Goal: Task Accomplishment & Management: Manage account settings

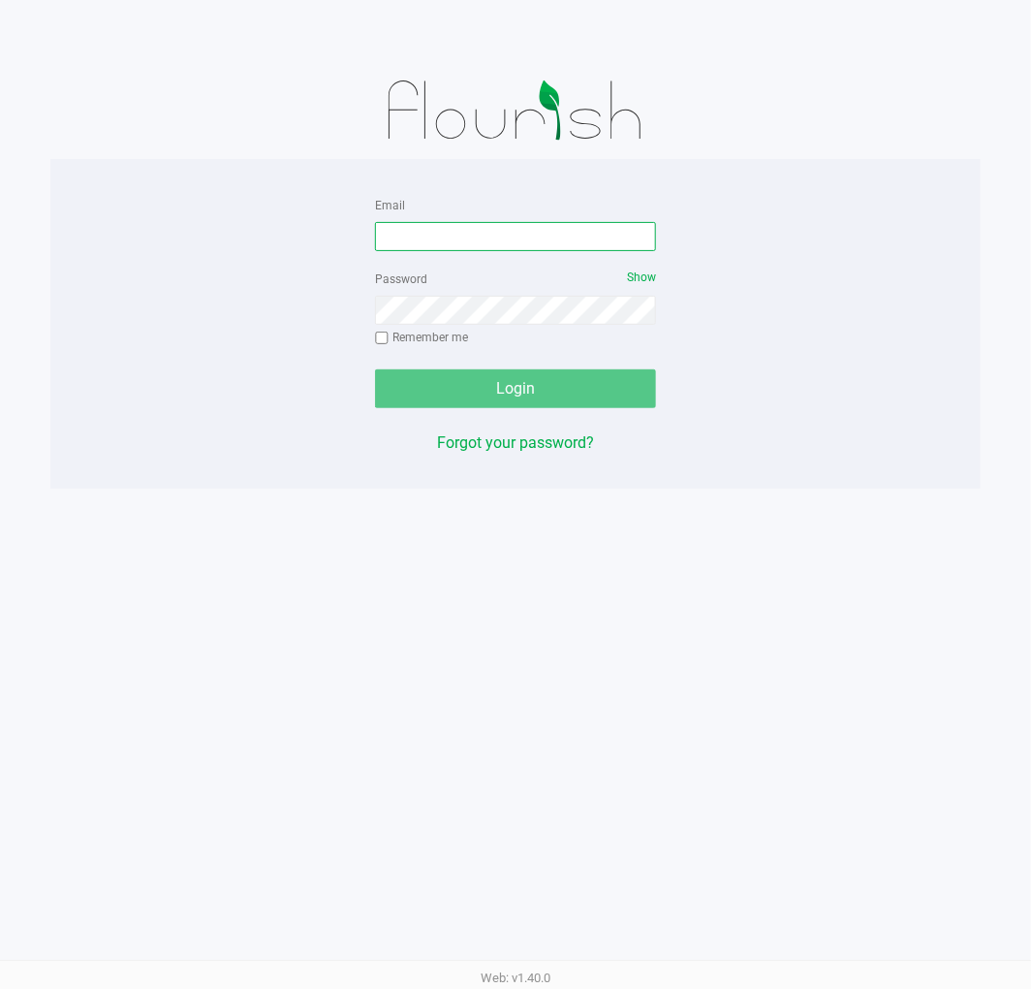
click at [563, 236] on input "Email" at bounding box center [515, 236] width 281 height 29
type input "[EMAIL_ADDRESS][DOMAIN_NAME]"
click at [446, 274] on div "Password Show Remember me" at bounding box center [515, 310] width 281 height 87
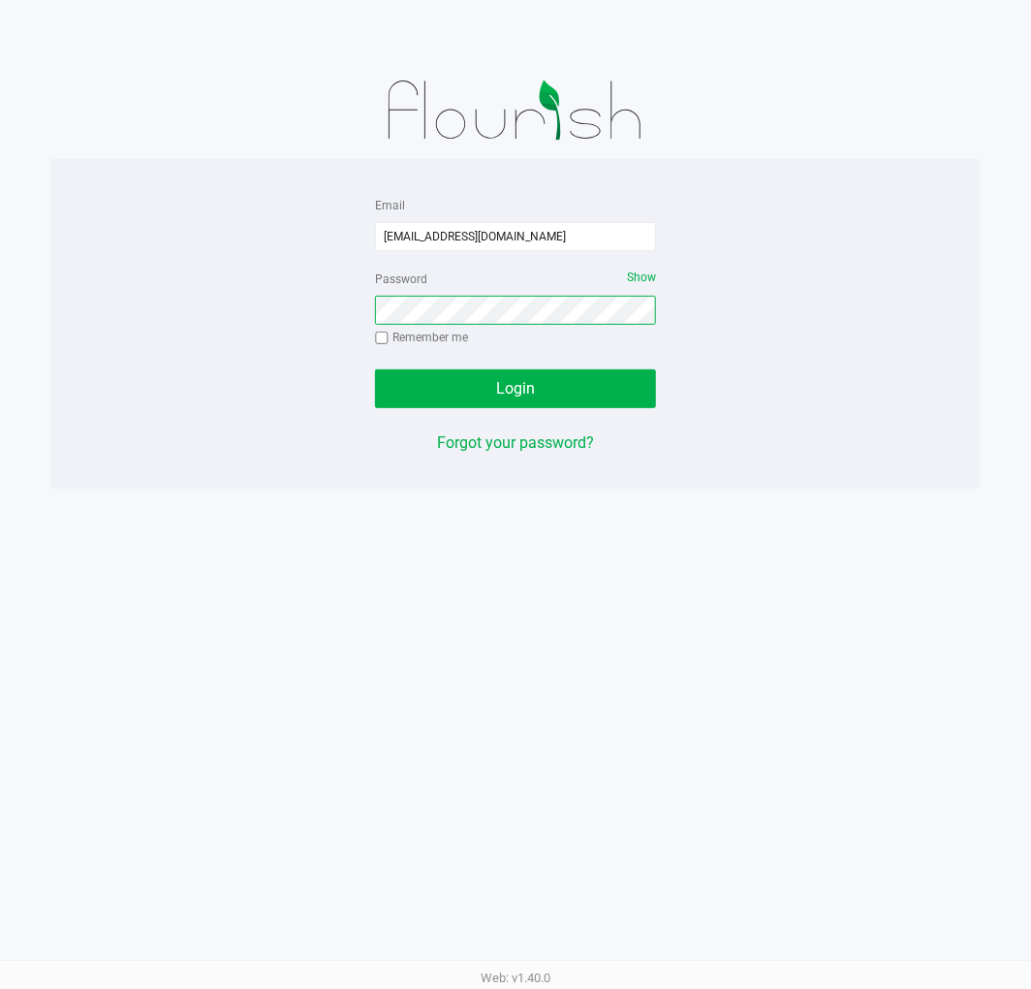
click at [375, 369] on button "Login" at bounding box center [515, 388] width 281 height 39
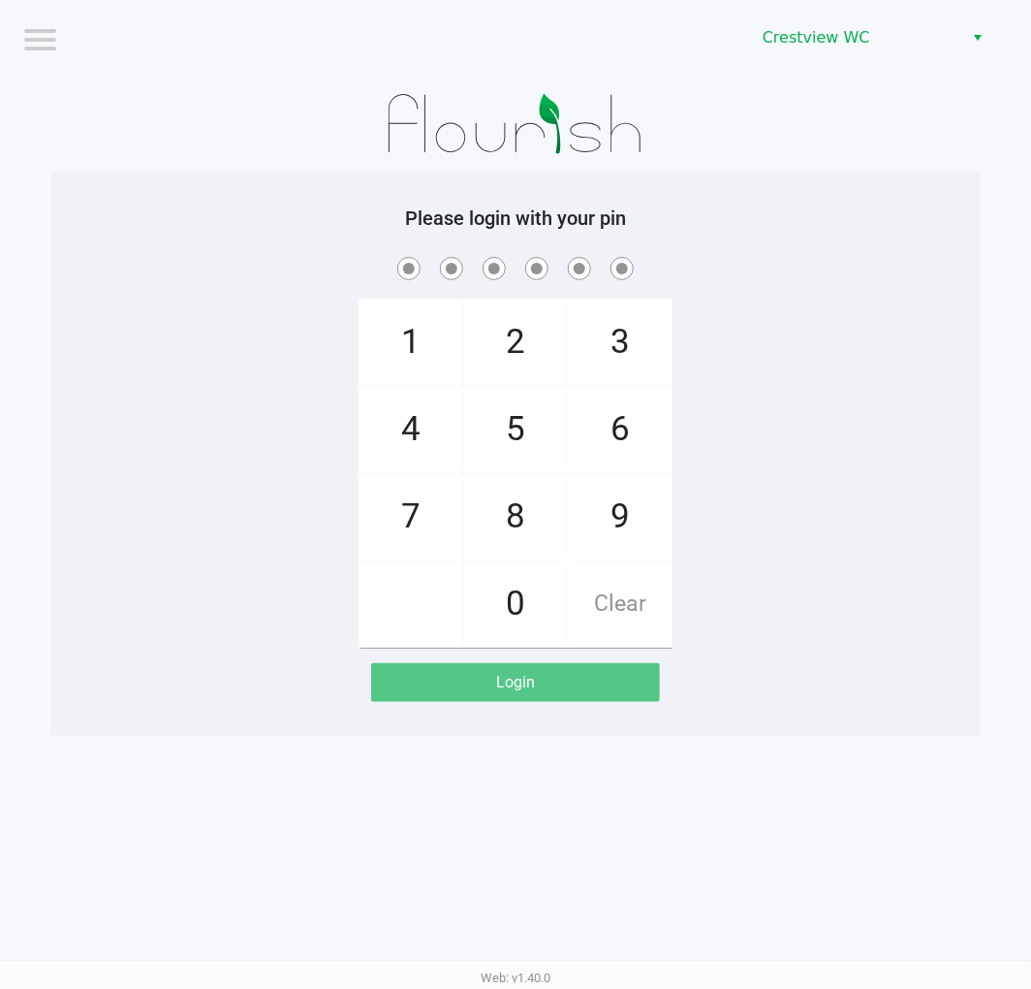
click at [593, 499] on span "9" at bounding box center [620, 516] width 103 height 85
checkbox input "true"
click at [509, 362] on span "2" at bounding box center [515, 341] width 103 height 85
checkbox input "true"
click at [510, 362] on span "2" at bounding box center [515, 341] width 103 height 85
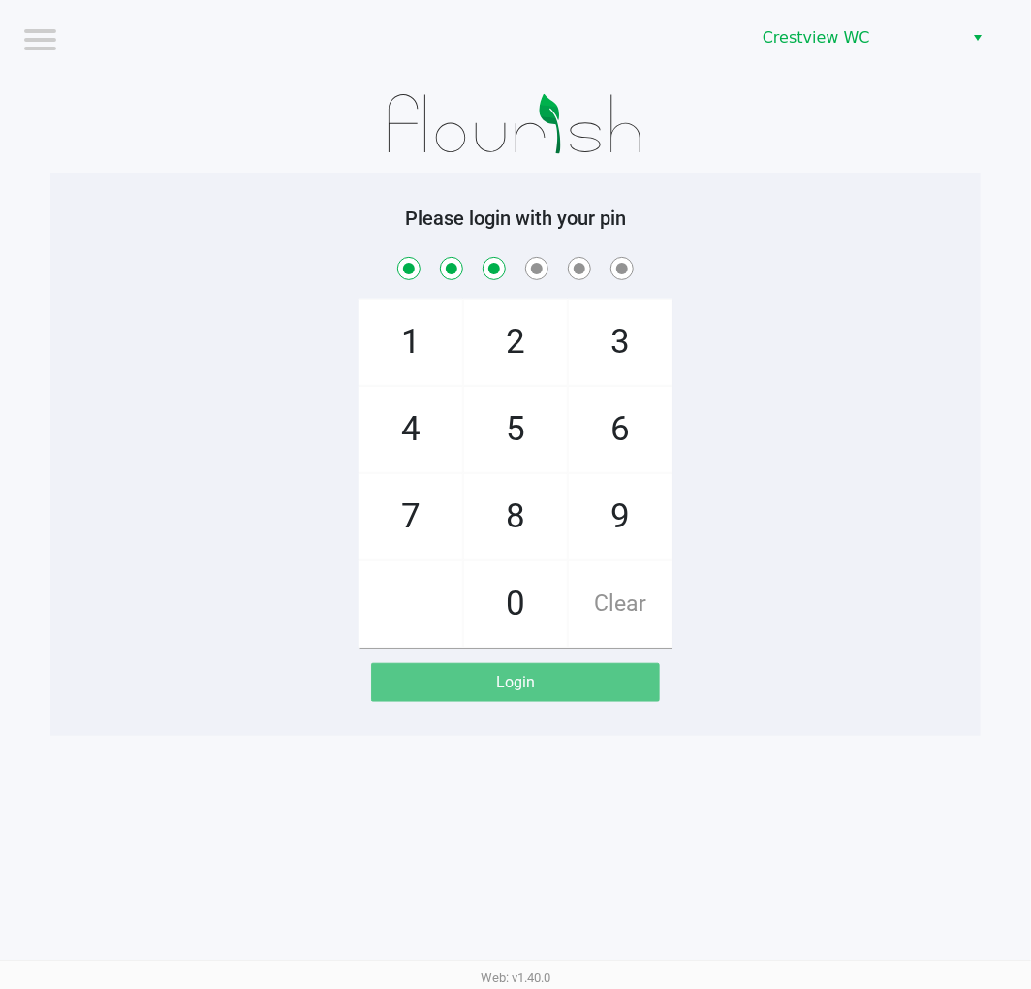
checkbox input "true"
click at [512, 492] on span "8" at bounding box center [515, 516] width 103 height 85
checkbox input "true"
click at [518, 366] on span "2" at bounding box center [515, 341] width 103 height 85
checkbox input "true"
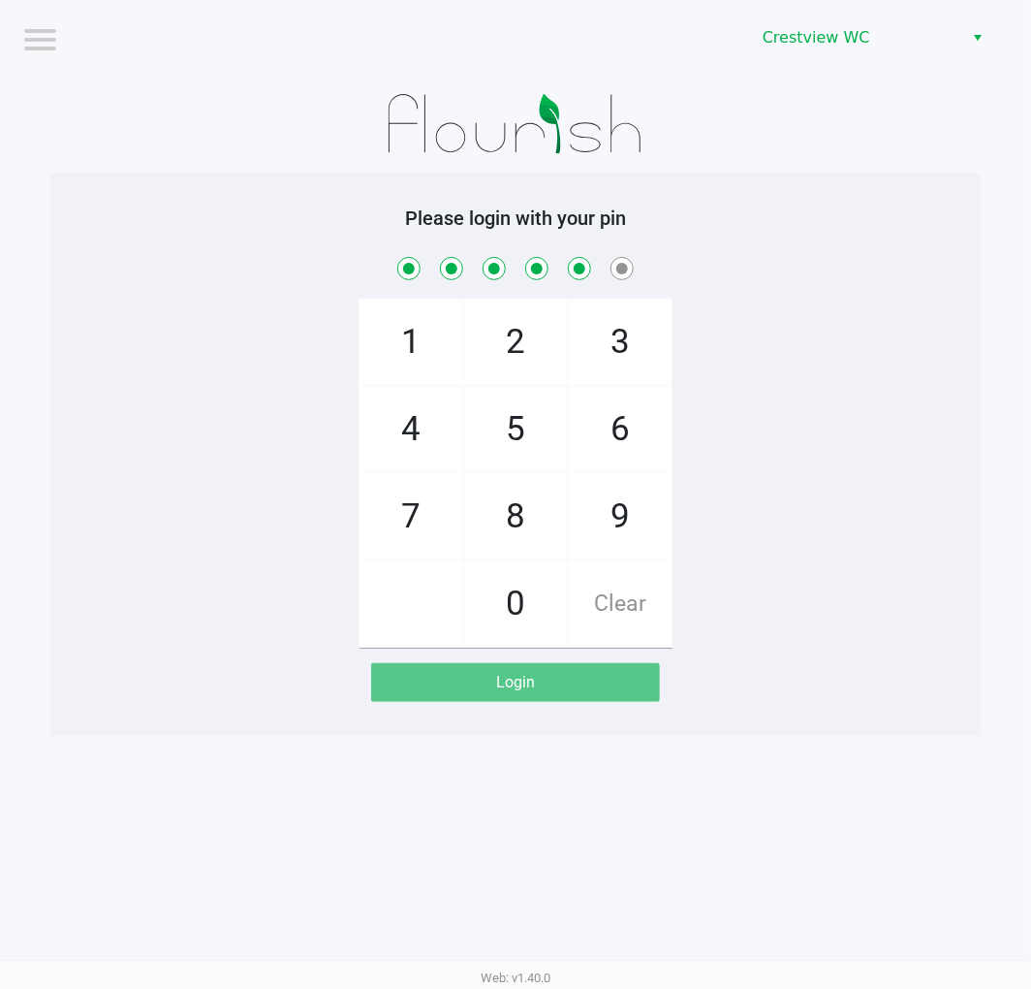
click at [407, 369] on span "1" at bounding box center [411, 341] width 103 height 85
checkbox input "true"
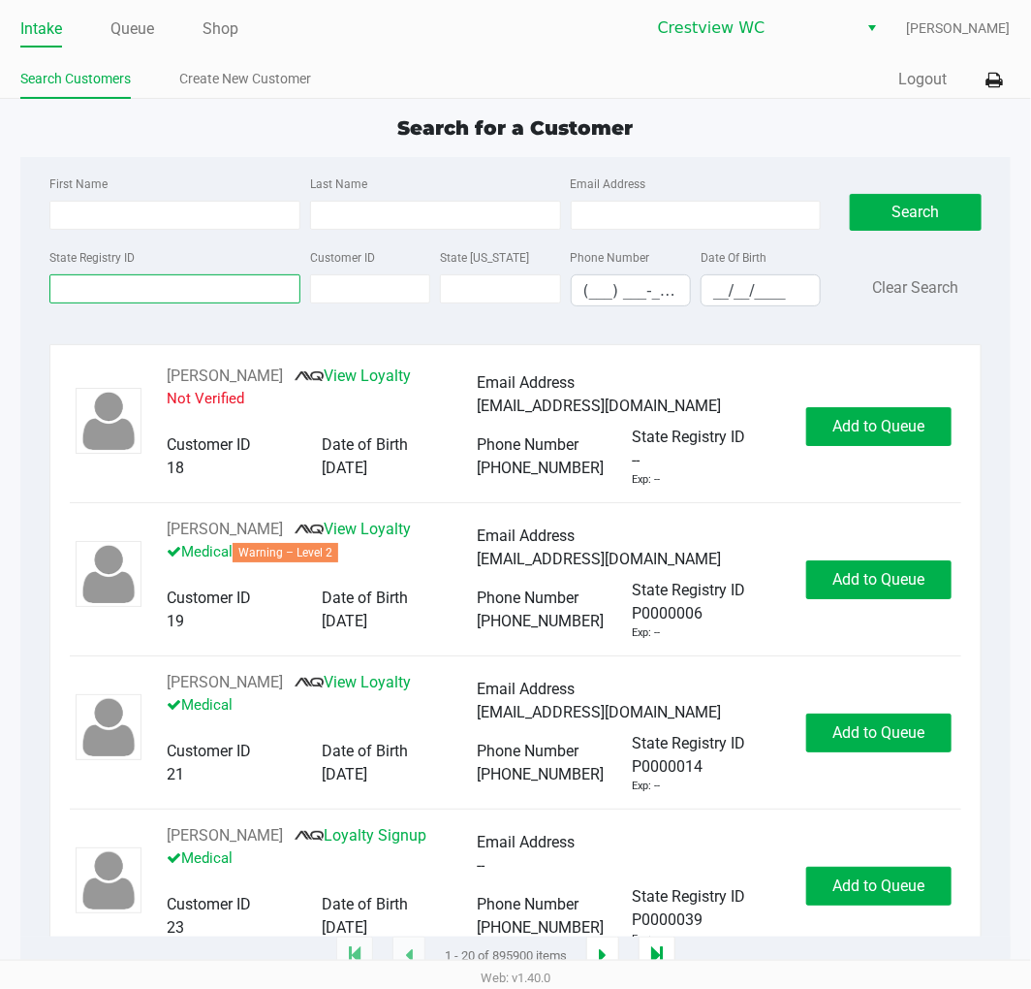
click at [198, 292] on input "State Registry ID" at bounding box center [174, 288] width 251 height 29
click at [998, 82] on icon at bounding box center [995, 81] width 16 height 14
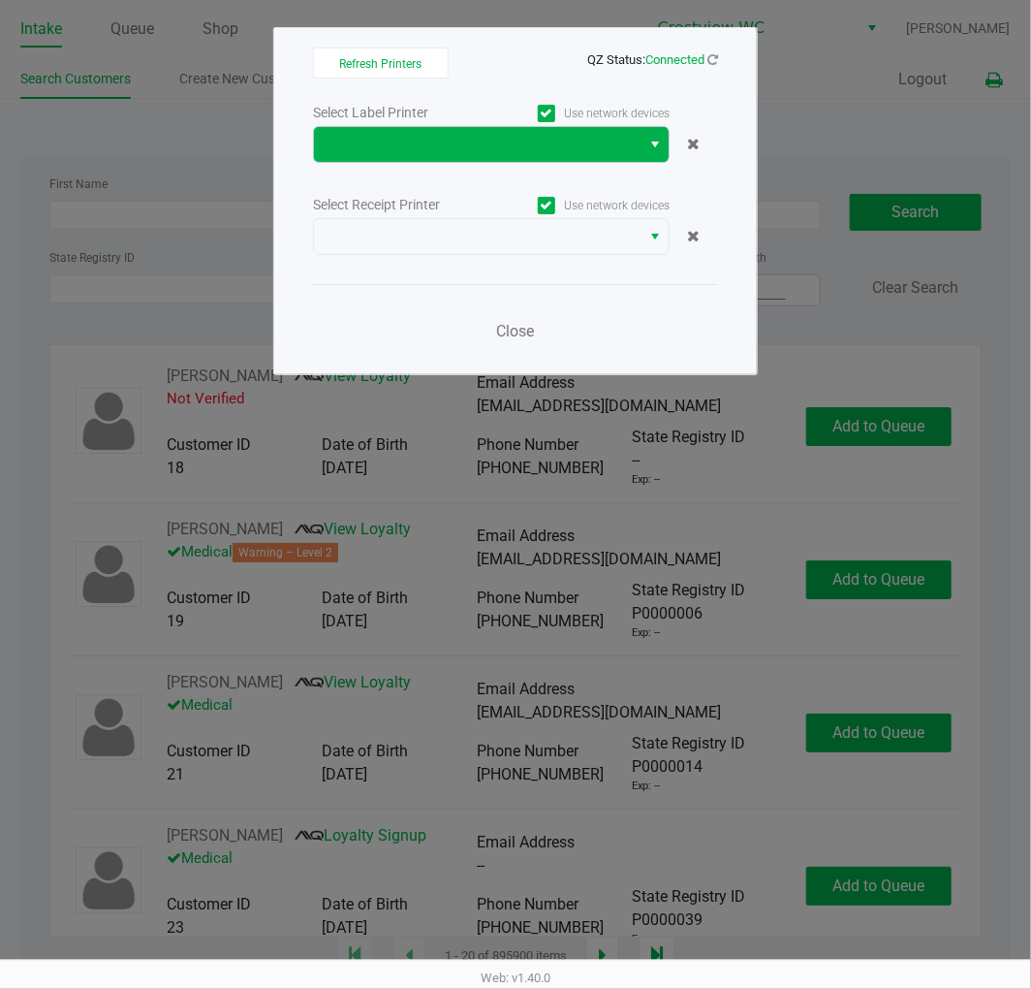
click at [645, 149] on button "Select" at bounding box center [655, 144] width 28 height 35
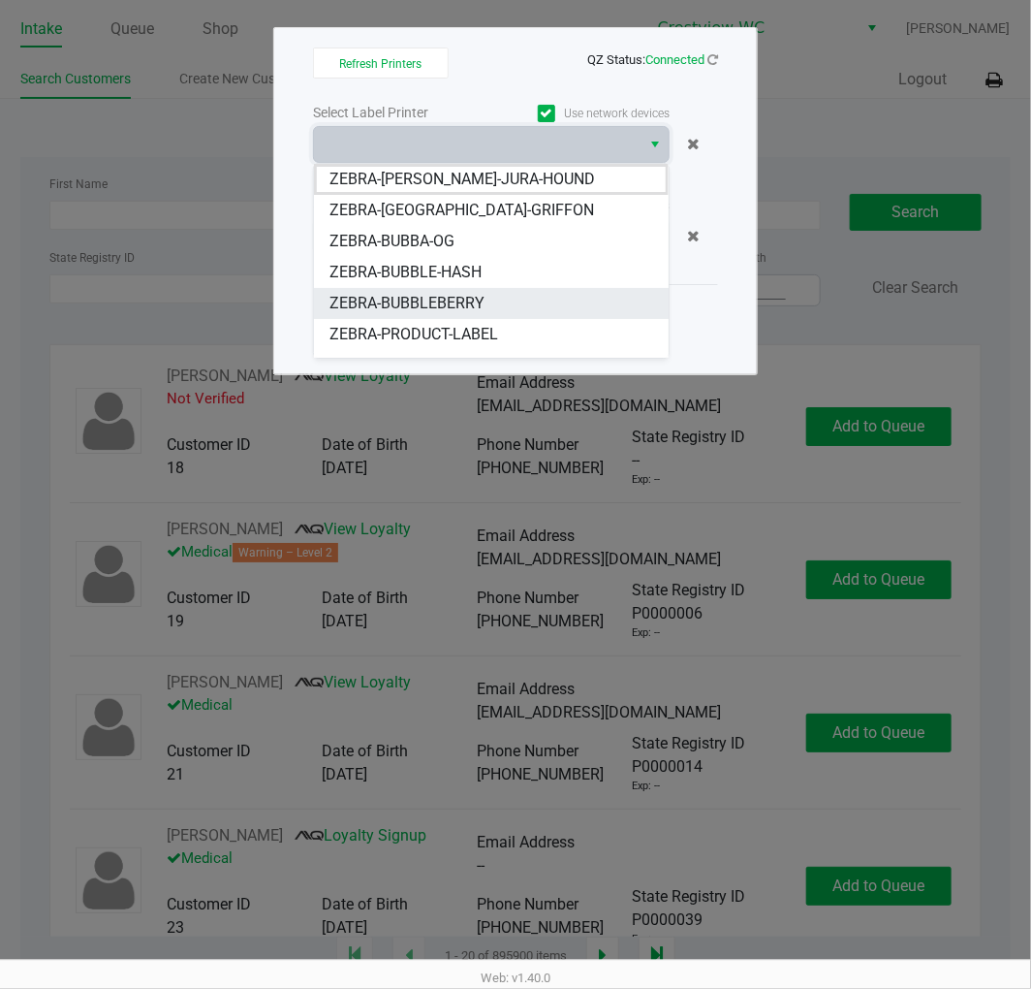
click at [492, 297] on li "ZEBRA-BUBBLEBERRY" at bounding box center [491, 303] width 355 height 31
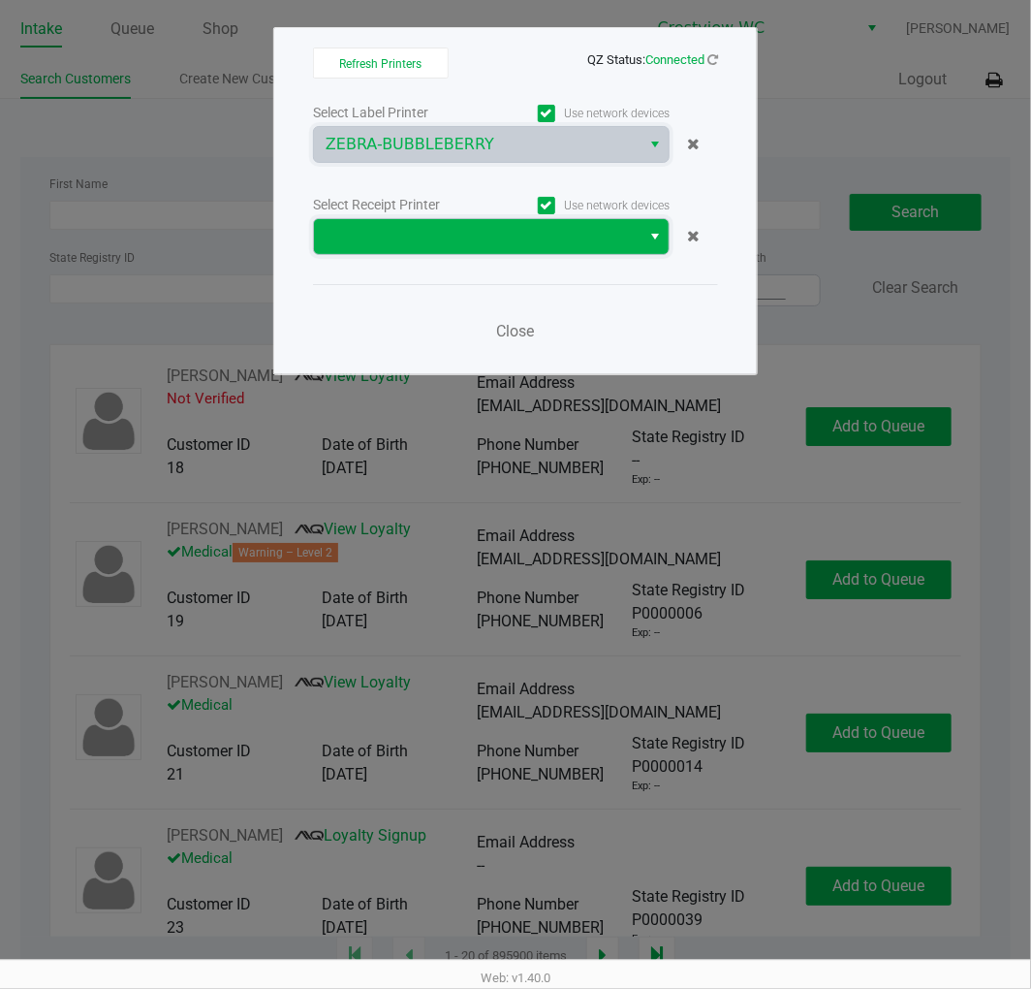
click at [518, 239] on span at bounding box center [477, 236] width 303 height 23
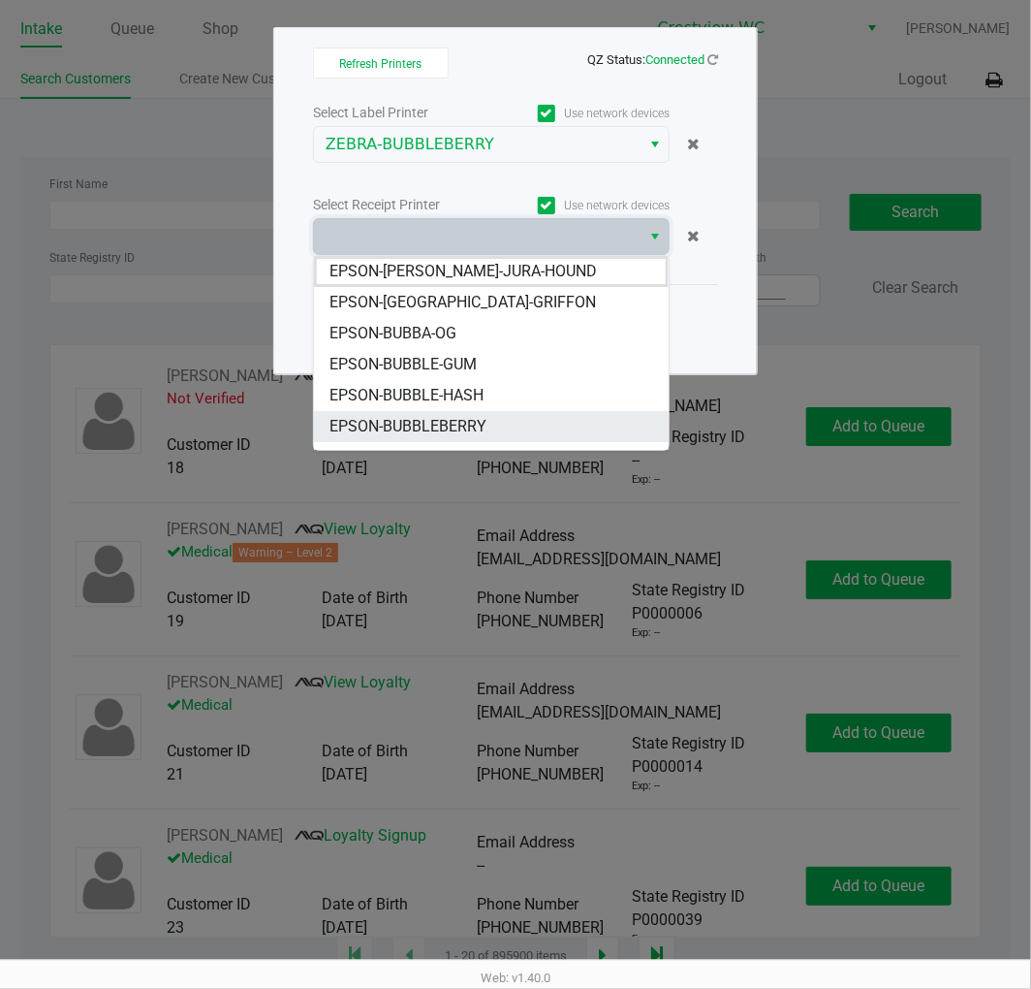
click at [483, 423] on span "EPSON-BUBBLEBERRY" at bounding box center [408, 426] width 157 height 23
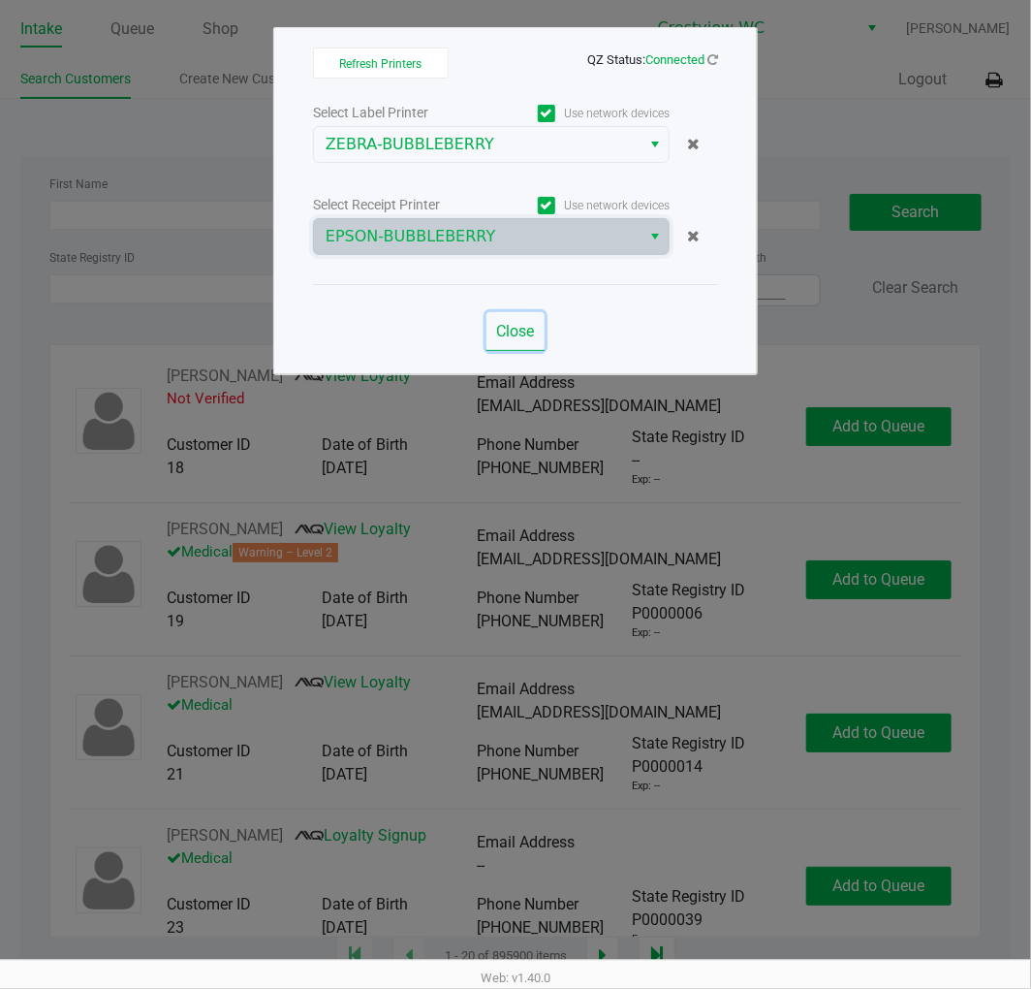
click at [506, 336] on span "Close" at bounding box center [516, 331] width 38 height 18
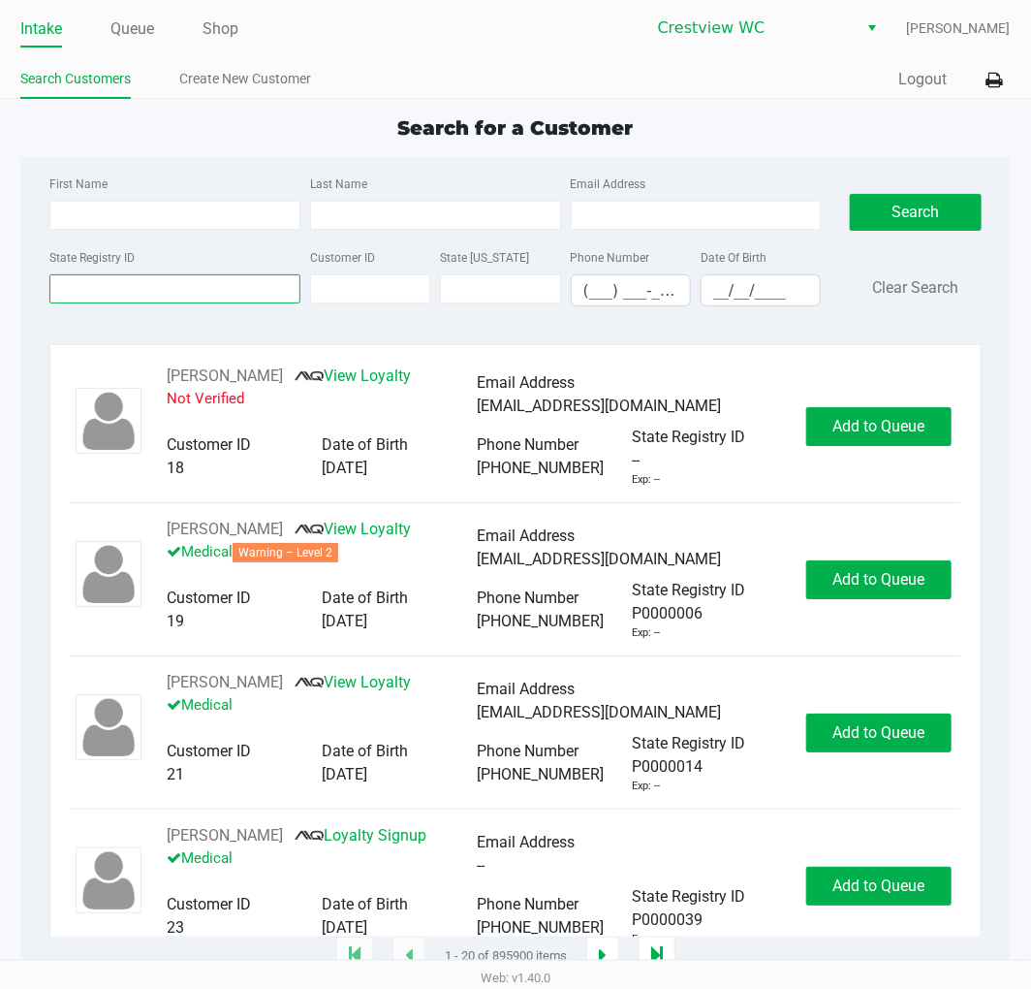
click at [184, 284] on input "State Registry ID" at bounding box center [174, 288] width 251 height 29
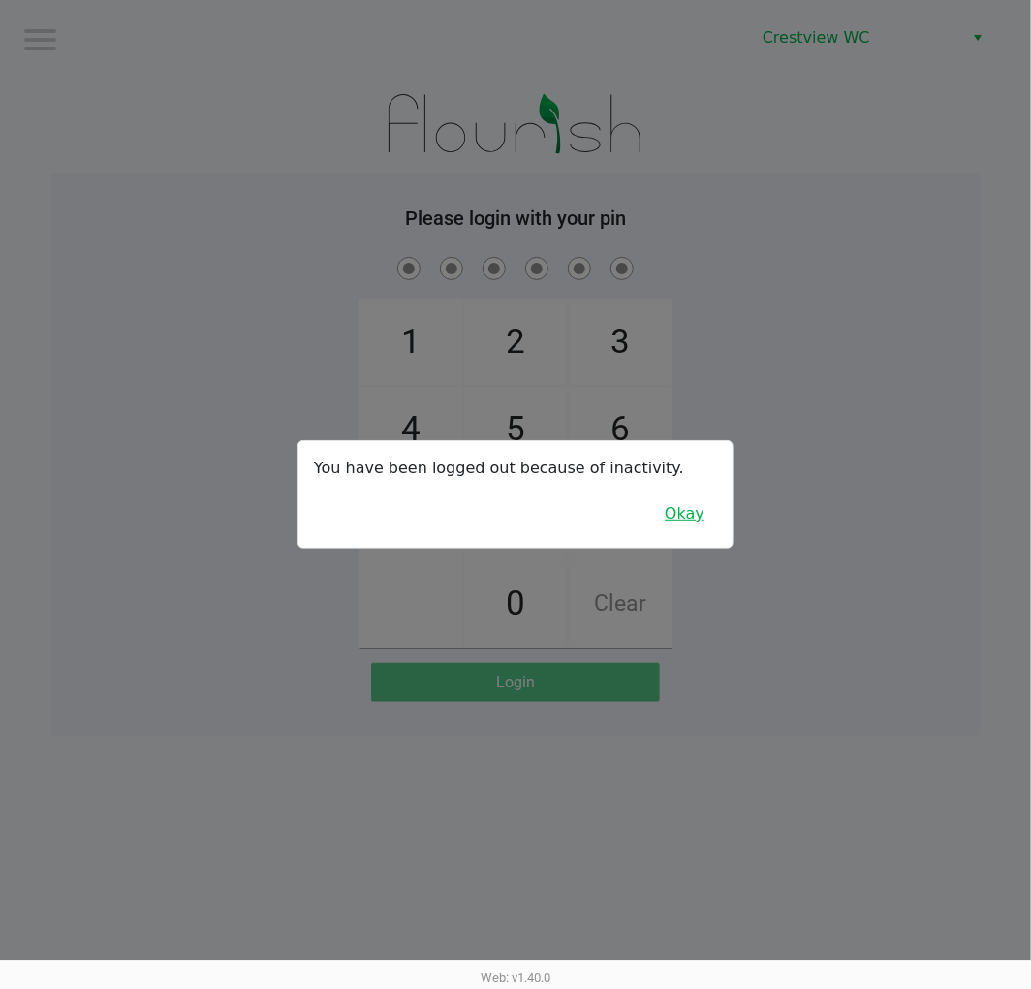
click at [683, 502] on button "Okay" at bounding box center [684, 513] width 65 height 37
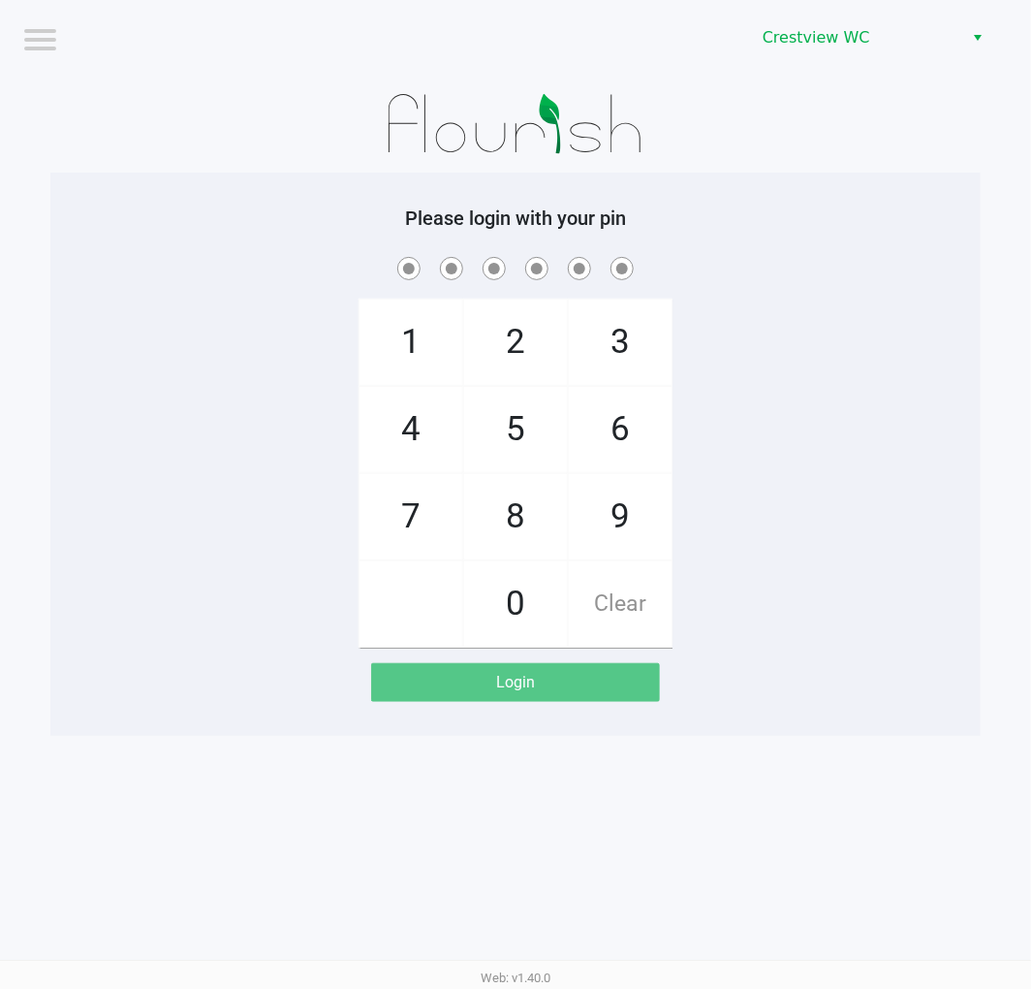
click at [627, 508] on span "9" at bounding box center [620, 516] width 103 height 85
checkbox input "true"
click at [534, 336] on span "2" at bounding box center [515, 341] width 103 height 85
checkbox input "true"
click at [534, 342] on span "2" at bounding box center [515, 341] width 103 height 85
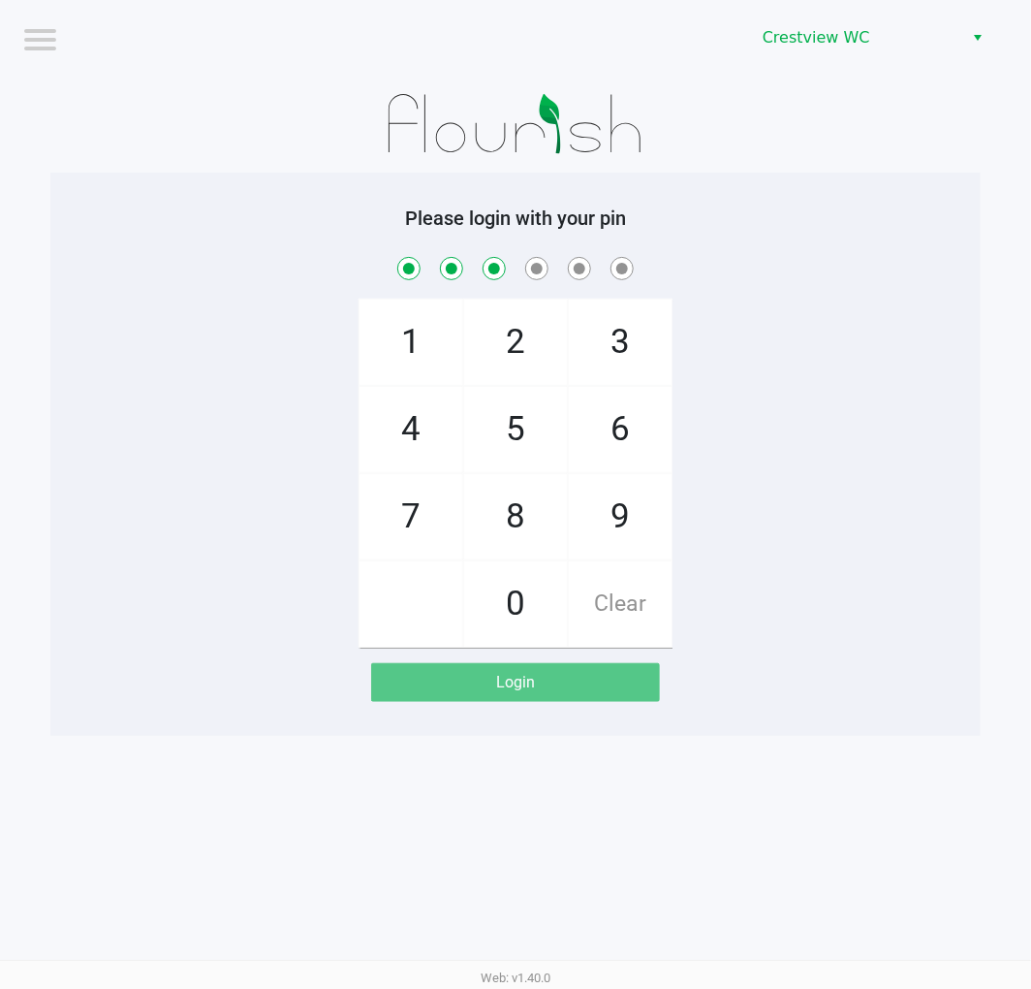
checkbox input "true"
click at [505, 500] on span "8" at bounding box center [515, 516] width 103 height 85
checkbox input "true"
click at [500, 316] on span "2" at bounding box center [515, 341] width 103 height 85
checkbox input "true"
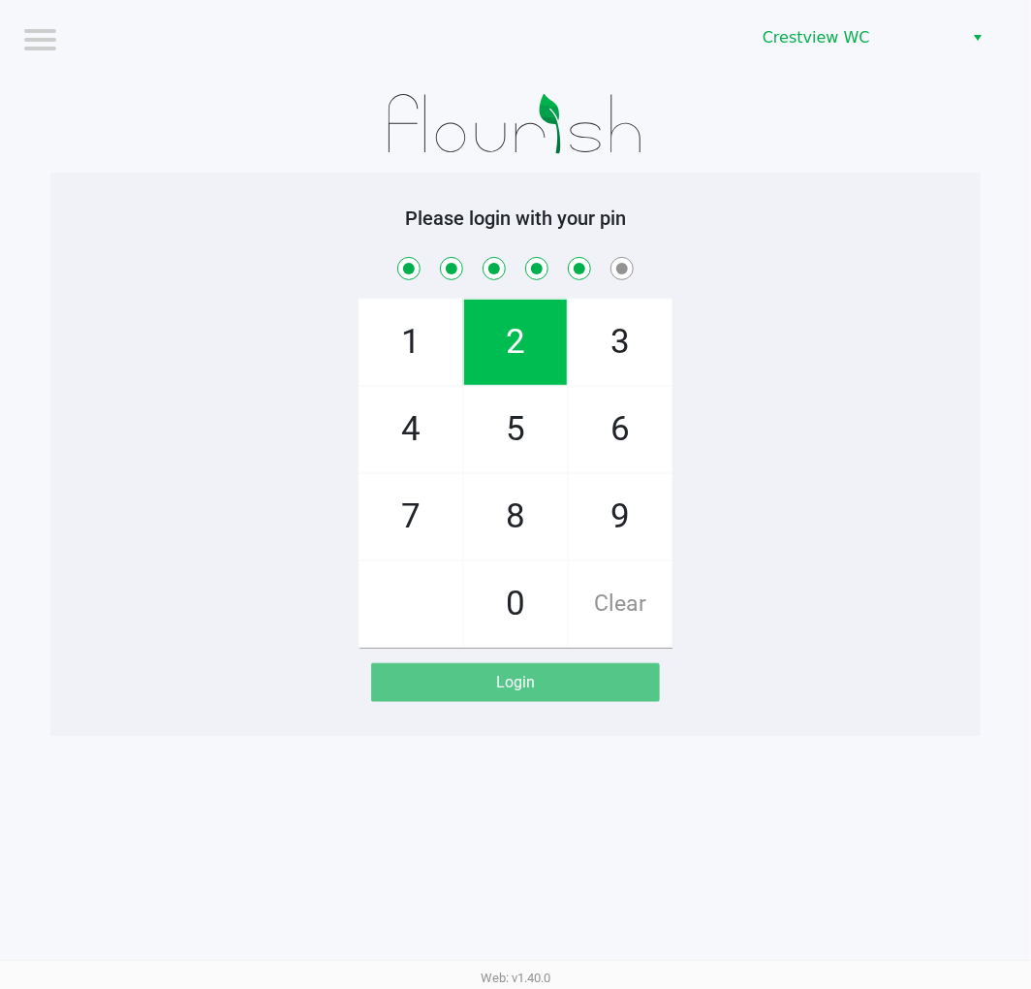
click at [403, 332] on span "1" at bounding box center [411, 341] width 103 height 85
checkbox input "true"
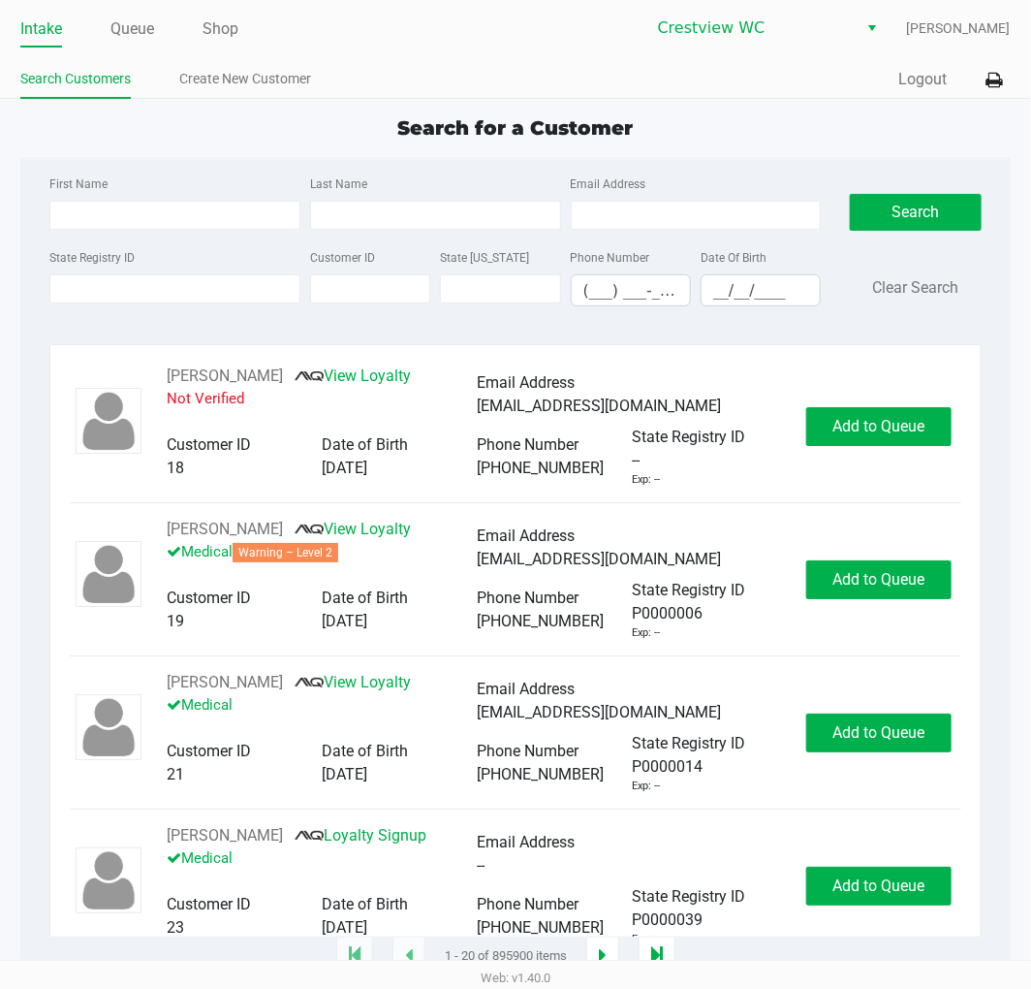
click at [61, 263] on label "State Registry ID" at bounding box center [91, 257] width 85 height 17
click at [61, 274] on input "State Registry ID" at bounding box center [174, 288] width 251 height 29
click at [104, 285] on input "State Registry ID" at bounding box center [174, 288] width 251 height 29
click at [108, 291] on input "State Registry ID" at bounding box center [174, 288] width 251 height 29
click at [116, 215] on input "First Name" at bounding box center [174, 215] width 251 height 29
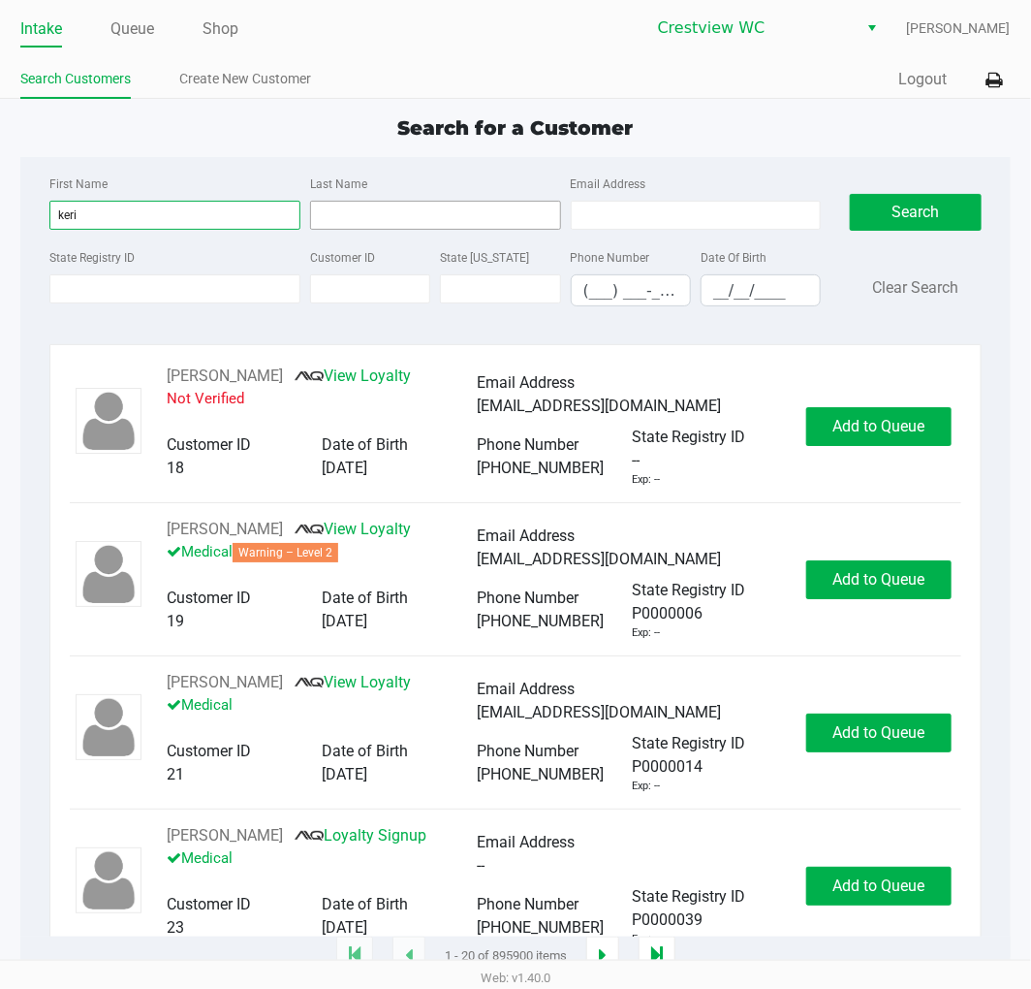
type input "keri"
click at [385, 217] on input "Last Name" at bounding box center [435, 215] width 251 height 29
type input "chase"
click at [750, 298] on input "__/__/____" at bounding box center [761, 290] width 118 height 30
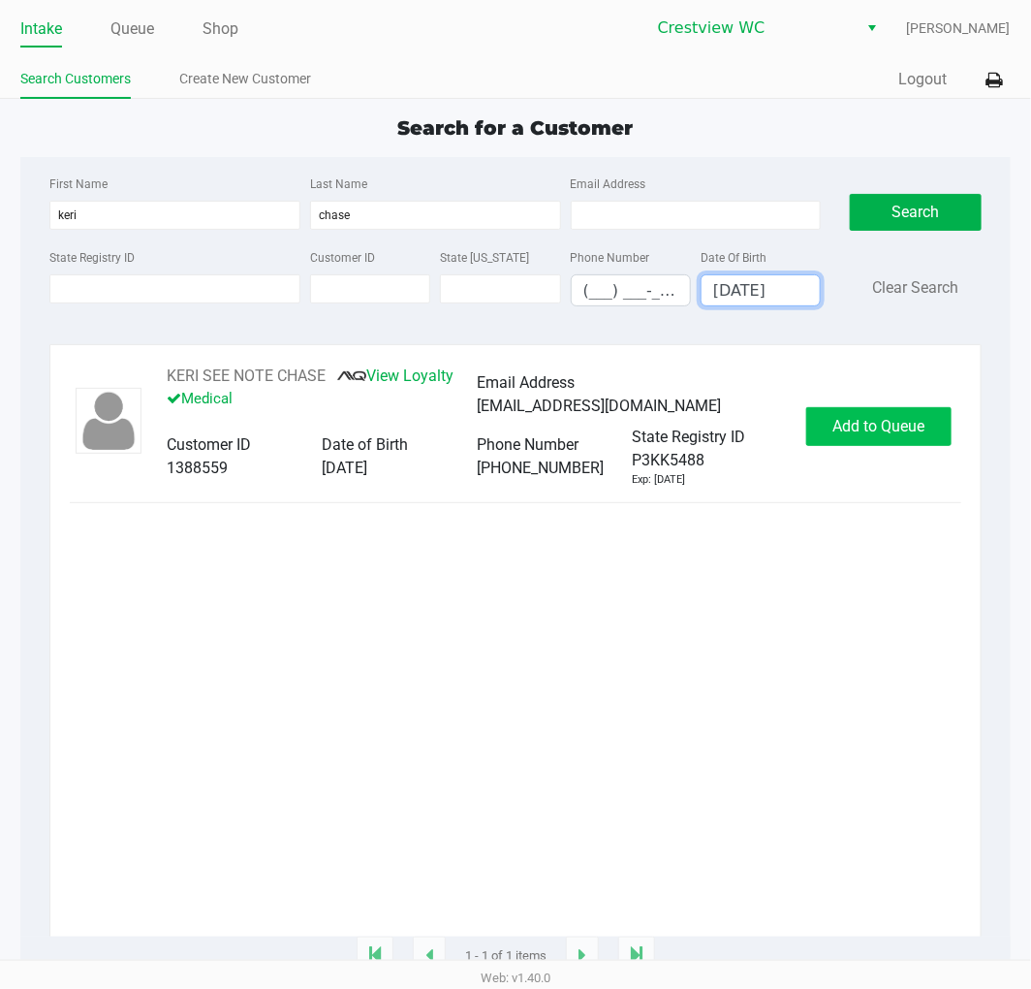
type input "10/11/1972"
click at [882, 424] on span "Add to Queue" at bounding box center [878, 426] width 92 height 18
click at [882, 424] on div "Add to Queue" at bounding box center [878, 426] width 145 height 39
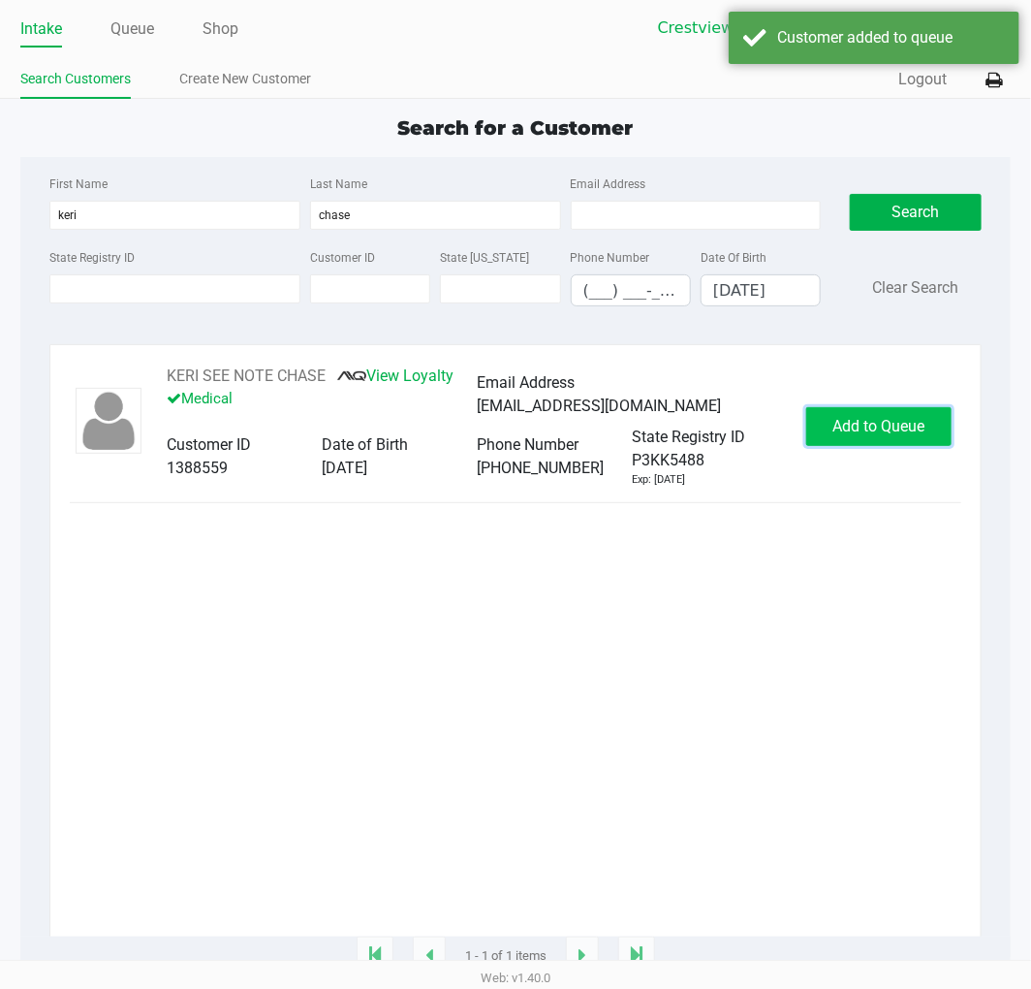
click at [882, 424] on span "Add to Queue" at bounding box center [878, 426] width 92 height 18
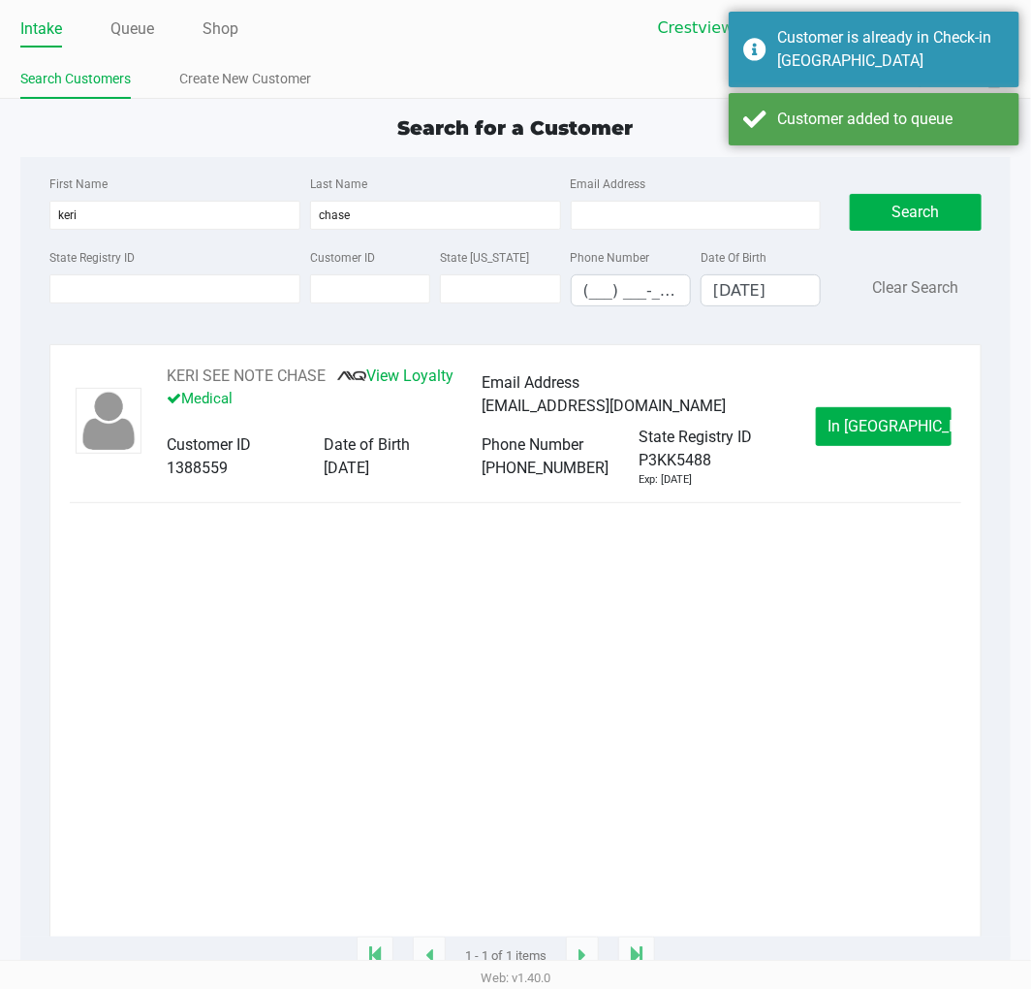
click at [882, 424] on div "In Queue" at bounding box center [884, 426] width 136 height 39
click at [880, 424] on span "In Queue" at bounding box center [910, 426] width 163 height 18
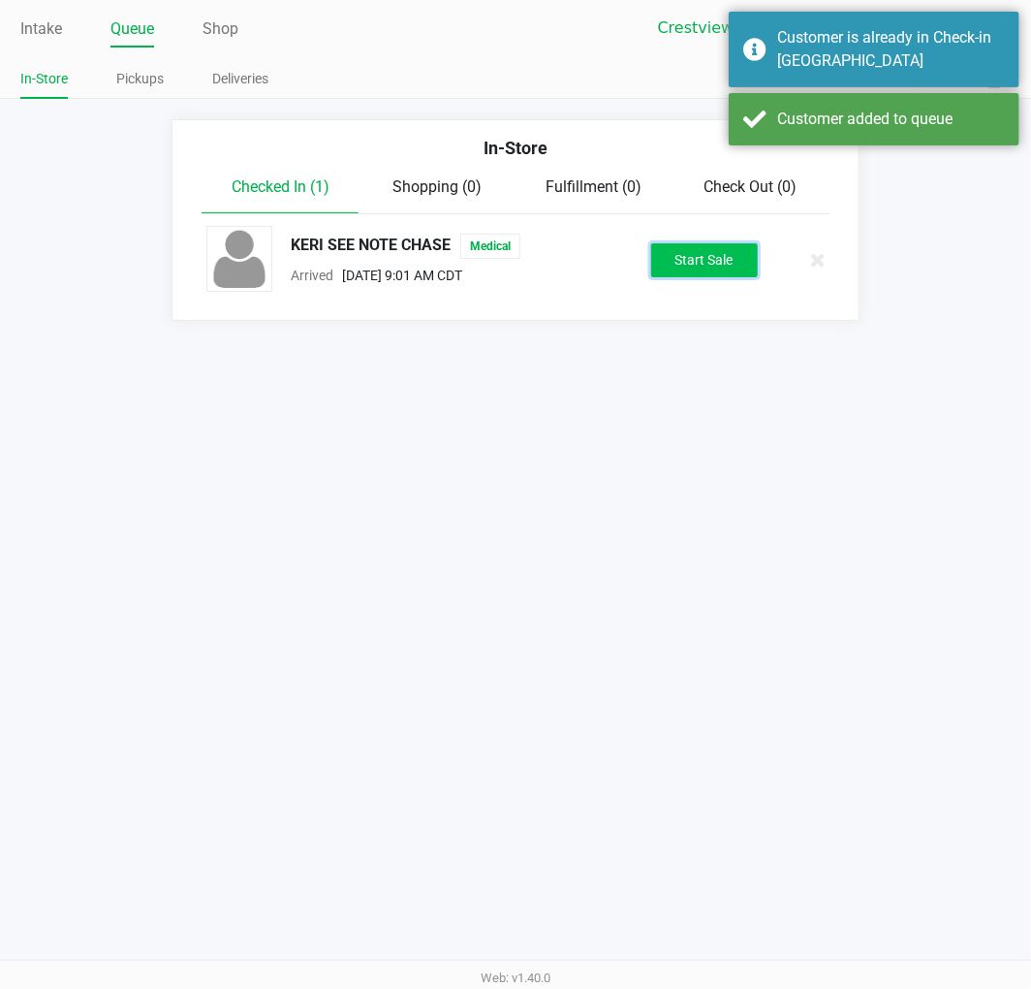
click at [717, 253] on button "Start Sale" at bounding box center [704, 260] width 107 height 34
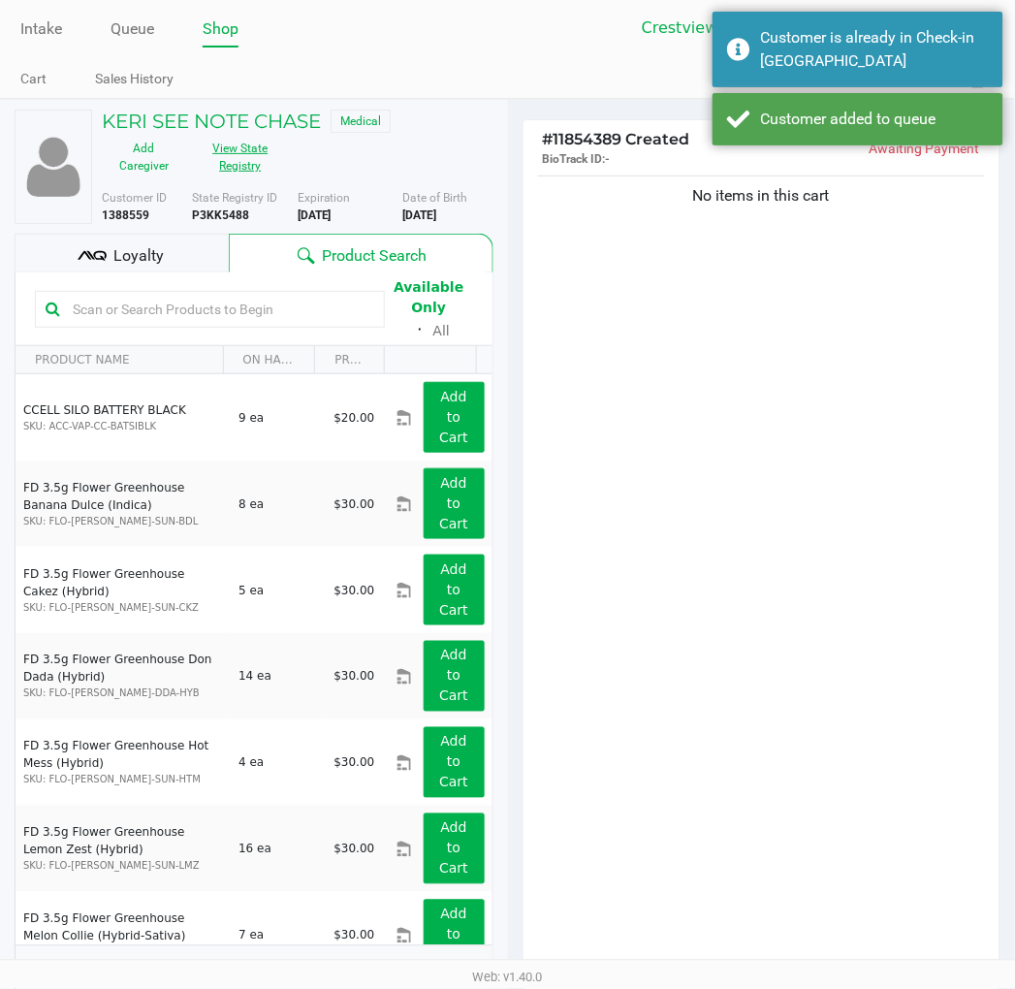
click at [264, 149] on button "View State Registry" at bounding box center [234, 157] width 97 height 48
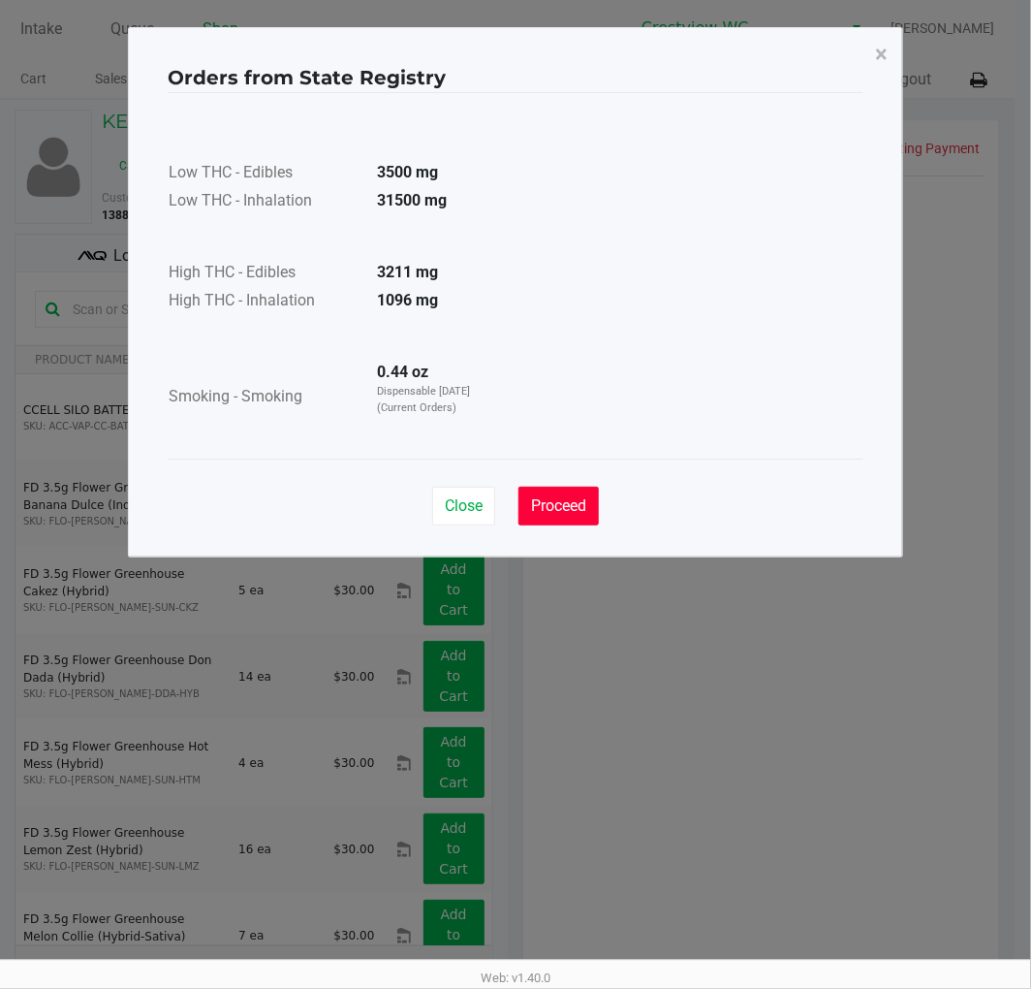
click at [558, 502] on span "Proceed" at bounding box center [558, 505] width 55 height 18
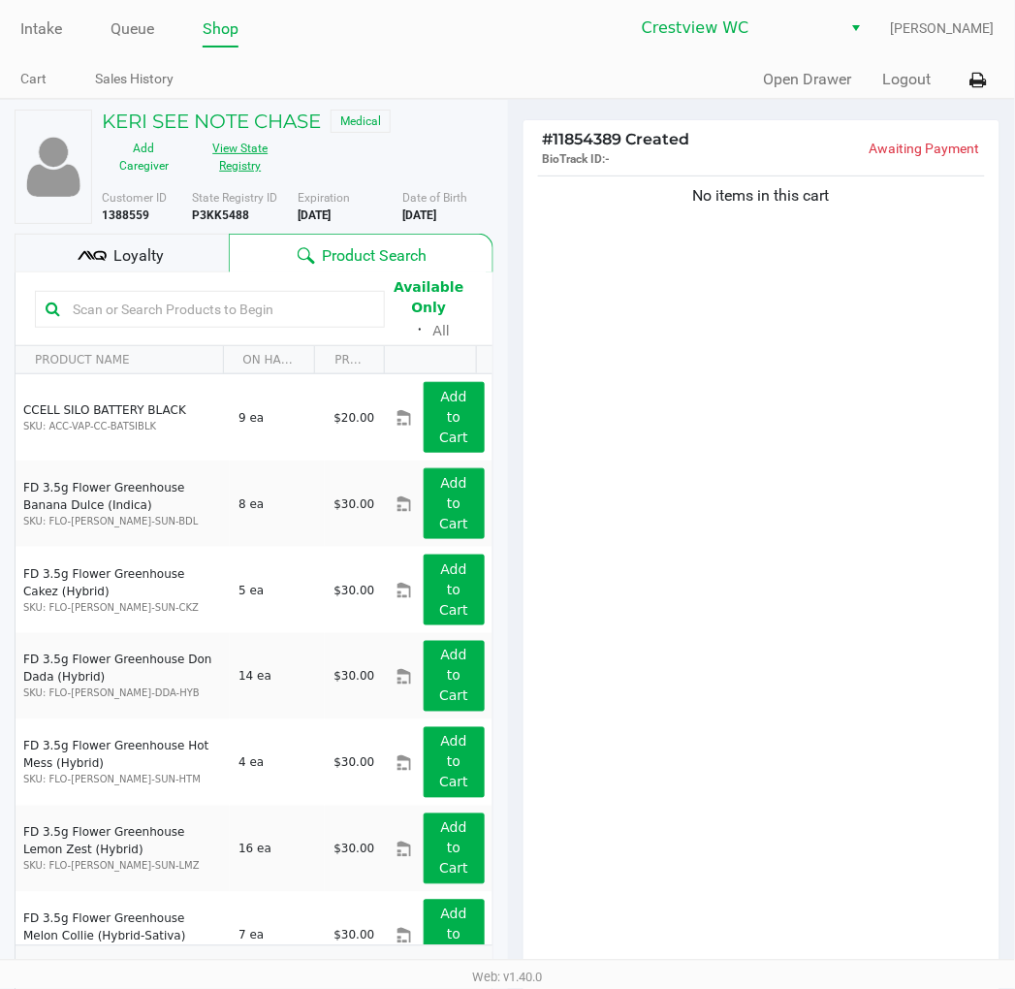
click at [247, 161] on button "View State Registry" at bounding box center [234, 157] width 97 height 48
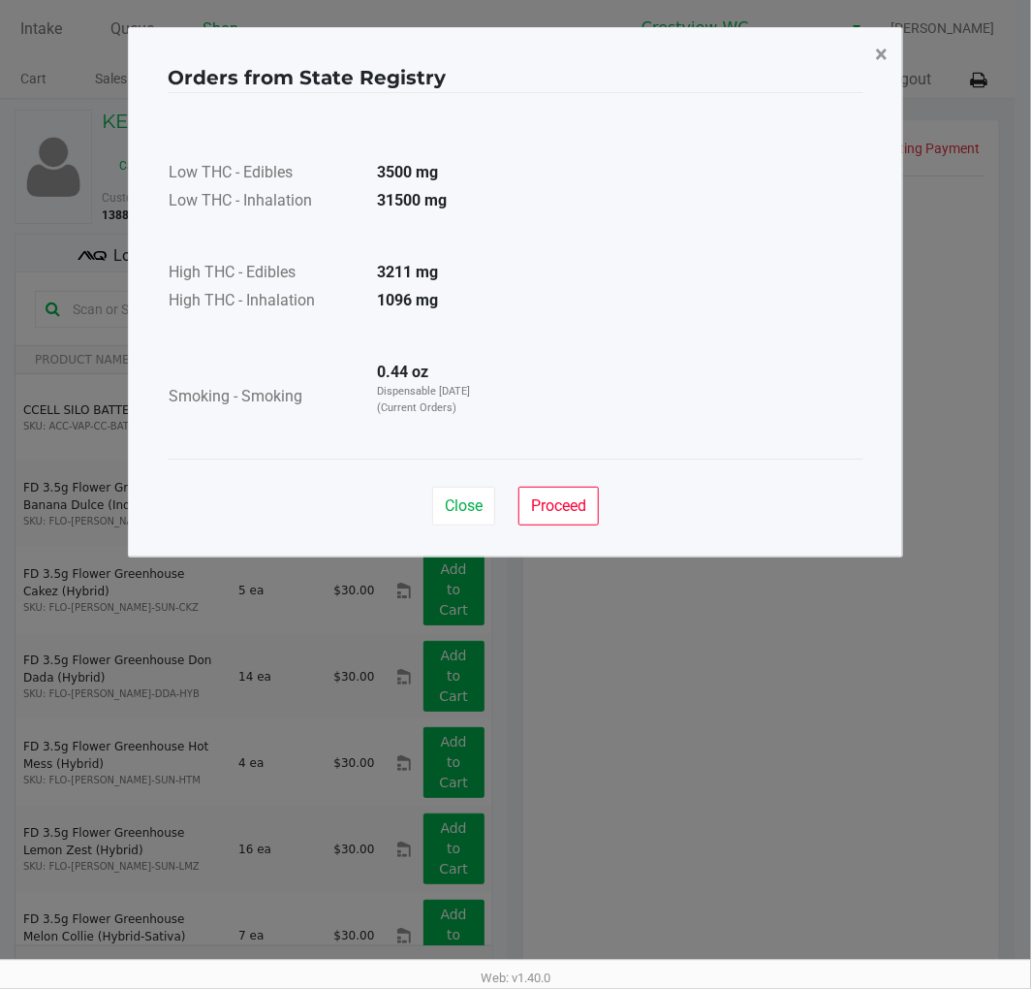
click at [875, 54] on span "×" at bounding box center [881, 54] width 13 height 27
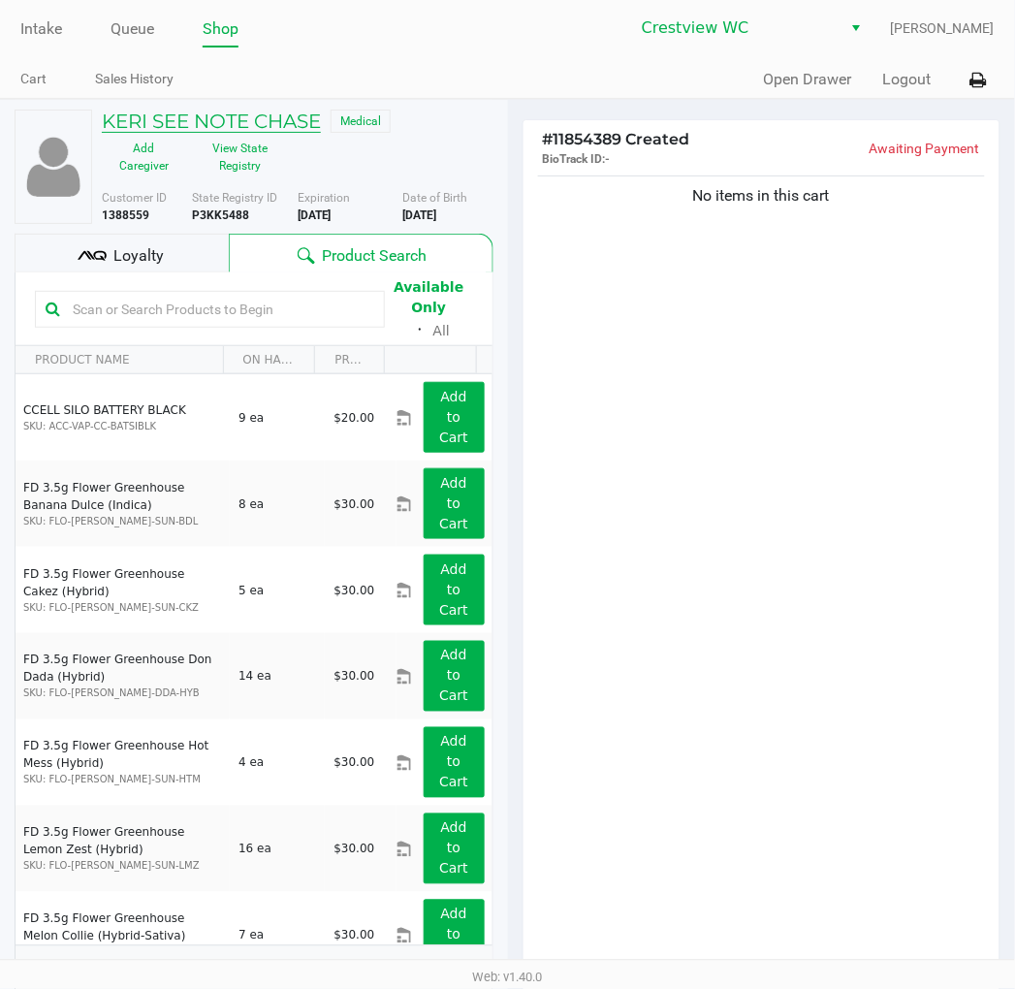
click at [250, 112] on h5 "KERI SEE NOTE CHASE" at bounding box center [211, 121] width 219 height 23
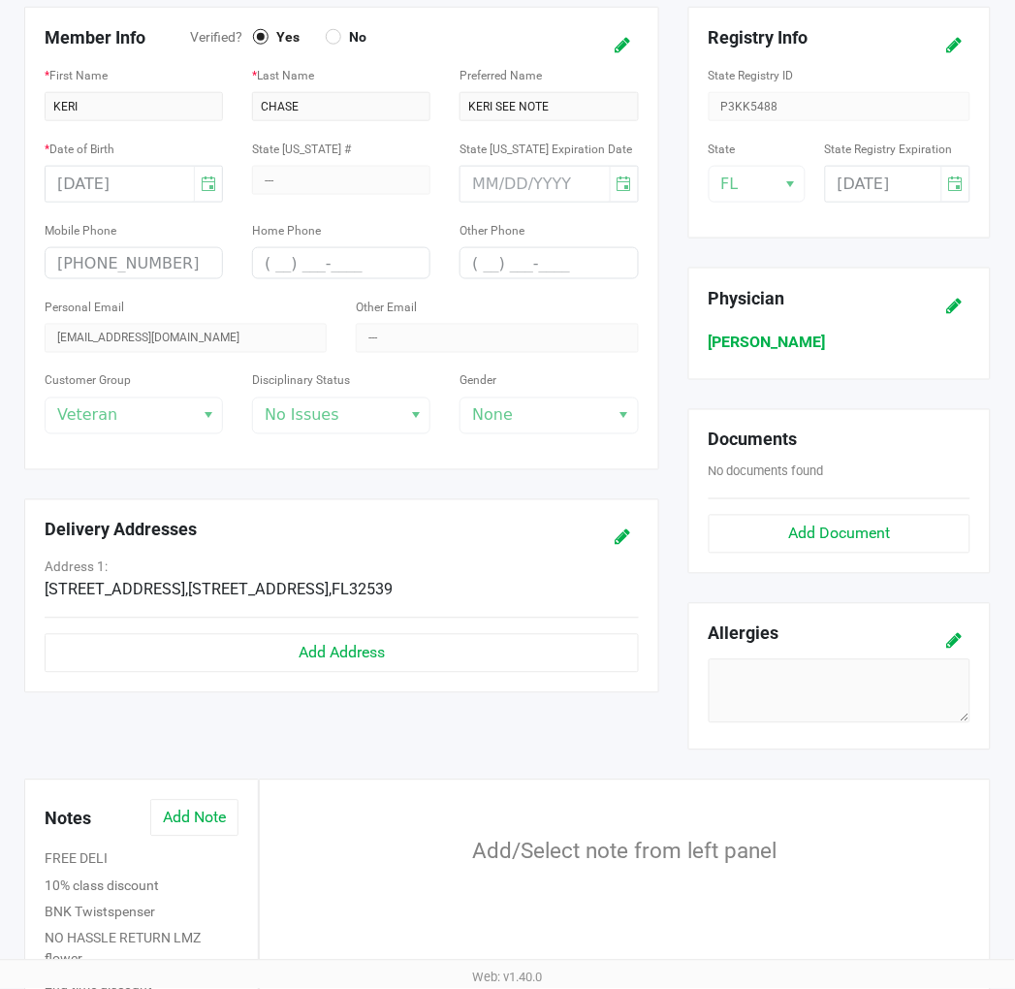
scroll to position [323, 0]
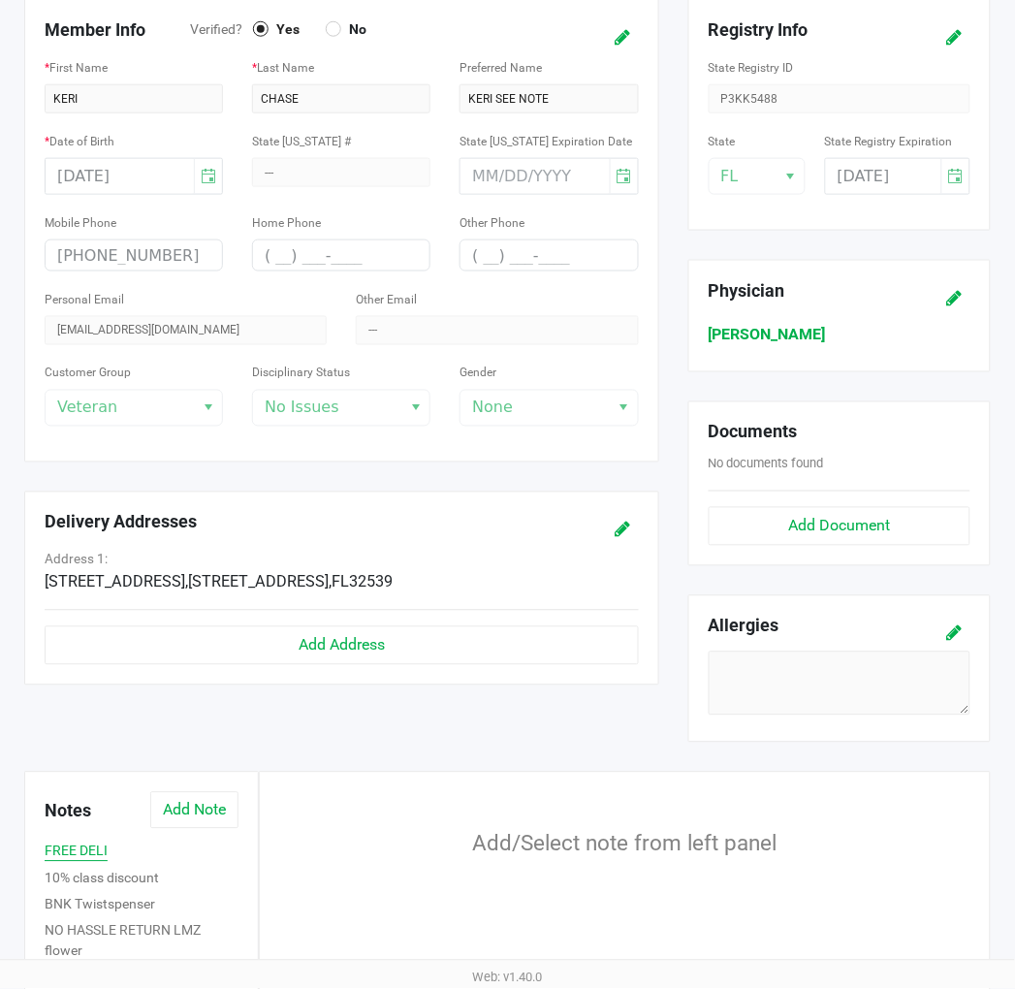
click at [58, 855] on button "FREE DELI" at bounding box center [76, 851] width 63 height 20
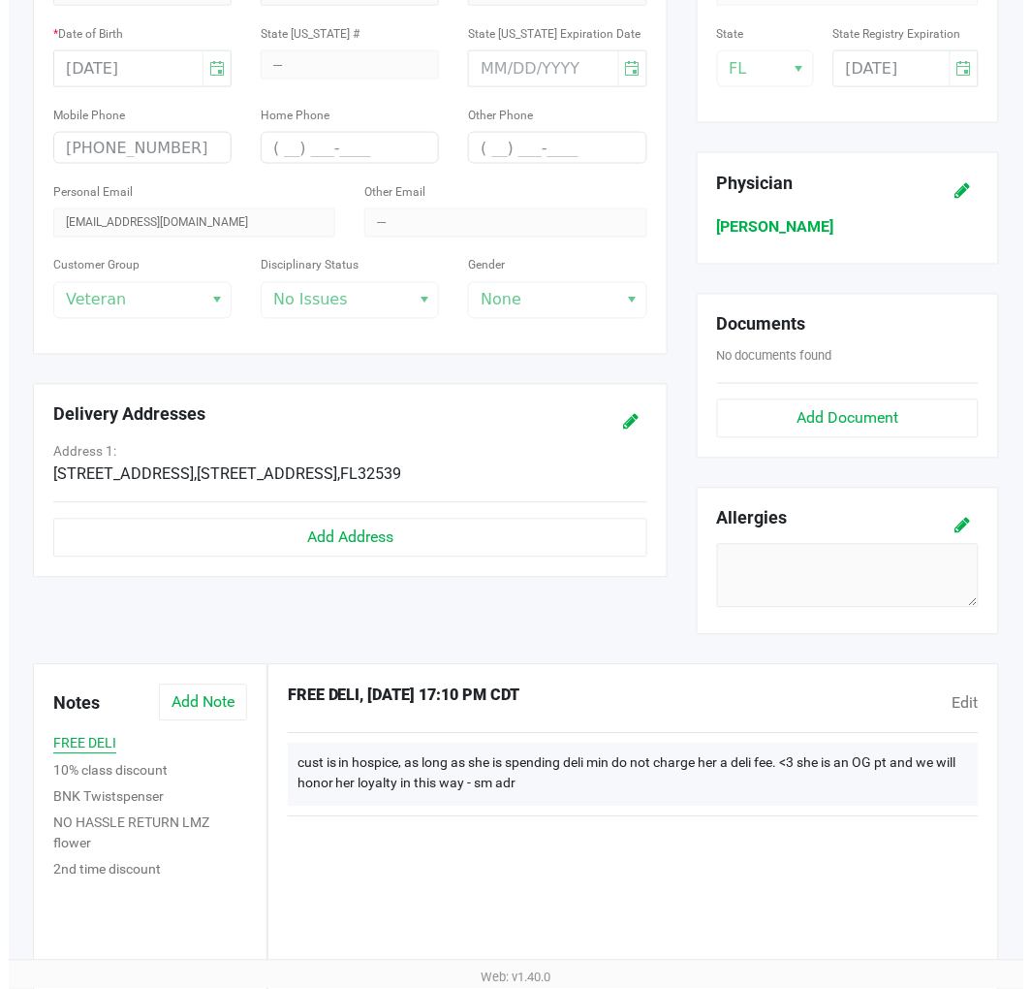
scroll to position [0, 0]
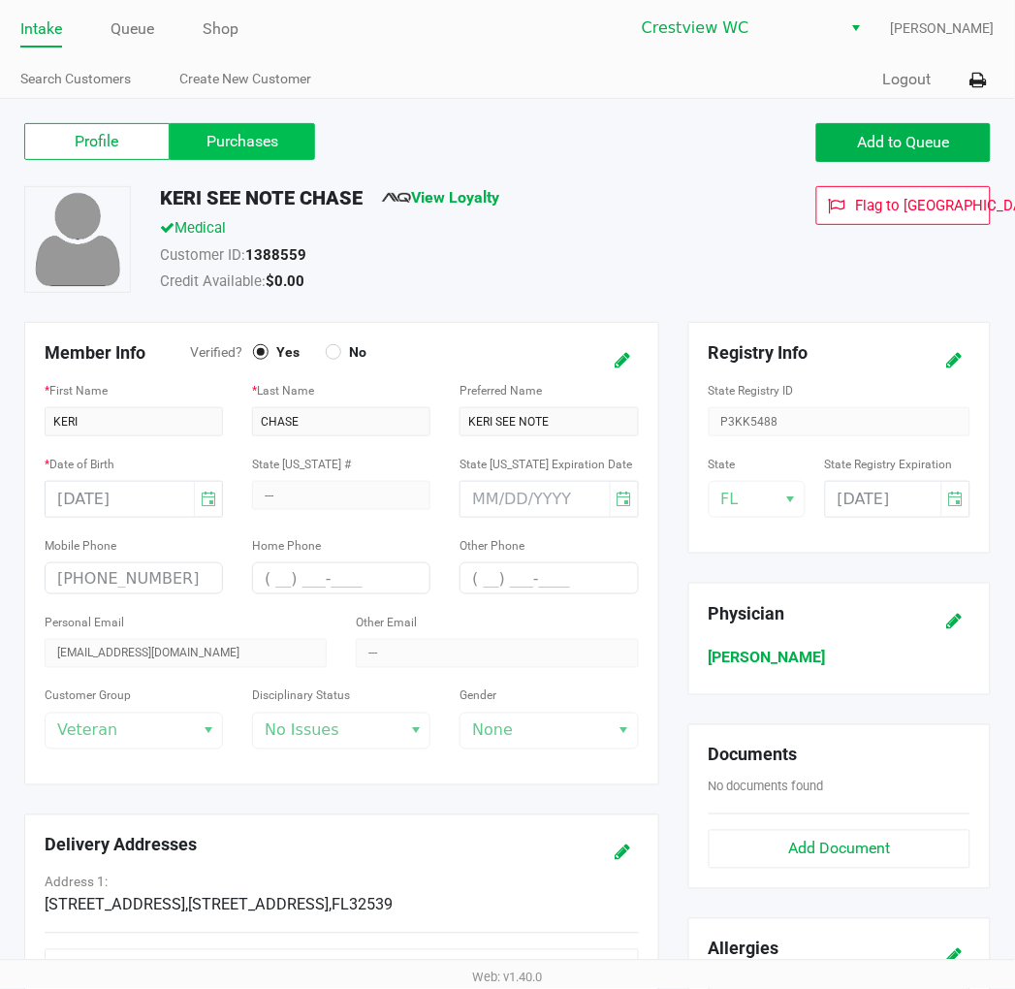
click at [263, 152] on label "Purchases" at bounding box center [242, 141] width 145 height 37
click at [0, 0] on 1 "Purchases" at bounding box center [0, 0] width 0 height 0
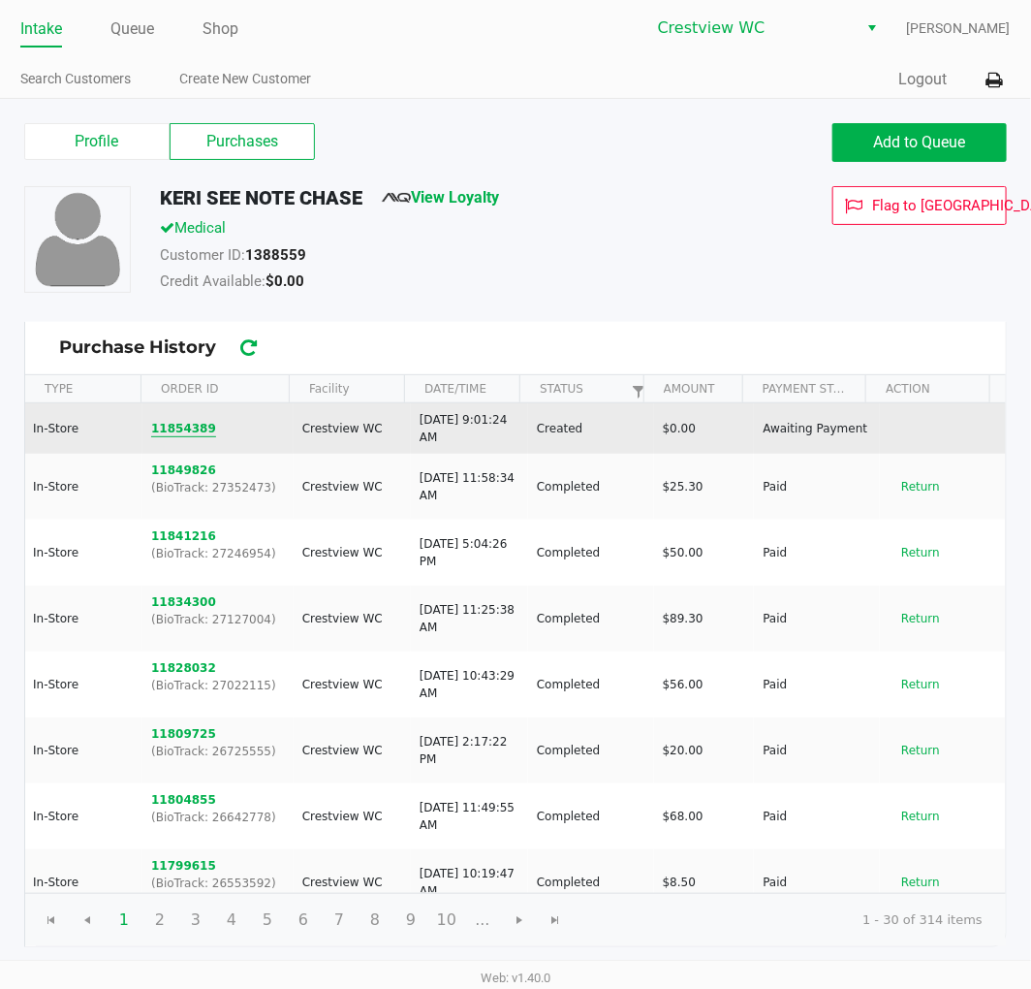
click at [199, 432] on button "11854389" at bounding box center [183, 428] width 65 height 17
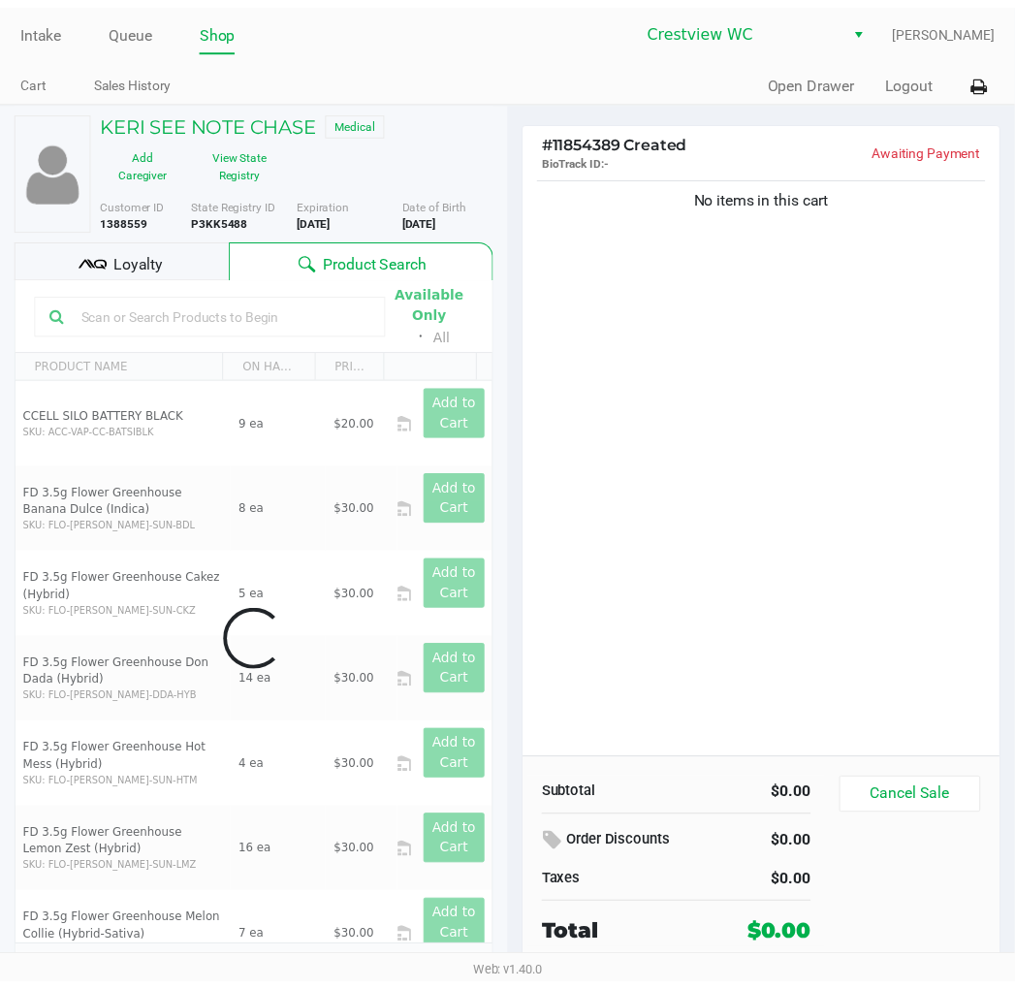
scroll to position [25, 0]
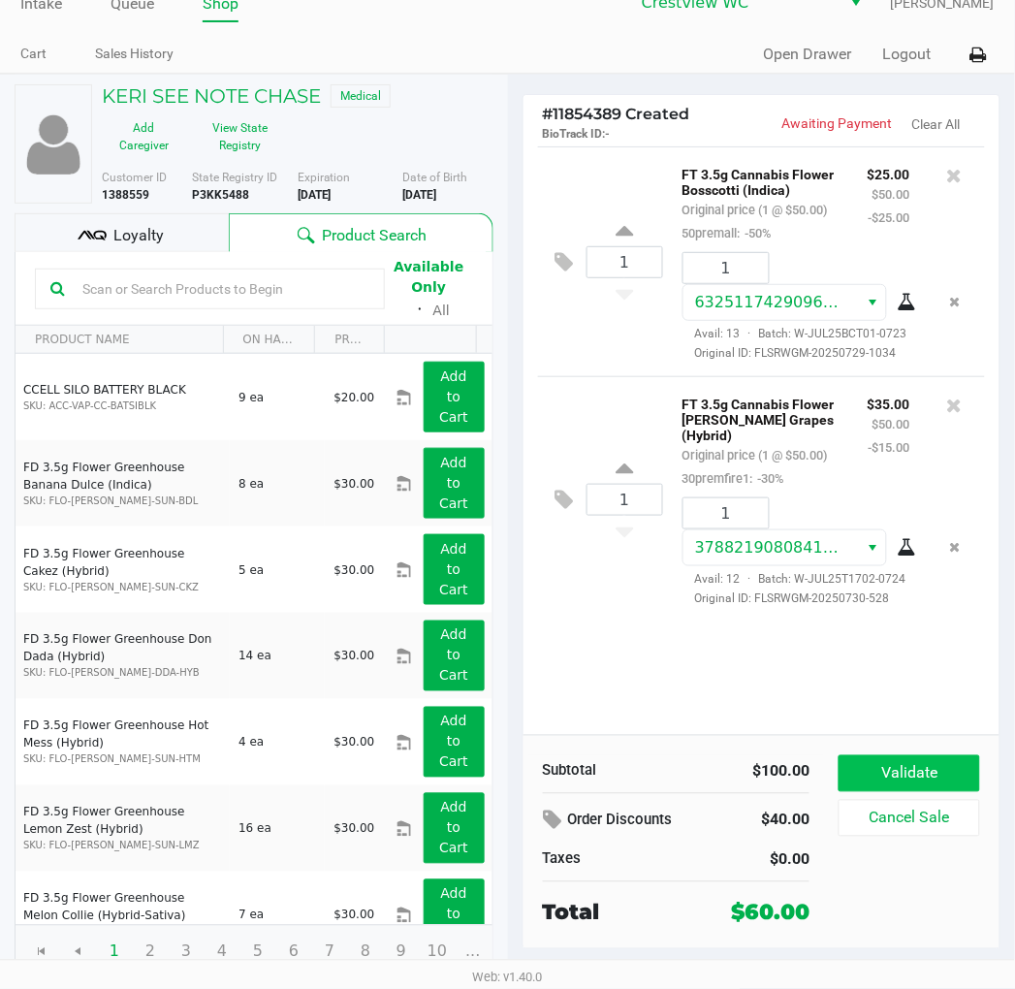
click at [951, 763] on button "Validate" at bounding box center [908, 773] width 141 height 37
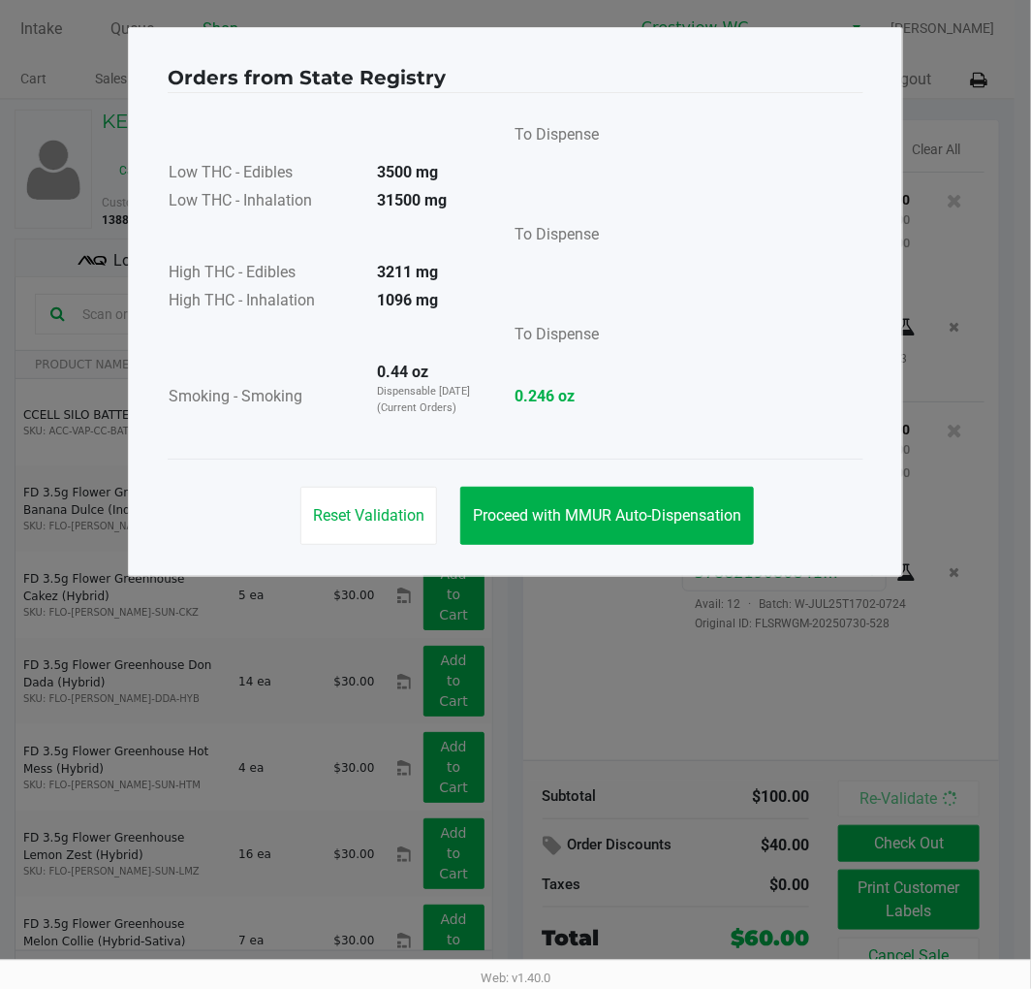
click at [700, 518] on span "Proceed with MMUR Auto-Dispensation" at bounding box center [607, 515] width 268 height 18
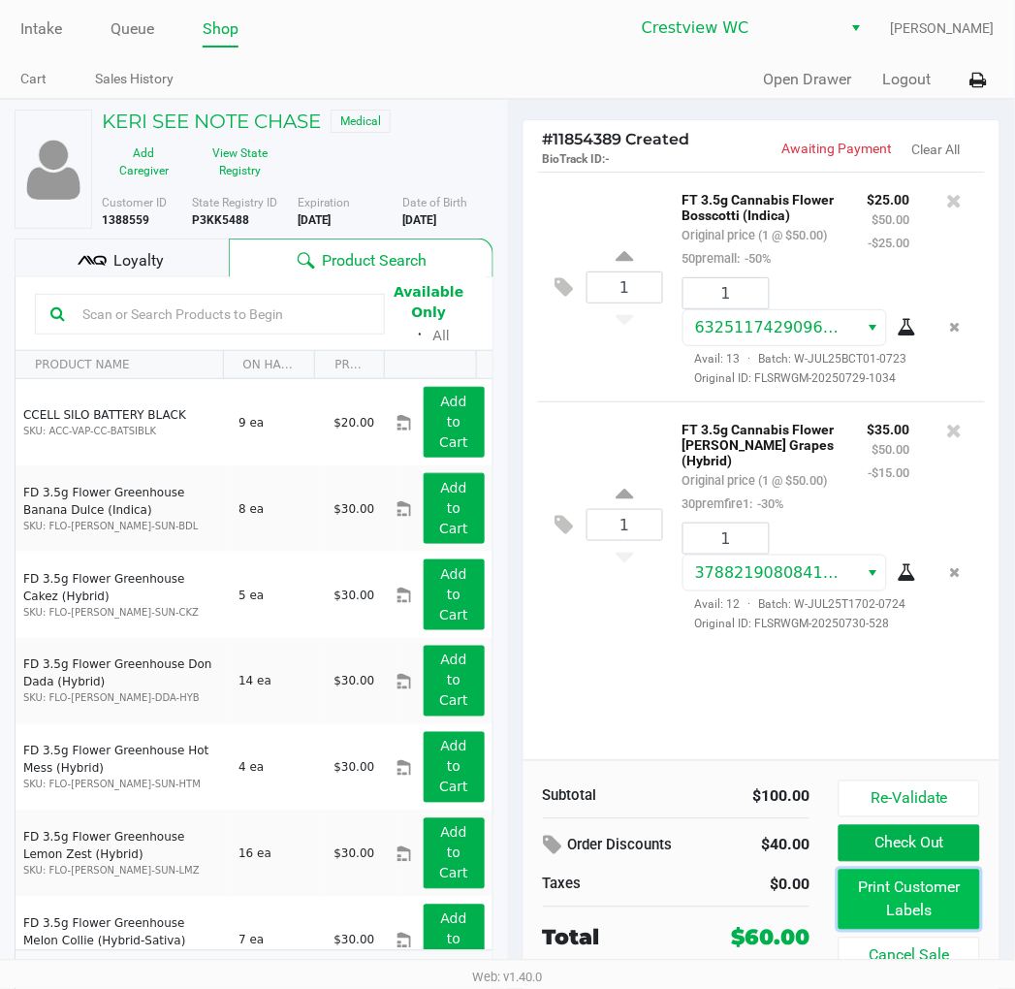
click at [883, 916] on button "Print Customer Labels" at bounding box center [908, 899] width 141 height 60
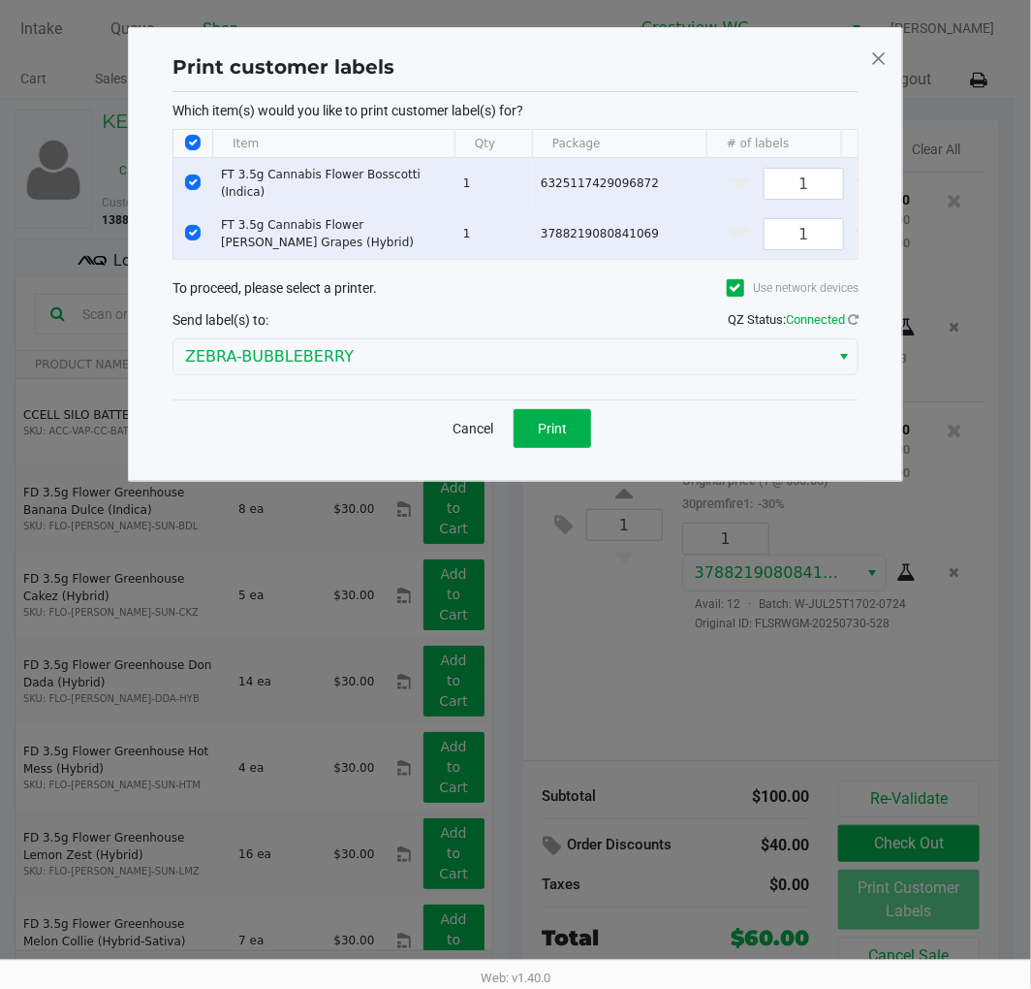
click at [579, 436] on button "Print" at bounding box center [553, 428] width 78 height 39
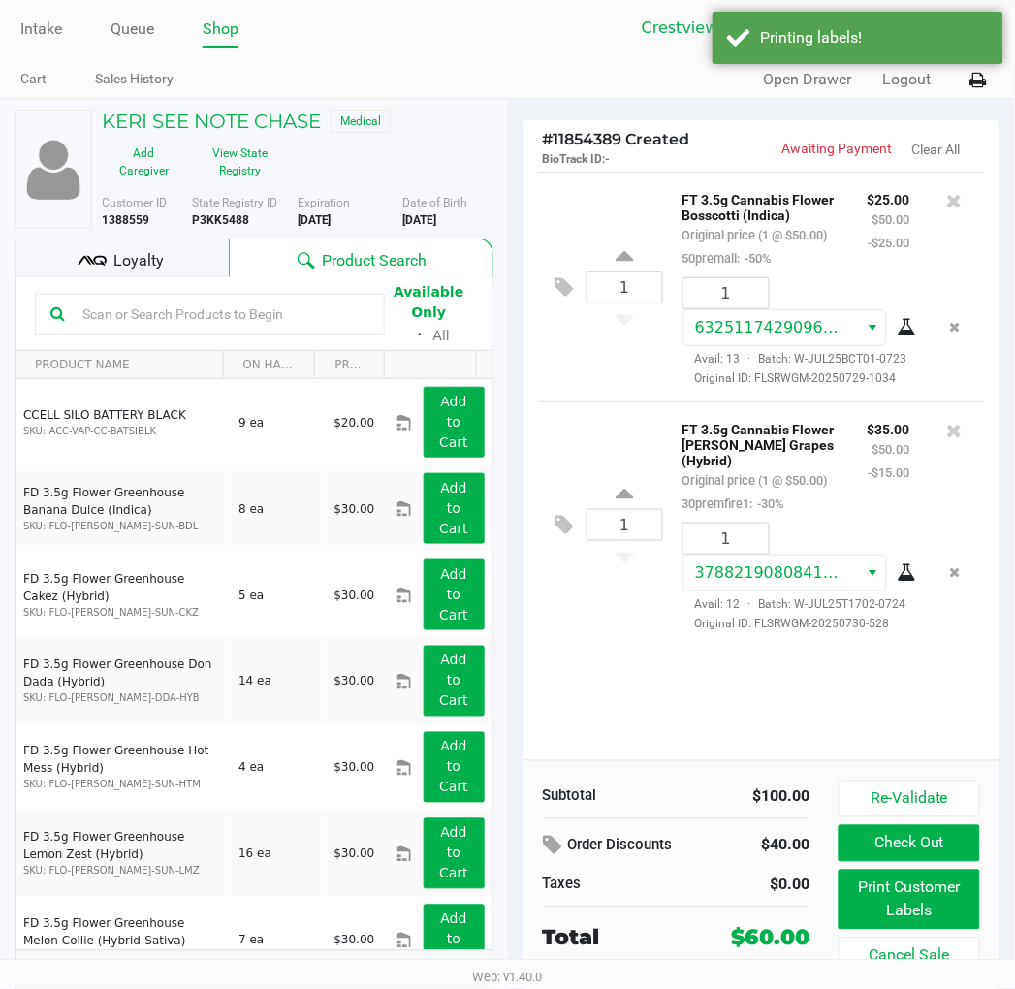
click at [185, 268] on div "Loyalty" at bounding box center [122, 257] width 214 height 39
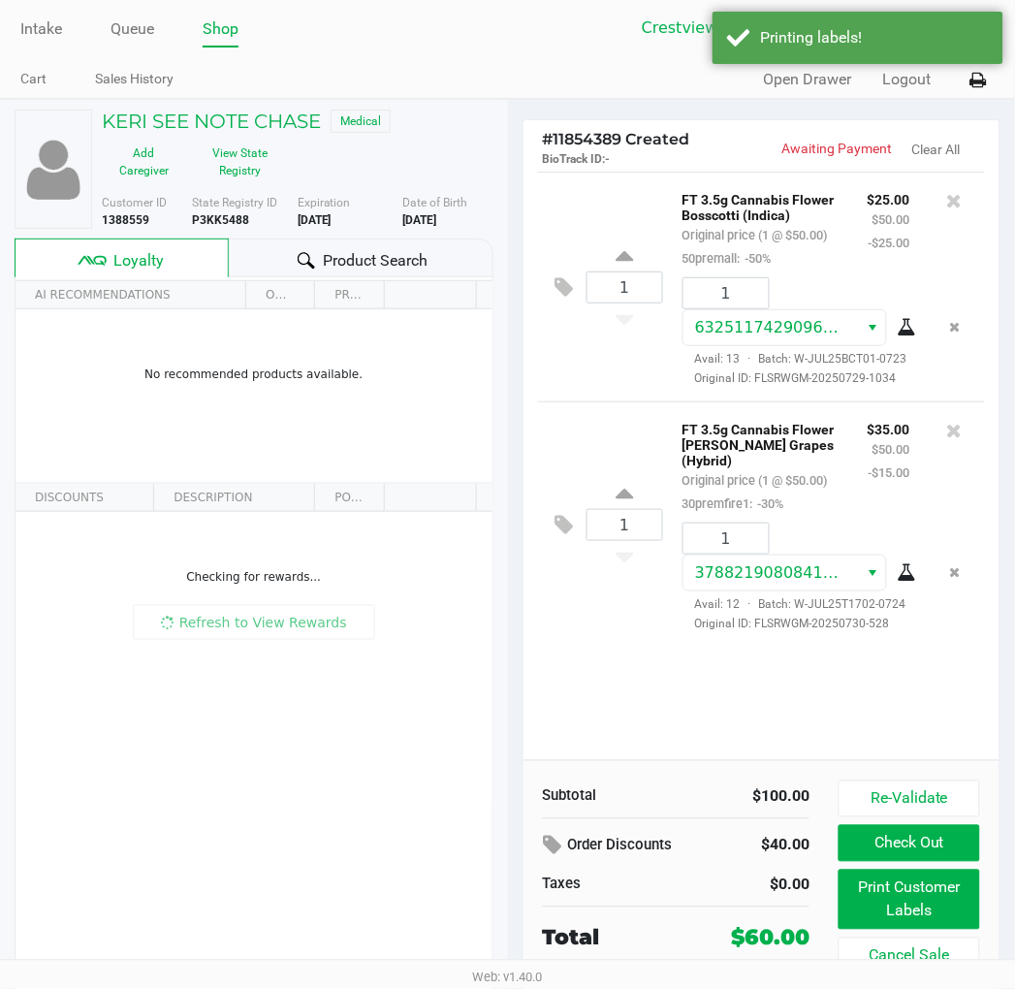
scroll to position [6, 0]
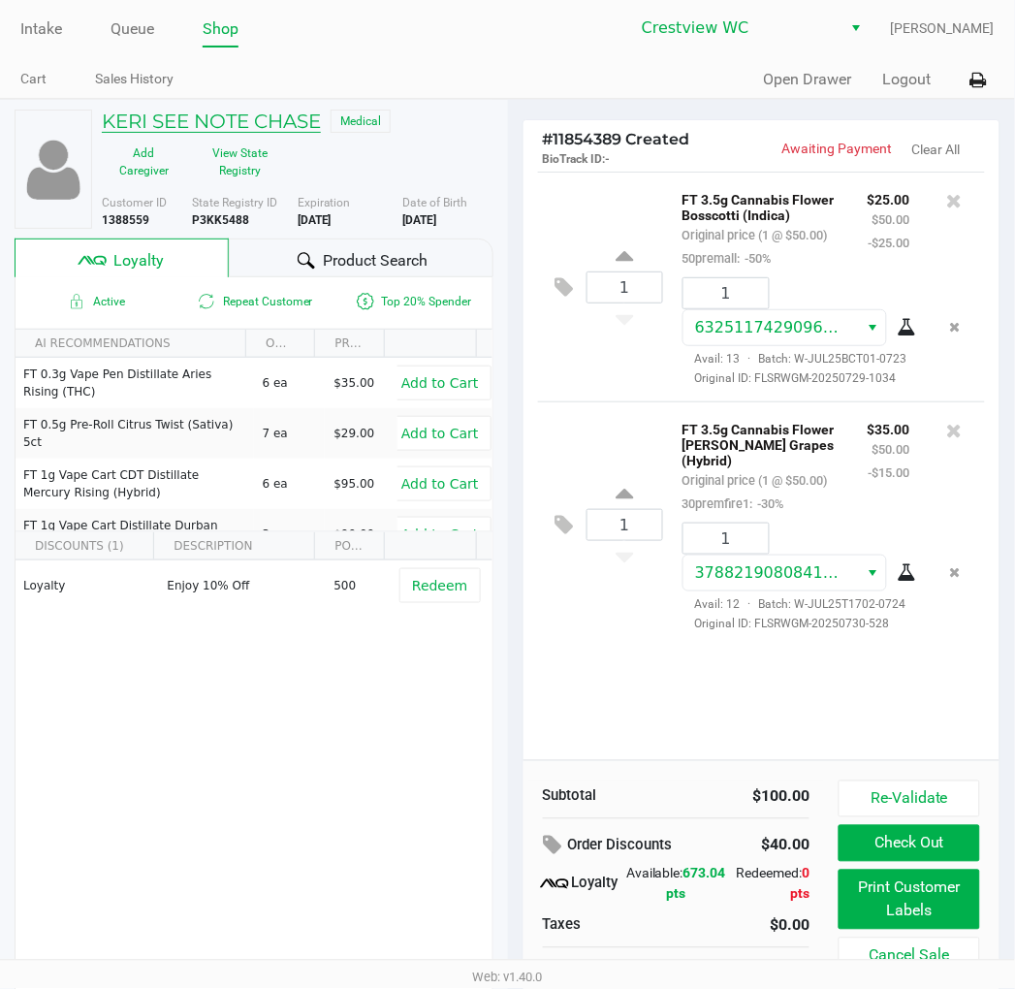
click at [257, 118] on h5 "KERI SEE NOTE CHASE" at bounding box center [211, 121] width 219 height 23
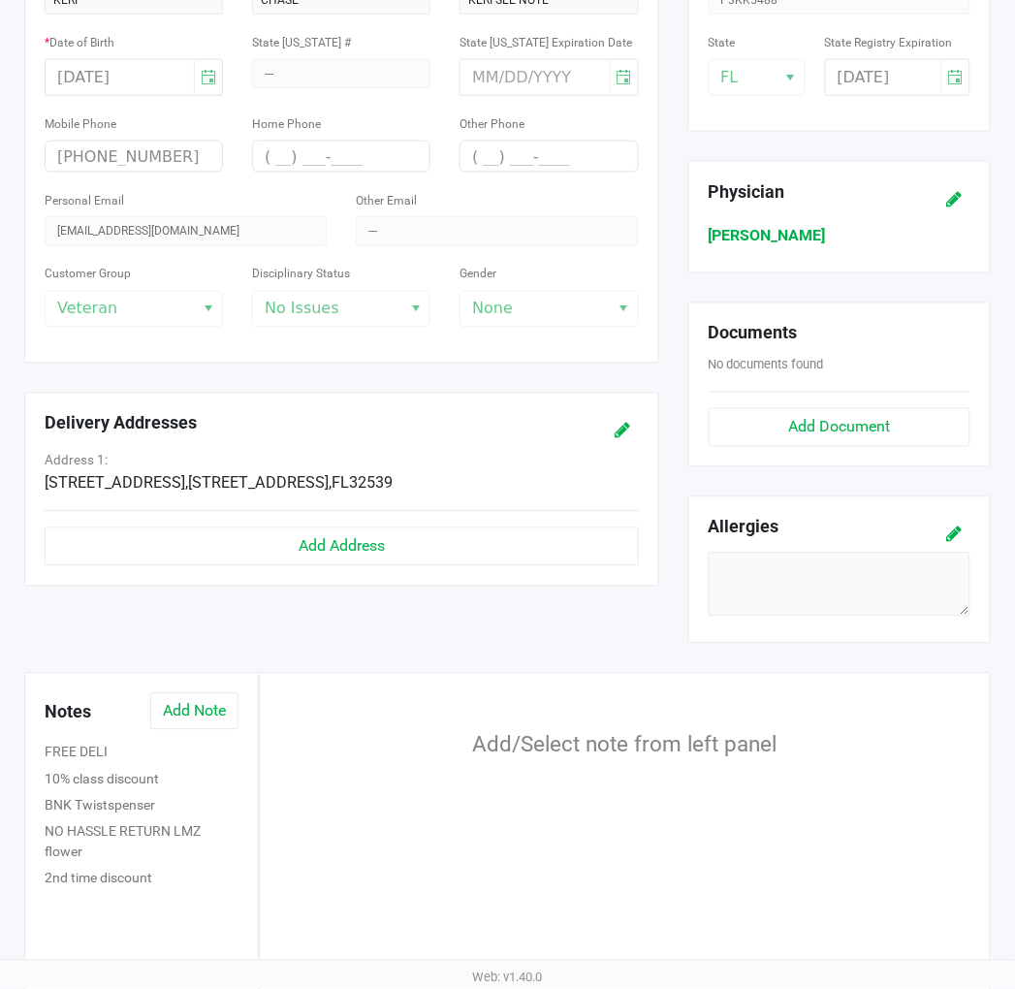
scroll to position [424, 0]
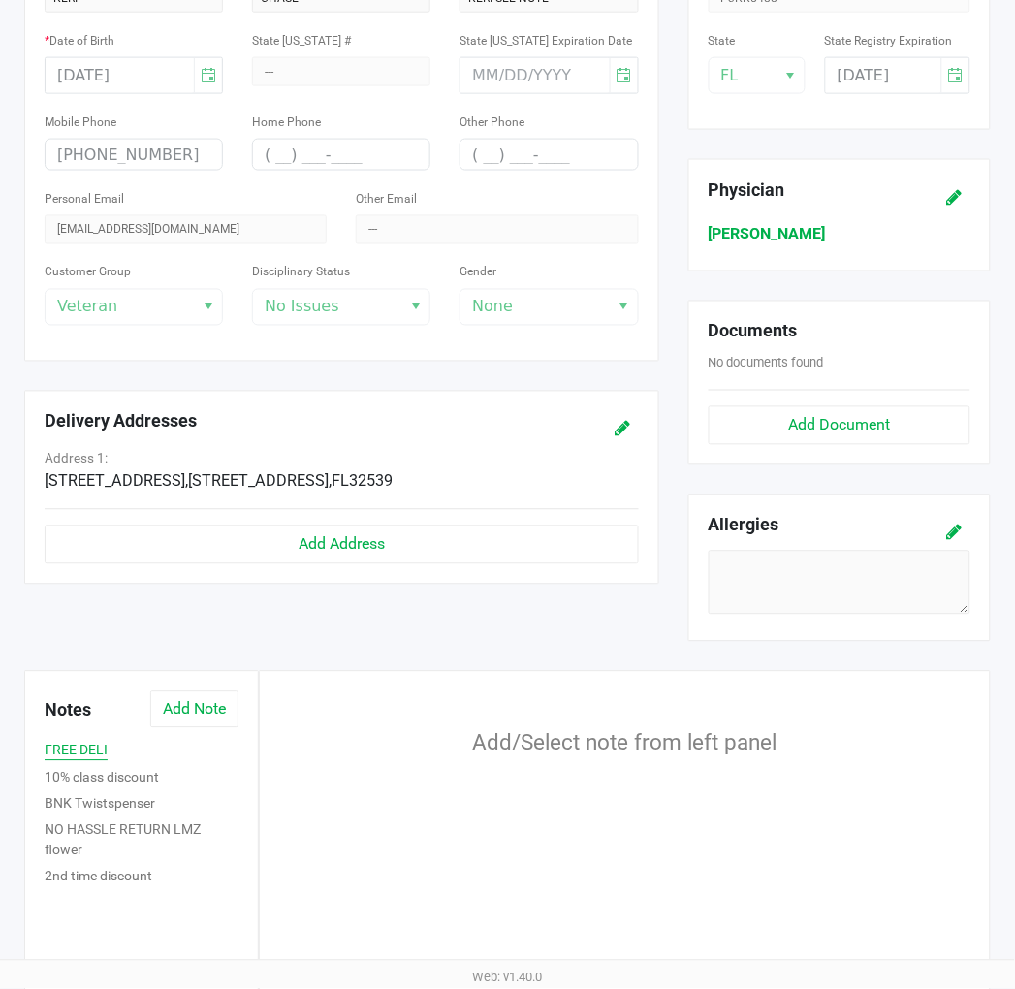
click at [88, 752] on button "FREE DELI" at bounding box center [76, 750] width 63 height 20
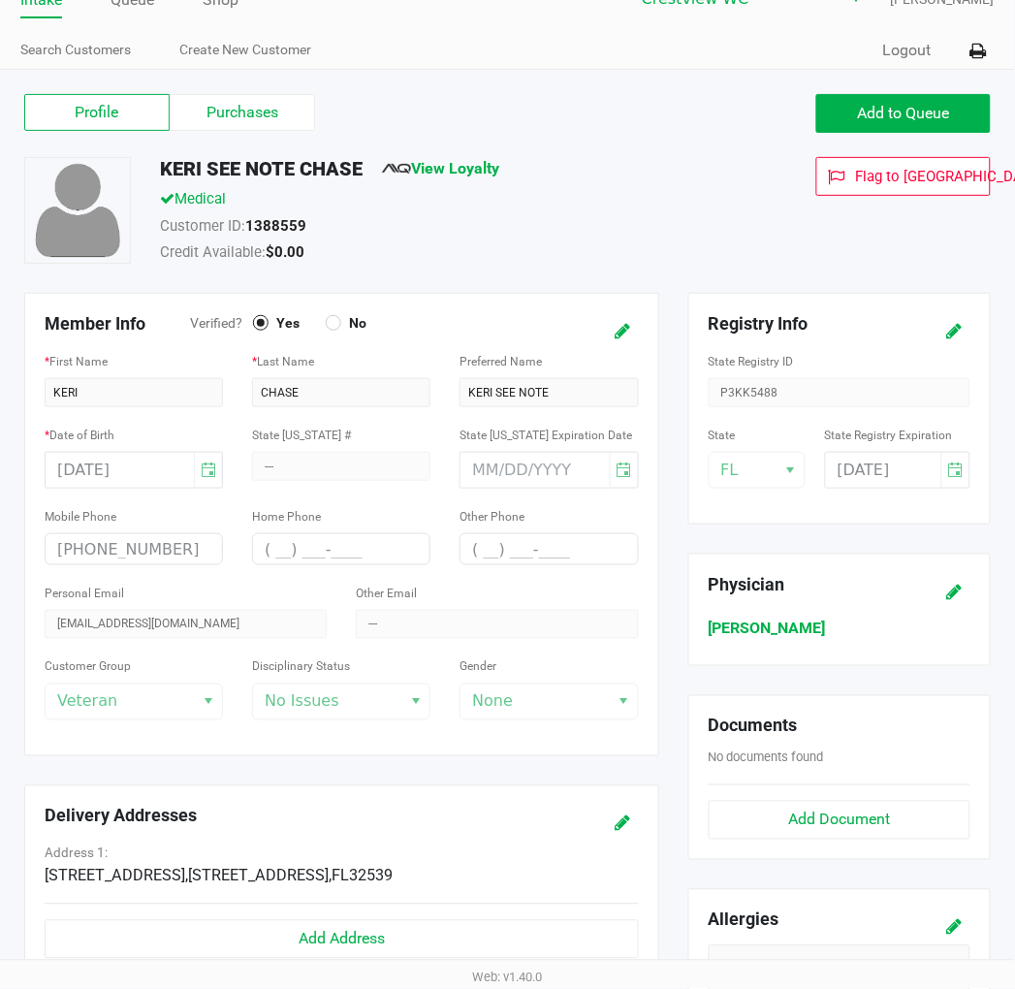
scroll to position [27, 0]
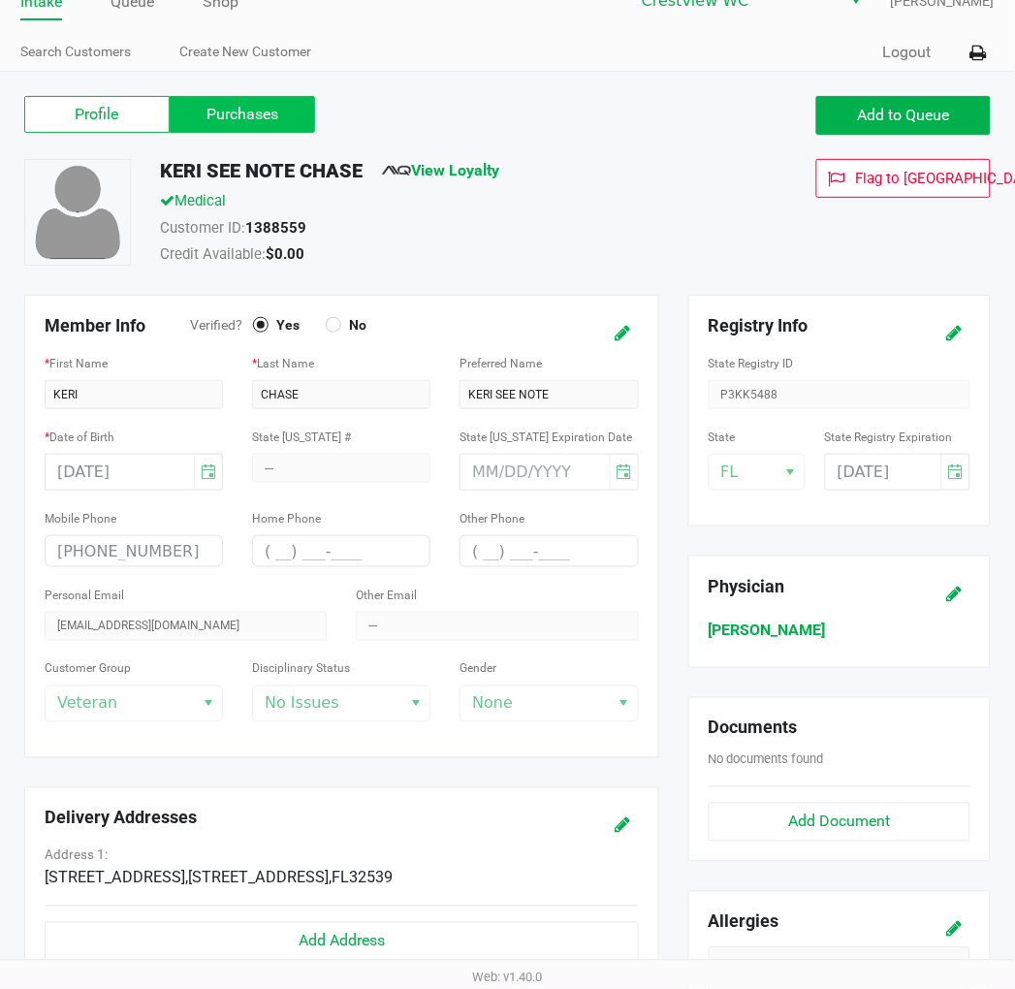
click at [257, 118] on label "Purchases" at bounding box center [242, 114] width 145 height 37
click at [0, 0] on 1 "Purchases" at bounding box center [0, 0] width 0 height 0
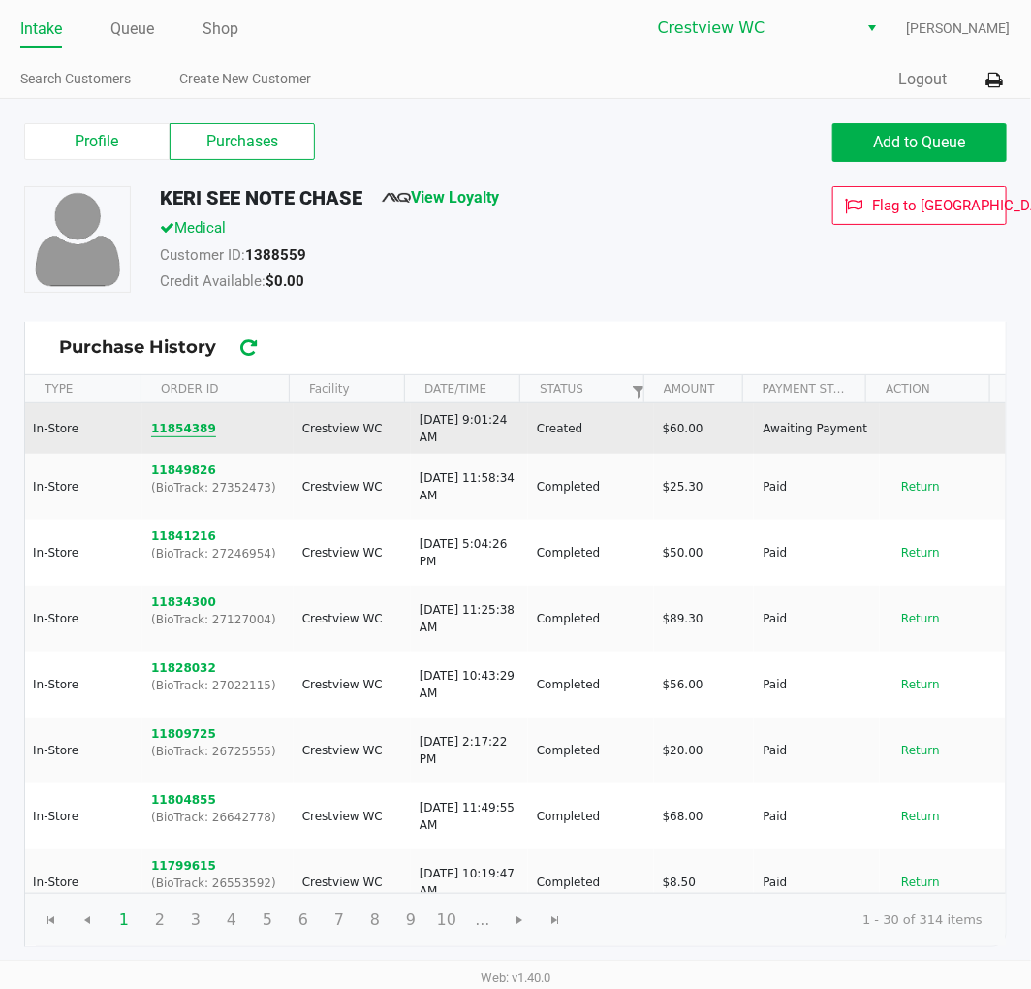
click at [182, 432] on button "11854389" at bounding box center [183, 428] width 65 height 17
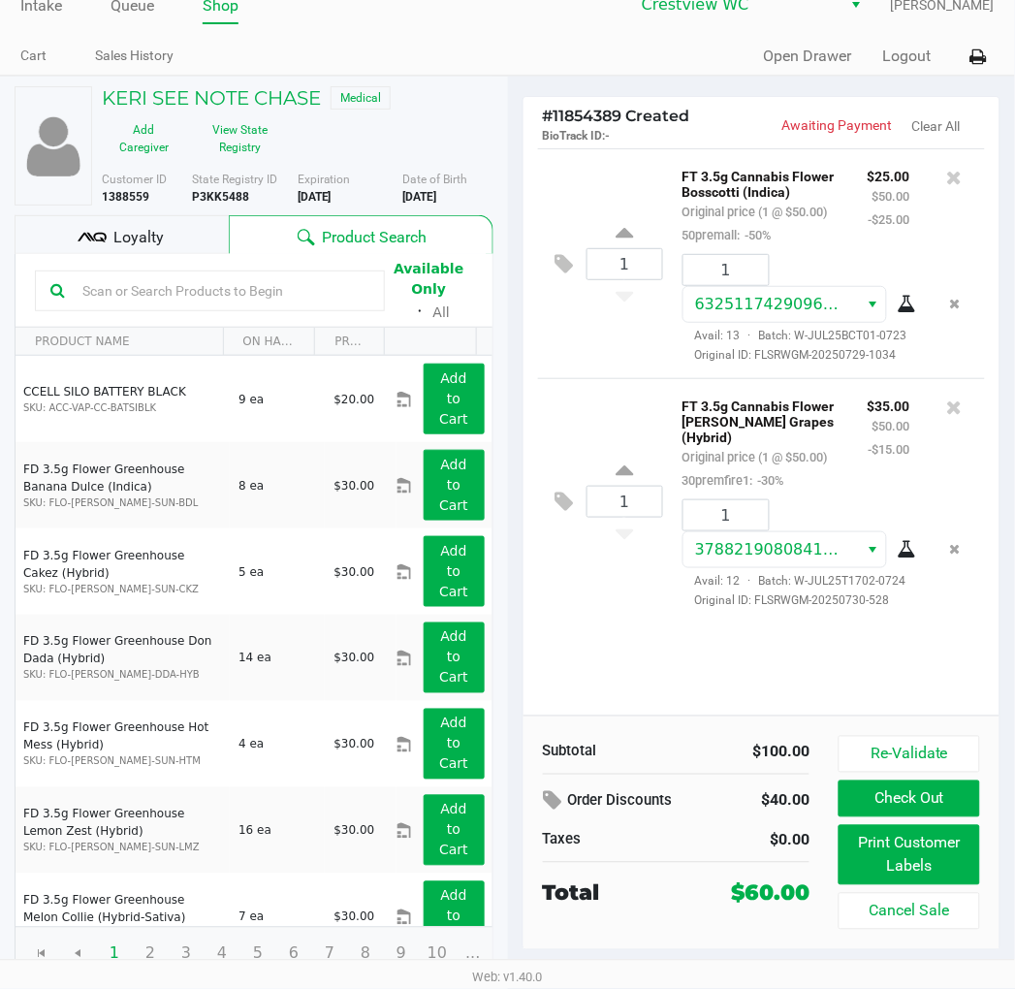
scroll to position [25, 0]
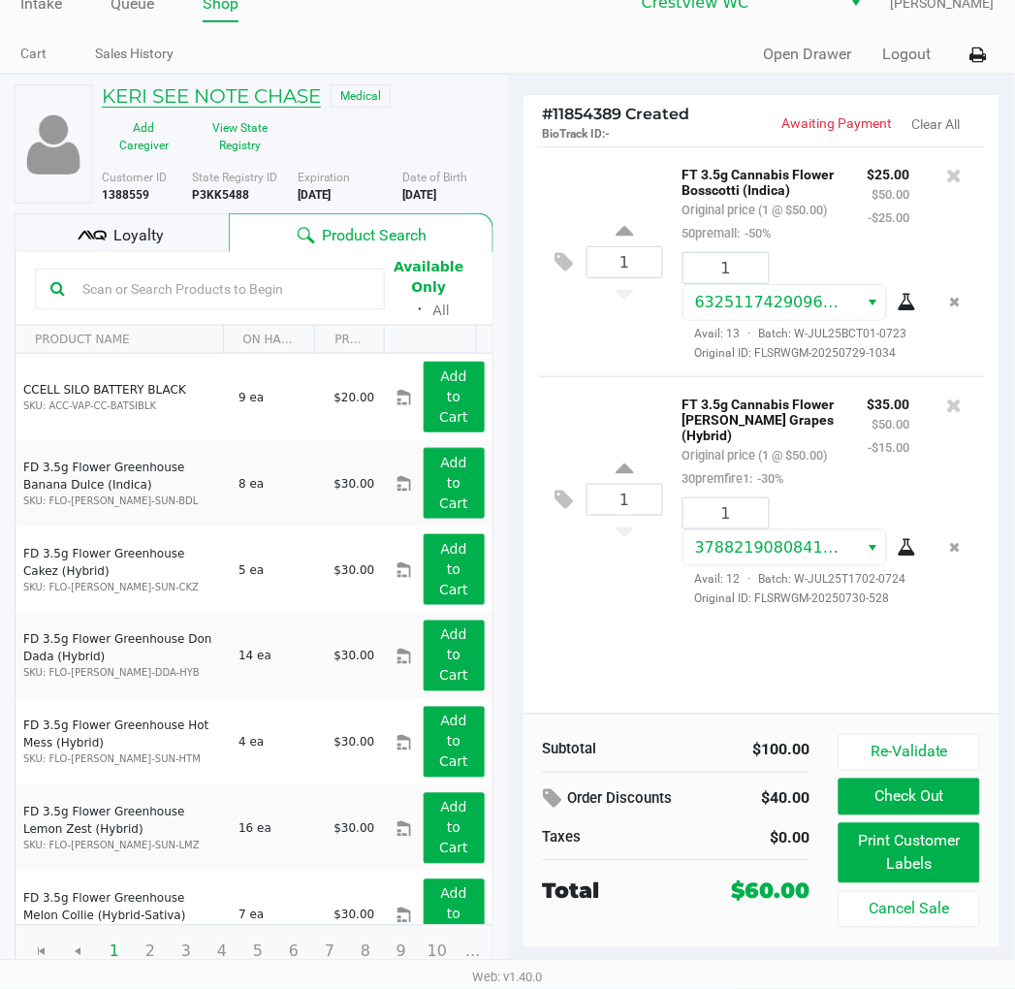
click at [281, 100] on h5 "KERI SEE NOTE CHASE" at bounding box center [211, 95] width 219 height 23
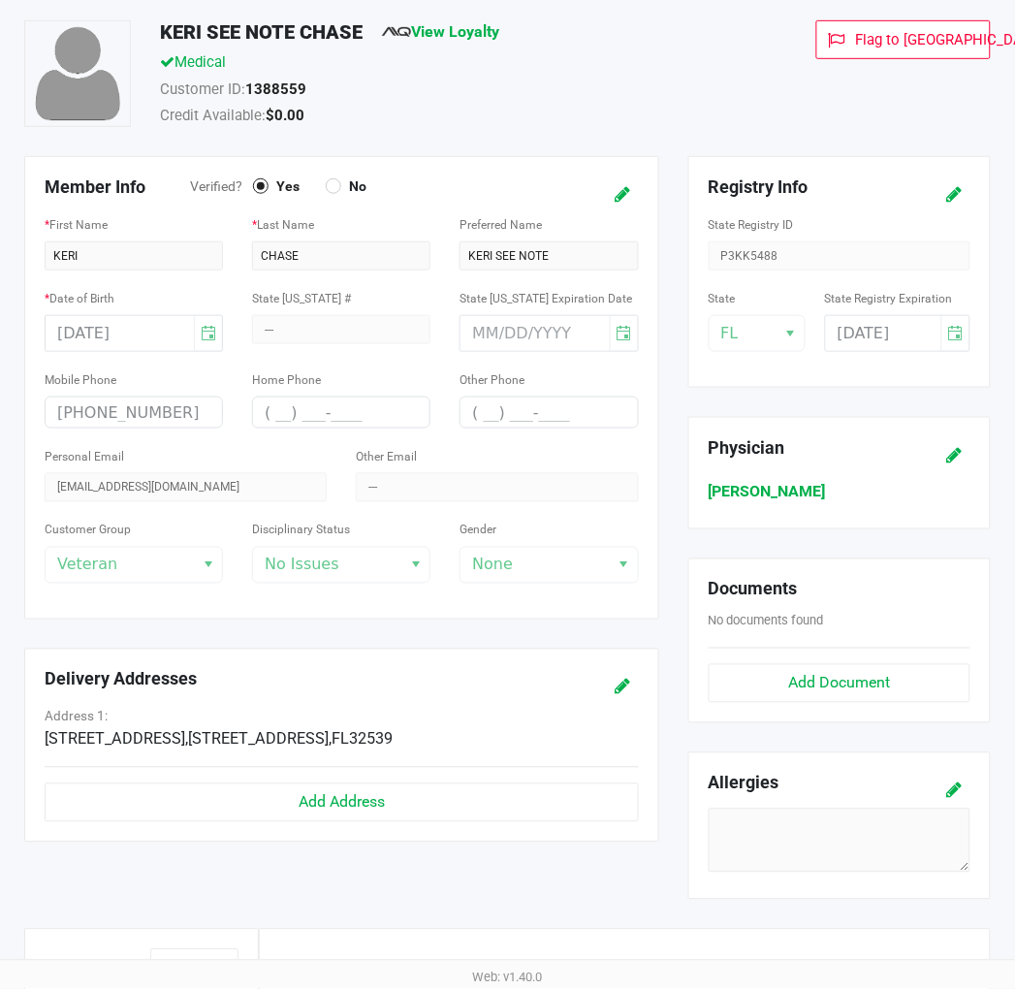
scroll to position [489, 0]
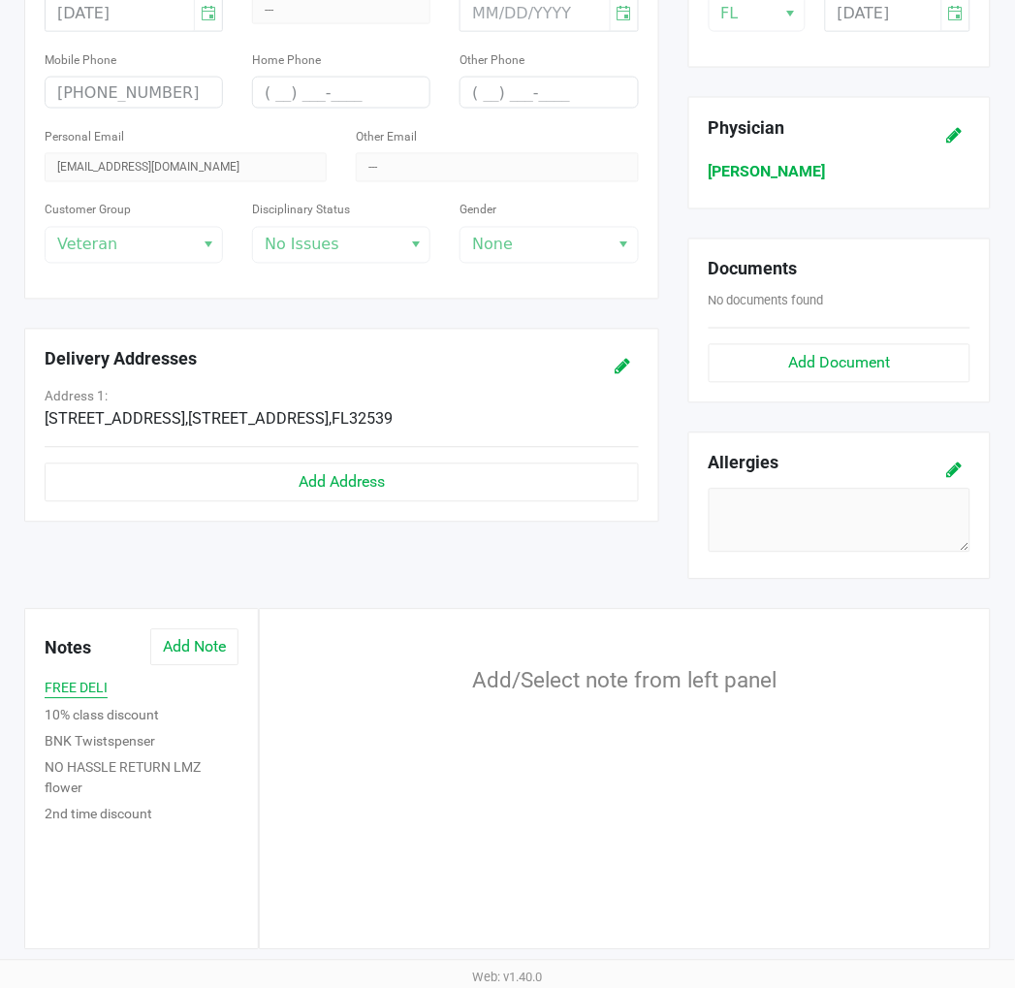
click at [99, 689] on button "FREE DELI" at bounding box center [76, 688] width 63 height 20
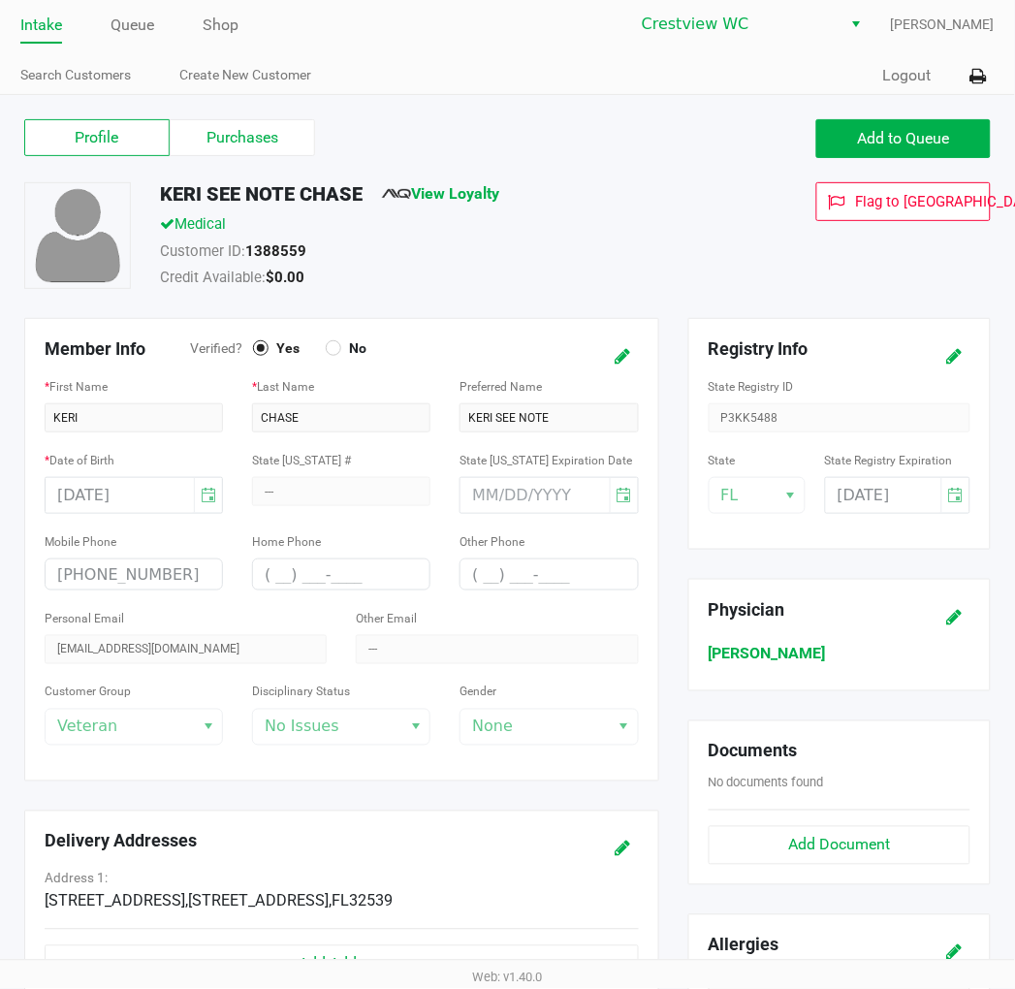
scroll to position [0, 0]
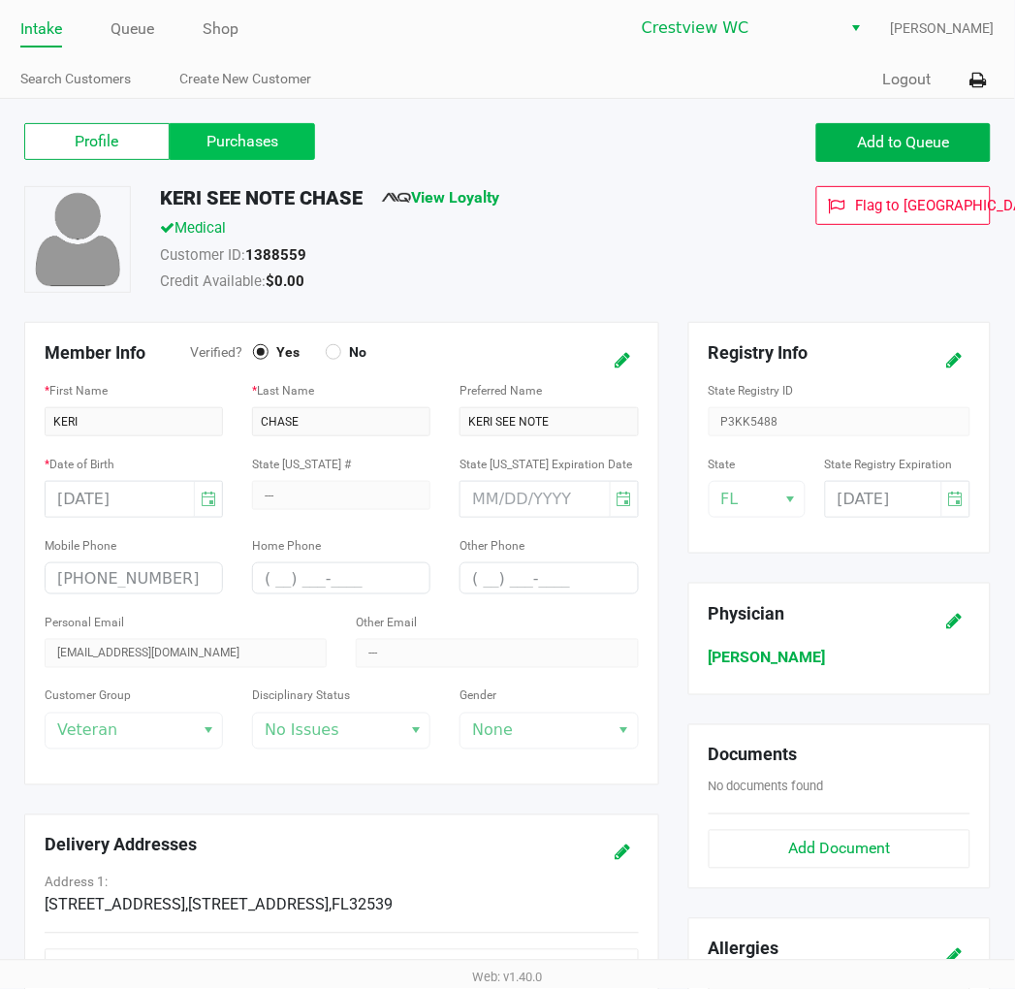
click at [267, 145] on label "Purchases" at bounding box center [242, 141] width 145 height 37
click at [0, 0] on 1 "Purchases" at bounding box center [0, 0] width 0 height 0
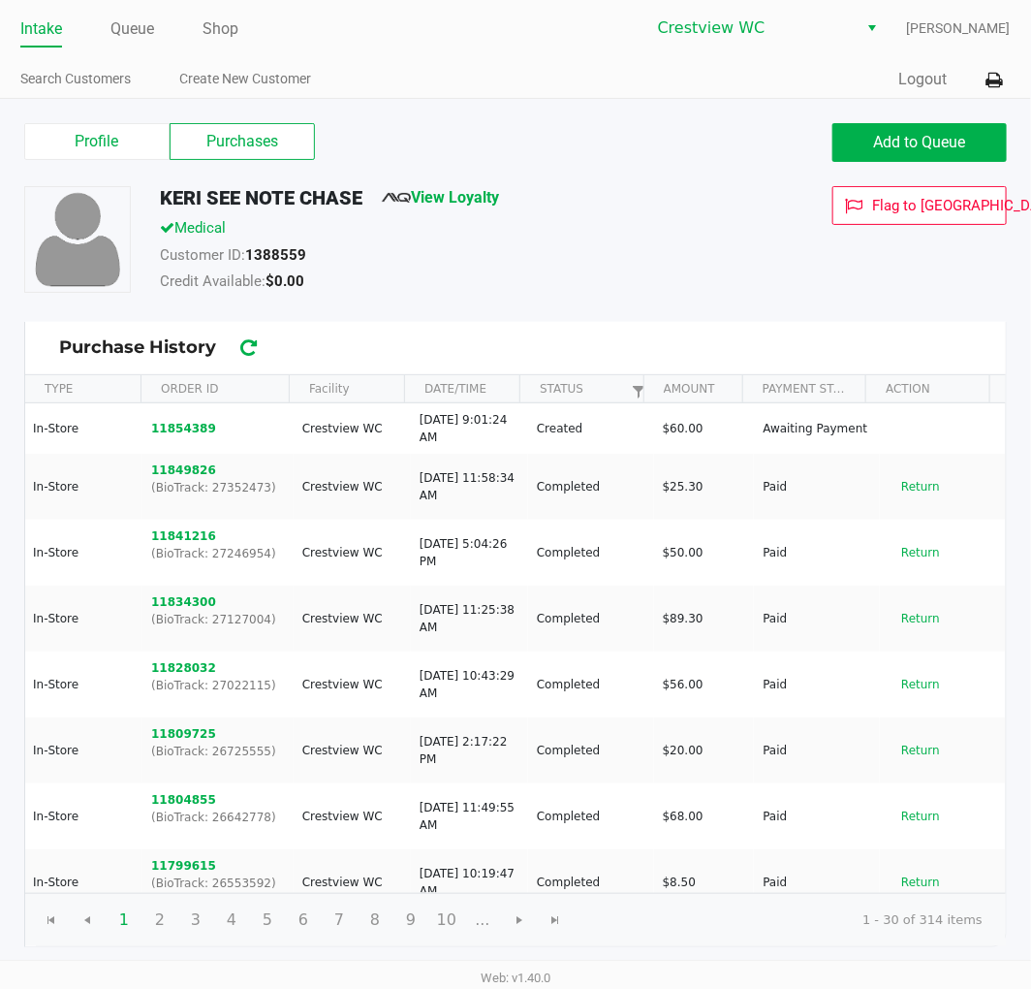
click at [181, 428] on button "11854389" at bounding box center [183, 428] width 65 height 17
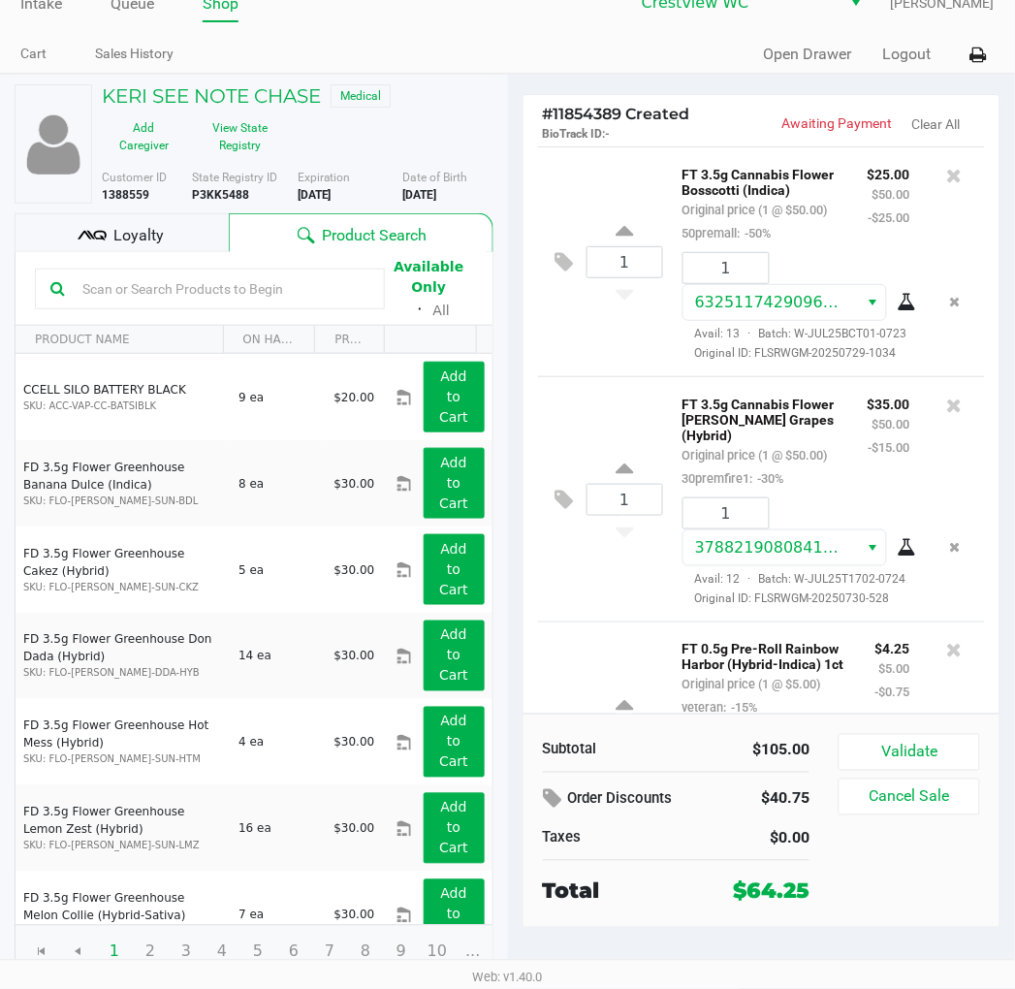
scroll to position [276, 0]
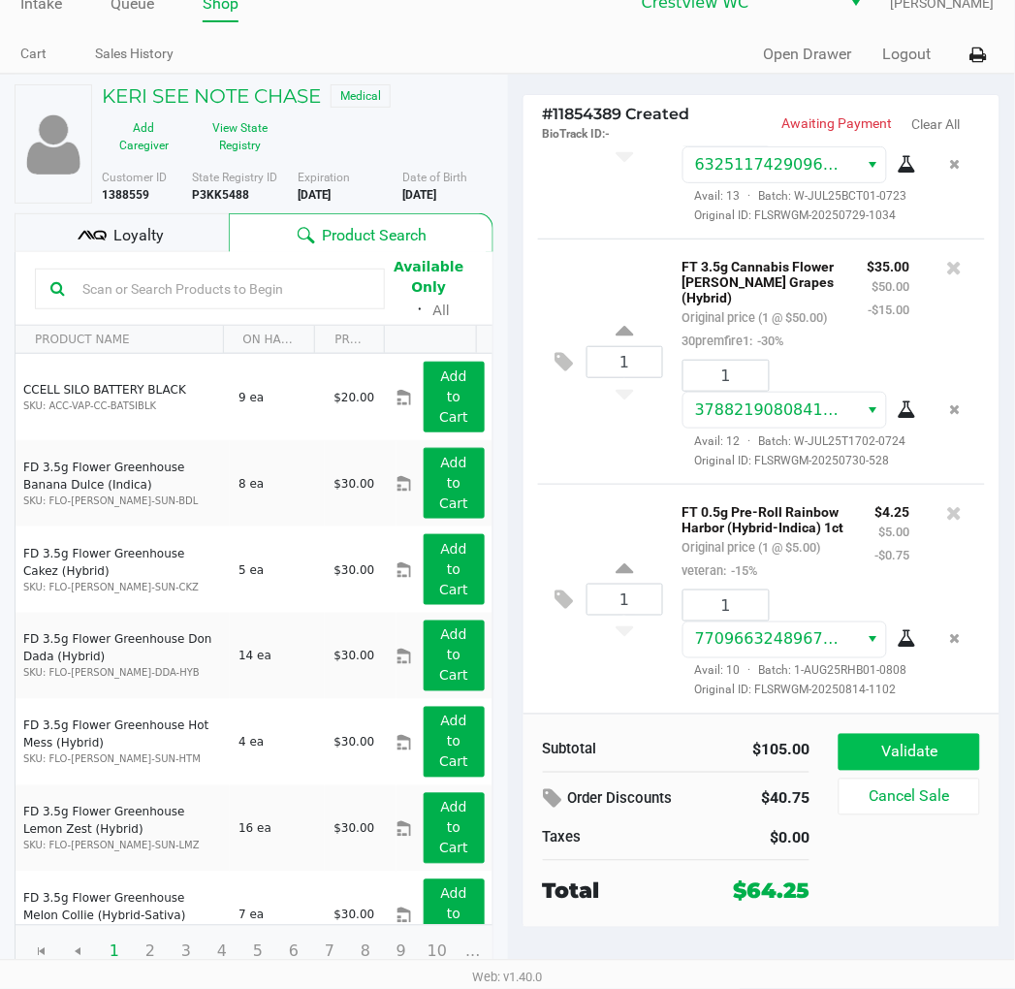
click at [878, 753] on button "Validate" at bounding box center [908, 752] width 141 height 37
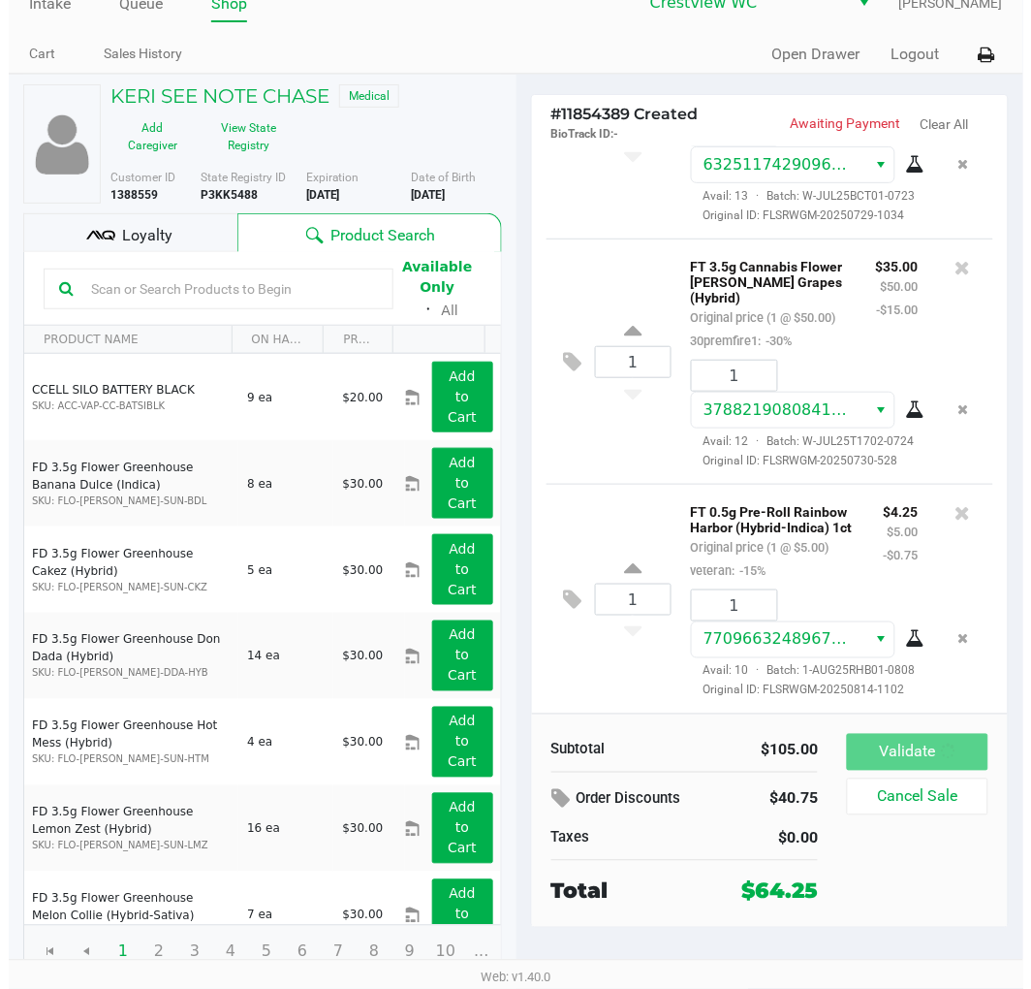
scroll to position [301, 0]
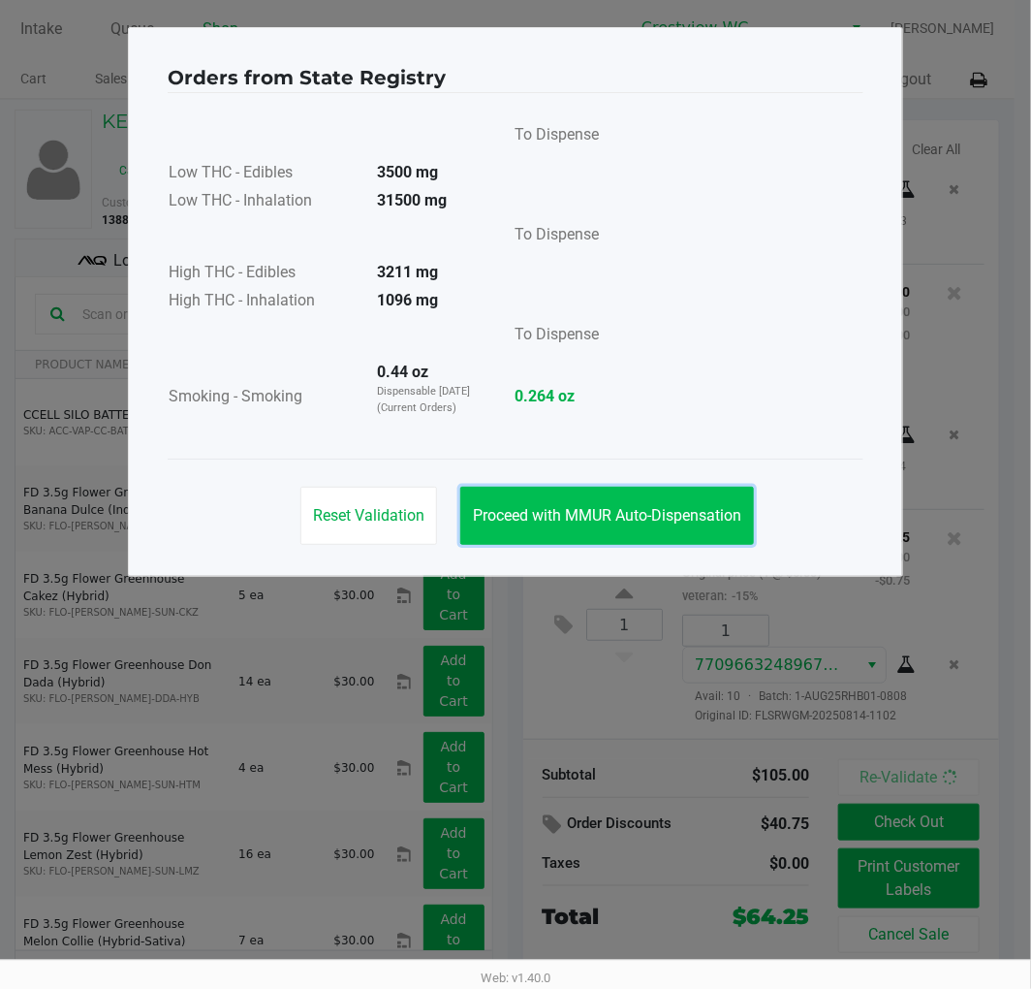
click at [652, 507] on span "Proceed with MMUR Auto-Dispensation" at bounding box center [607, 515] width 268 height 18
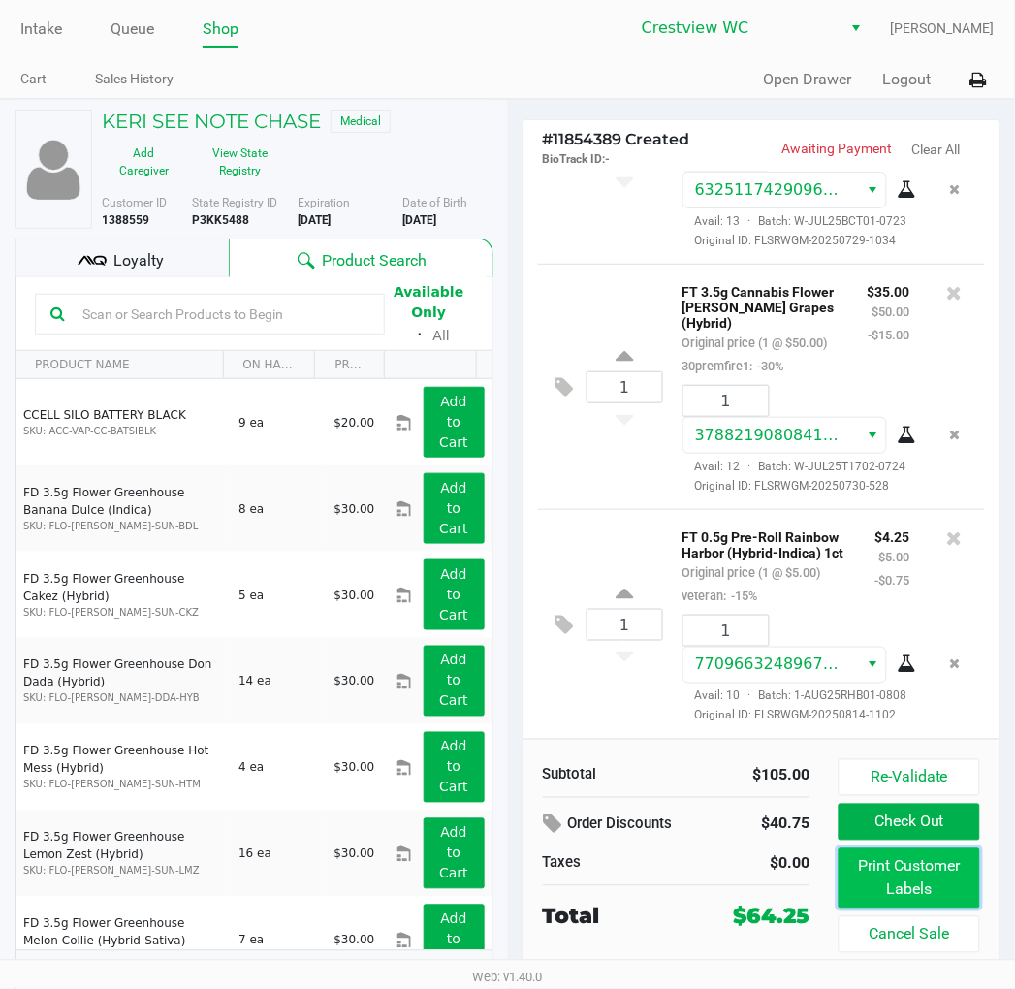
click at [878, 866] on button "Print Customer Labels" at bounding box center [908, 878] width 141 height 60
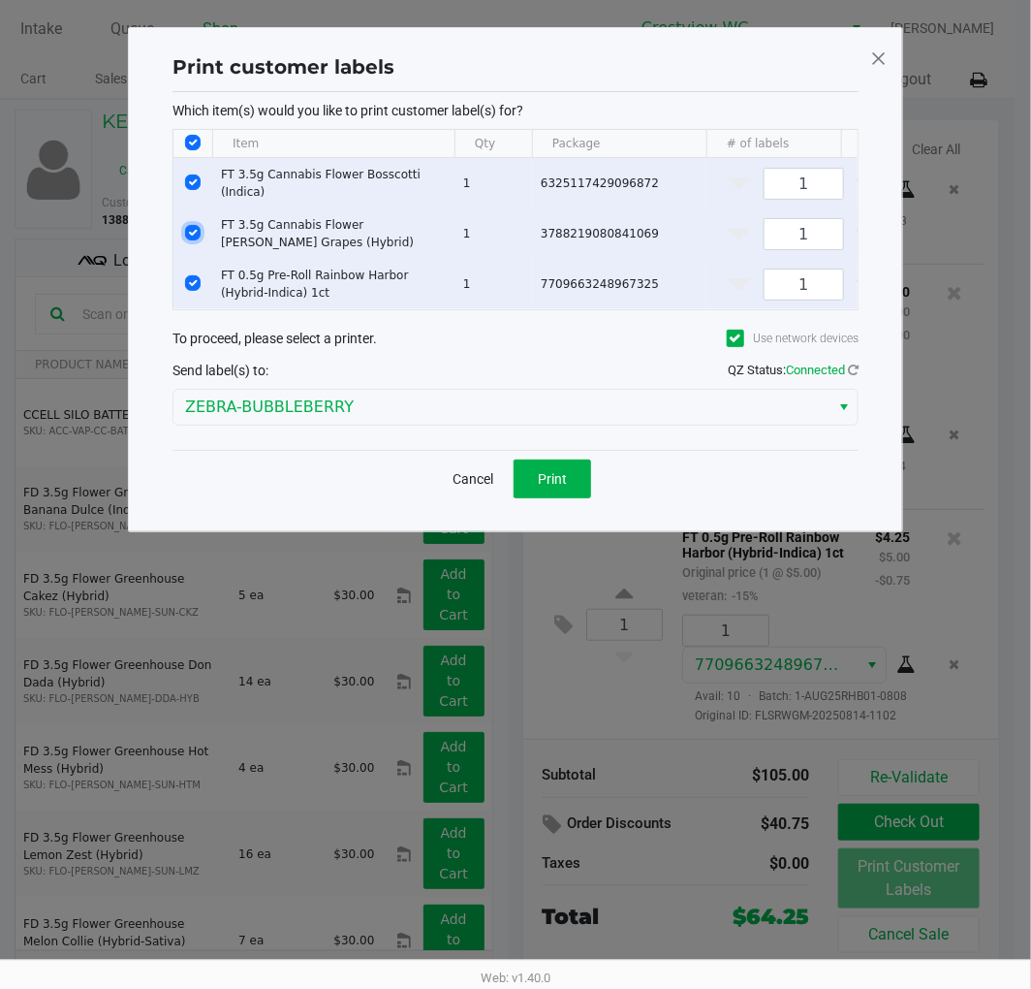
click at [198, 239] on input "Select Row" at bounding box center [193, 233] width 16 height 16
checkbox input "false"
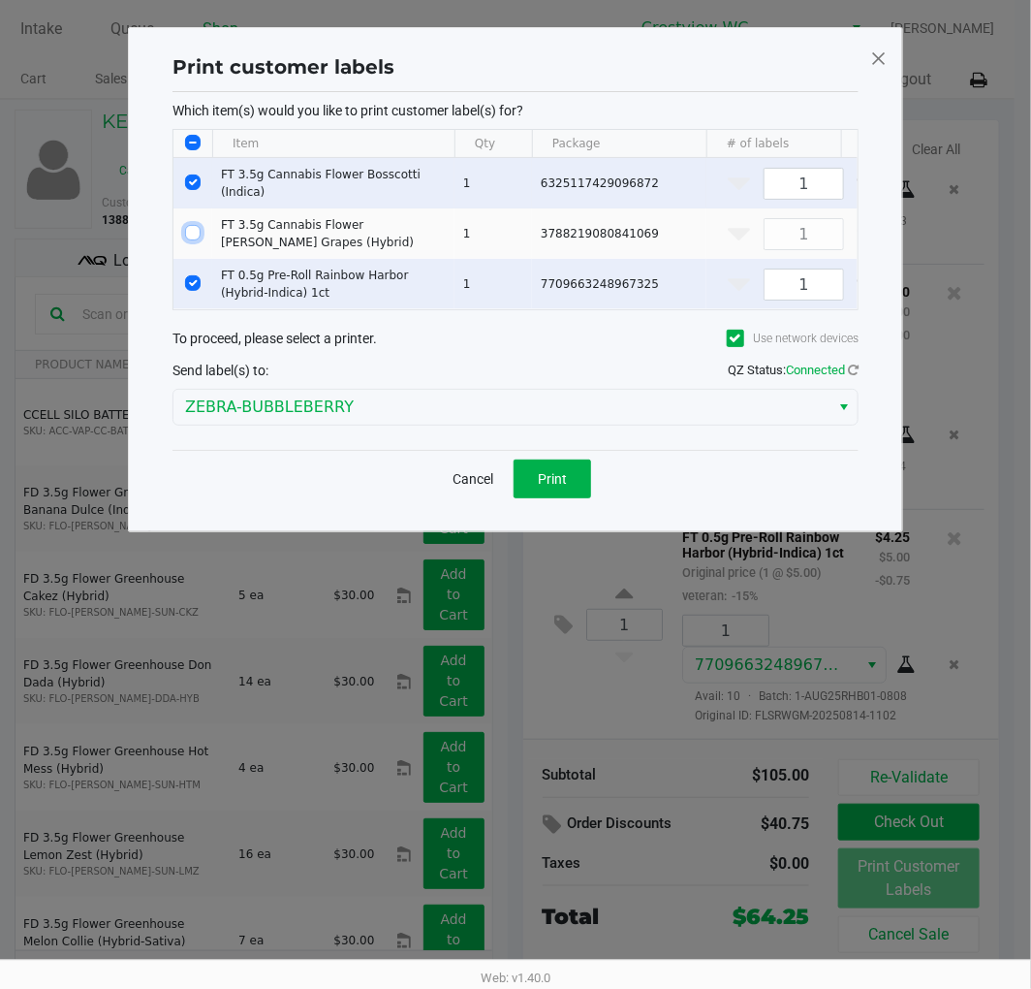
click at [194, 189] on input "Select Row" at bounding box center [193, 182] width 16 height 16
checkbox input "false"
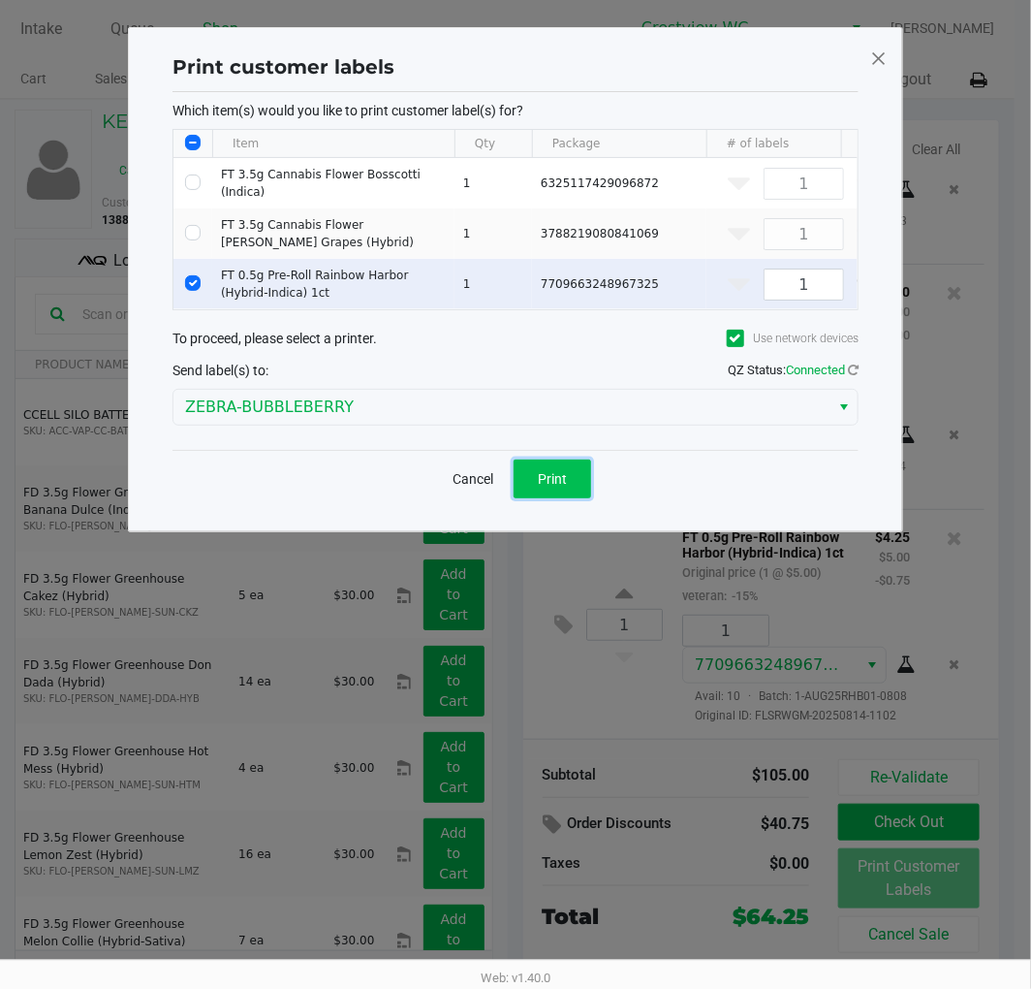
click at [559, 487] on span "Print" at bounding box center [552, 479] width 29 height 16
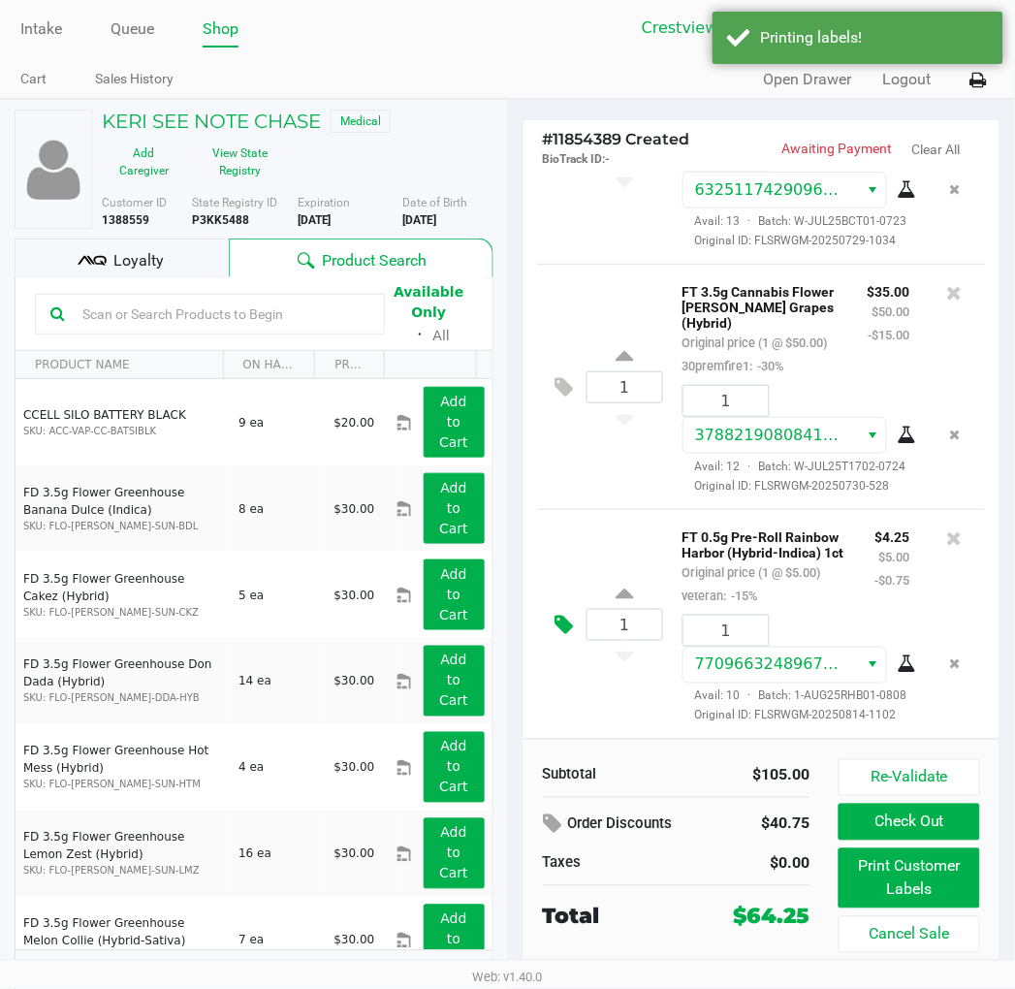
click at [555, 613] on icon at bounding box center [564, 624] width 18 height 22
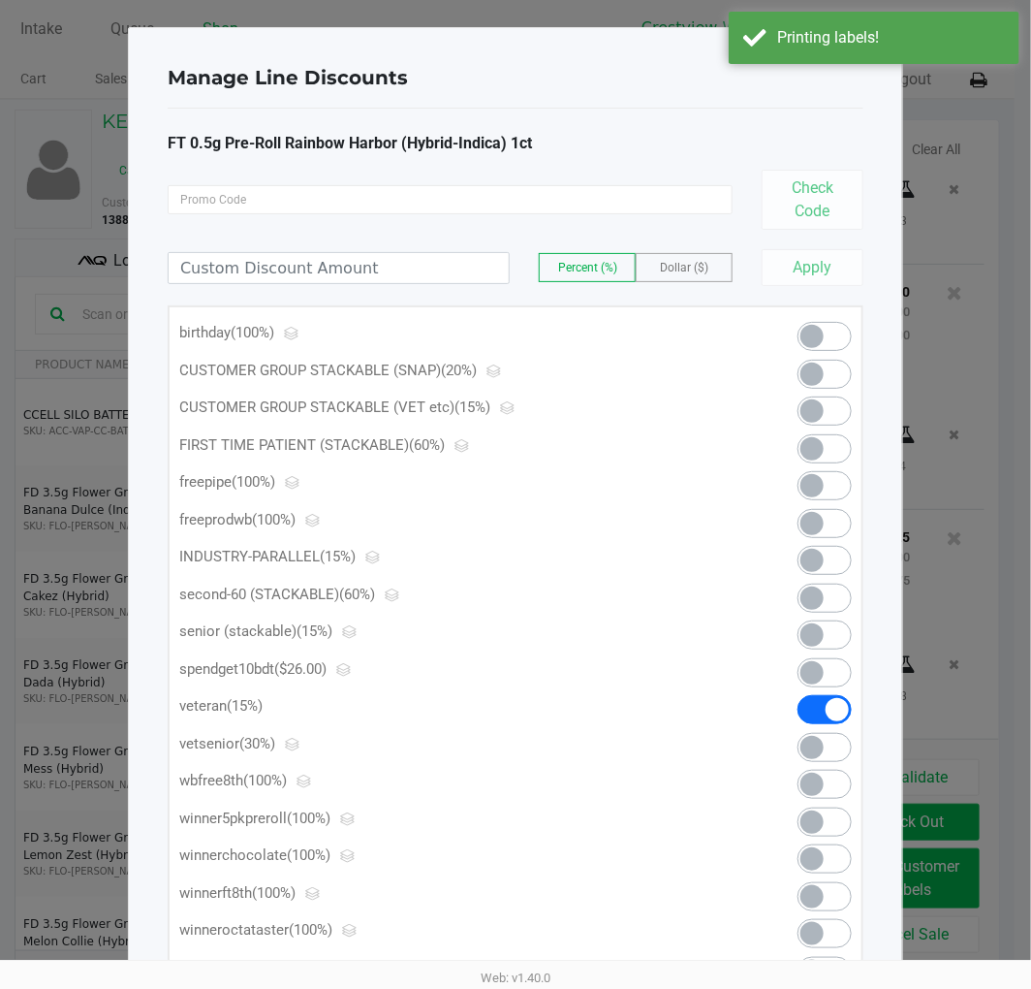
click at [821, 707] on span at bounding box center [825, 709] width 54 height 29
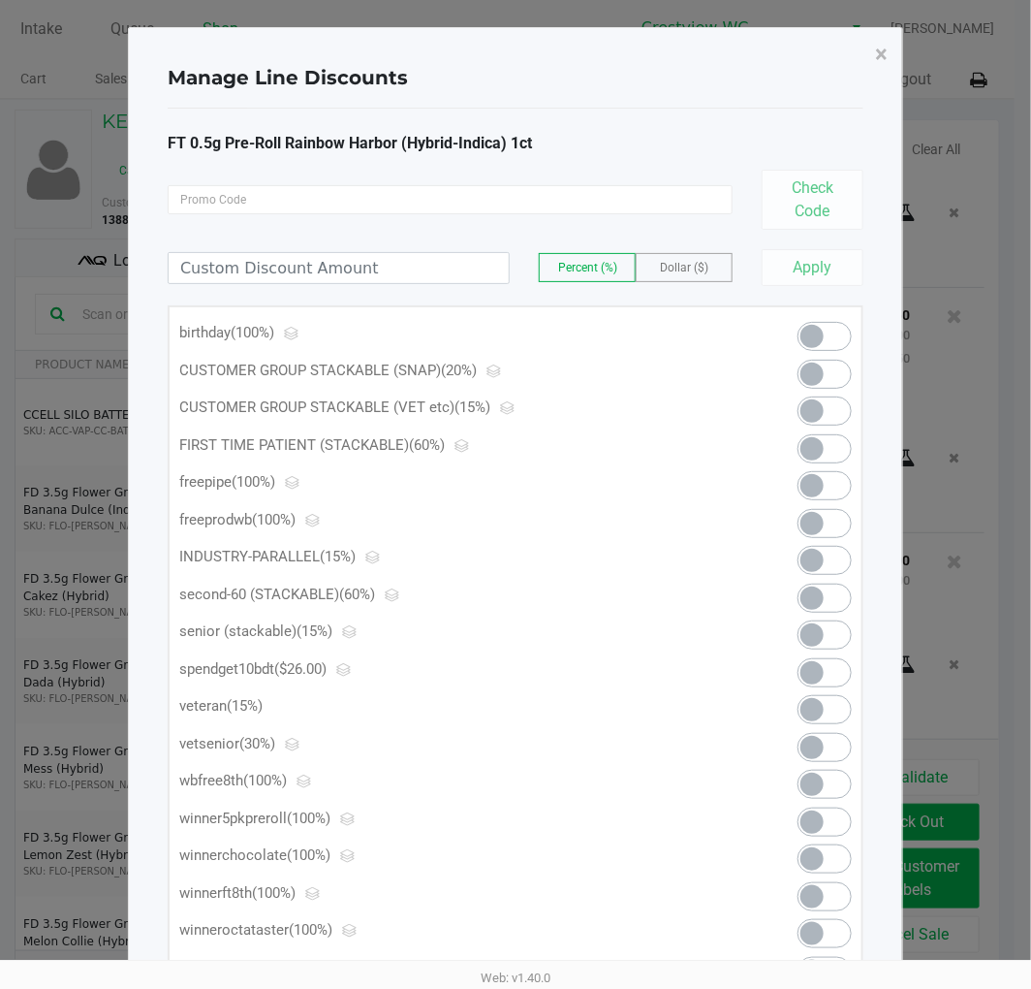
scroll to position [277, 0]
click at [374, 272] on input at bounding box center [339, 268] width 340 height 30
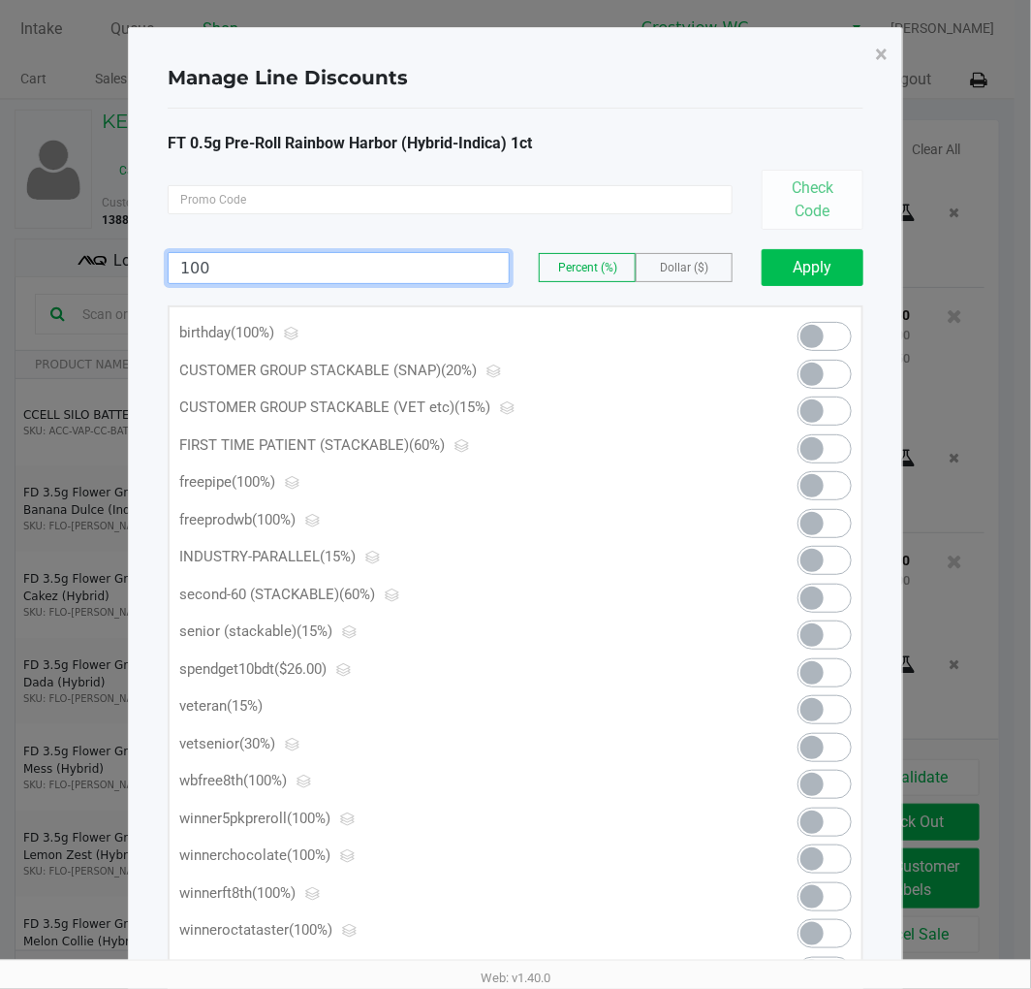
click at [796, 272] on button "Apply" at bounding box center [813, 267] width 102 height 37
type input "100.00"
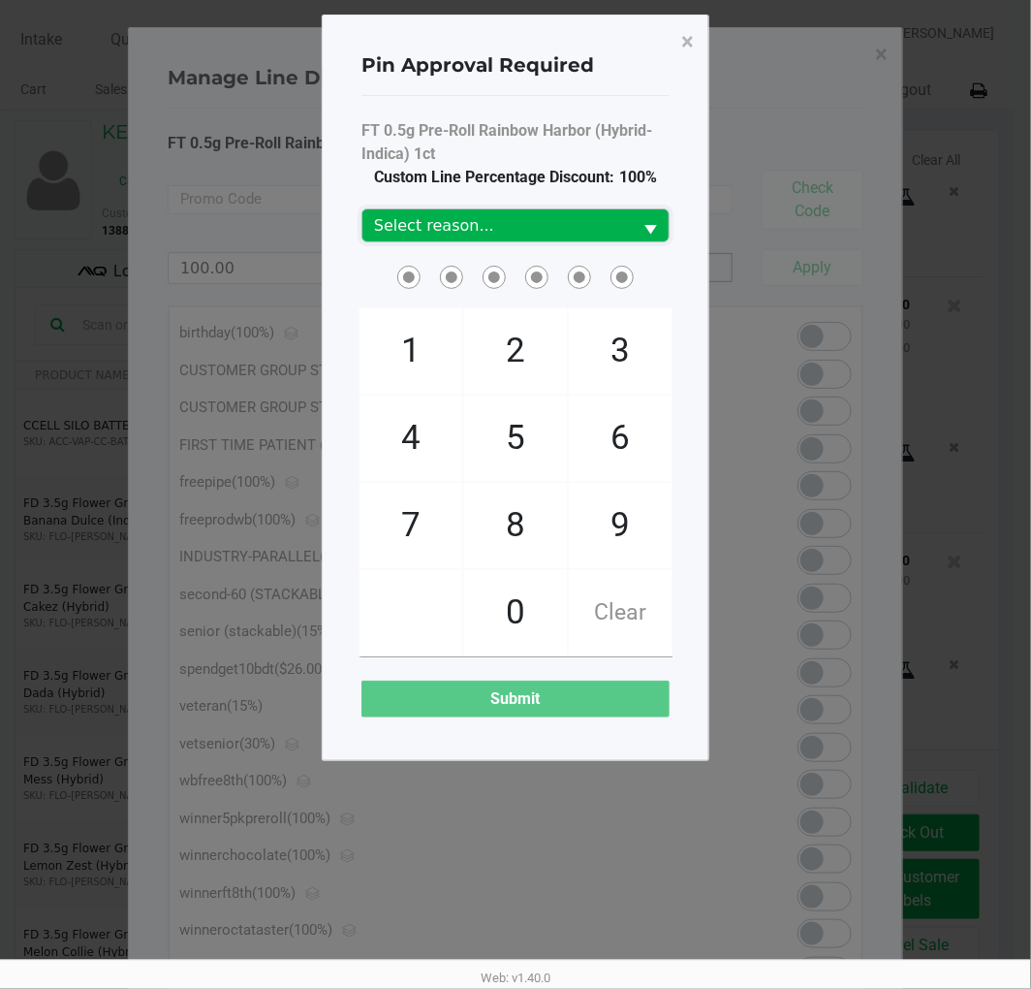
click at [580, 221] on span "Select reason..." at bounding box center [497, 225] width 246 height 23
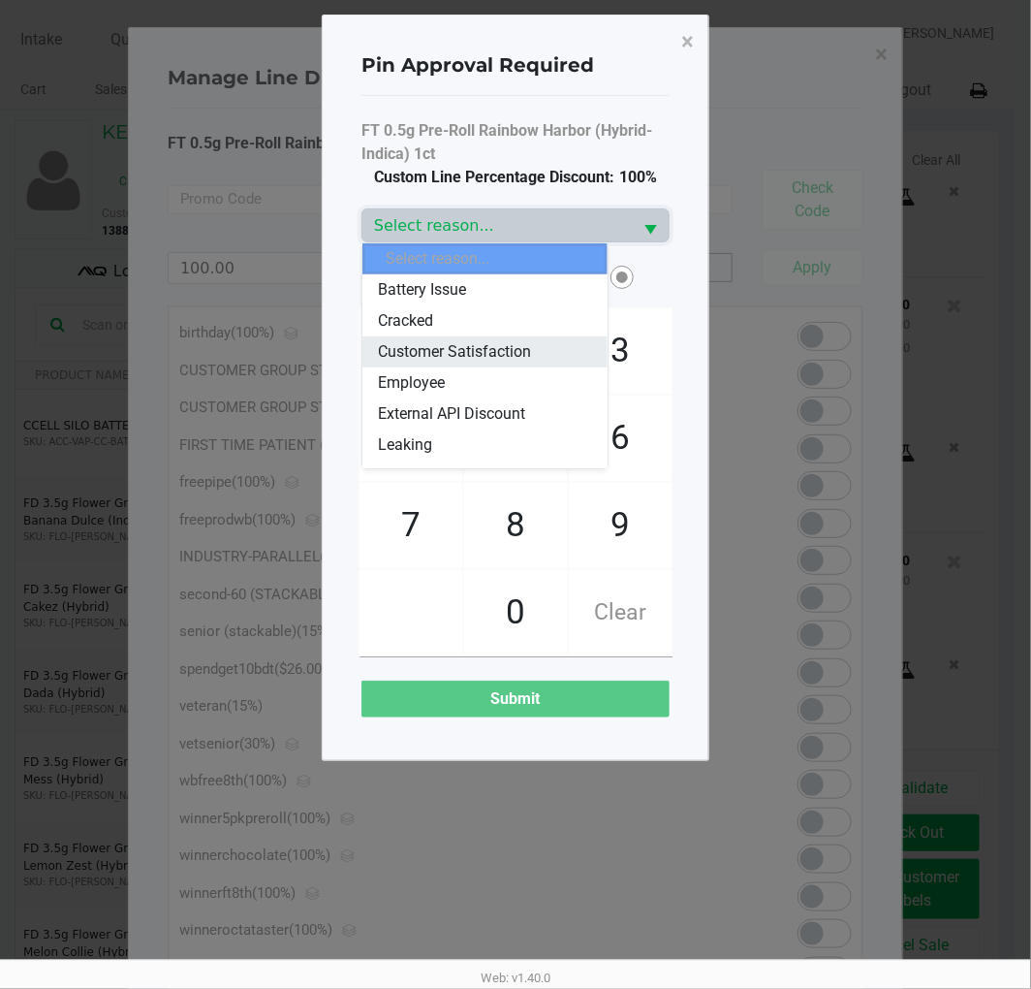
click at [534, 352] on li "Customer Satisfaction" at bounding box center [484, 351] width 244 height 31
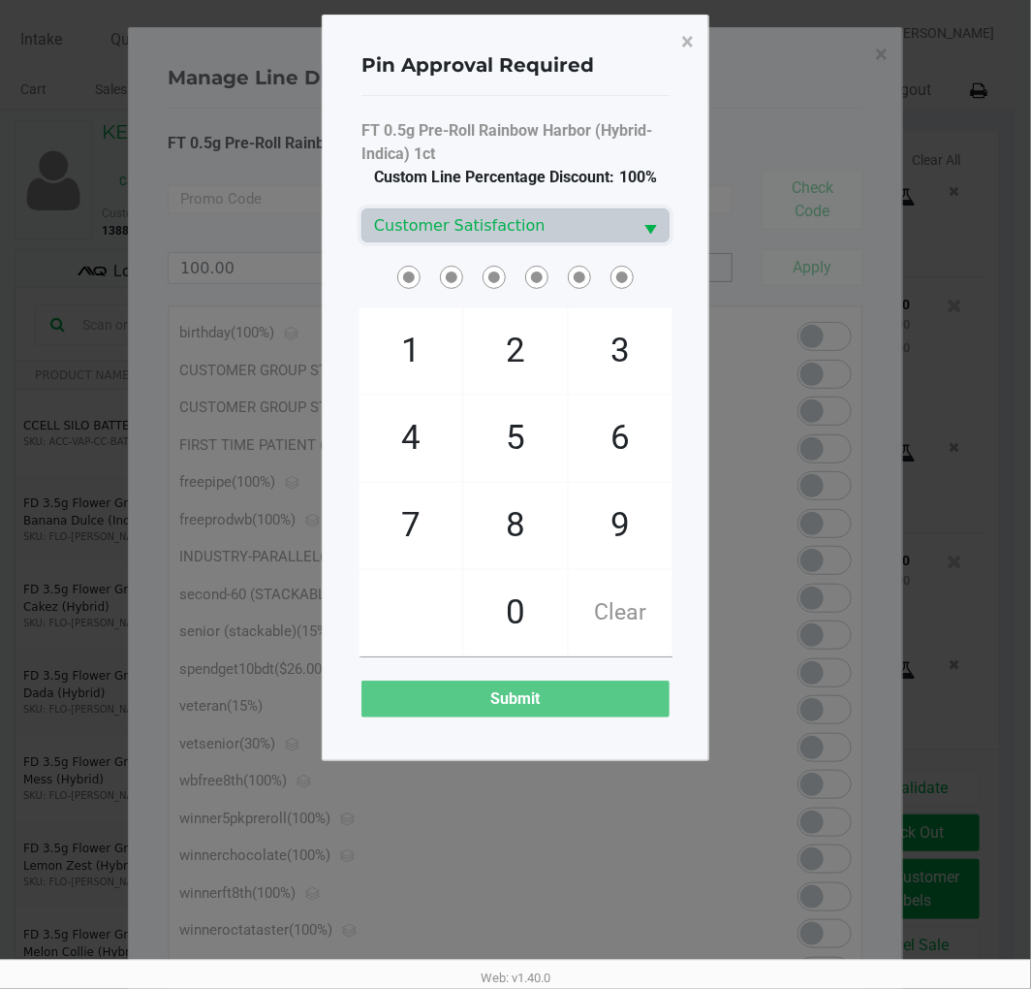
click at [615, 540] on span "9" at bounding box center [620, 525] width 103 height 85
checkbox input "true"
click at [529, 345] on span "2" at bounding box center [515, 350] width 103 height 85
checkbox input "true"
click at [539, 351] on span "2" at bounding box center [515, 350] width 103 height 85
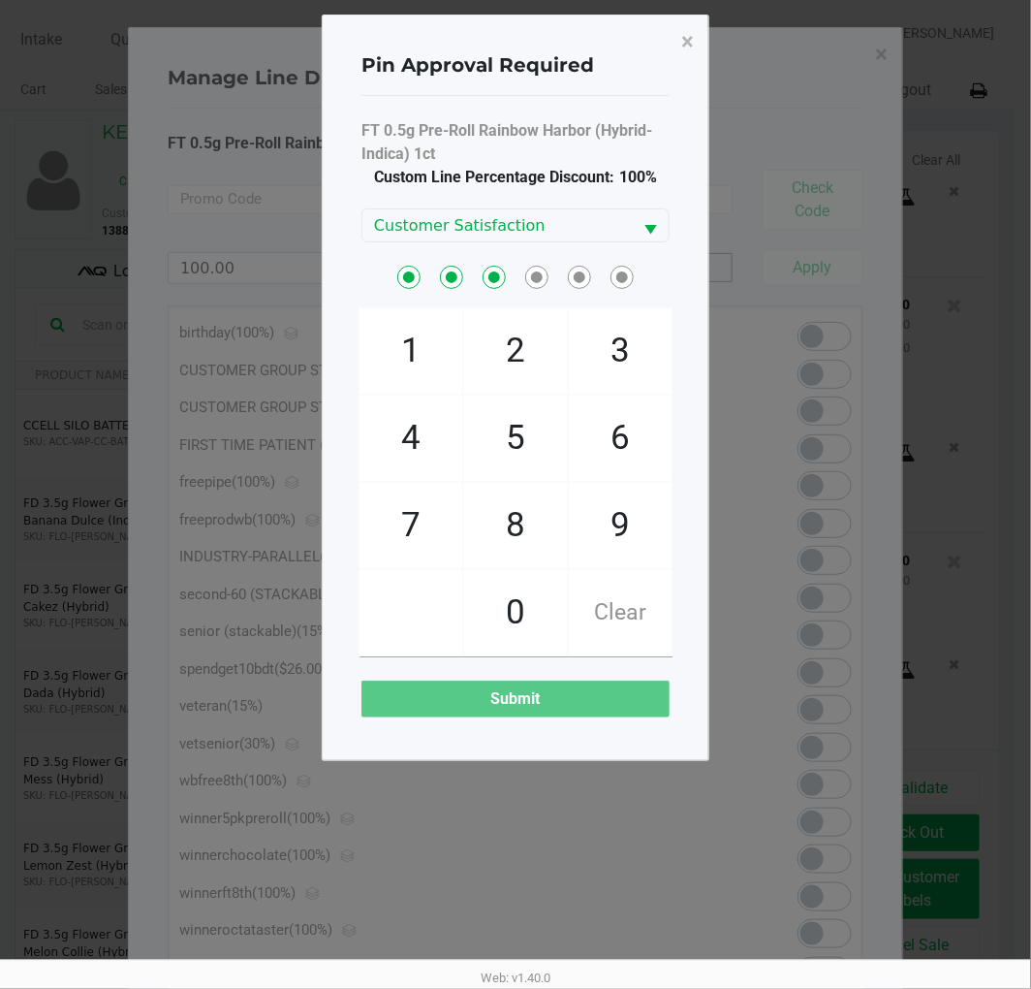
checkbox input "true"
click at [508, 536] on span "8" at bounding box center [515, 525] width 103 height 85
checkbox input "true"
click at [515, 368] on span "2" at bounding box center [515, 350] width 103 height 85
checkbox input "true"
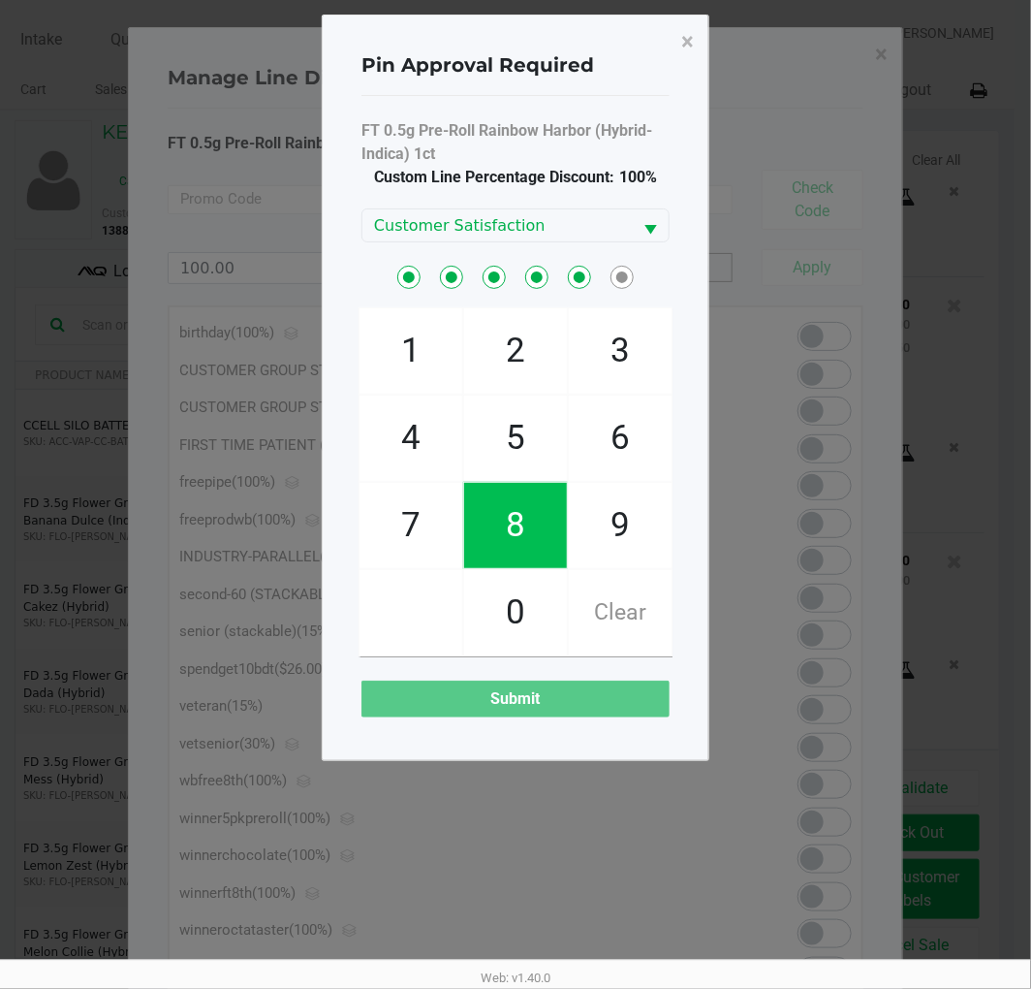
click at [423, 343] on span "1" at bounding box center [411, 350] width 103 height 85
checkbox input "true"
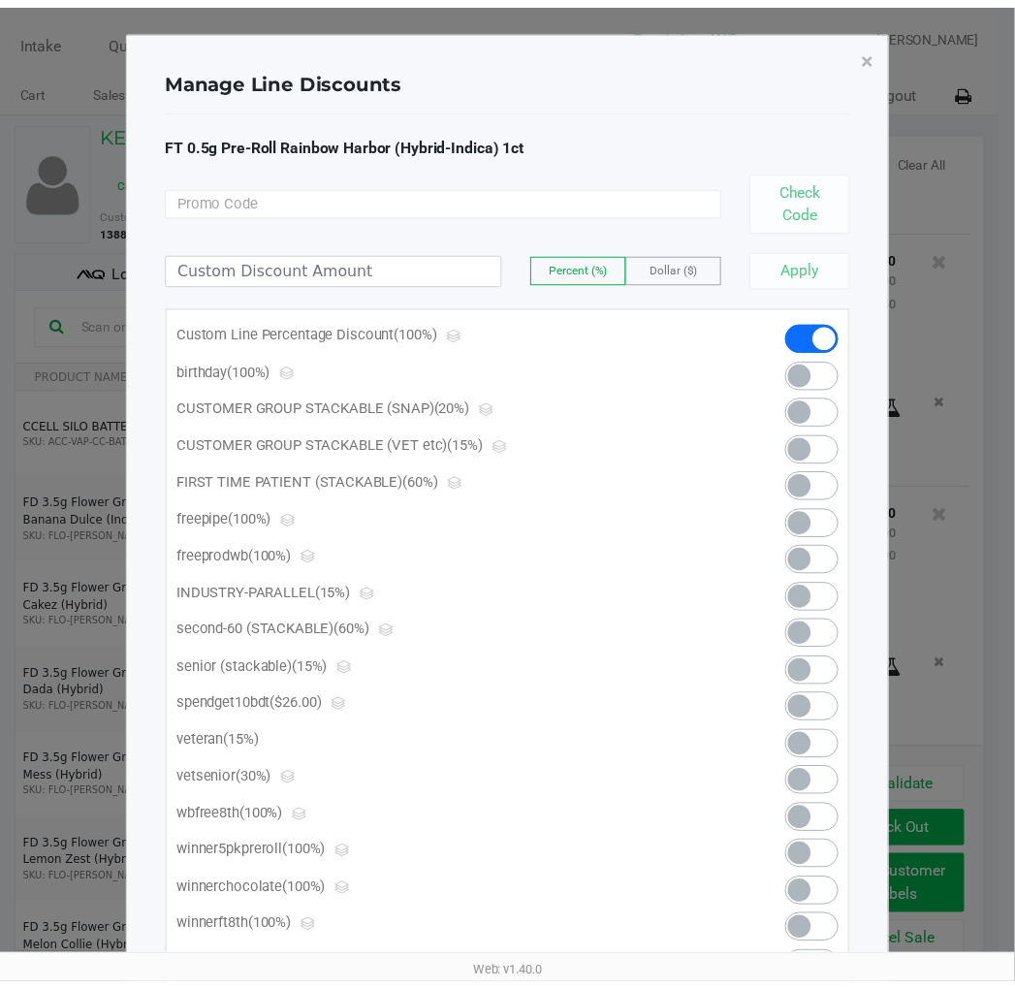
scroll to position [310, 0]
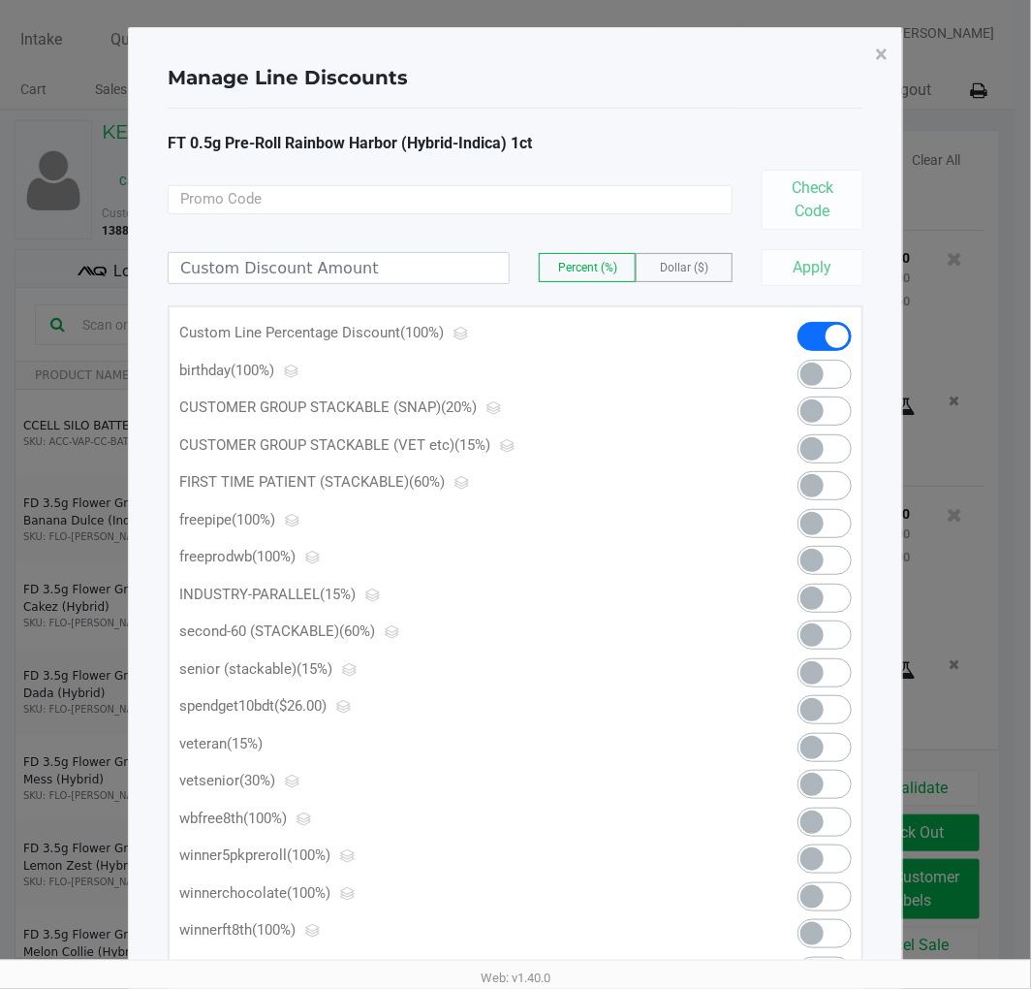
click at [882, 56] on span "×" at bounding box center [881, 54] width 13 height 27
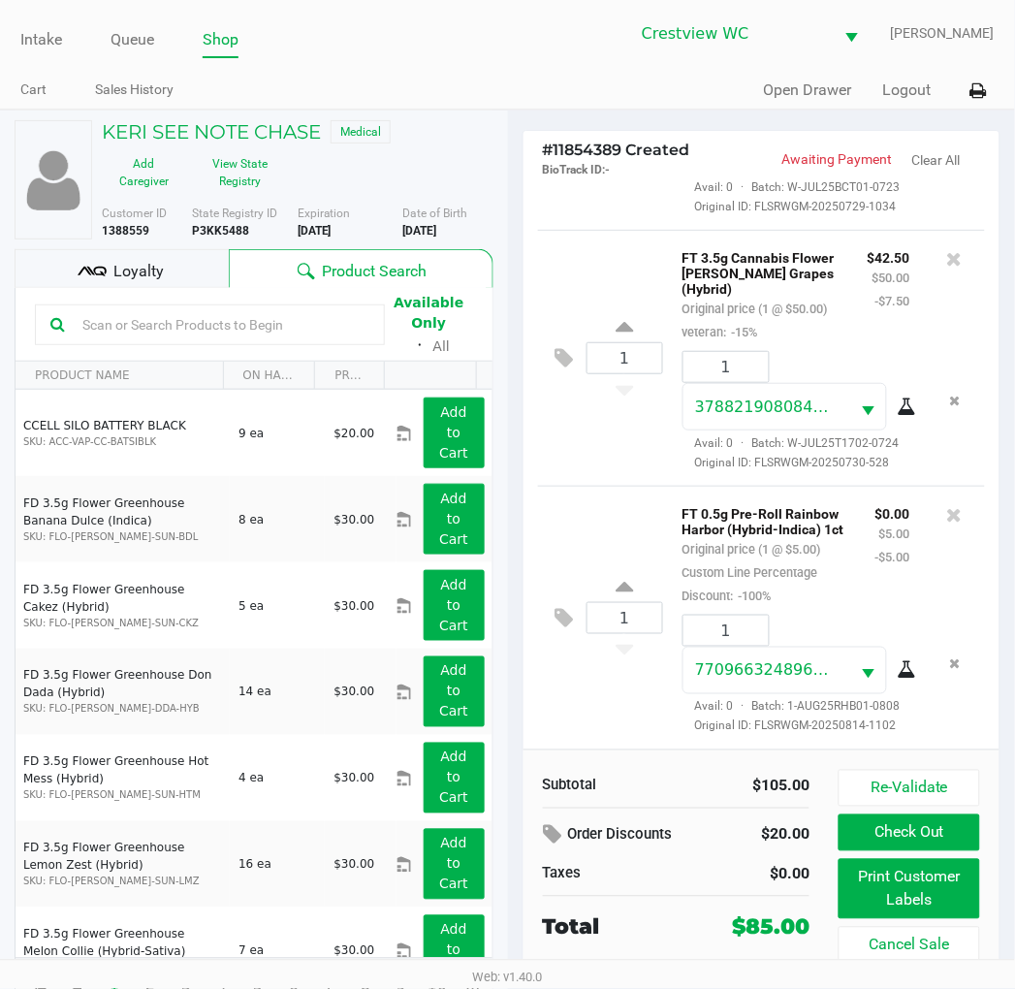
scroll to position [356, 0]
drag, startPoint x: 624, startPoint y: 153, endPoint x: 555, endPoint y: 149, distance: 68.9
click at [555, 149] on span "# 11854389 Created" at bounding box center [616, 150] width 147 height 18
copy span "11854389"
click at [272, 124] on h5 "KERI SEE NOTE CHASE" at bounding box center [211, 131] width 219 height 23
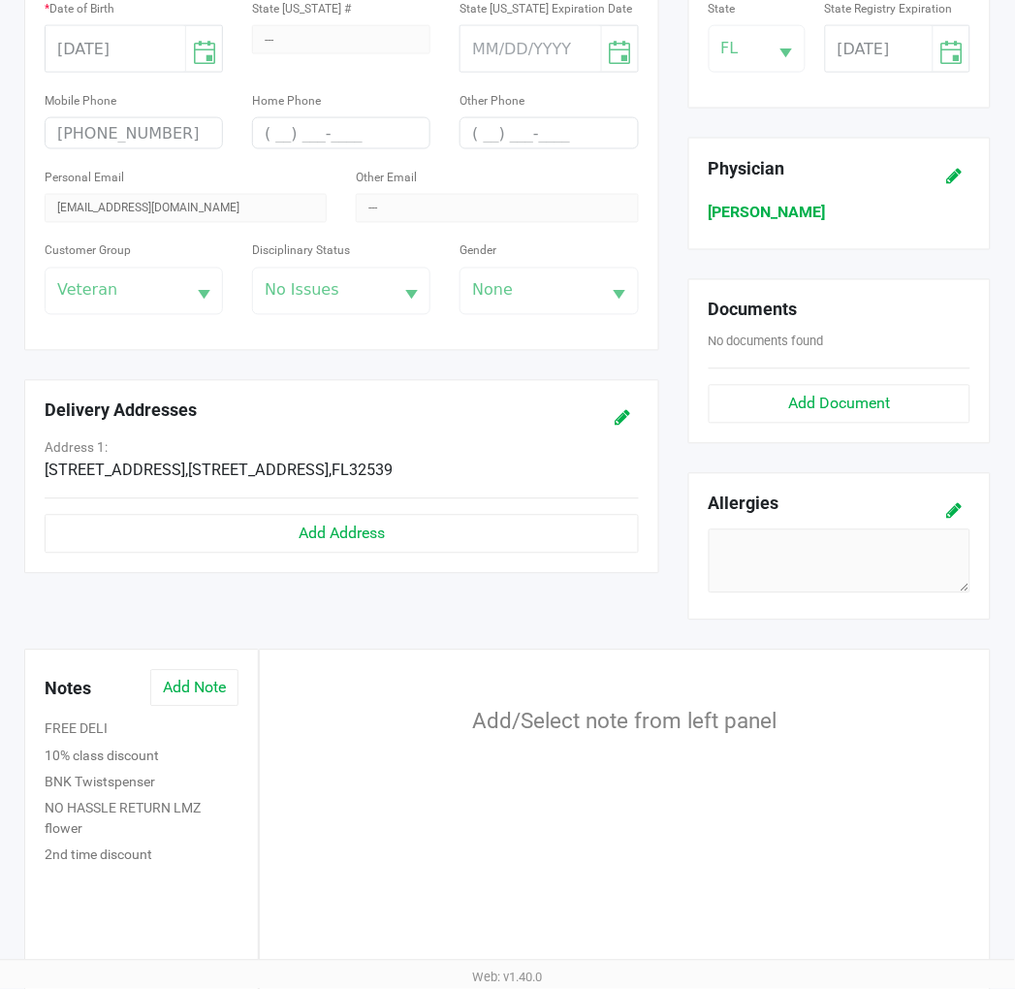
scroll to position [511, 0]
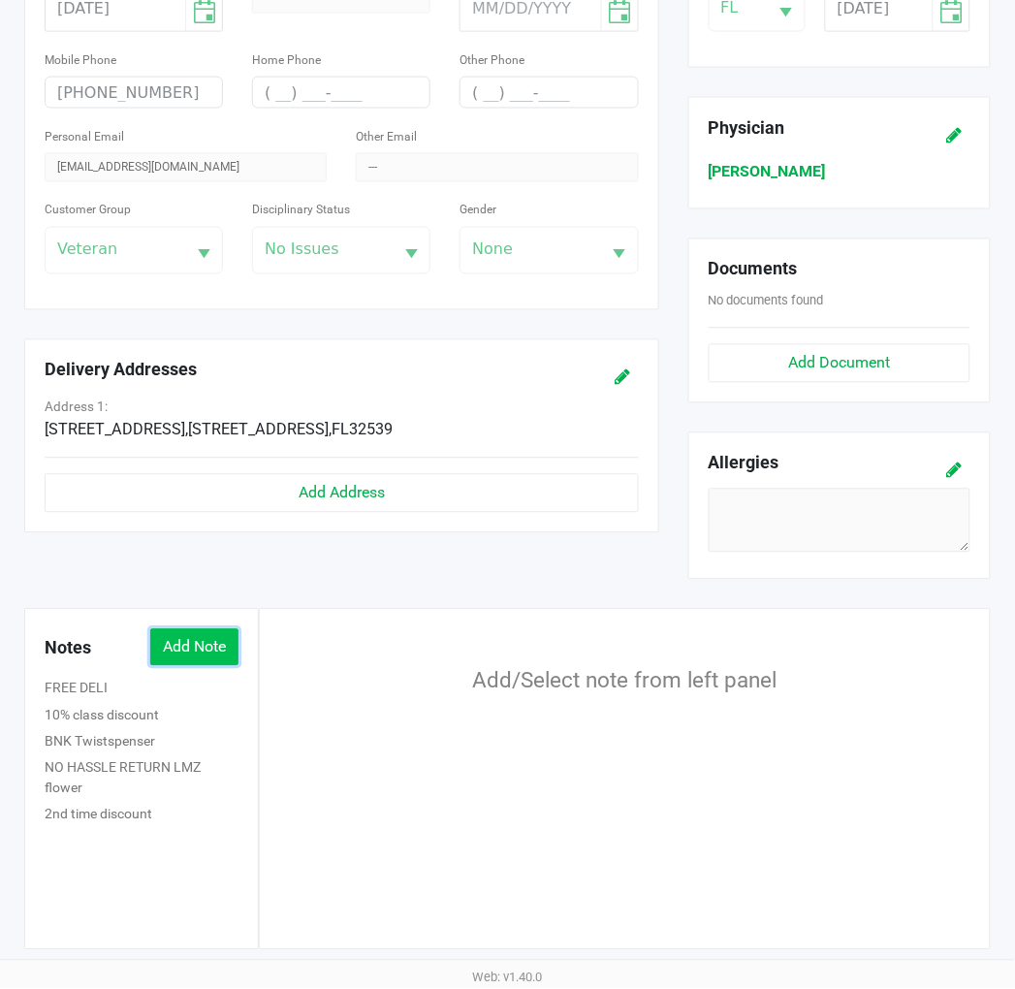
click at [218, 640] on button "Add Note" at bounding box center [194, 647] width 88 height 37
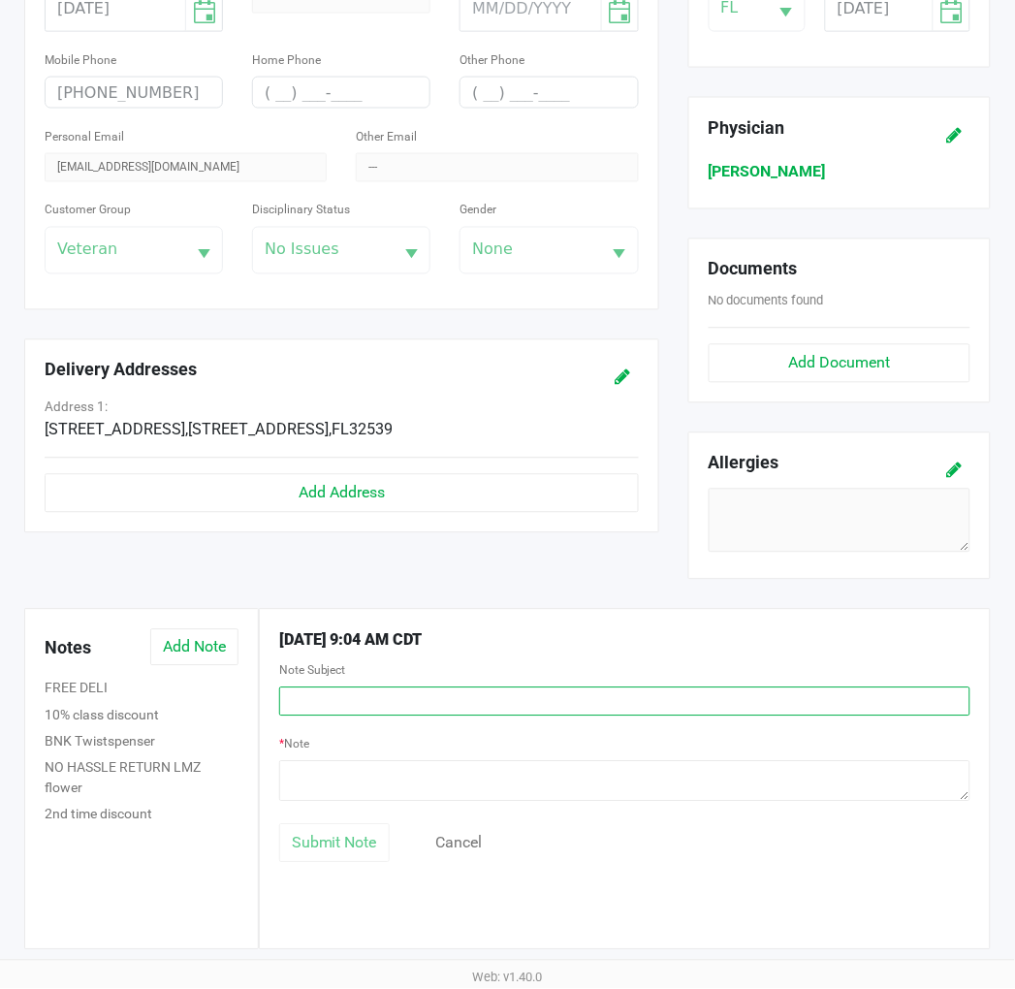
click at [340, 692] on input "text" at bounding box center [624, 701] width 691 height 29
type input "custom discount"
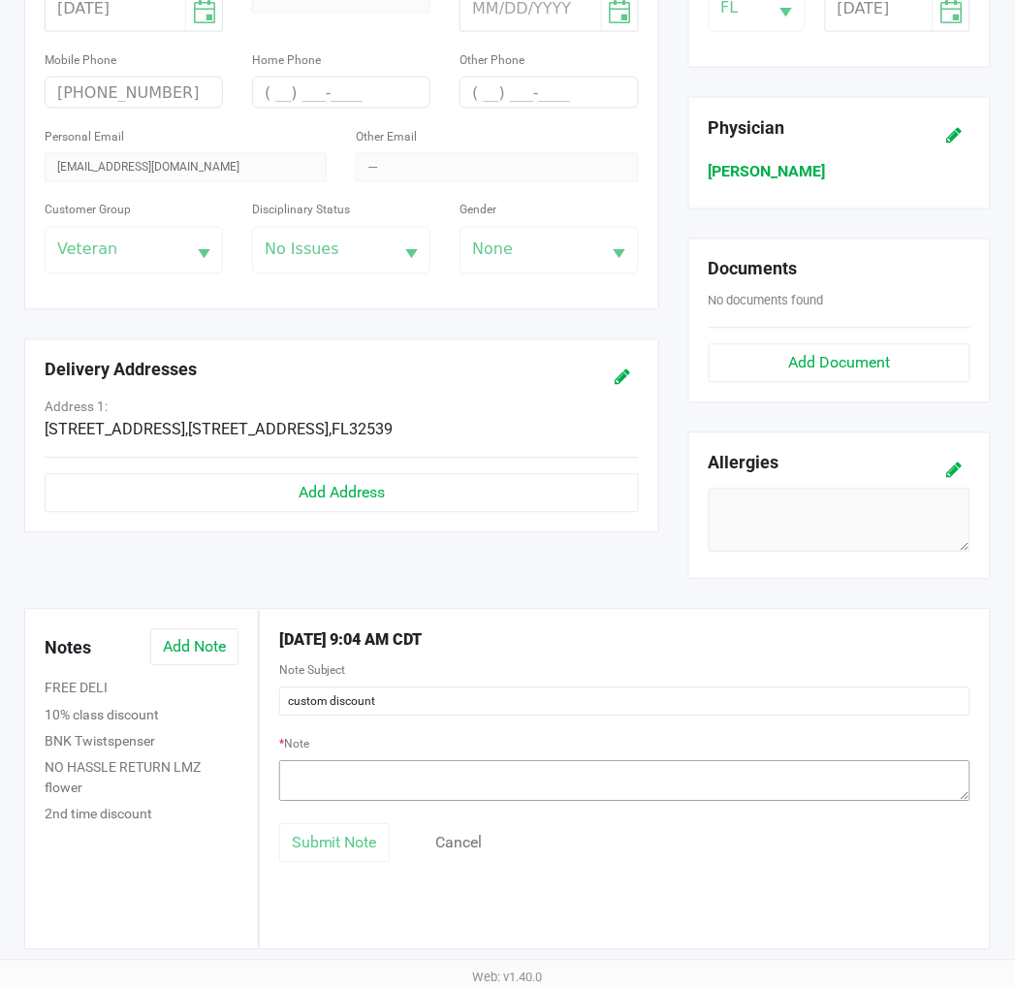
click at [343, 770] on textarea at bounding box center [624, 781] width 691 height 41
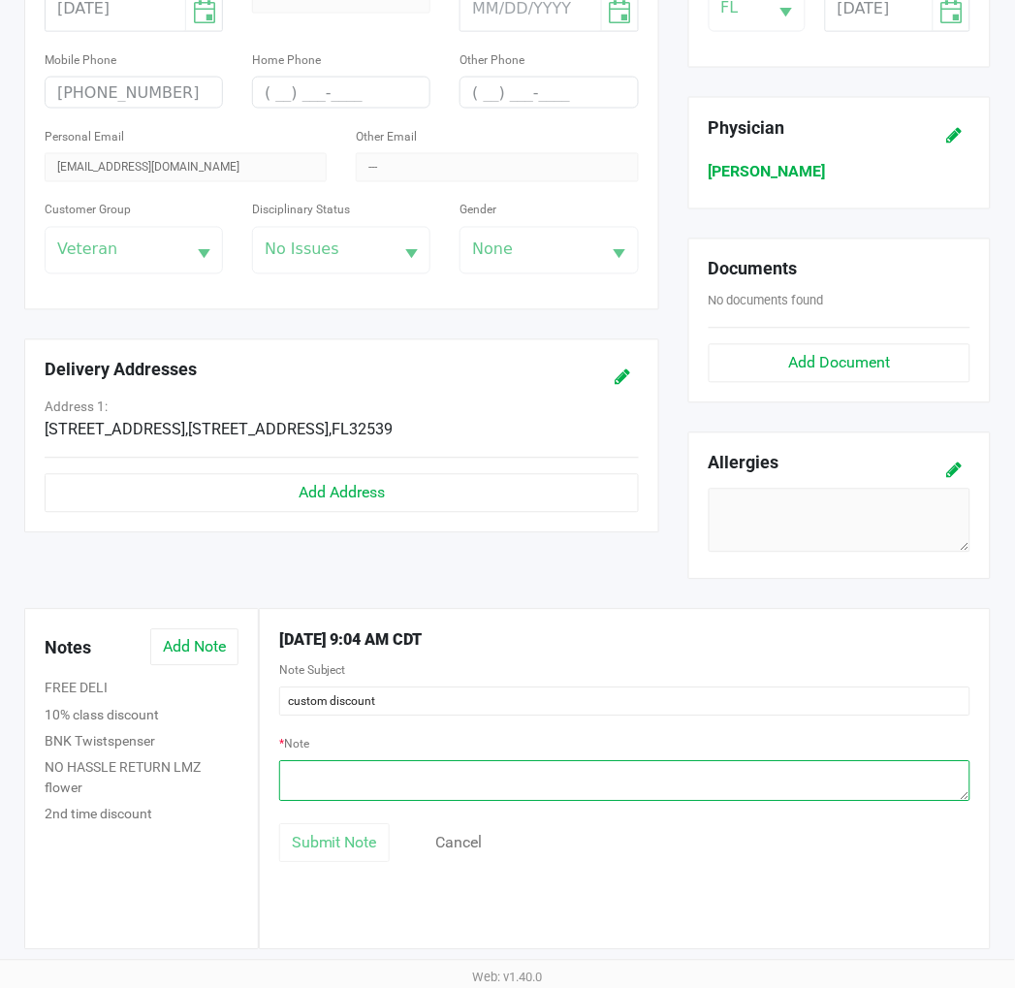
paste textarea "11854389"
type textarea "11854389 free pre-roll her 5ct was mostly in the bottom of the container"
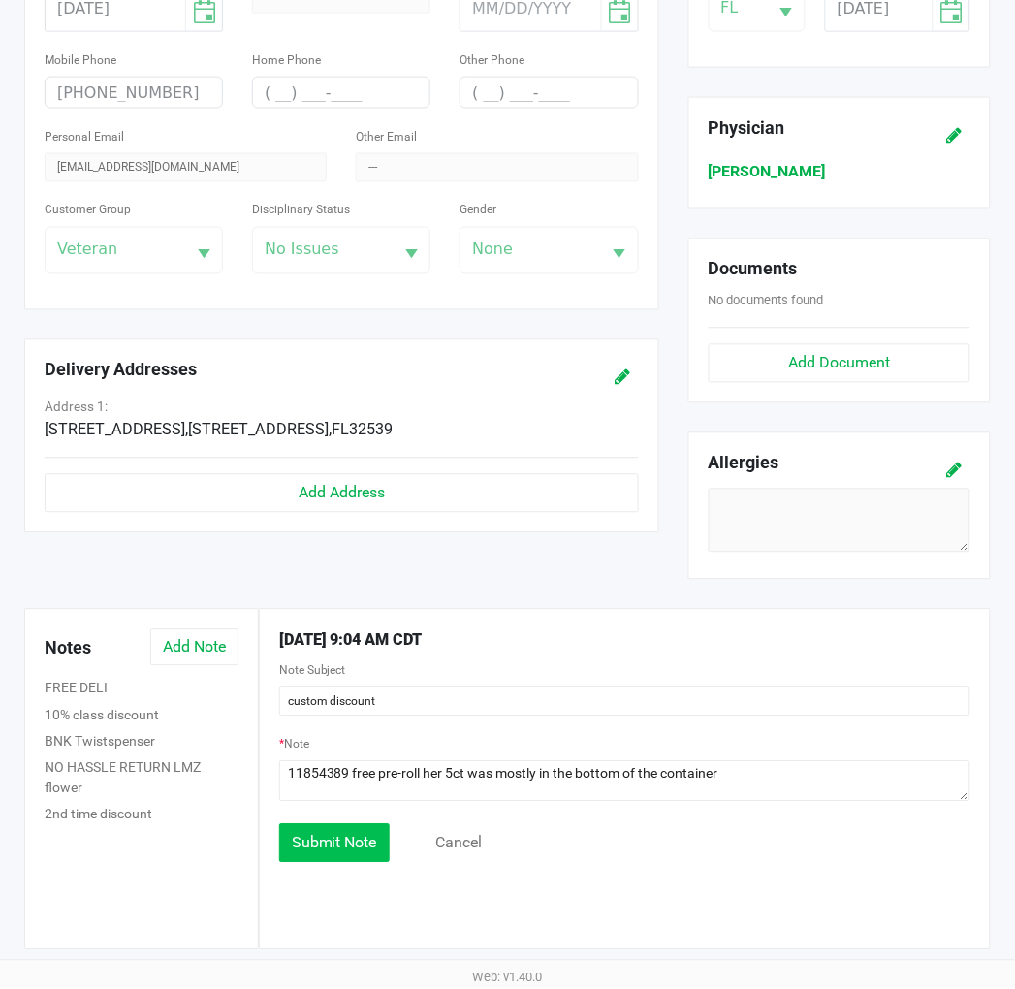
click at [322, 860] on button "Submit Note" at bounding box center [334, 843] width 110 height 39
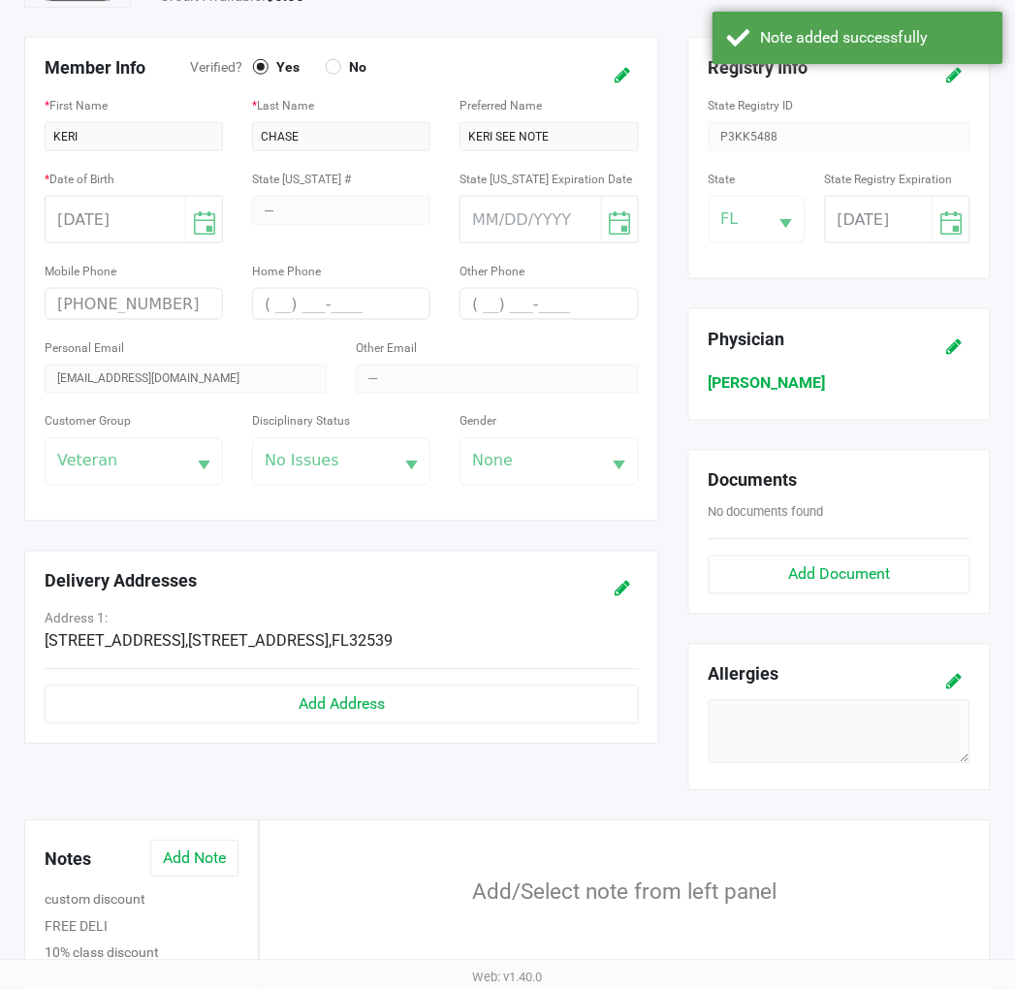
scroll to position [0, 0]
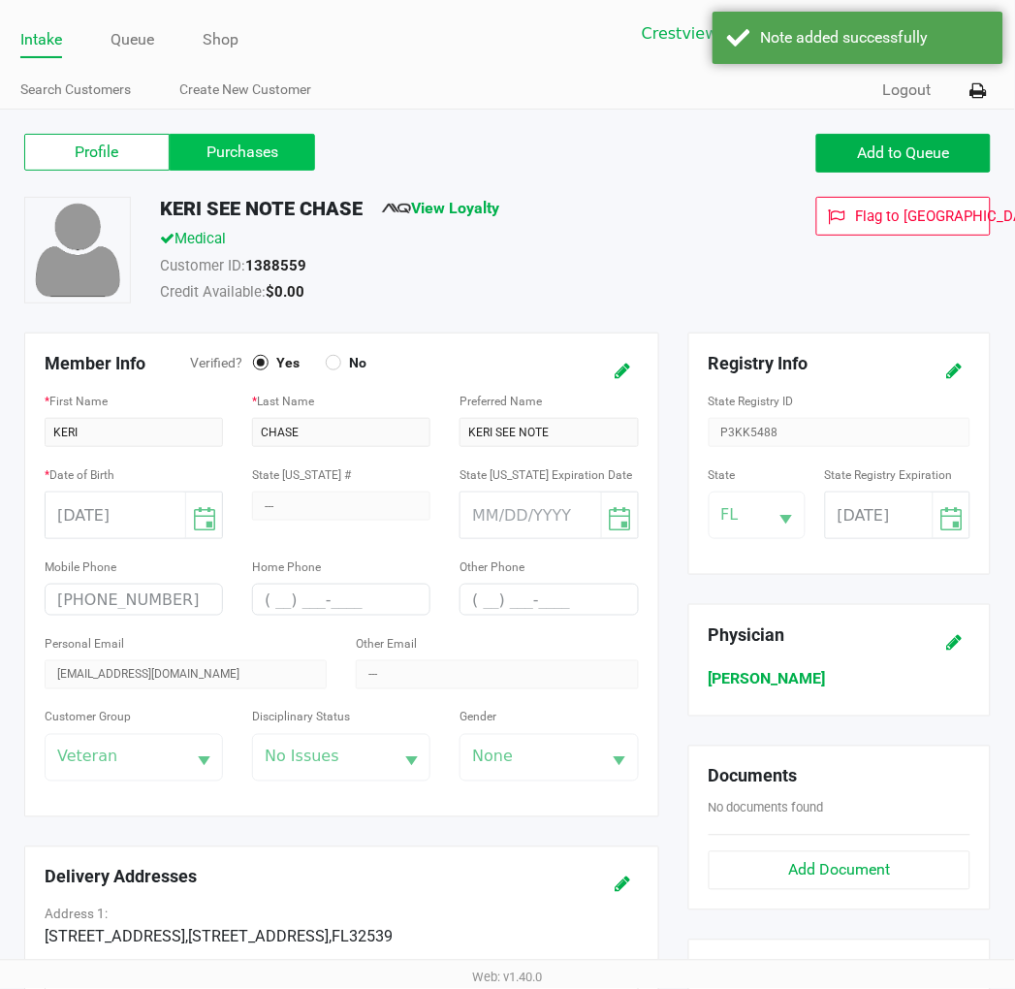
click at [269, 158] on label "Purchases" at bounding box center [242, 152] width 145 height 37
click at [0, 0] on 1 "Purchases" at bounding box center [0, 0] width 0 height 0
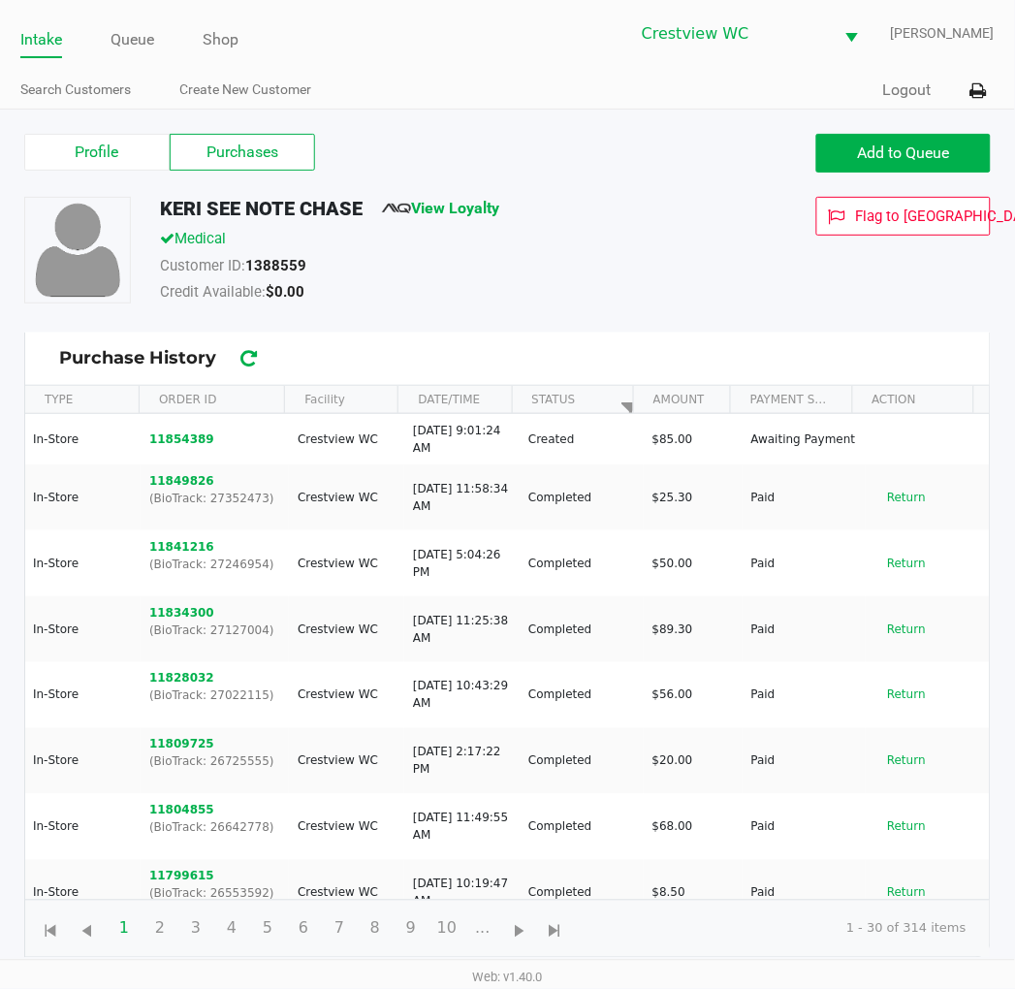
click at [194, 440] on button "11854389" at bounding box center [181, 438] width 65 height 17
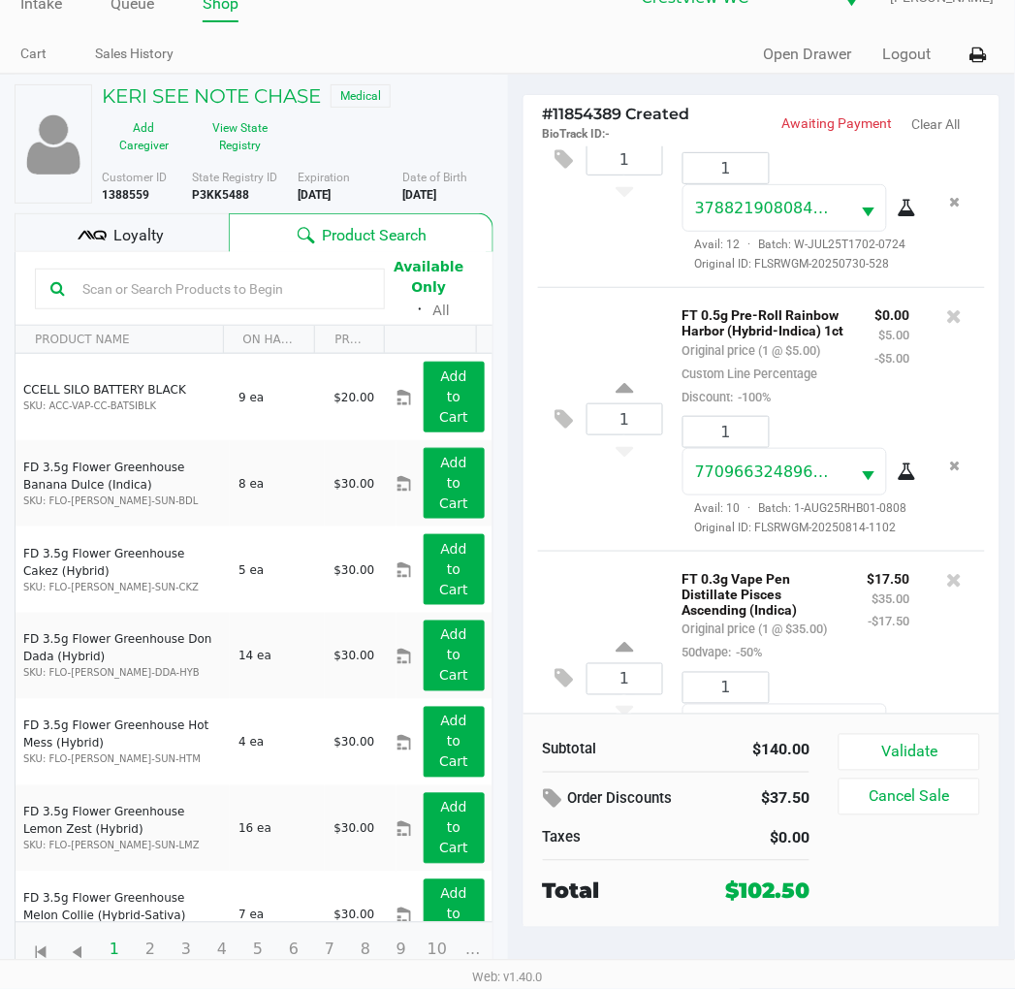
scroll to position [630, 0]
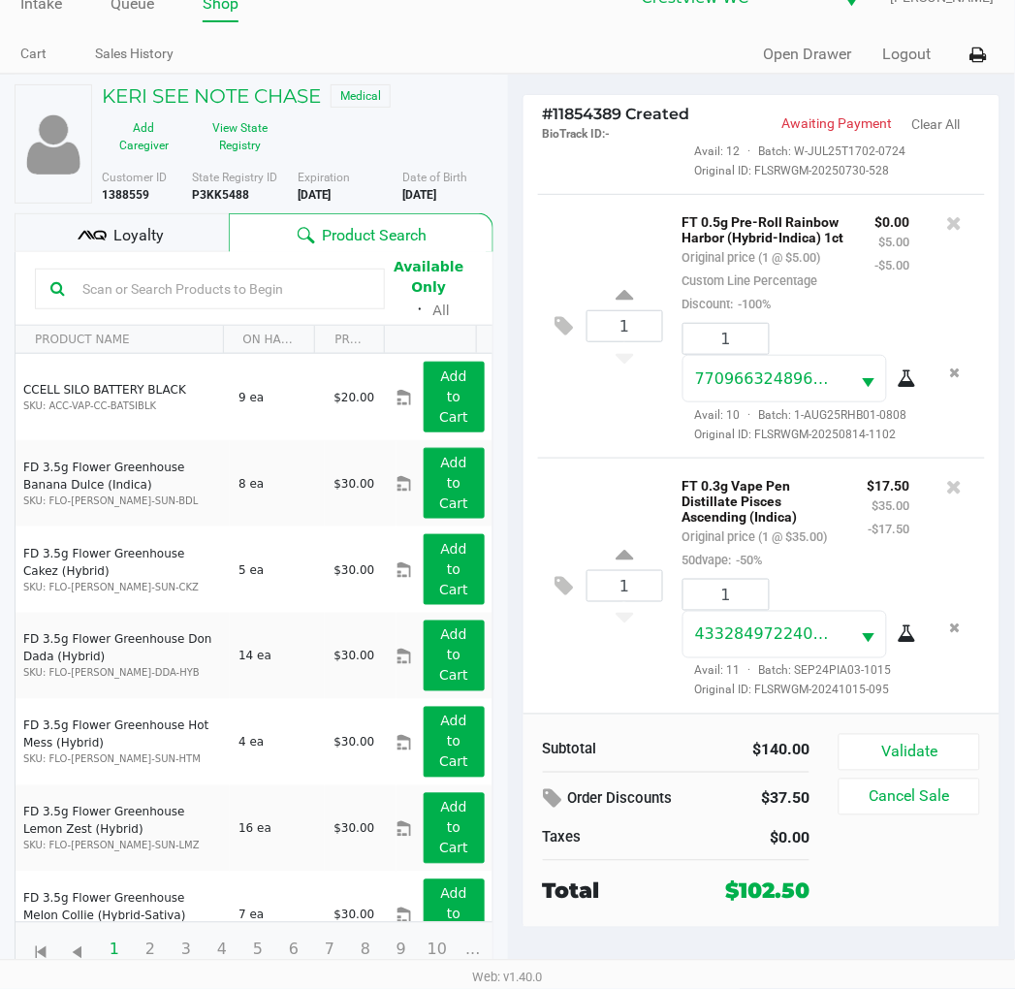
click at [941, 753] on button "Validate" at bounding box center [908, 752] width 141 height 37
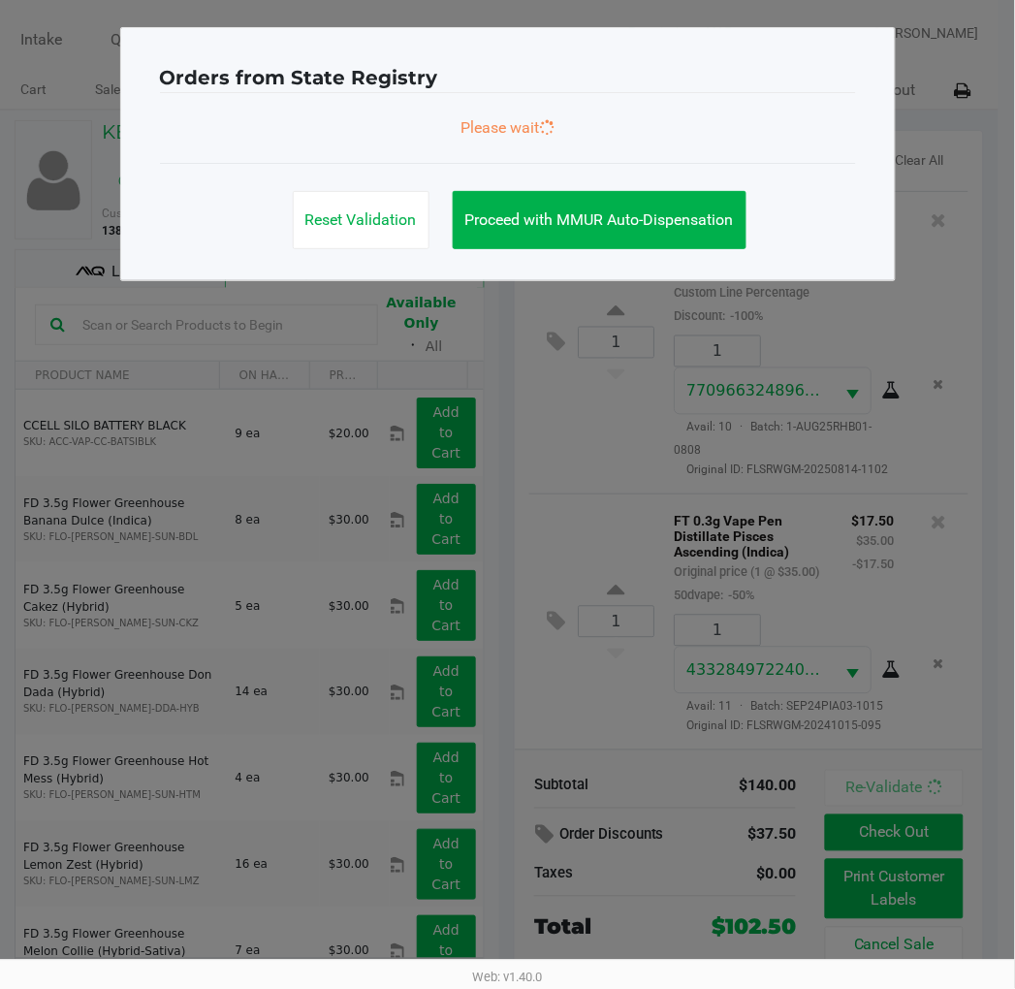
scroll to position [641, 0]
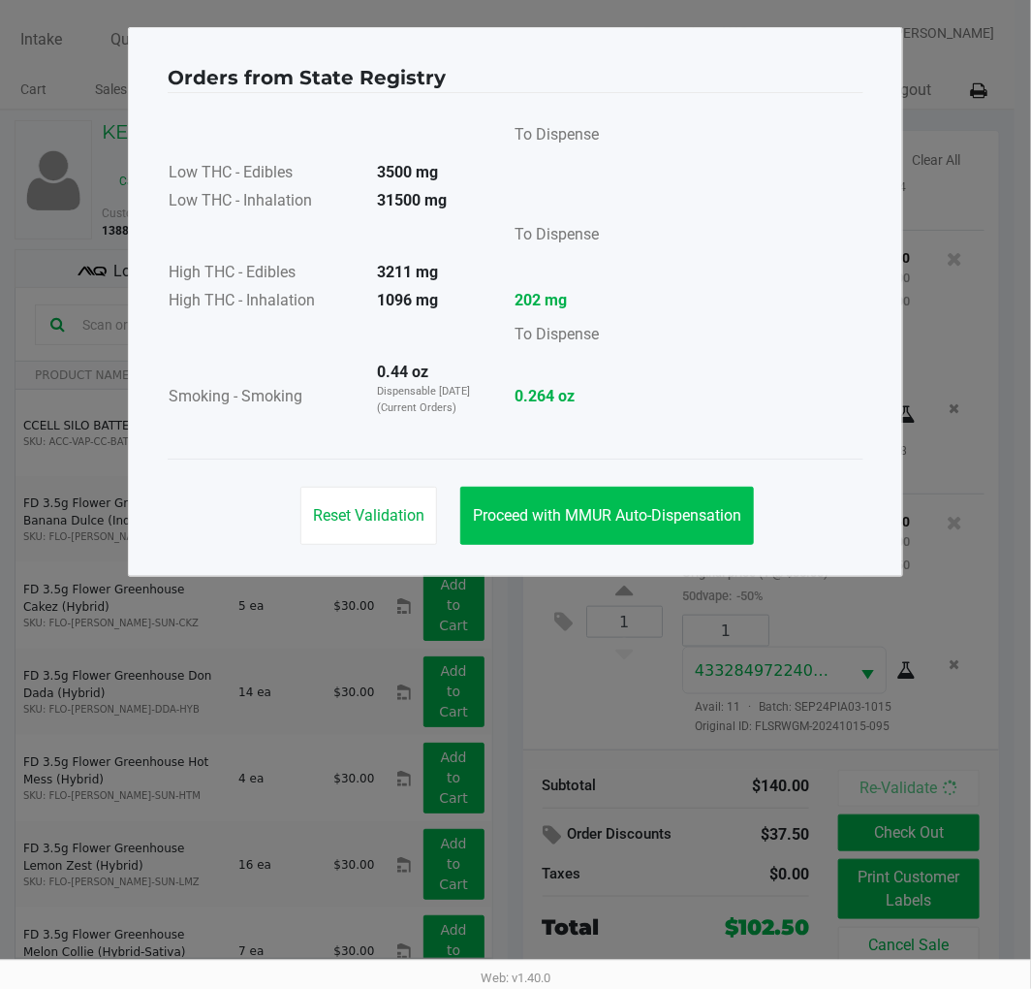
click at [623, 512] on span "Proceed with MMUR Auto-Dispensation" at bounding box center [607, 515] width 268 height 18
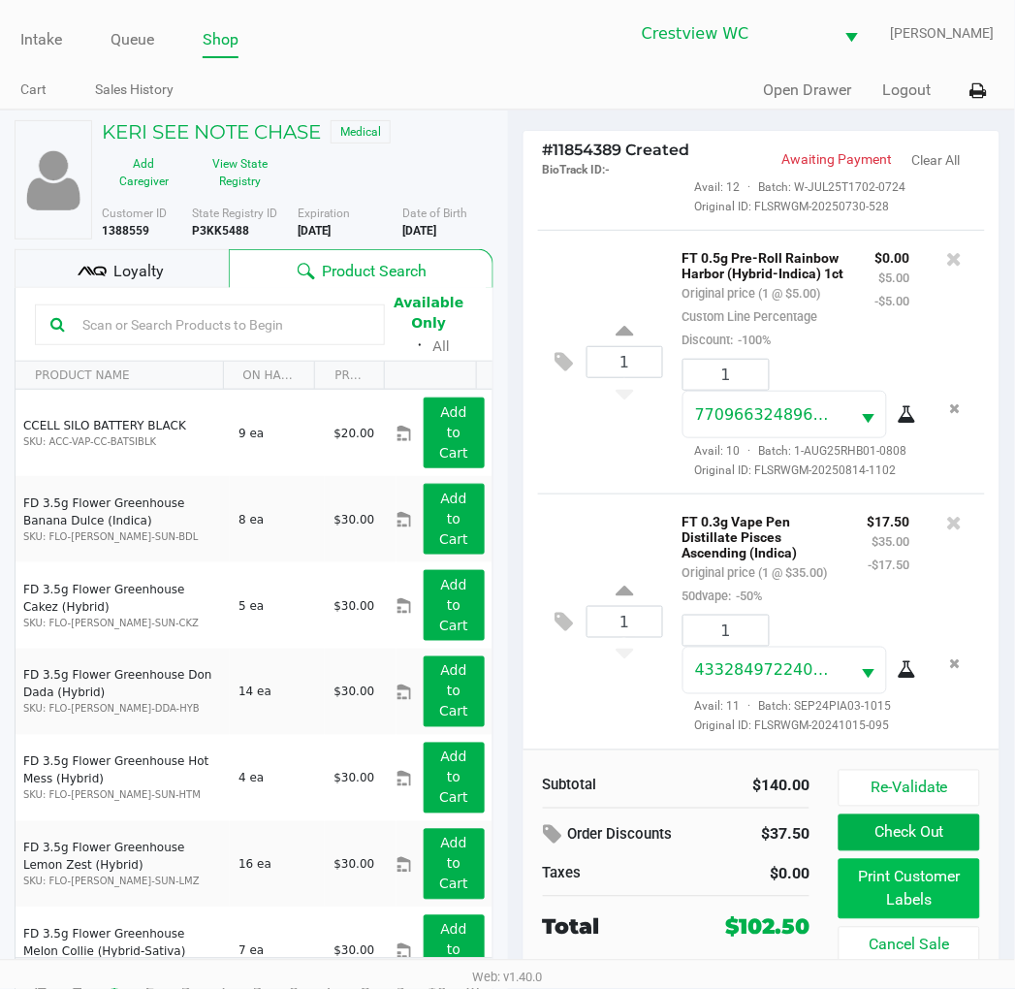
click at [884, 894] on button "Print Customer Labels" at bounding box center [908, 889] width 141 height 60
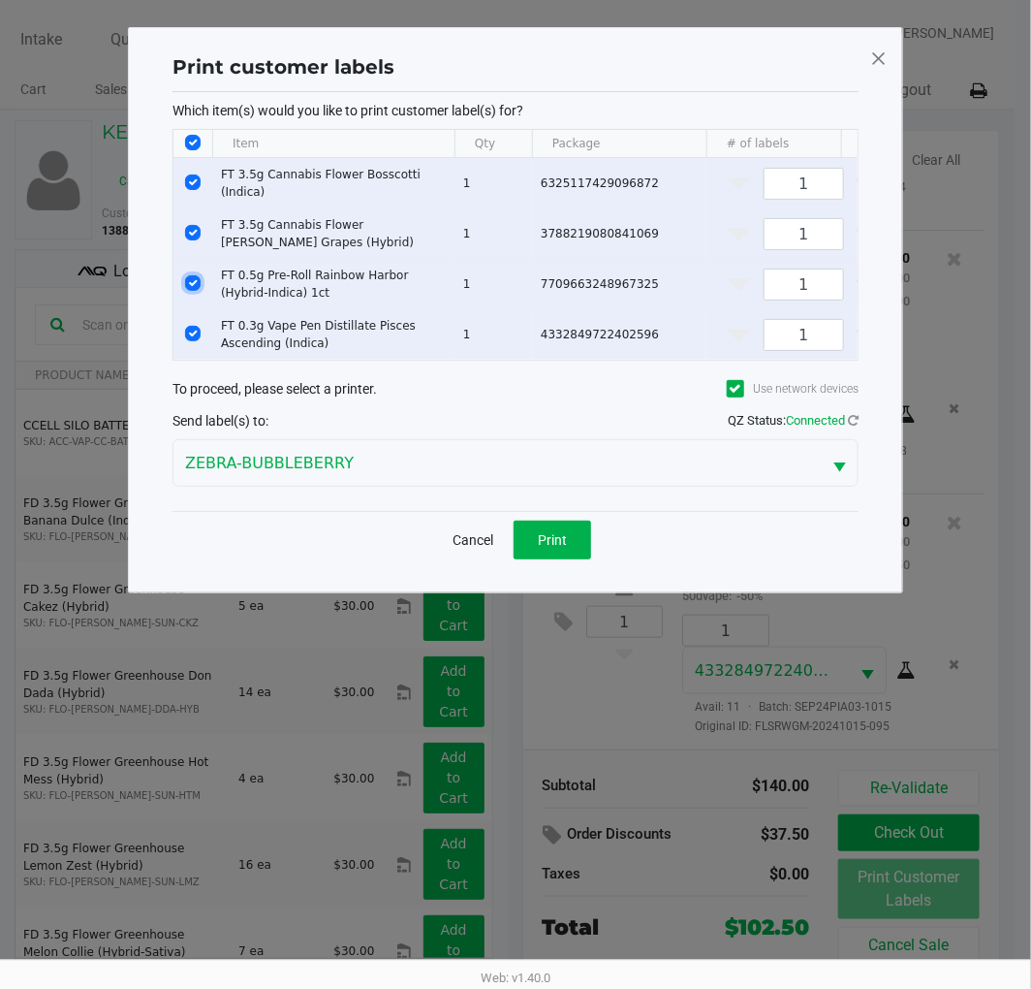
click at [192, 284] on input "Select Row" at bounding box center [193, 283] width 16 height 16
checkbox input "false"
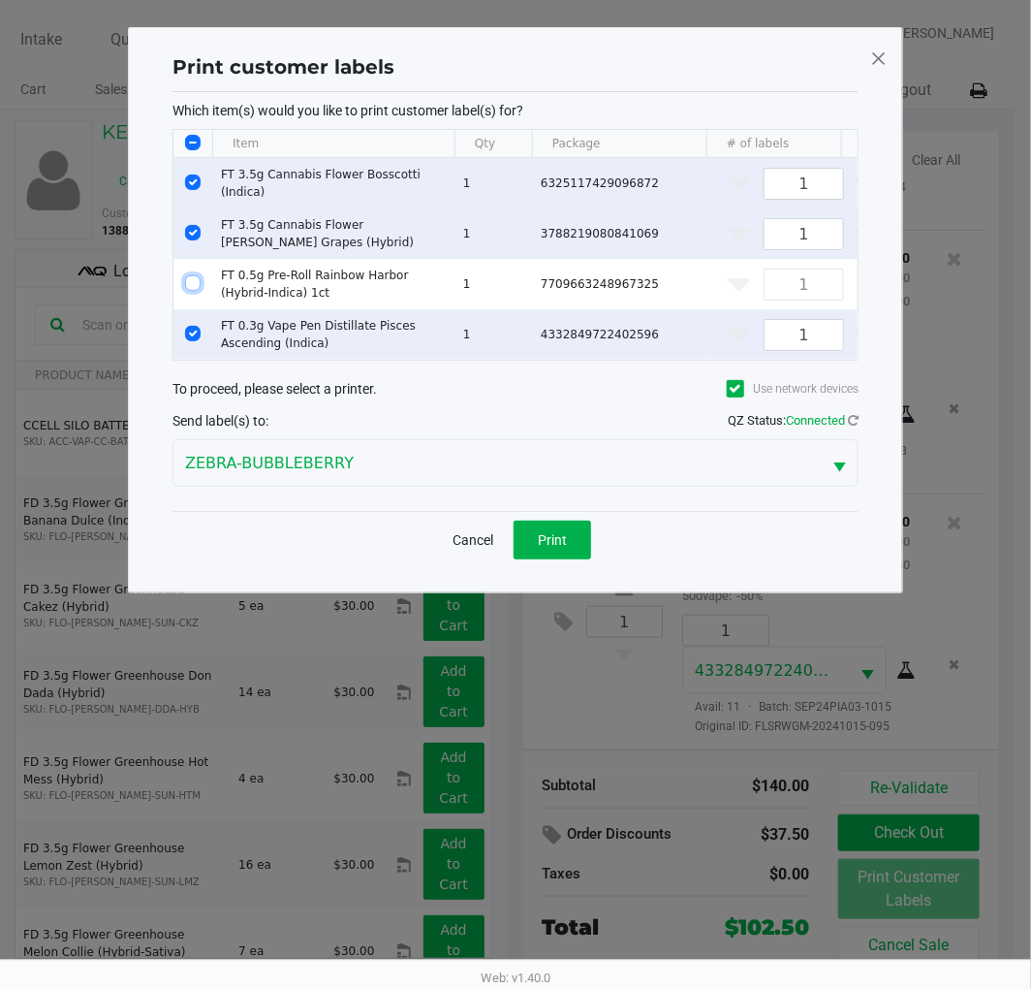
click at [195, 234] on input "Select Row" at bounding box center [193, 233] width 16 height 16
checkbox input "false"
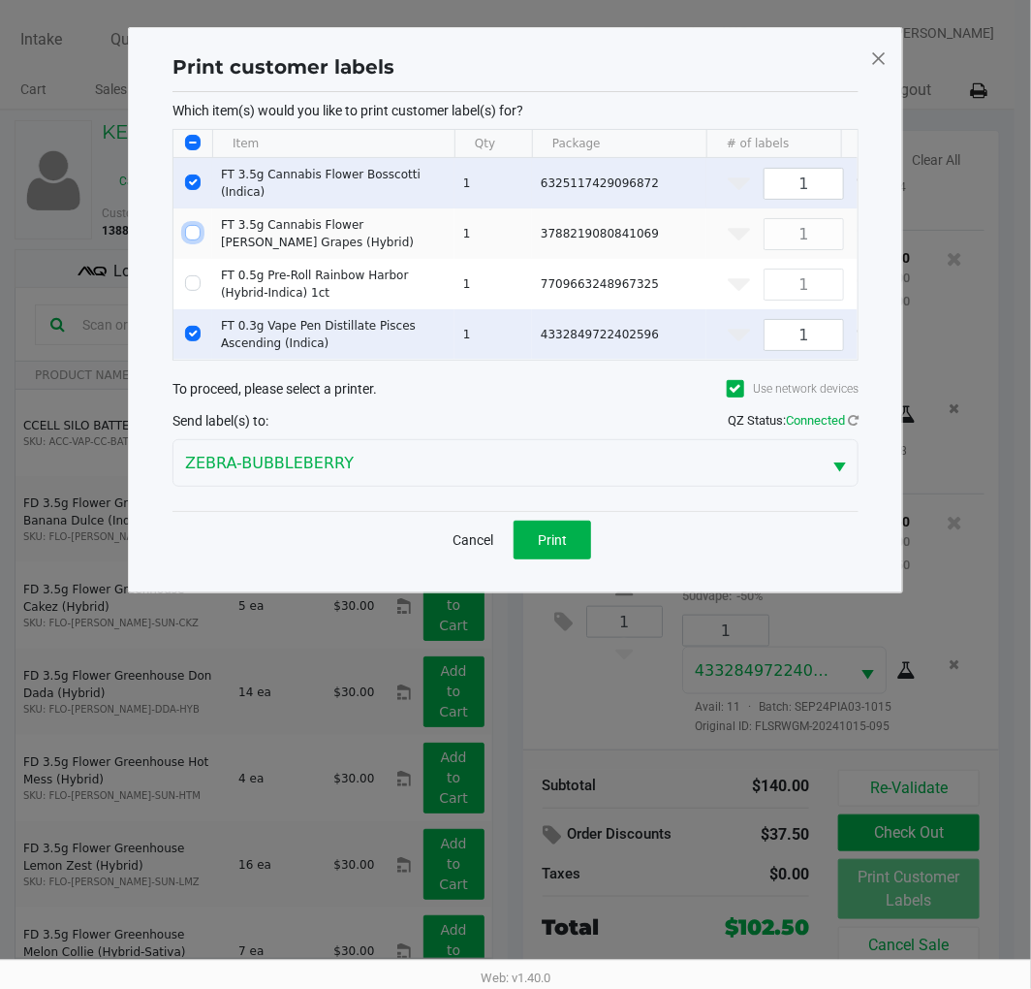
click at [192, 179] on input "Select Row" at bounding box center [193, 182] width 16 height 16
checkbox input "false"
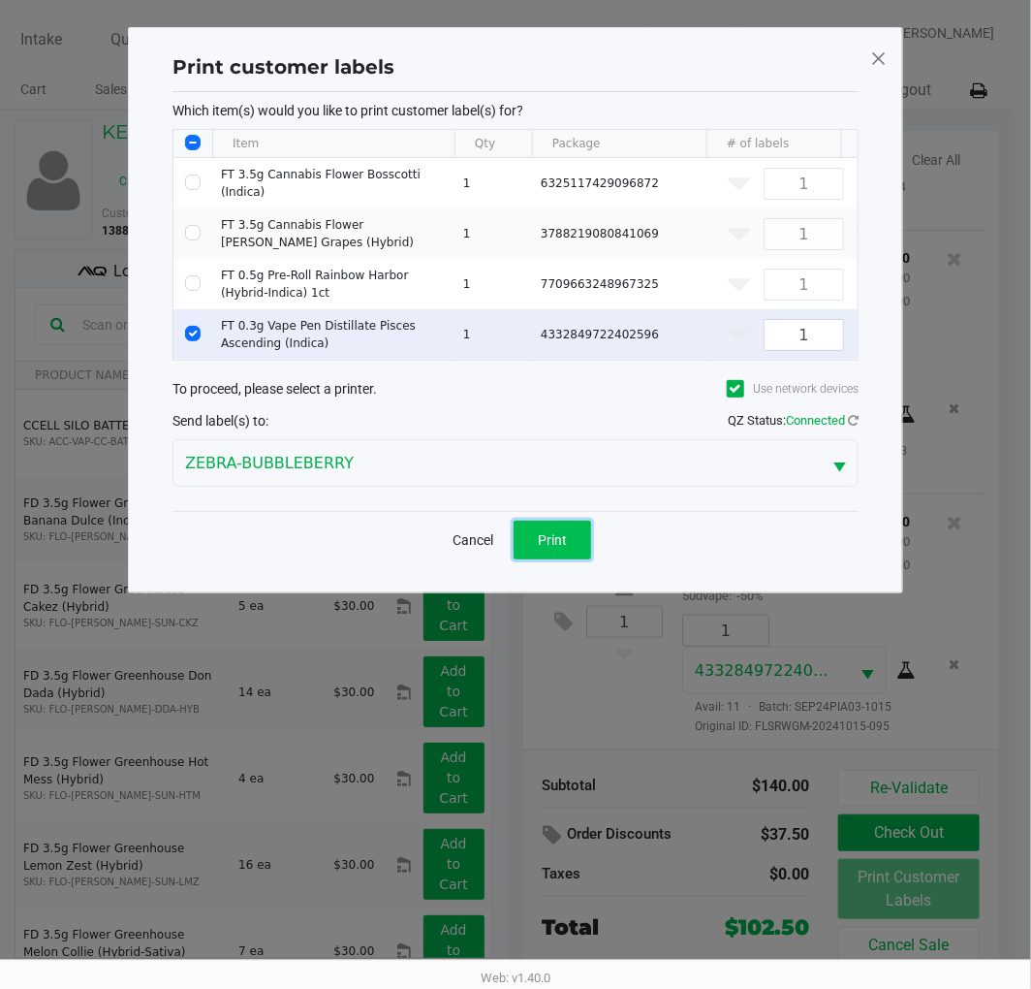
click at [584, 556] on button "Print" at bounding box center [553, 539] width 78 height 39
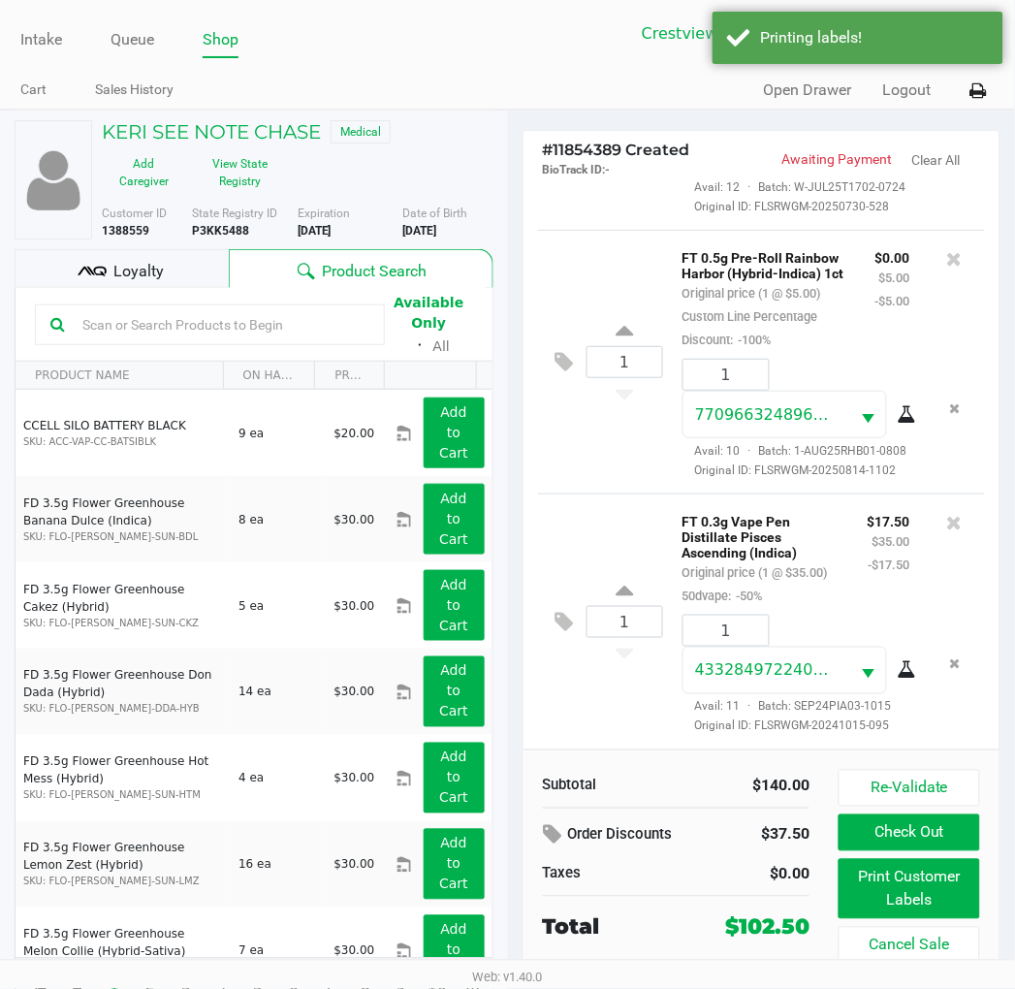
scroll to position [36, 0]
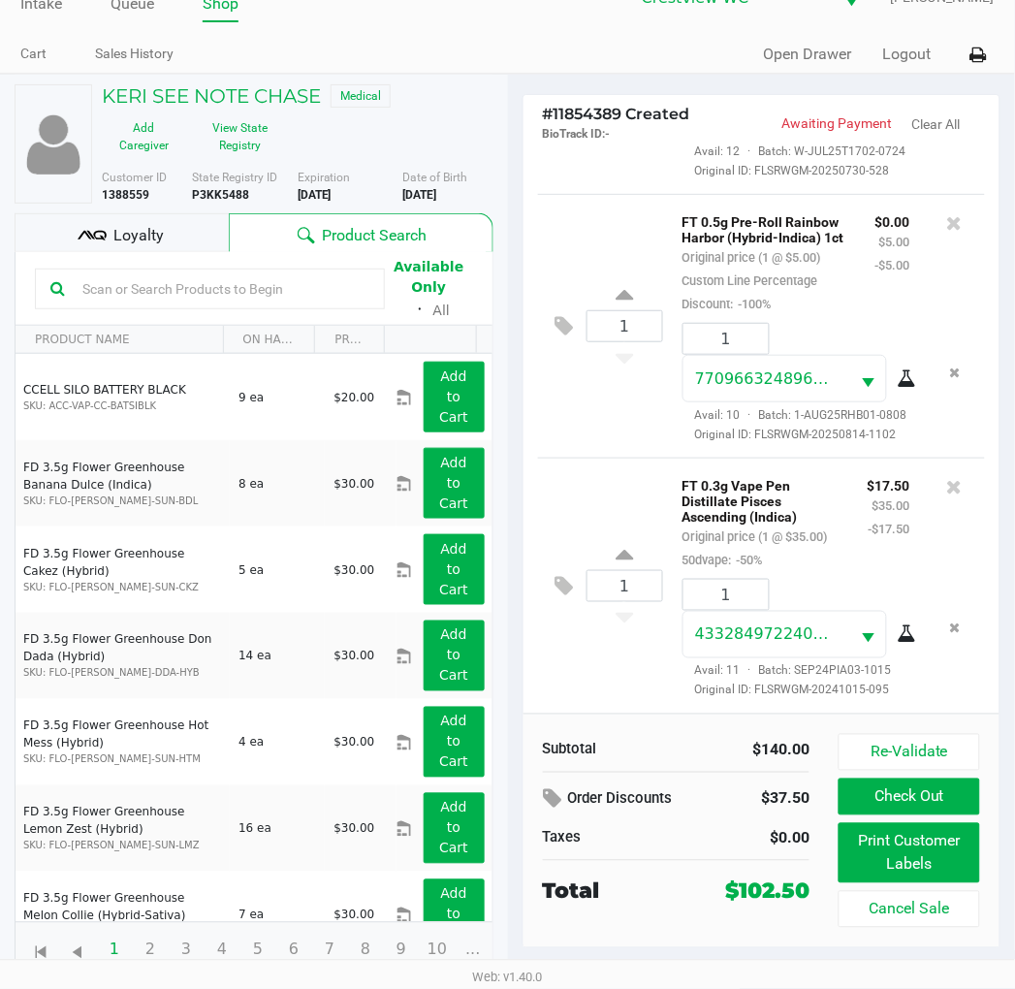
click at [185, 243] on div "Loyalty" at bounding box center [122, 232] width 214 height 39
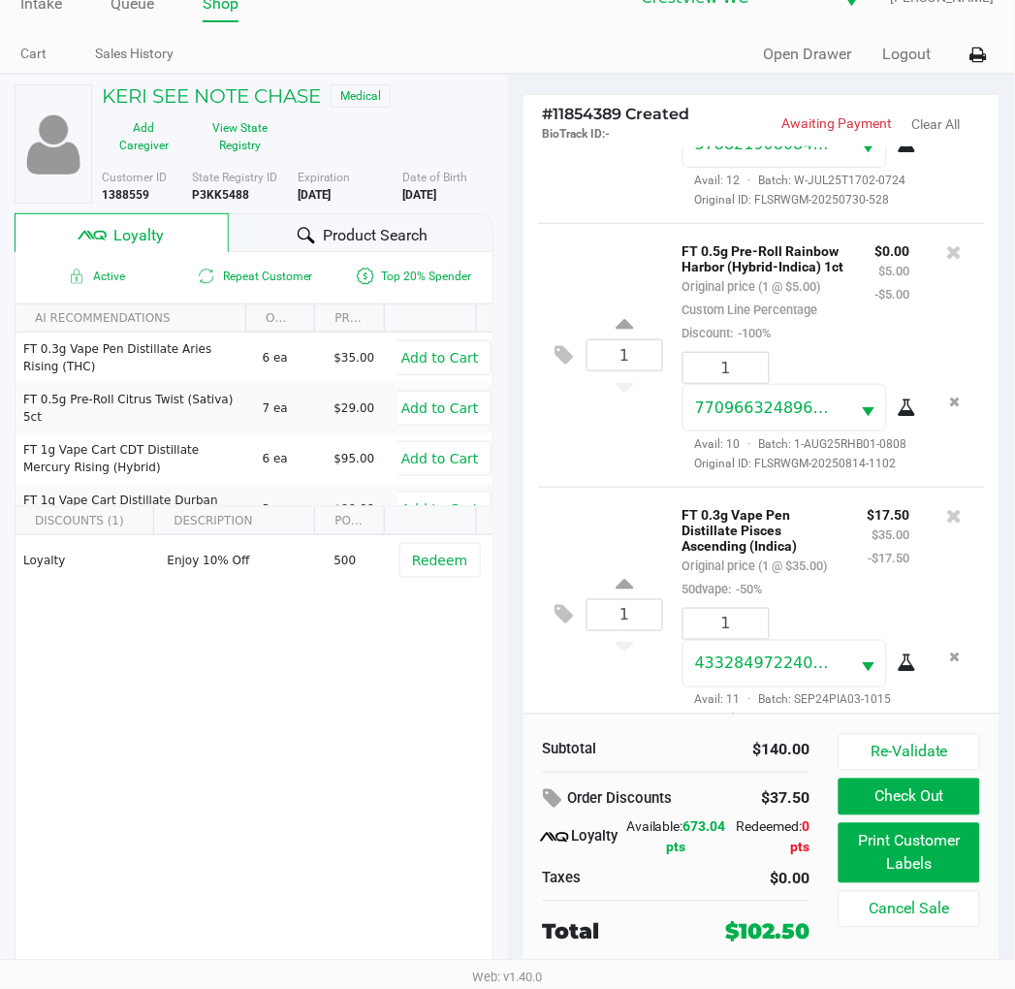
scroll to position [641, 0]
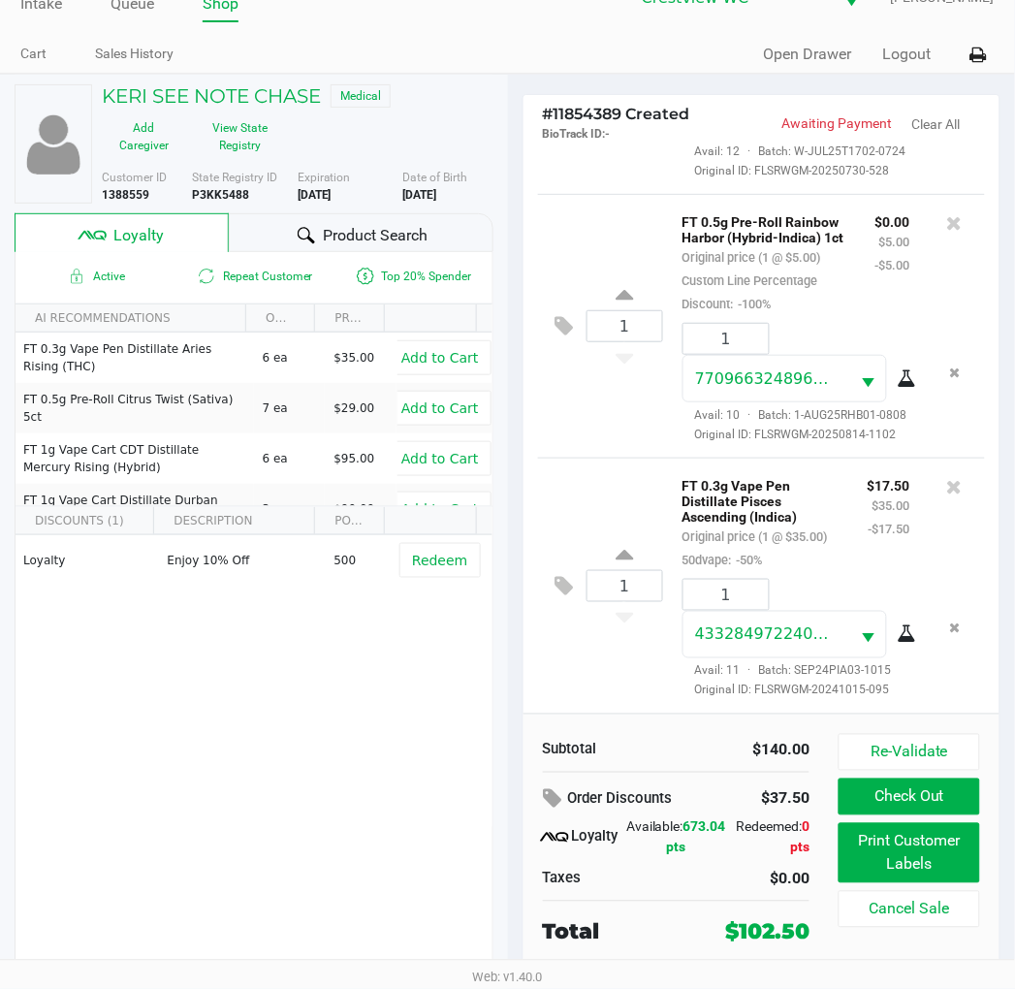
click at [935, 786] on button "Check Out" at bounding box center [908, 796] width 141 height 37
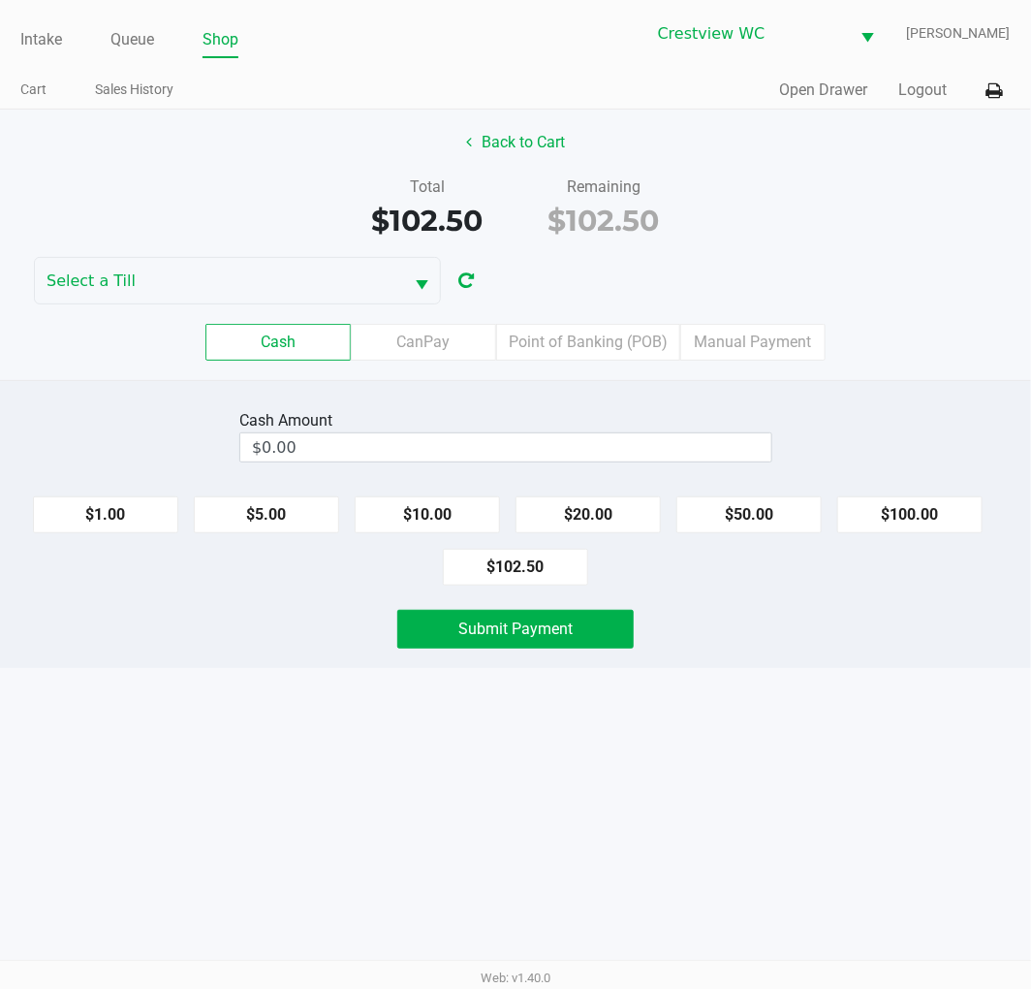
click at [534, 412] on div "Cash Amount" at bounding box center [505, 420] width 533 height 23
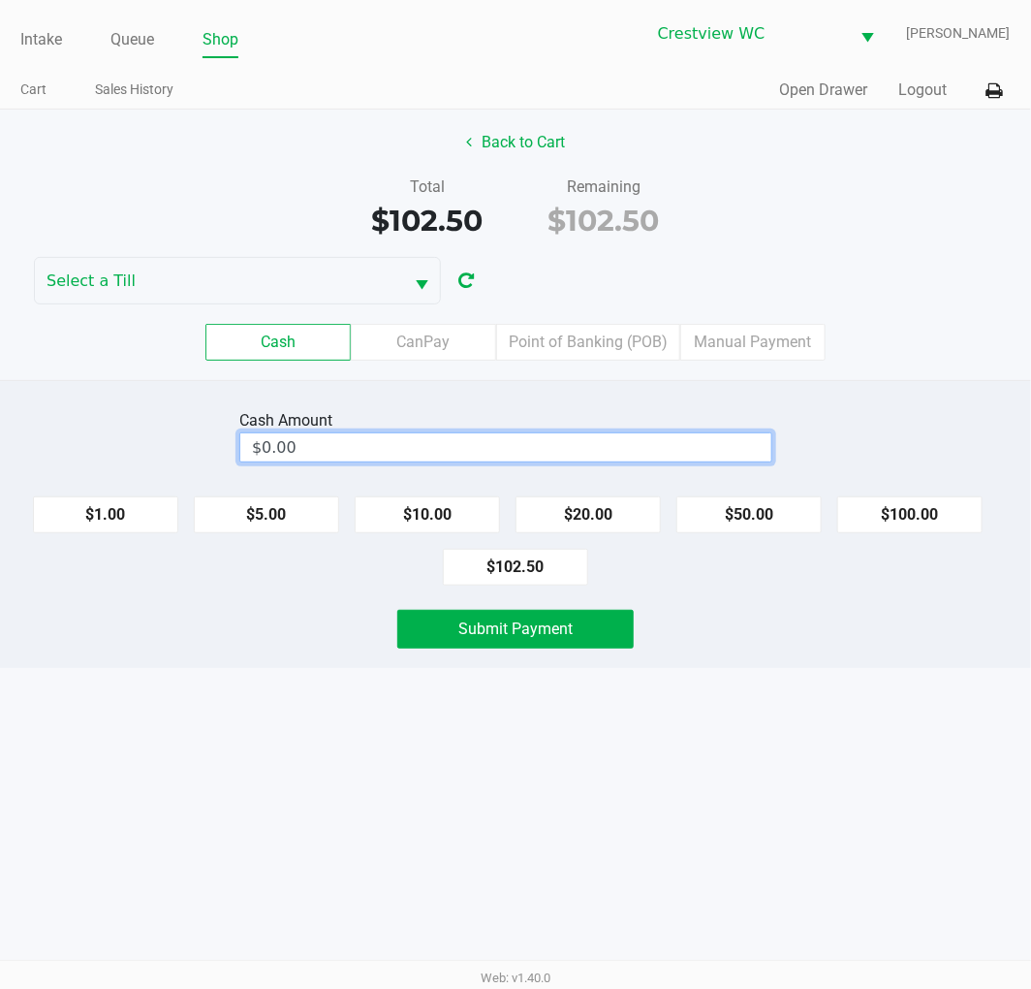
click at [451, 434] on input "$0.00" at bounding box center [505, 447] width 531 height 28
click at [523, 573] on button "$102.50" at bounding box center [515, 567] width 145 height 37
type input "$102.50"
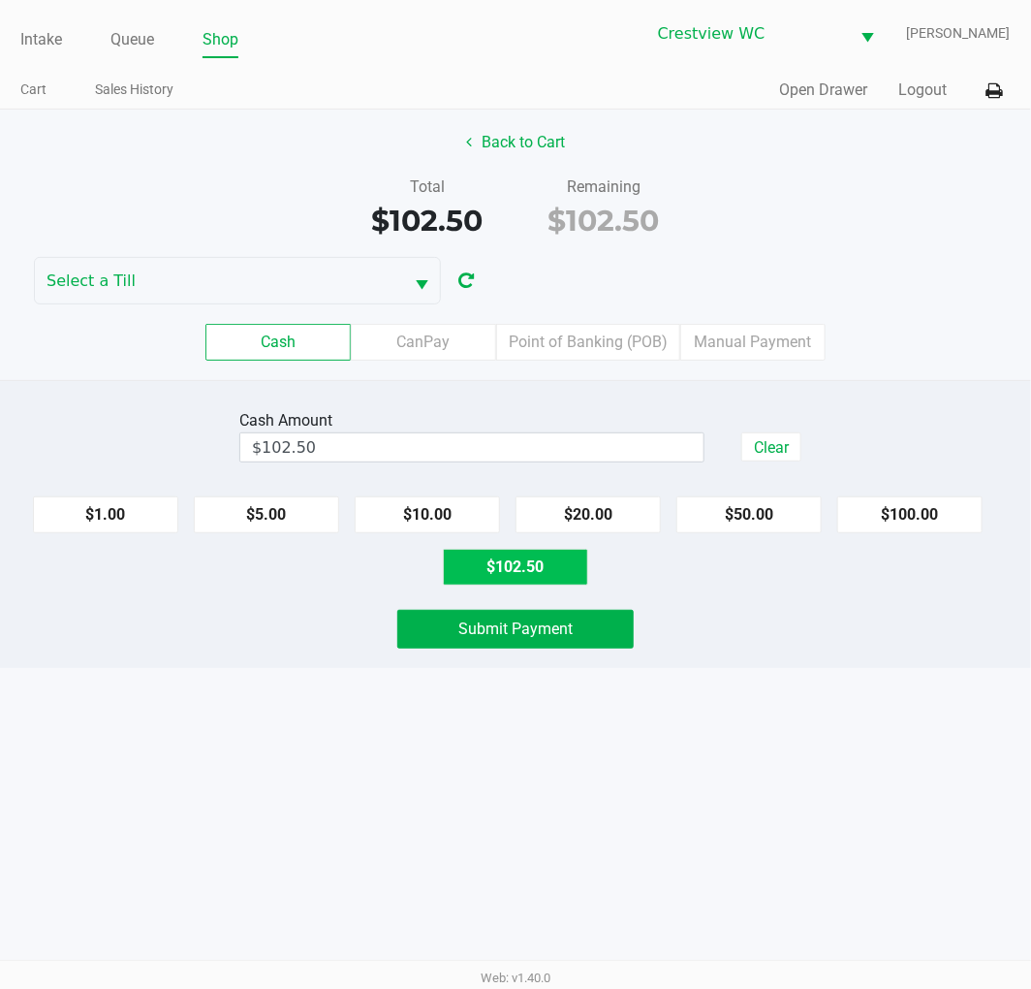
click at [517, 642] on button "Submit Payment" at bounding box center [515, 629] width 236 height 39
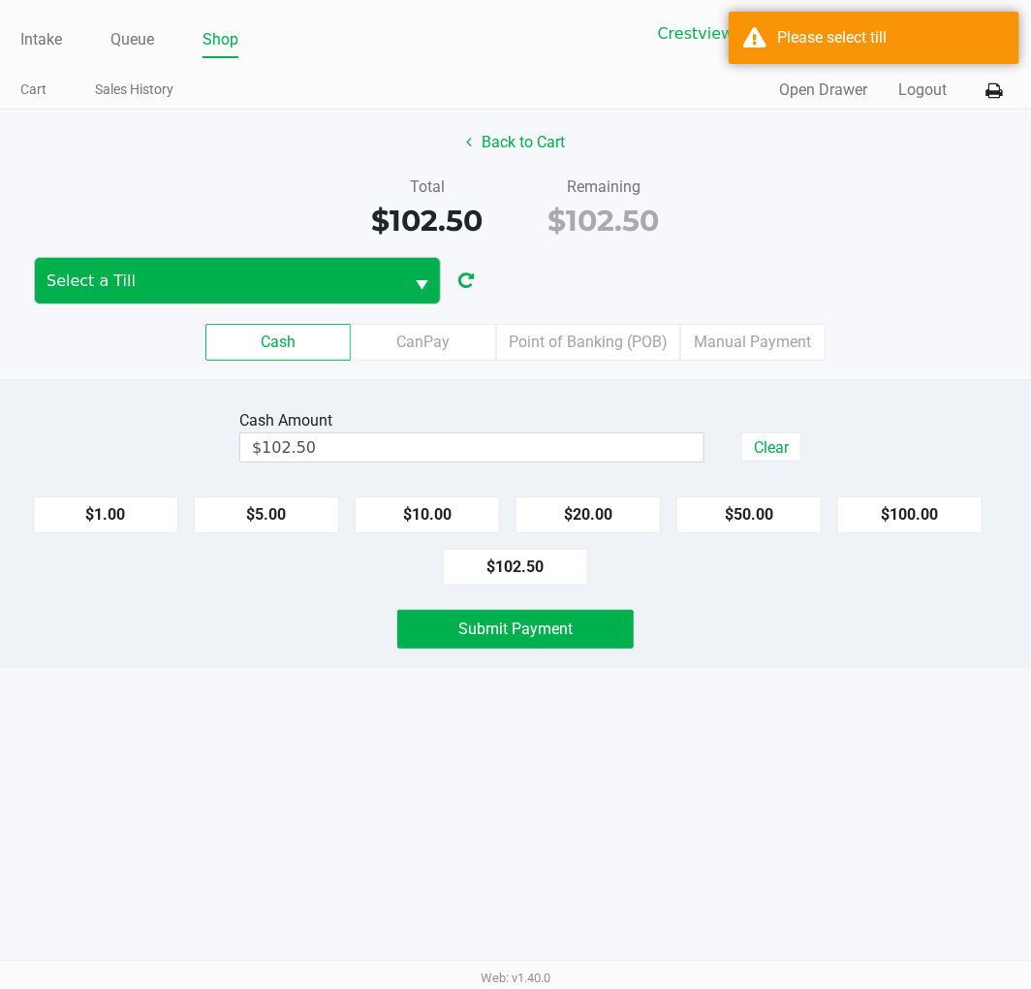
click at [385, 271] on span "Select a Till" at bounding box center [219, 280] width 345 height 23
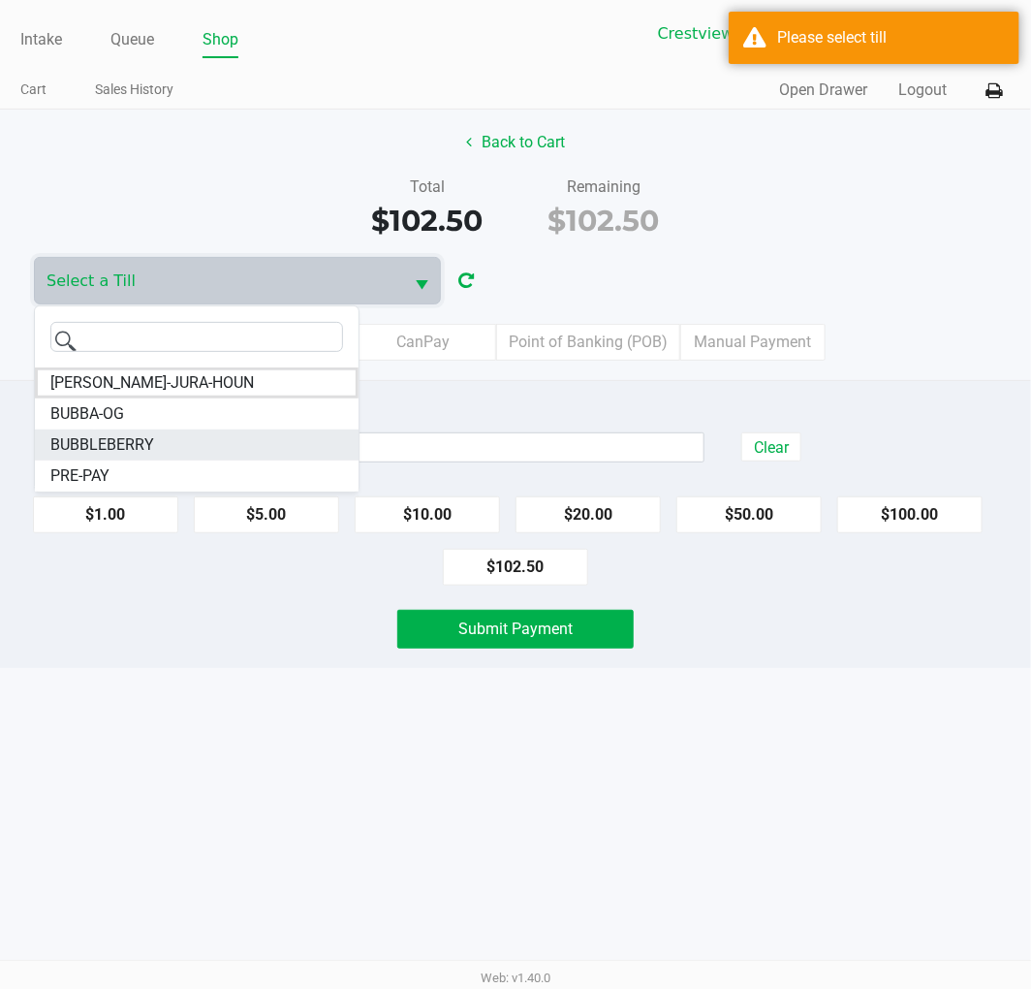
click at [194, 447] on li "BUBBLEBERRY" at bounding box center [197, 444] width 324 height 31
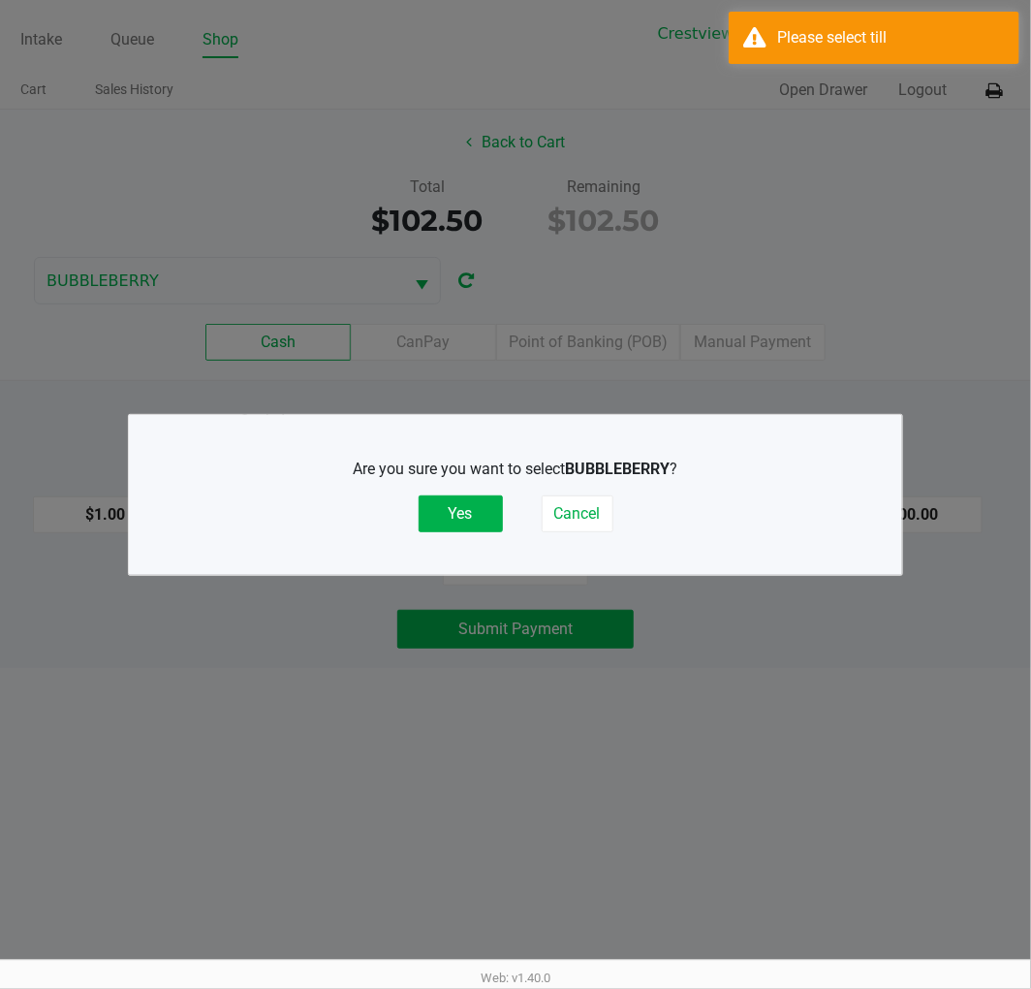
click at [461, 505] on button "Yes" at bounding box center [461, 513] width 84 height 37
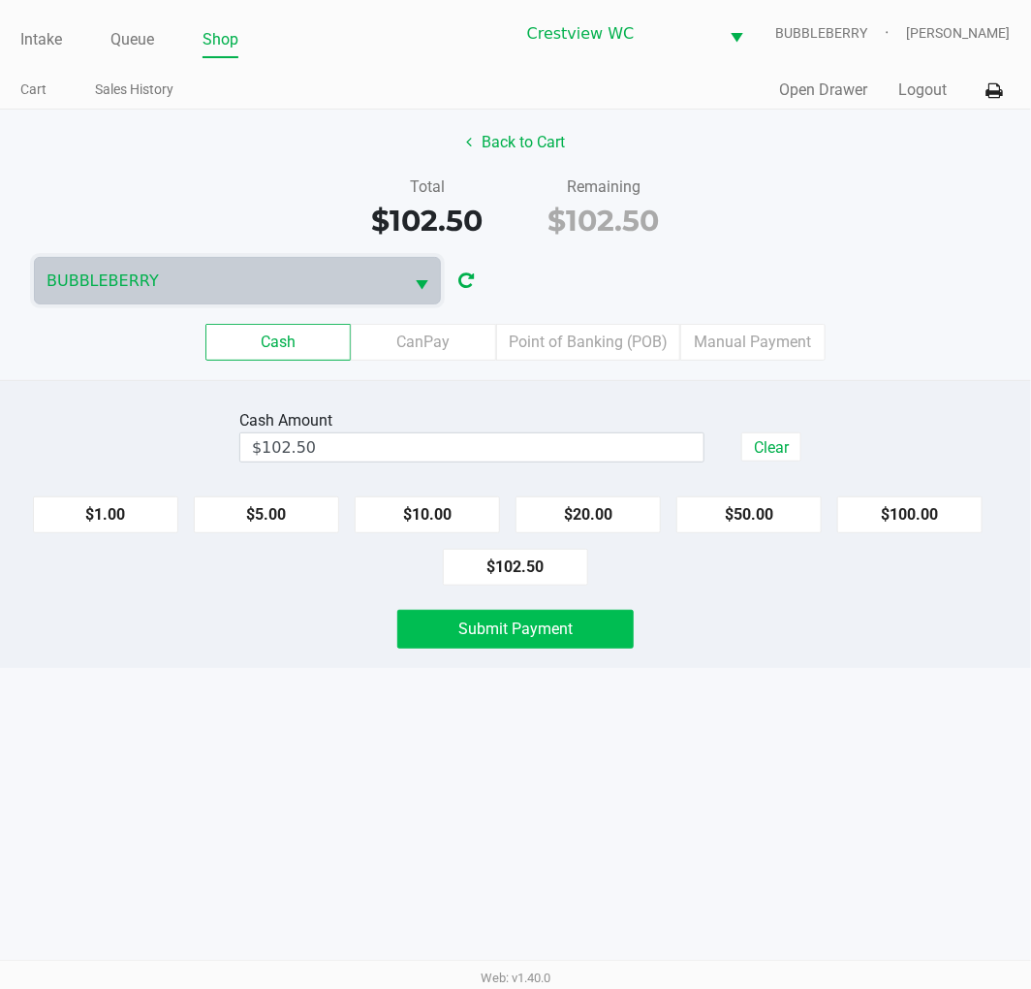
click at [595, 634] on button "Submit Payment" at bounding box center [515, 629] width 236 height 39
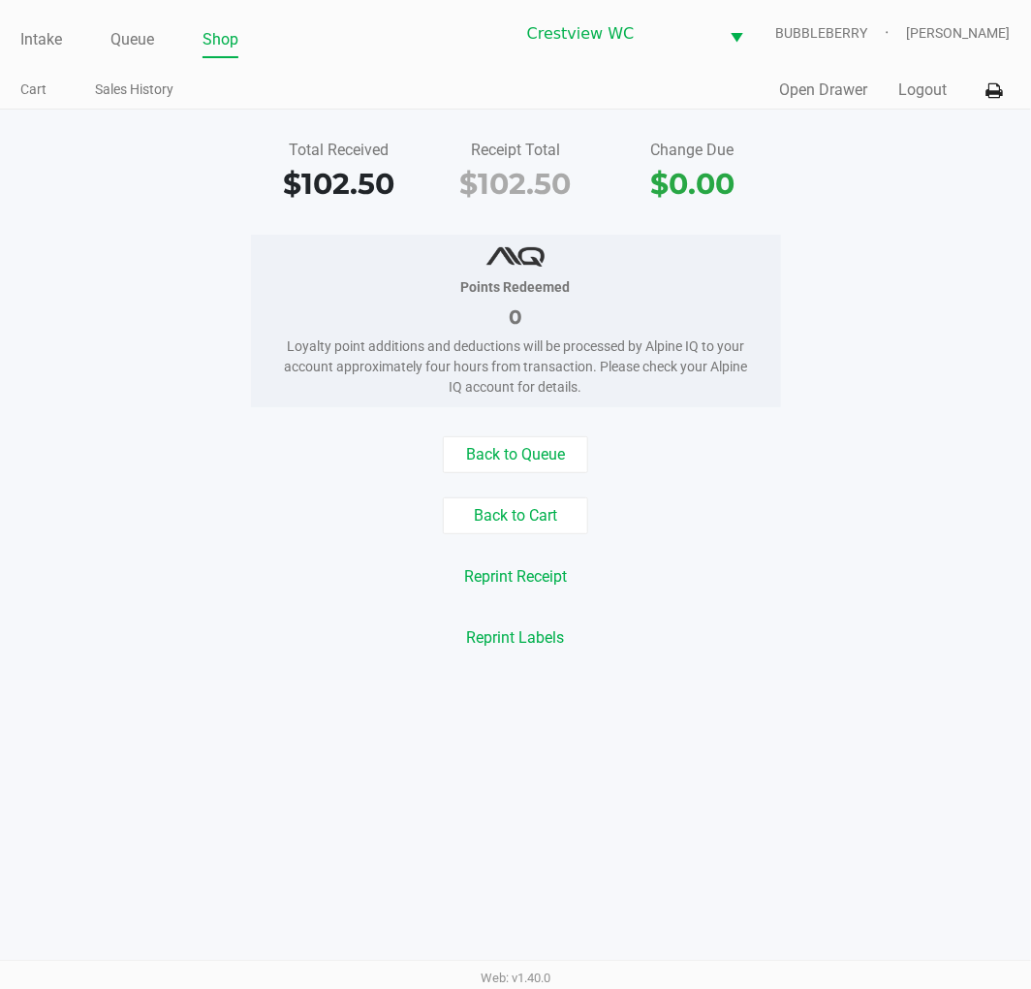
click at [35, 41] on link "Intake" at bounding box center [41, 39] width 42 height 27
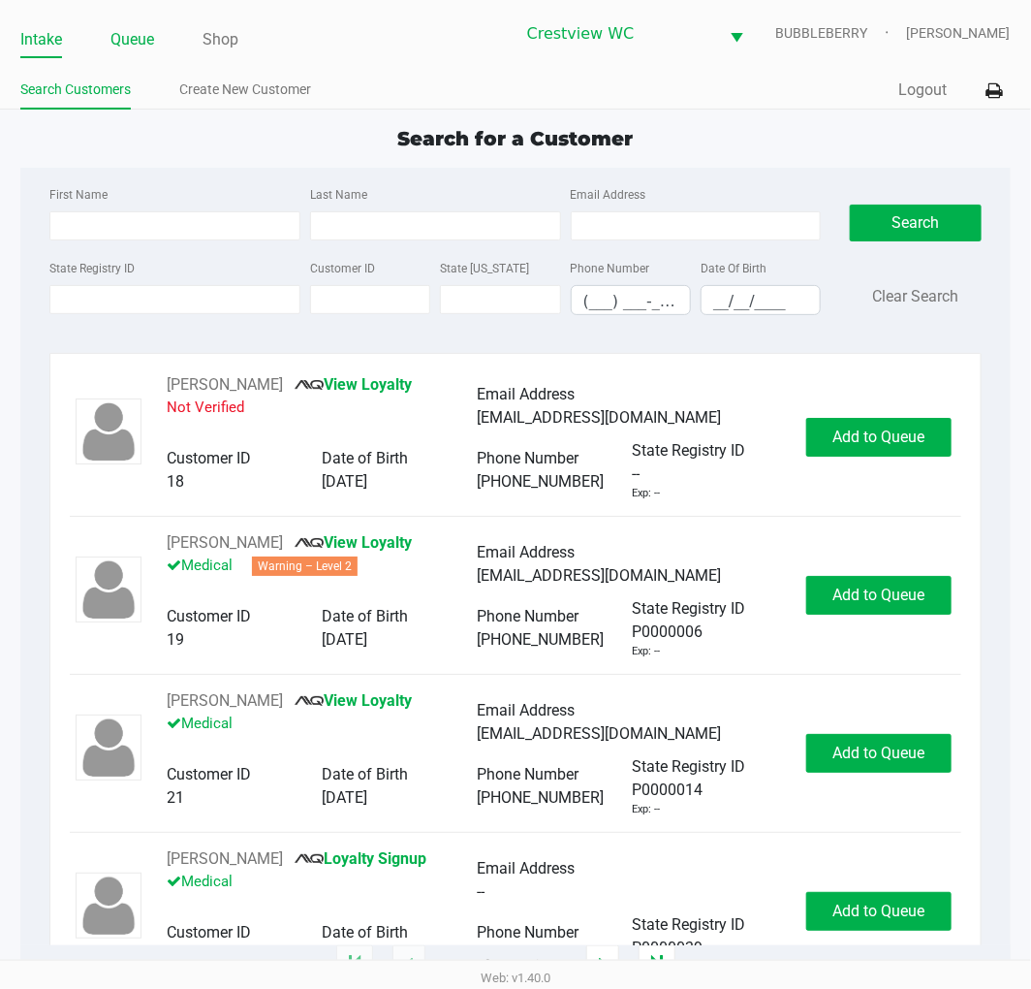
click at [136, 40] on link "Queue" at bounding box center [132, 39] width 44 height 27
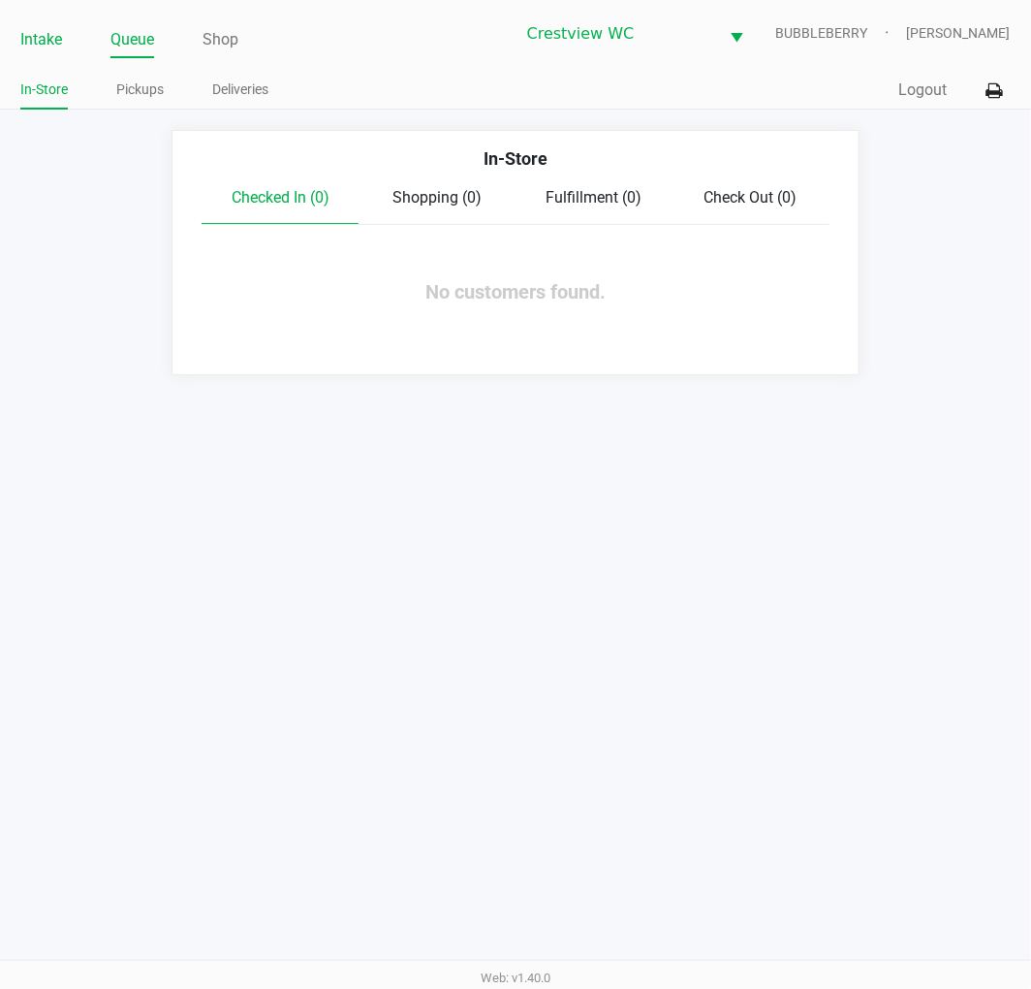
click at [42, 37] on link "Intake" at bounding box center [41, 39] width 42 height 27
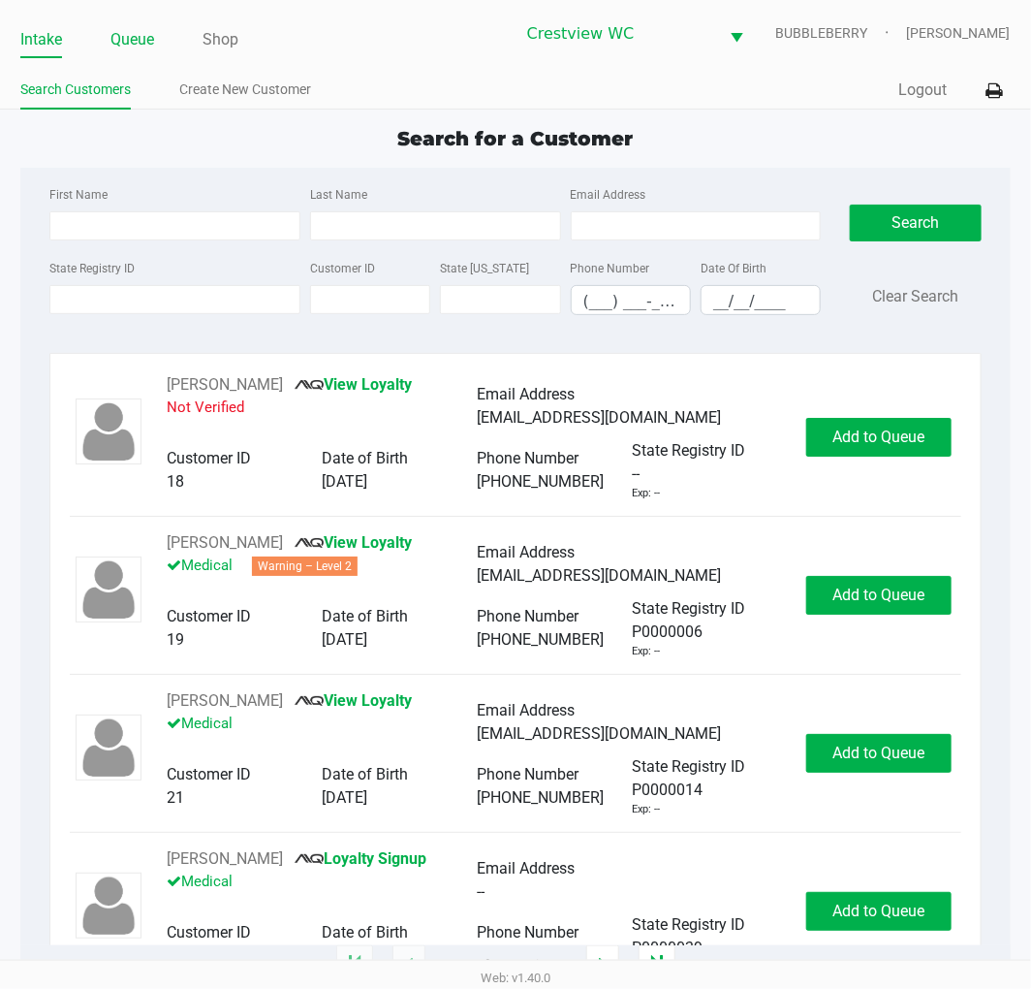
click at [137, 37] on link "Queue" at bounding box center [132, 39] width 44 height 27
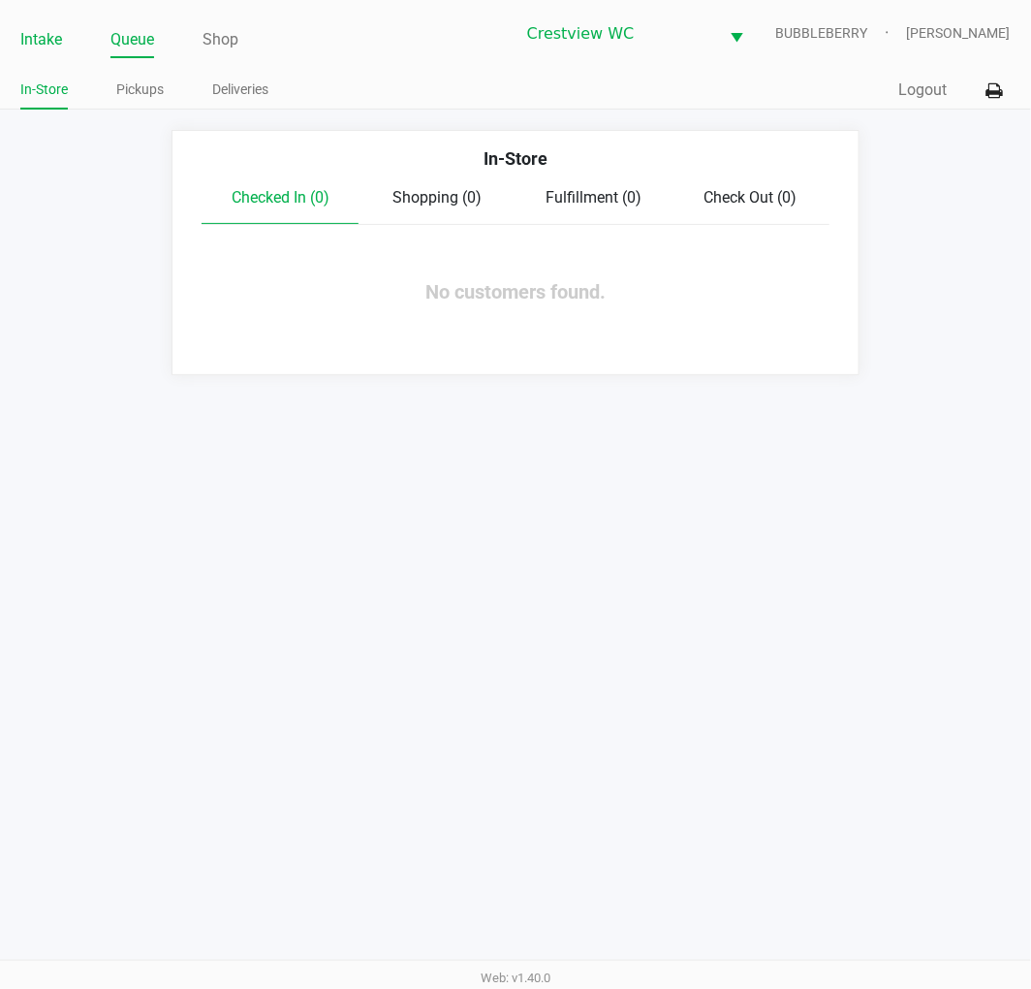
click at [54, 45] on link "Intake" at bounding box center [41, 39] width 42 height 27
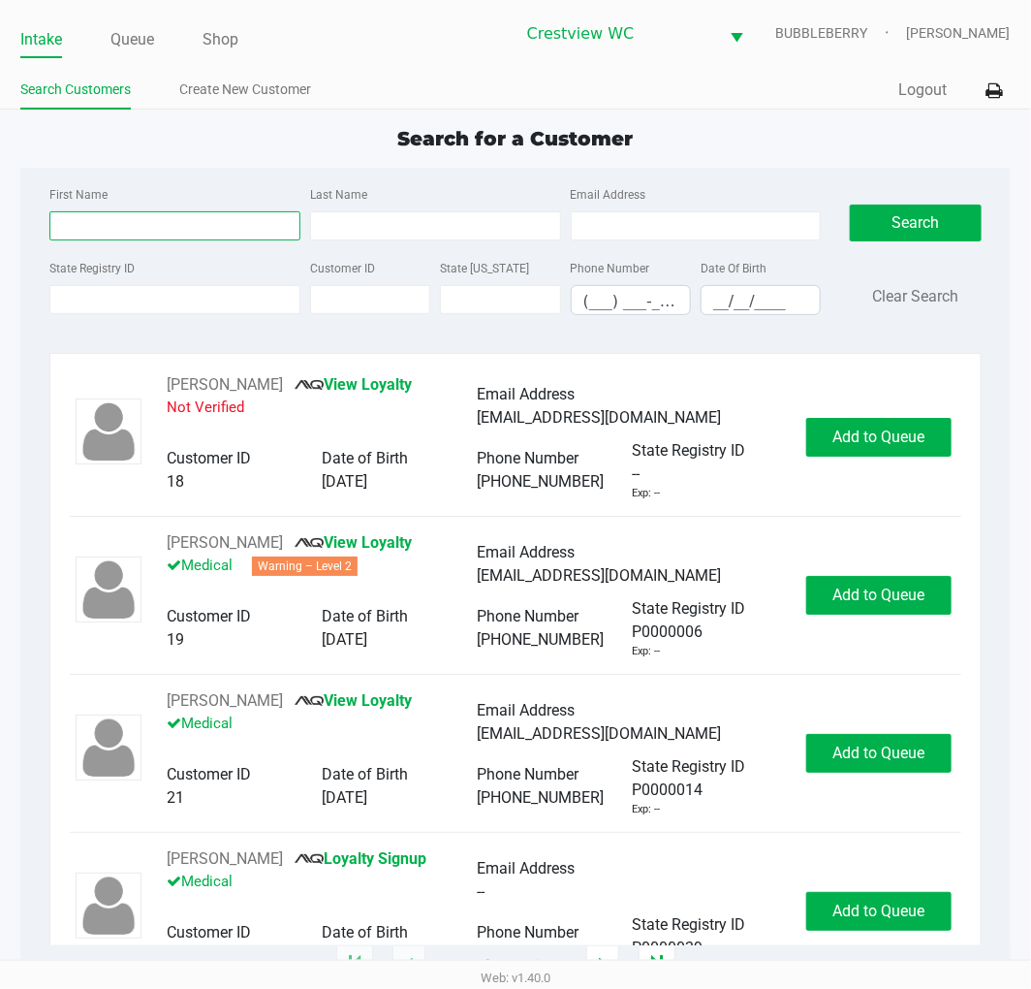
click at [157, 221] on input "First Name" at bounding box center [174, 225] width 251 height 29
type input "keri"
click at [395, 223] on input "Last Name" at bounding box center [435, 225] width 251 height 29
type input "chase"
click at [729, 298] on input "__/__/____" at bounding box center [761, 301] width 118 height 30
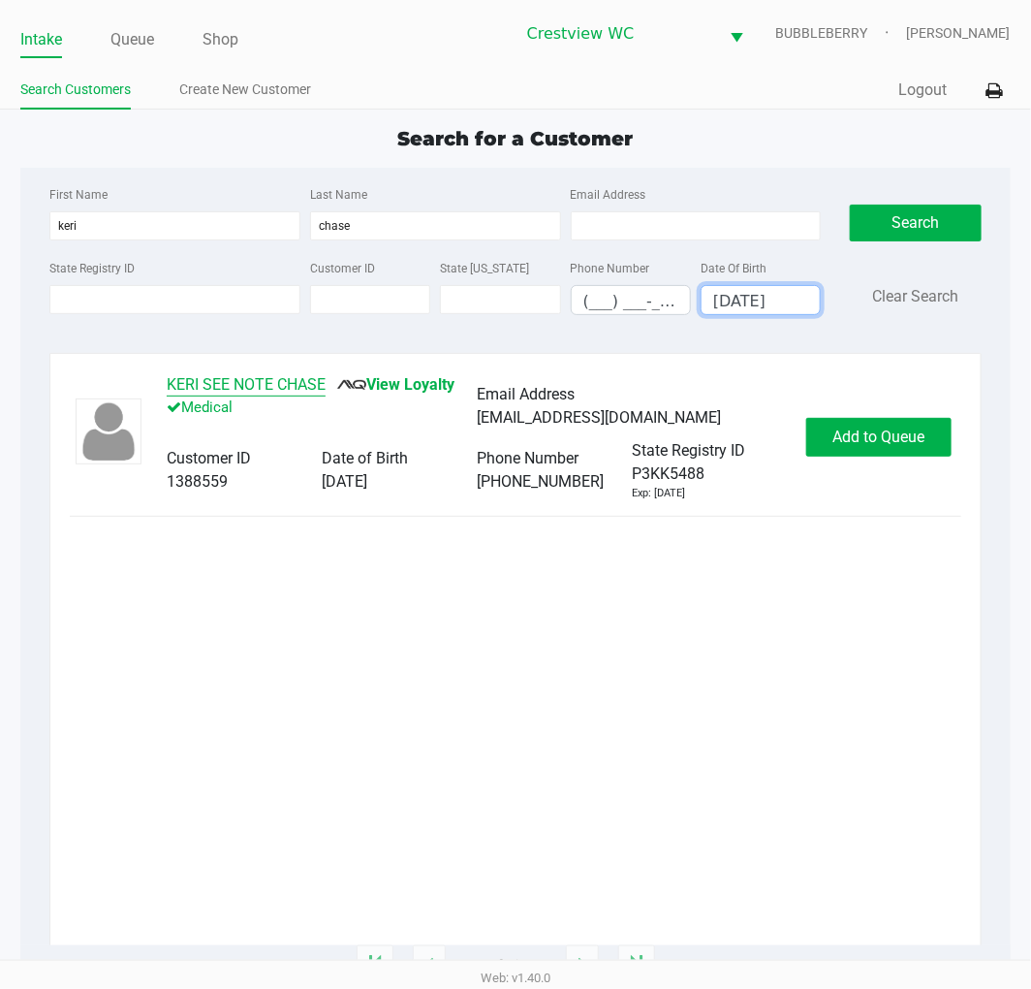
type input "10/11/1972"
click at [301, 381] on button "KERI SEE NOTE CHASE" at bounding box center [246, 384] width 159 height 23
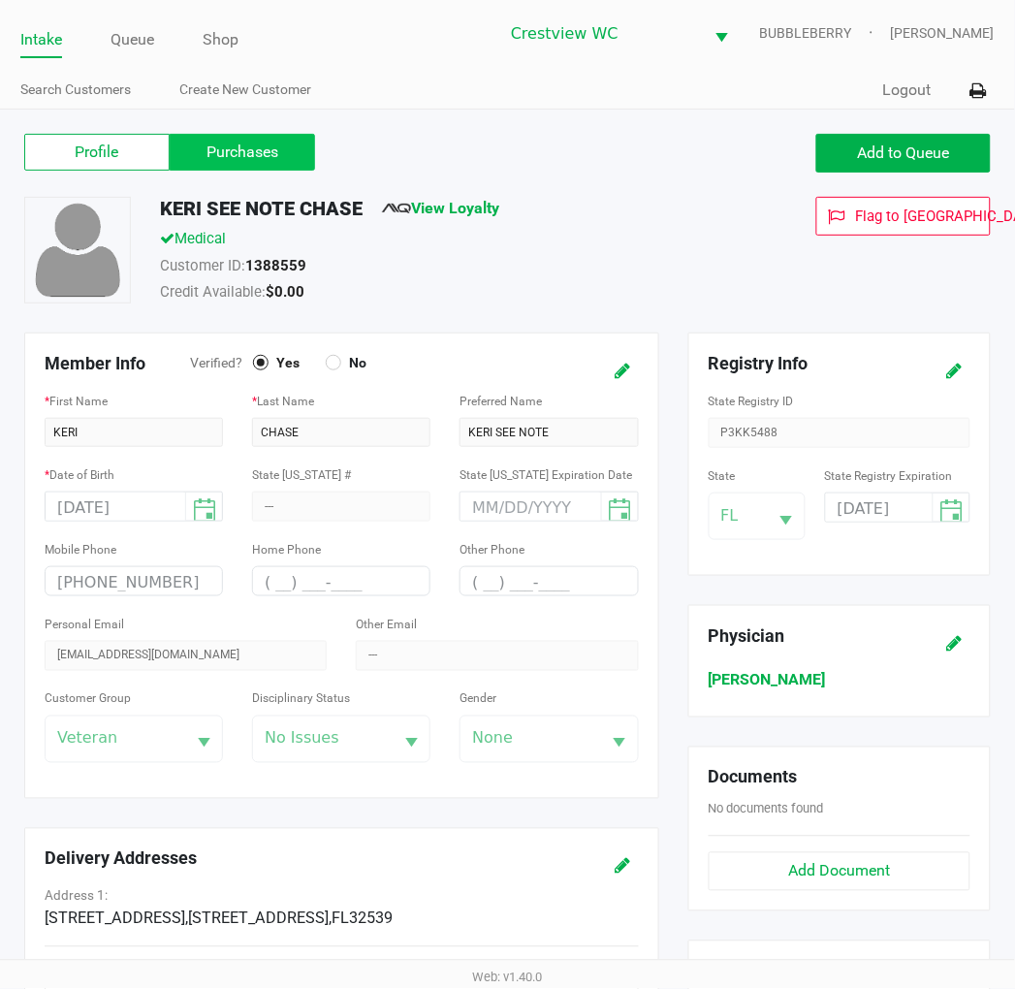
click at [283, 136] on label "Purchases" at bounding box center [242, 152] width 145 height 37
click at [0, 0] on 1 "Purchases" at bounding box center [0, 0] width 0 height 0
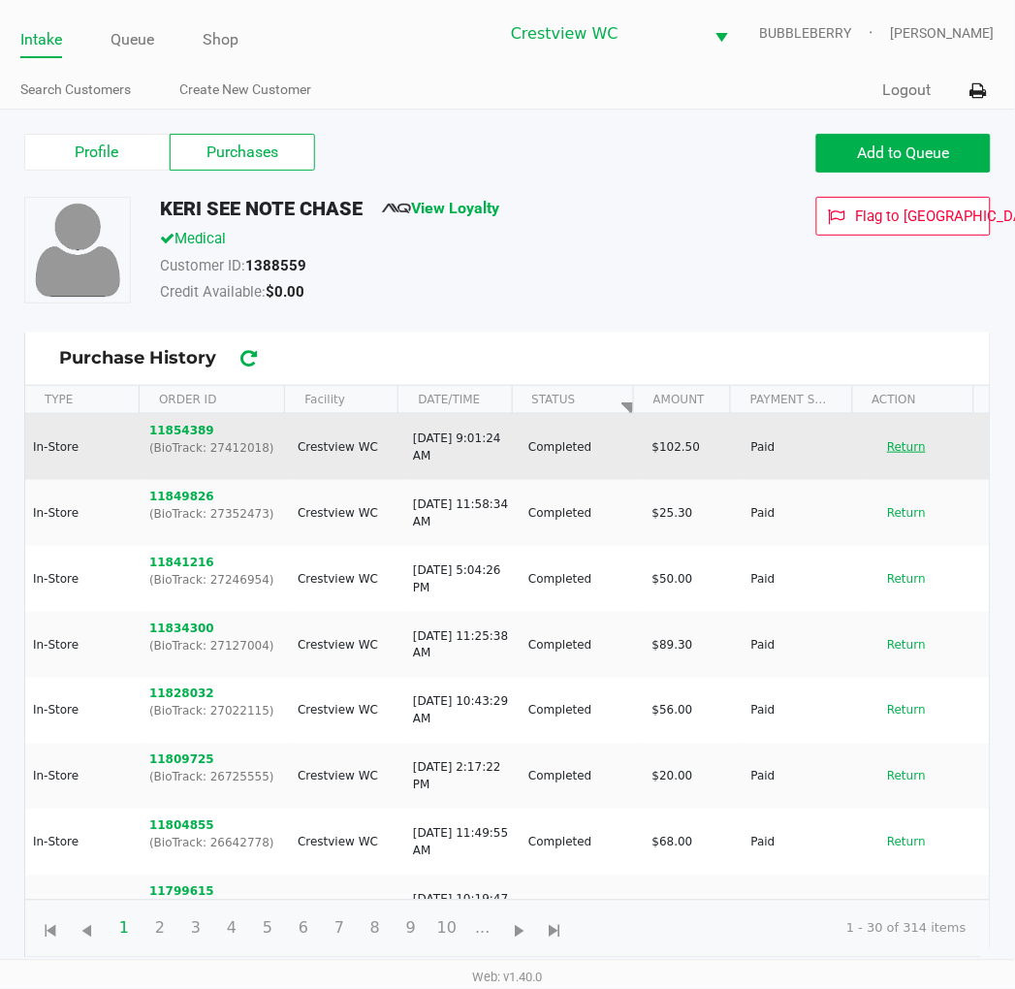
click at [886, 450] on button "Return" at bounding box center [906, 446] width 64 height 31
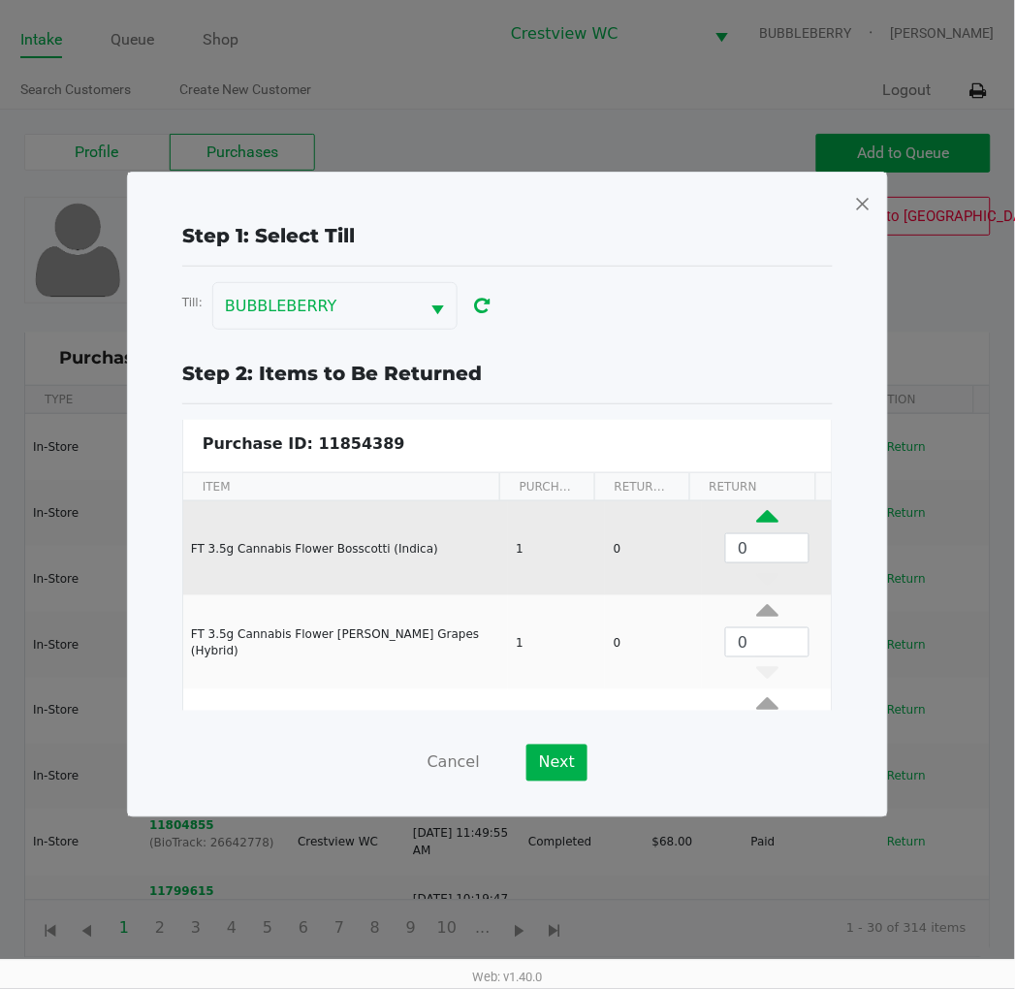
click at [756, 518] on icon "Data table" at bounding box center [767, 521] width 22 height 24
type input "1"
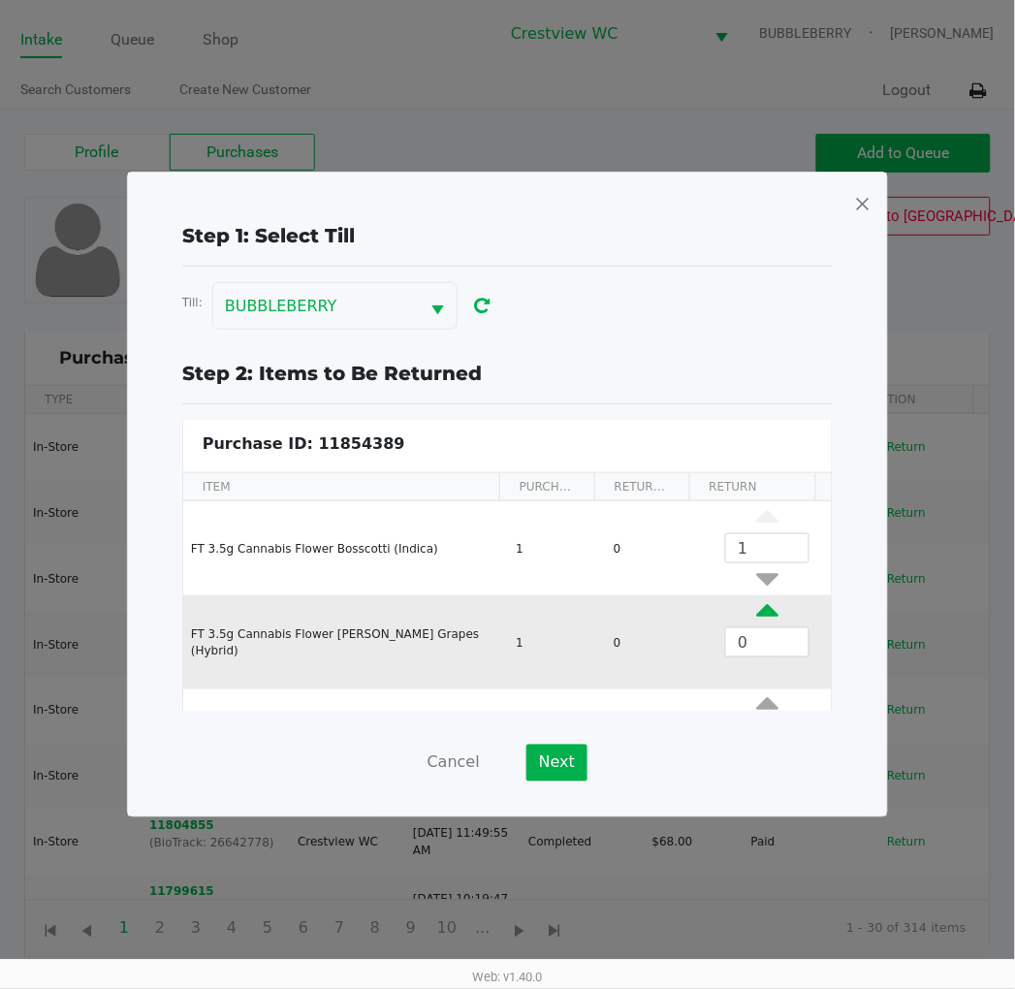
click at [756, 617] on icon "Data table" at bounding box center [767, 615] width 22 height 24
type input "1"
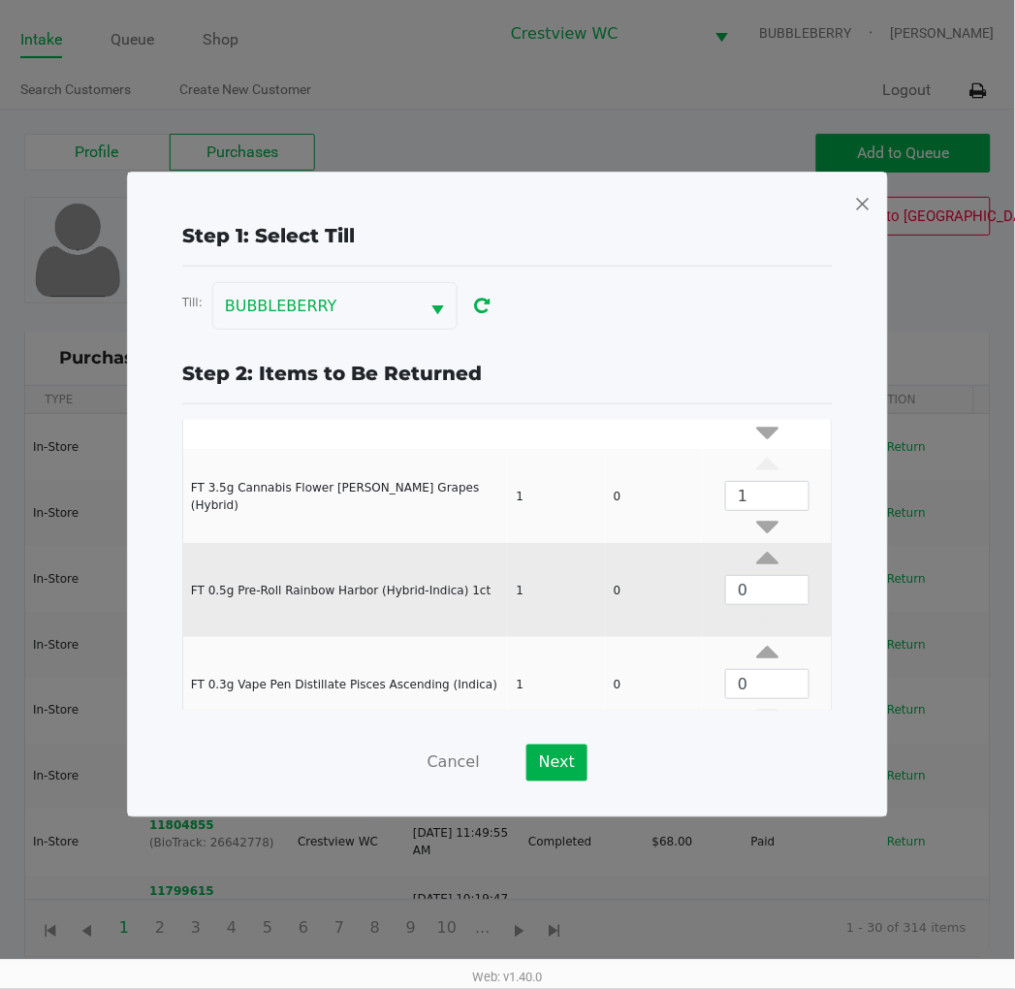
scroll to position [168, 0]
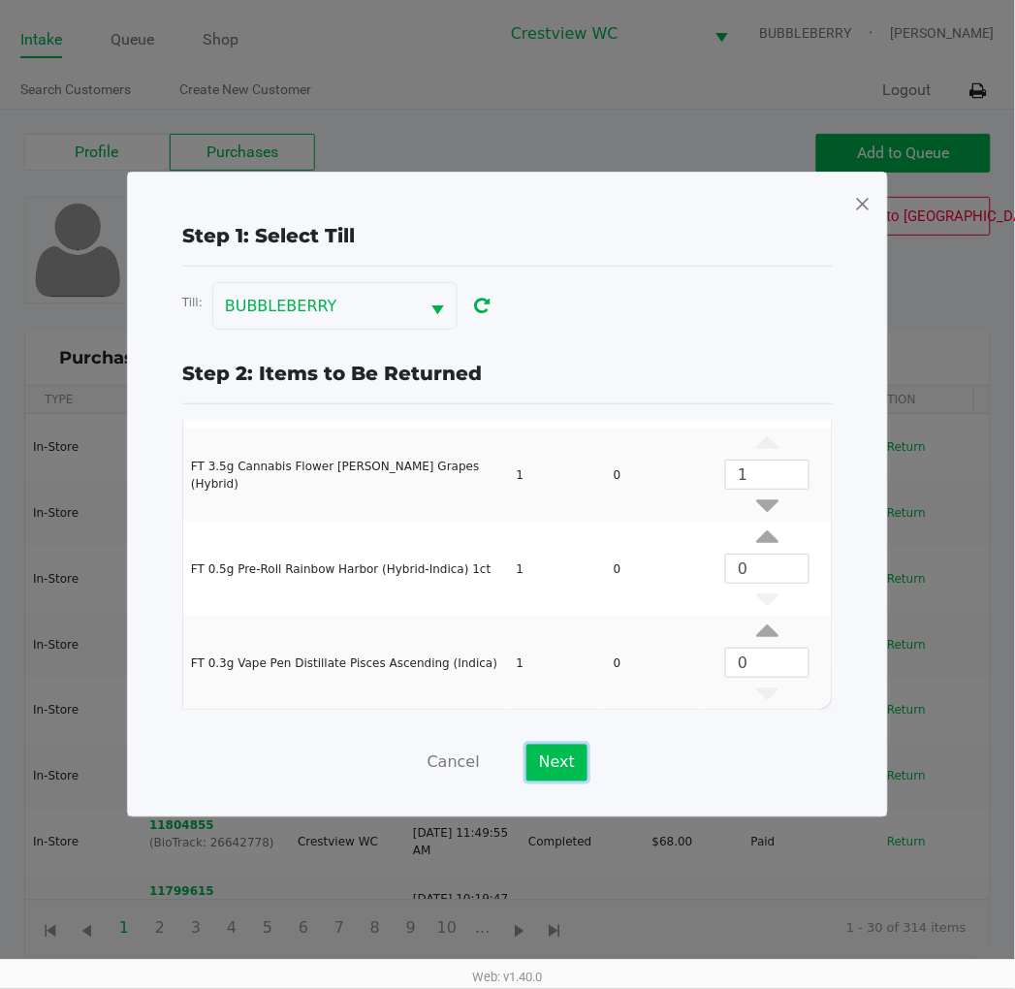
click at [550, 757] on button "Next" at bounding box center [556, 762] width 61 height 37
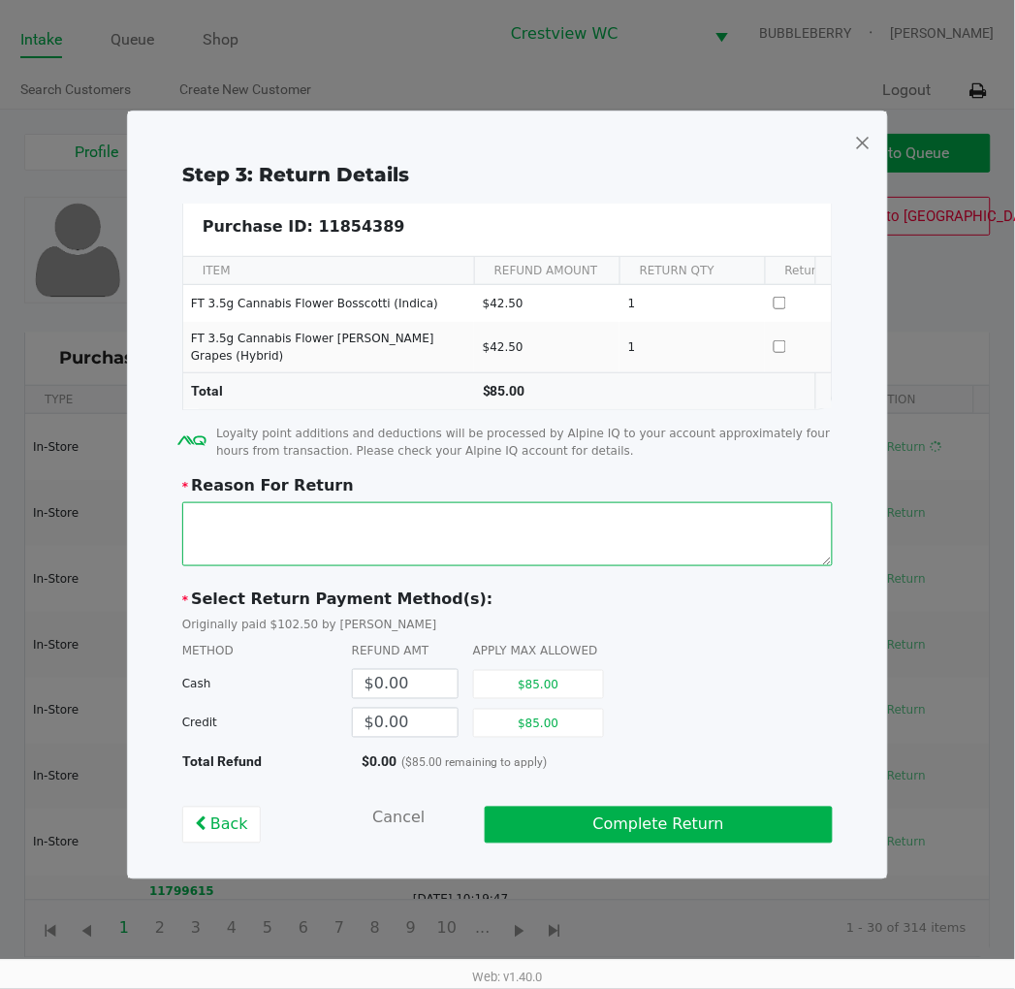
click at [550, 526] on textarea at bounding box center [507, 534] width 650 height 64
type textarea "overcharged"
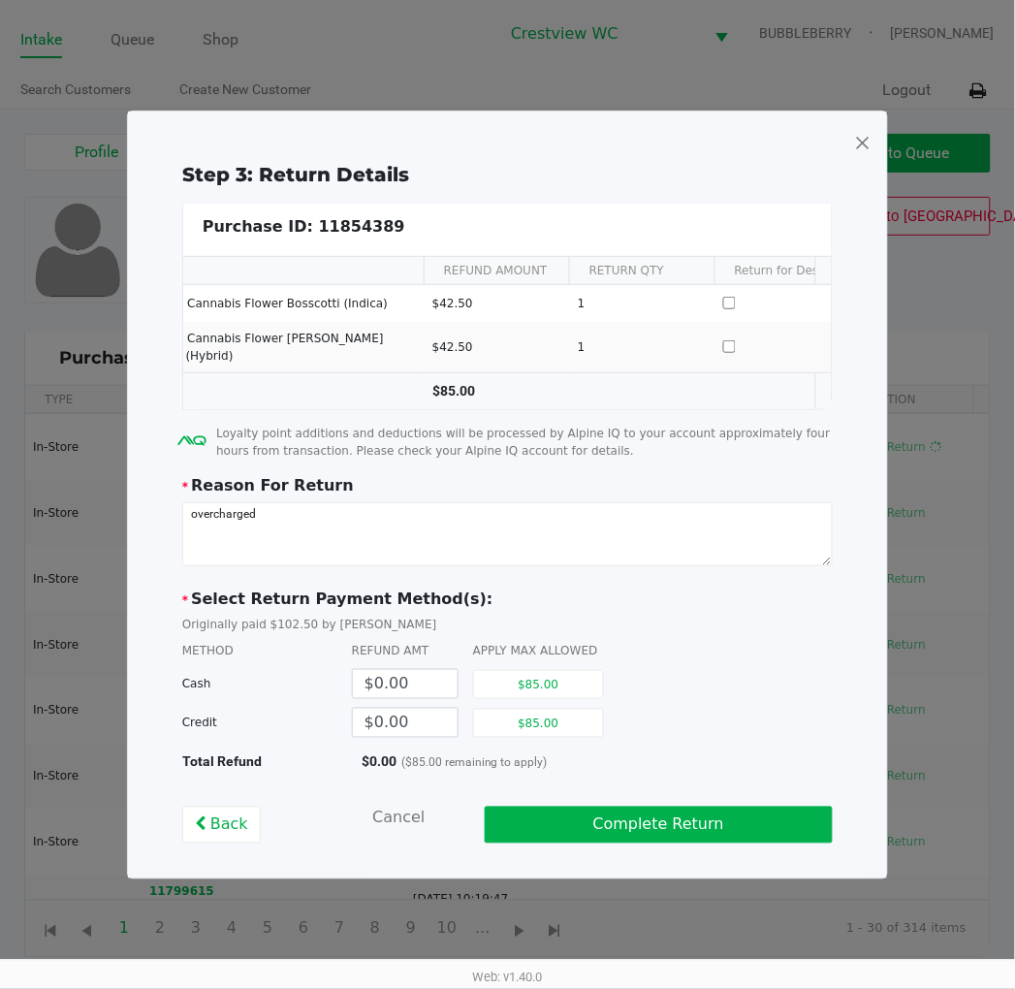
scroll to position [0, 14]
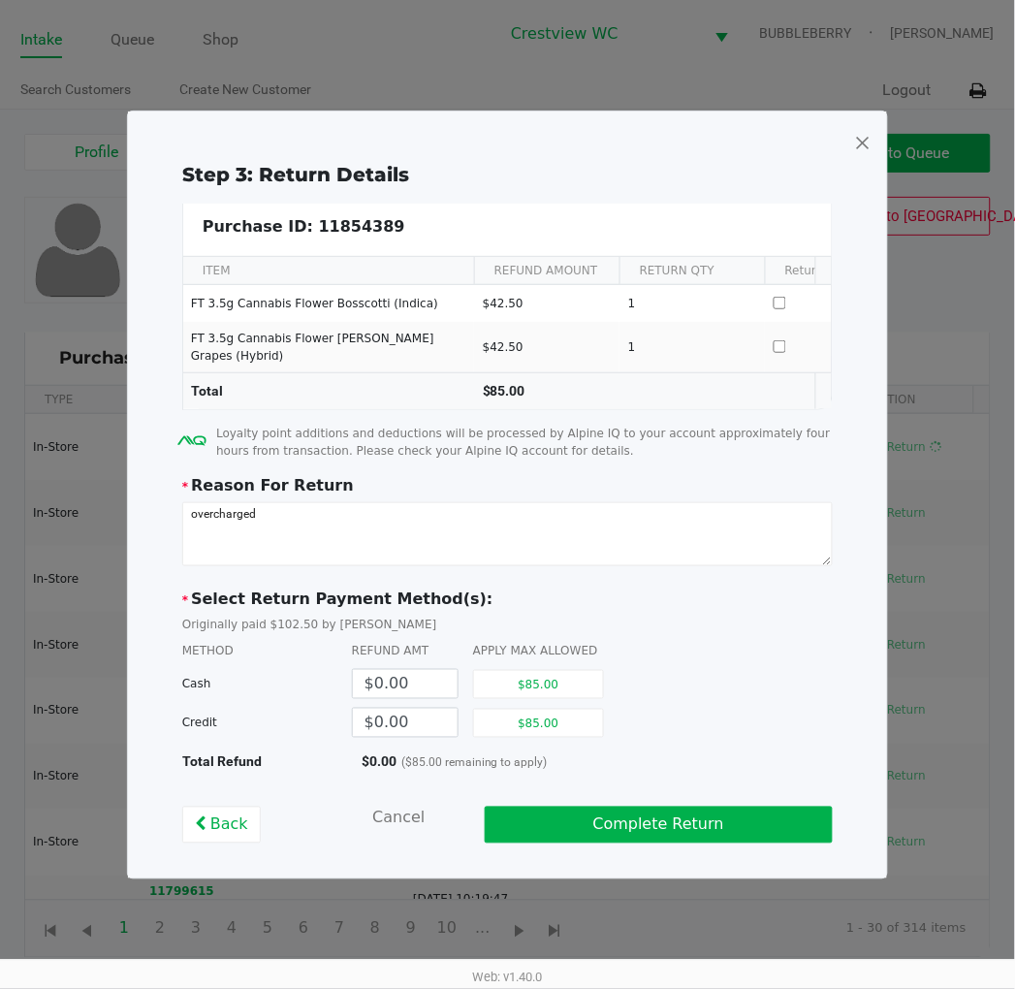
click at [864, 150] on span at bounding box center [862, 142] width 17 height 31
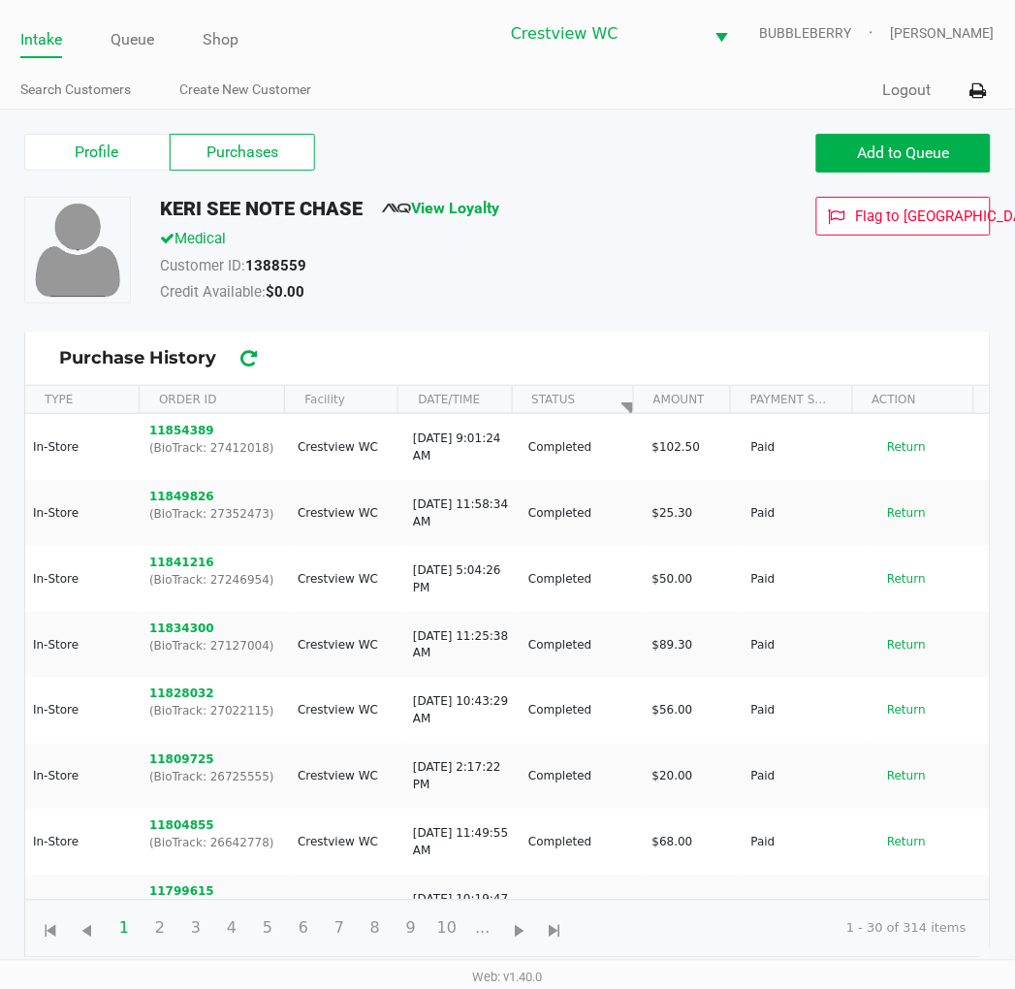
click at [913, 152] on span "Add to Queue" at bounding box center [904, 152] width 92 height 18
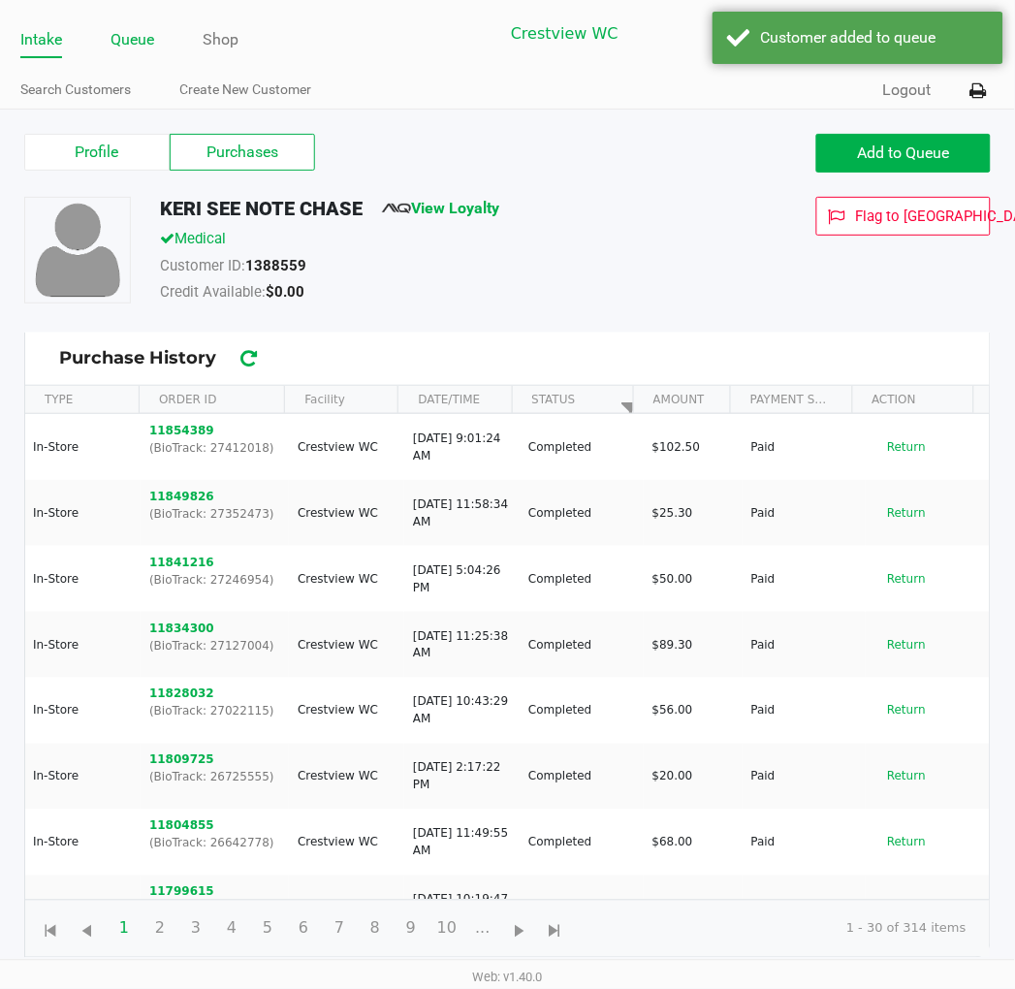
click at [152, 43] on link "Queue" at bounding box center [132, 39] width 44 height 27
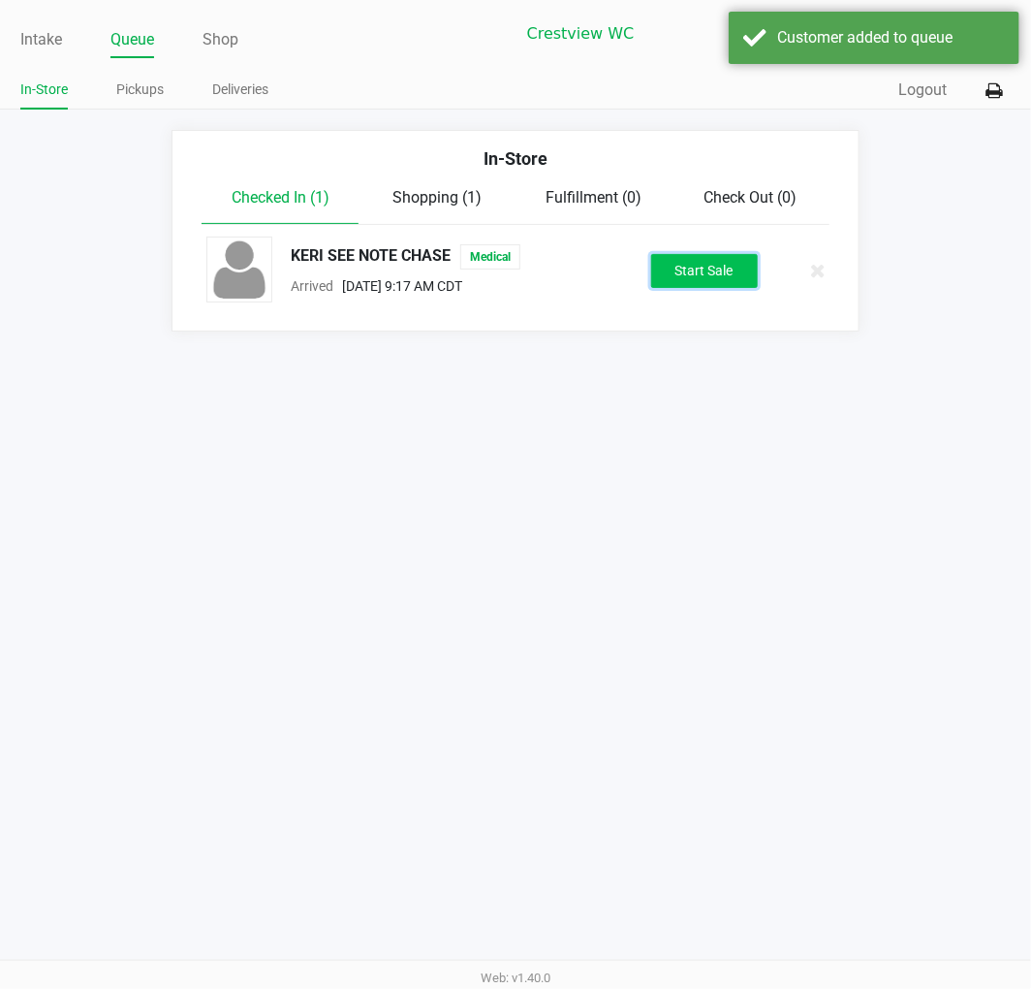
click at [706, 272] on button "Start Sale" at bounding box center [704, 271] width 107 height 34
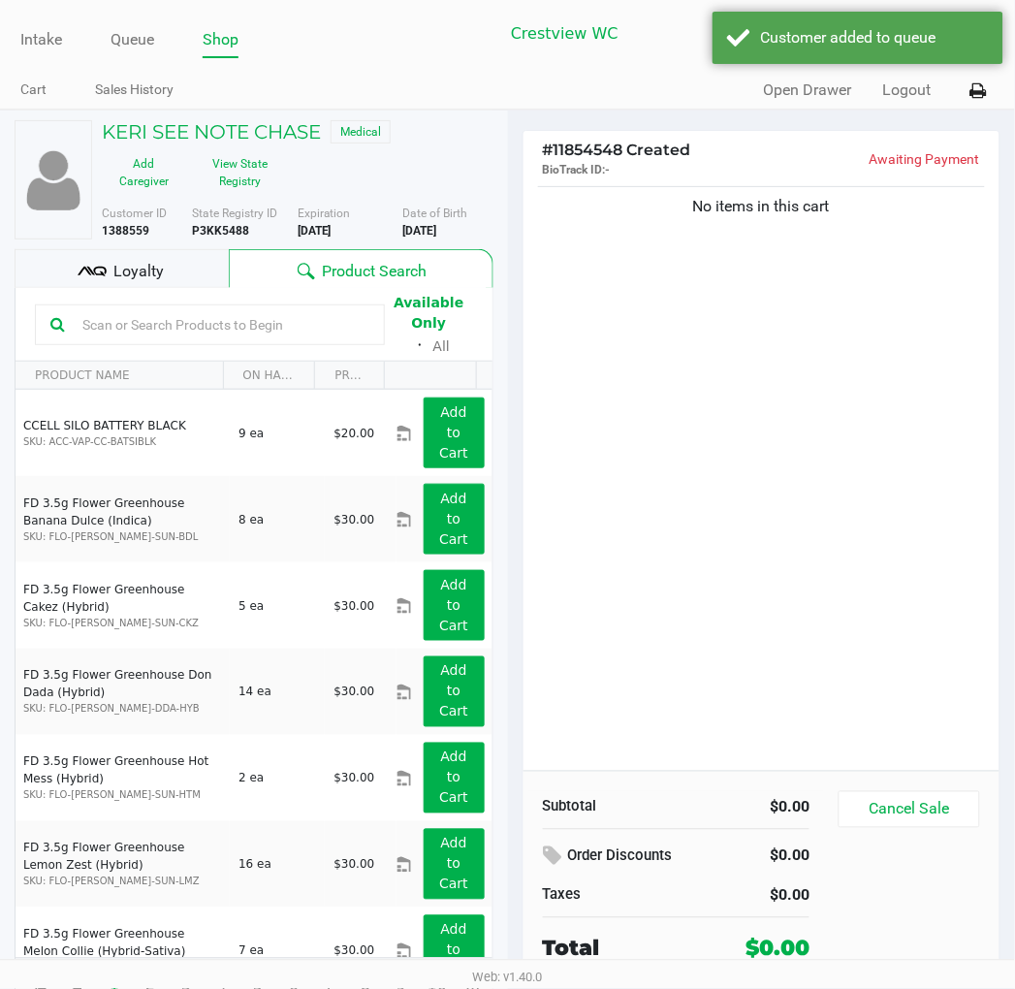
scroll to position [36, 0]
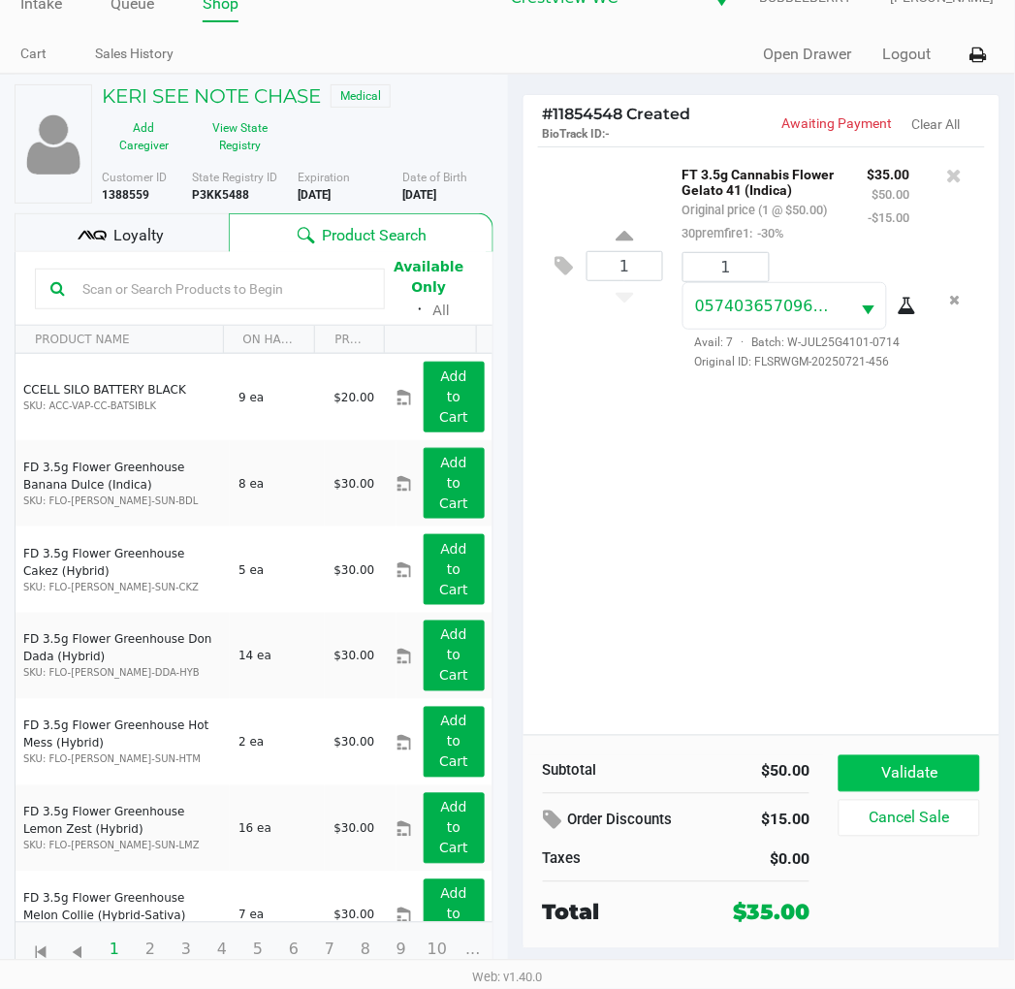
click at [921, 779] on button "Validate" at bounding box center [908, 773] width 141 height 37
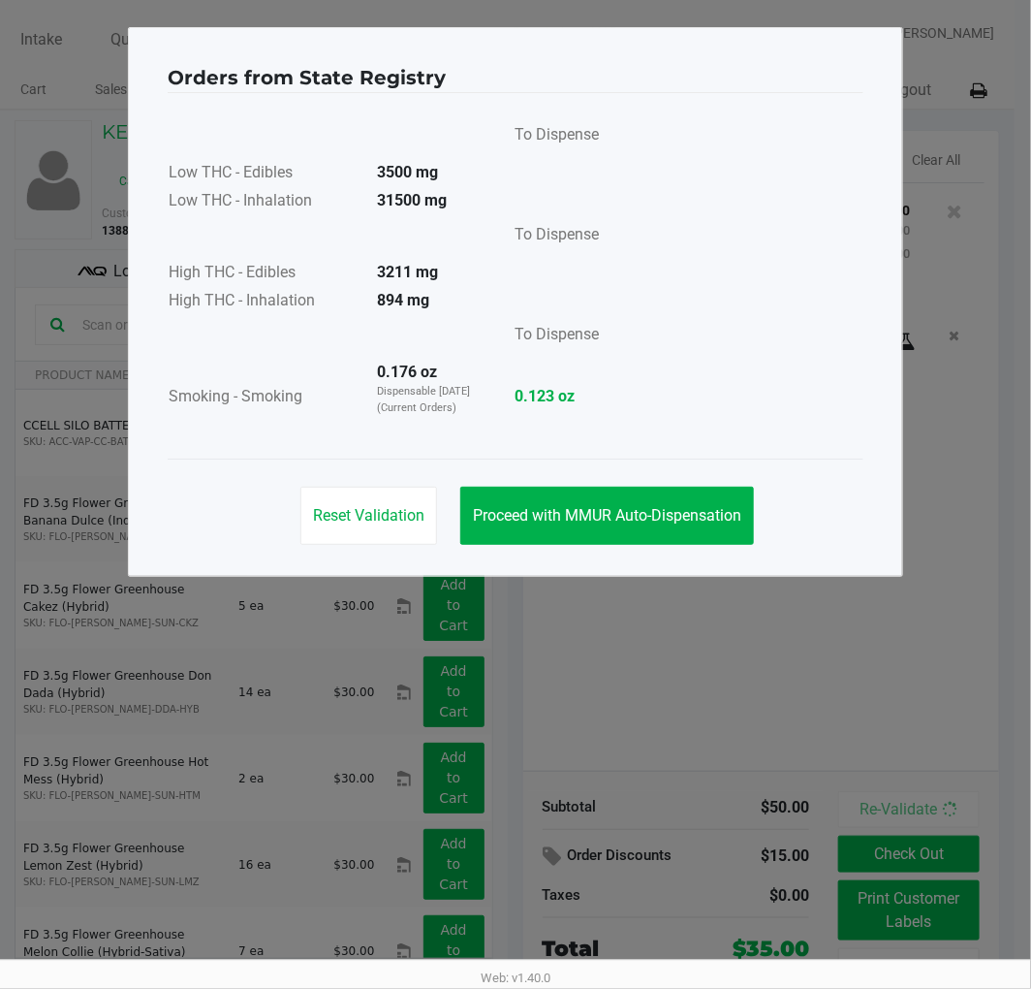
click at [637, 489] on button "Proceed with MMUR Auto-Dispensation" at bounding box center [607, 516] width 294 height 58
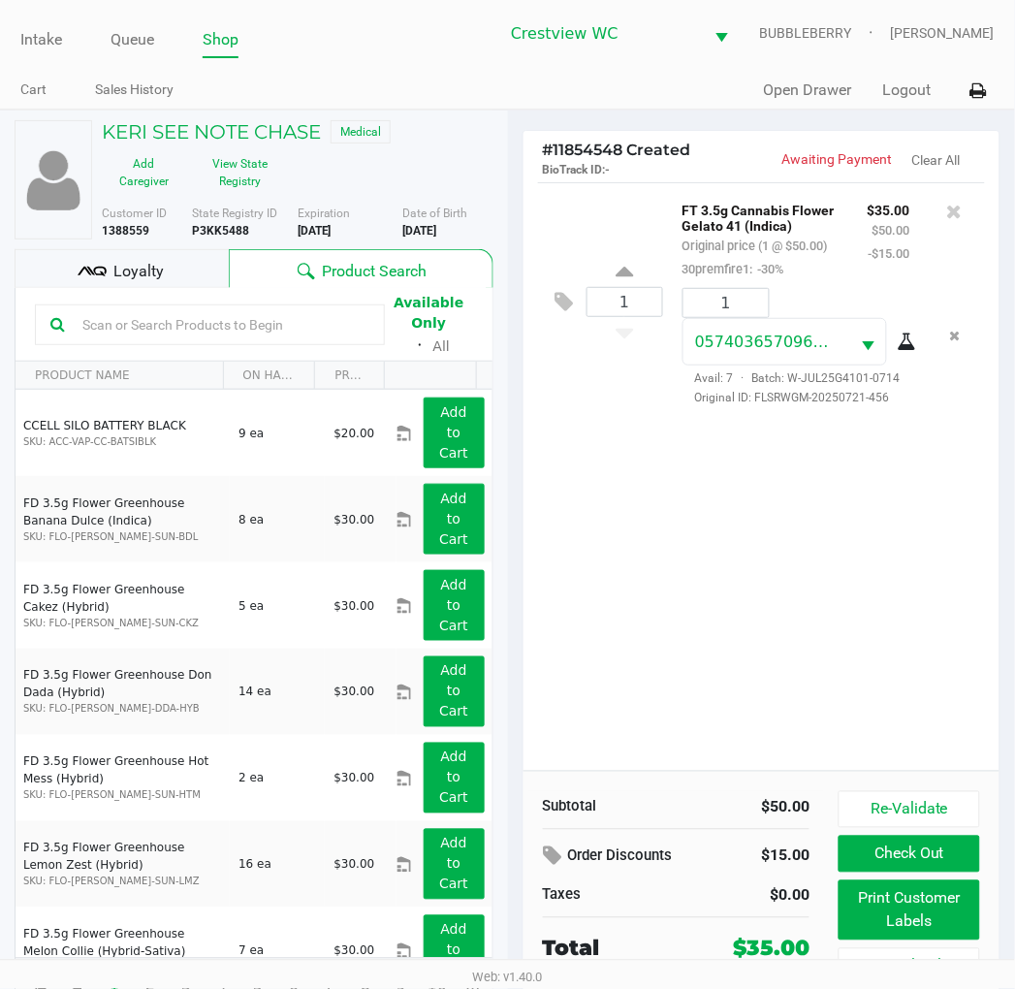
click at [889, 914] on button "Print Customer Labels" at bounding box center [908, 910] width 141 height 60
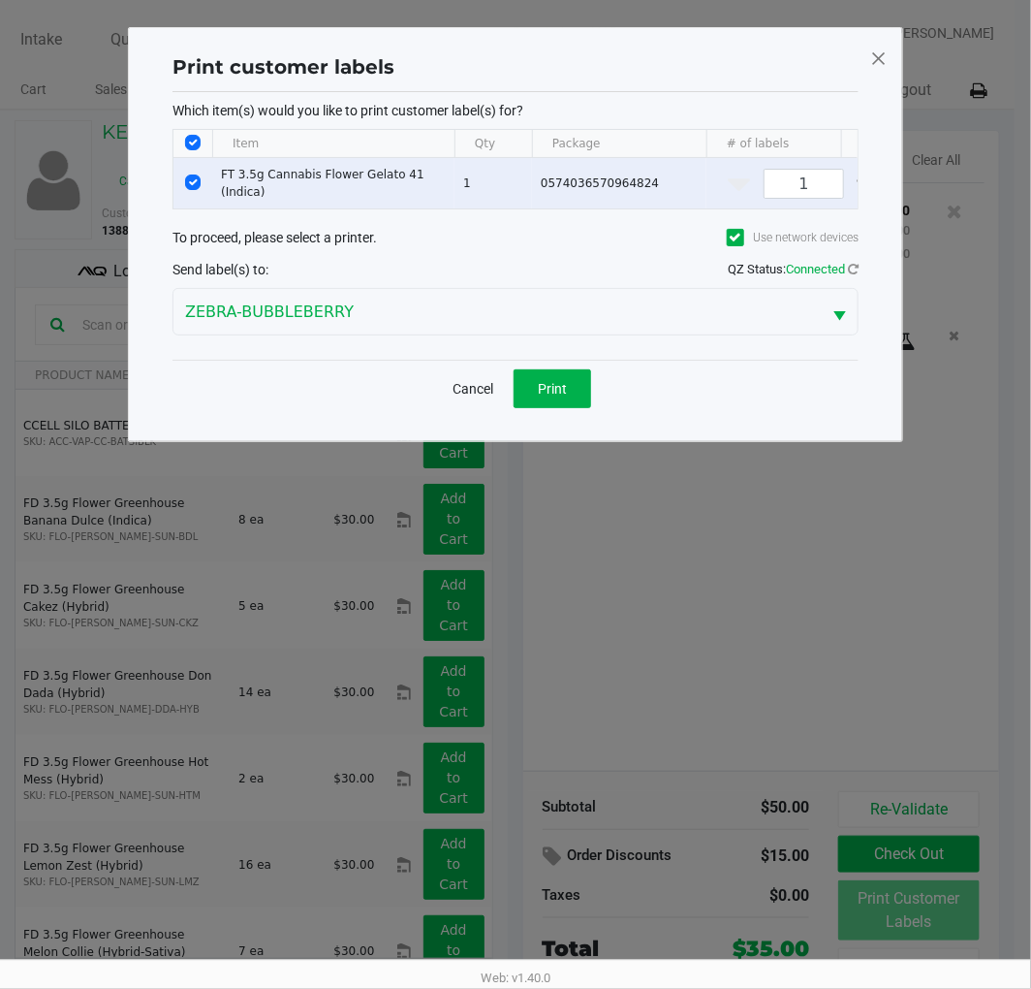
click at [535, 405] on button "Print" at bounding box center [553, 388] width 78 height 39
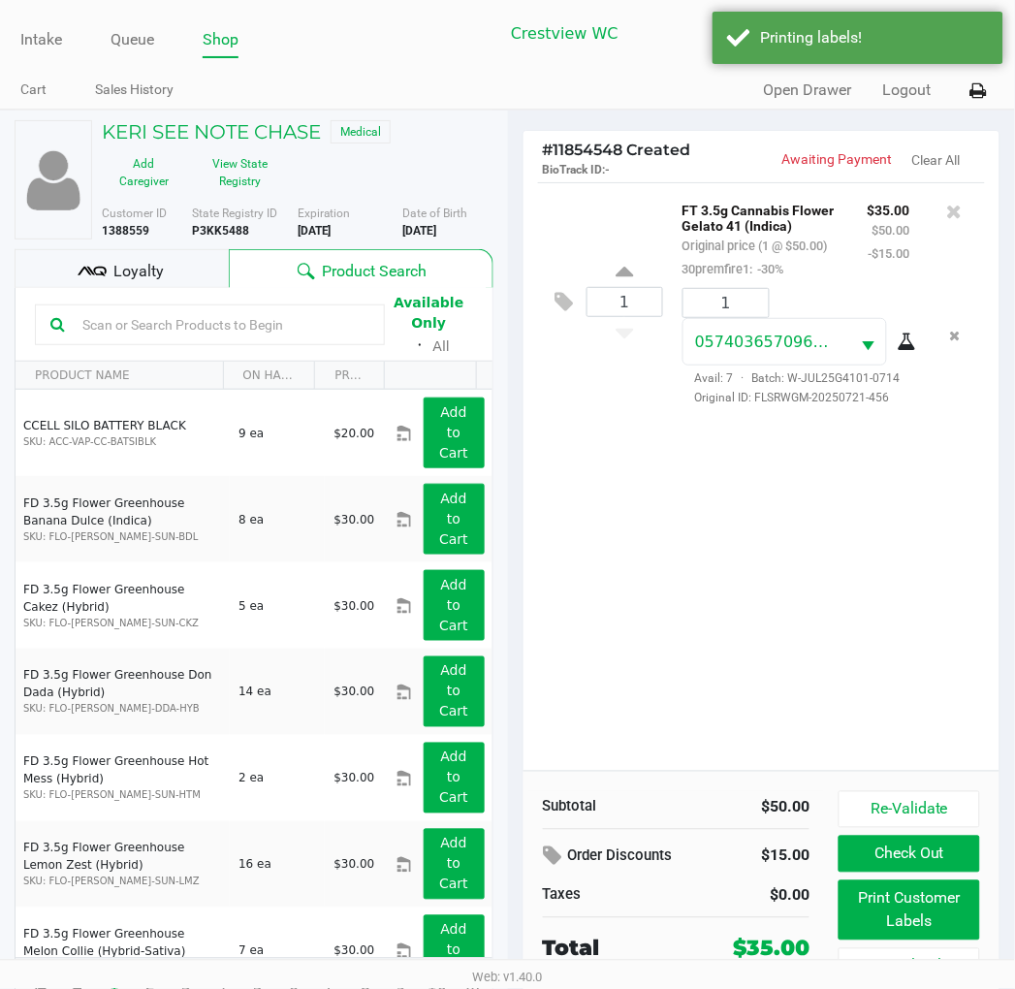
click at [156, 283] on div "Loyalty" at bounding box center [122, 268] width 214 height 39
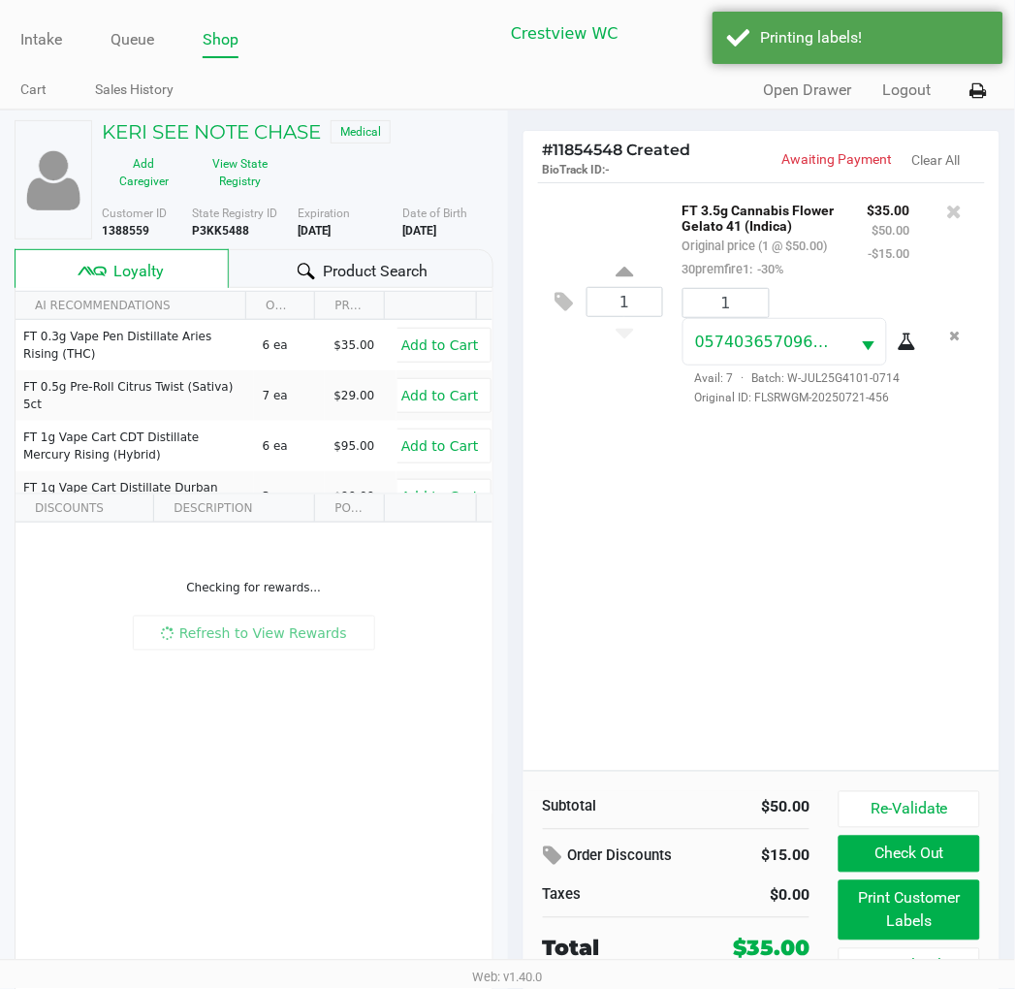
scroll to position [36, 0]
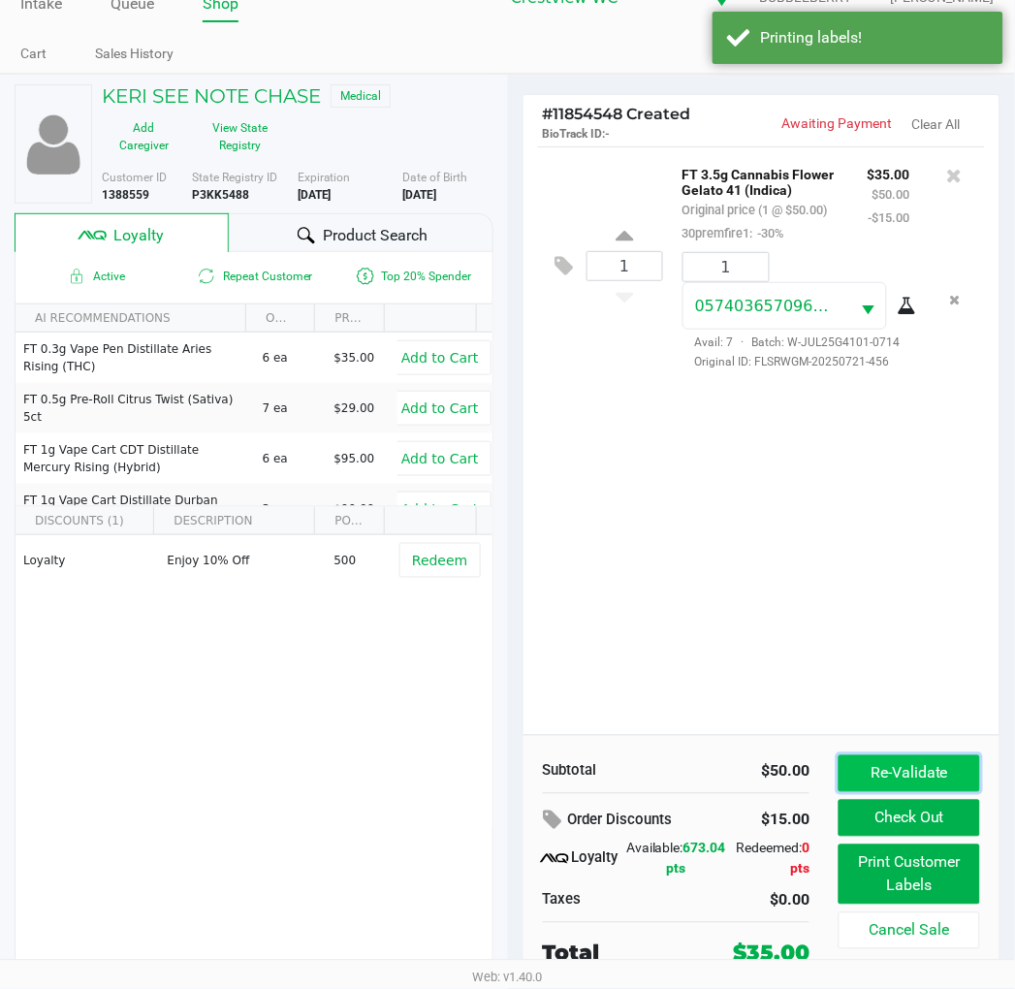
click at [917, 769] on button "Re-Validate" at bounding box center [908, 773] width 141 height 37
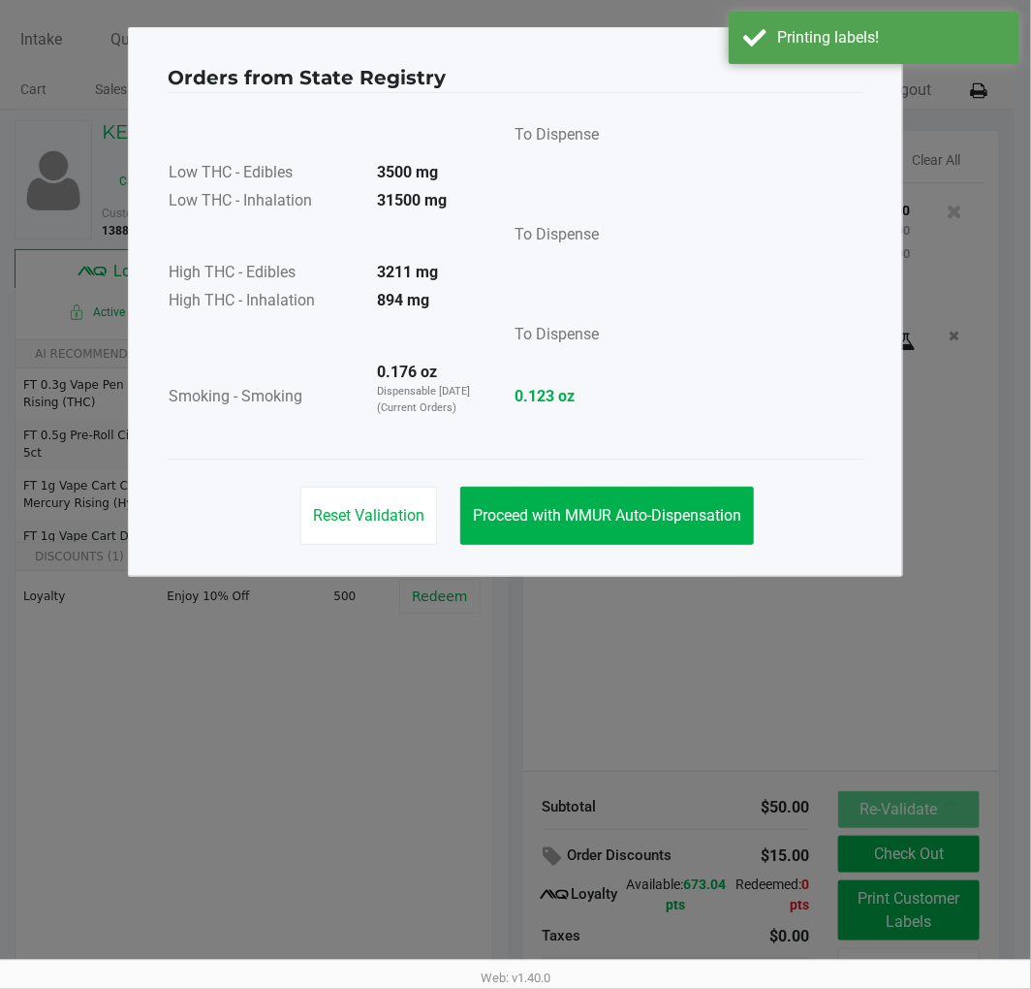
click at [613, 531] on button "Proceed with MMUR Auto-Dispensation" at bounding box center [607, 516] width 294 height 58
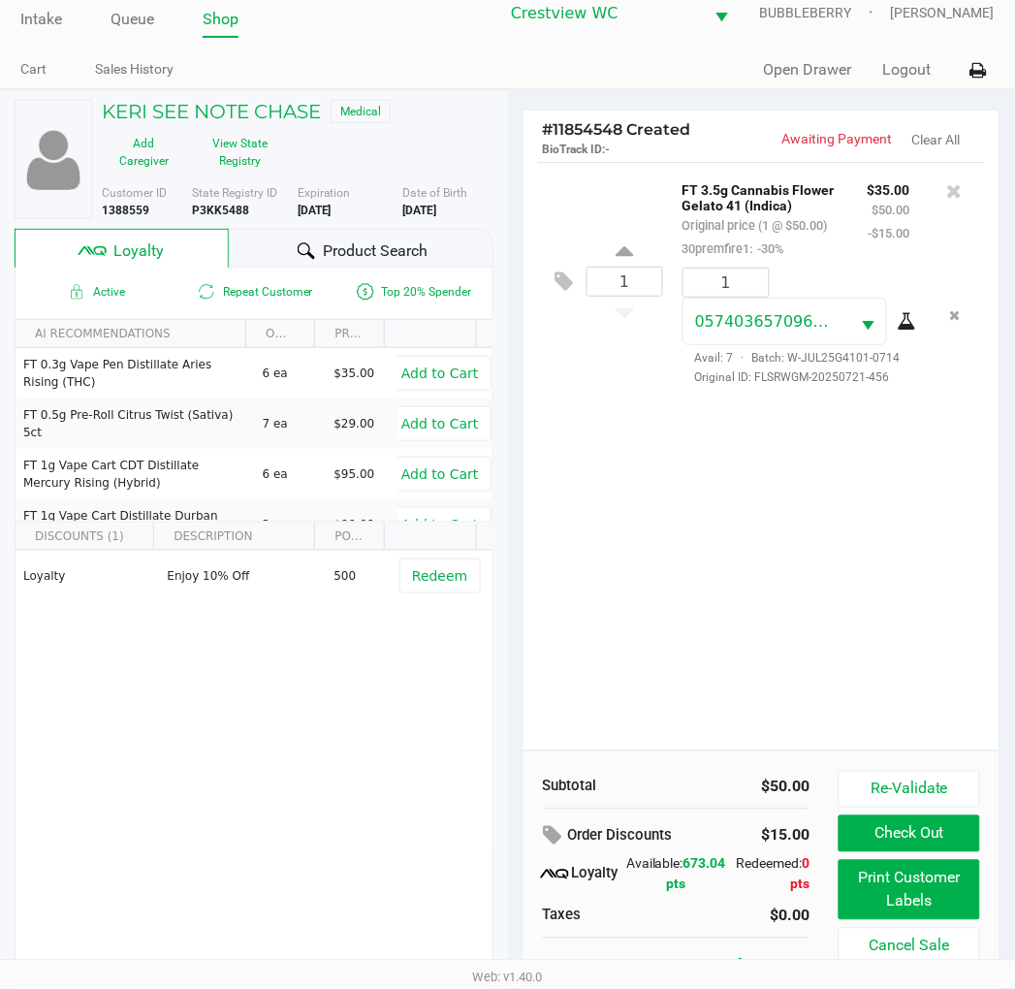
scroll to position [37, 0]
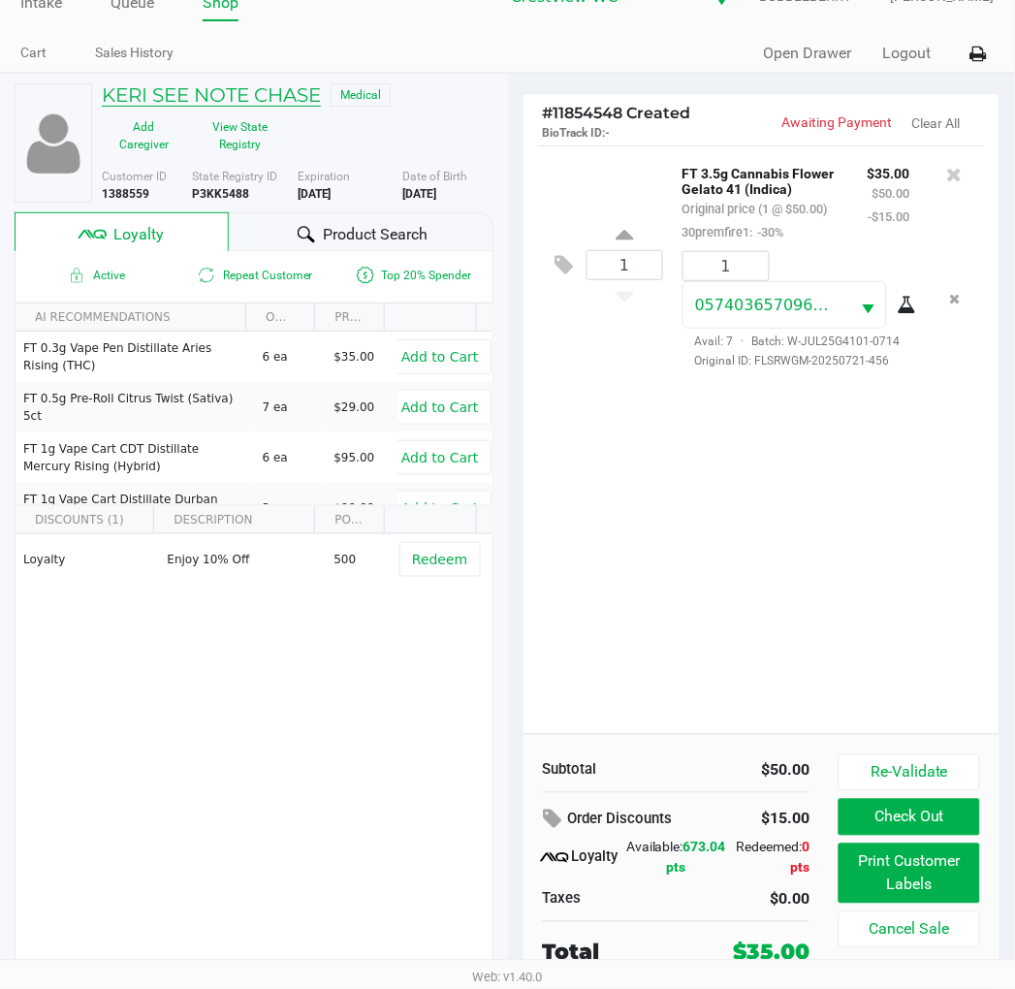
click at [266, 90] on h5 "KERI SEE NOTE CHASE" at bounding box center [211, 94] width 219 height 23
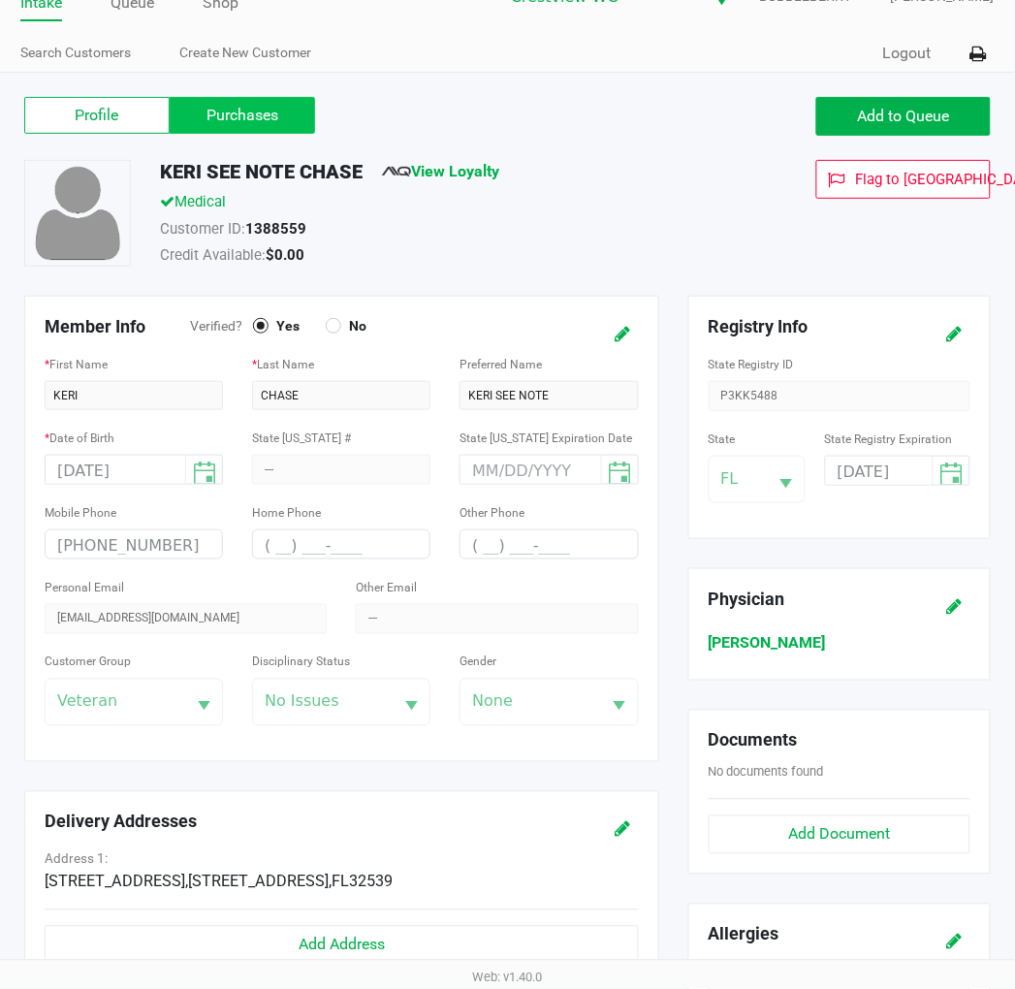
click at [300, 127] on label "Purchases" at bounding box center [242, 115] width 145 height 37
click at [0, 0] on 1 "Purchases" at bounding box center [0, 0] width 0 height 0
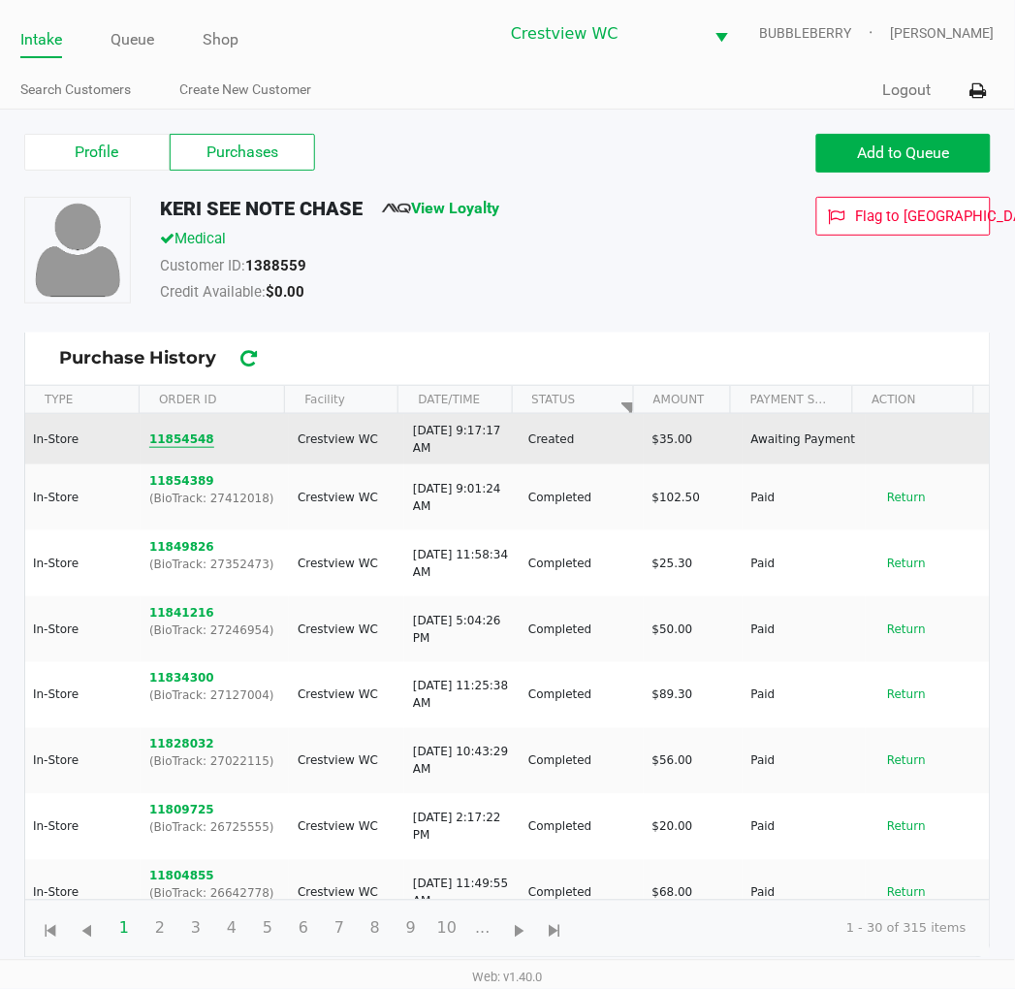
click at [185, 433] on button "11854548" at bounding box center [181, 438] width 65 height 17
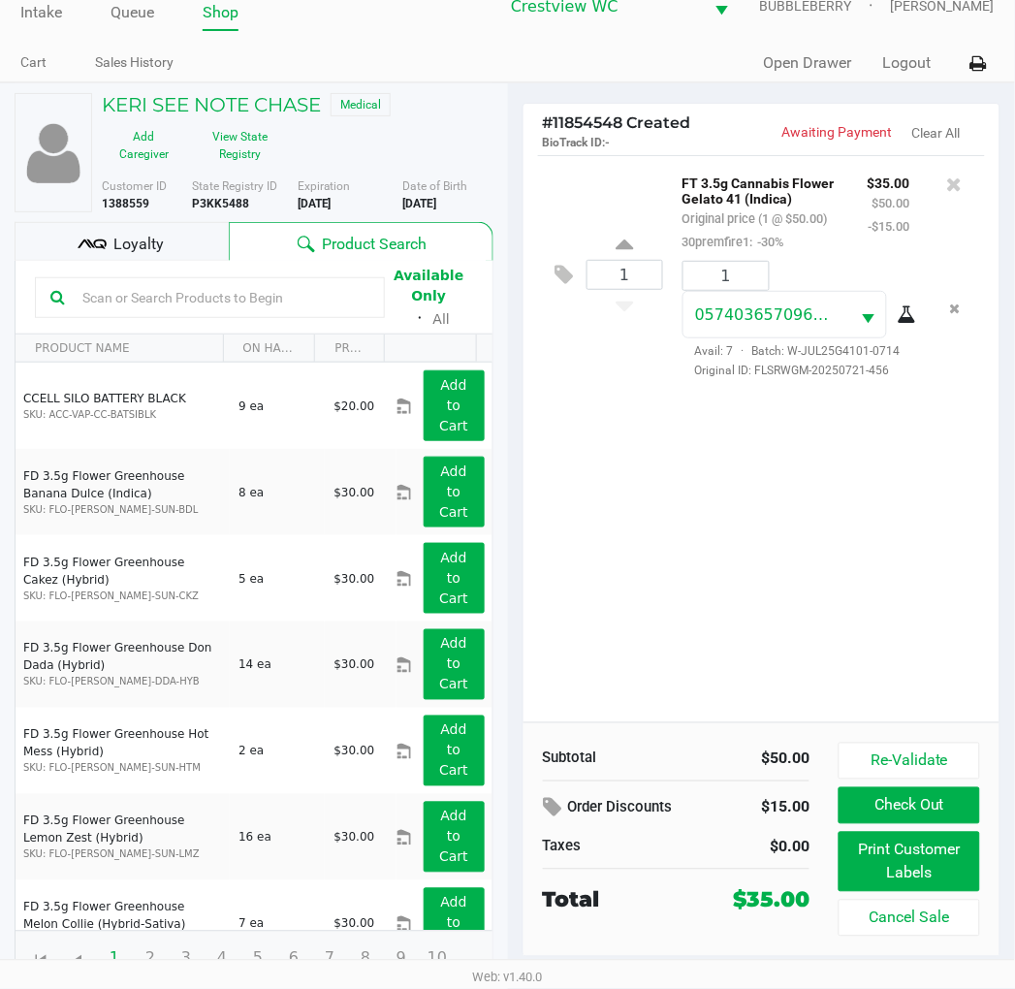
scroll to position [36, 0]
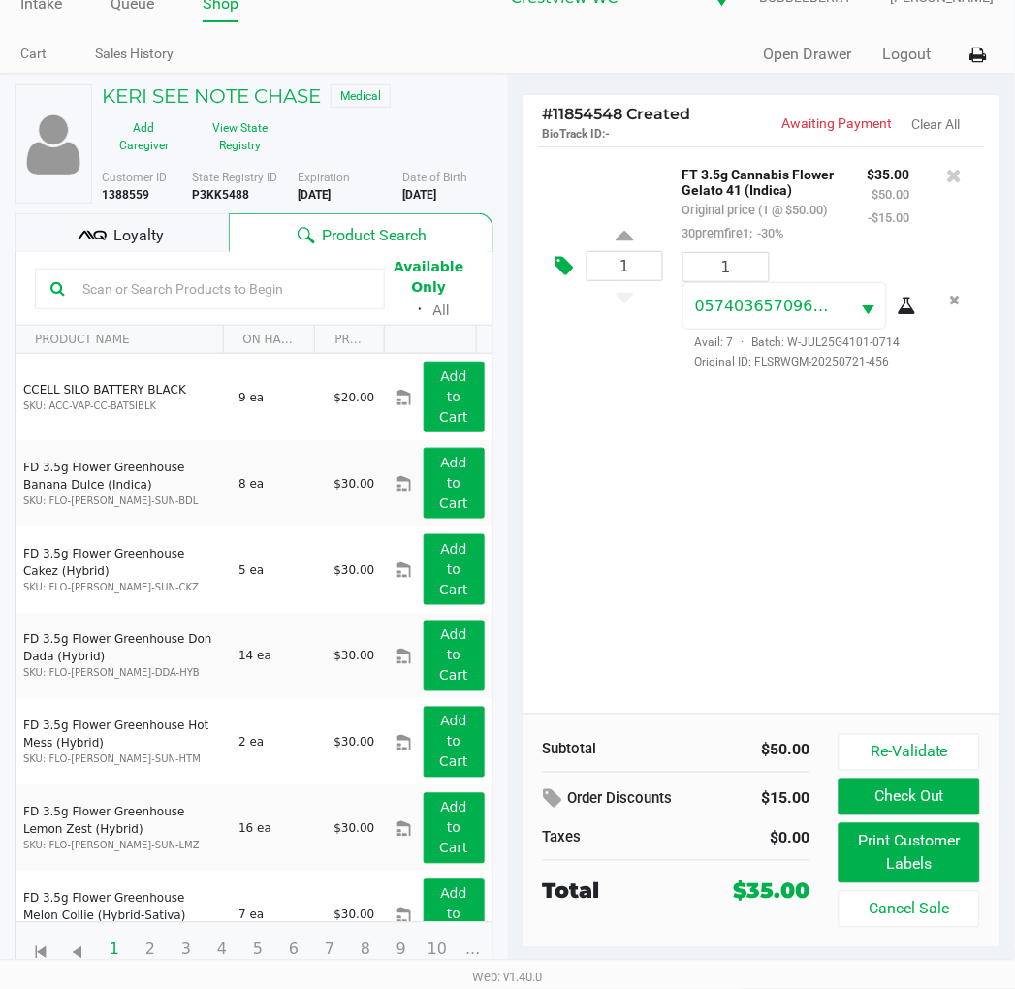
click at [566, 266] on icon at bounding box center [564, 266] width 18 height 22
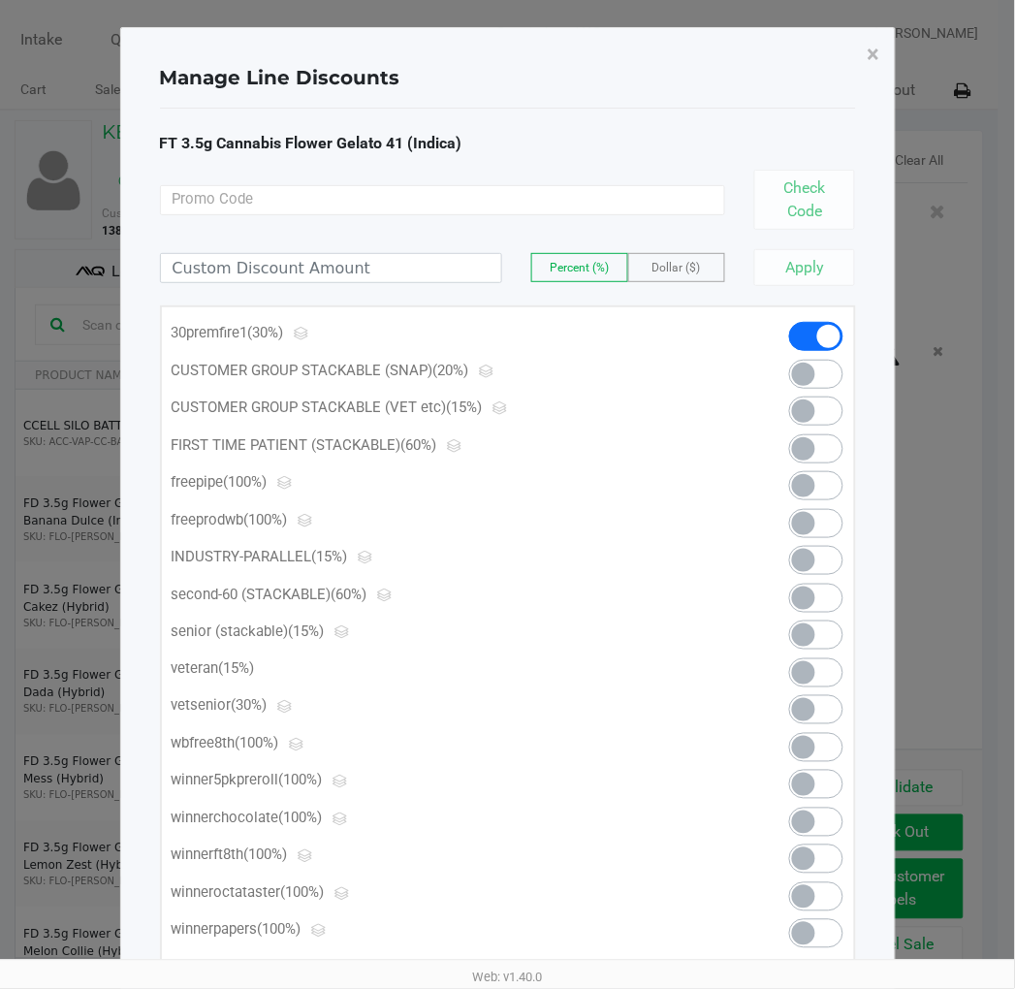
scroll to position [0, 0]
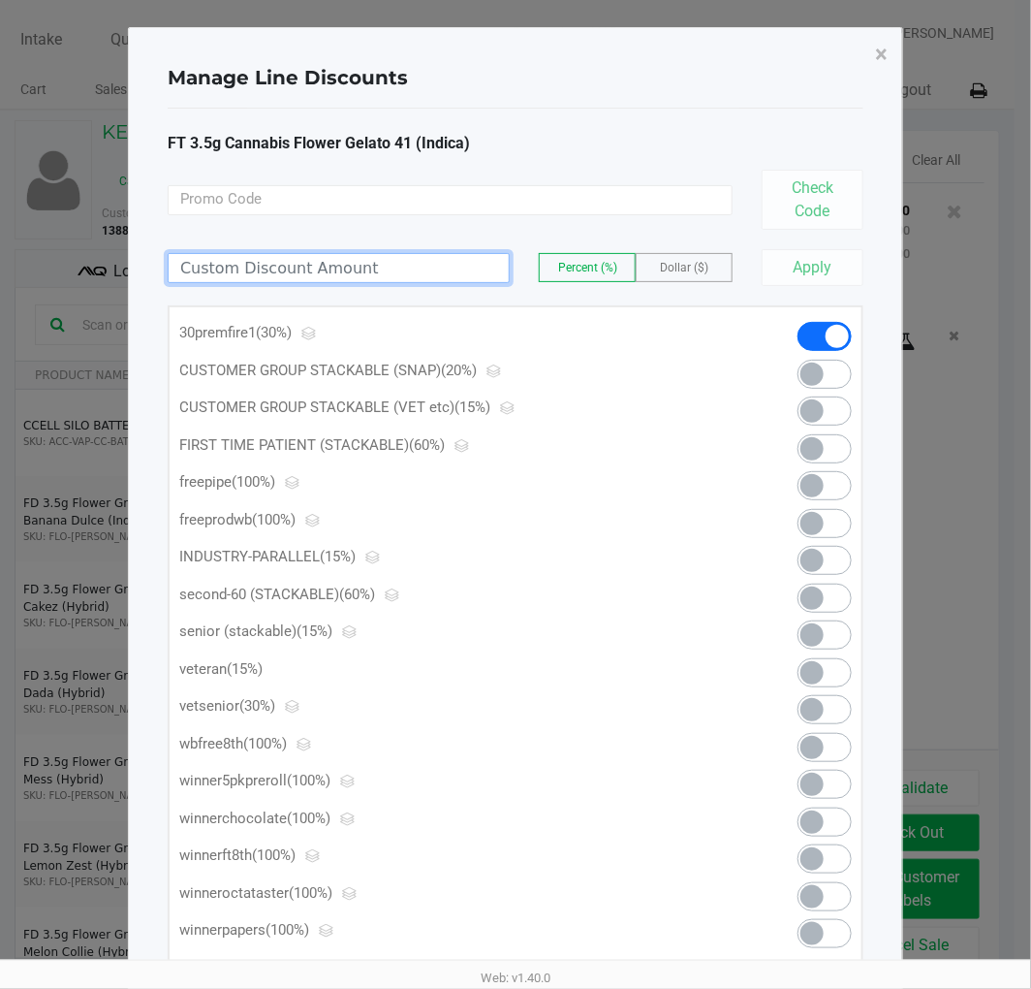
click at [411, 274] on input at bounding box center [339, 268] width 340 height 28
type input "100.00"
click at [780, 249] on button "Apply" at bounding box center [813, 267] width 102 height 37
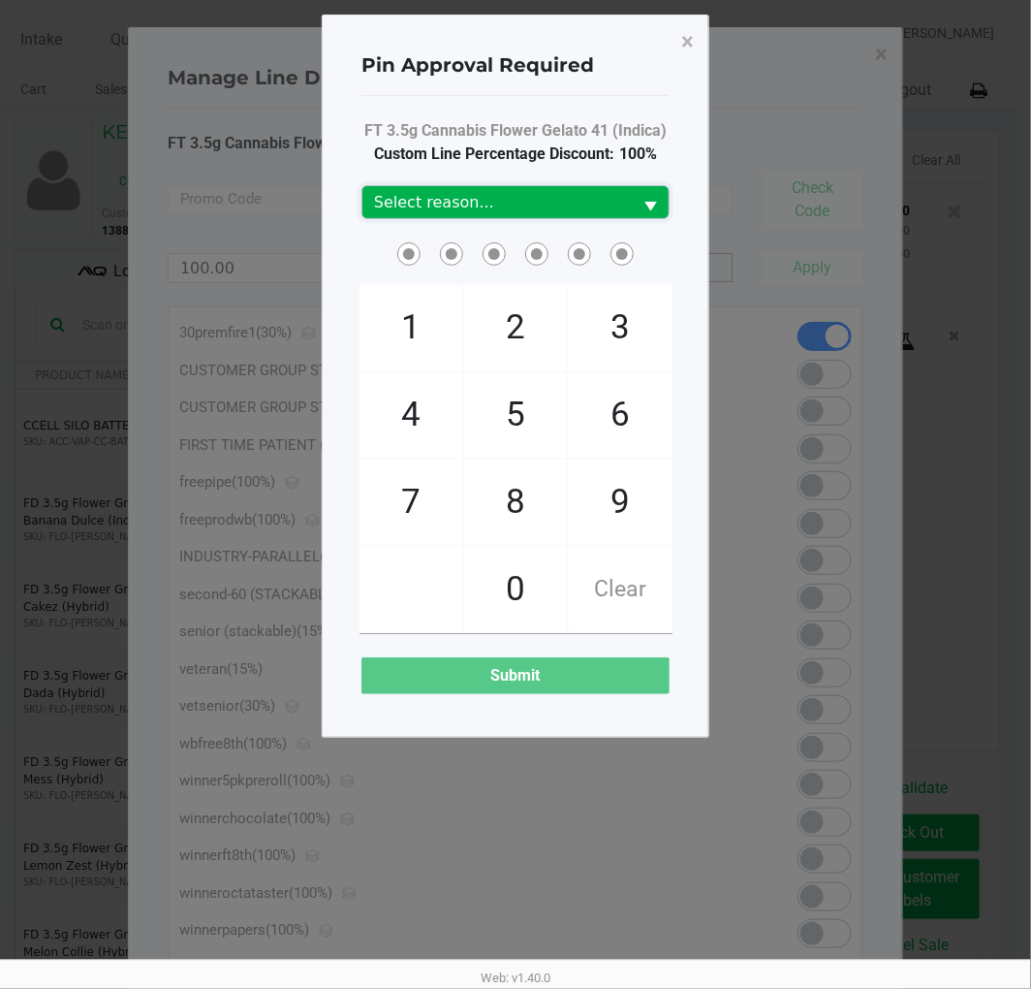
click at [596, 197] on span "Select reason..." at bounding box center [497, 202] width 246 height 23
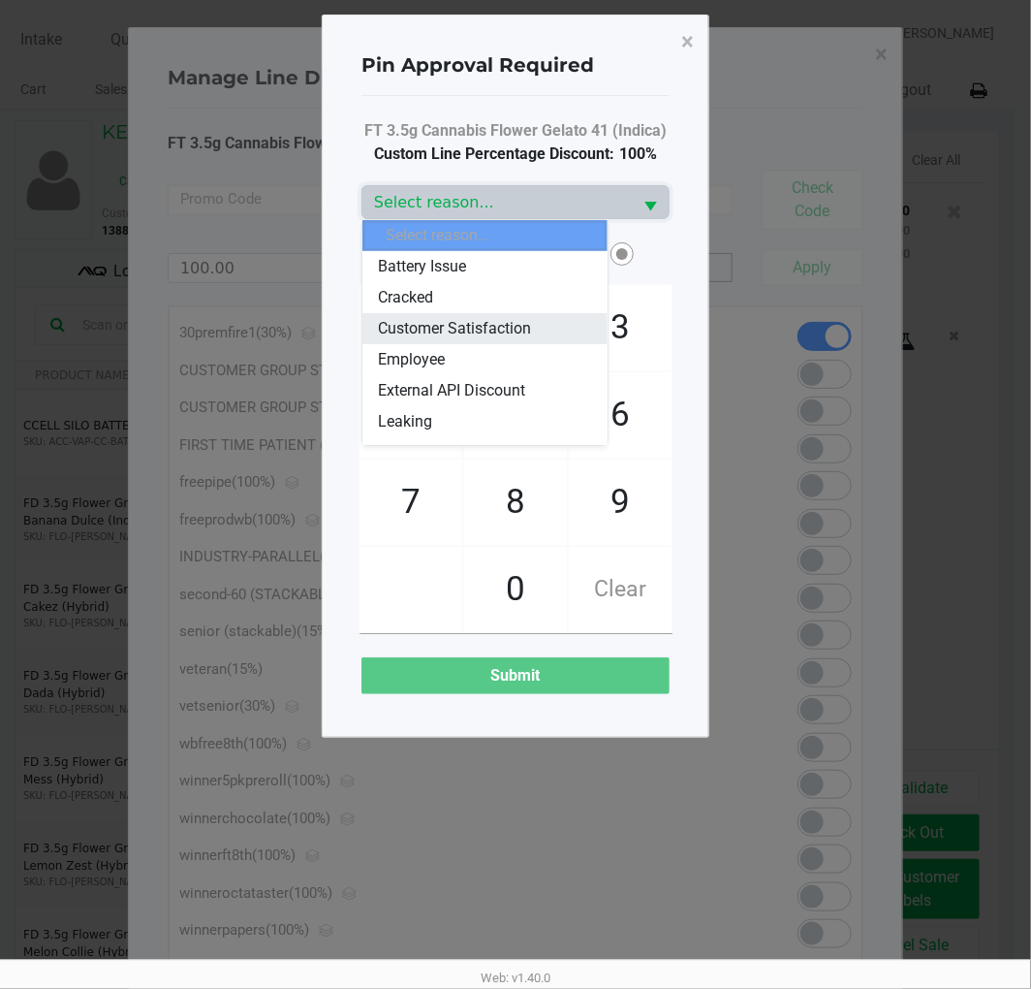
click at [534, 321] on li "Customer Satisfaction" at bounding box center [484, 328] width 244 height 31
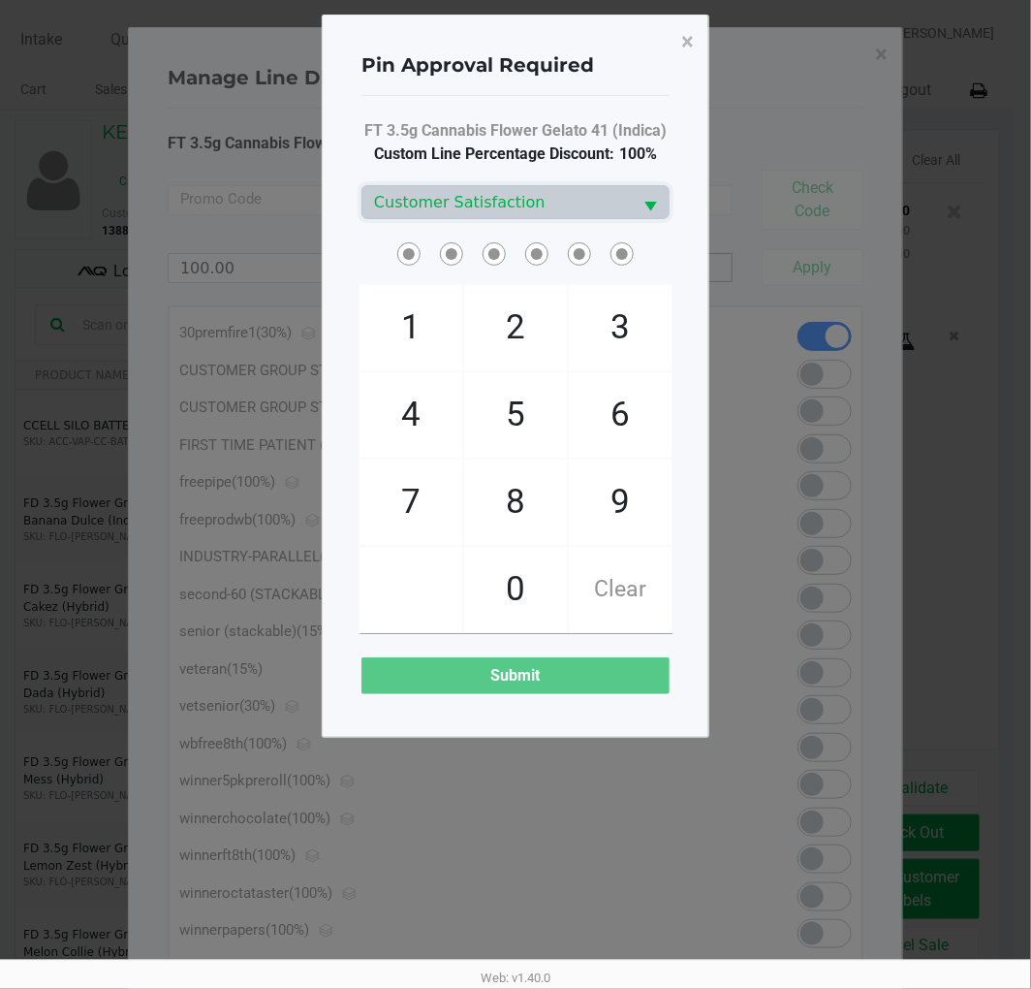
click at [614, 469] on span "9" at bounding box center [620, 501] width 103 height 85
checkbox input "true"
click at [534, 341] on span "2" at bounding box center [515, 327] width 103 height 85
checkbox input "true"
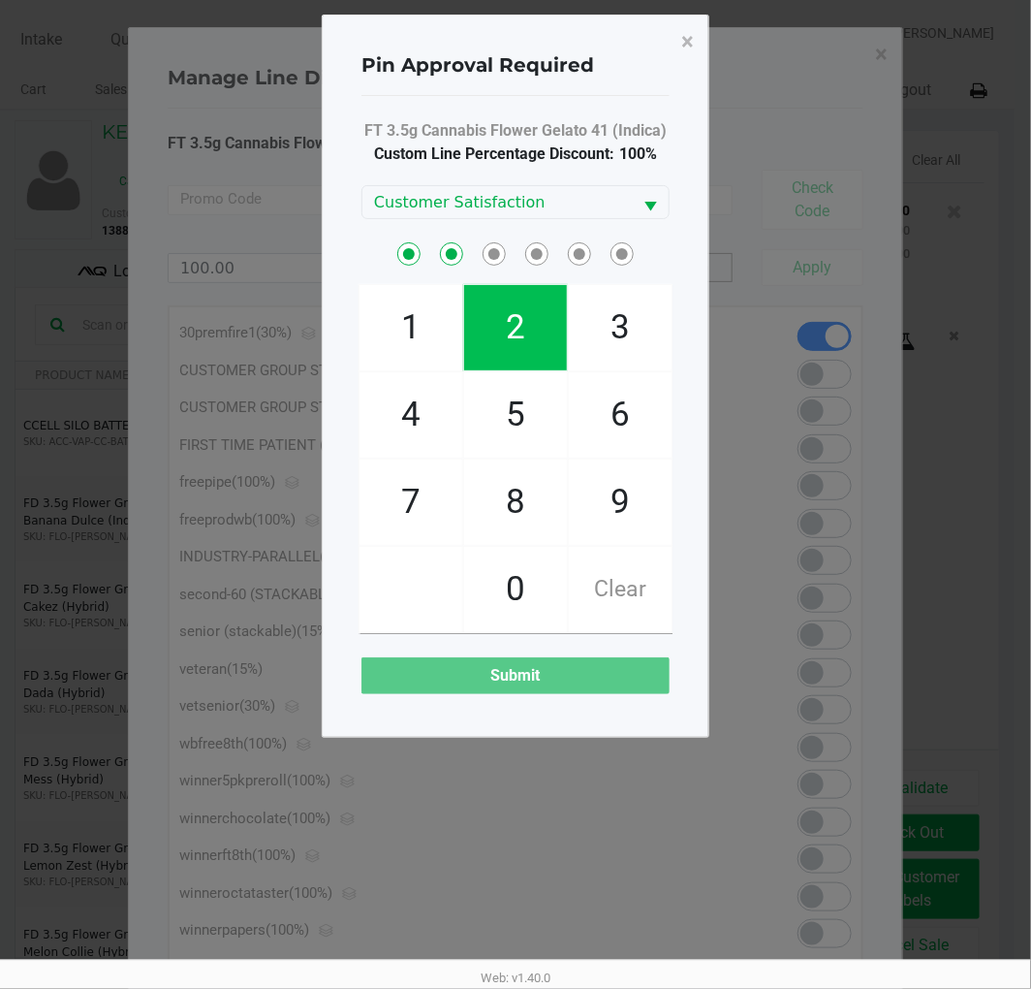
click at [541, 314] on span "2" at bounding box center [515, 327] width 103 height 85
checkbox input "true"
click at [515, 508] on span "8" at bounding box center [515, 501] width 103 height 85
checkbox input "true"
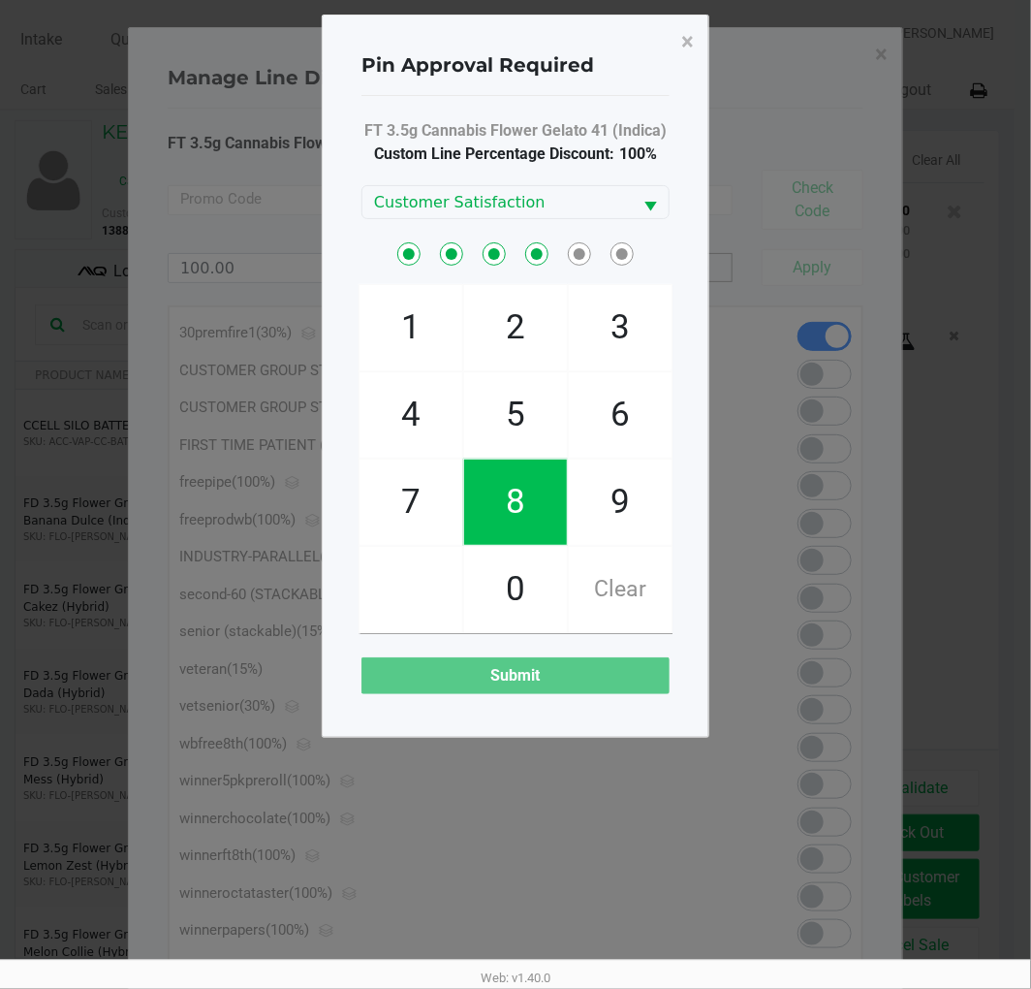
click at [536, 343] on span "2" at bounding box center [515, 327] width 103 height 85
checkbox input "true"
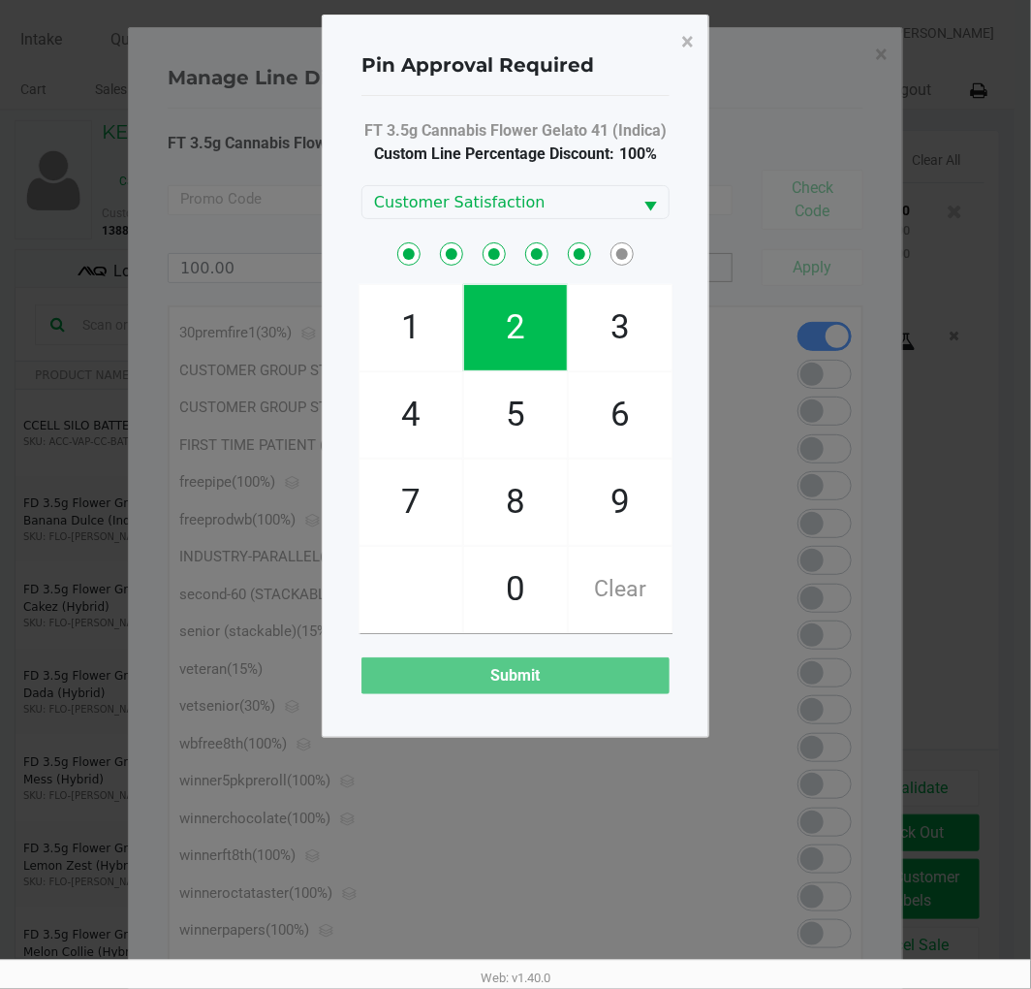
click at [404, 341] on span "1" at bounding box center [411, 327] width 103 height 85
checkbox input "true"
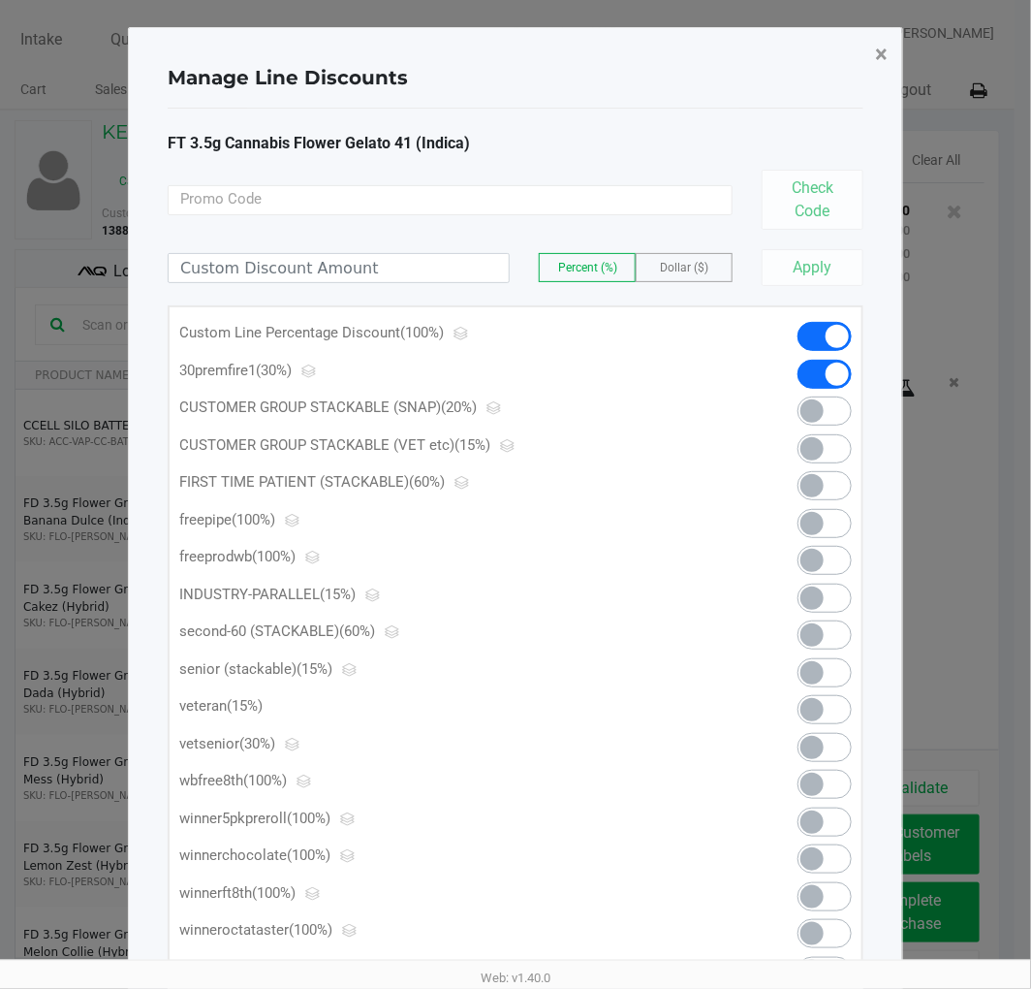
click at [886, 50] on span "×" at bounding box center [881, 54] width 13 height 27
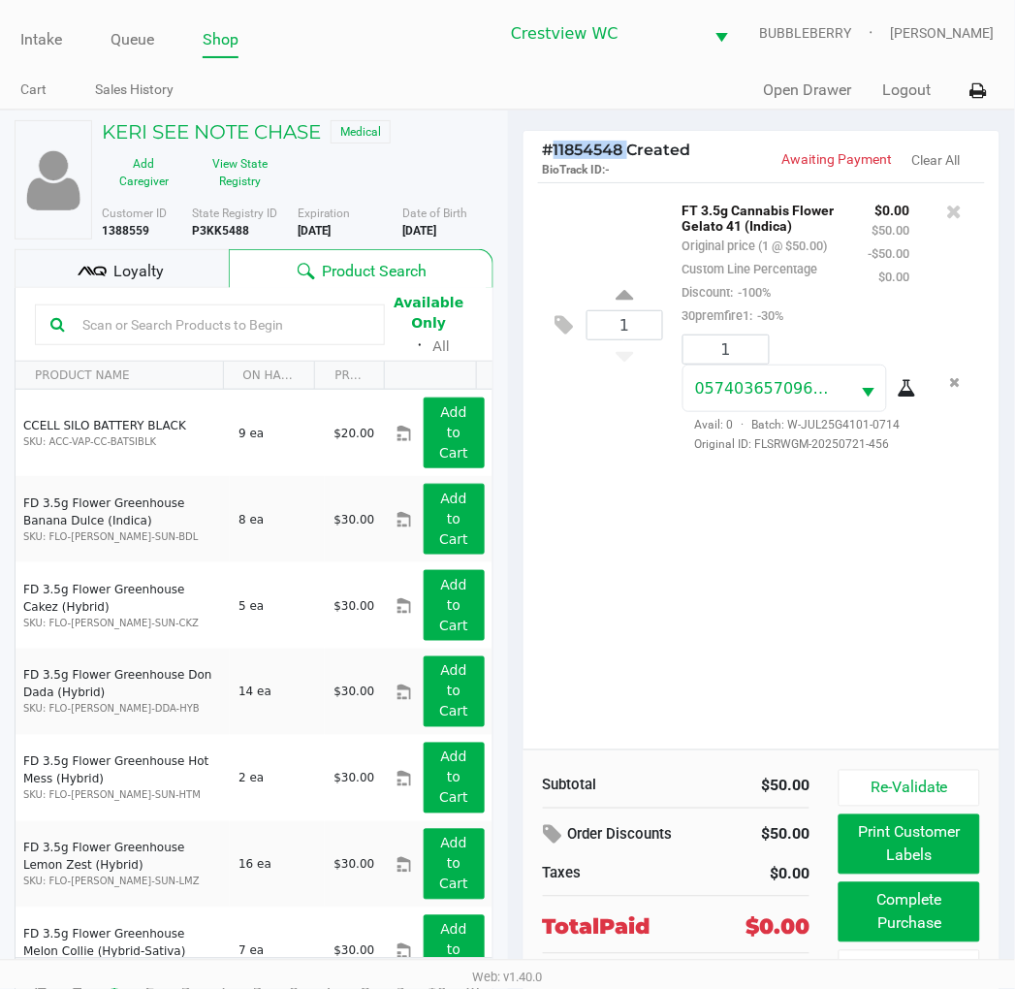
drag, startPoint x: 628, startPoint y: 152, endPoint x: 555, endPoint y: 149, distance: 72.7
click at [555, 149] on span "# 11854548 Created" at bounding box center [617, 150] width 148 height 18
copy span "11854548"
click at [289, 132] on h5 "KERI SEE NOTE CHASE" at bounding box center [211, 131] width 219 height 23
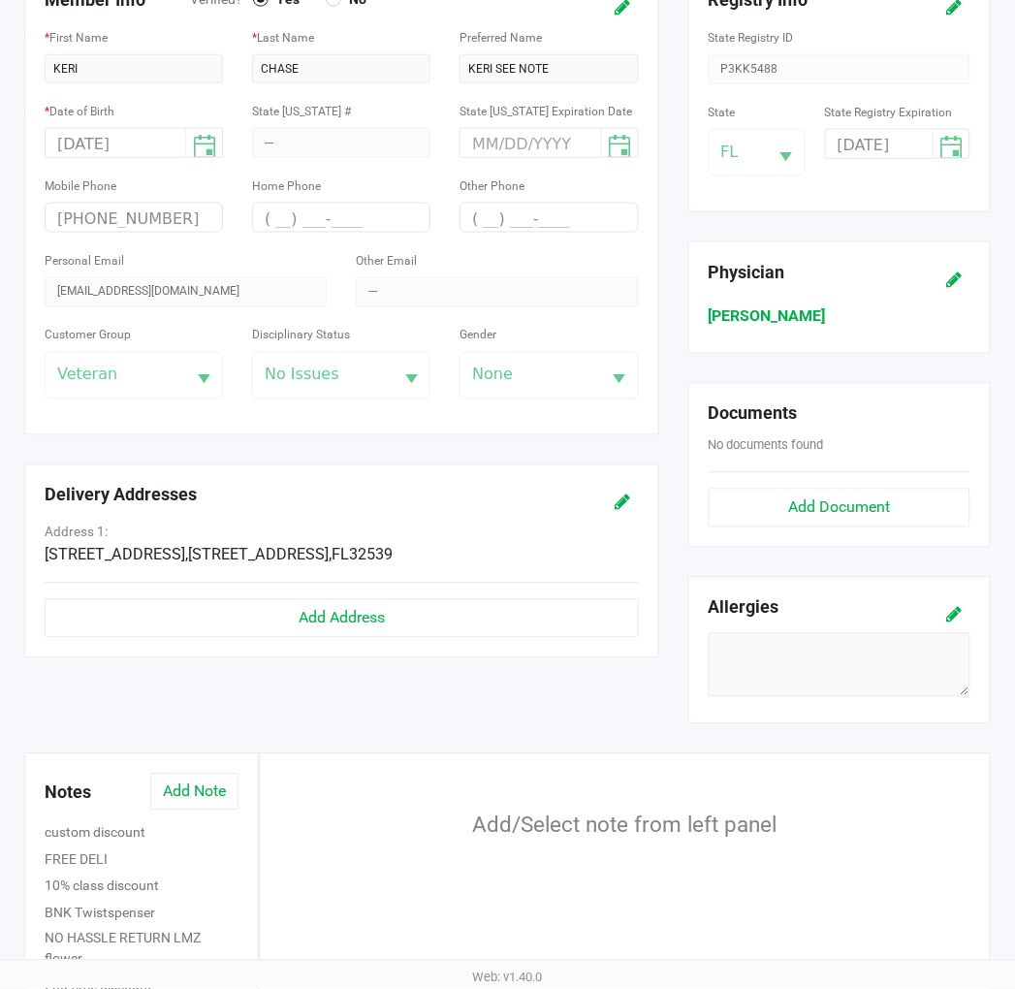
scroll to position [430, 0]
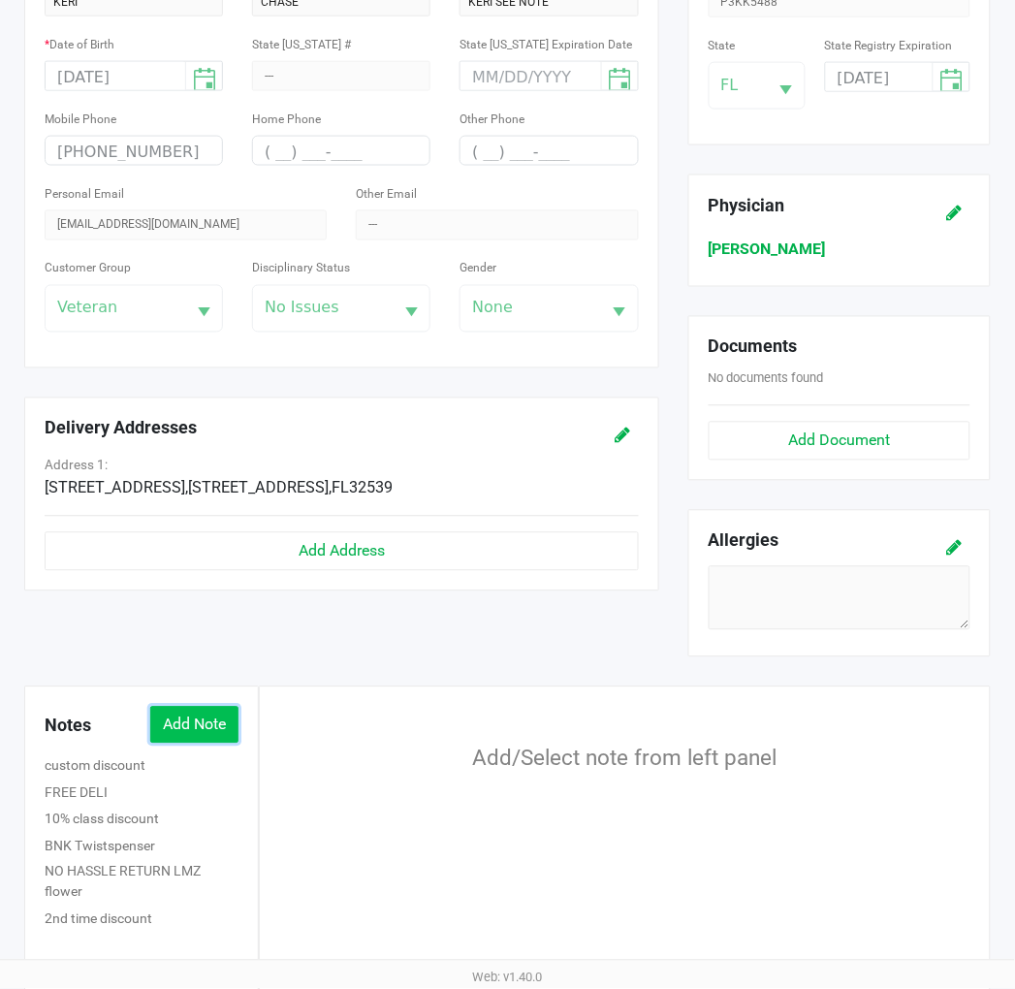
click at [201, 723] on button "Add Note" at bounding box center [194, 725] width 88 height 37
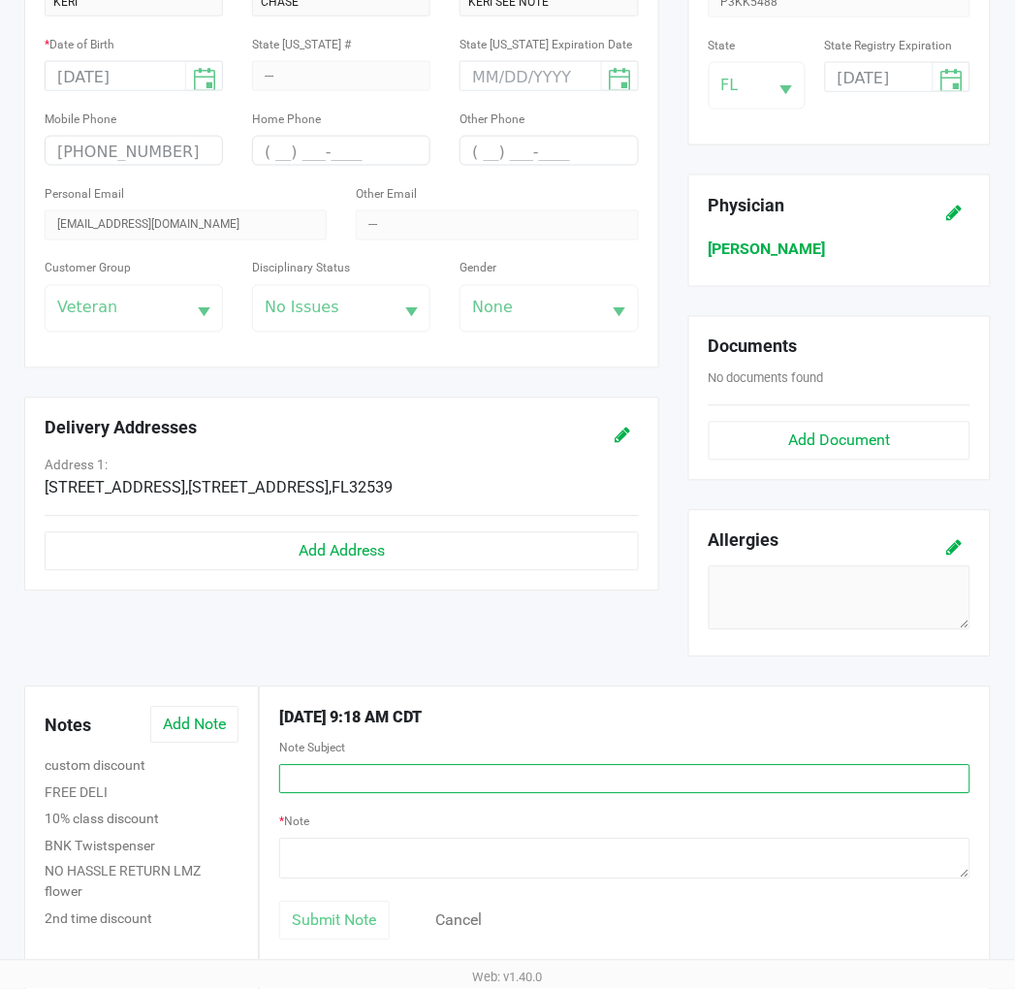
click at [335, 782] on input "text" at bounding box center [624, 779] width 691 height 29
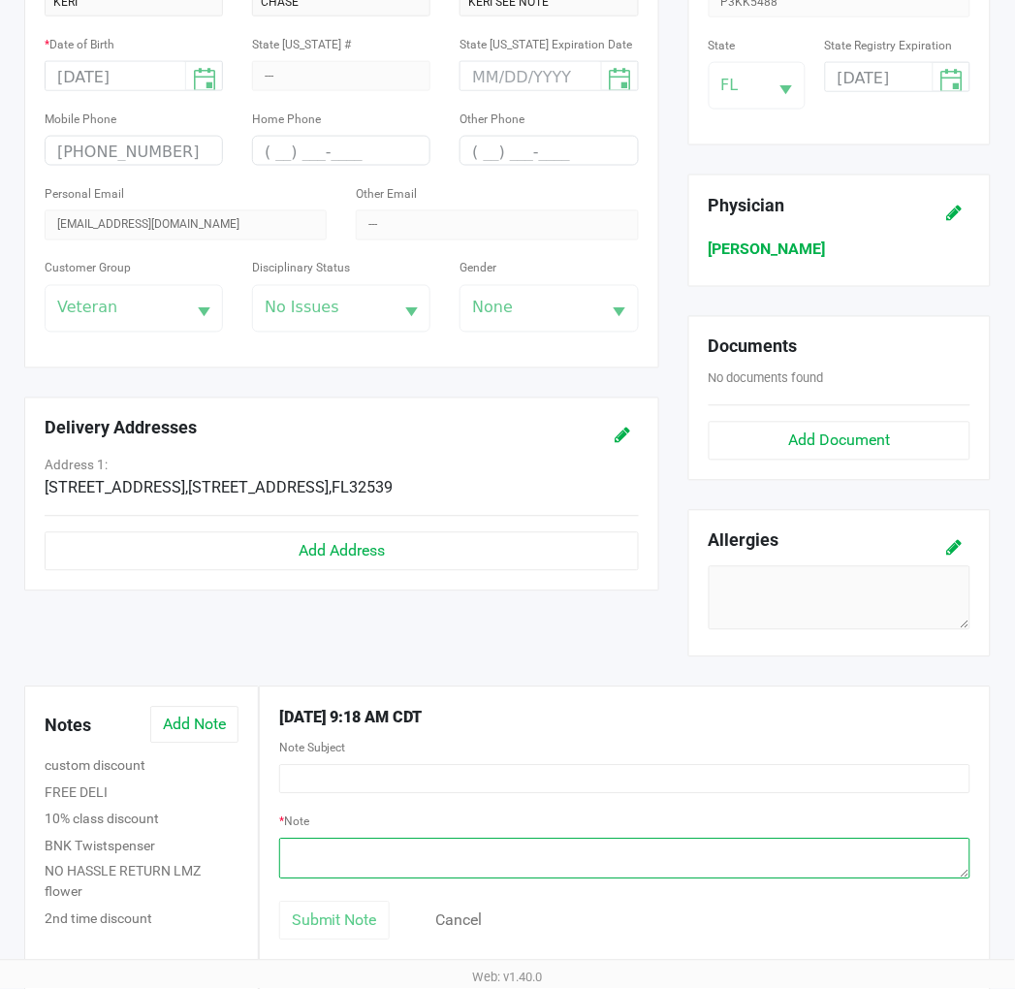
drag, startPoint x: 335, startPoint y: 783, endPoint x: 314, endPoint y: 844, distance: 64.7
click at [314, 844] on textarea at bounding box center [624, 858] width 691 height 41
paste textarea "11854548"
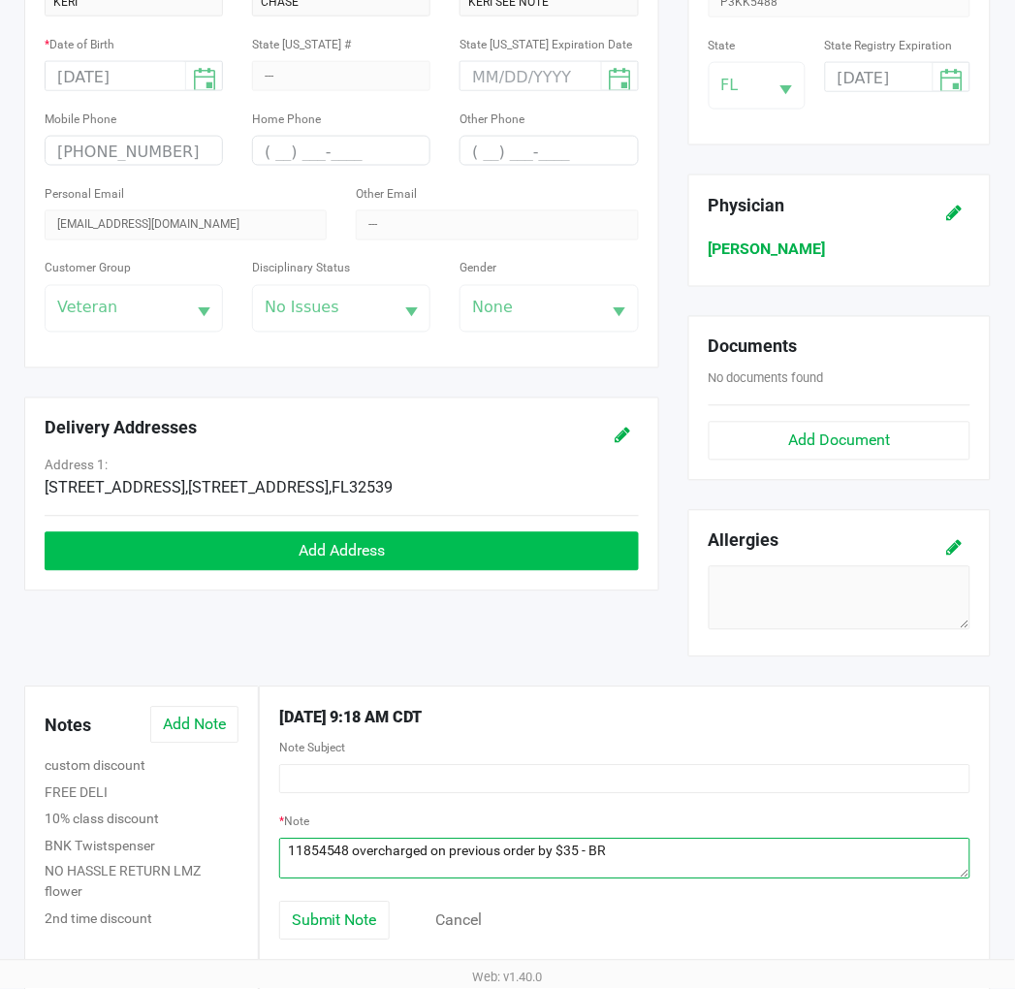
type textarea "11854548 overcharged on previous order by $35 - BR"
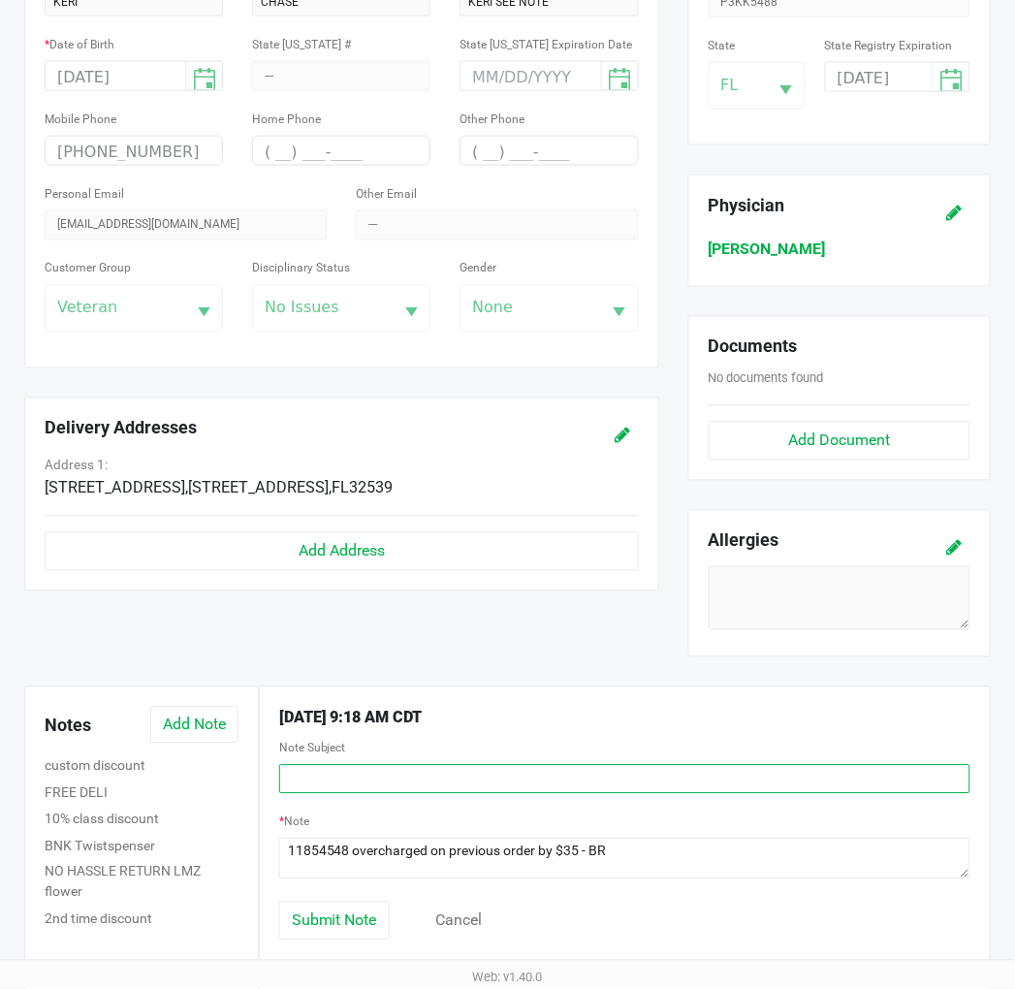
click at [296, 782] on input "text" at bounding box center [624, 779] width 691 height 29
type input "CUSTOM DISCOUNT"
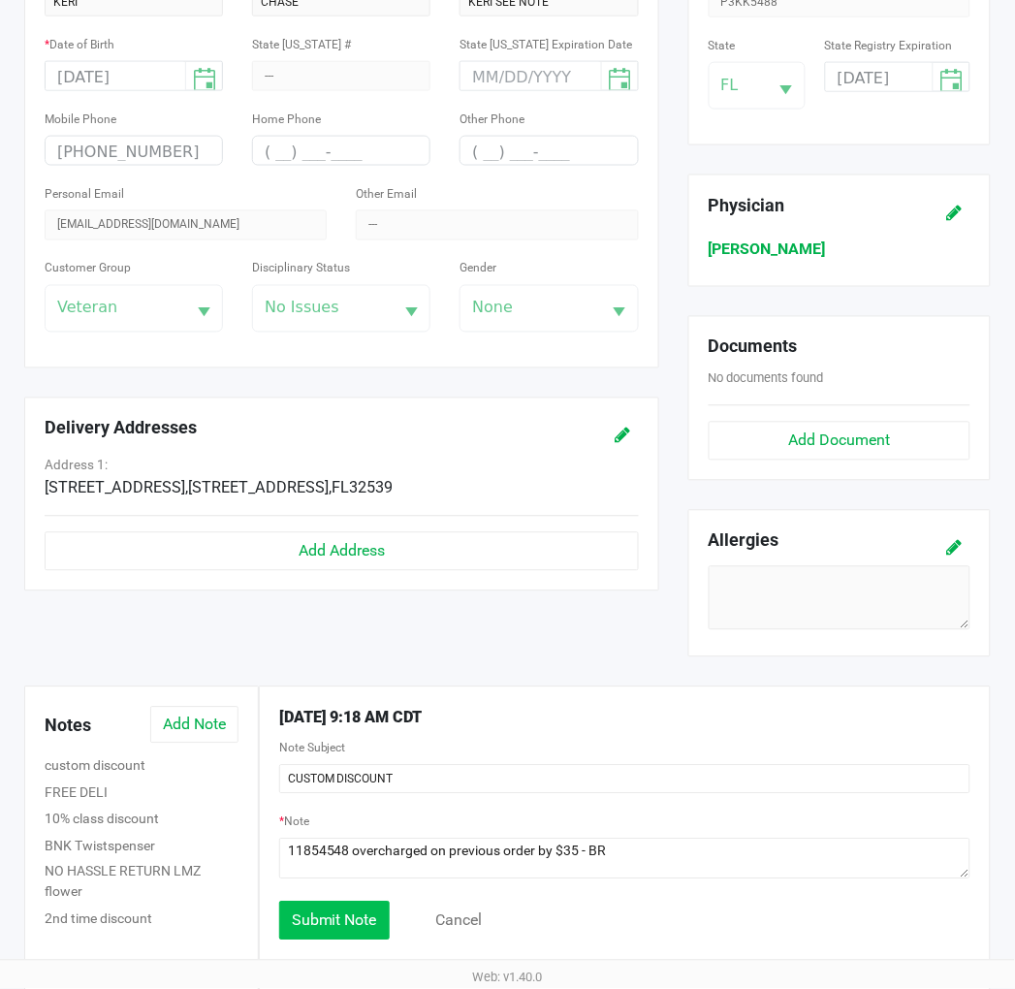
click at [307, 925] on span "Submit Note" at bounding box center [334, 920] width 85 height 18
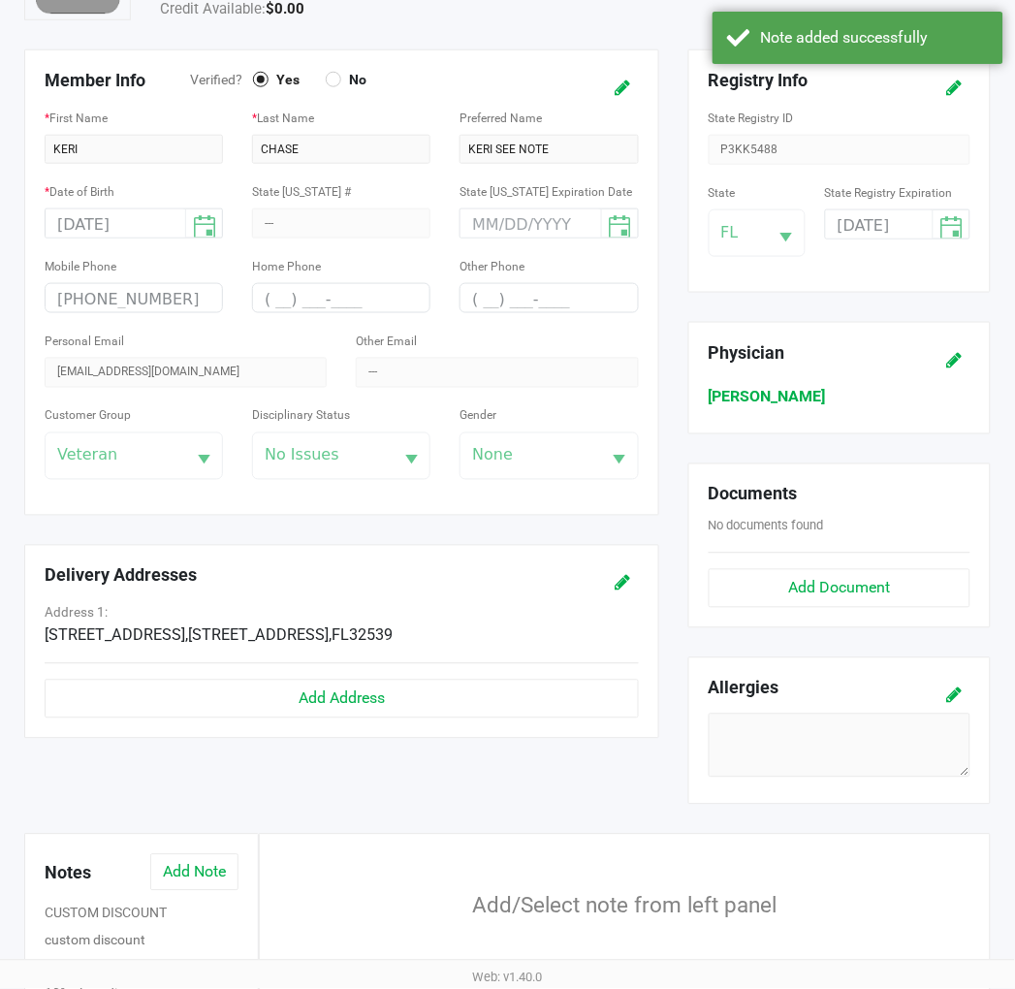
scroll to position [0, 0]
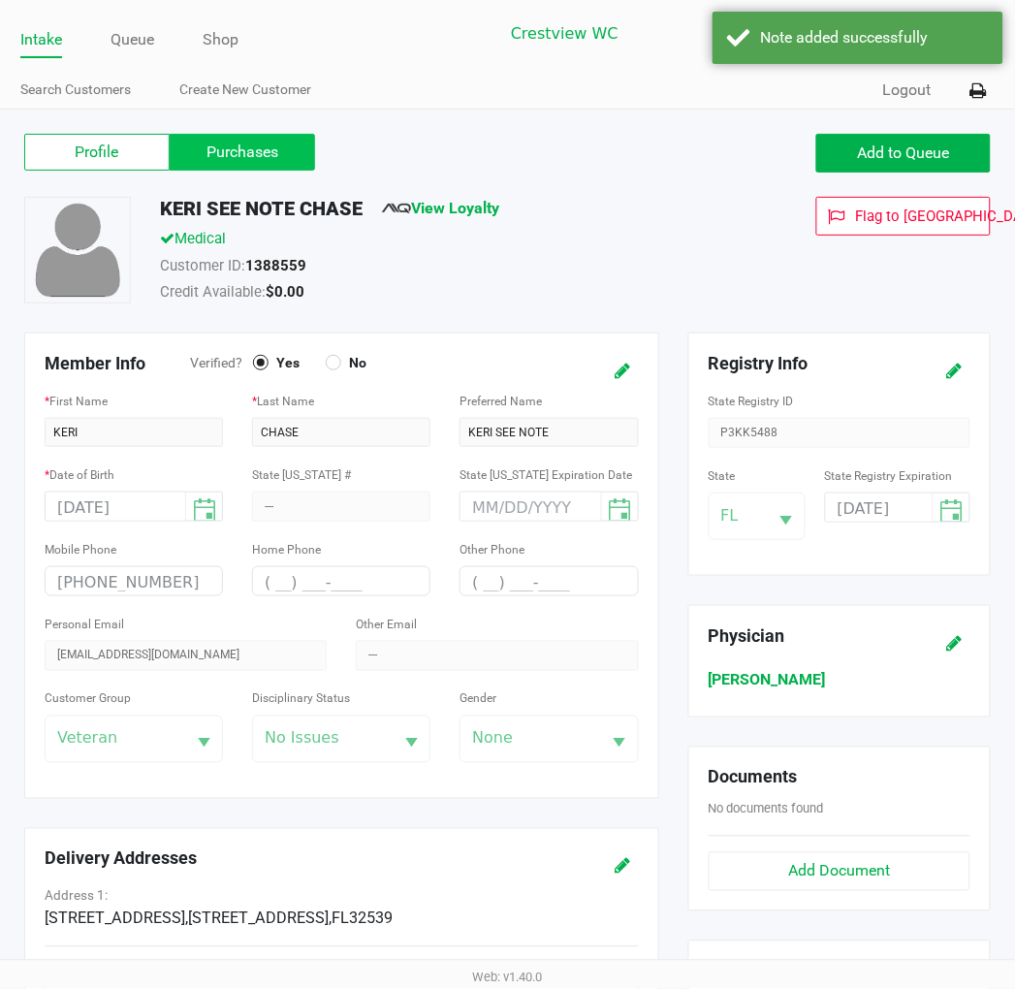
click at [227, 153] on label "Purchases" at bounding box center [242, 152] width 145 height 37
click at [0, 0] on 1 "Purchases" at bounding box center [0, 0] width 0 height 0
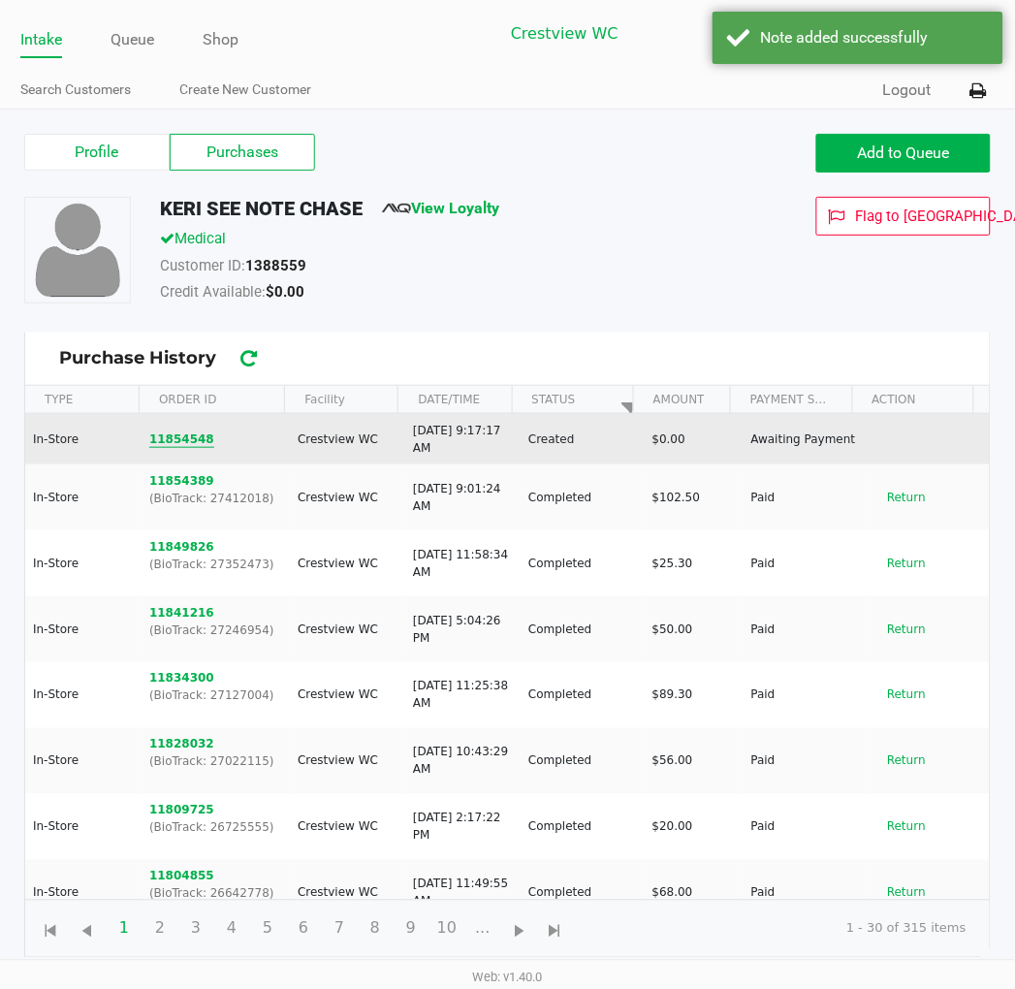
click at [174, 439] on button "11854548" at bounding box center [181, 438] width 65 height 17
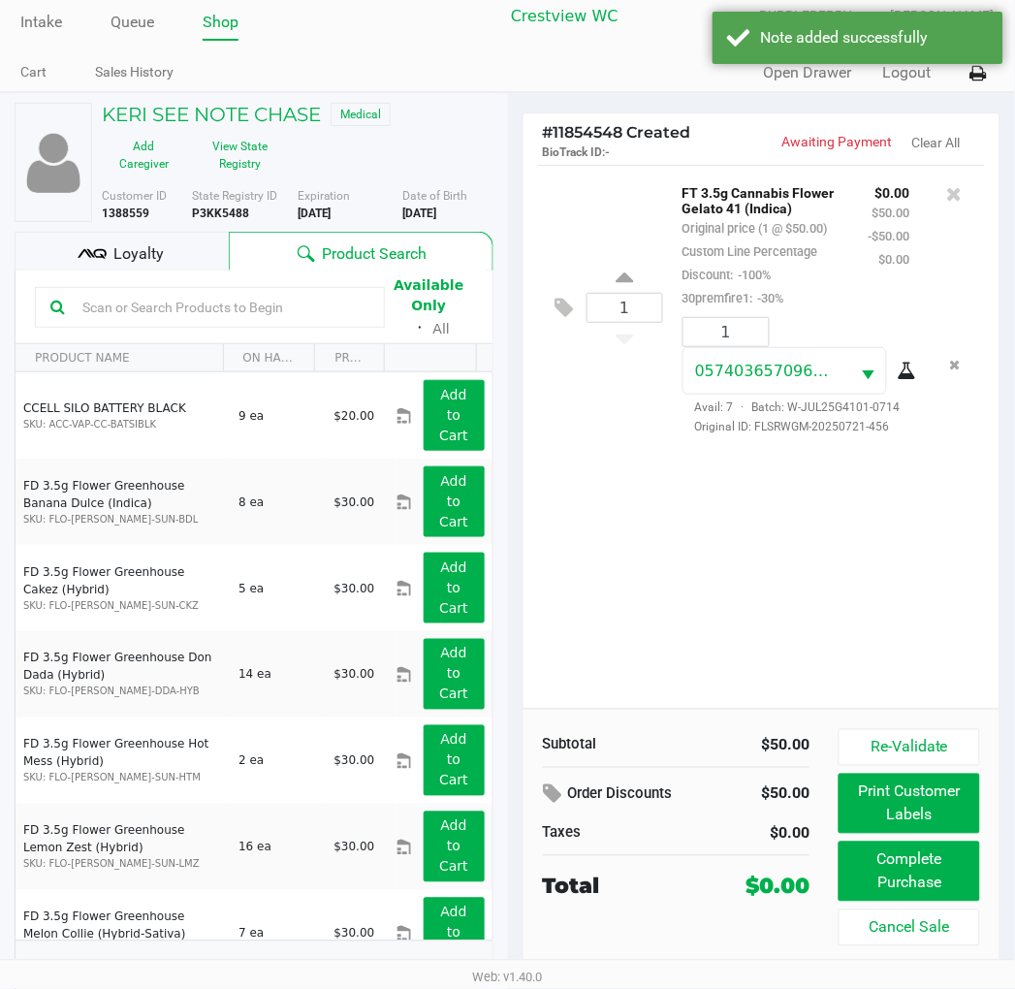
scroll to position [36, 0]
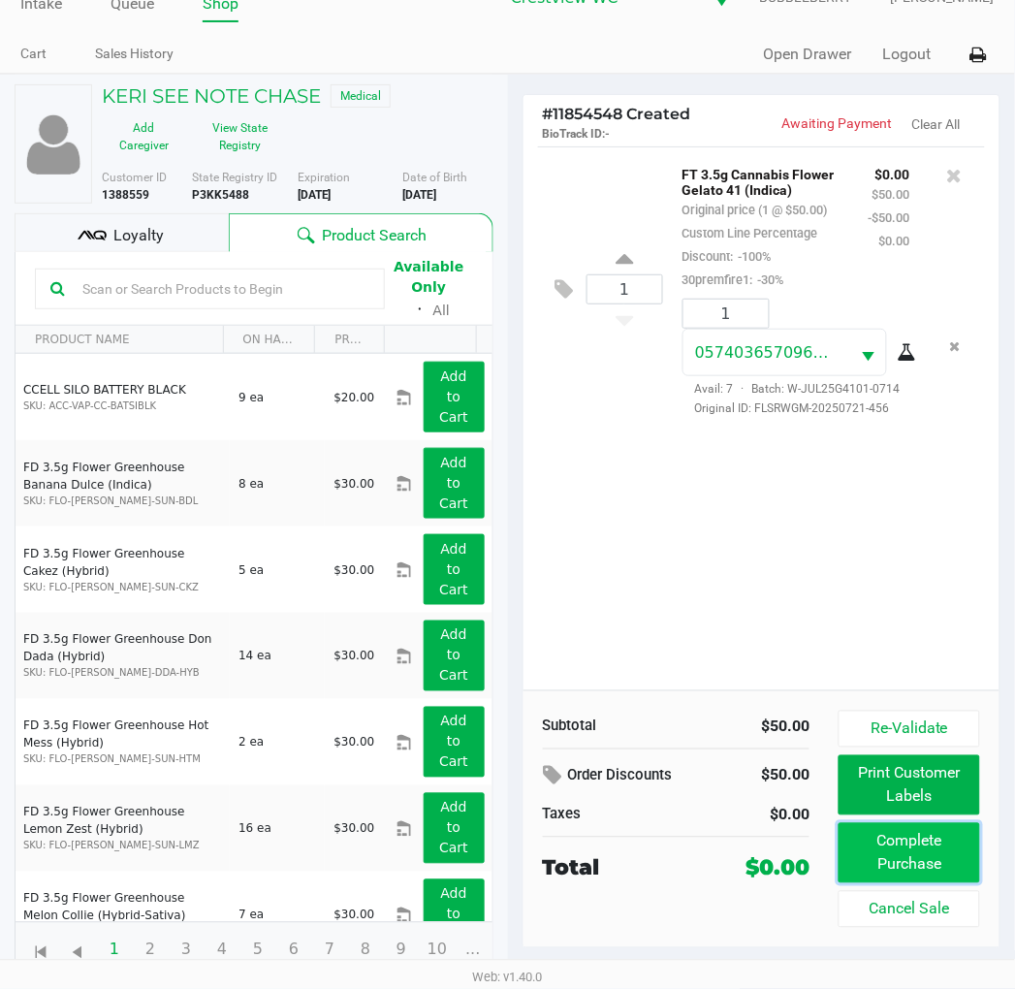
click at [930, 855] on button "Complete Purchase" at bounding box center [908, 853] width 141 height 60
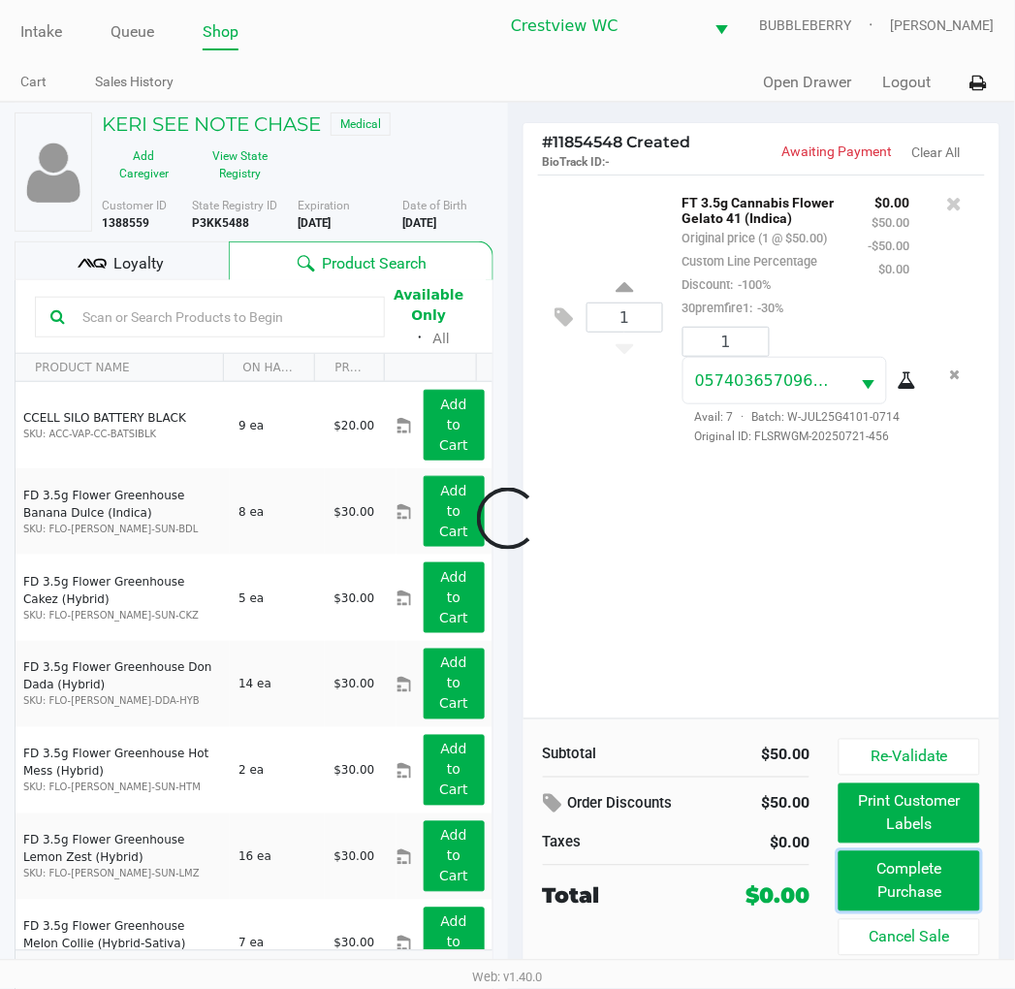
scroll to position [0, 0]
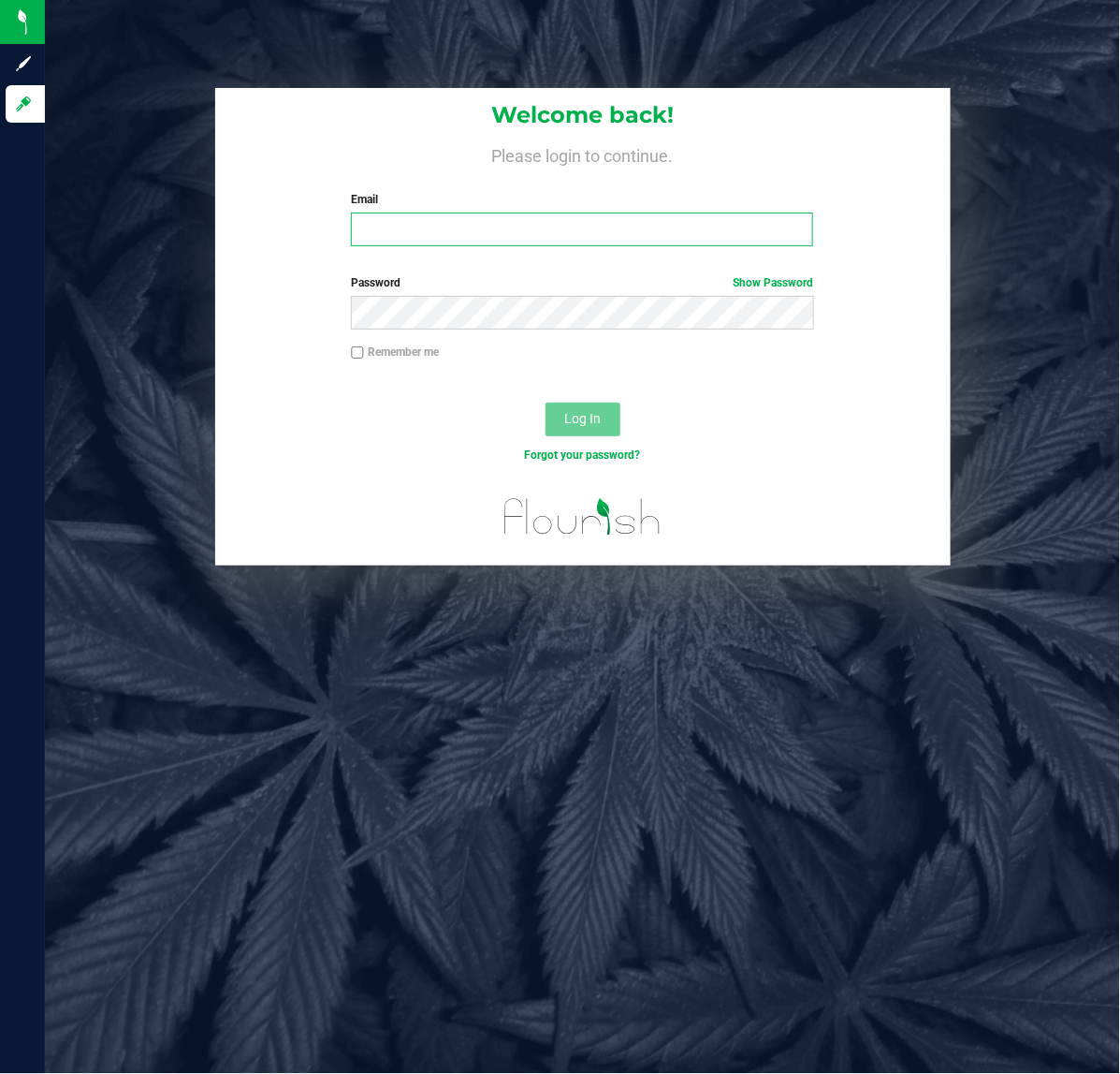
click at [588, 236] on input "Email" at bounding box center [581, 229] width 462 height 34
type input "Brollins@liveparallel.com"
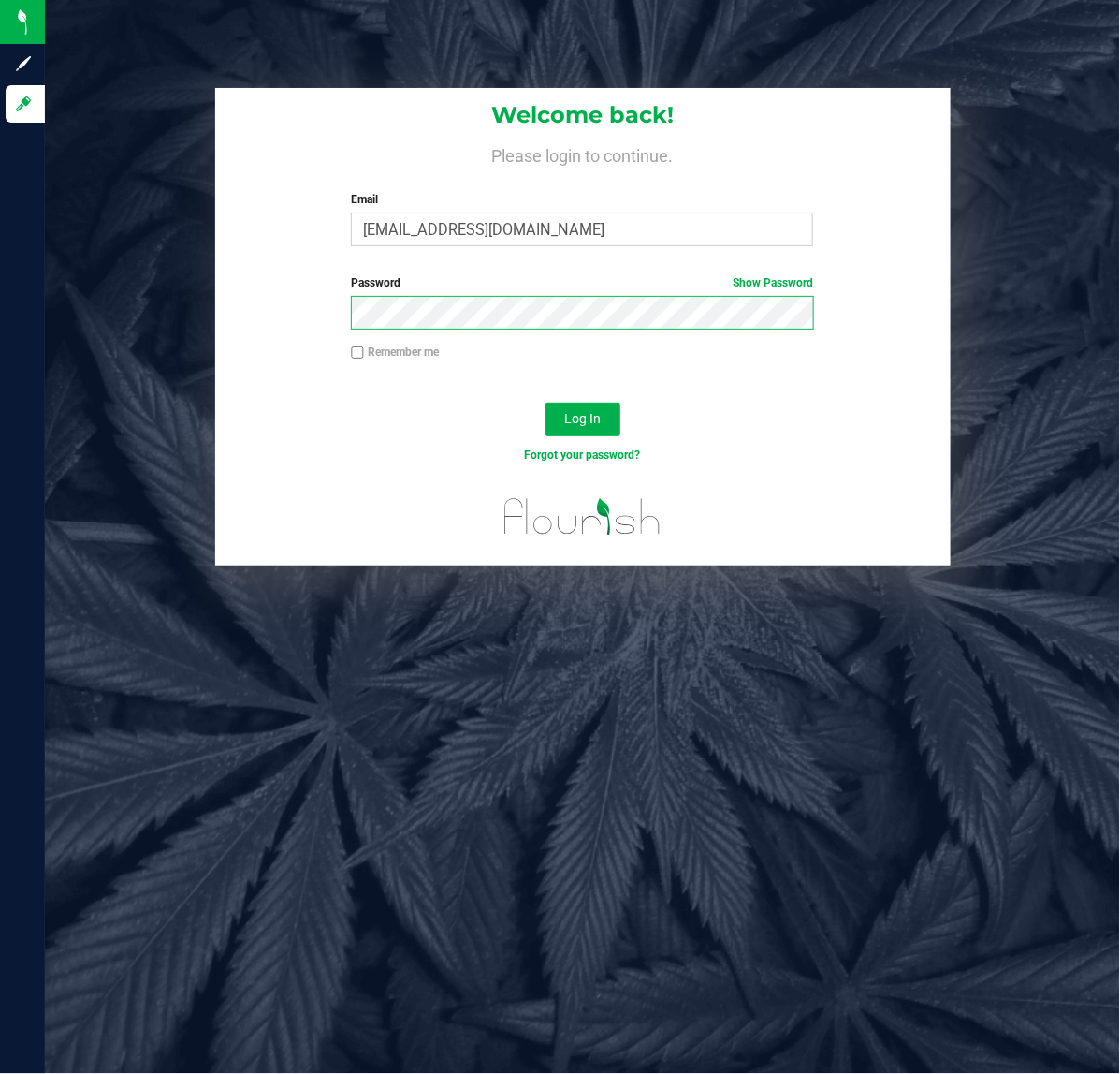
click at [546, 403] on button "Log In" at bounding box center [583, 419] width 75 height 34
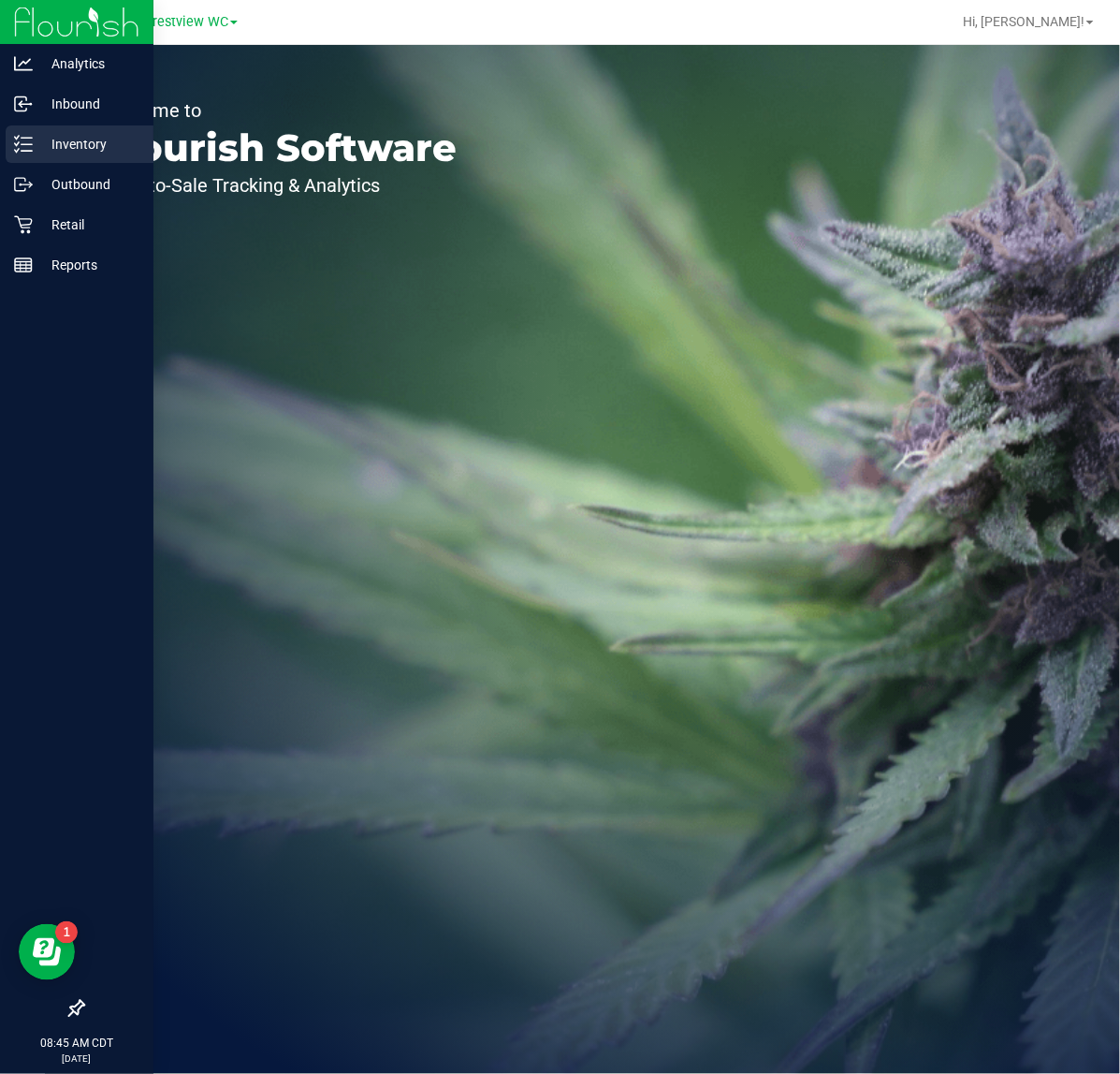
click at [35, 140] on p "Inventory" at bounding box center [89, 144] width 112 height 22
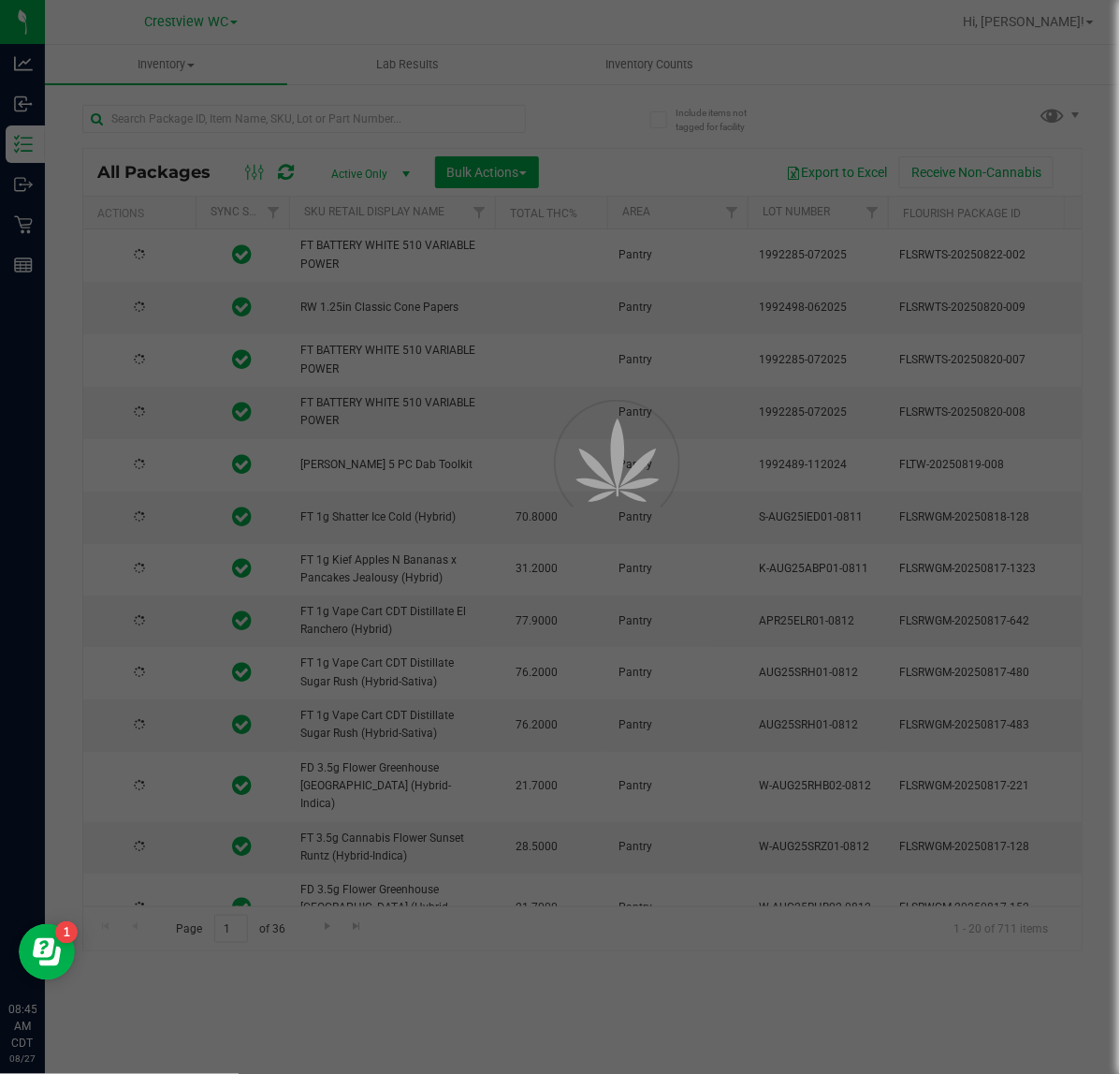
click at [16, 222] on div at bounding box center [560, 537] width 1120 height 1074
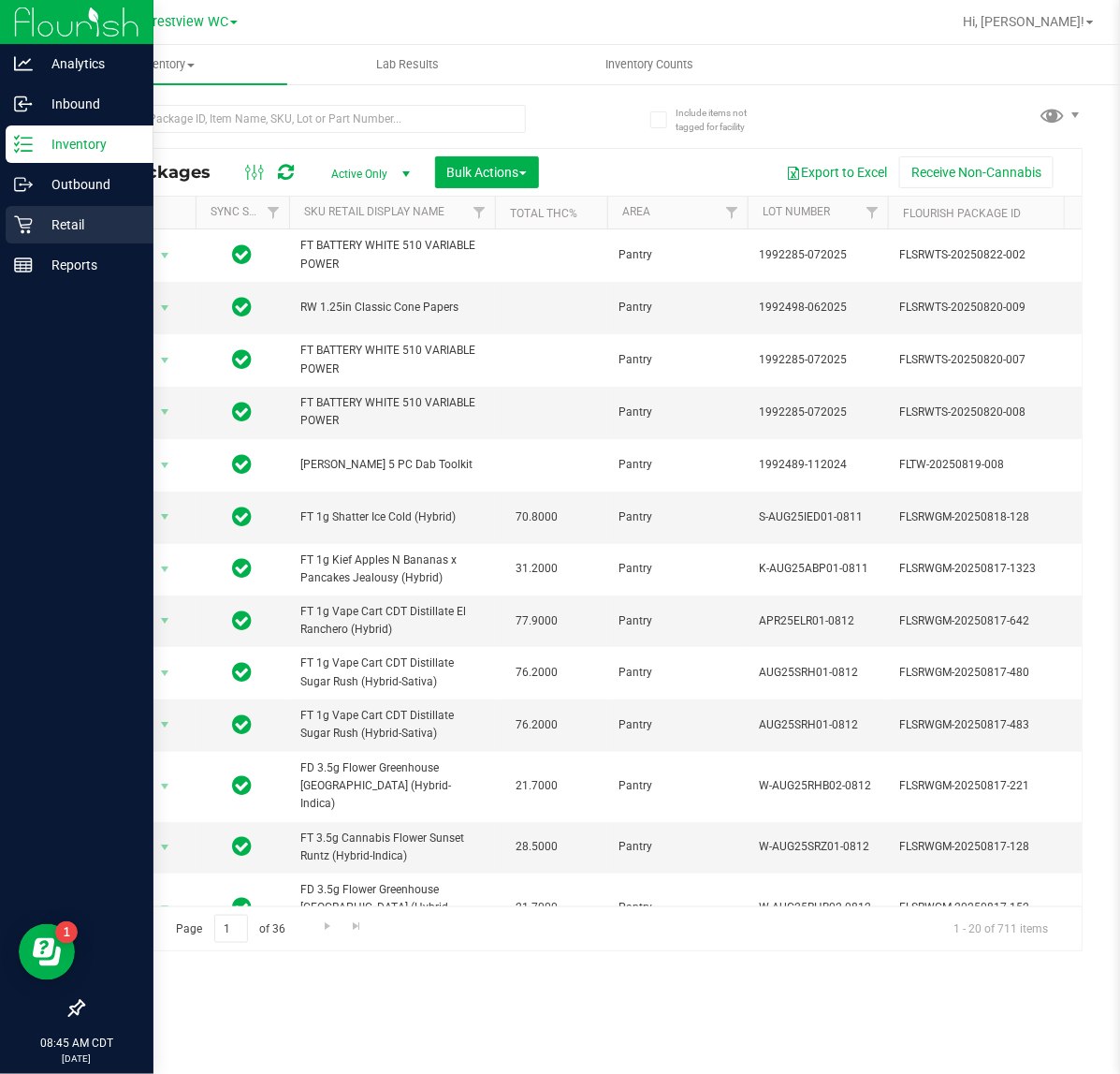
click at [23, 225] on icon at bounding box center [23, 225] width 17 height 17
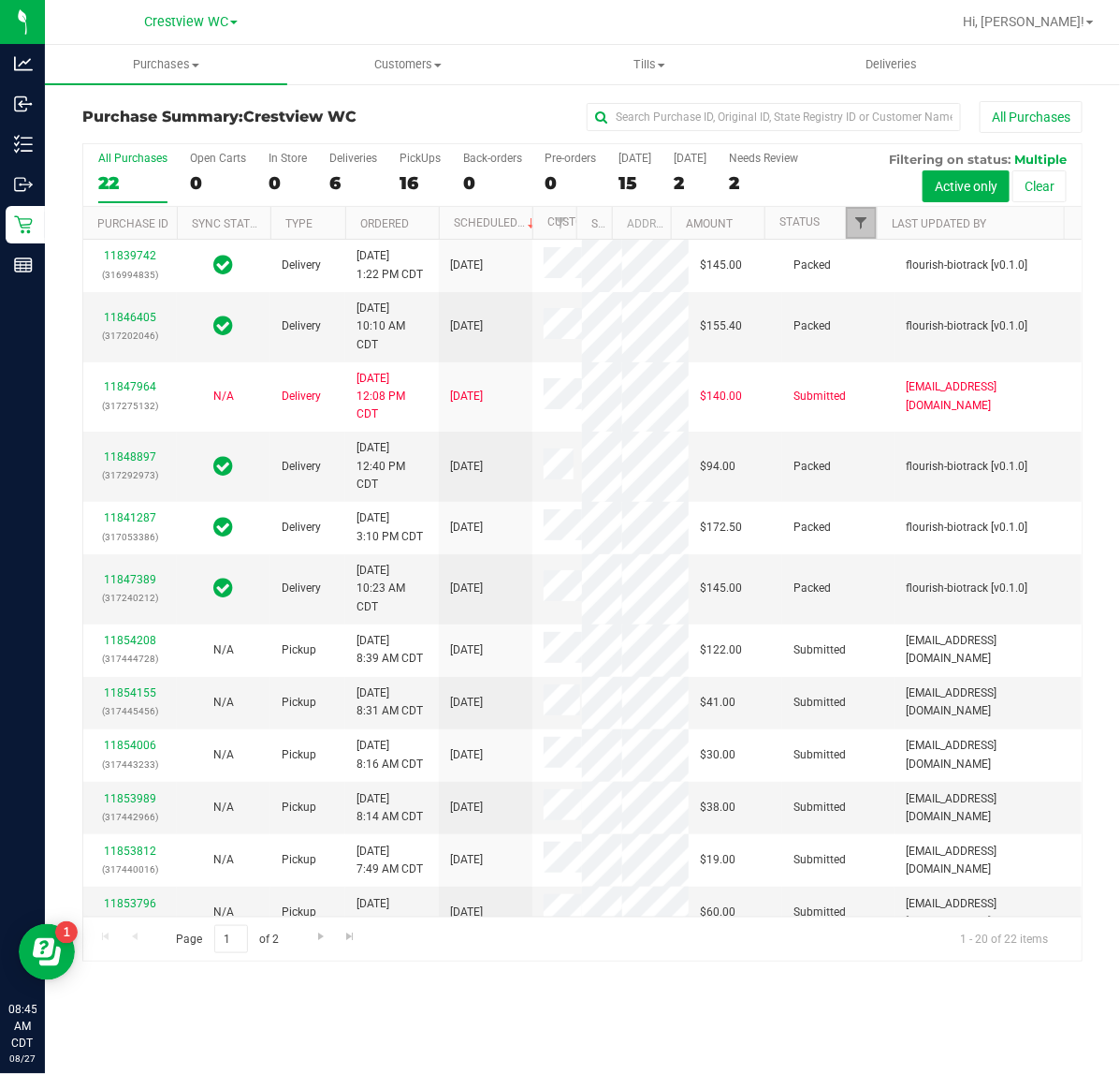
click at [863, 223] on span "Filter" at bounding box center [861, 223] width 15 height 15
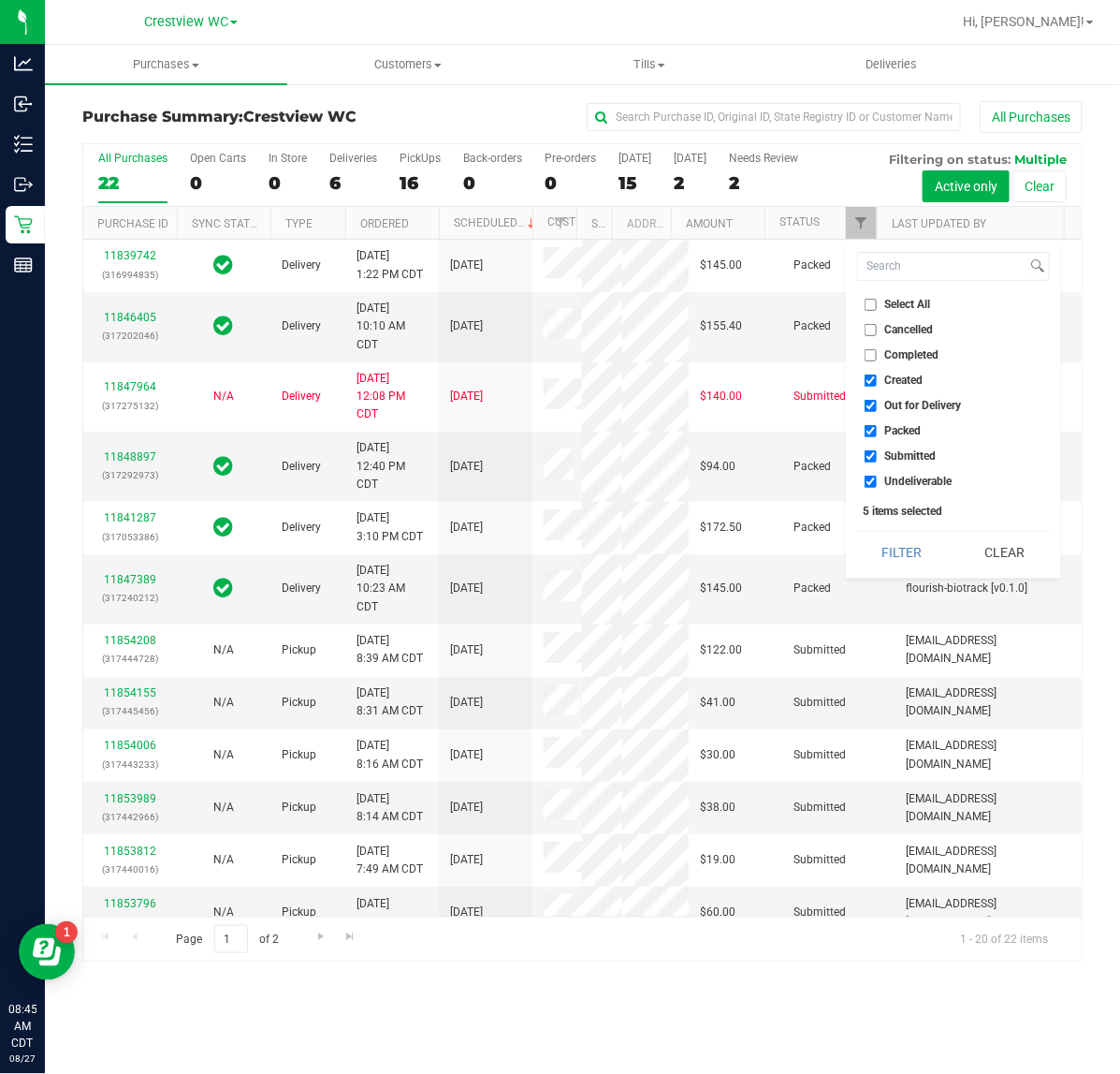
click at [878, 381] on label "Created" at bounding box center [893, 381] width 59 height 13
click at [877, 381] on input "Created" at bounding box center [870, 381] width 13 height 13
checkbox input "false"
click at [880, 406] on label "Out for Delivery" at bounding box center [912, 406] width 98 height 13
click at [877, 406] on input "Out for Delivery" at bounding box center [870, 406] width 13 height 13
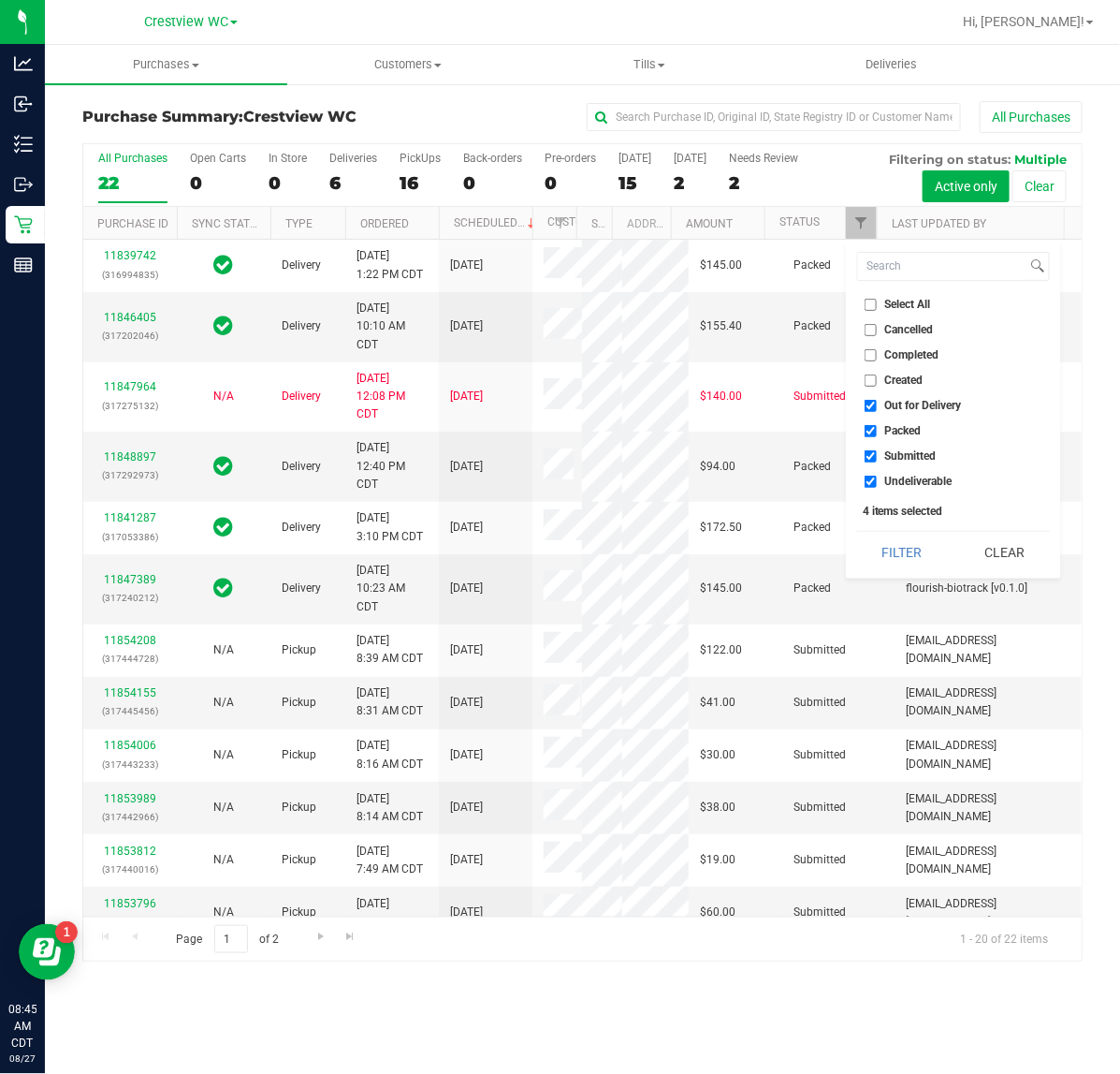
checkbox input "false"
click at [882, 429] on label "Packed" at bounding box center [892, 431] width 57 height 13
click at [877, 429] on input "Packed" at bounding box center [870, 431] width 13 height 13
checkbox input "false"
click at [891, 479] on span "Undeliverable" at bounding box center [919, 481] width 68 height 12
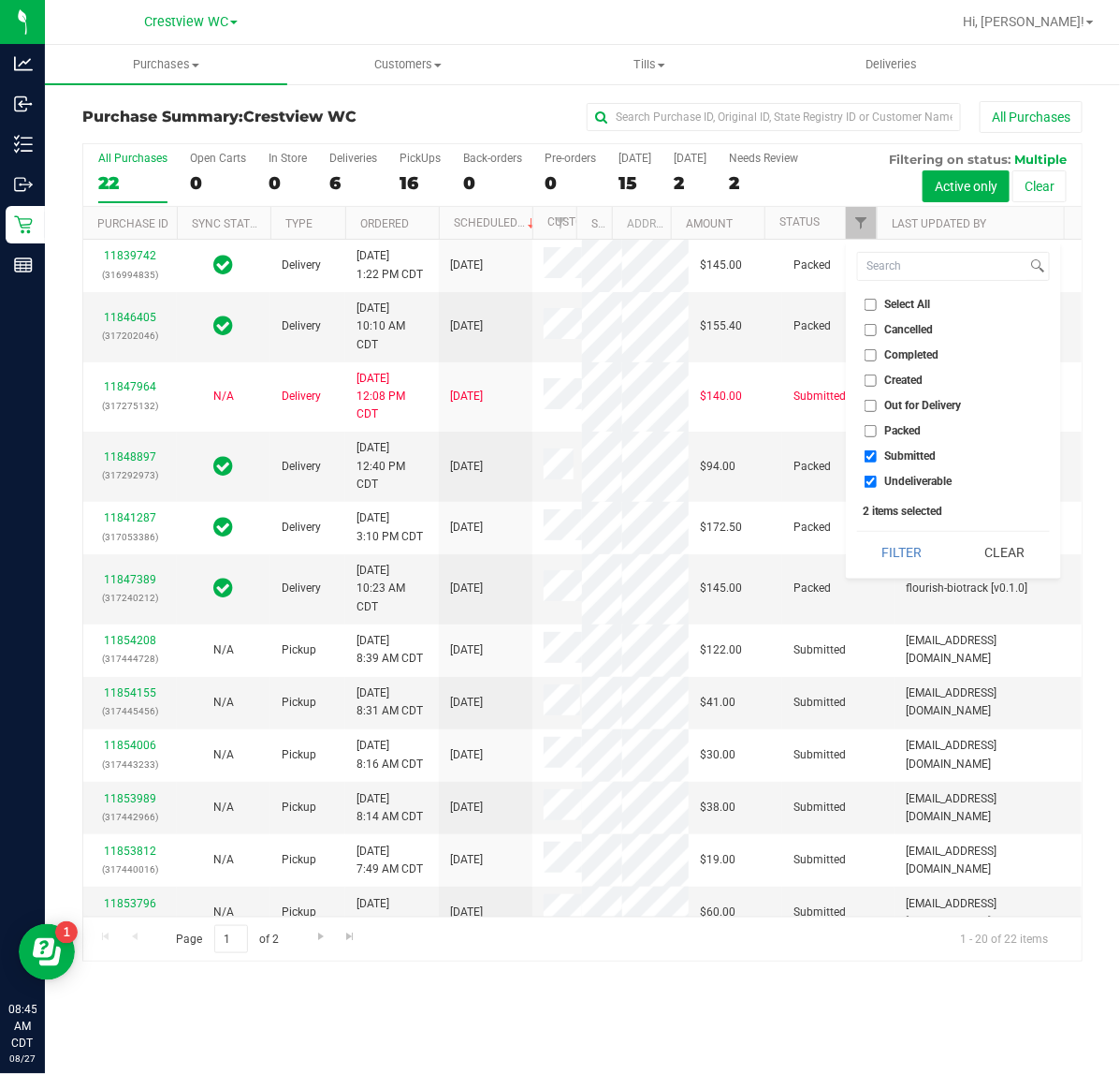
click at [877, 479] on input "Undeliverable" at bounding box center [870, 481] width 13 height 13
checkbox input "false"
click at [886, 520] on div "Select All Cancelled Completed Created Out for Delivery Packed Submitted Undeli…" at bounding box center [953, 410] width 215 height 338
click at [889, 535] on button "Filter" at bounding box center [902, 551] width 90 height 42
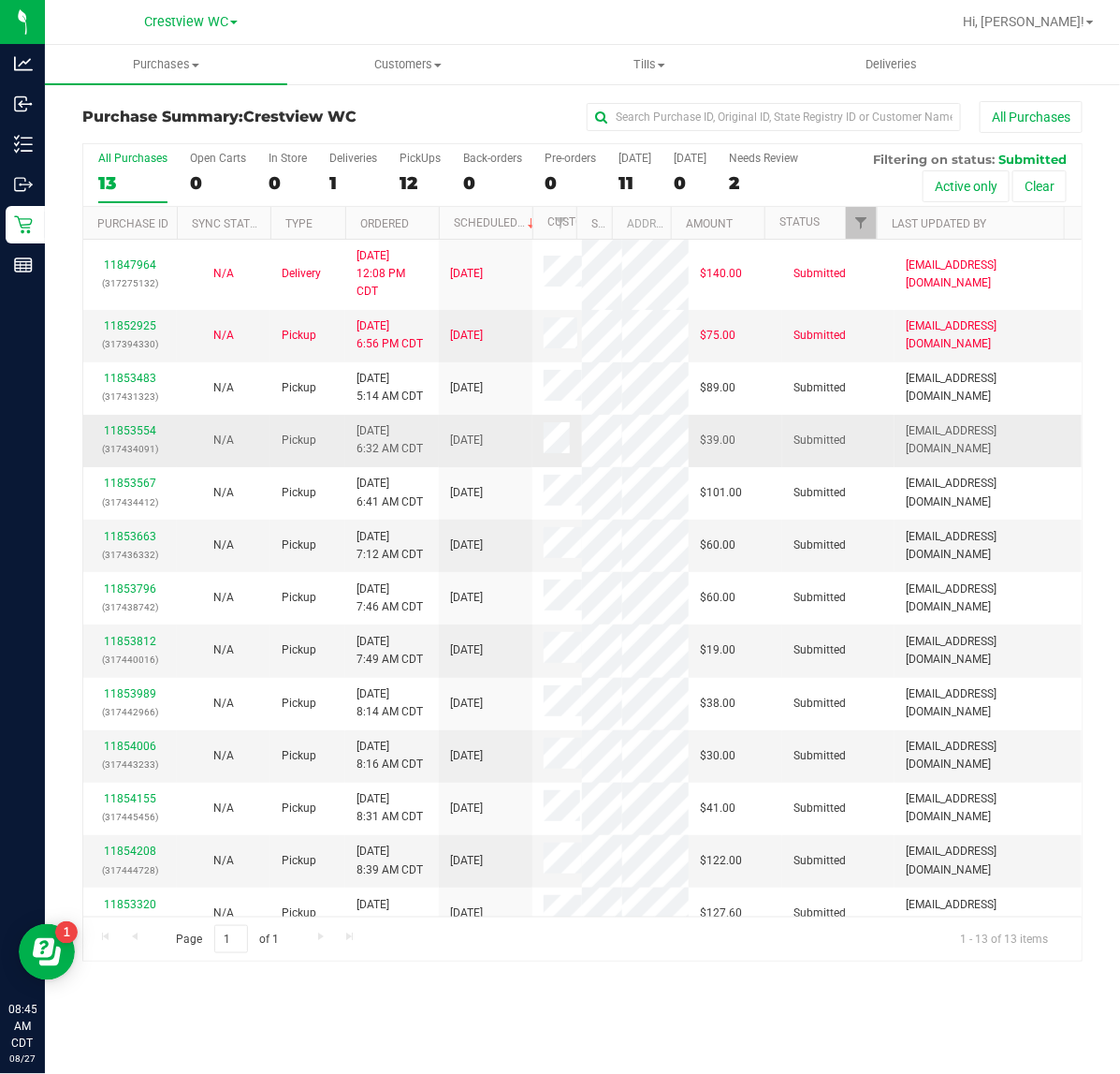
scroll to position [71, 0]
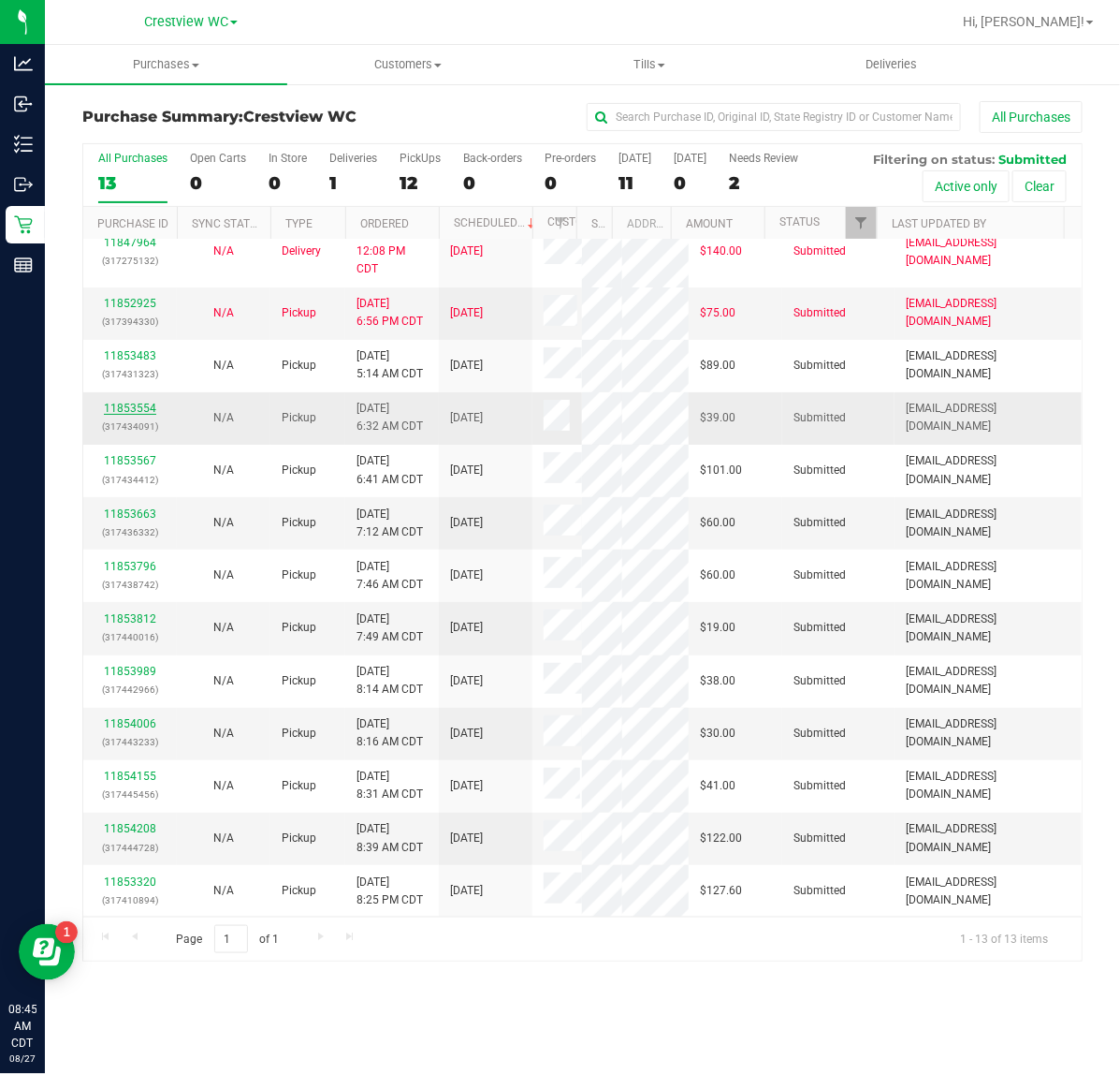
click at [147, 412] on link "11853554" at bounding box center [130, 409] width 52 height 14
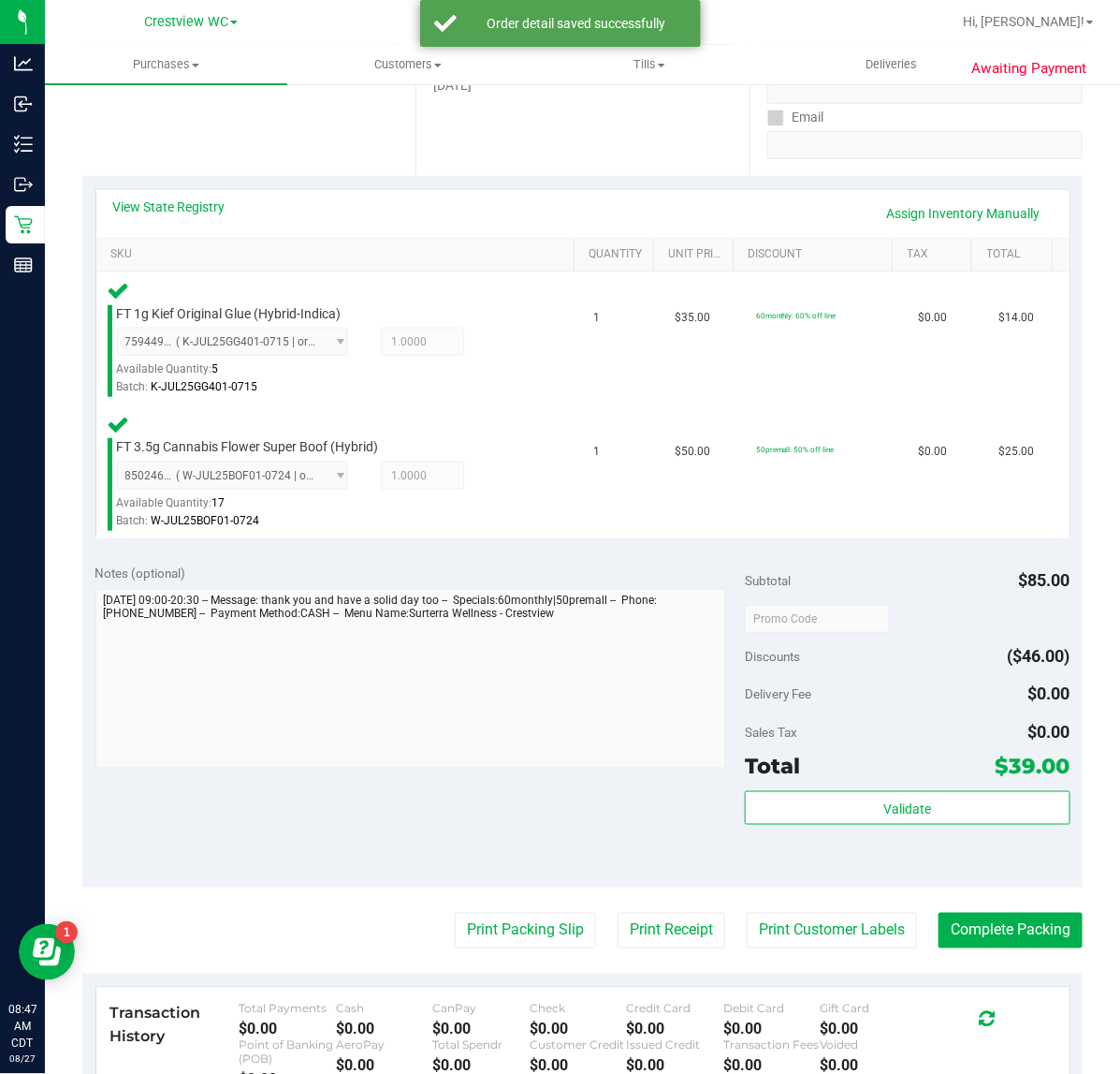
scroll to position [394, 0]
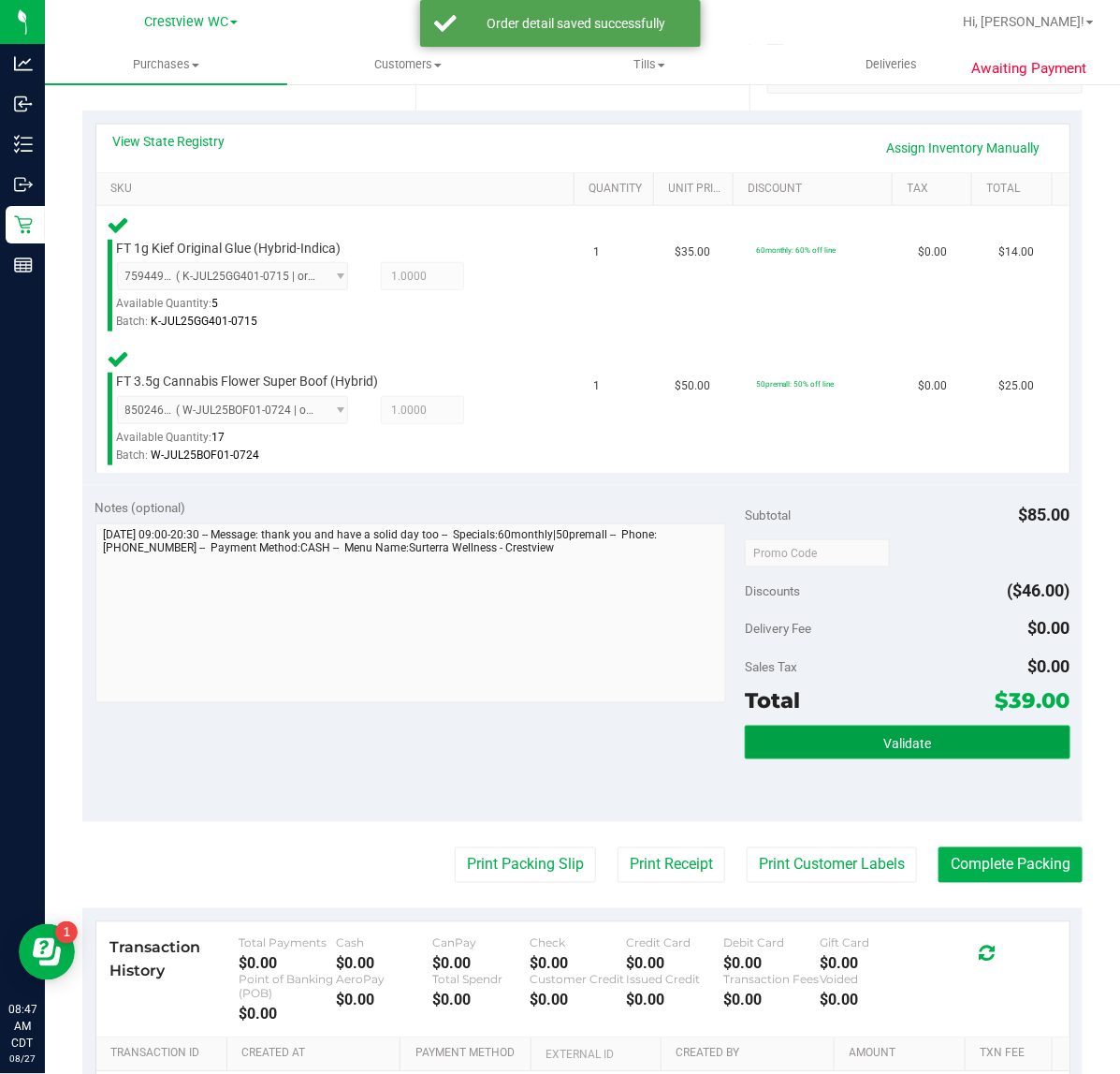
click at [883, 736] on span "Validate" at bounding box center [907, 744] width 47 height 15
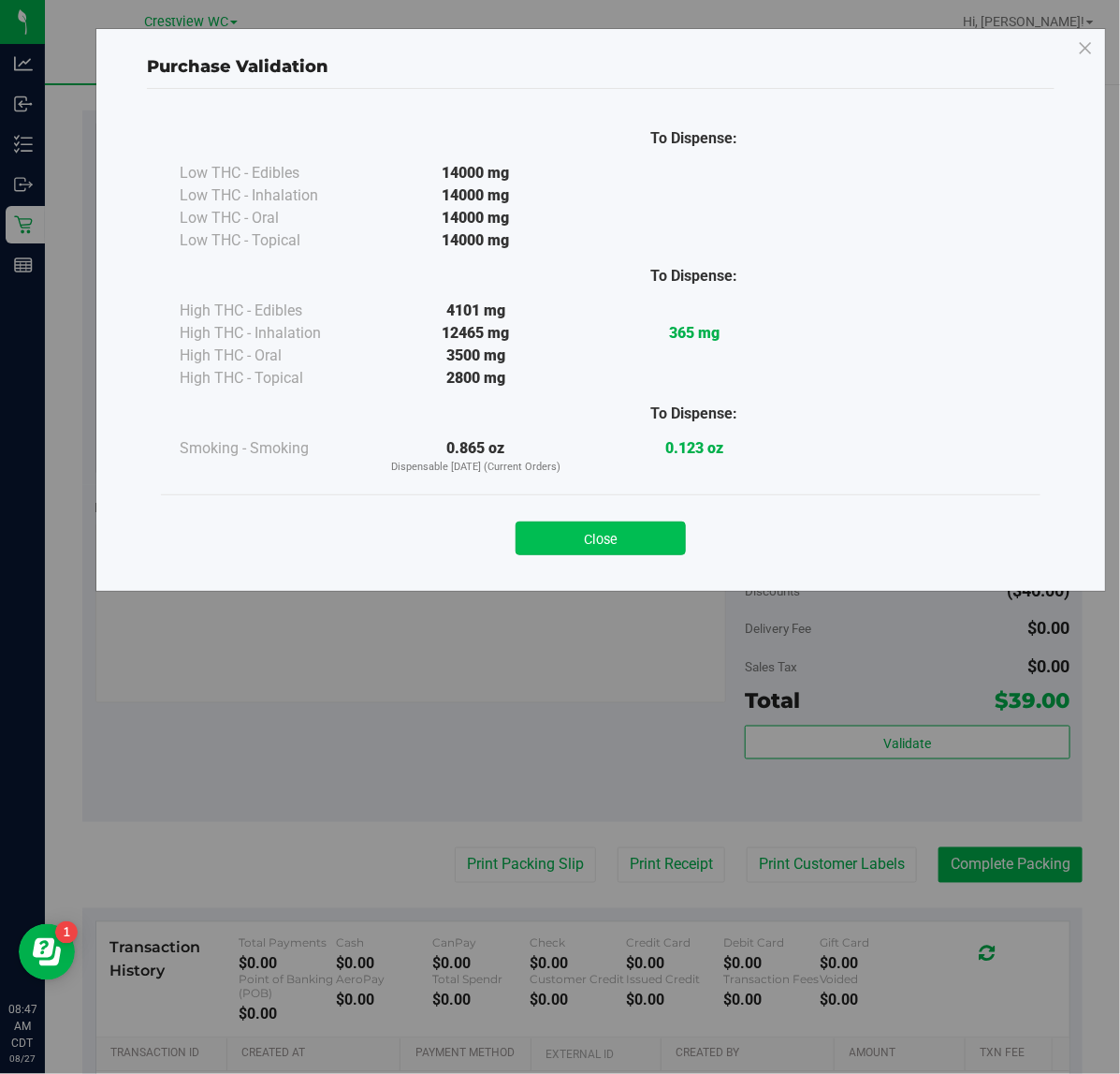
click at [616, 536] on button "Close" at bounding box center [601, 538] width 170 height 34
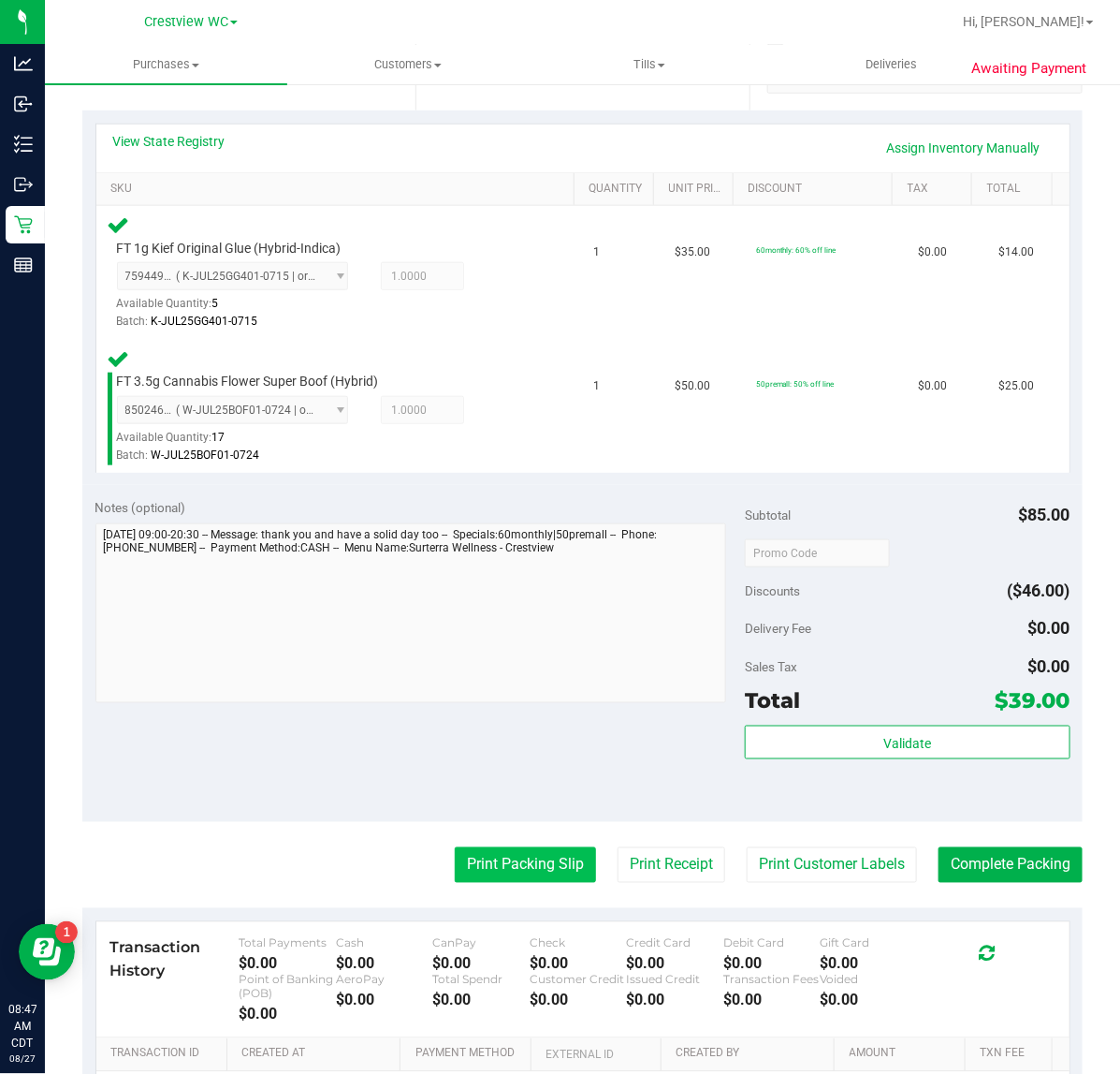
click at [531, 865] on button "Print Packing Slip" at bounding box center [525, 864] width 141 height 36
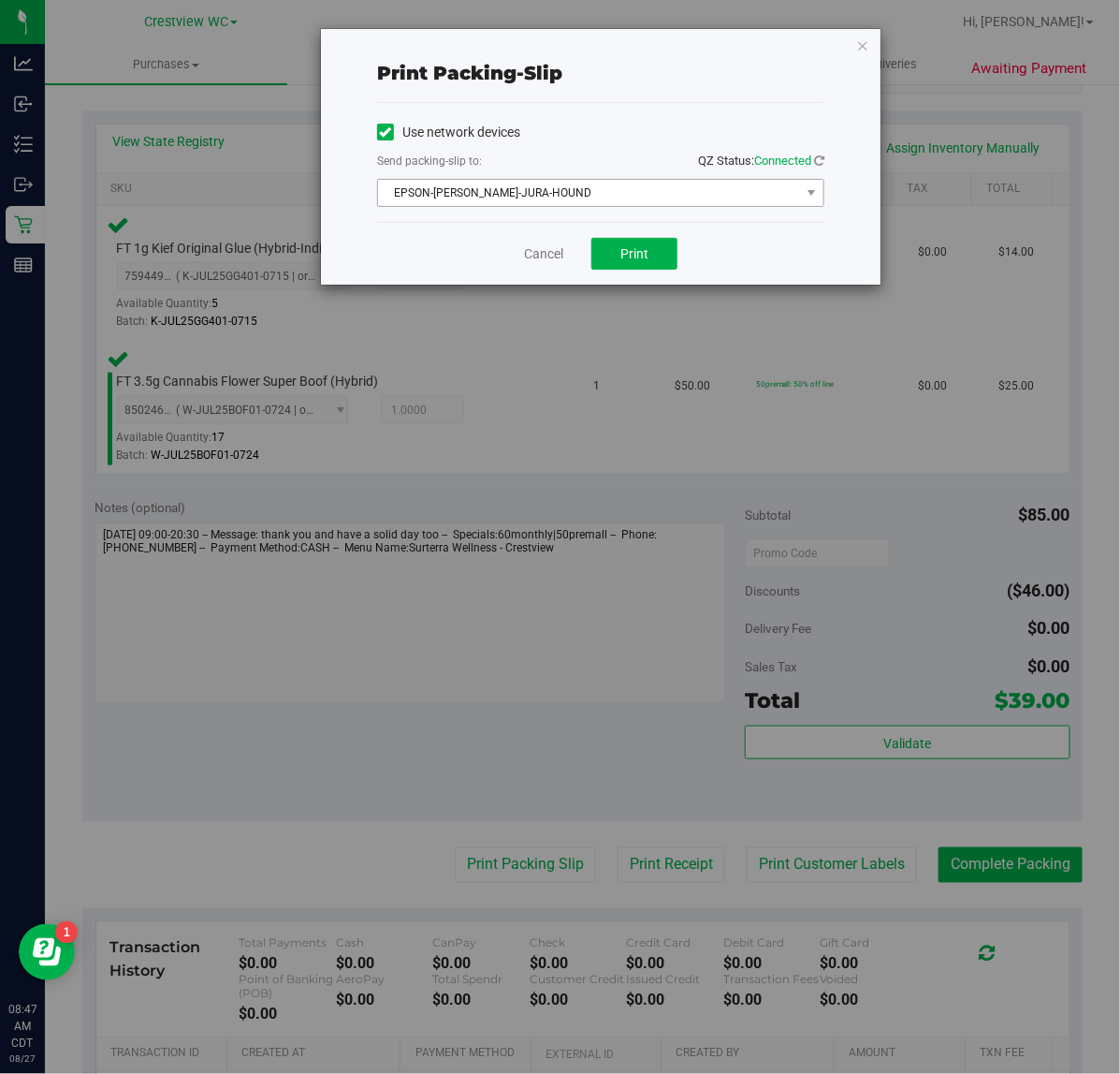
click at [629, 180] on span "EPSON-[PERSON_NAME]-JURA-HOUND" at bounding box center [589, 192] width 422 height 26
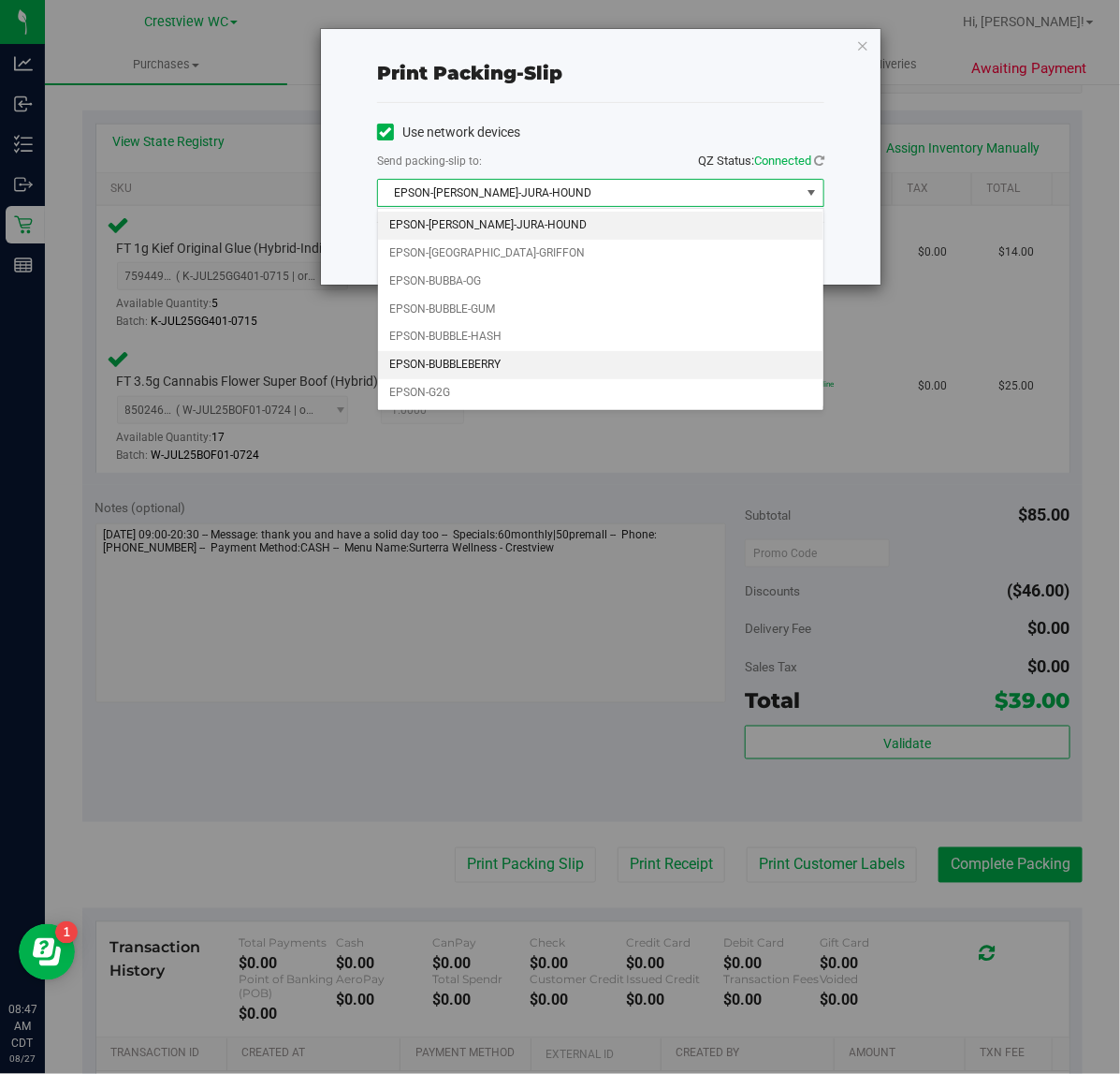
click at [530, 367] on li "EPSON-BUBBLEBERRY" at bounding box center [601, 364] width 445 height 28
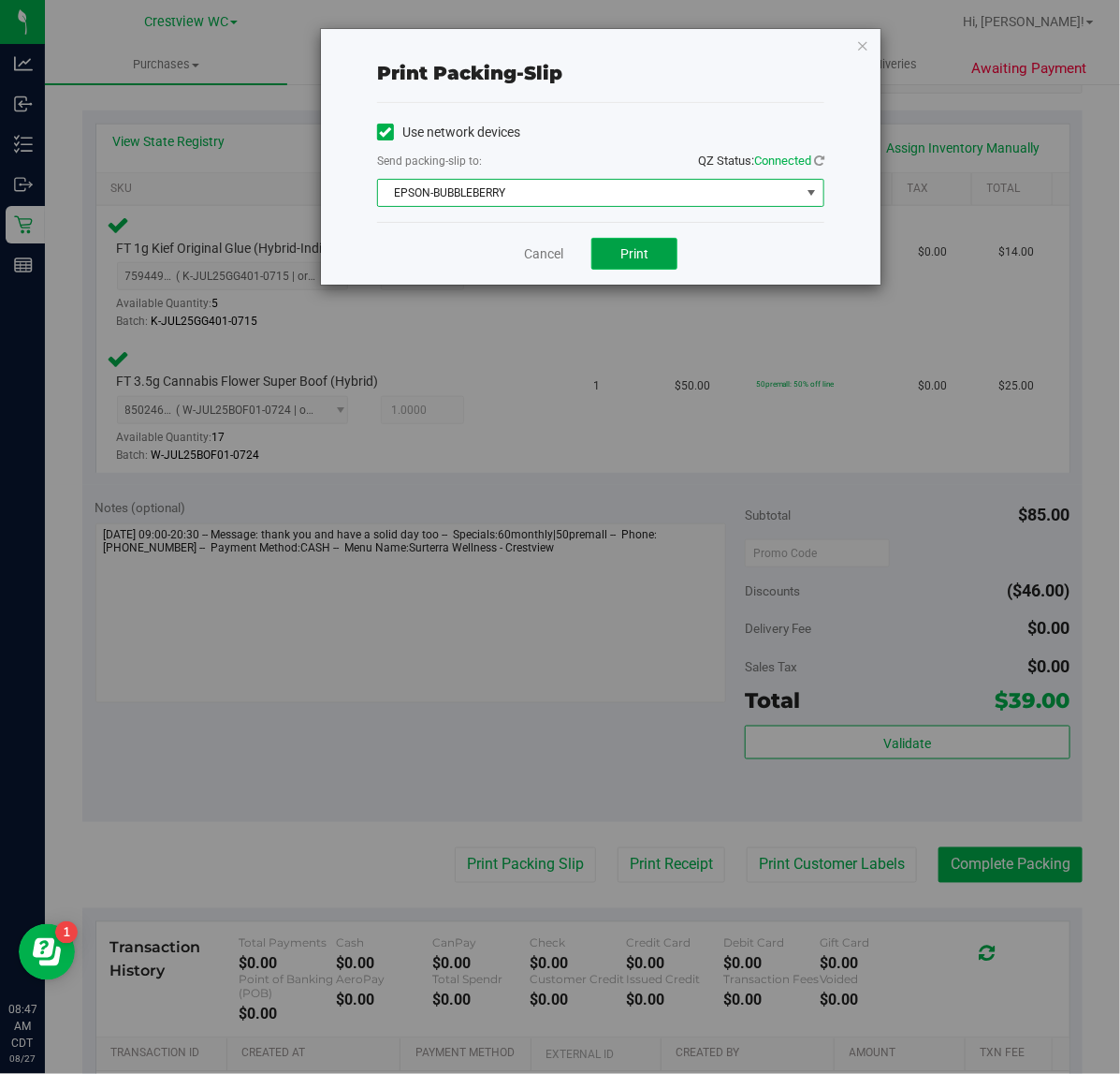
click at [639, 248] on span "Print" at bounding box center [634, 254] width 28 height 15
click at [858, 40] on icon "button" at bounding box center [863, 44] width 14 height 22
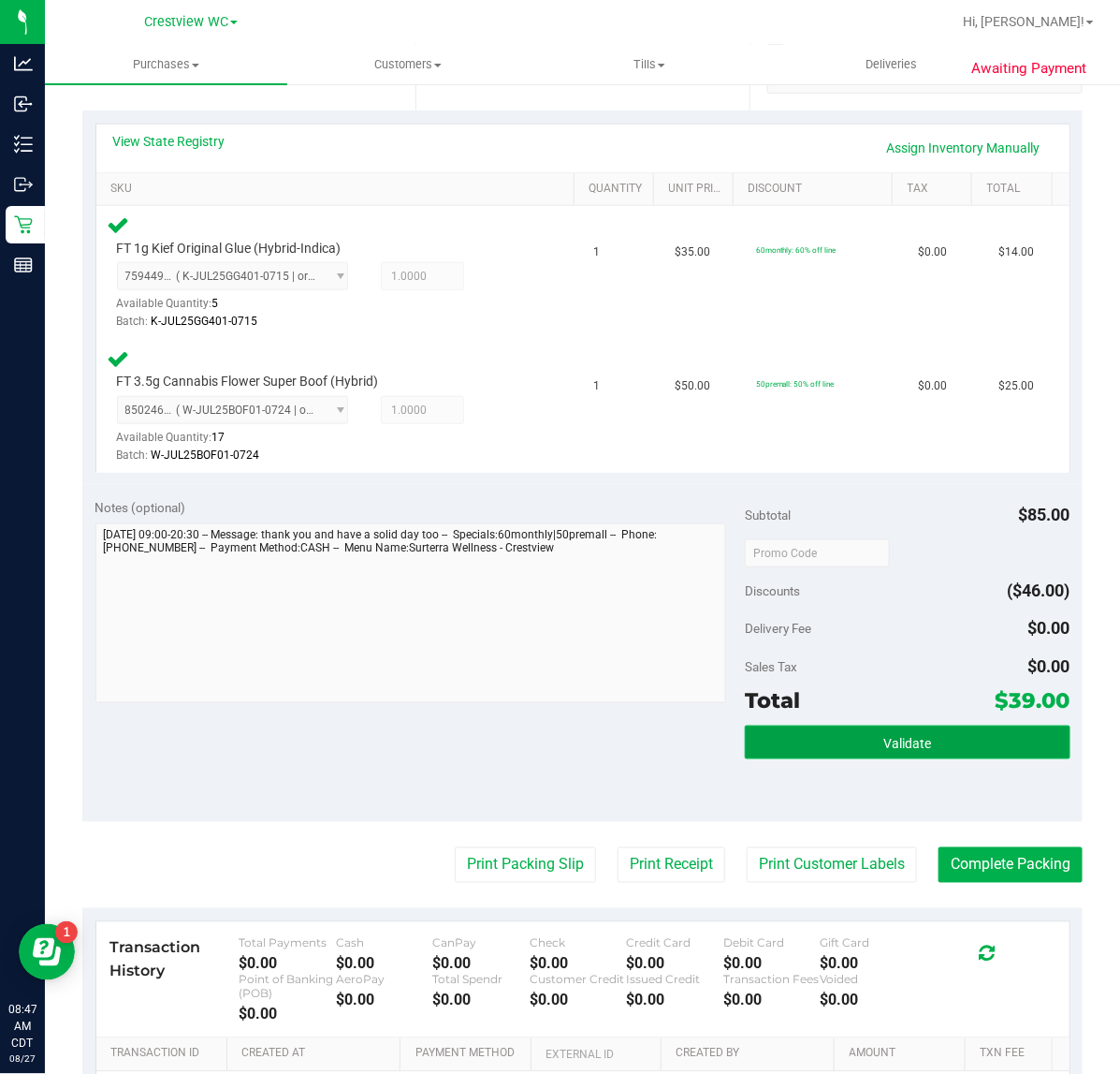
click at [815, 725] on button "Validate" at bounding box center [907, 742] width 324 height 34
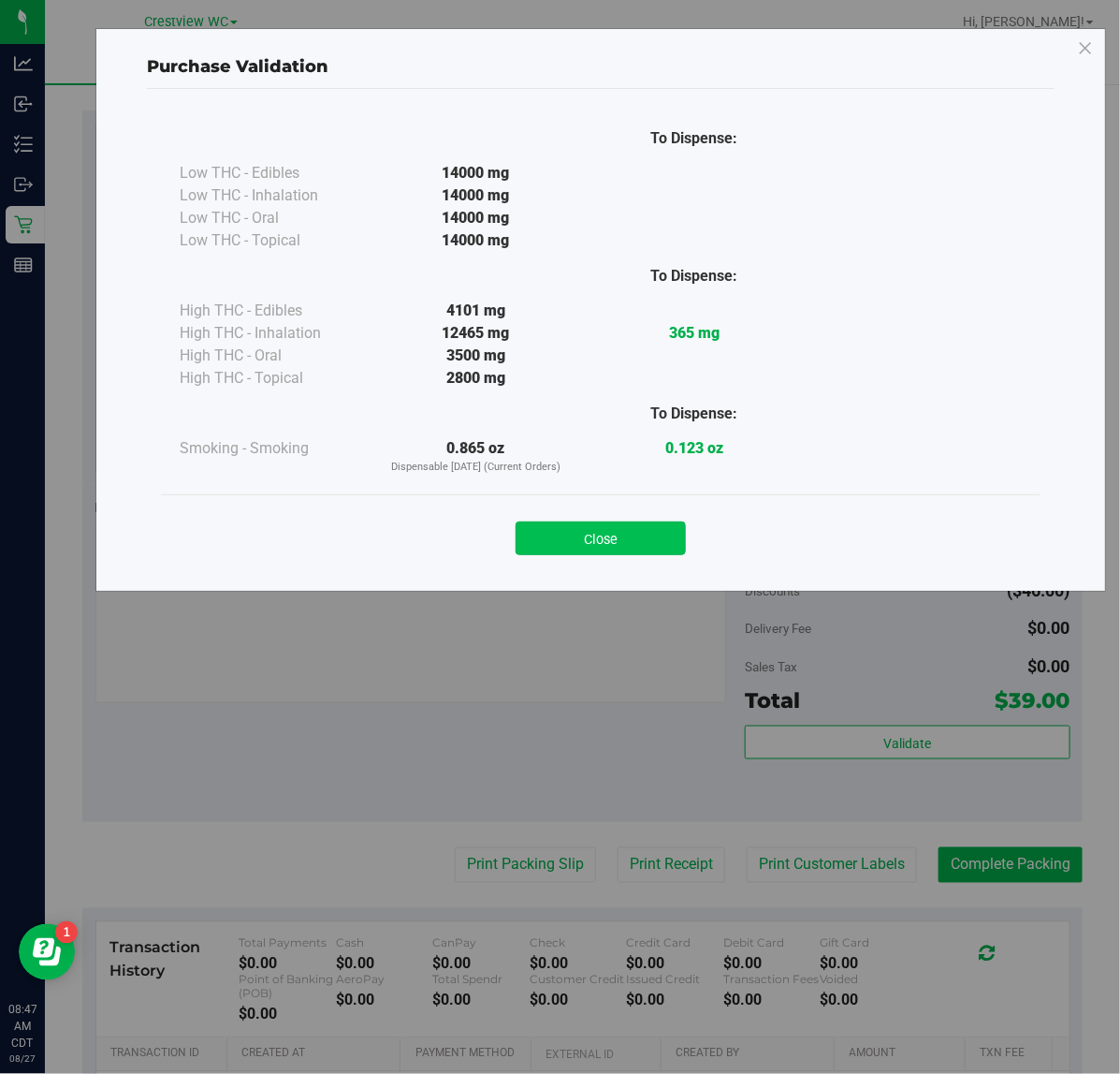
click at [549, 539] on button "Close" at bounding box center [601, 538] width 170 height 34
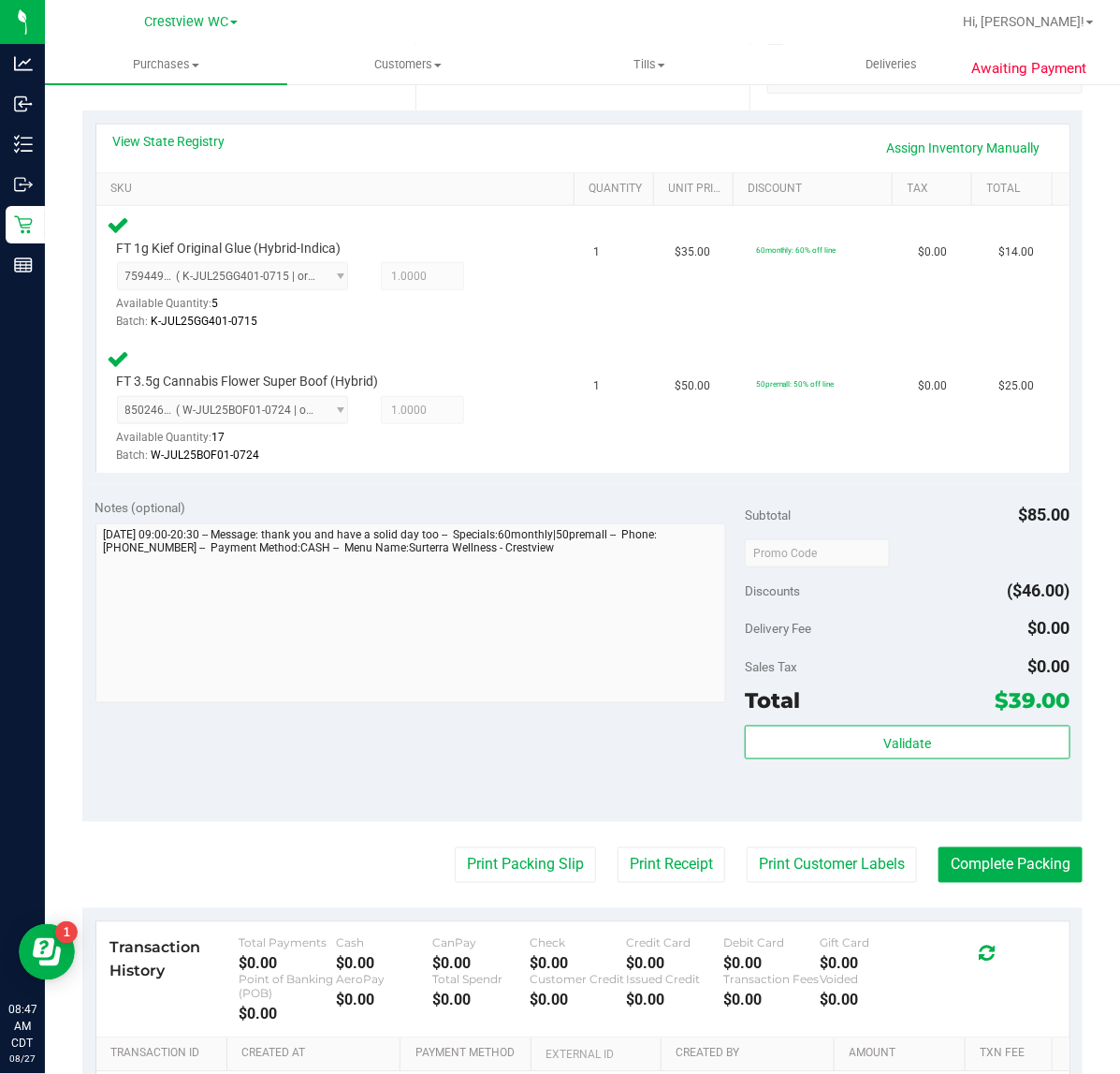
click at [1026, 803] on div "Validate" at bounding box center [907, 767] width 324 height 84
click at [985, 860] on button "Complete Packing" at bounding box center [1010, 864] width 144 height 36
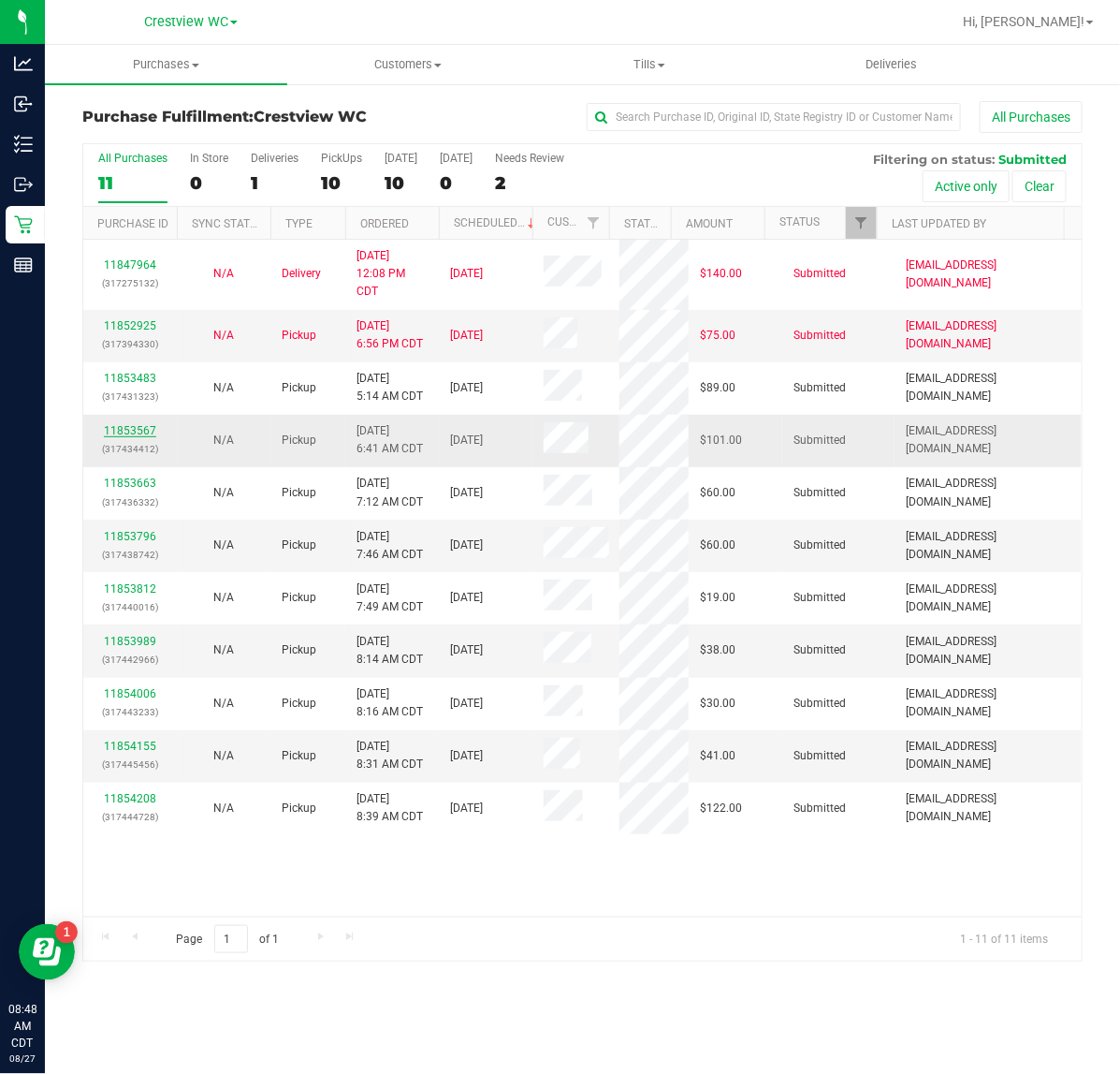
click at [136, 436] on link "11853567" at bounding box center [130, 431] width 52 height 14
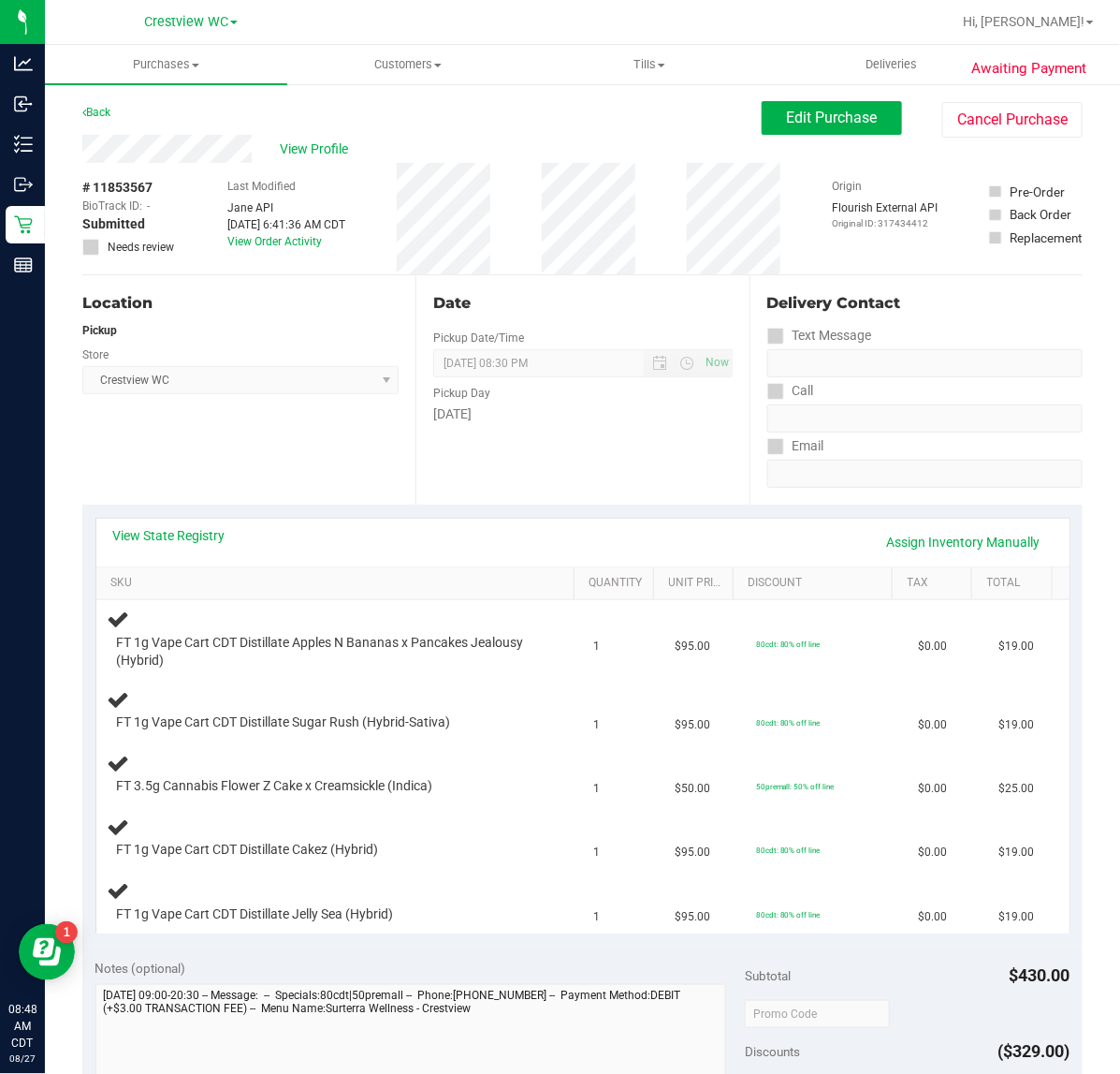
scroll to position [117, 0]
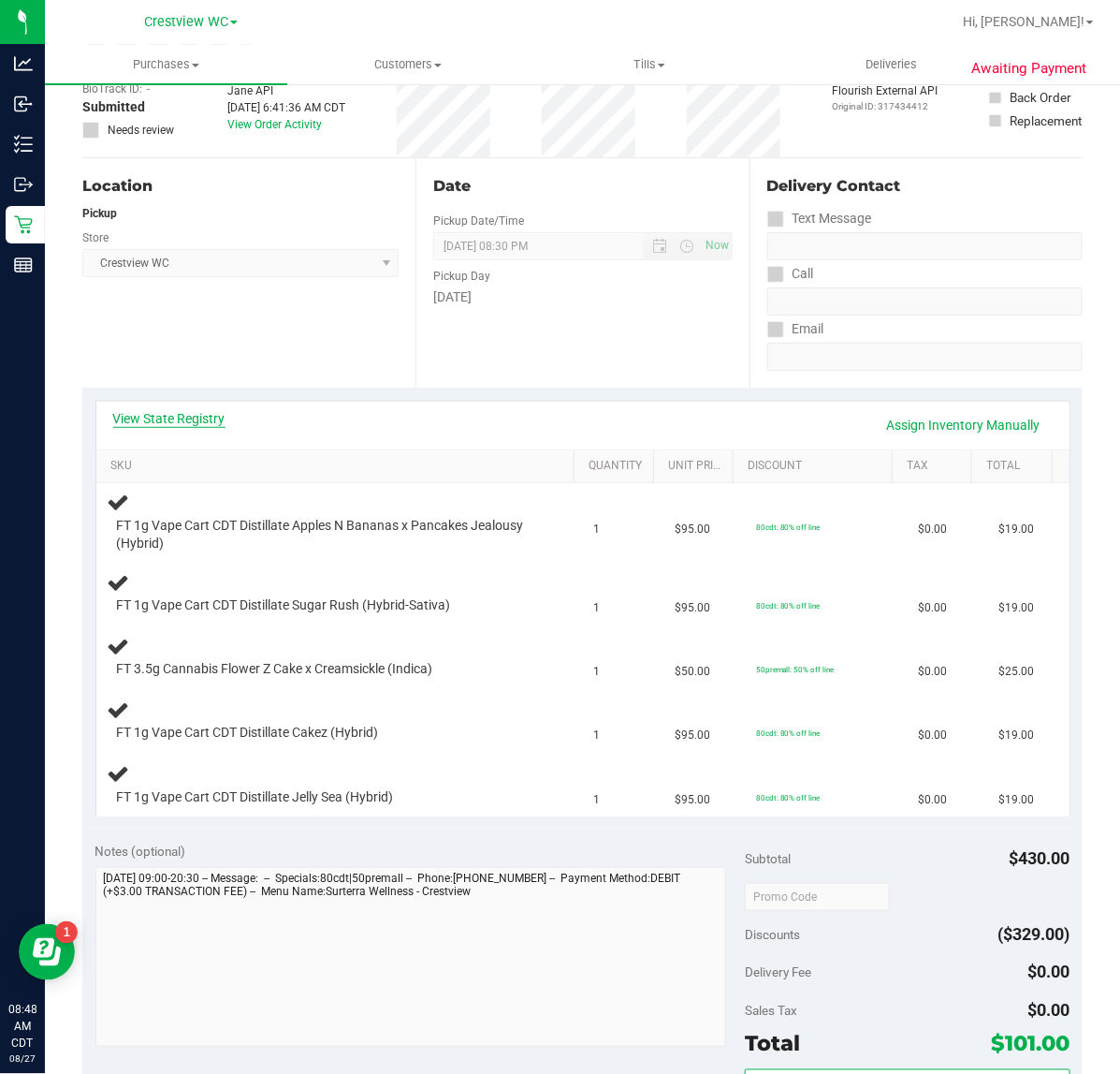
click at [207, 422] on link "View State Registry" at bounding box center [169, 418] width 112 height 18
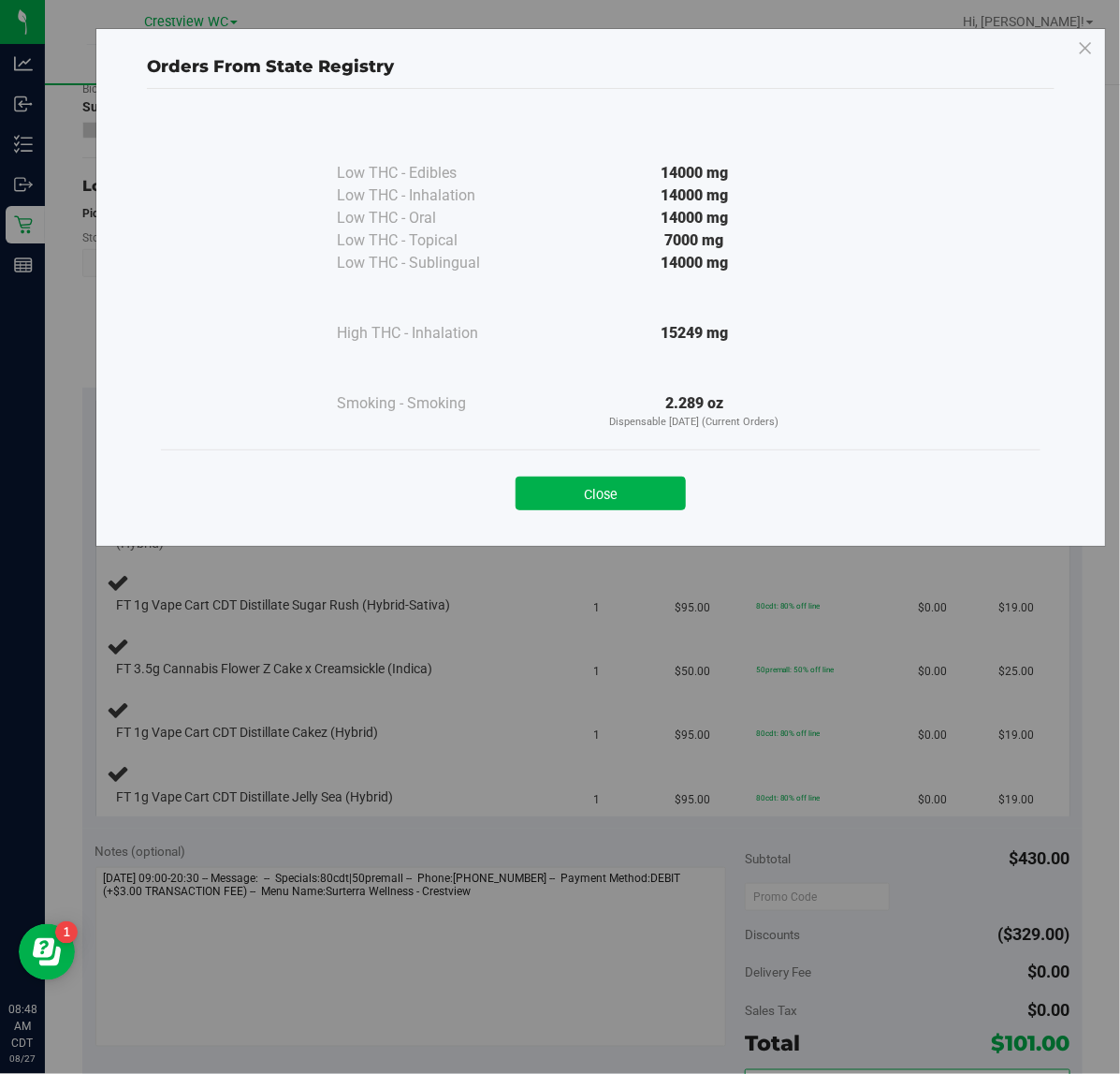
click at [606, 487] on button "Close" at bounding box center [601, 493] width 170 height 34
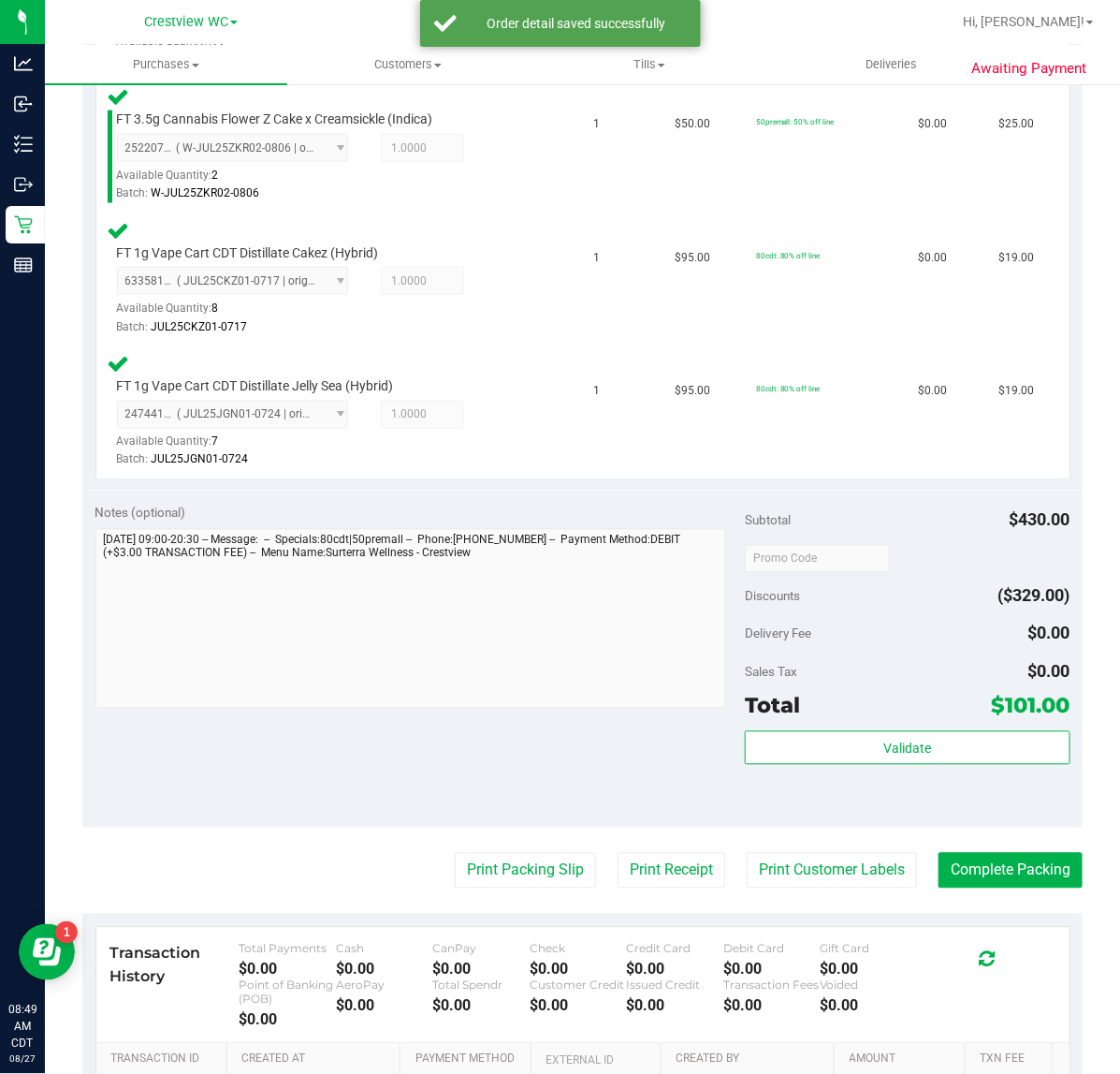
scroll to position [883, 0]
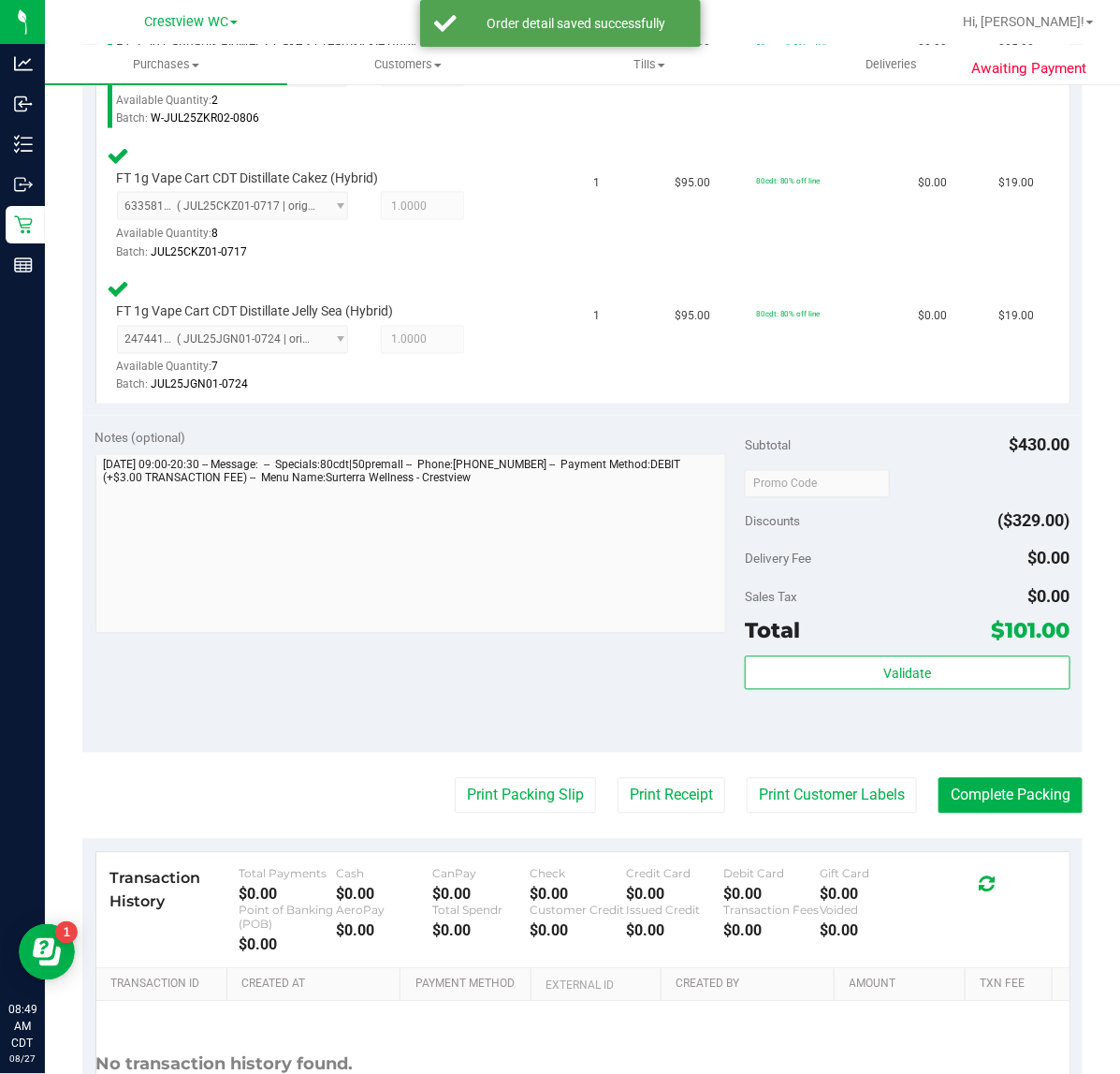
click at [992, 630] on span "$101.00" at bounding box center [1030, 631] width 78 height 26
click at [975, 675] on button "Validate" at bounding box center [907, 672] width 324 height 34
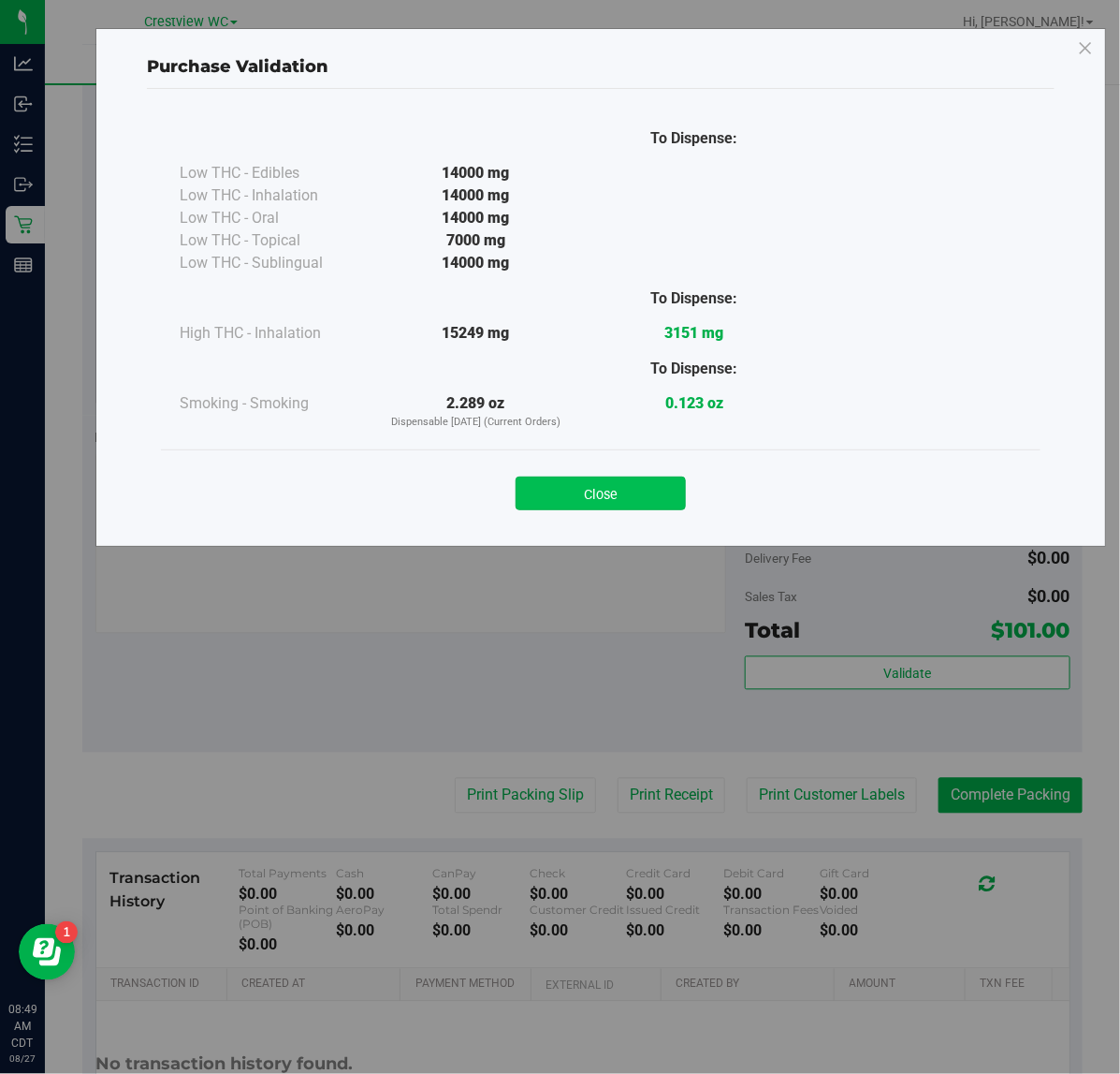
click at [588, 484] on button "Close" at bounding box center [601, 493] width 170 height 34
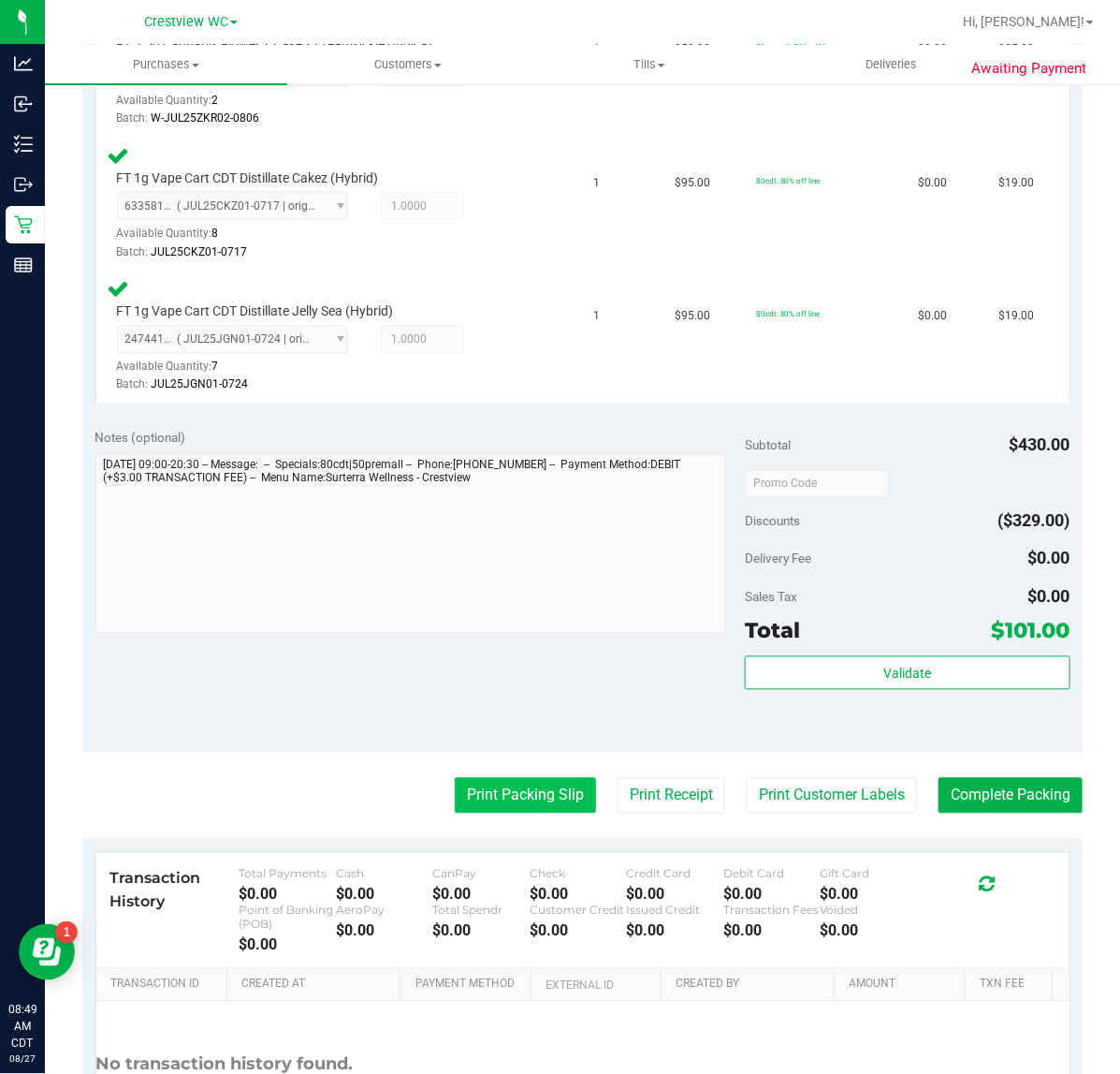
click at [526, 789] on button "Print Packing Slip" at bounding box center [525, 795] width 141 height 36
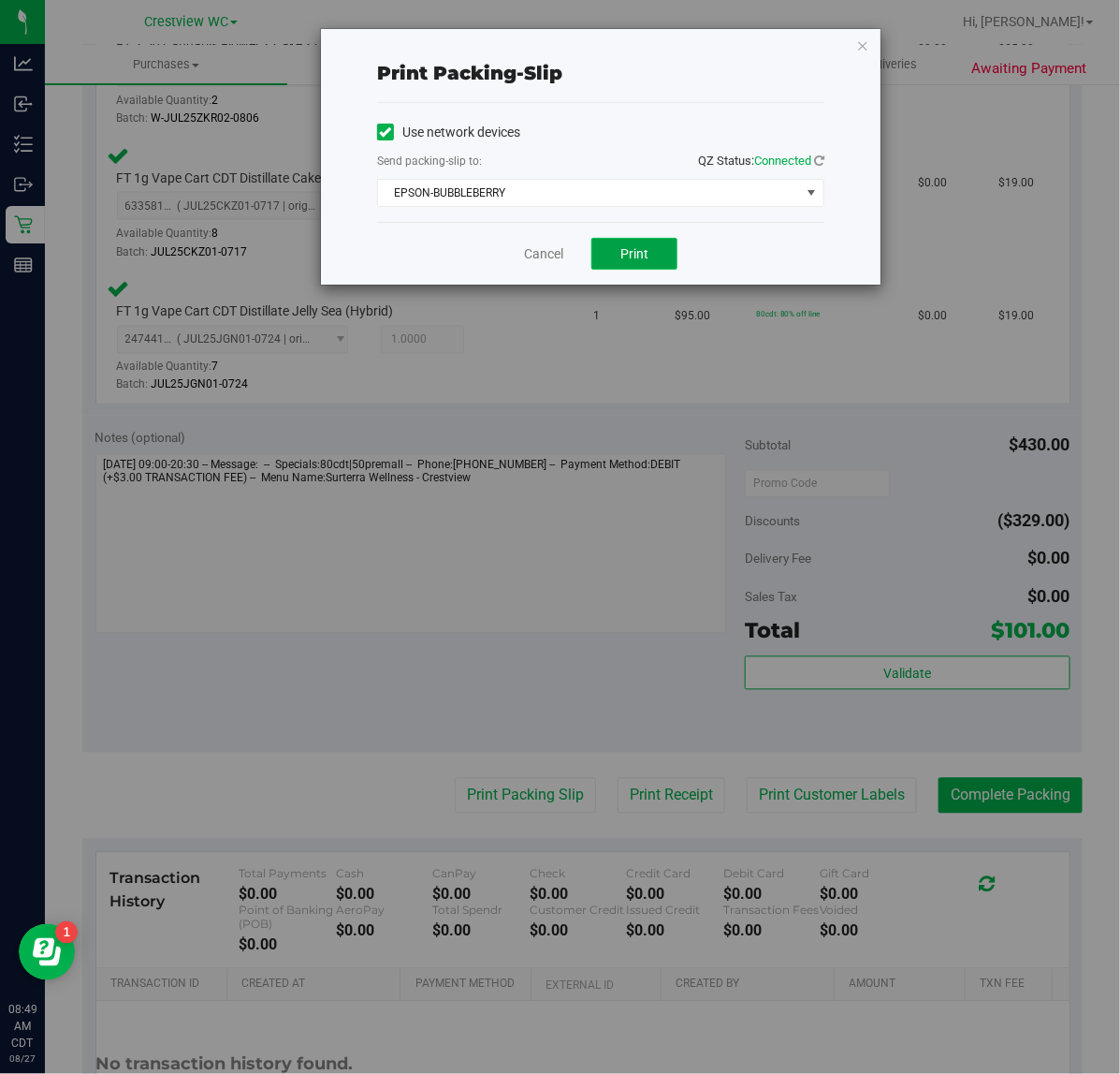
click at [658, 265] on button "Print" at bounding box center [633, 253] width 86 height 32
click at [865, 44] on icon "button" at bounding box center [863, 44] width 14 height 22
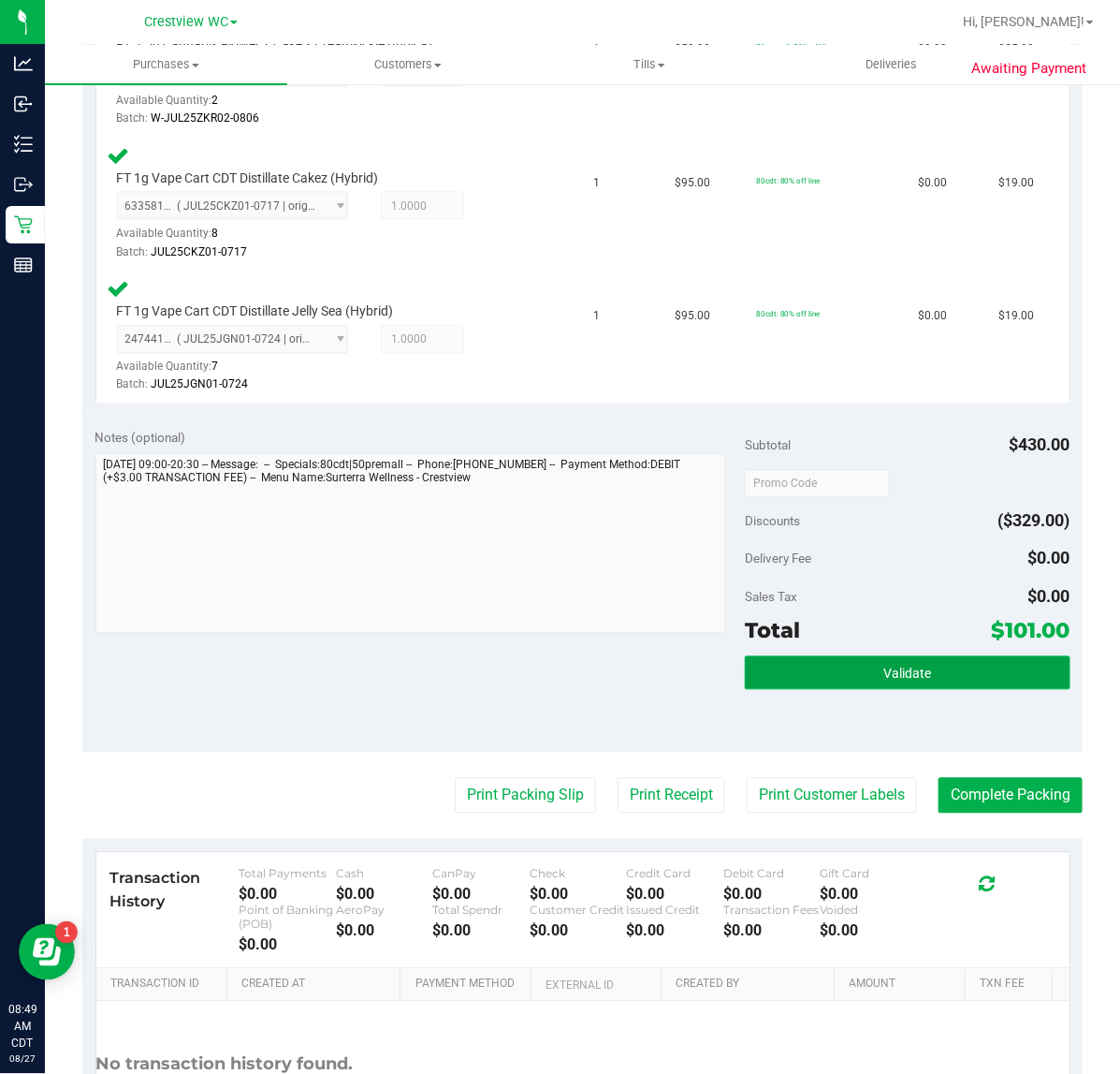
click at [933, 675] on button "Validate" at bounding box center [907, 672] width 324 height 34
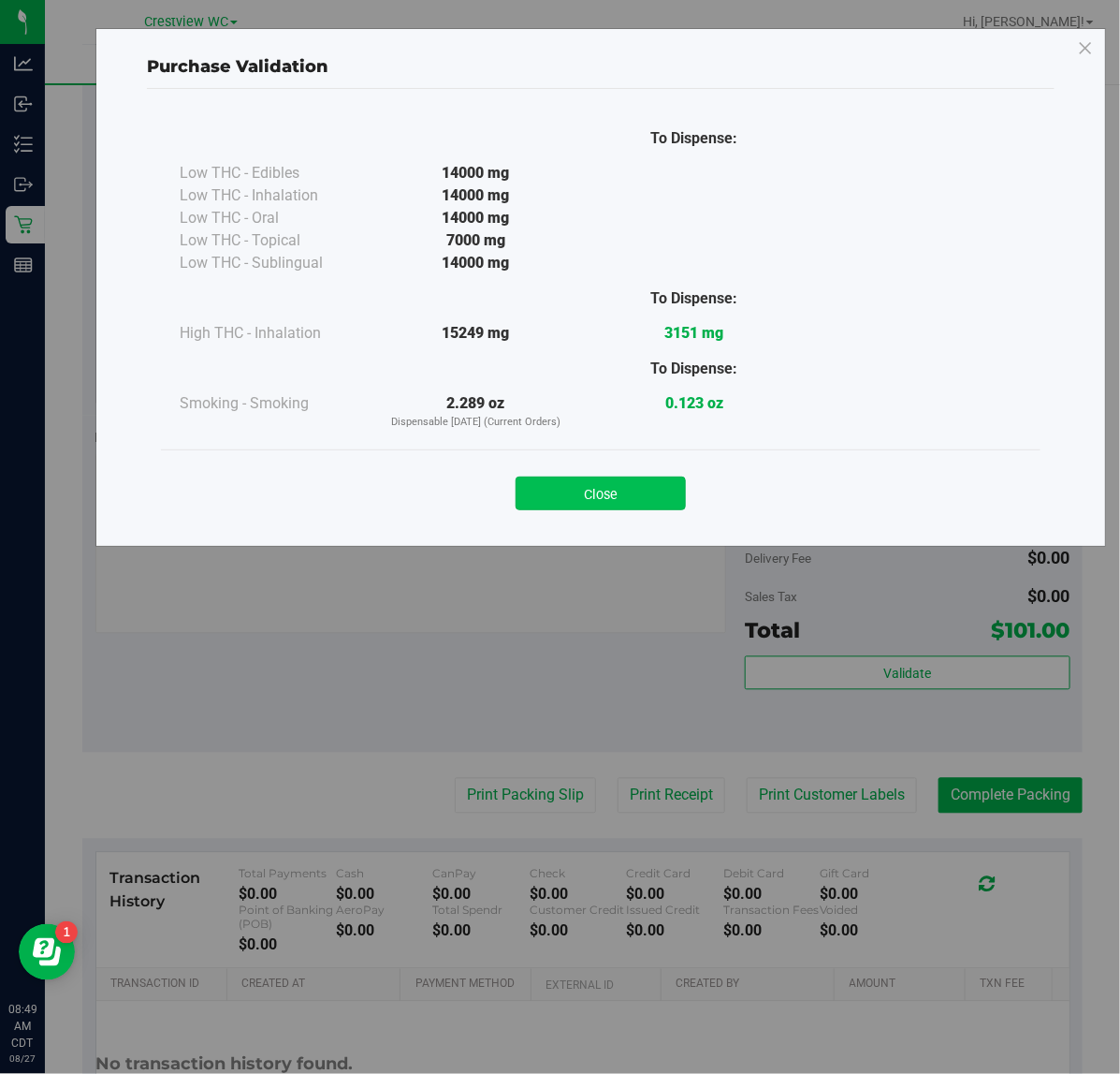
click at [574, 510] on button "Close" at bounding box center [601, 493] width 170 height 34
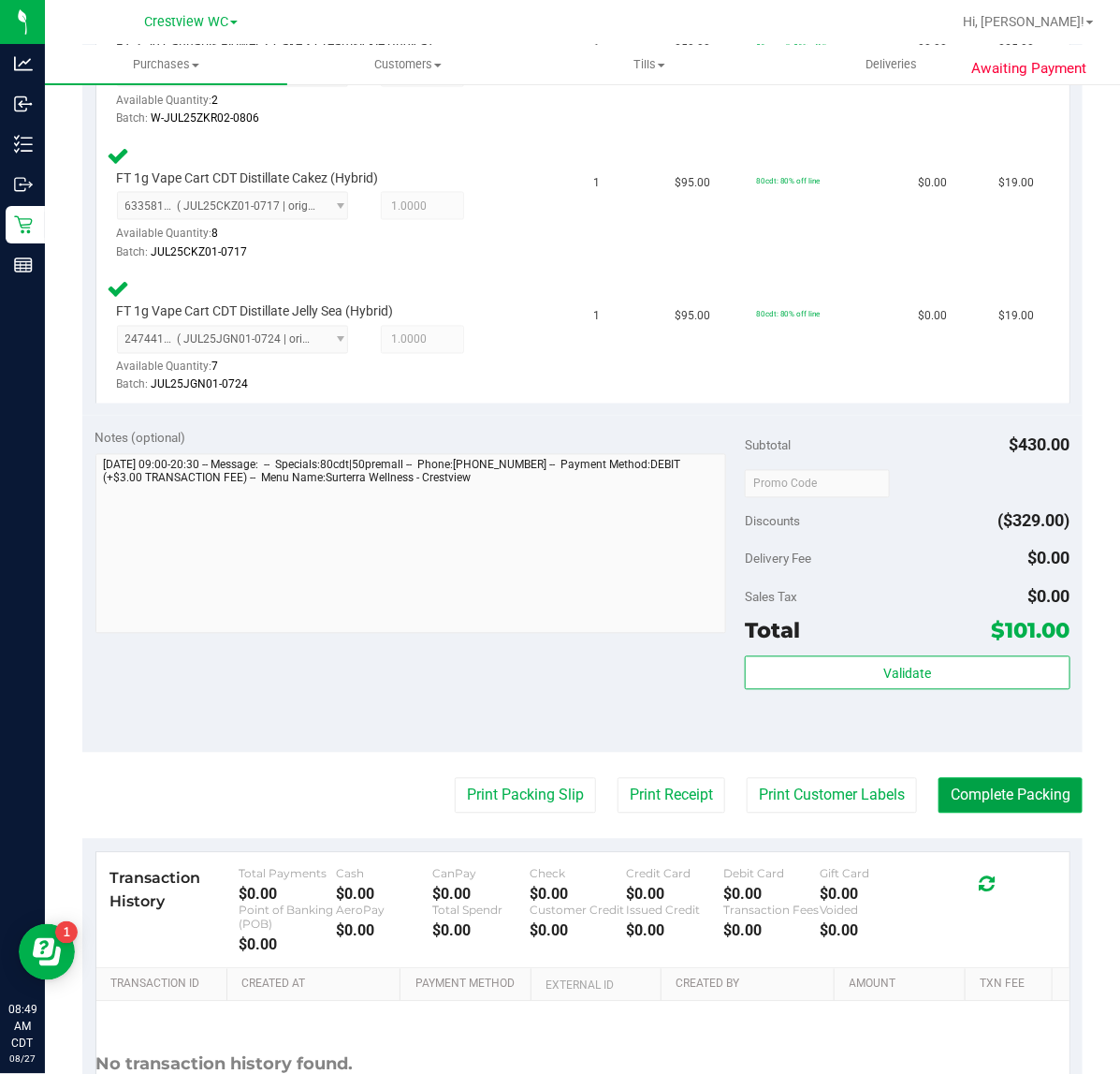
click at [1002, 803] on button "Complete Packing" at bounding box center [1010, 795] width 144 height 36
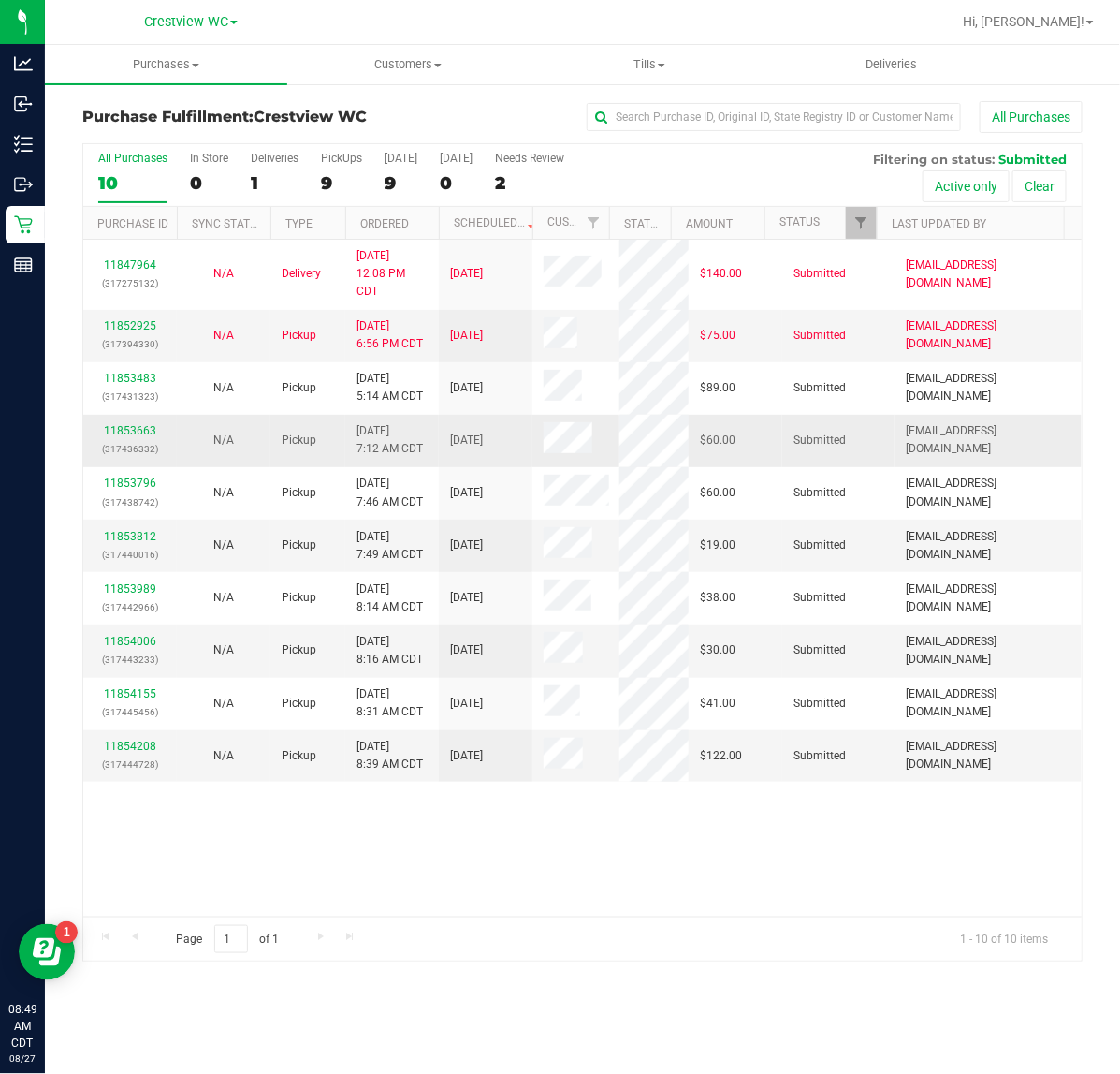
click at [126, 417] on td "11853663 (317436332)" at bounding box center [129, 440] width 94 height 52
click at [126, 427] on link "11853663" at bounding box center [130, 431] width 52 height 14
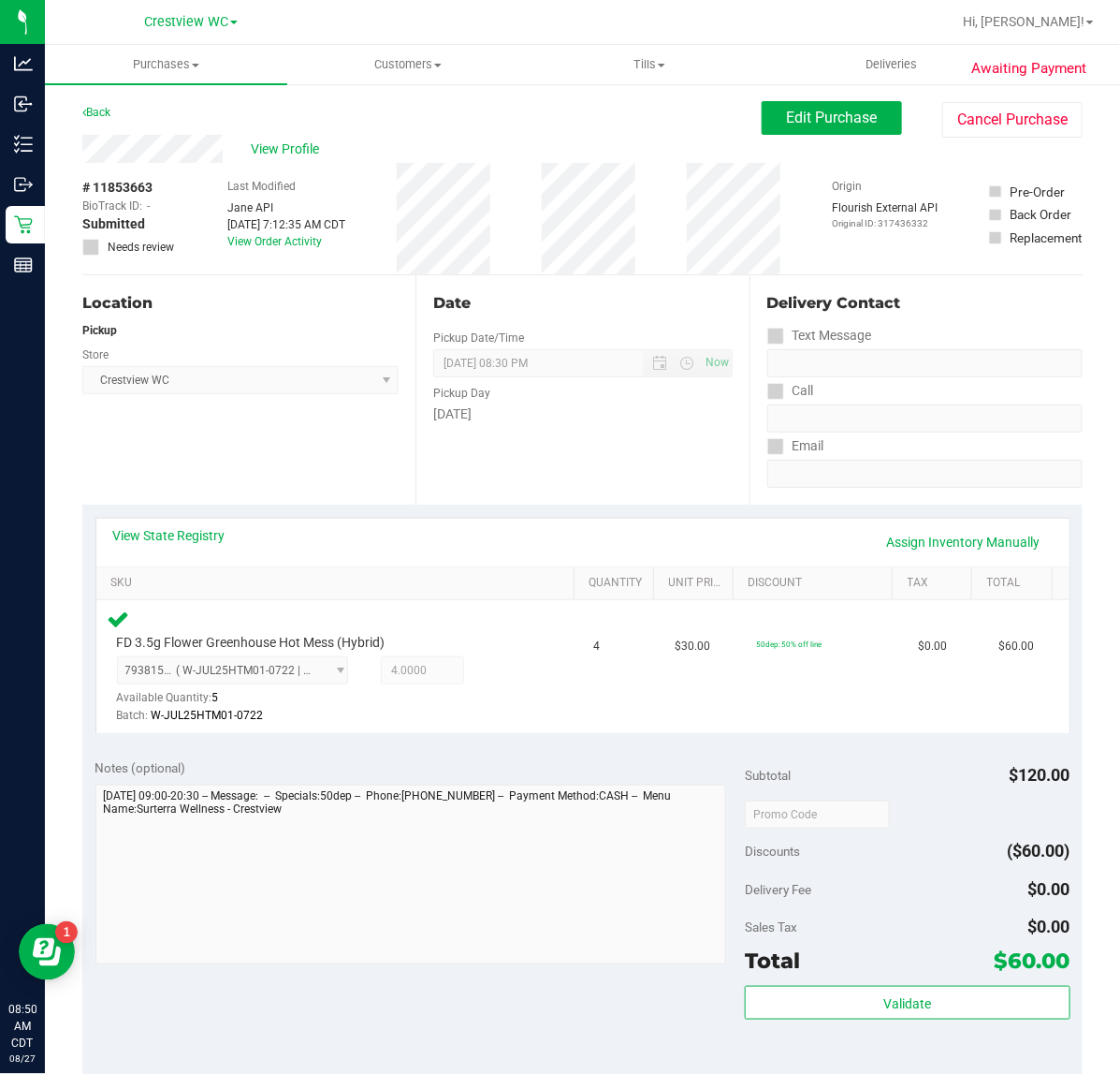
scroll to position [347, 0]
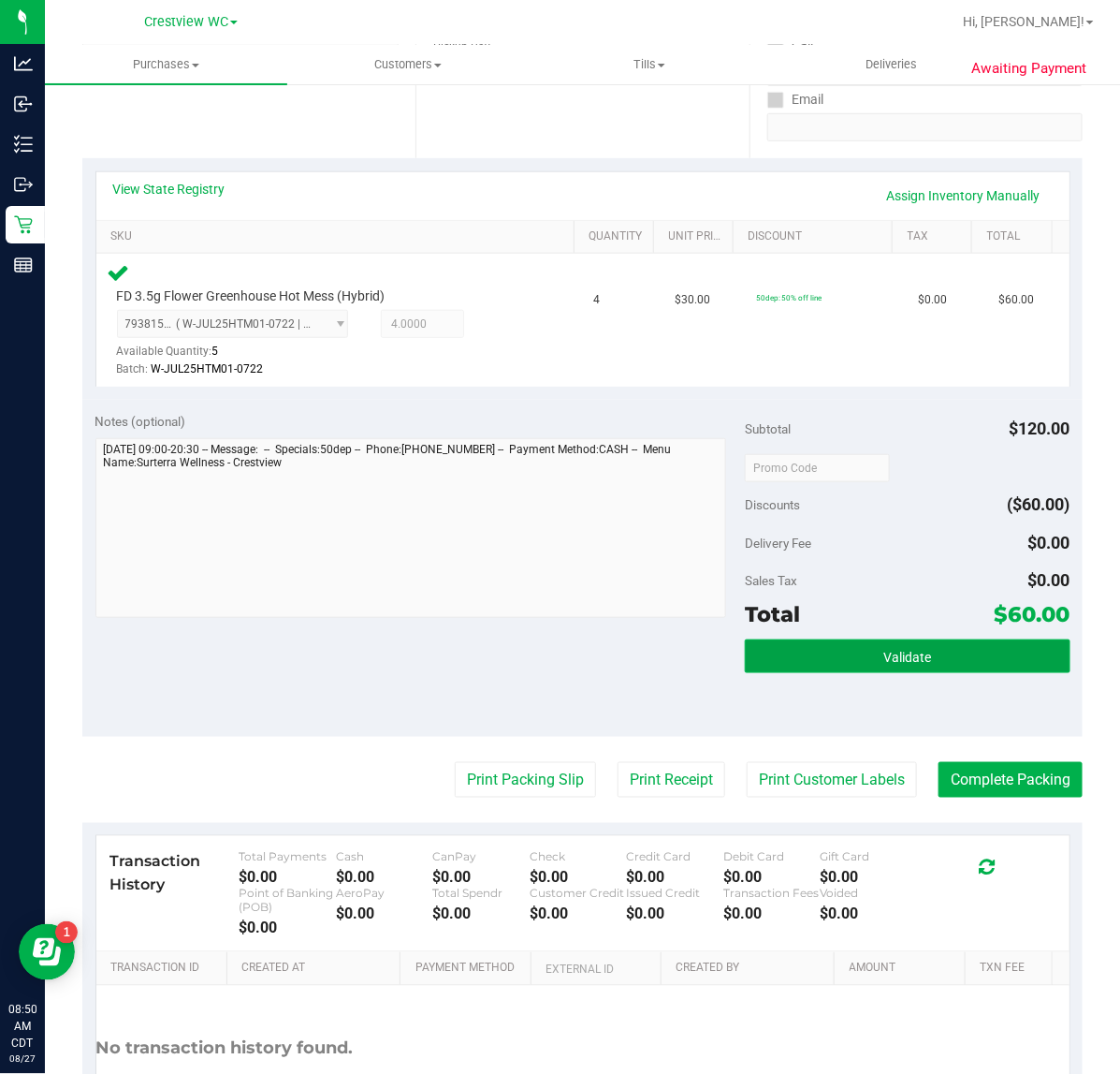
click at [856, 663] on button "Validate" at bounding box center [907, 656] width 324 height 34
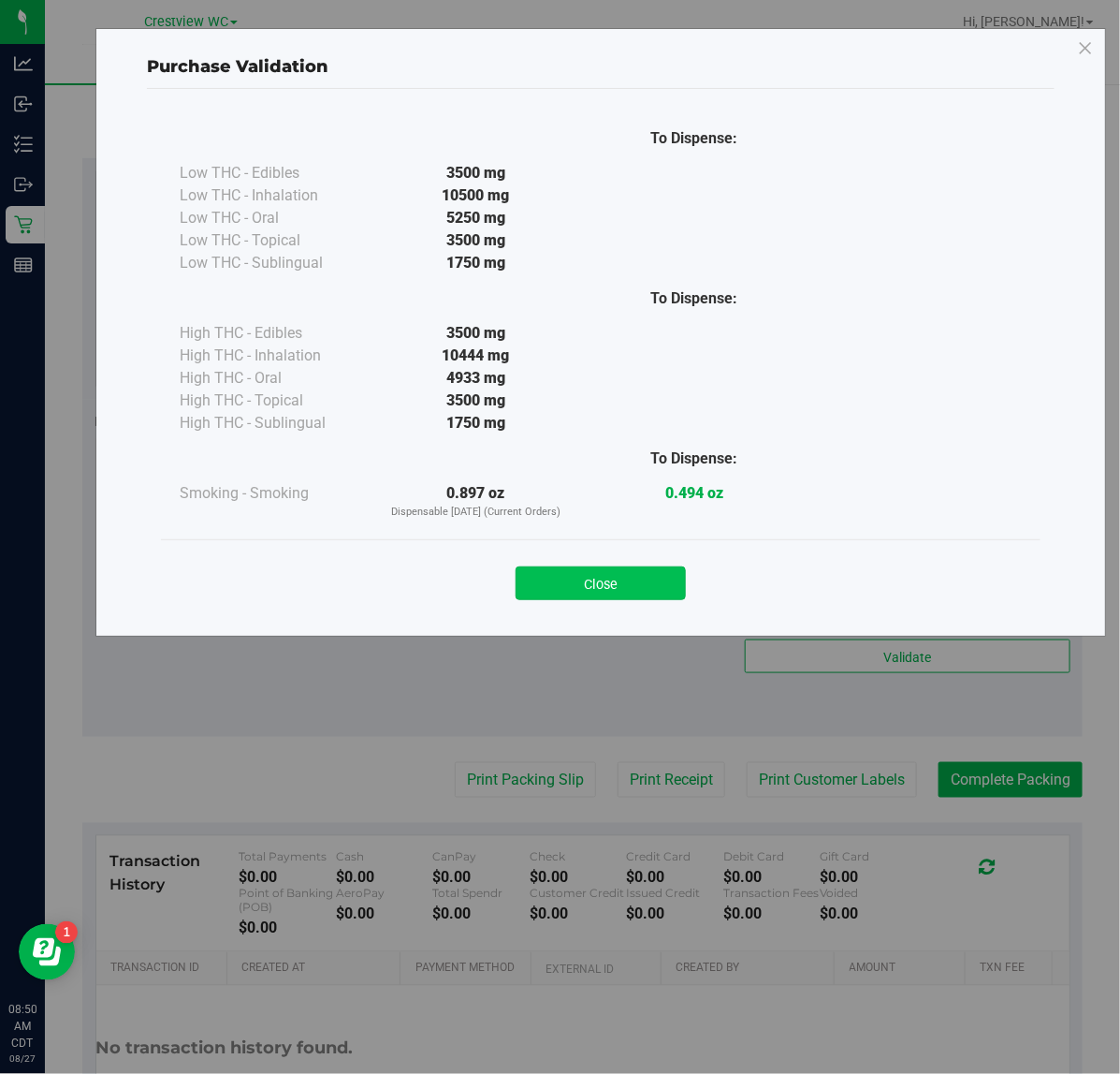
click at [578, 576] on button "Close" at bounding box center [601, 582] width 170 height 34
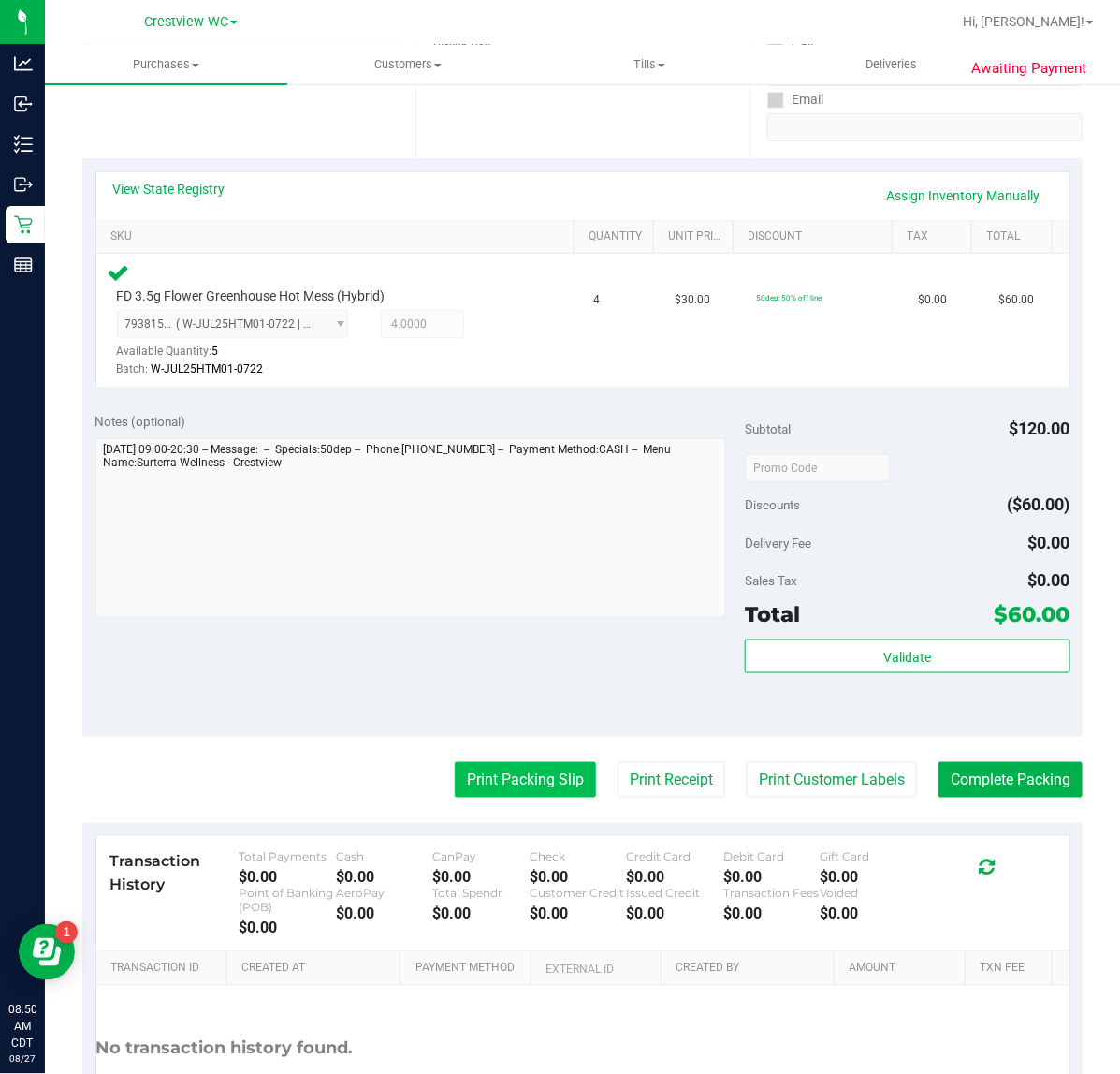
click at [505, 774] on button "Print Packing Slip" at bounding box center [525, 779] width 141 height 36
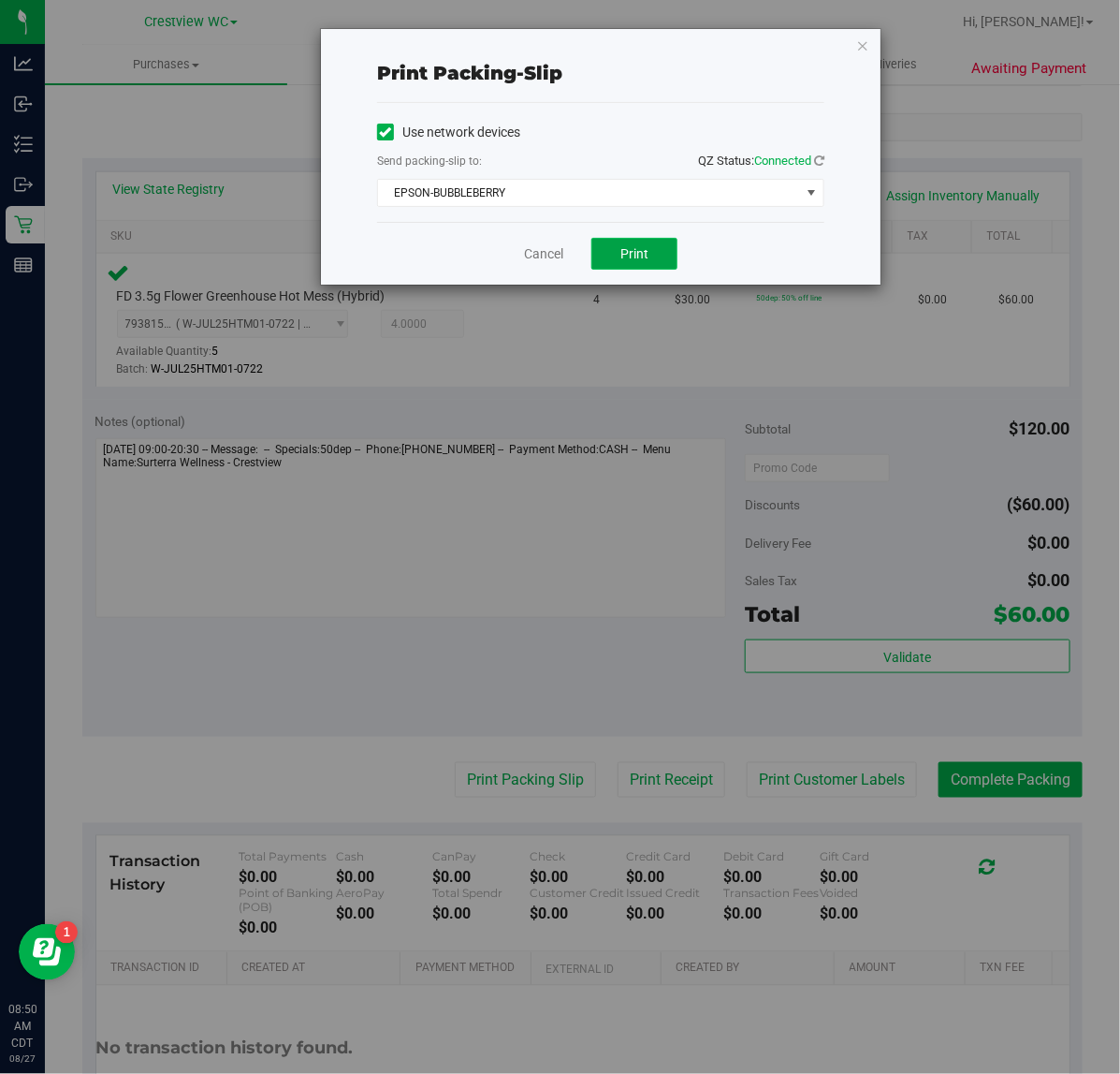
click at [639, 251] on span "Print" at bounding box center [634, 254] width 28 height 15
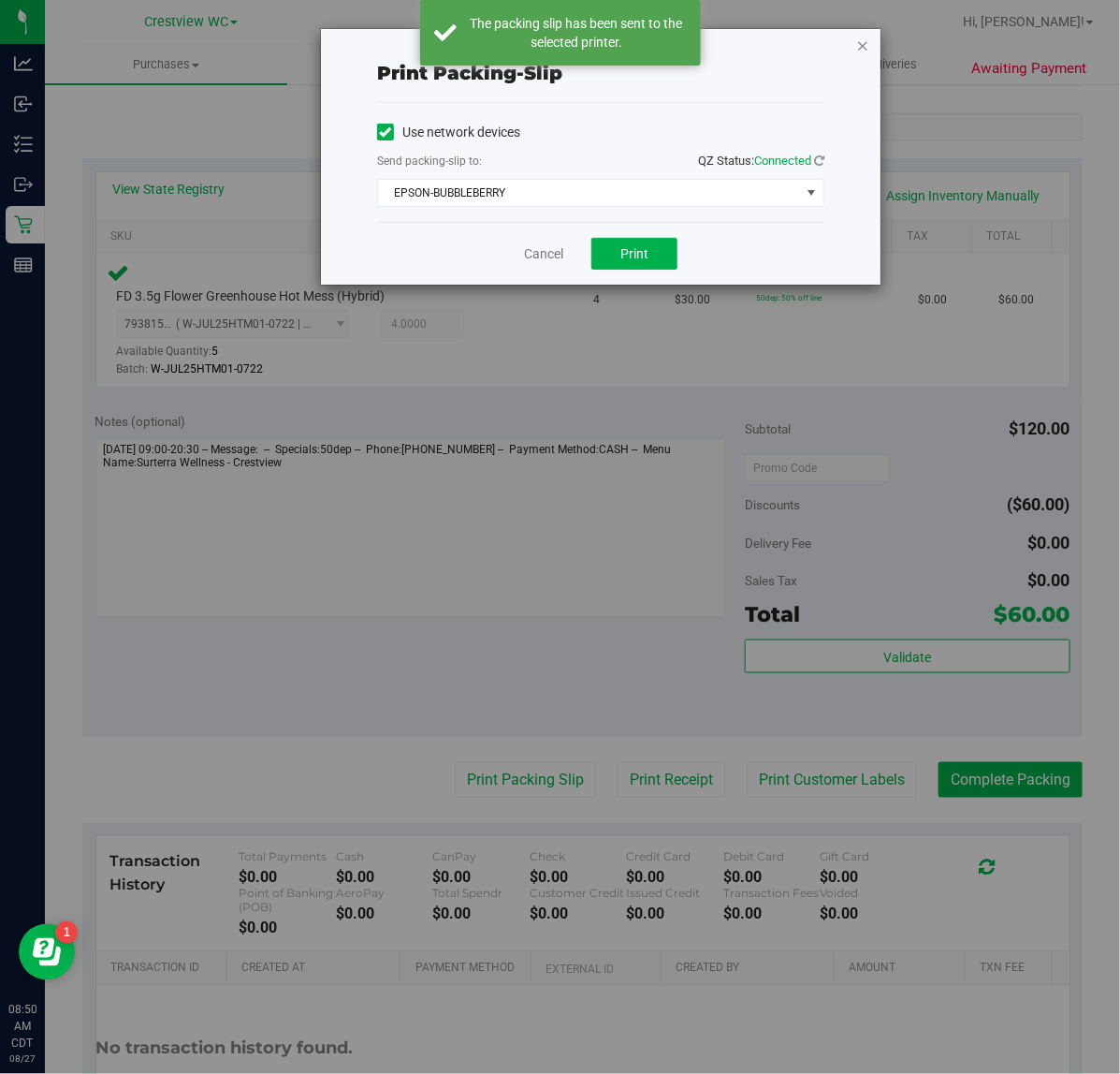
click at [859, 54] on icon "button" at bounding box center [863, 44] width 14 height 22
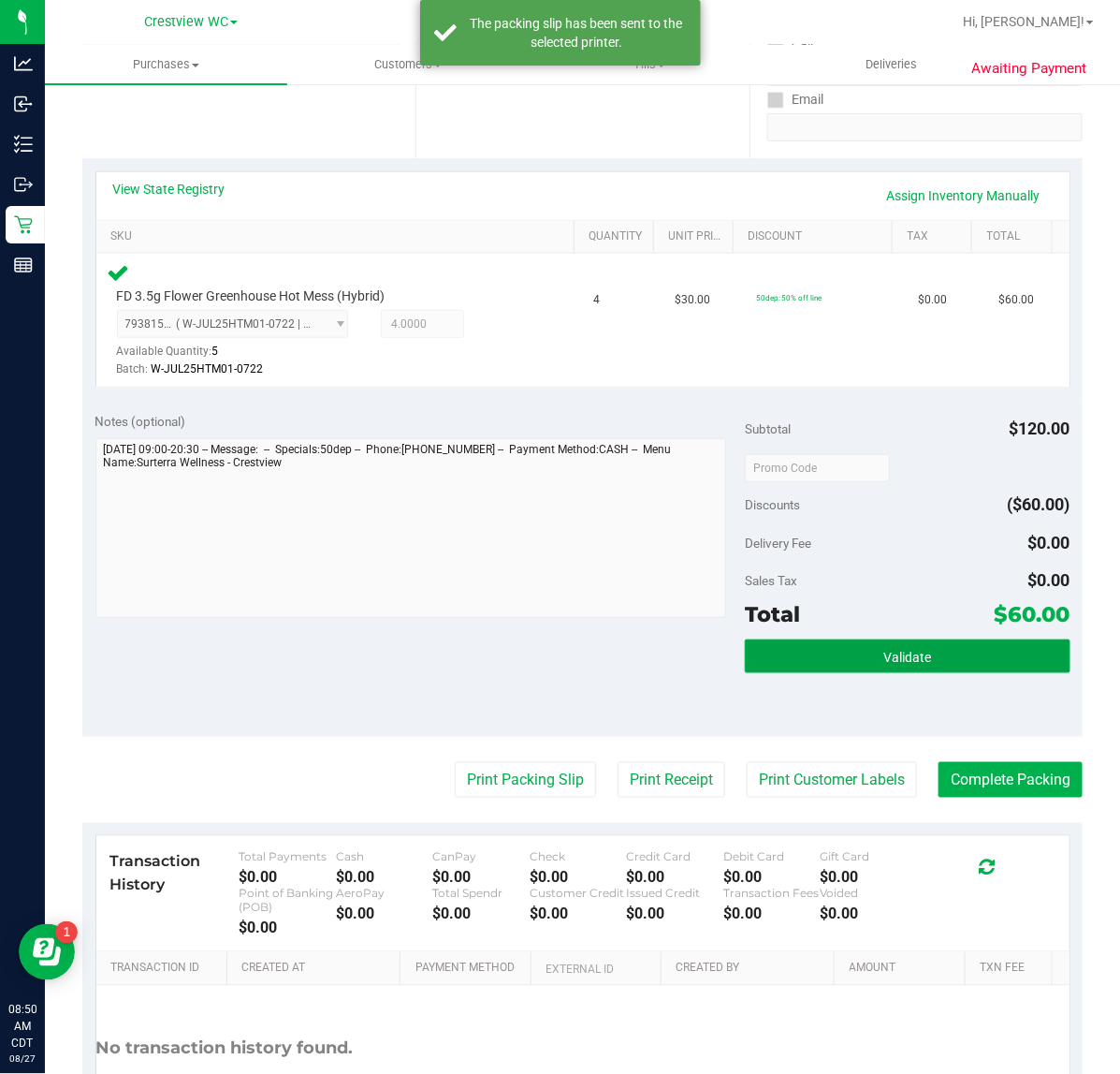
click at [951, 648] on button "Validate" at bounding box center [907, 656] width 324 height 34
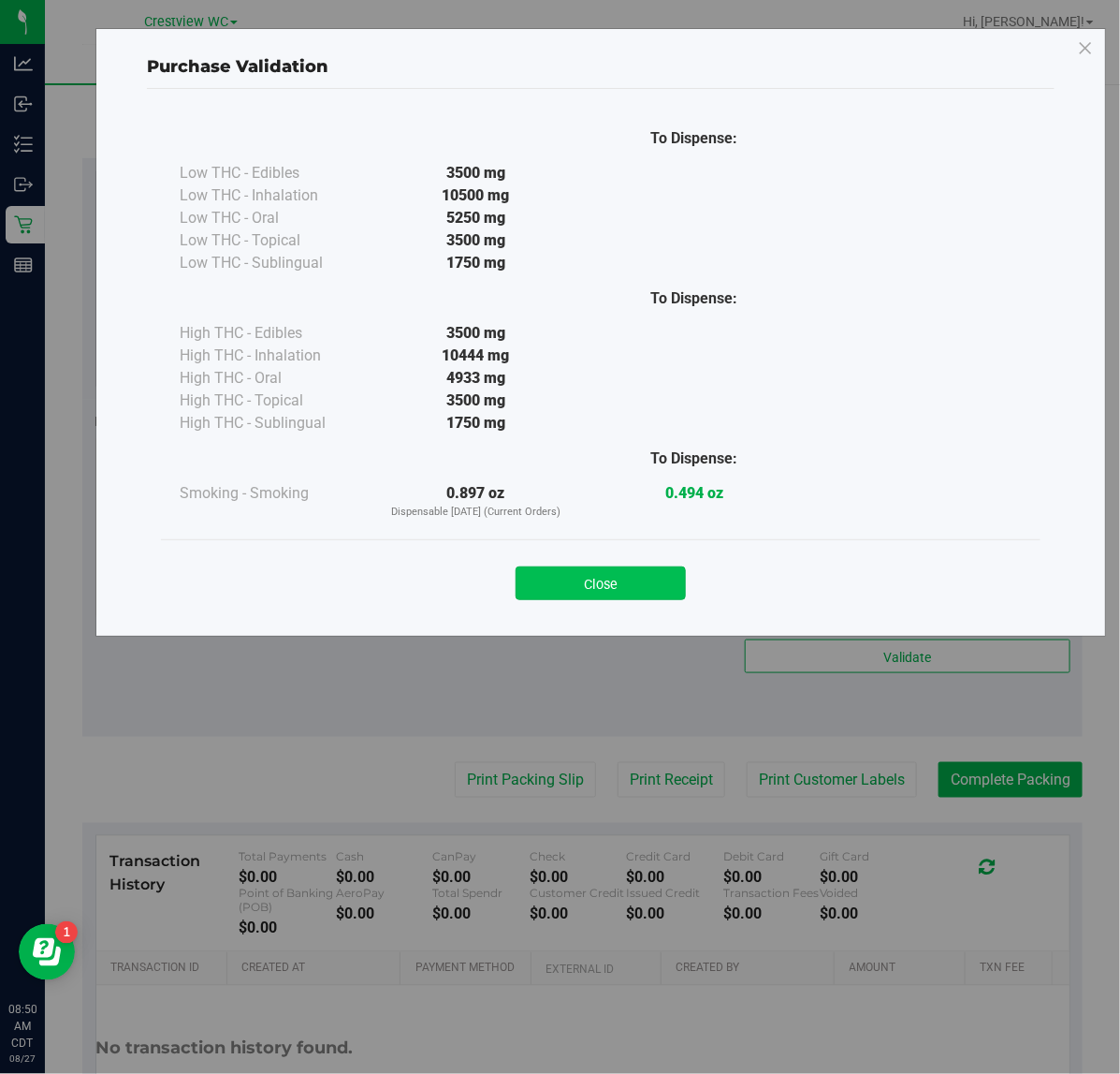
click at [582, 594] on button "Close" at bounding box center [601, 582] width 170 height 34
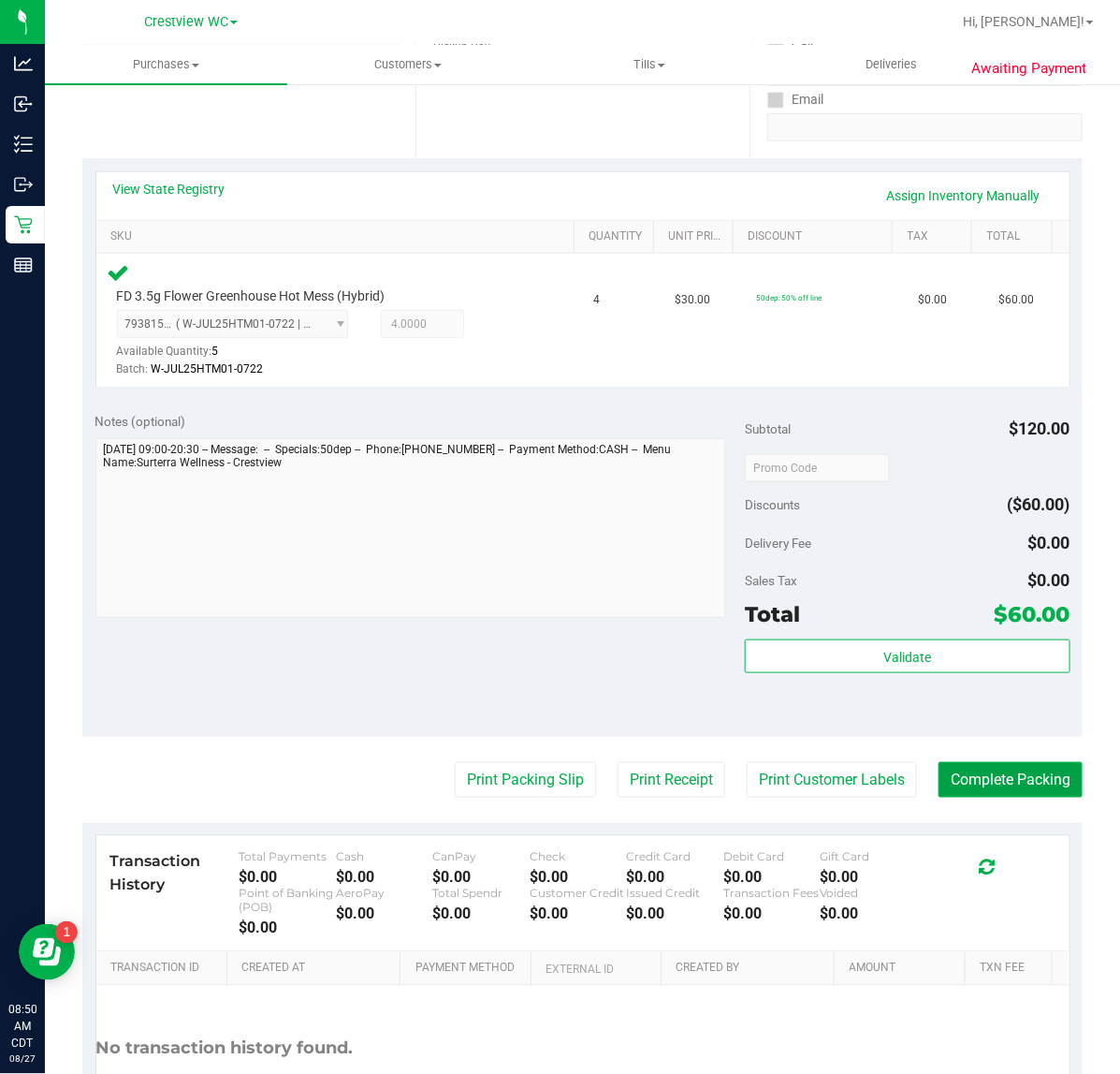
click at [1003, 781] on button "Complete Packing" at bounding box center [1010, 779] width 144 height 36
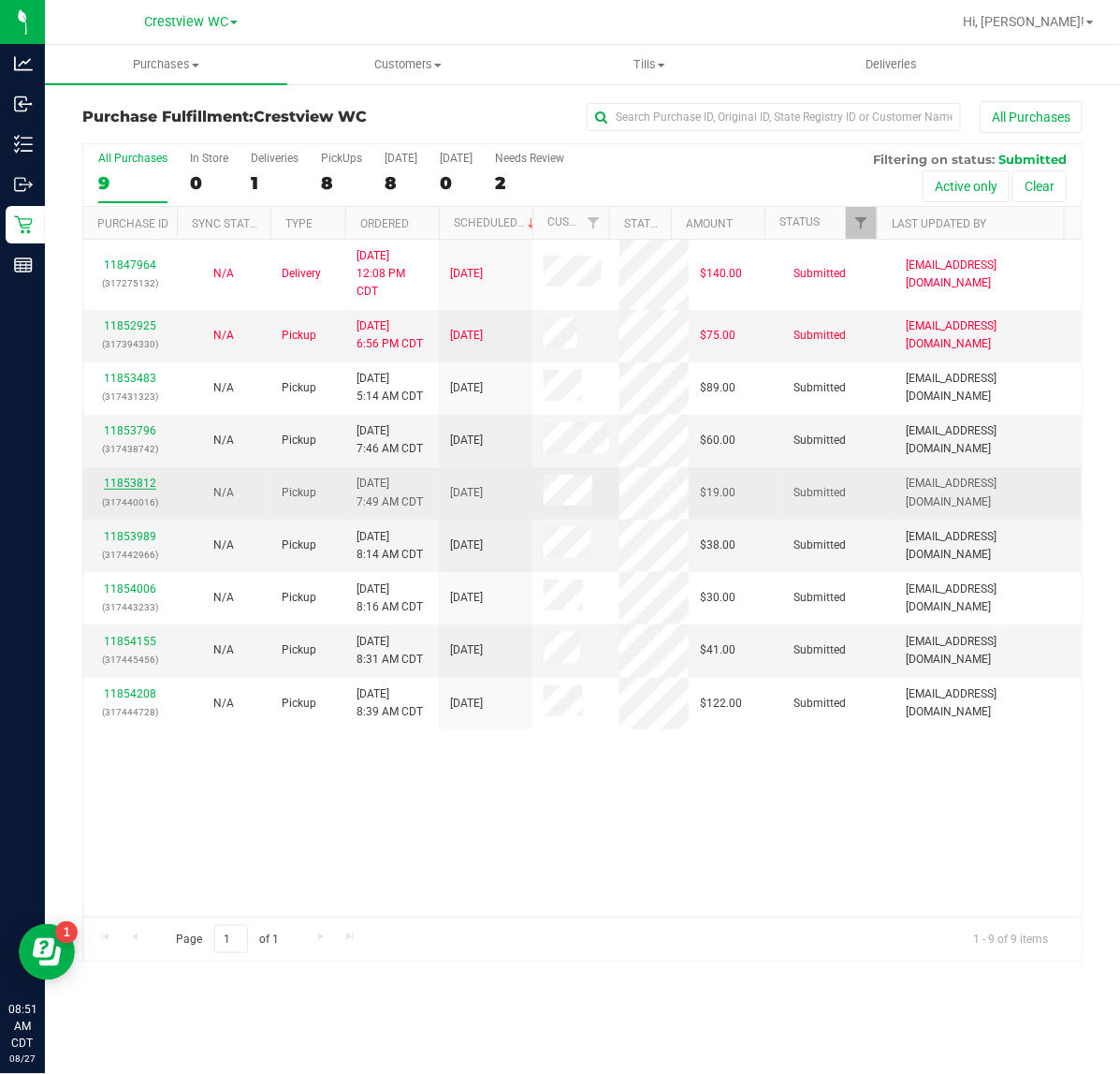
click at [142, 480] on link "11853812" at bounding box center [130, 483] width 52 height 14
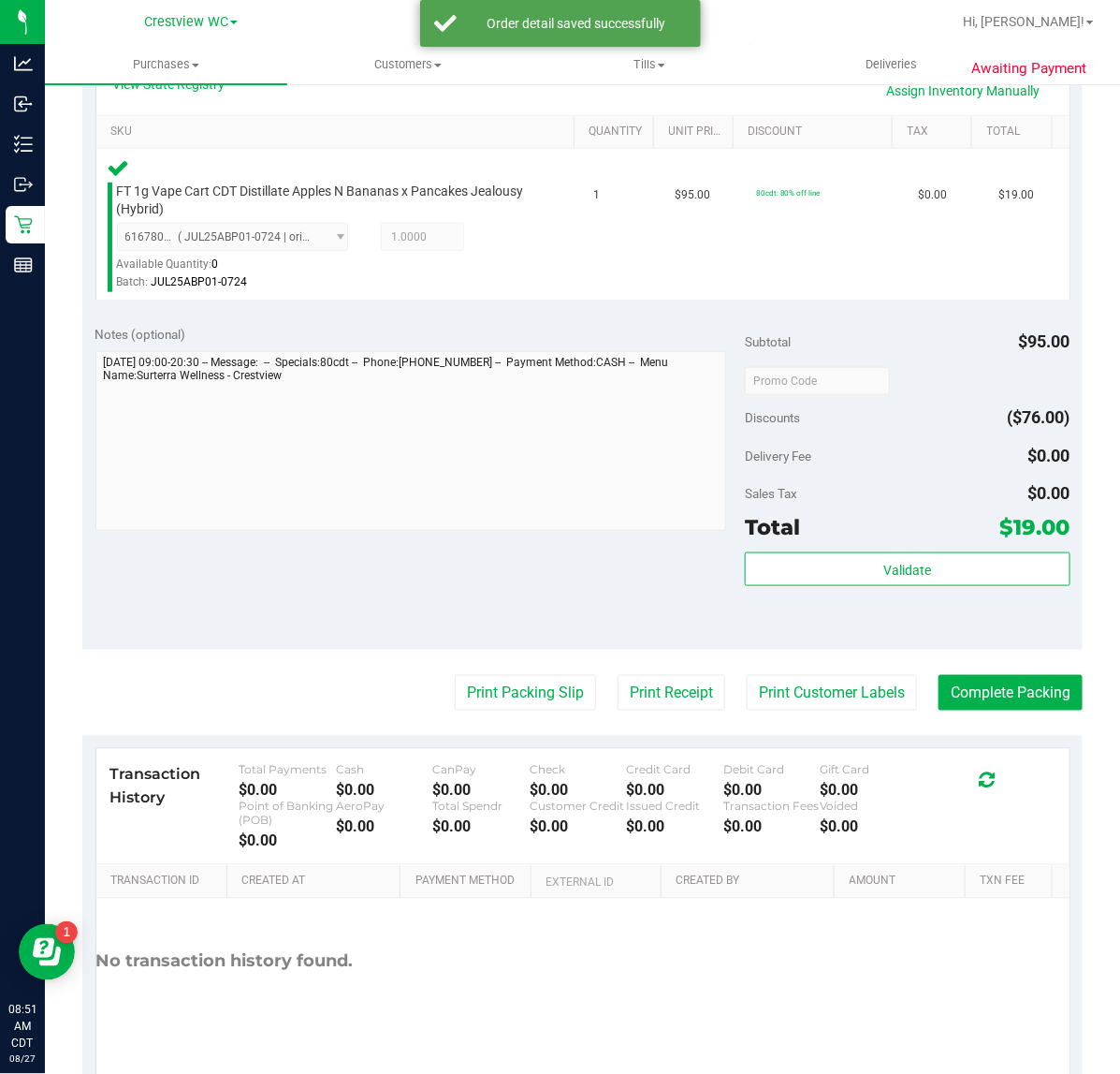
scroll to position [466, 0]
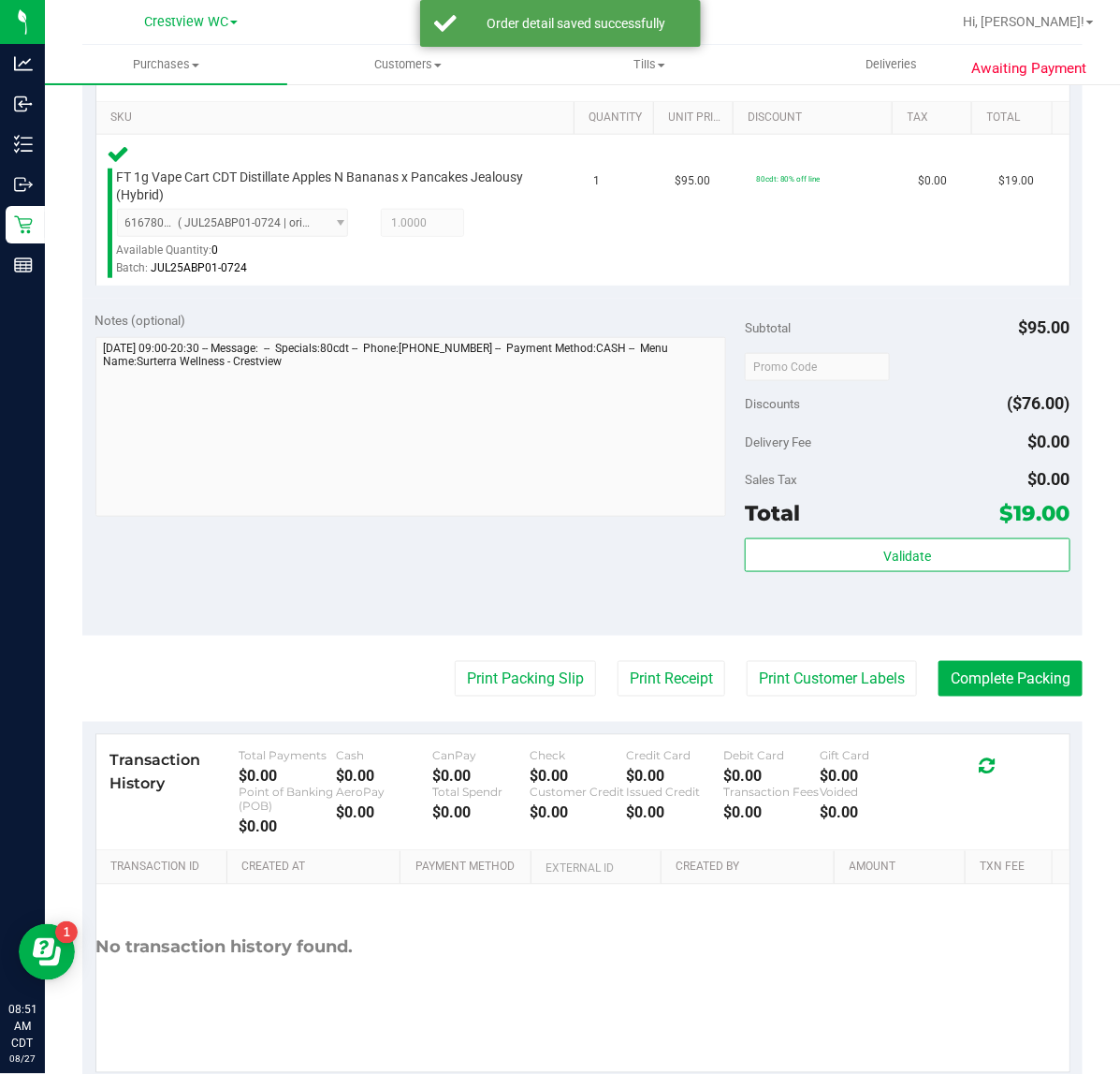
click at [882, 592] on div "Validate" at bounding box center [907, 579] width 324 height 84
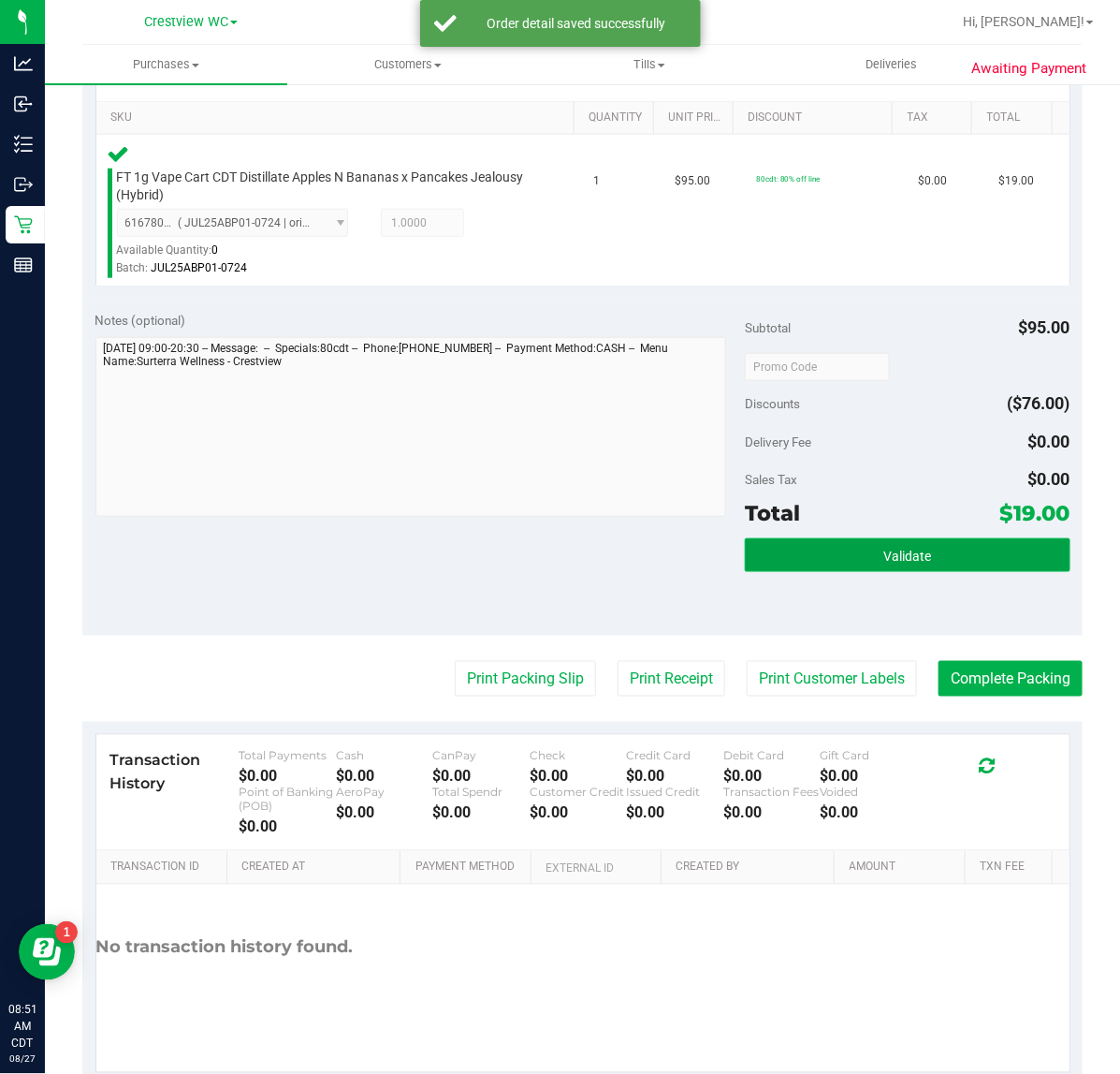
click at [834, 541] on button "Validate" at bounding box center [907, 554] width 324 height 34
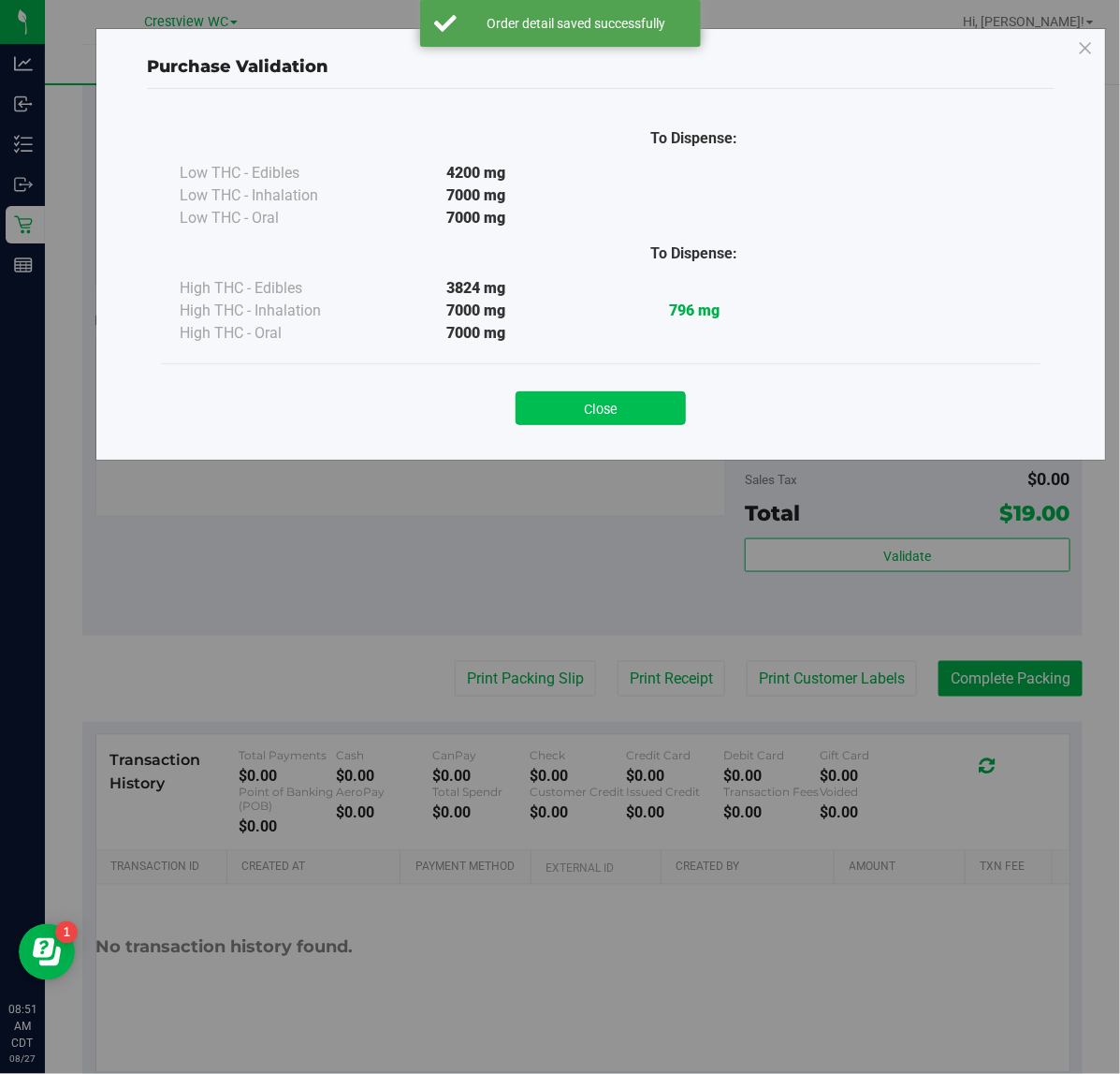
click at [596, 413] on button "Close" at bounding box center [601, 408] width 170 height 34
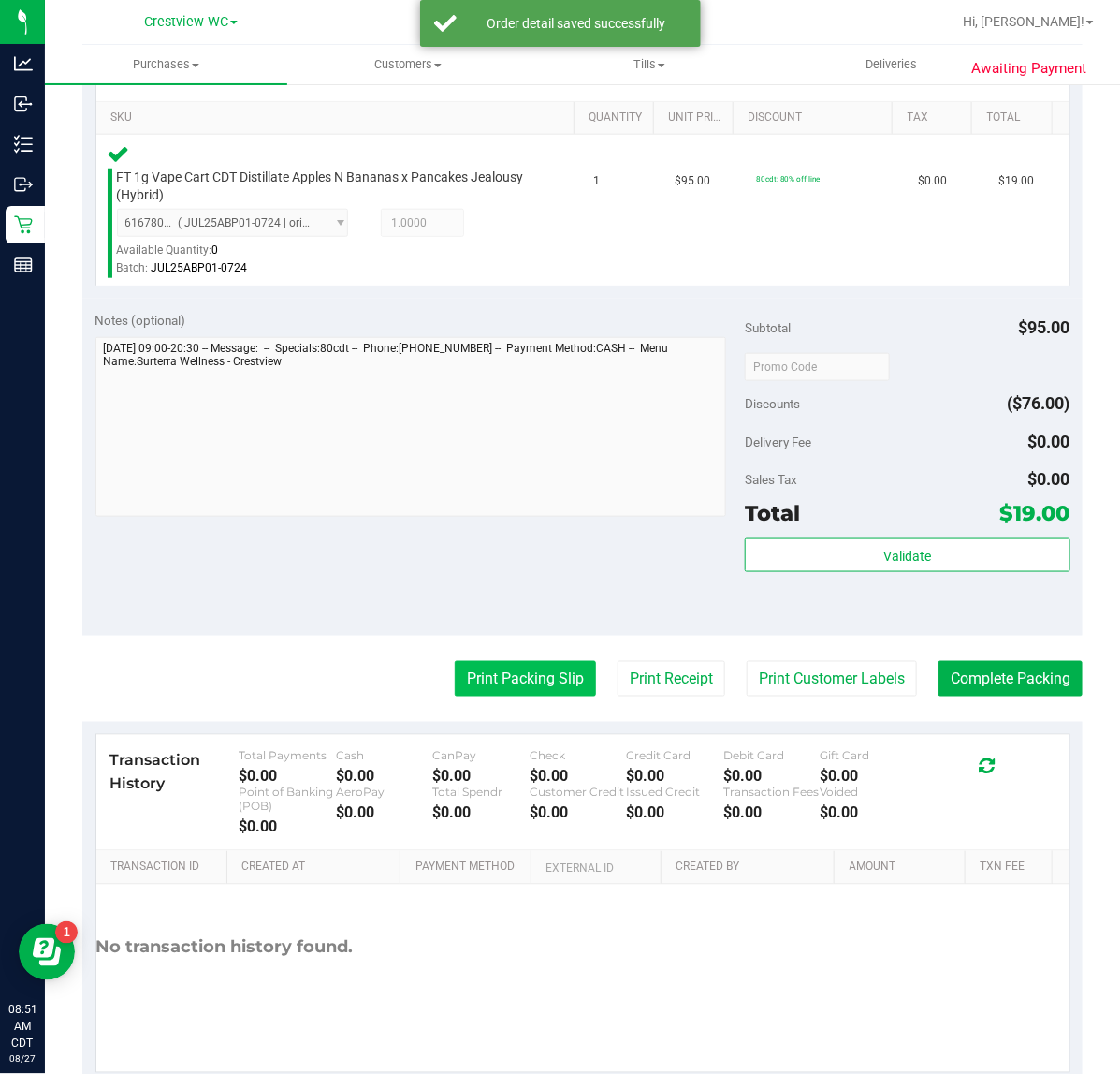
click at [487, 689] on button "Print Packing Slip" at bounding box center [525, 678] width 141 height 36
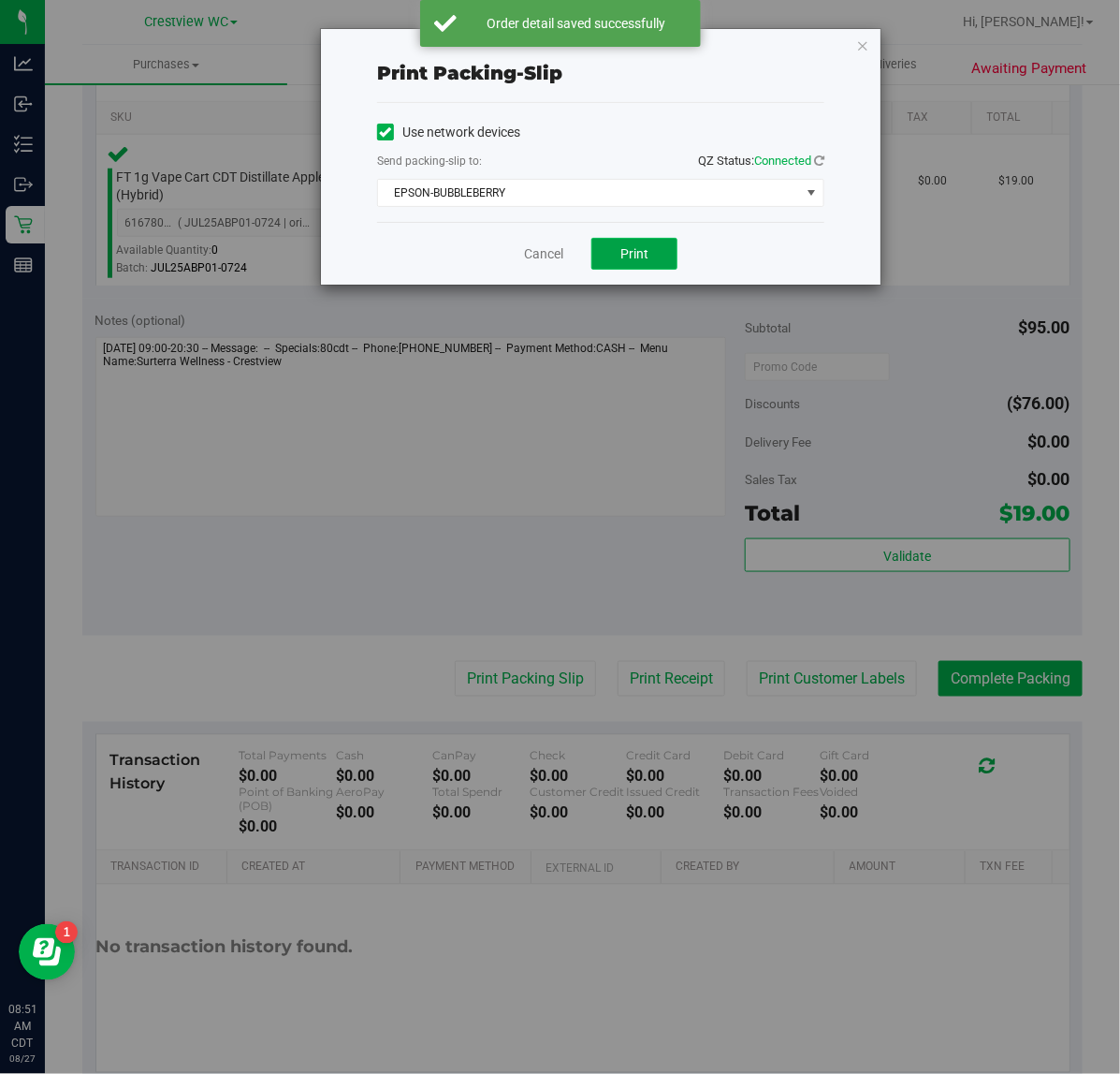
click at [632, 259] on span "Print" at bounding box center [634, 254] width 28 height 15
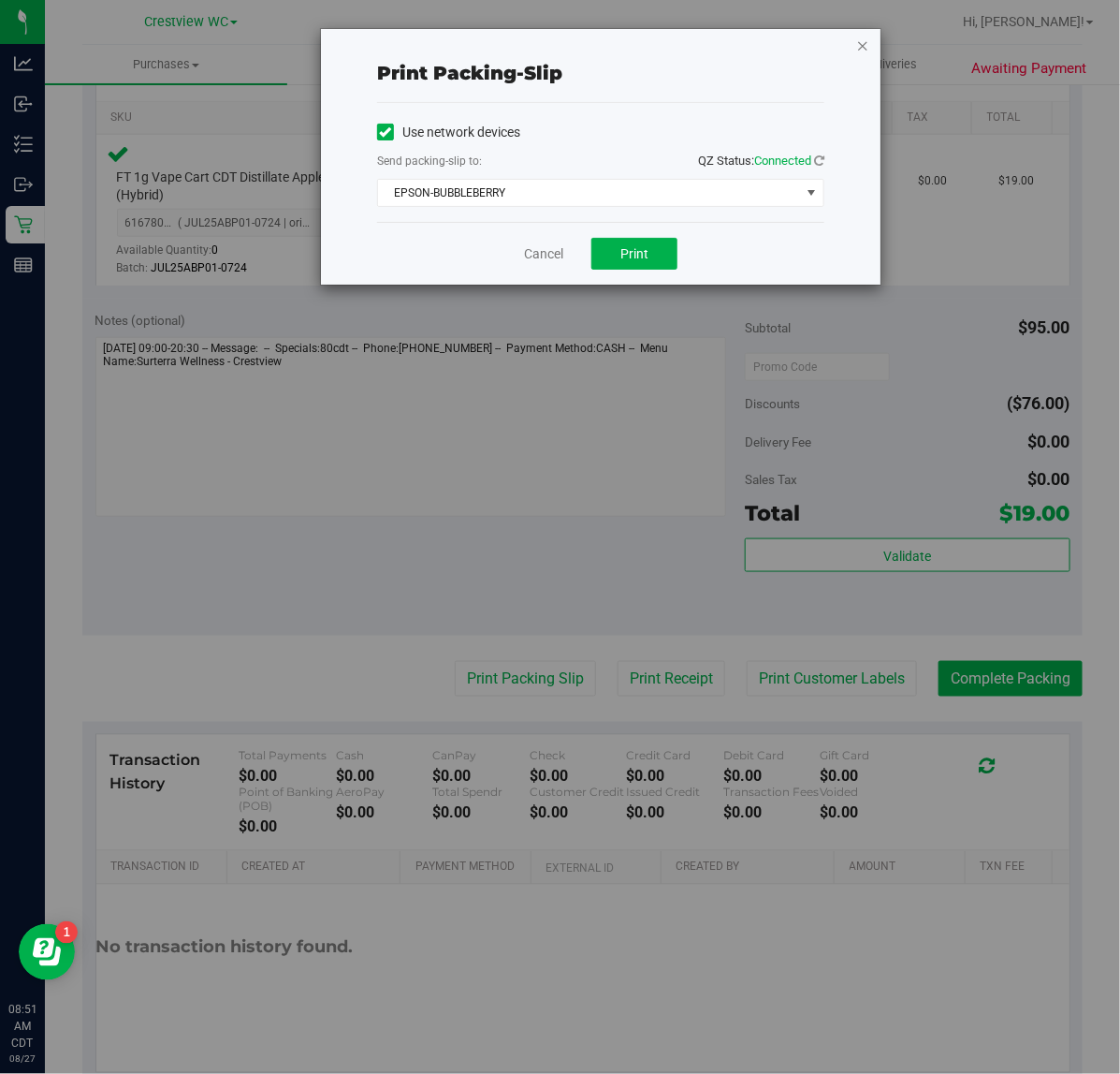
click at [867, 39] on icon "button" at bounding box center [863, 44] width 14 height 22
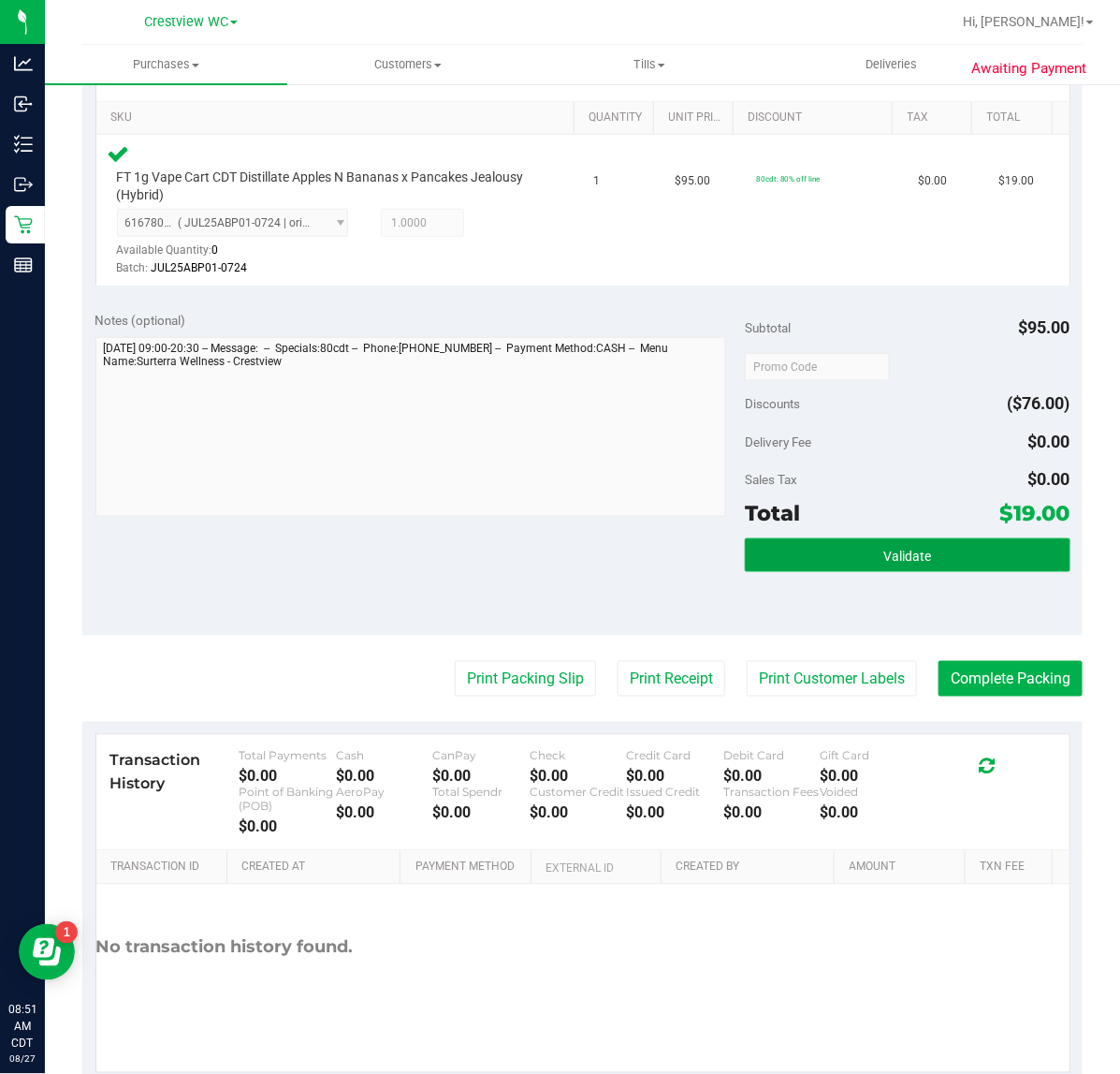
click at [910, 554] on span "Validate" at bounding box center [907, 556] width 47 height 15
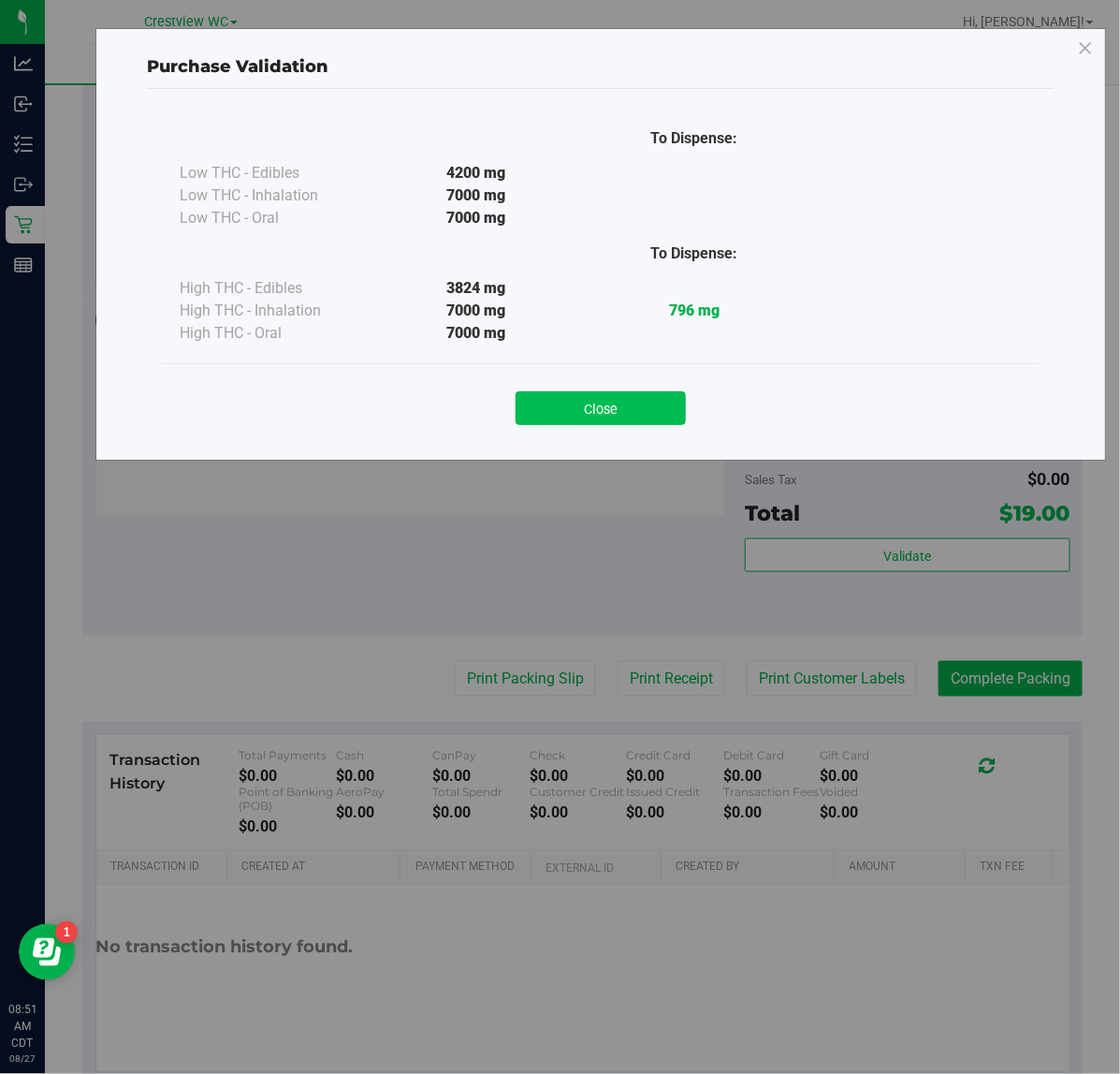
click at [609, 410] on button "Close" at bounding box center [601, 408] width 170 height 34
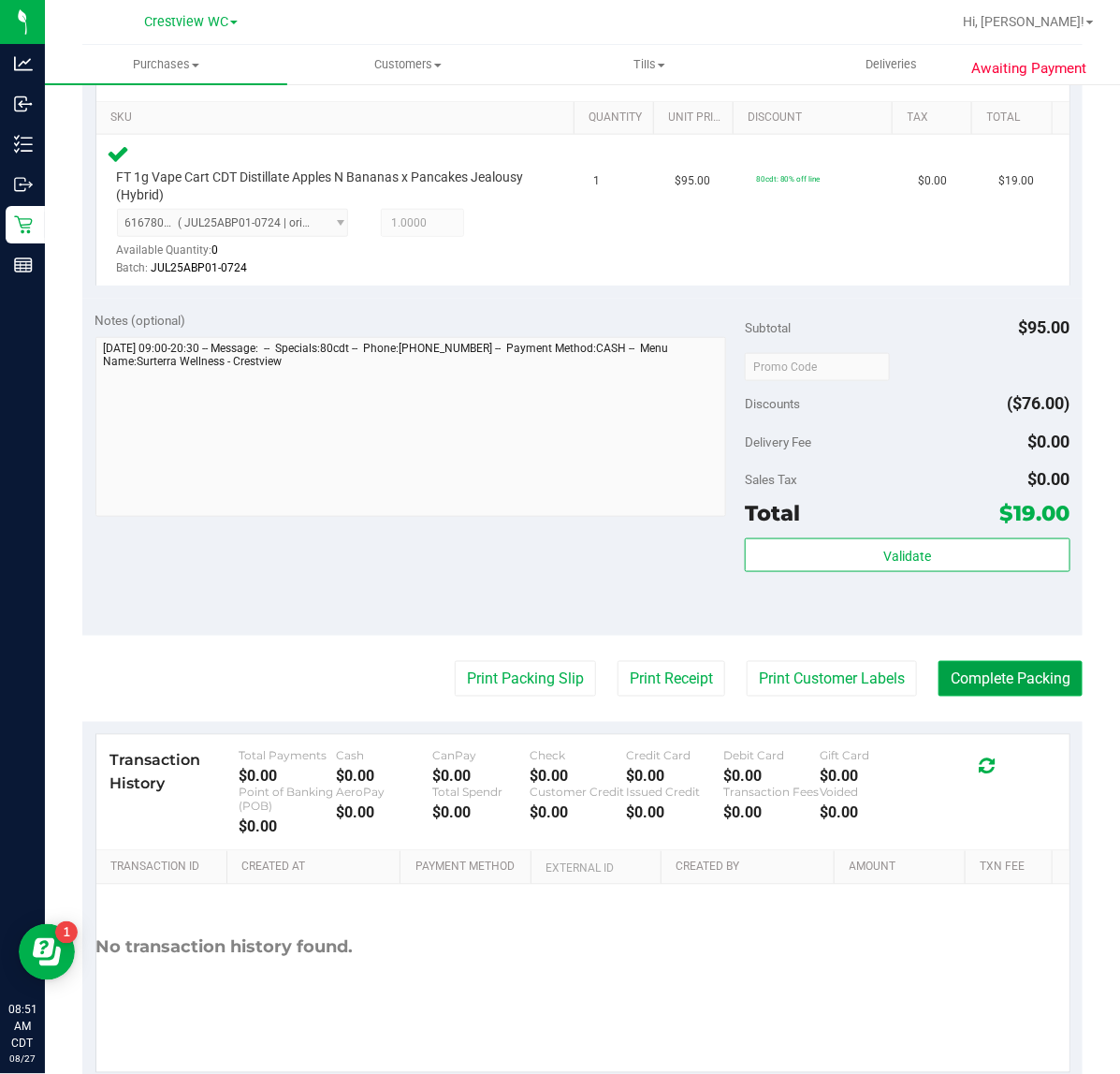
click at [1021, 677] on button "Complete Packing" at bounding box center [1010, 678] width 144 height 36
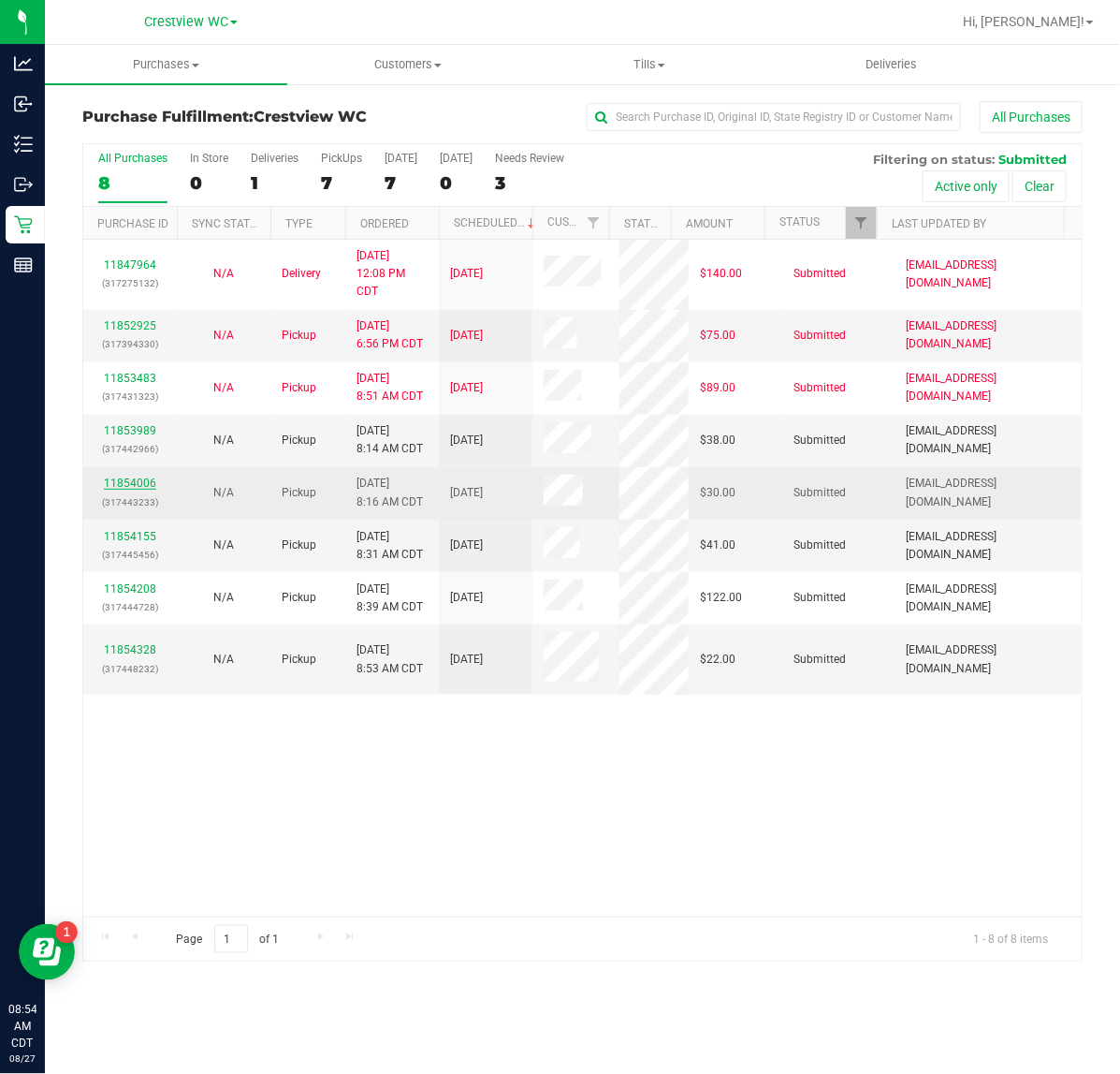
click at [150, 479] on link "11854006" at bounding box center [130, 483] width 52 height 14
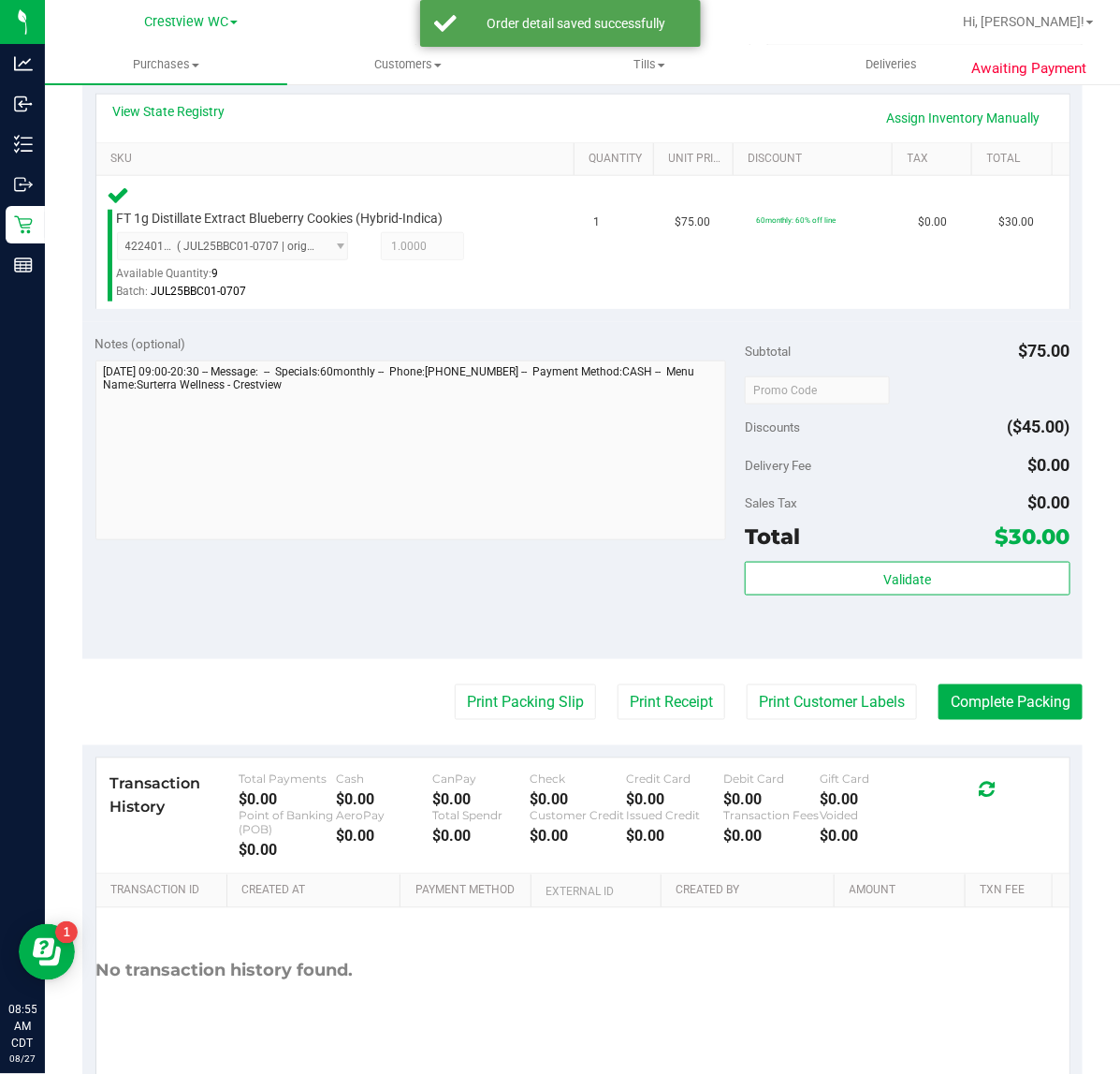
scroll to position [441, 0]
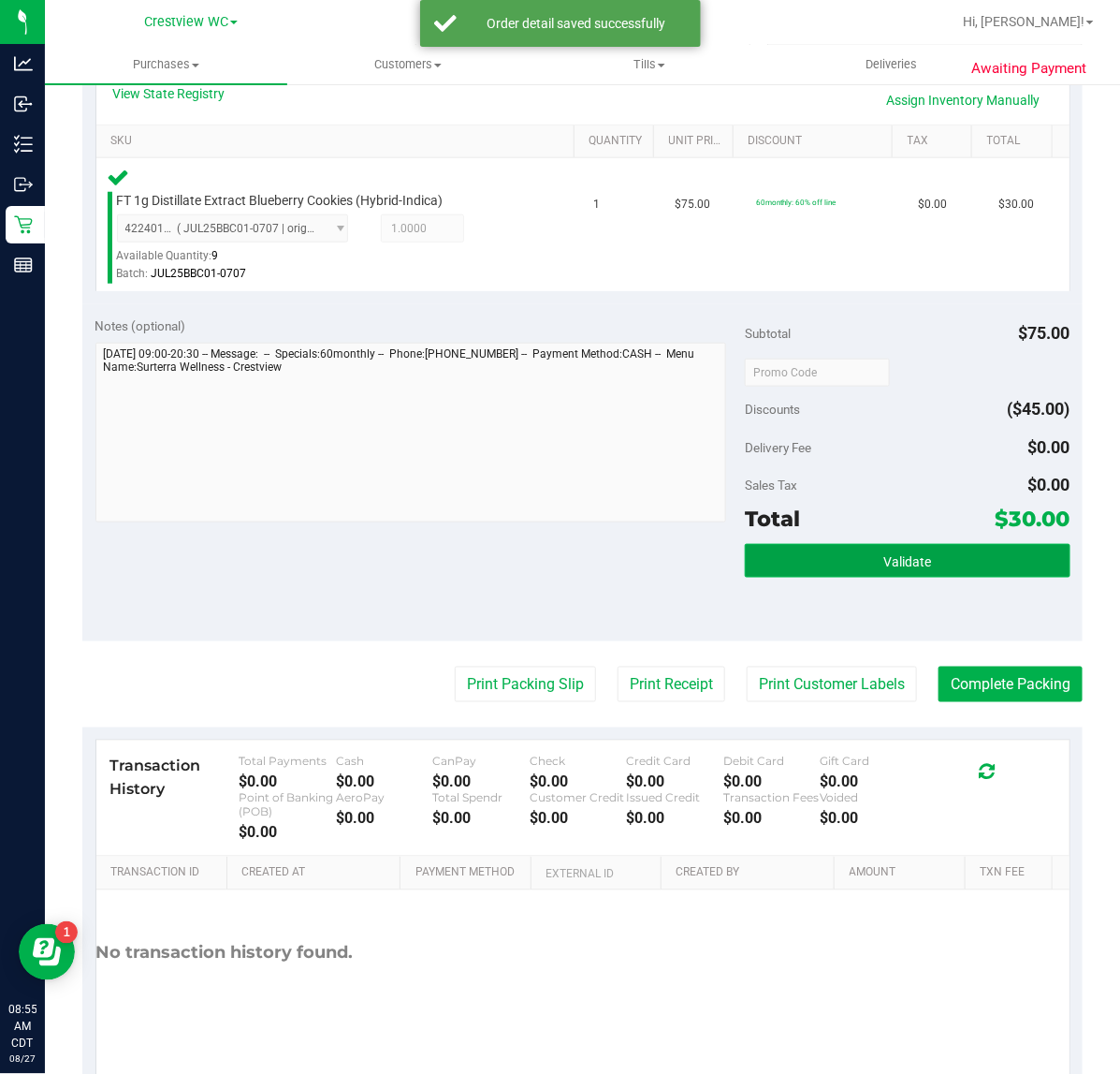
click at [964, 572] on button "Validate" at bounding box center [907, 560] width 324 height 34
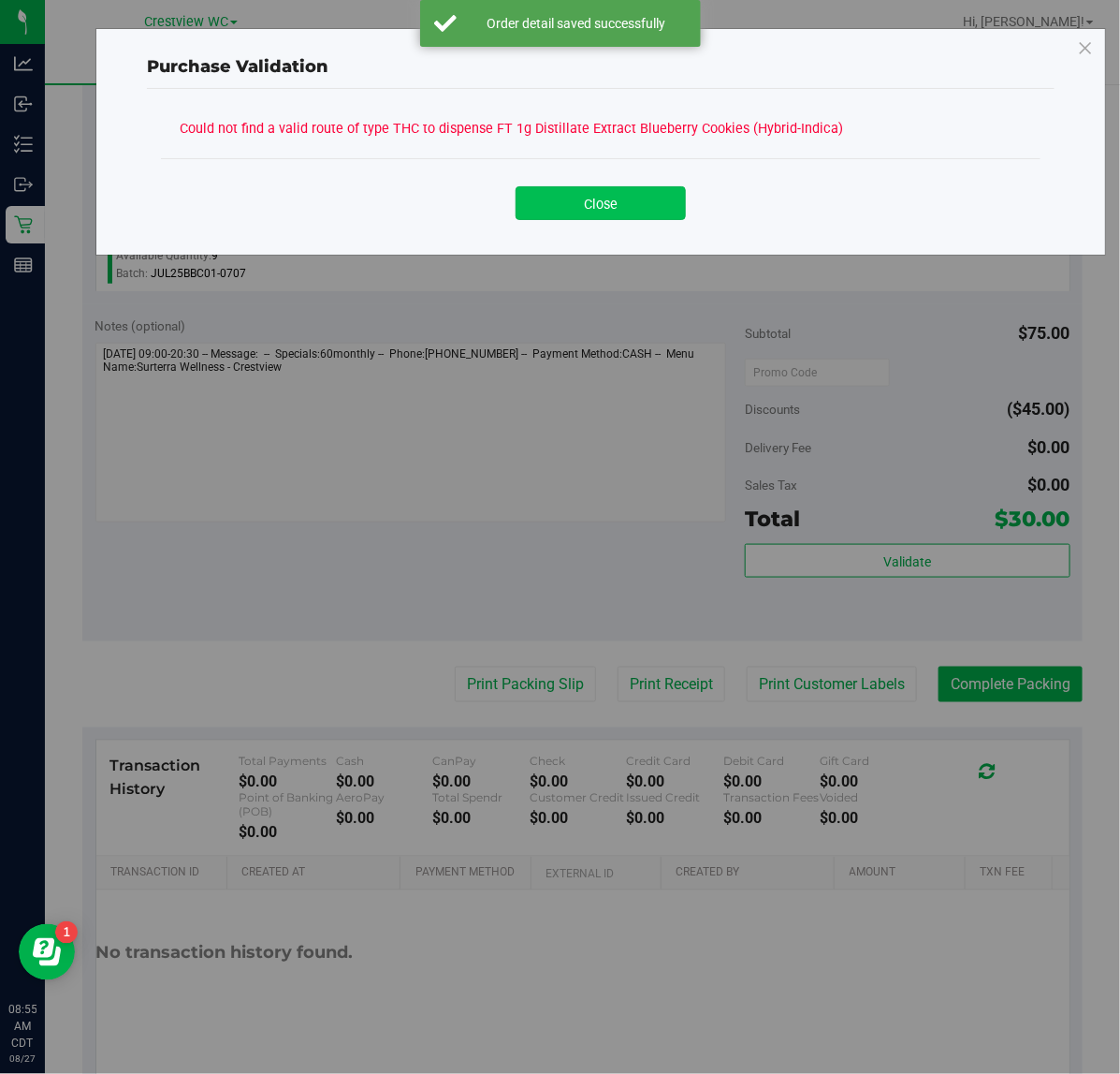
click at [615, 194] on button "Close" at bounding box center [601, 203] width 170 height 34
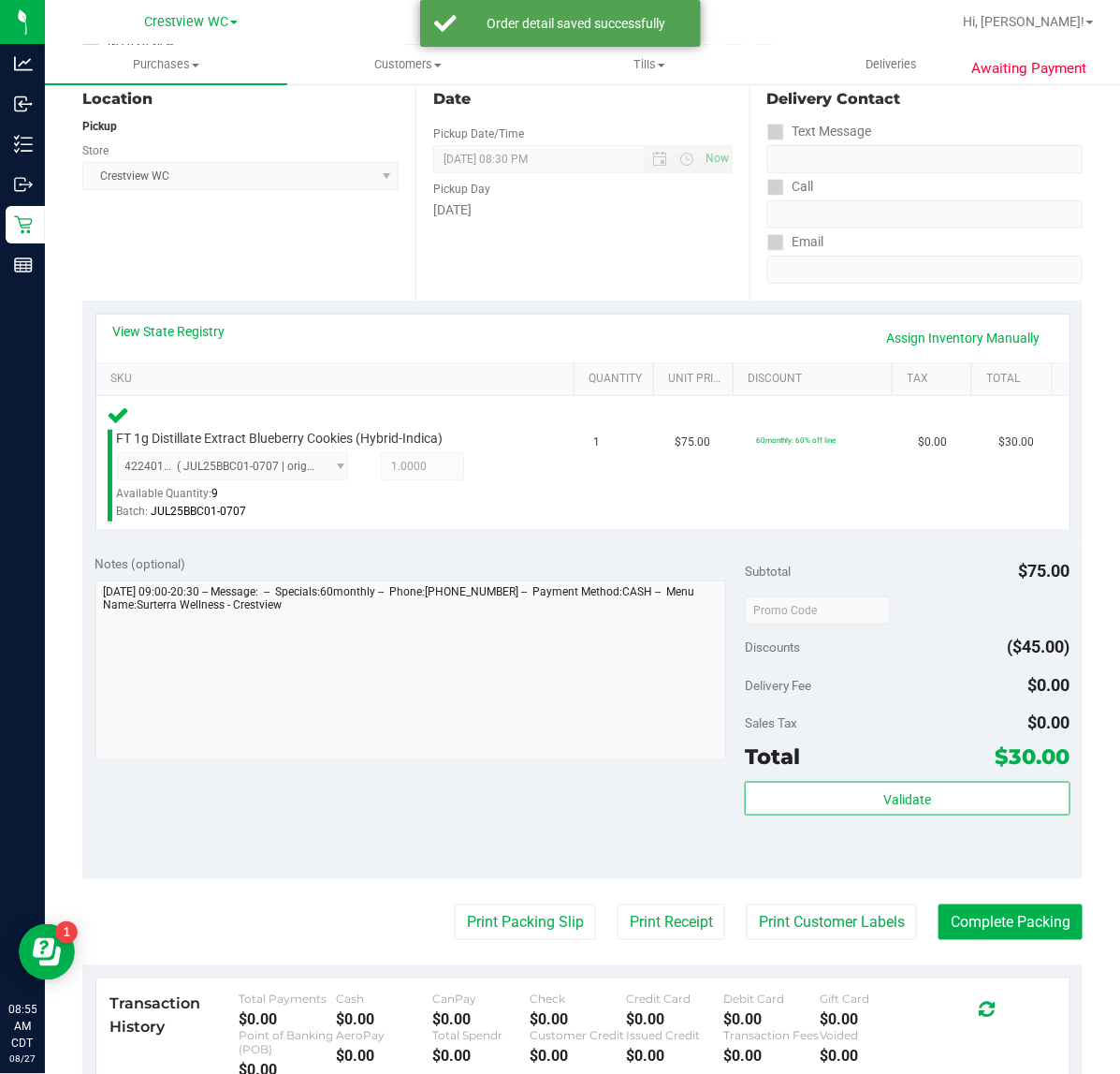
scroll to position [18, 0]
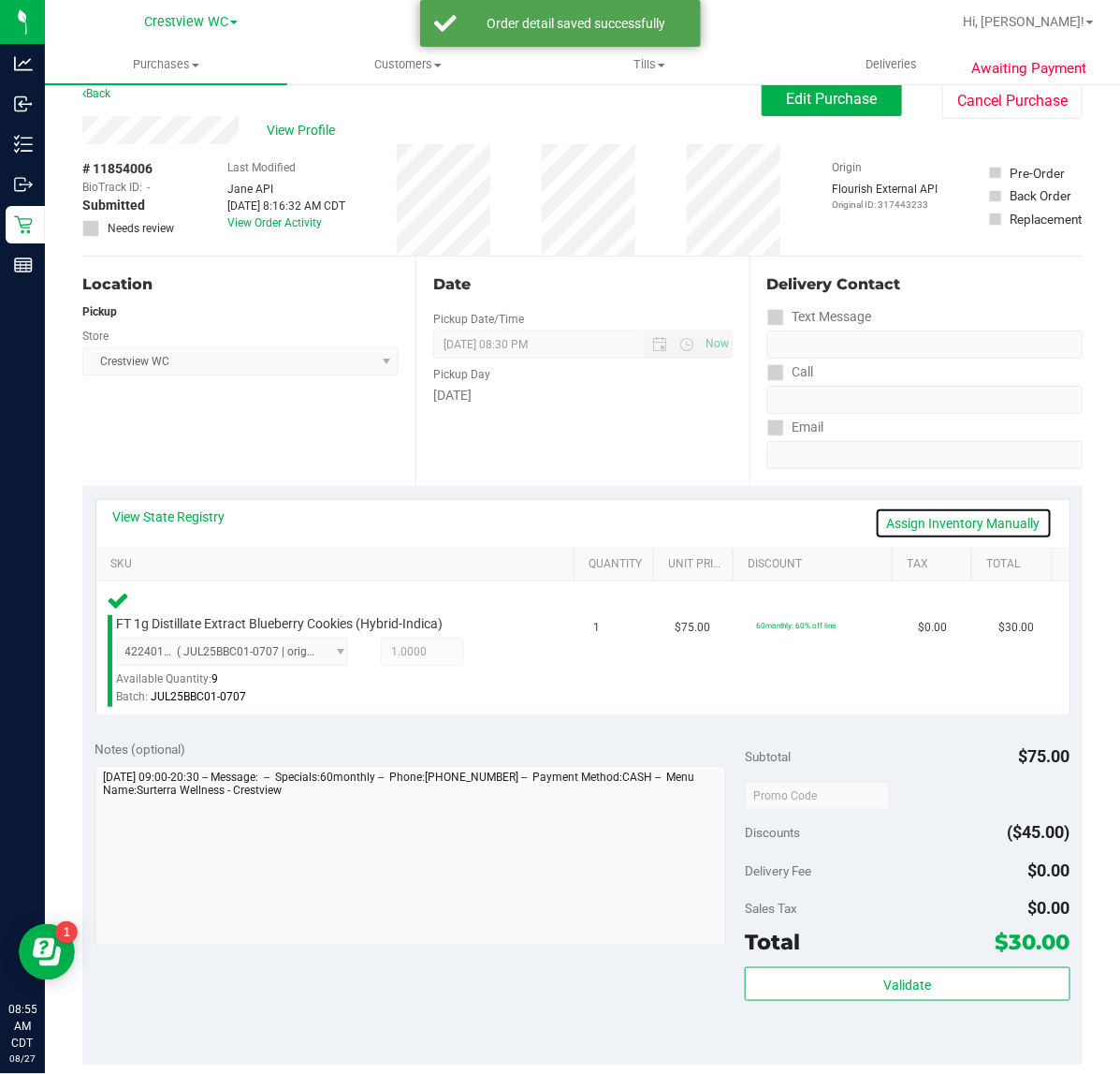
click at [992, 527] on link "Assign Inventory Manually" at bounding box center [964, 523] width 178 height 32
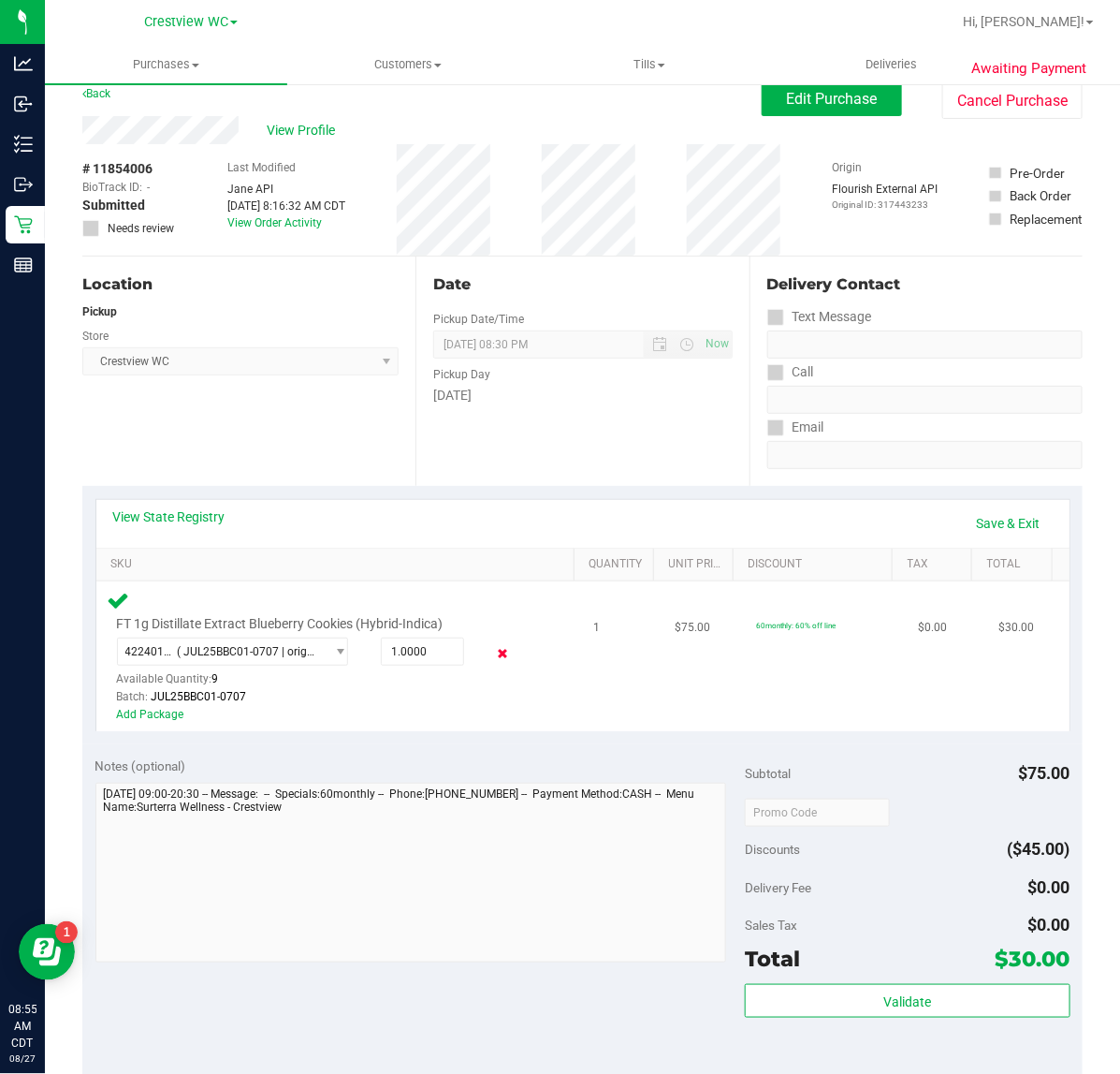
click at [492, 652] on icon at bounding box center [502, 654] width 19 height 21
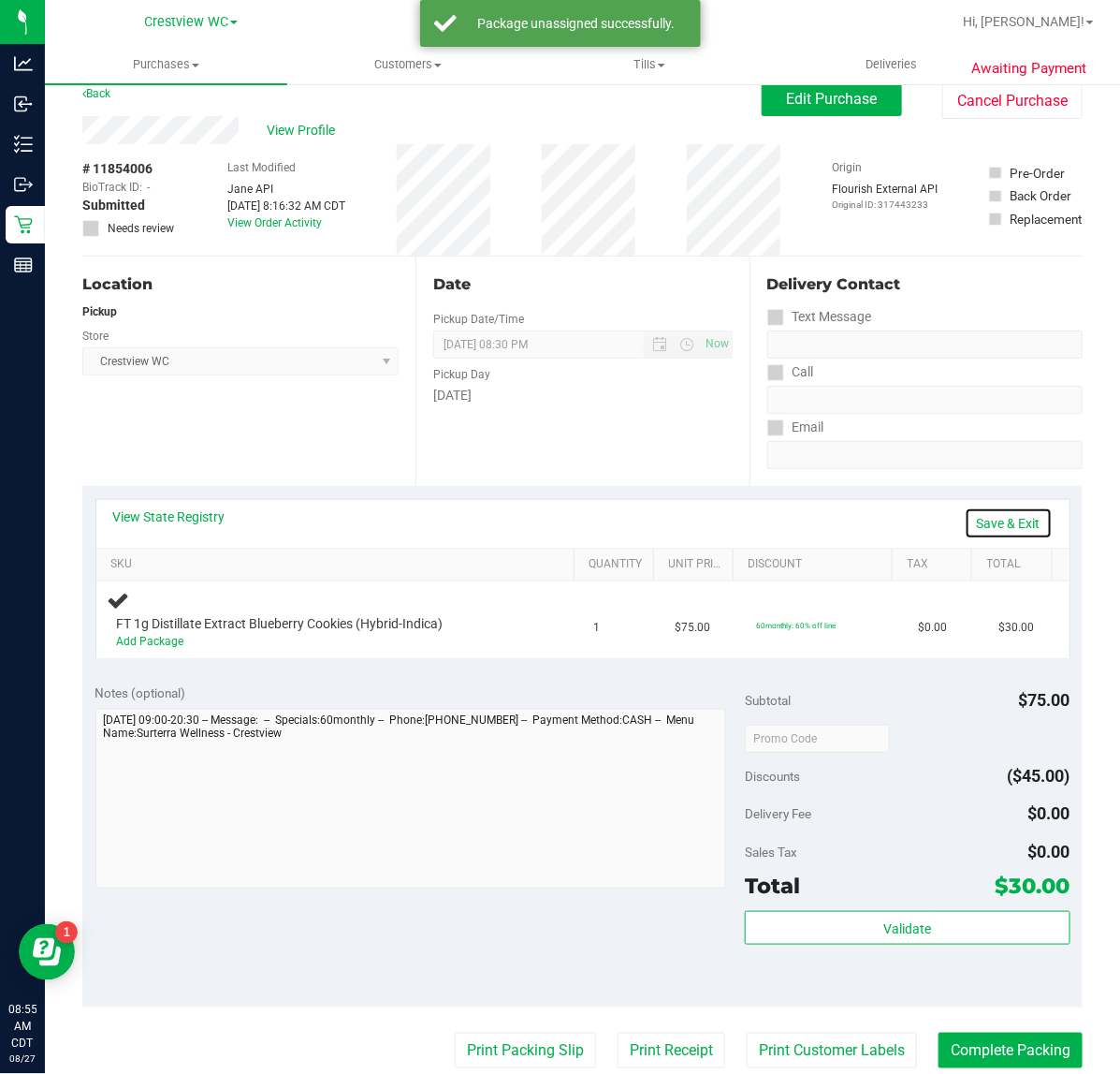
click at [993, 521] on link "Save & Exit" at bounding box center [1008, 523] width 88 height 32
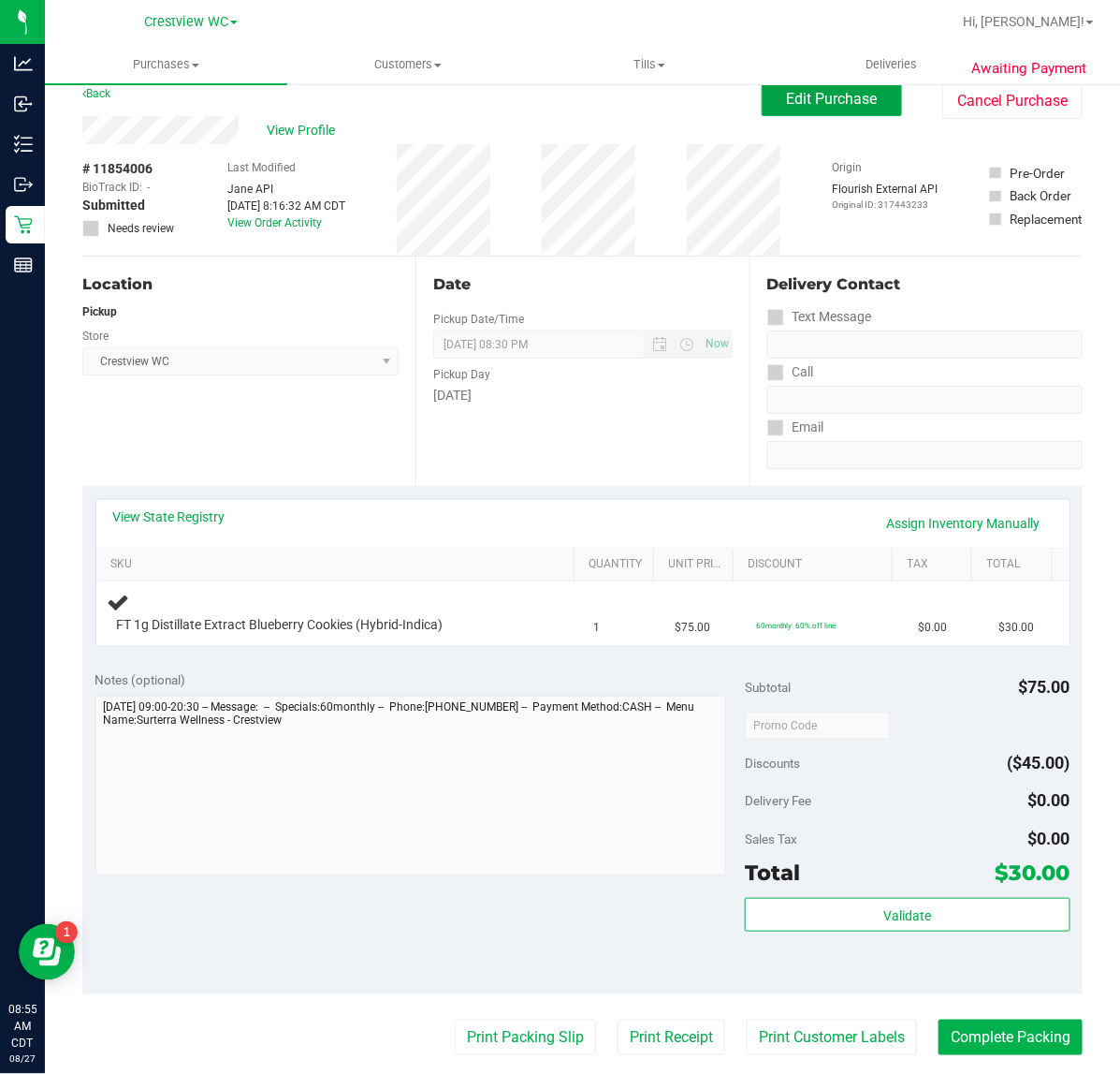
click at [826, 112] on button "Edit Purchase" at bounding box center [831, 99] width 140 height 34
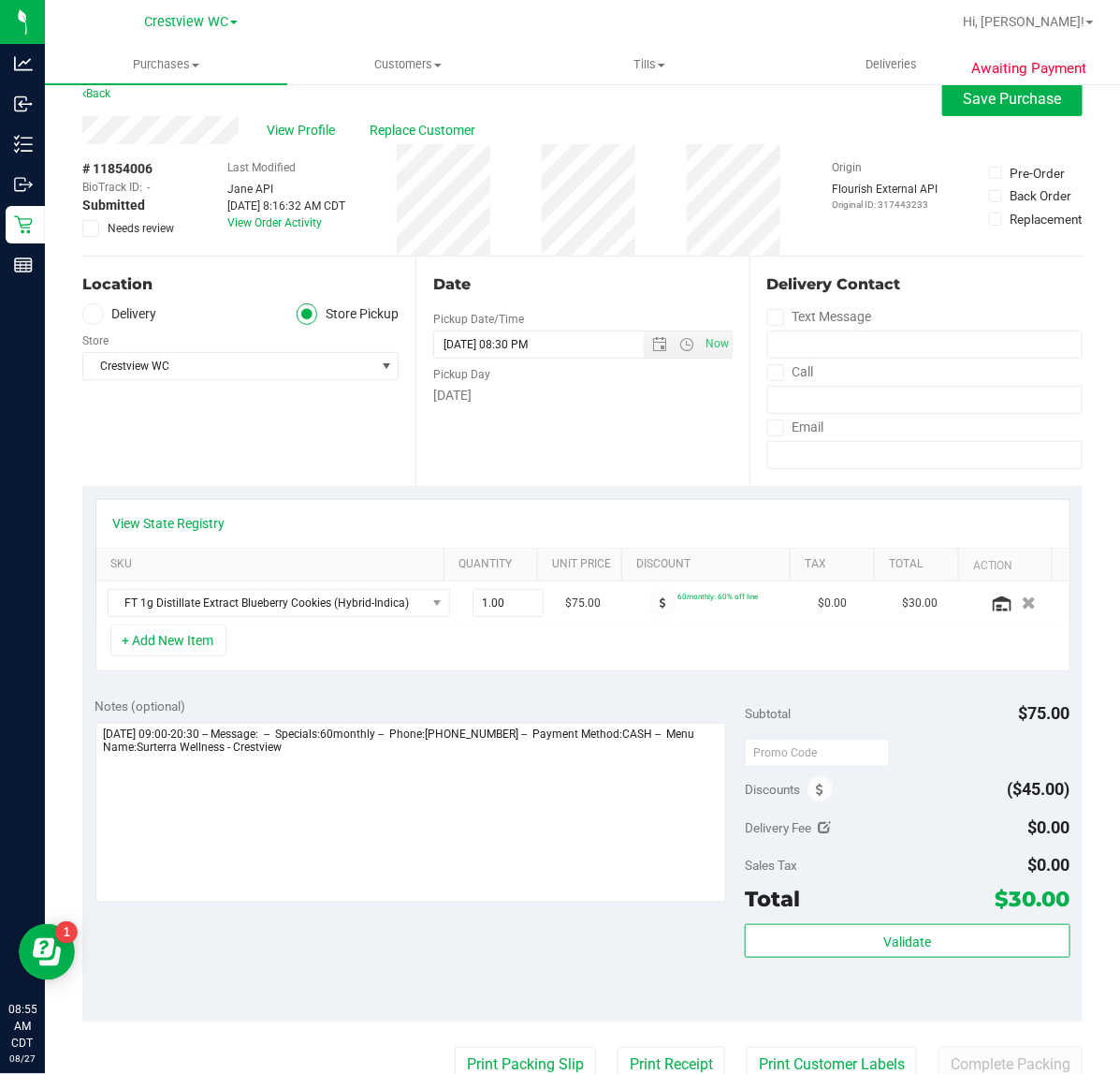
click at [97, 222] on span at bounding box center [90, 228] width 16 height 16
click at [0, 0] on input "Needs review" at bounding box center [0, 0] width 0 height 0
click at [964, 95] on span "Save Purchase" at bounding box center [1013, 99] width 98 height 17
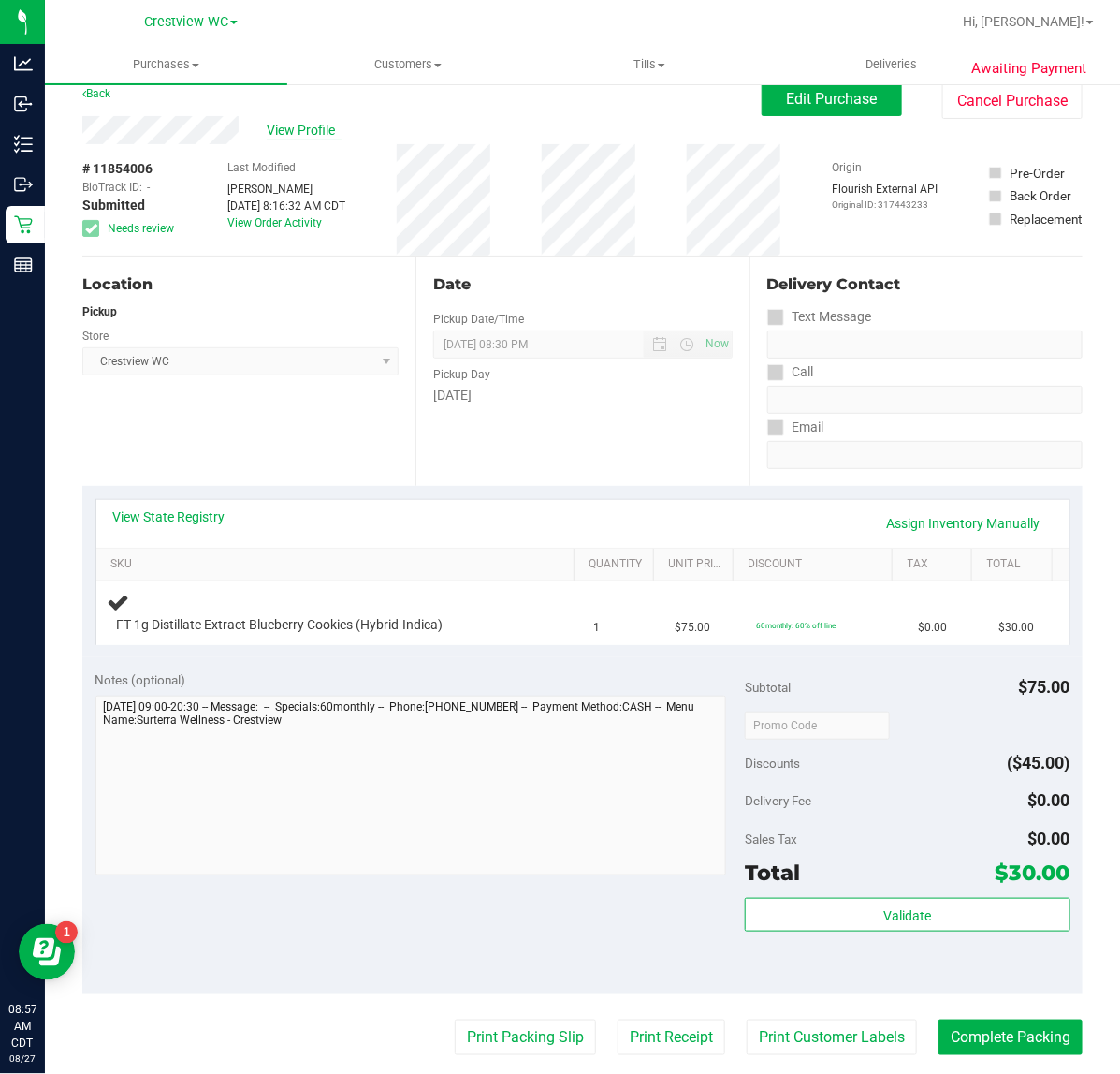
click at [319, 121] on span "View Profile" at bounding box center [304, 130] width 75 height 19
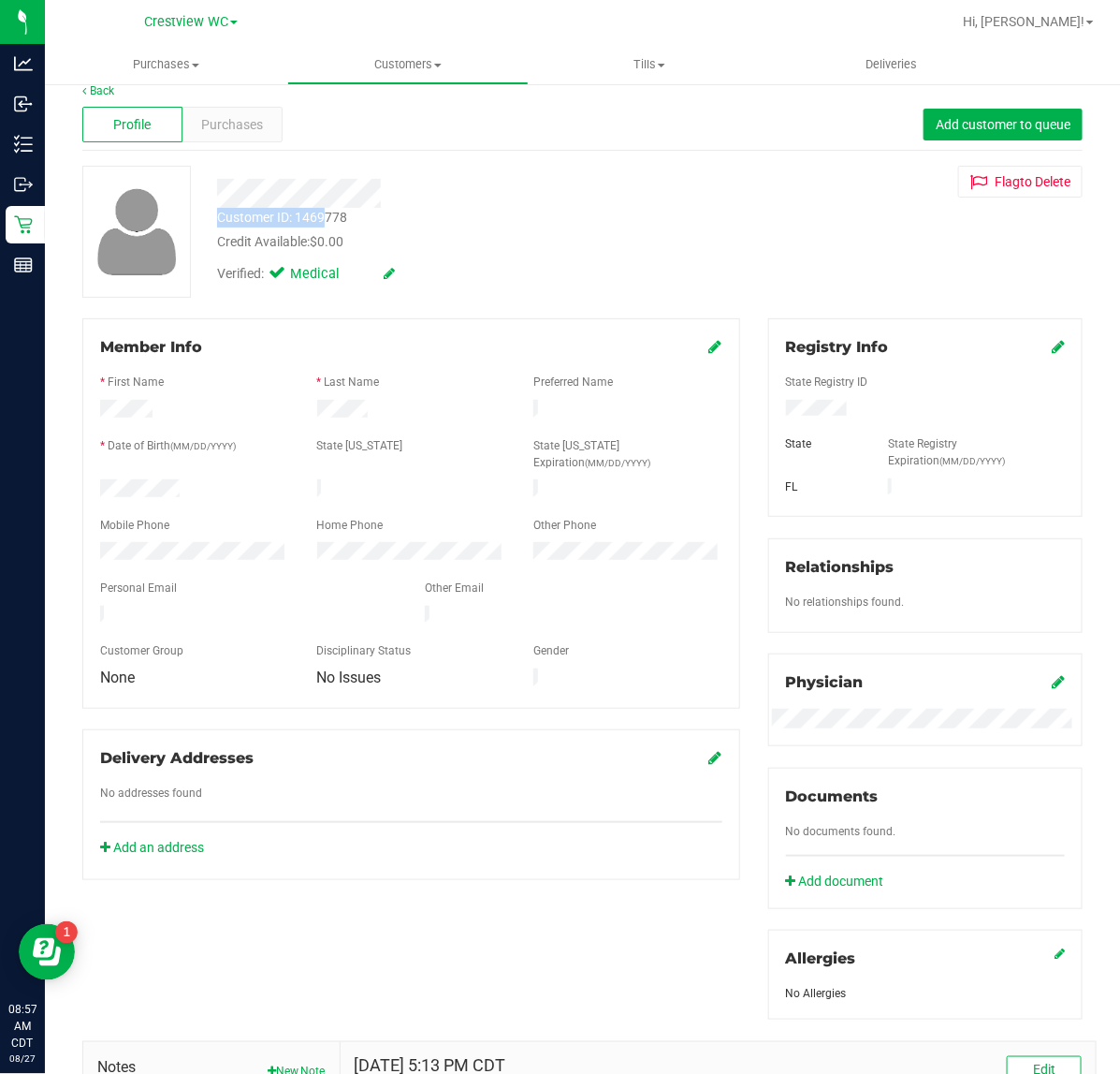
click at [325, 211] on div "Customer ID: 1469778 Credit Available: $0.00 Verified: Medical" at bounding box center [460, 230] width 515 height 127
click at [356, 221] on div "Customer ID: 1469778 Credit Available: $0.00" at bounding box center [460, 230] width 515 height 44
drag, startPoint x: 362, startPoint y: 221, endPoint x: 300, endPoint y: 221, distance: 62.0
click at [300, 221] on div "Customer ID: 1469778 Credit Available: $0.00" at bounding box center [460, 230] width 515 height 44
click at [300, 221] on div "Customer ID: 1469778" at bounding box center [282, 217] width 130 height 19
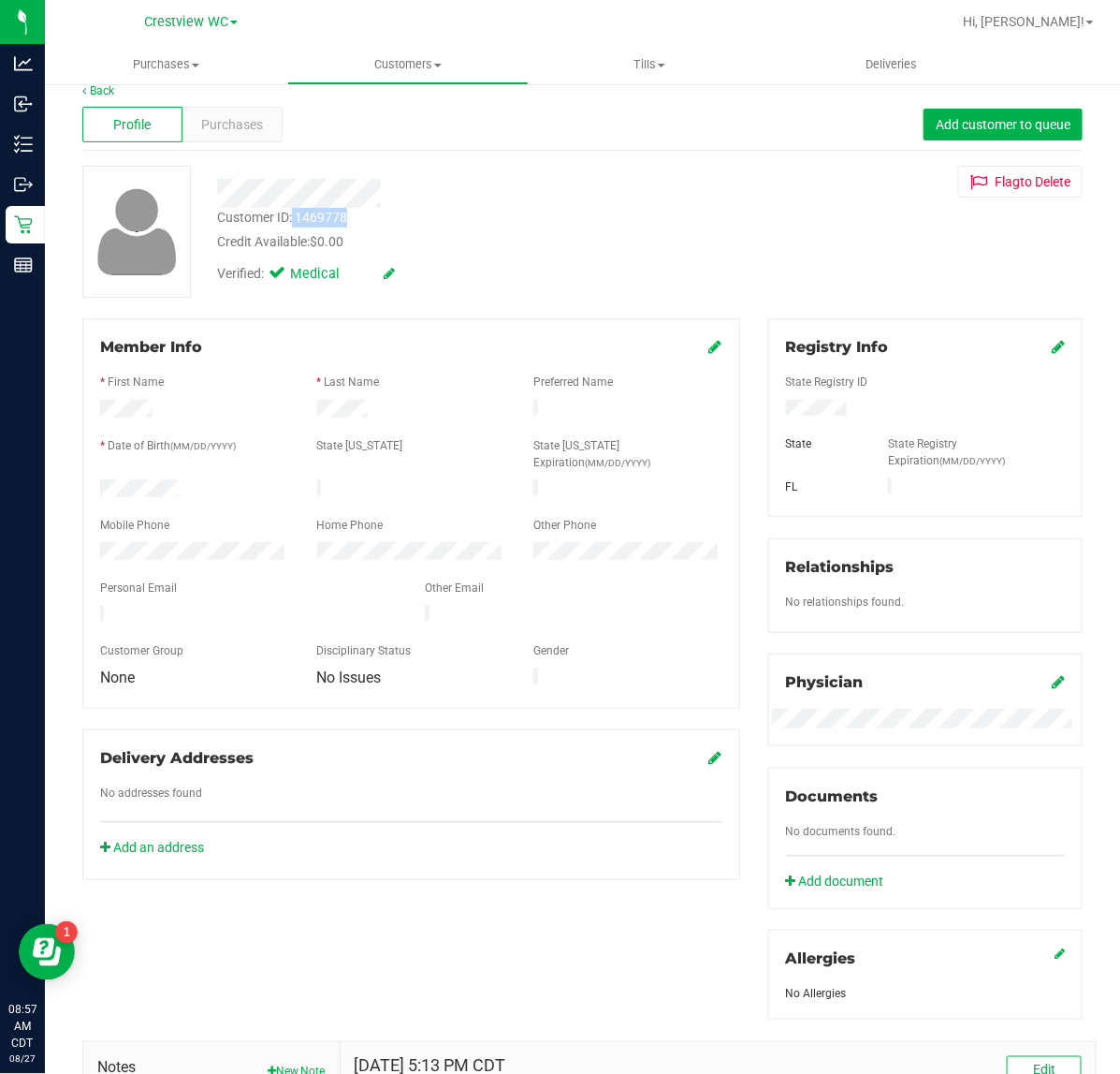
drag, startPoint x: 350, startPoint y: 221, endPoint x: 293, endPoint y: 221, distance: 57.0
click at [293, 221] on div "Customer ID: 1469778 Credit Available: $0.00" at bounding box center [460, 230] width 515 height 44
click at [349, 225] on div "Customer ID: 1469778 Credit Available: $0.00" at bounding box center [460, 230] width 515 height 44
drag, startPoint x: 353, startPoint y: 220, endPoint x: 295, endPoint y: 222, distance: 58.0
click at [295, 222] on div "Customer ID: 1469778 Credit Available: $0.00" at bounding box center [460, 230] width 515 height 44
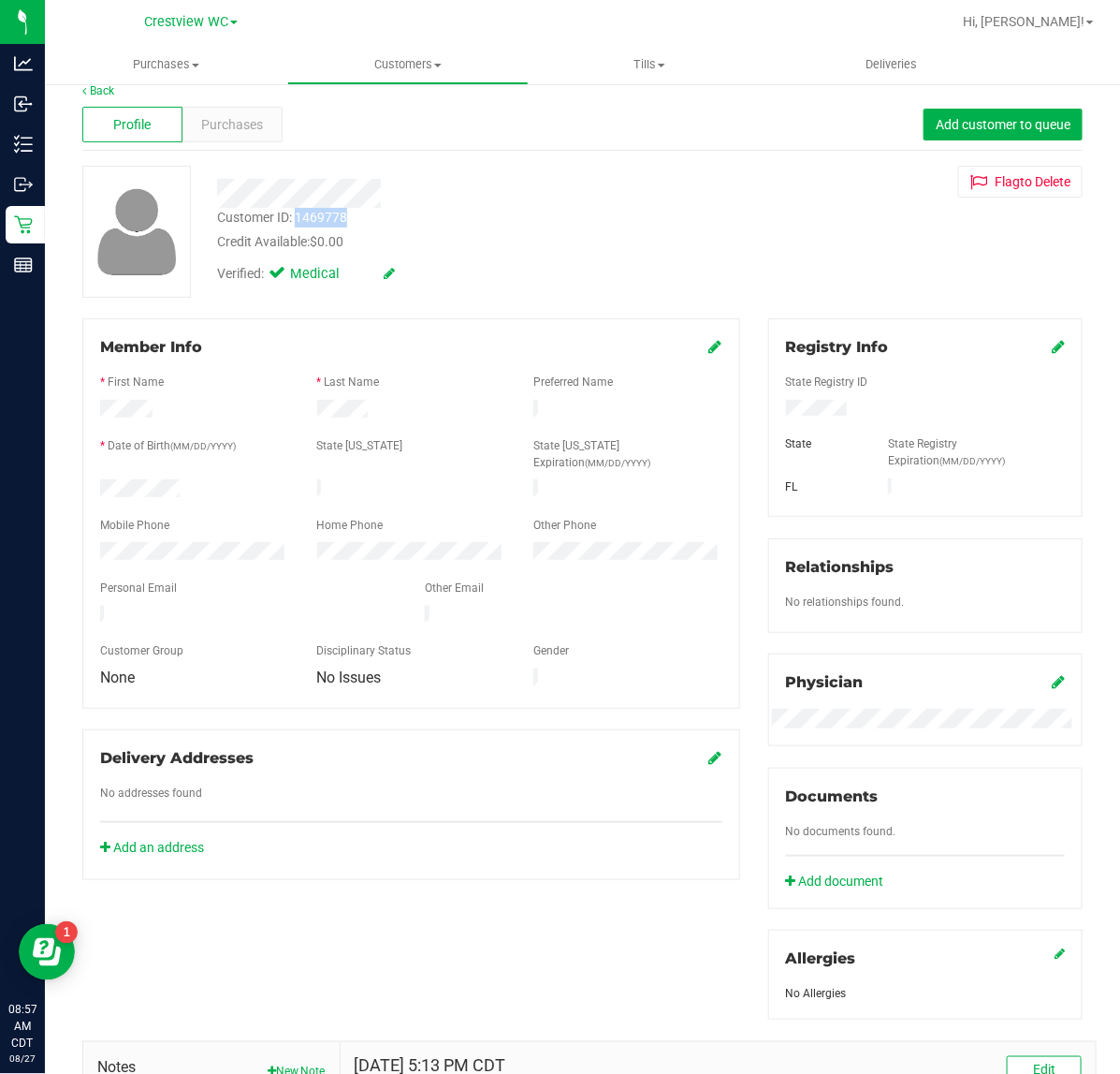
copy div "1469778"
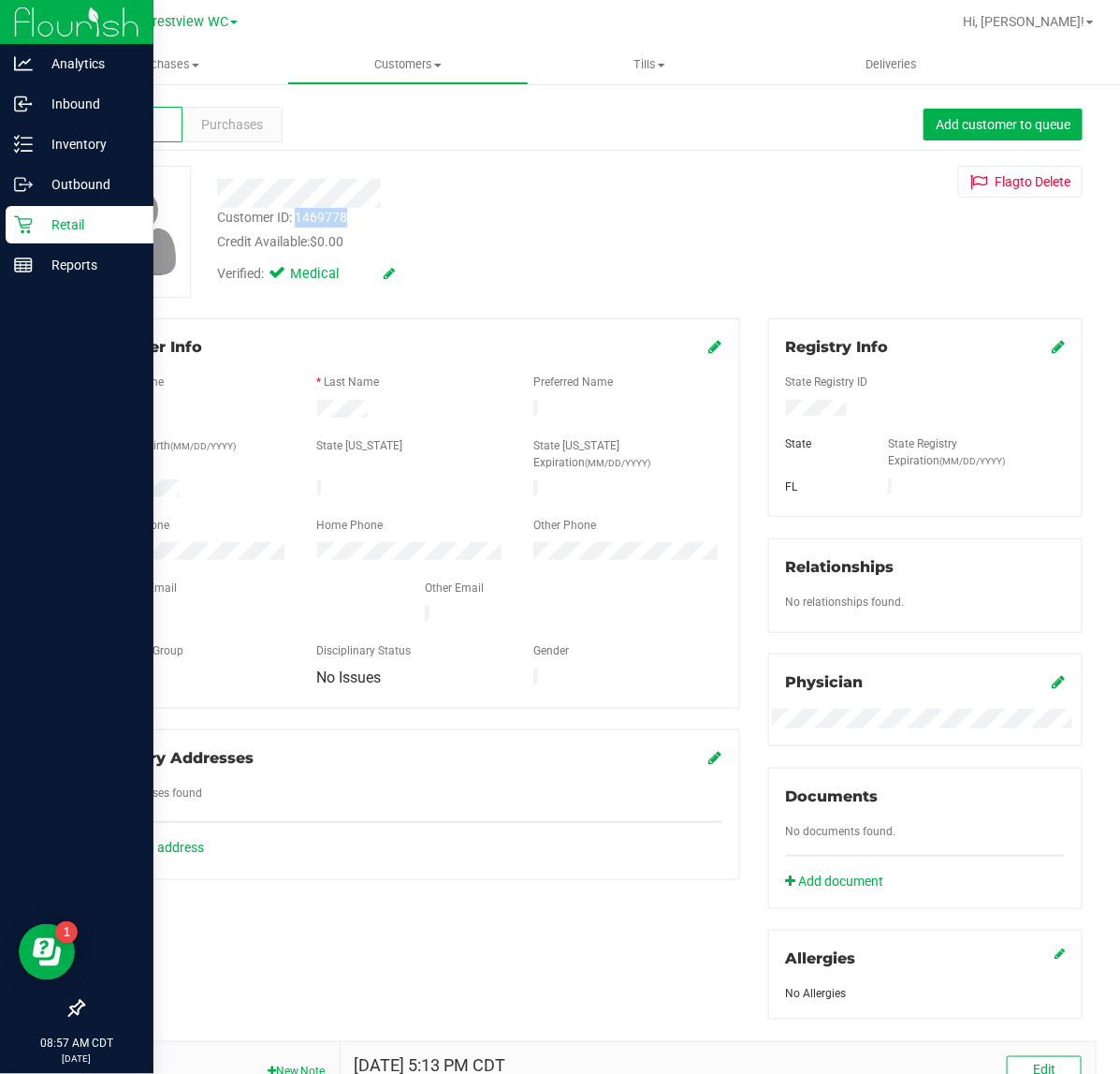
click at [103, 218] on p "Retail" at bounding box center [89, 224] width 112 height 22
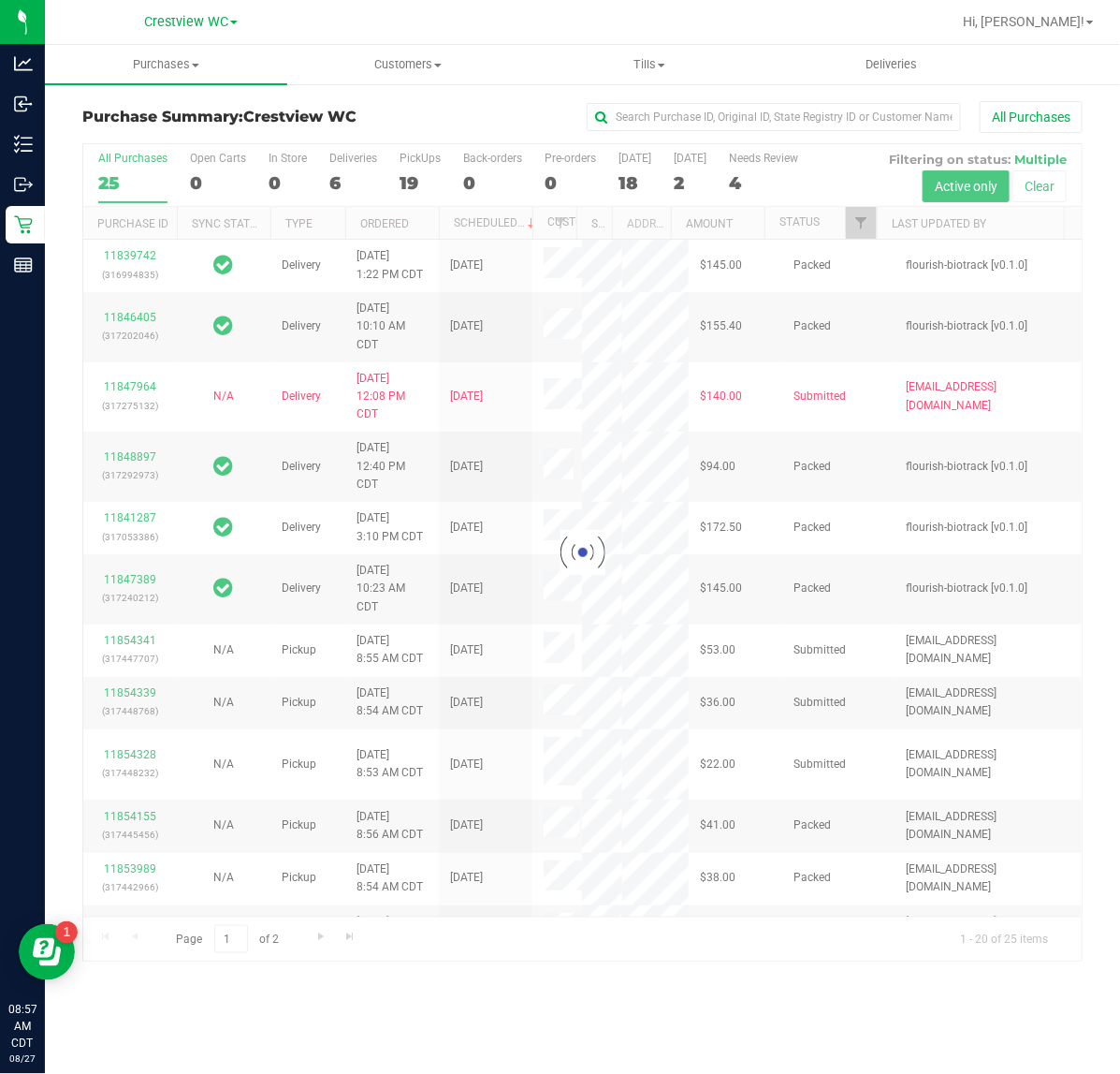
click at [866, 228] on div at bounding box center [582, 552] width 998 height 817
click at [866, 221] on div at bounding box center [582, 552] width 998 height 817
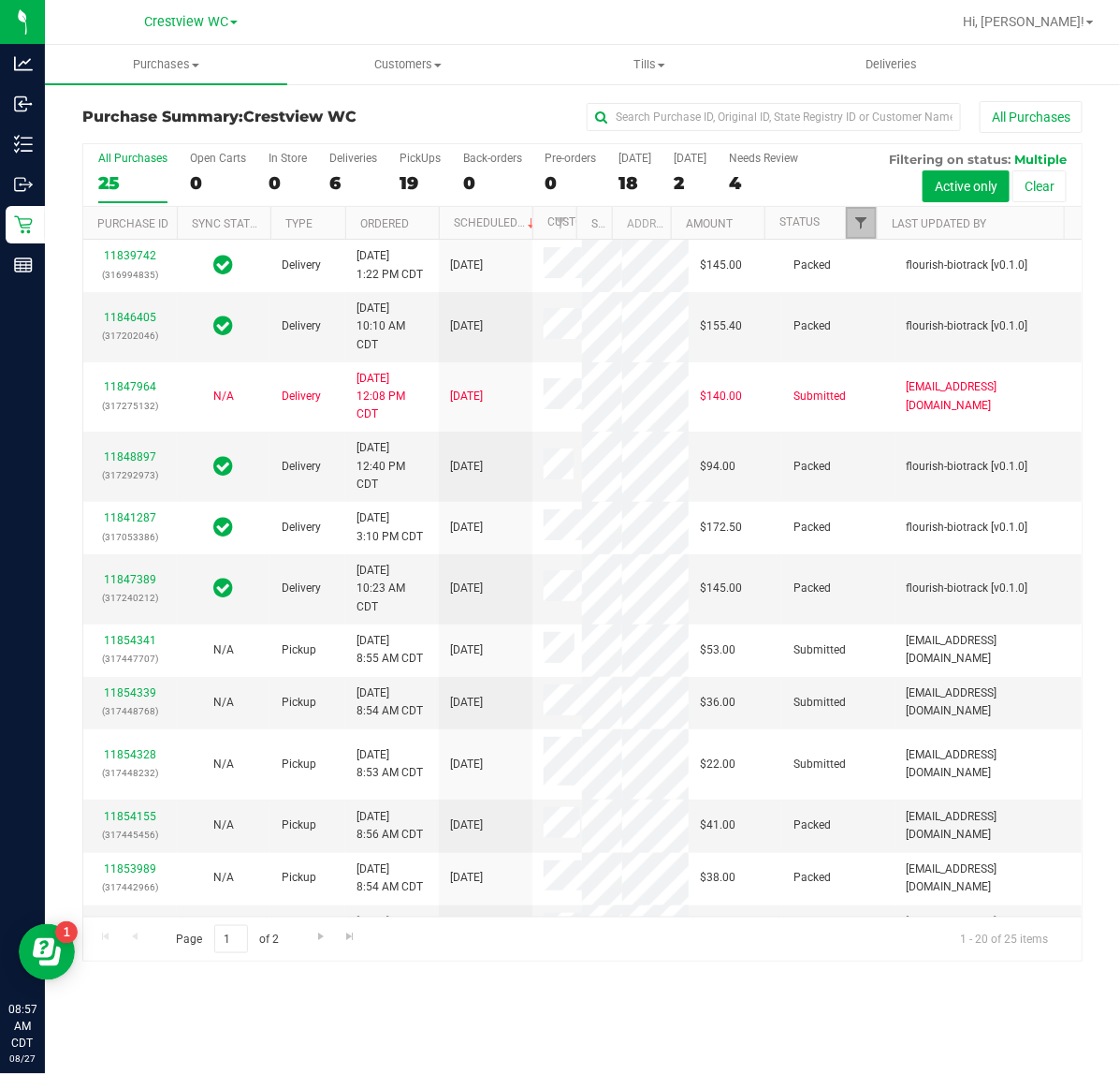
click at [864, 226] on span "Filter" at bounding box center [861, 223] width 15 height 15
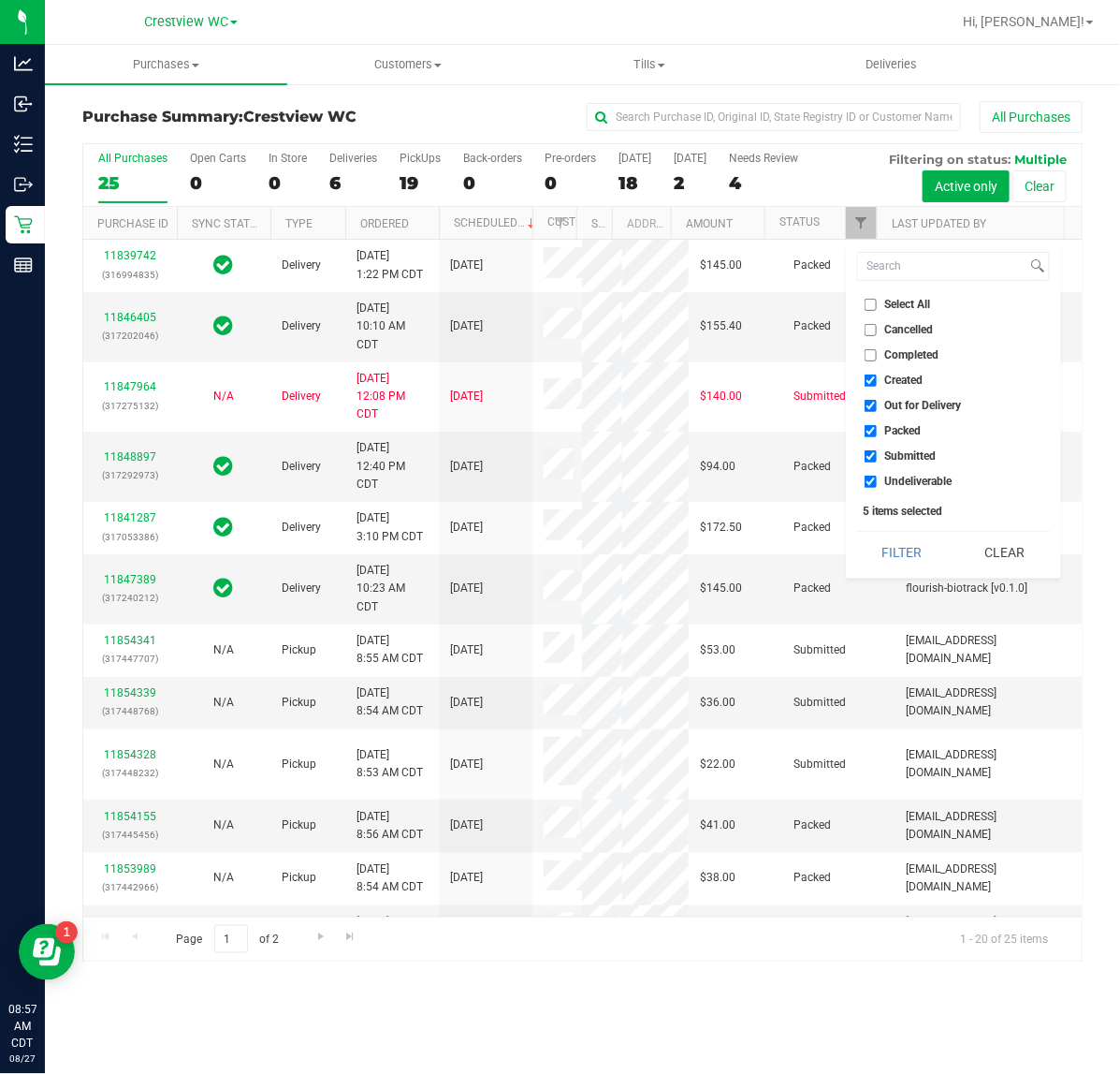
click at [892, 375] on span "Created" at bounding box center [905, 381] width 39 height 12
click at [877, 375] on input "Created" at bounding box center [870, 381] width 13 height 13
checkbox input "false"
click at [889, 401] on span "Out for Delivery" at bounding box center [923, 406] width 76 height 12
click at [877, 401] on input "Out for Delivery" at bounding box center [870, 406] width 13 height 13
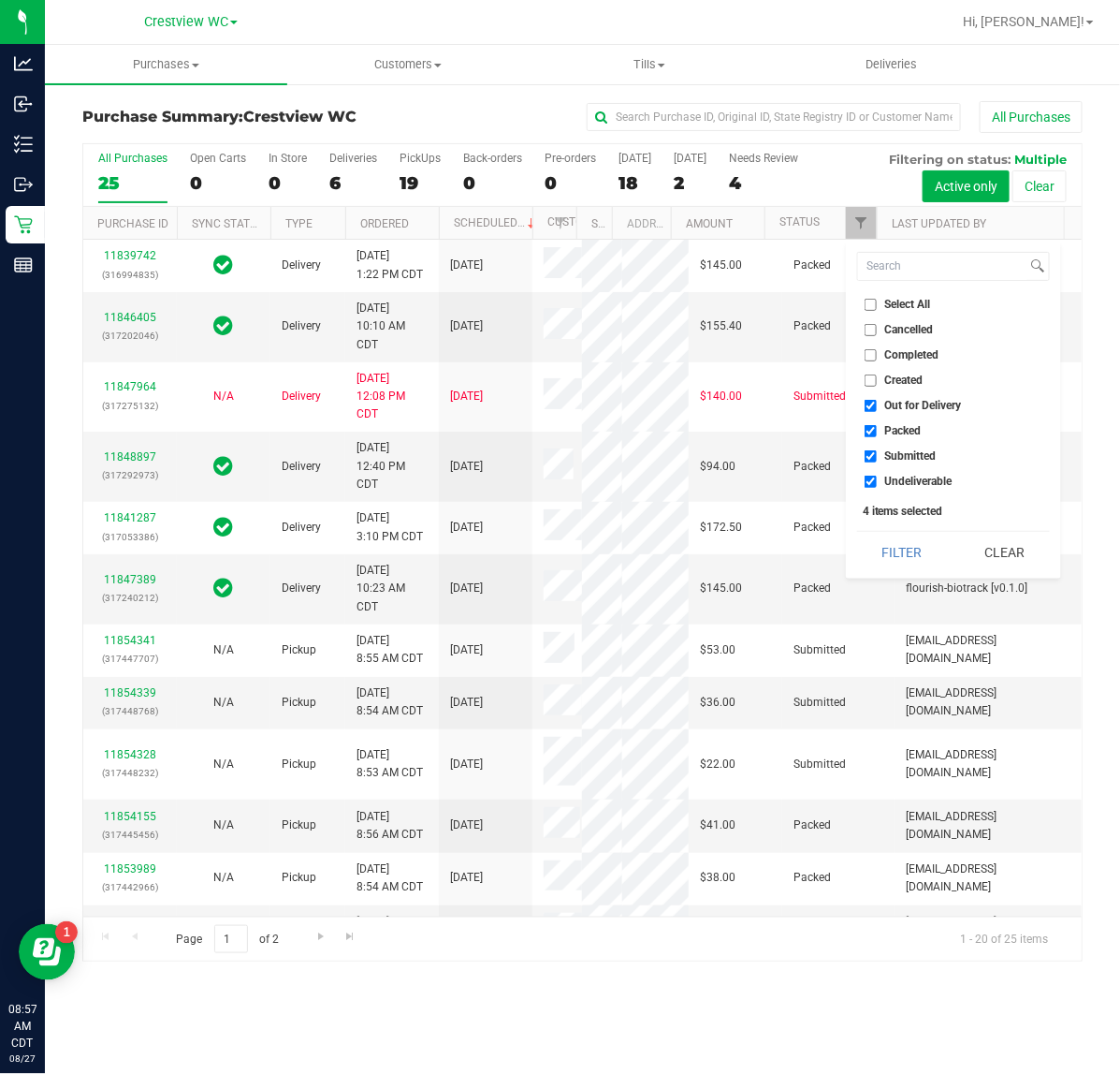
checkbox input "false"
click at [896, 431] on span "Packed" at bounding box center [904, 431] width 37 height 12
click at [877, 431] on input "Packed" at bounding box center [870, 431] width 13 height 13
checkbox input "false"
click at [889, 472] on li "Undeliverable" at bounding box center [954, 481] width 193 height 19
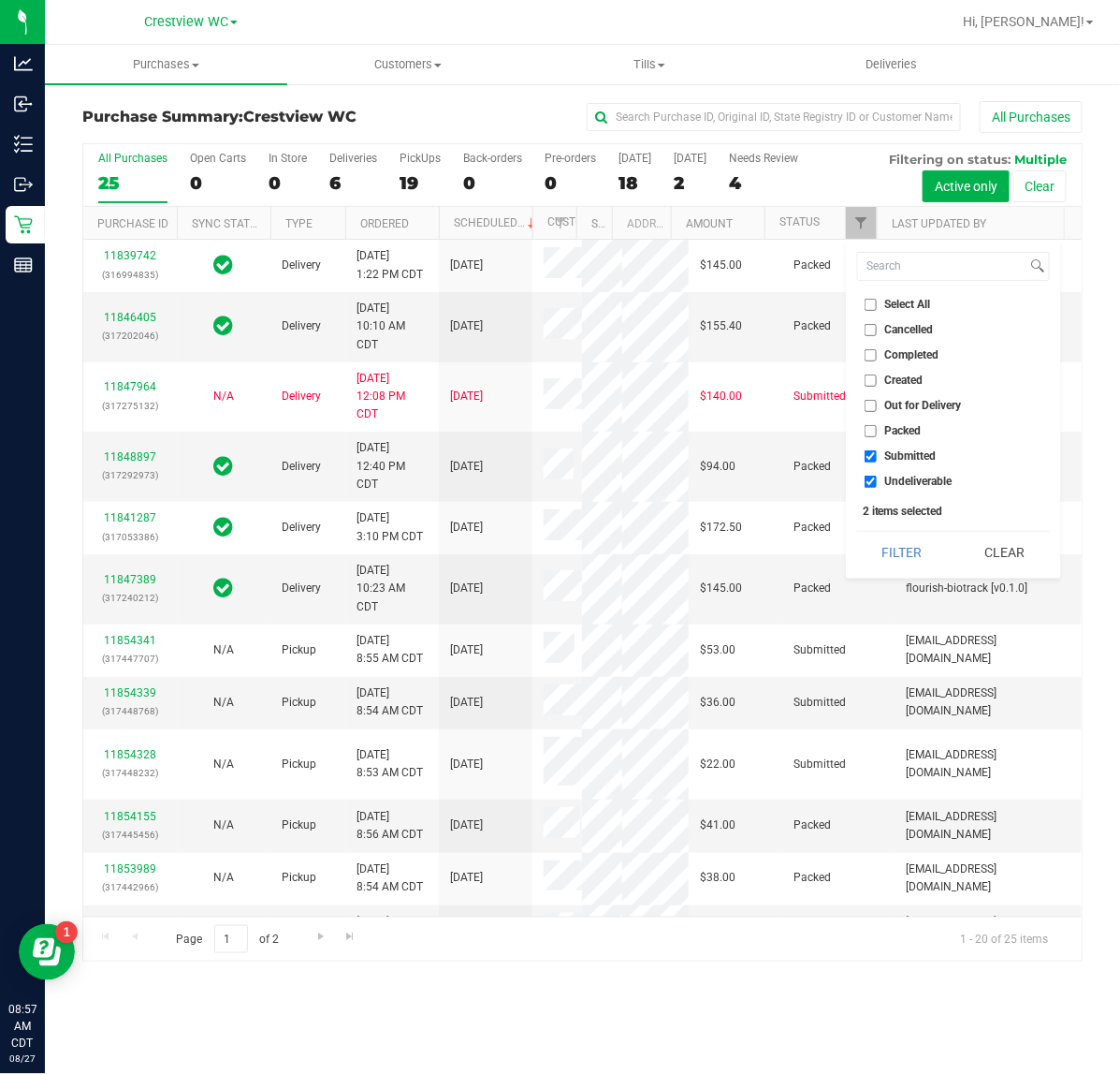
click at [880, 478] on label "Undeliverable" at bounding box center [908, 481] width 88 height 13
click at [877, 478] on input "Undeliverable" at bounding box center [870, 481] width 13 height 13
checkbox input "false"
click at [882, 545] on button "Filter" at bounding box center [902, 551] width 90 height 42
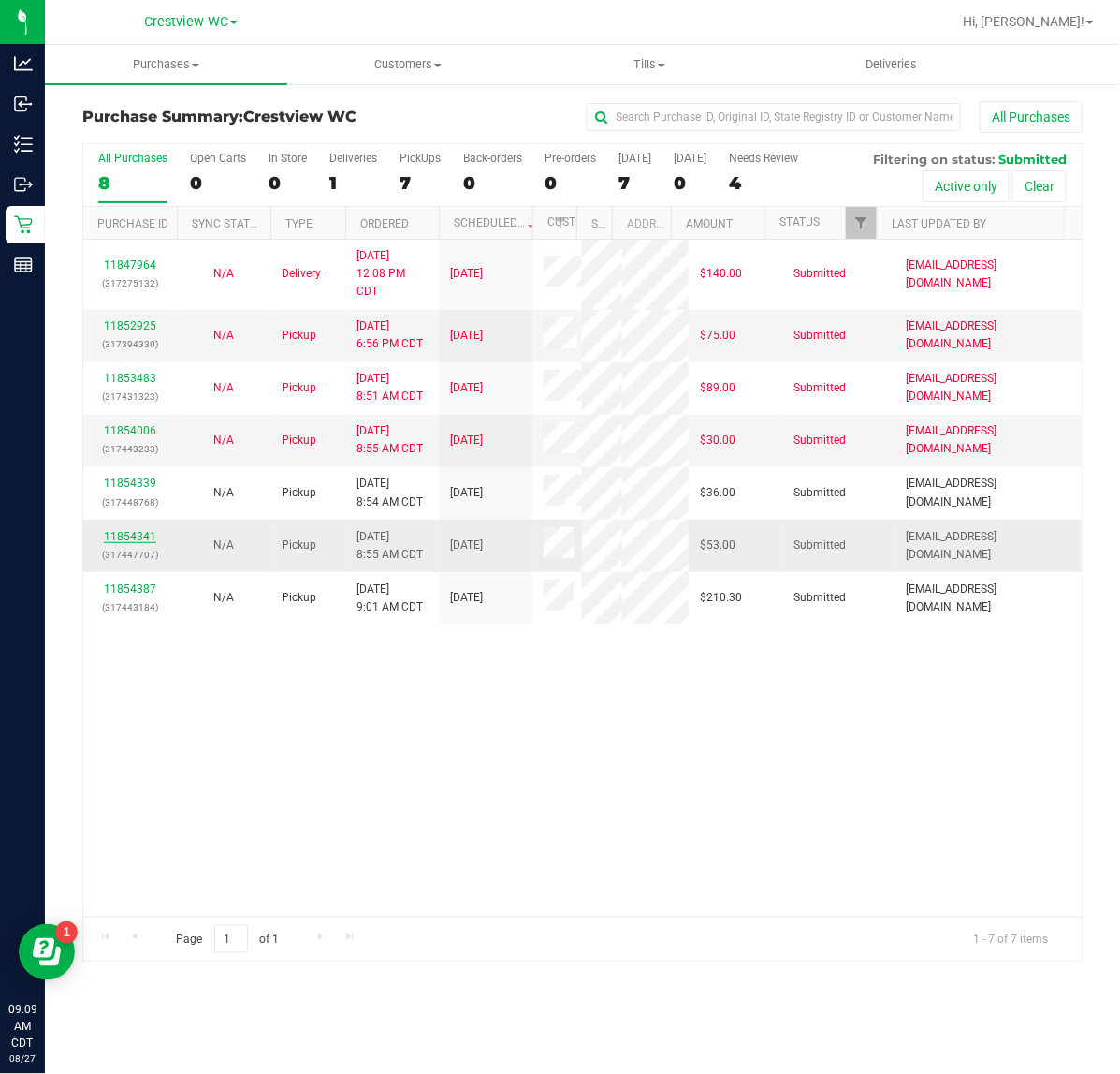
click at [140, 543] on link "11854341" at bounding box center [130, 537] width 52 height 14
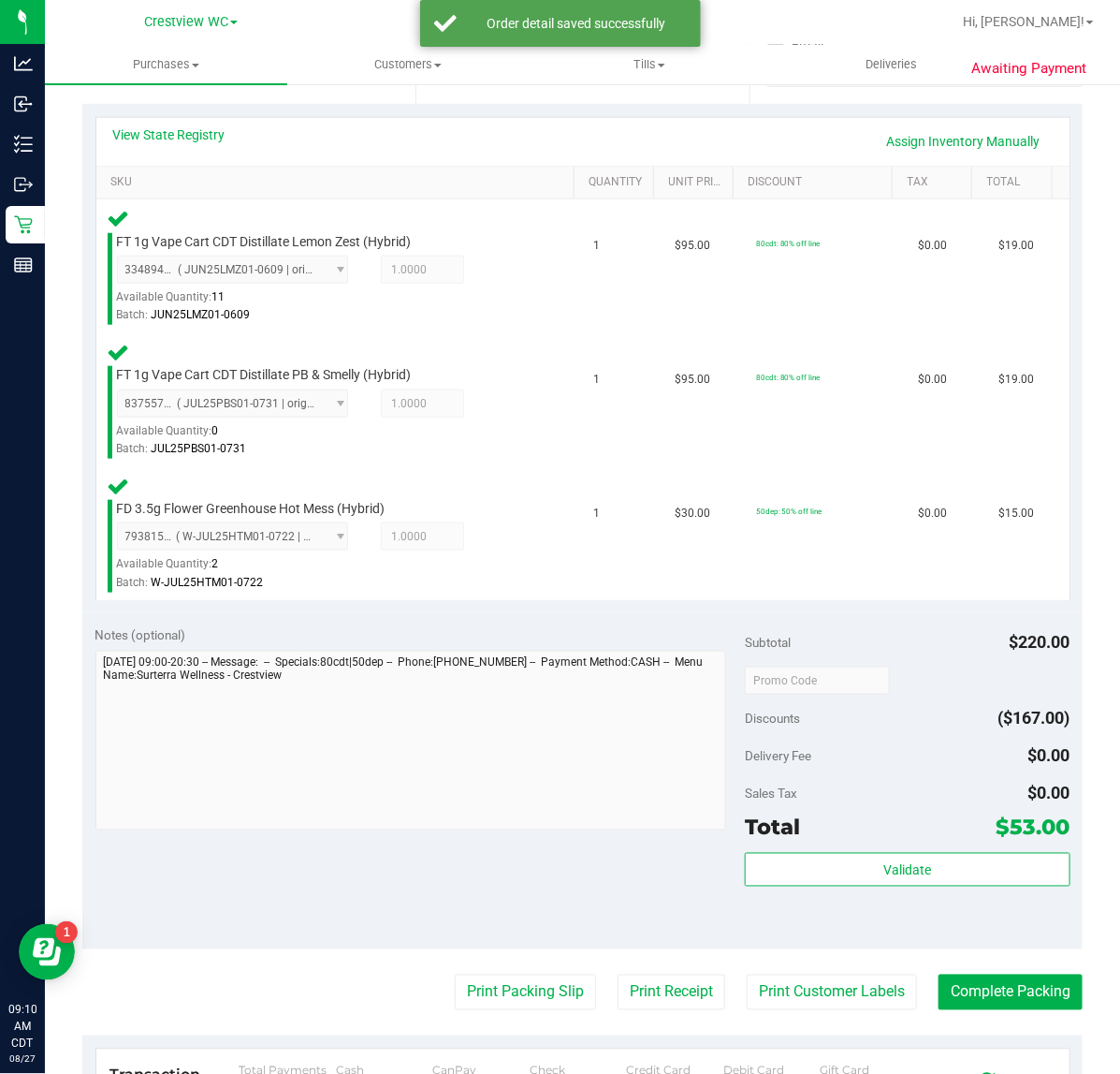
scroll to position [567, 0]
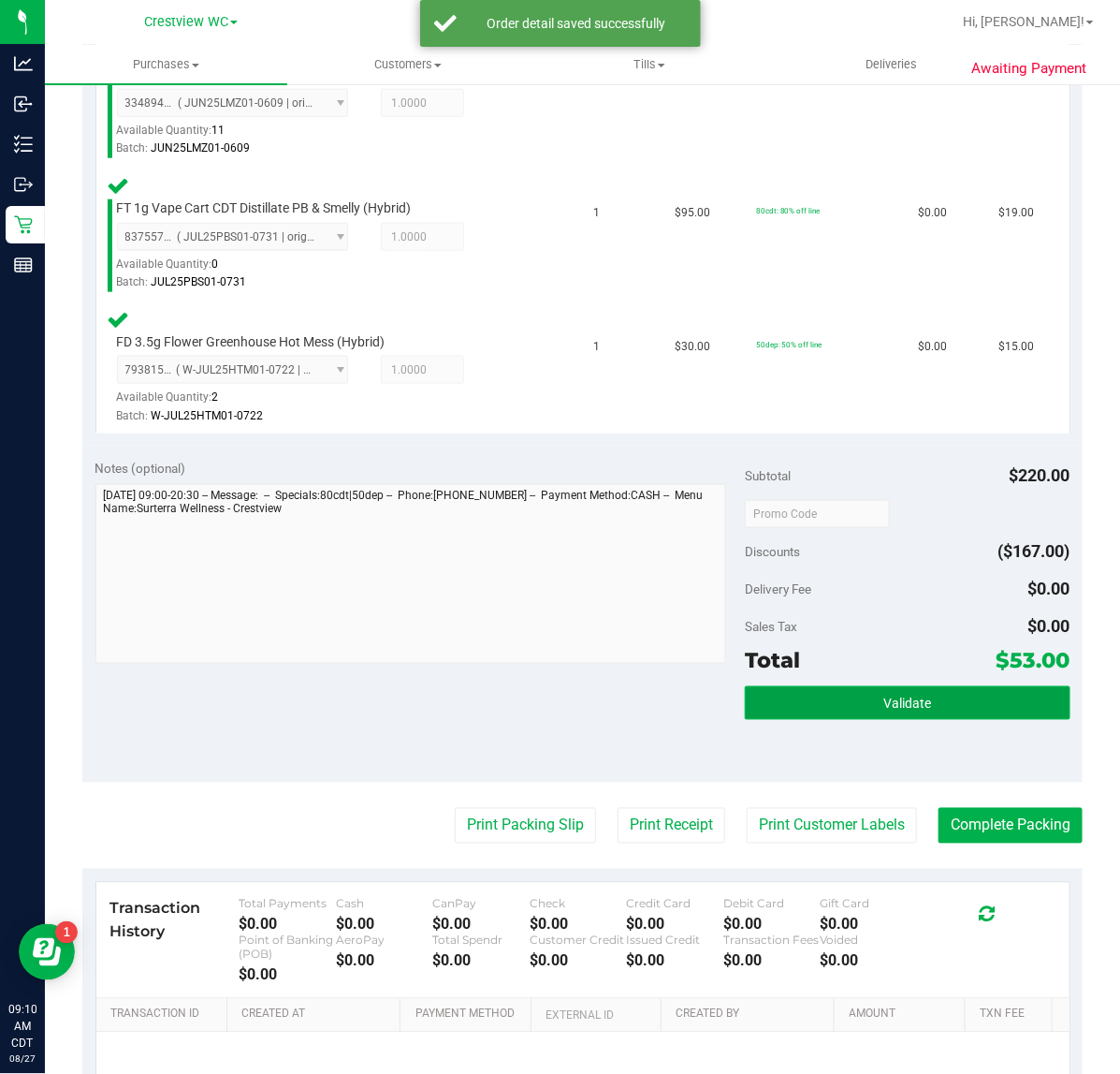
click at [883, 704] on span "Validate" at bounding box center [907, 704] width 47 height 15
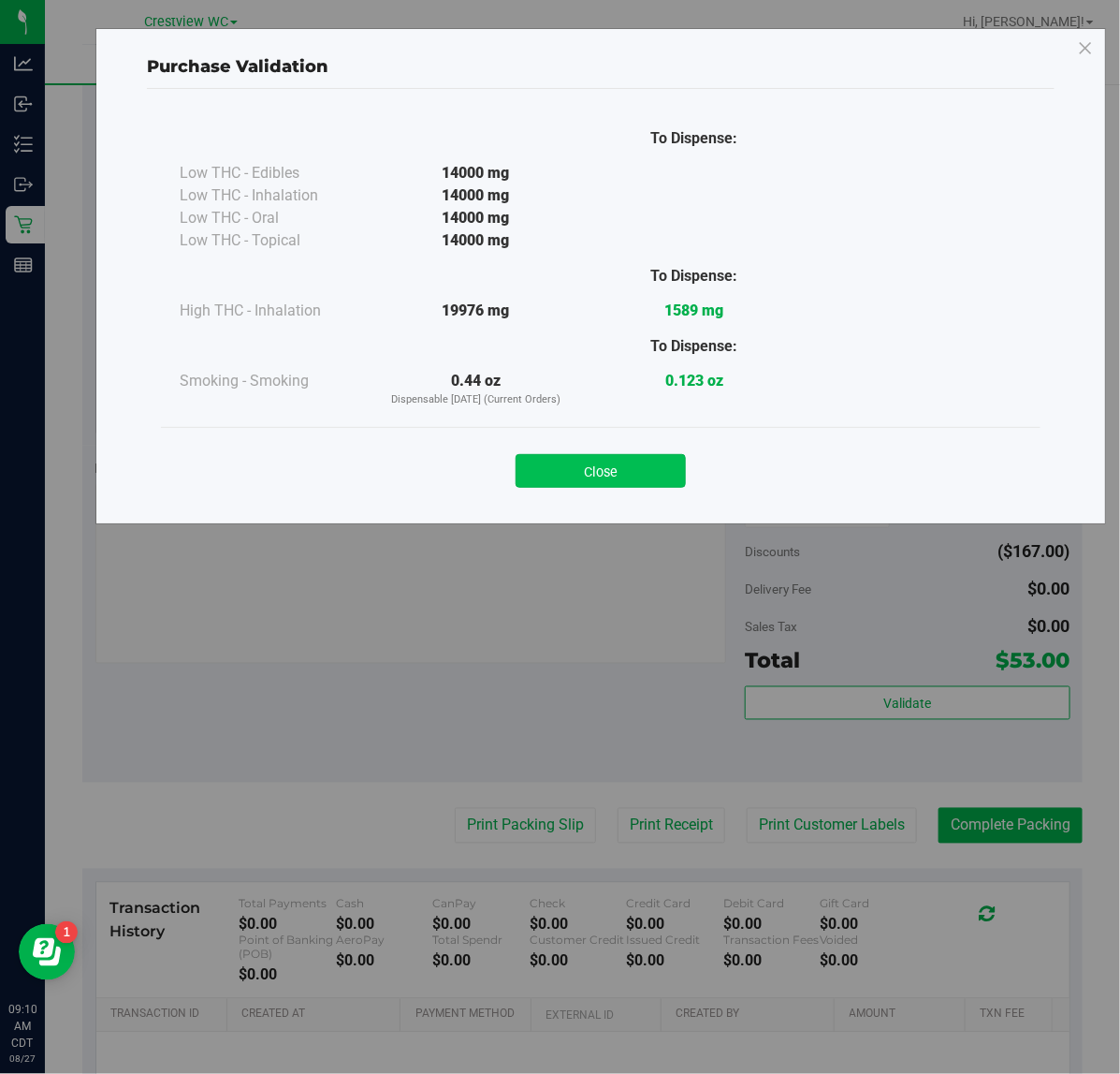
click at [601, 475] on button "Close" at bounding box center [601, 470] width 170 height 34
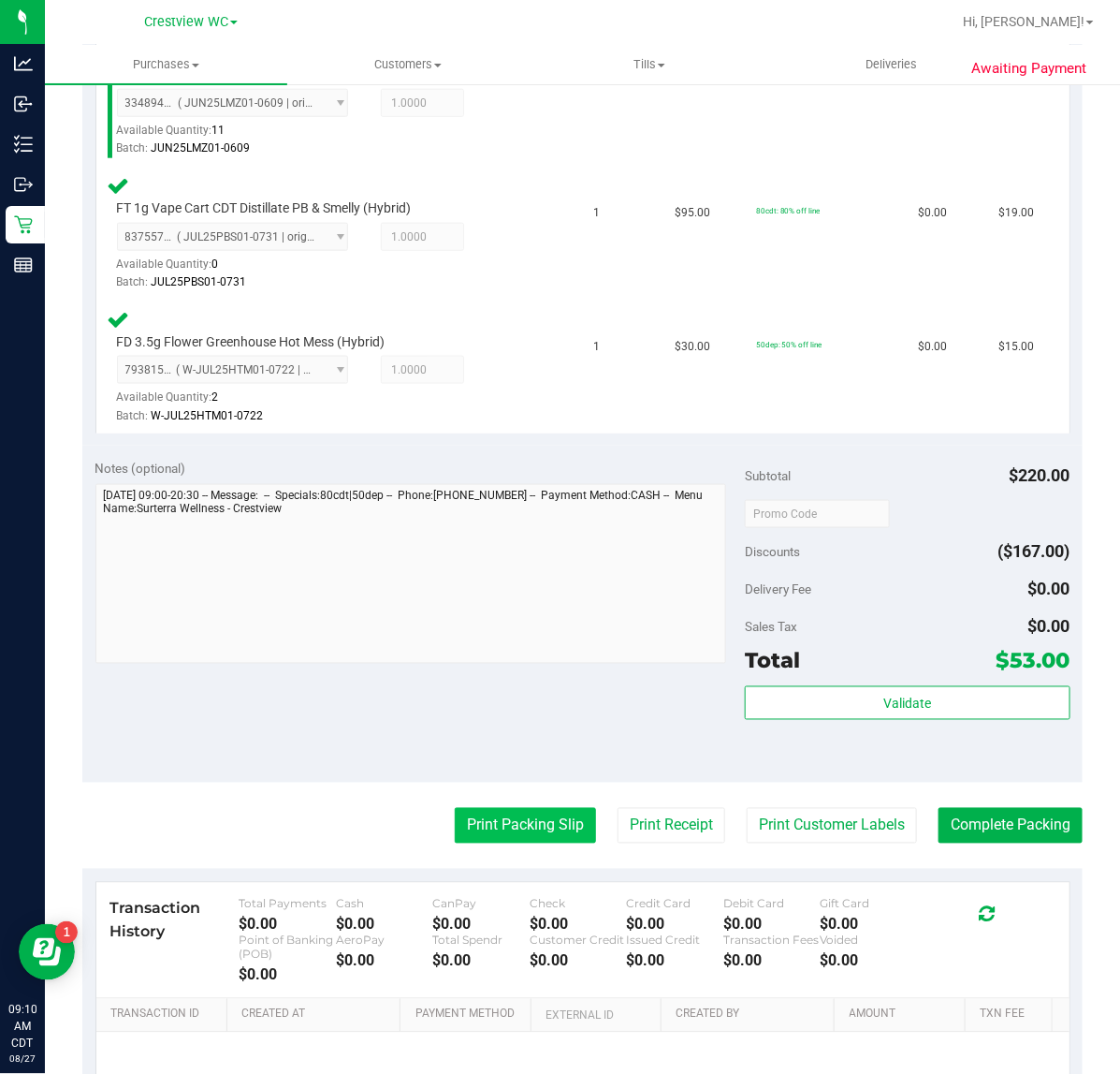
click at [524, 816] on button "Print Packing Slip" at bounding box center [525, 825] width 141 height 36
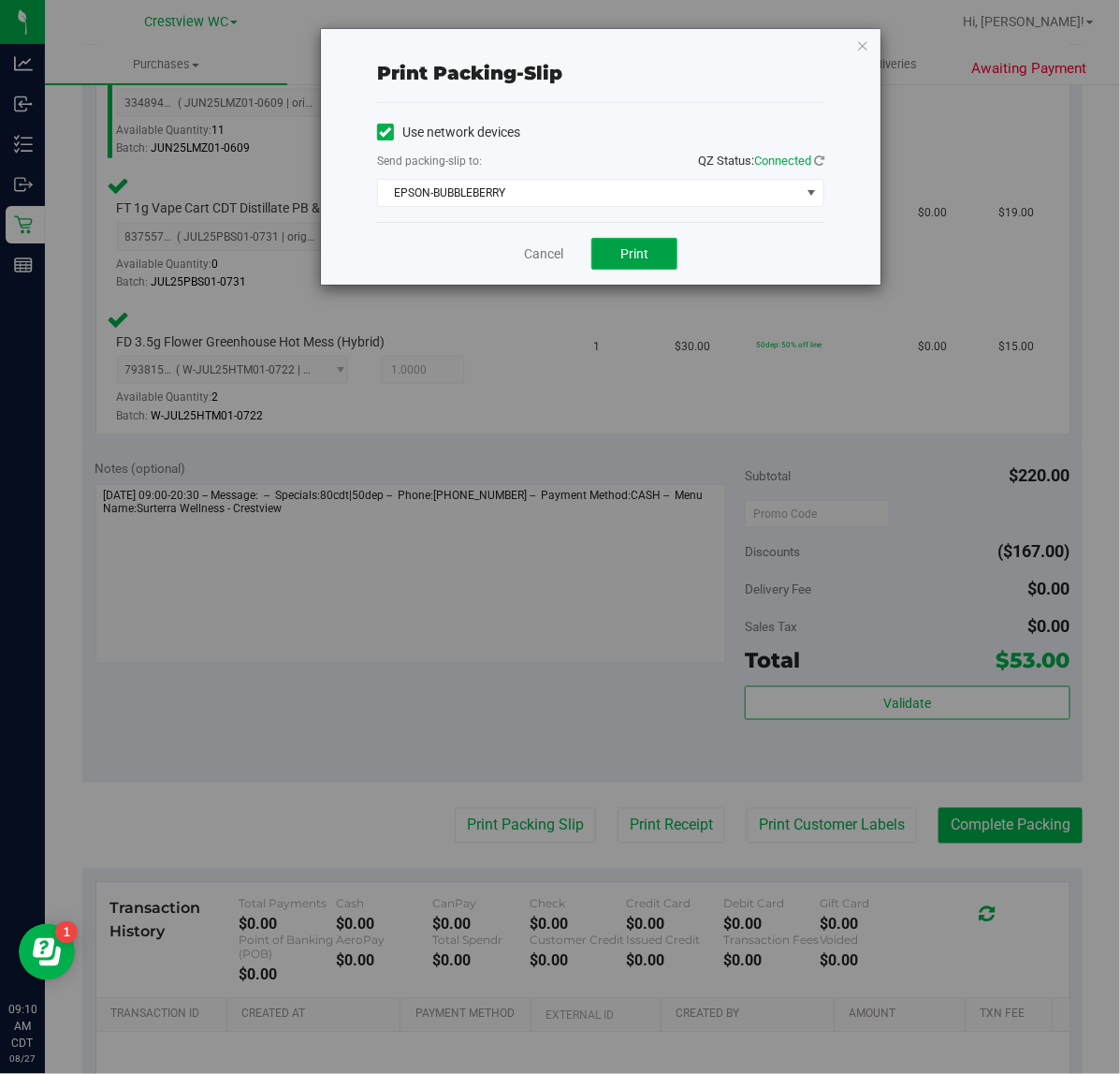
click at [638, 260] on span "Print" at bounding box center [634, 254] width 28 height 15
click at [863, 44] on icon "button" at bounding box center [863, 44] width 14 height 22
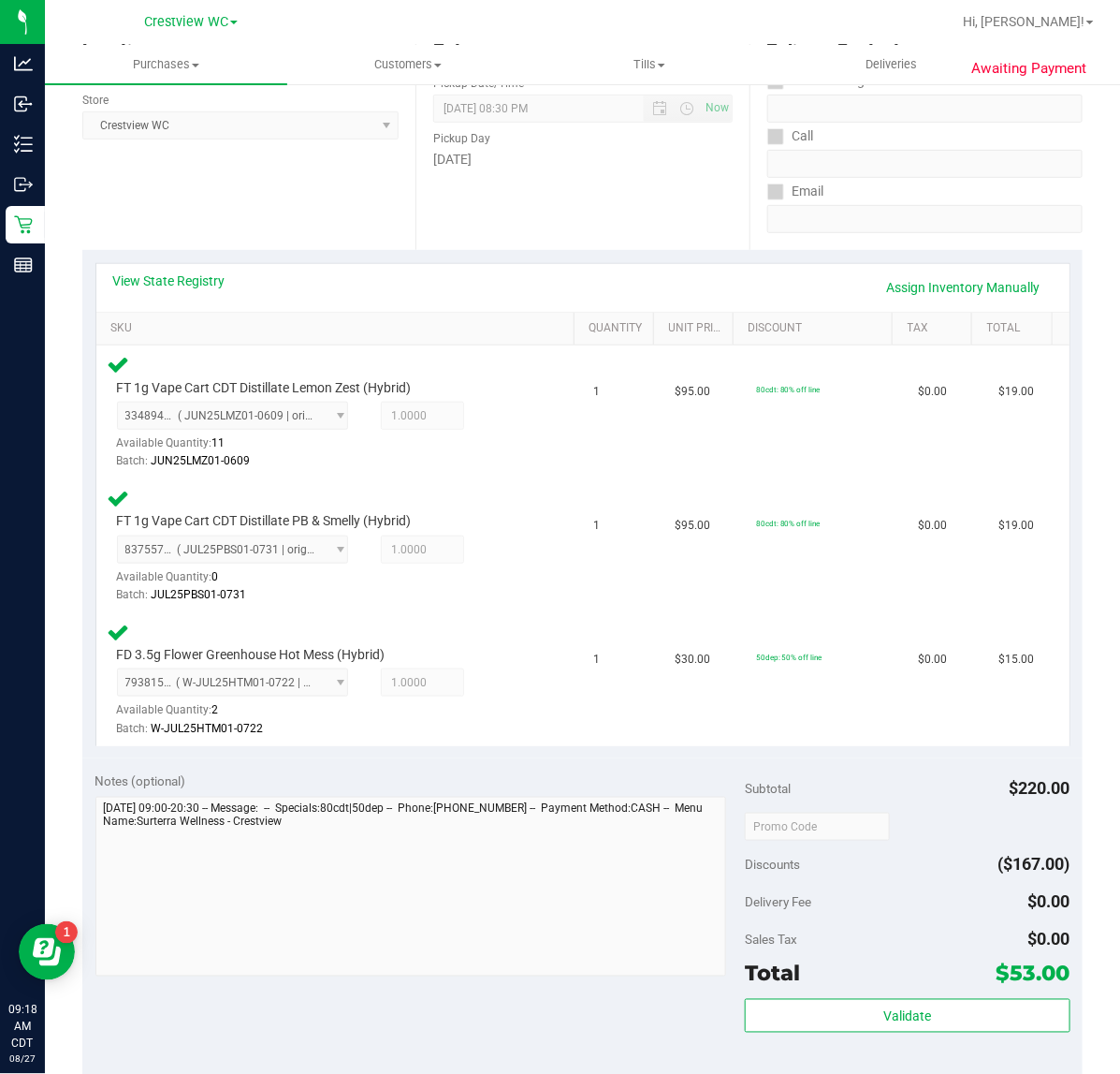
scroll to position [293, 0]
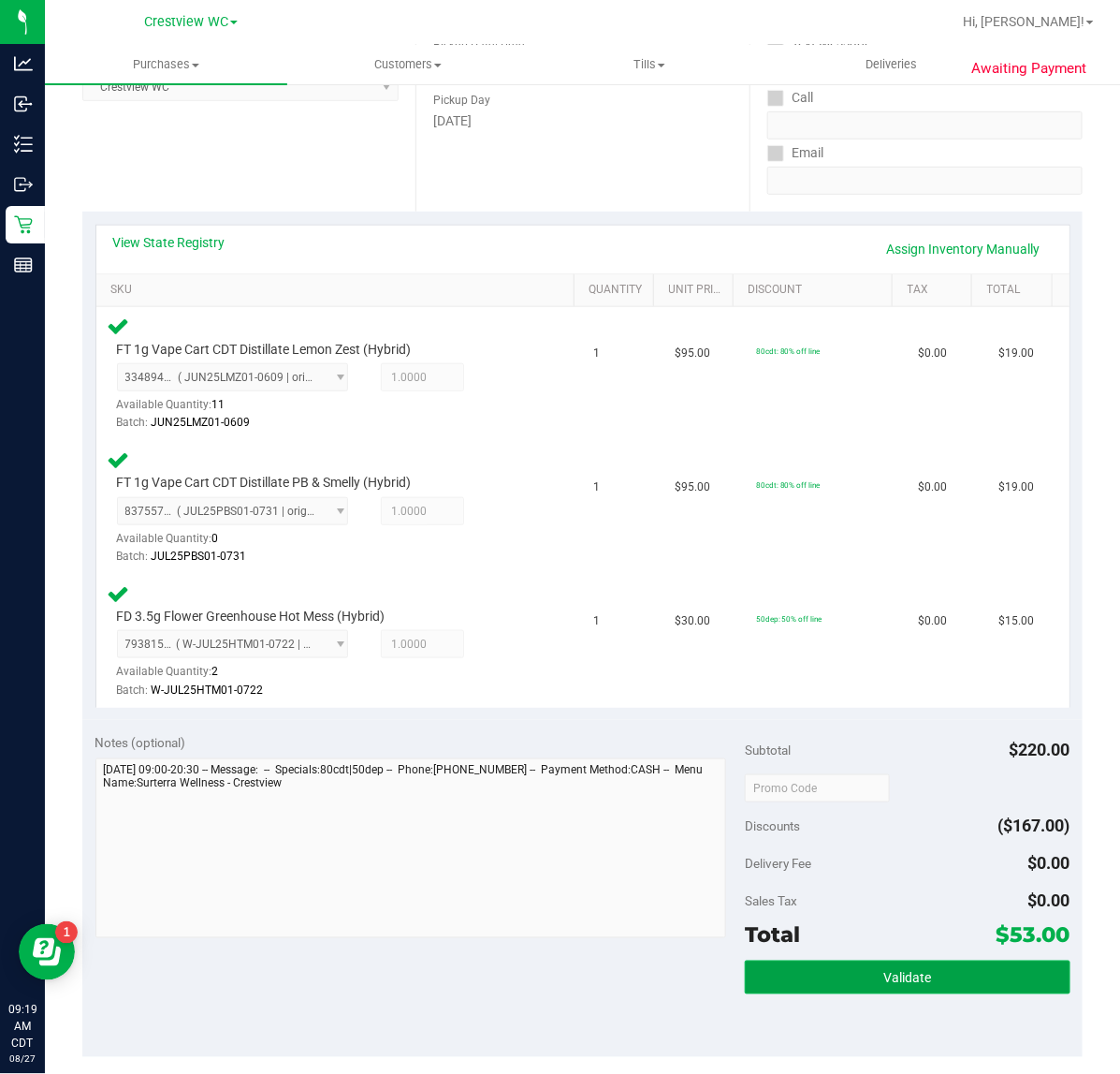
click at [915, 975] on span "Validate" at bounding box center [907, 978] width 47 height 15
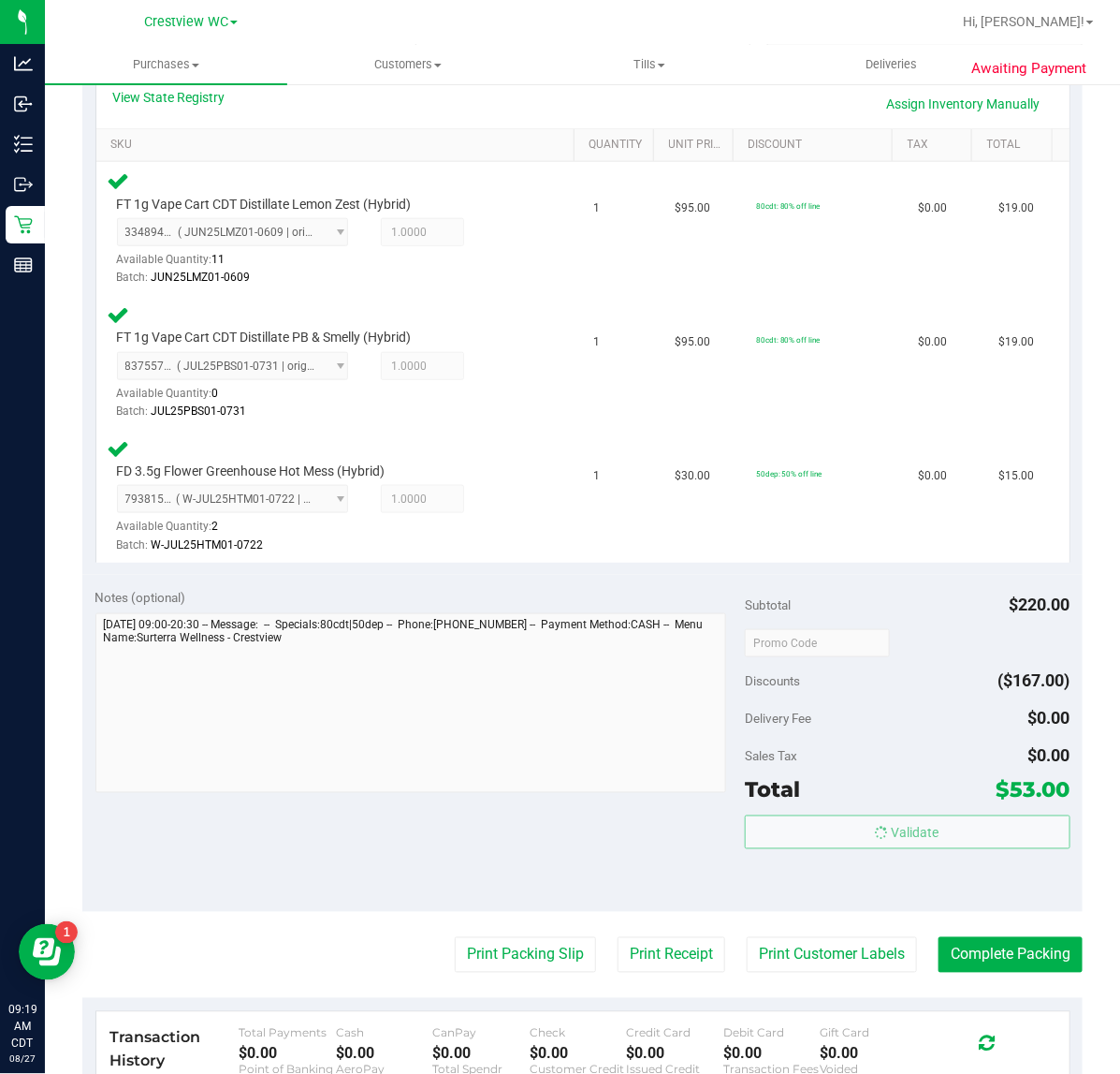
scroll to position [561, 0]
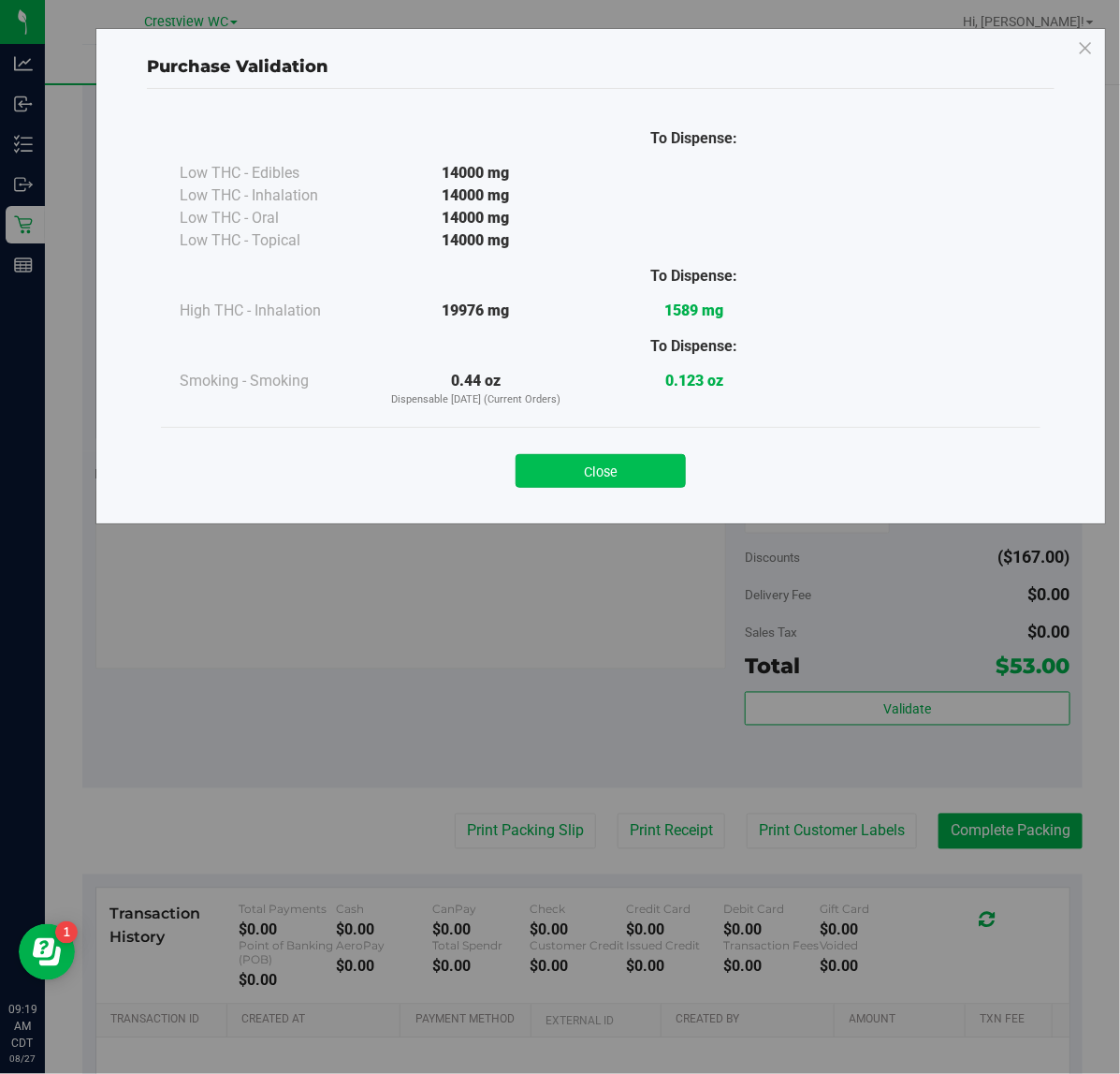
click at [602, 473] on button "Close" at bounding box center [601, 470] width 170 height 34
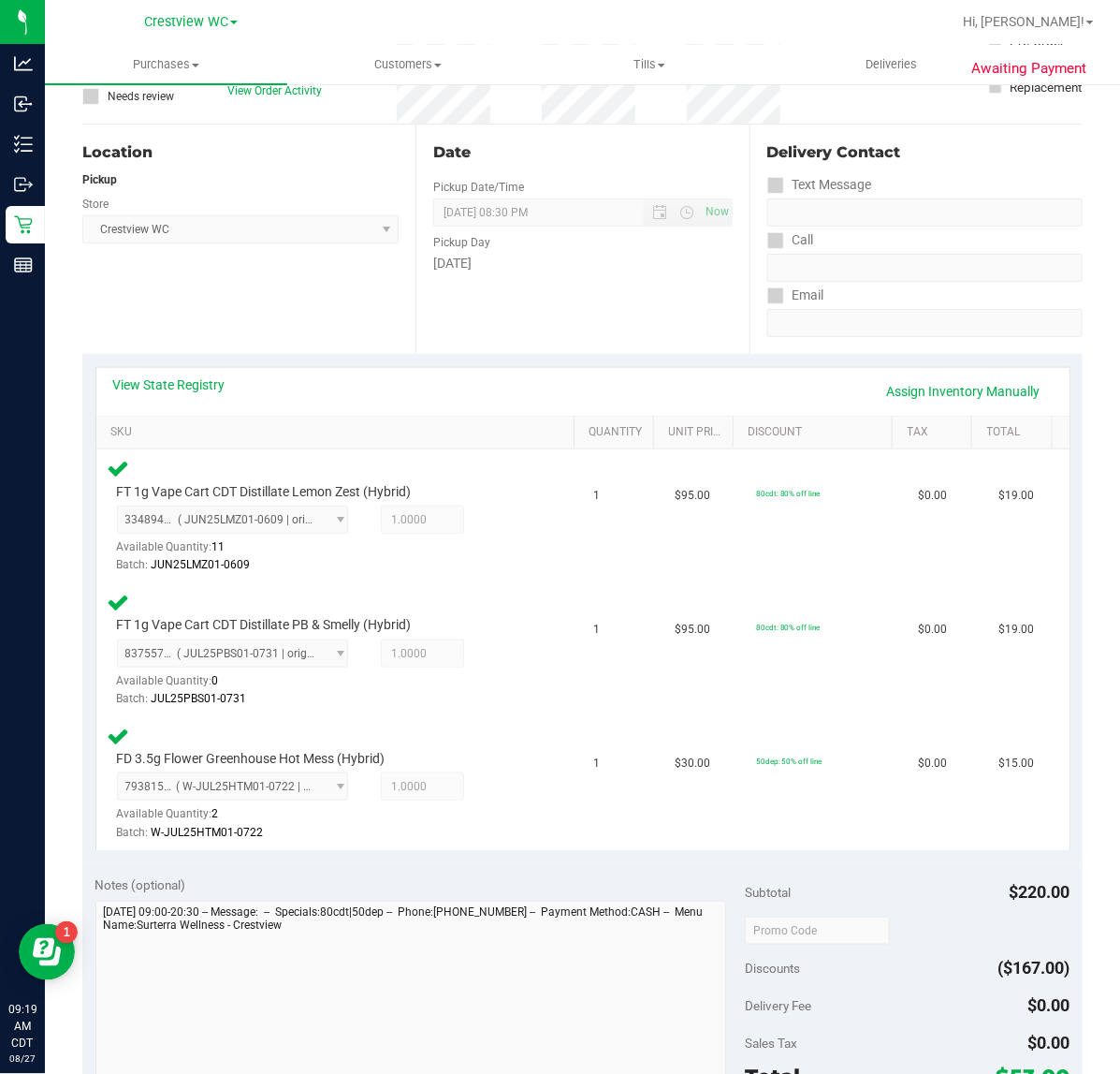
scroll to position [450, 0]
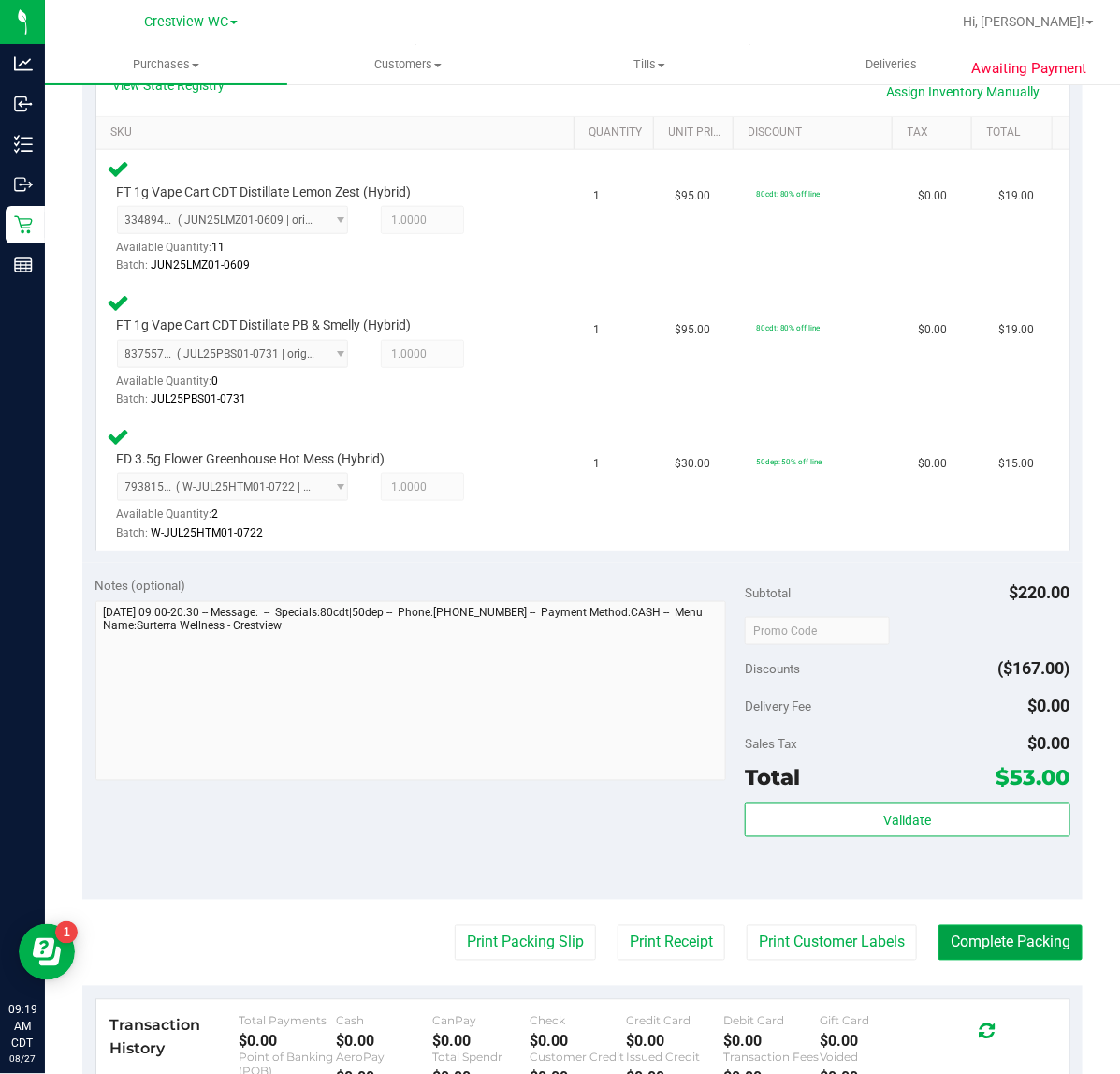
click at [974, 937] on button "Complete Packing" at bounding box center [1010, 943] width 144 height 36
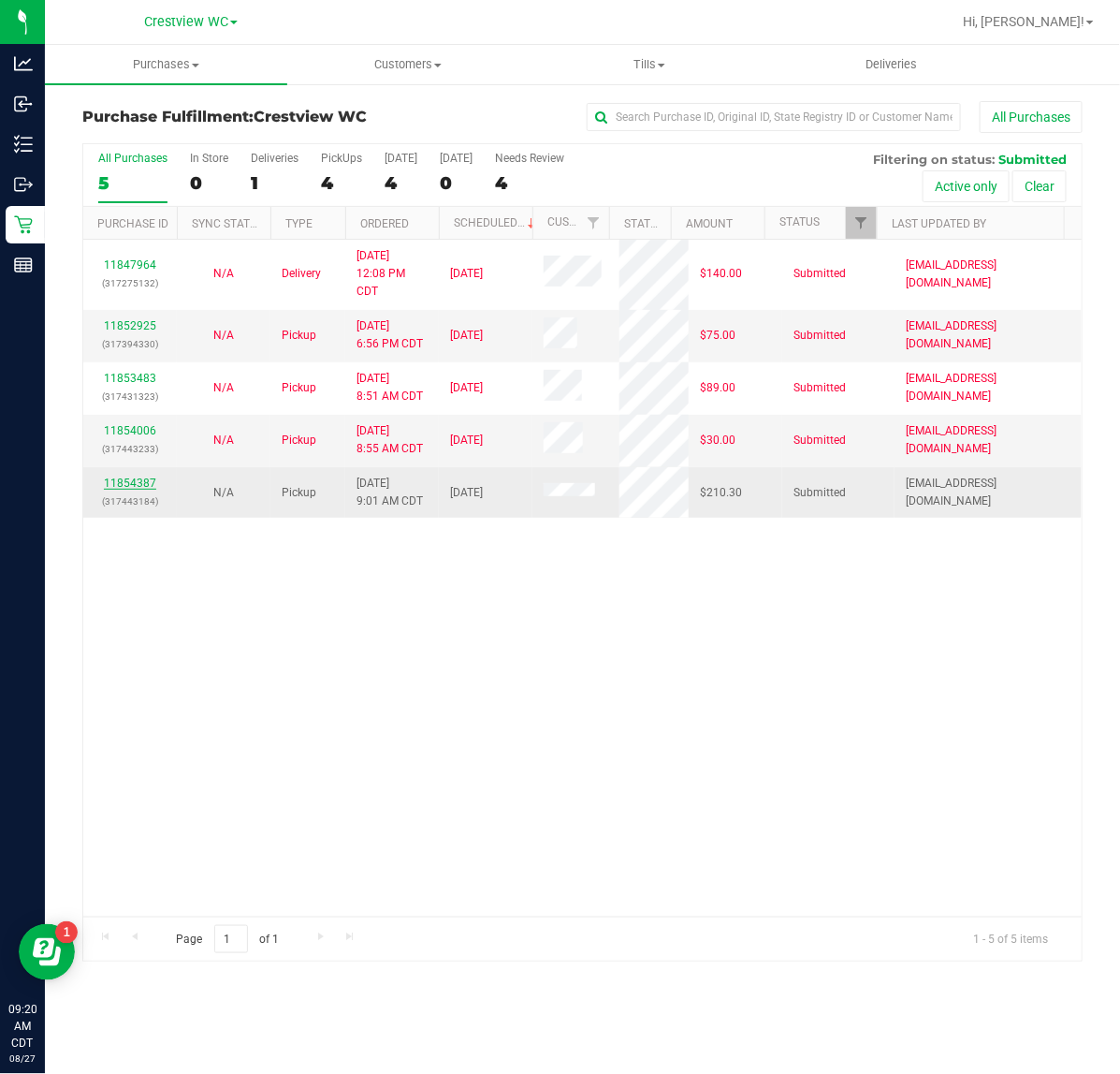
click at [146, 487] on link "11854387" at bounding box center [130, 483] width 52 height 14
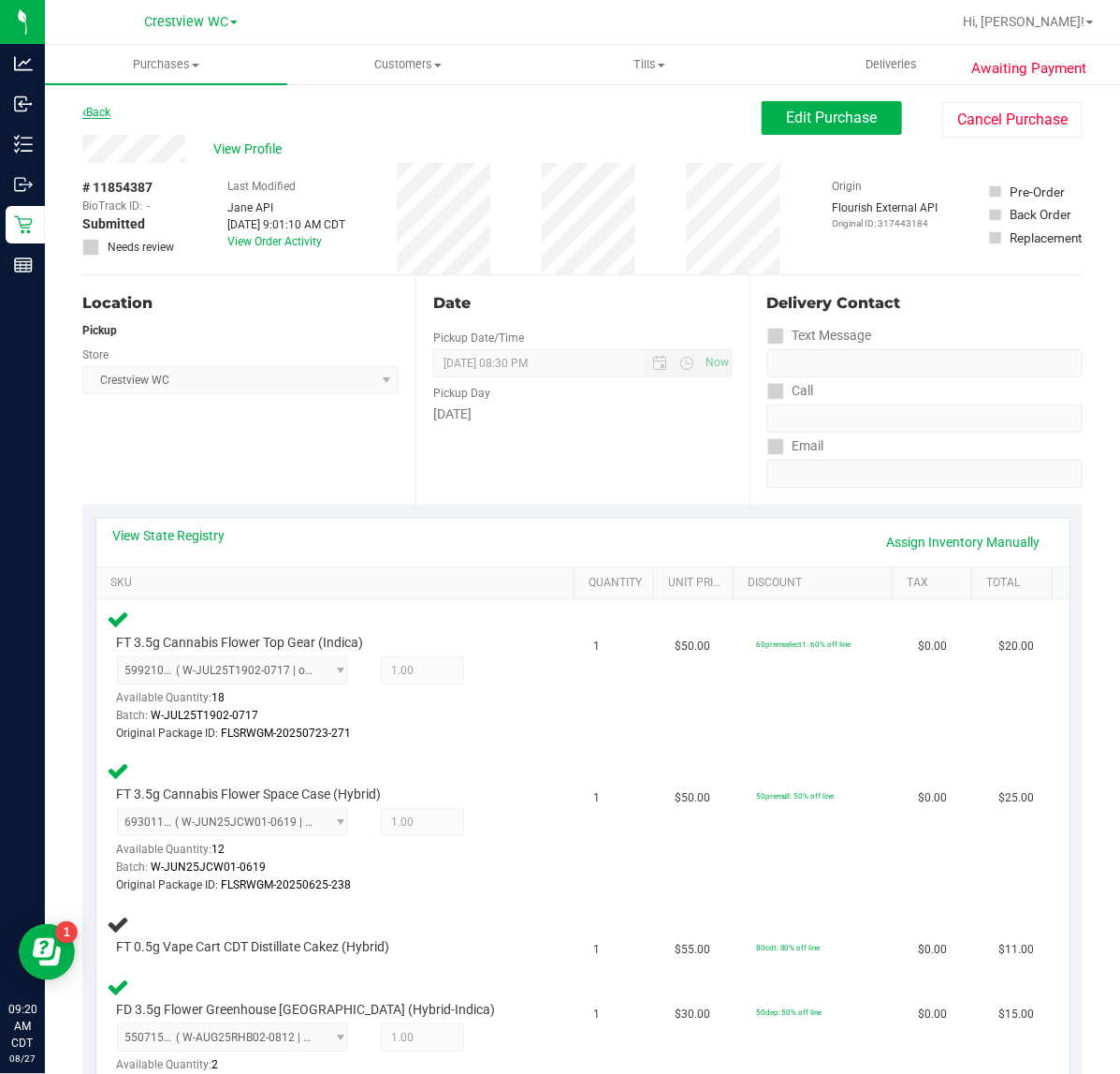
click at [91, 114] on link "Back" at bounding box center [96, 113] width 28 height 14
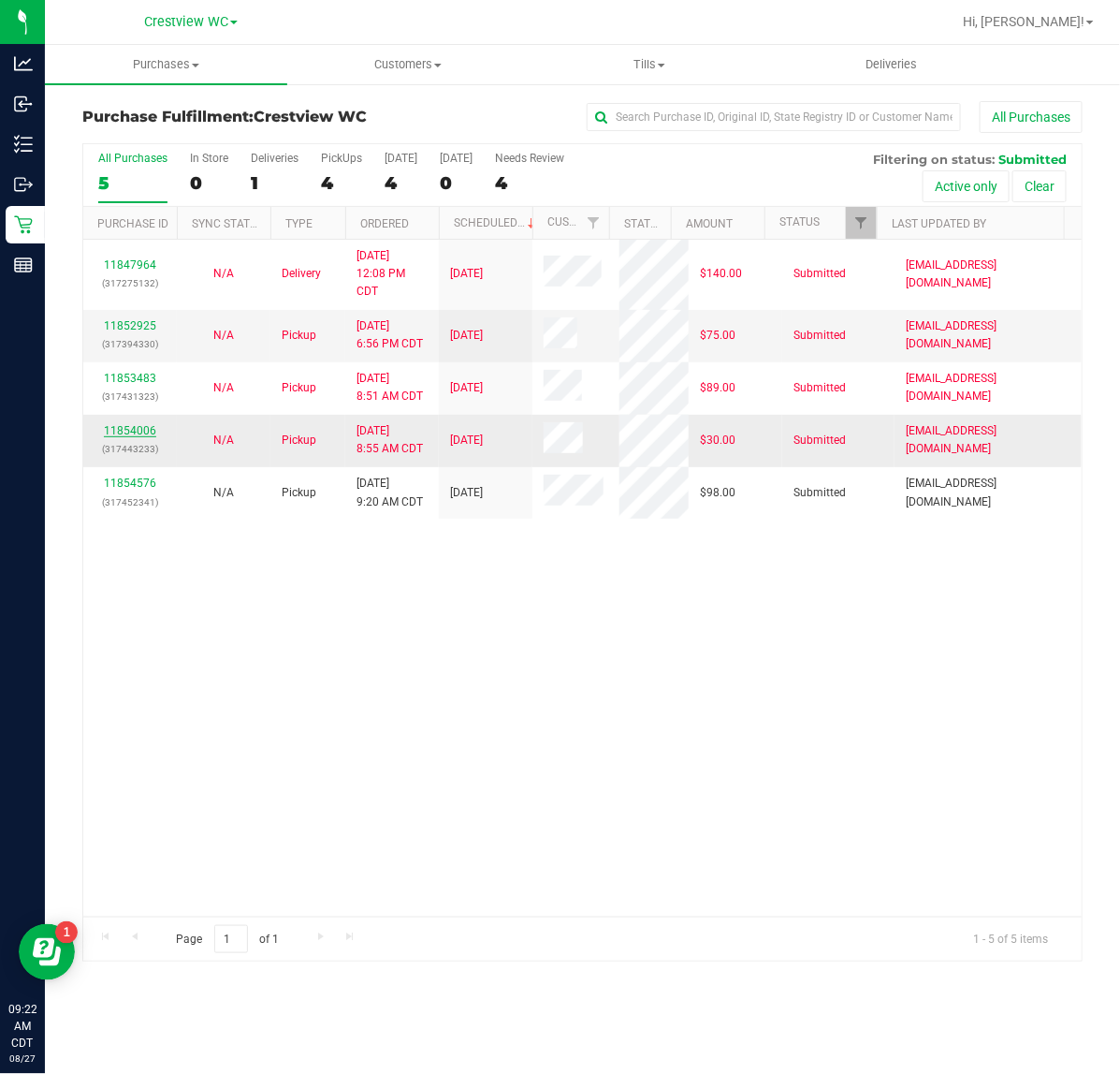
click at [141, 434] on link "11854006" at bounding box center [130, 431] width 52 height 14
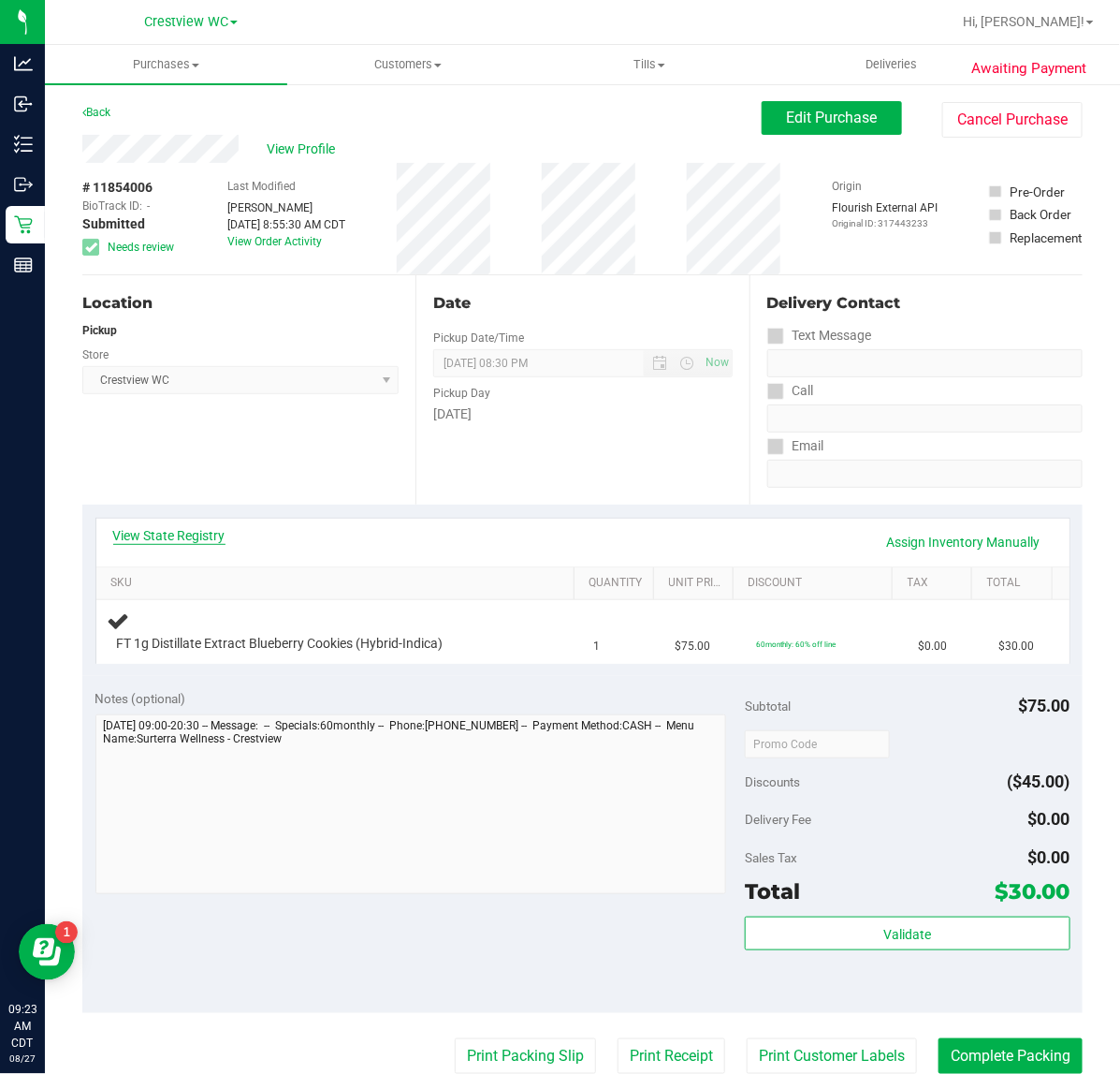
click at [180, 541] on link "View State Registry" at bounding box center [169, 535] width 112 height 18
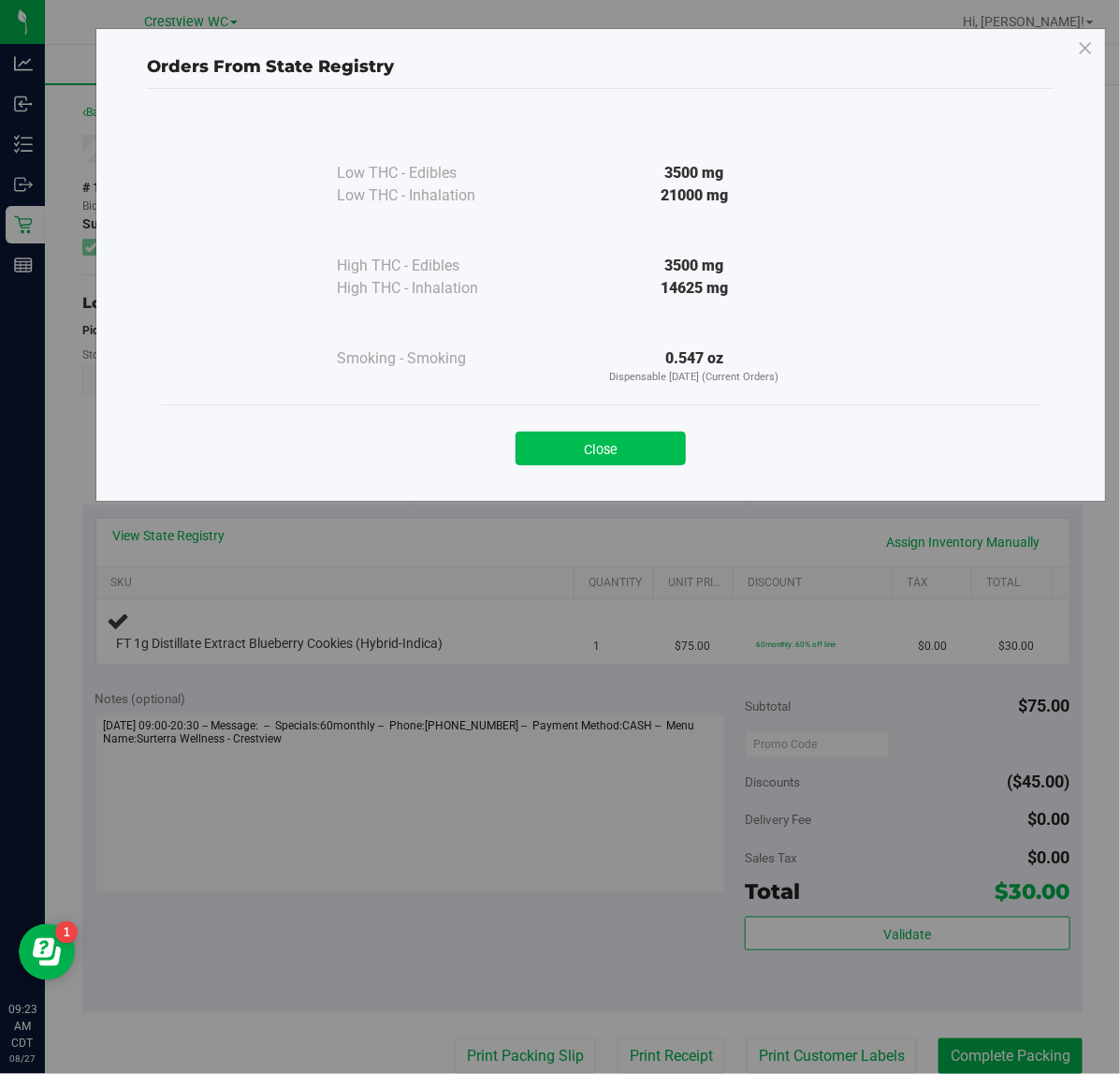
click at [620, 444] on button "Close" at bounding box center [601, 448] width 170 height 34
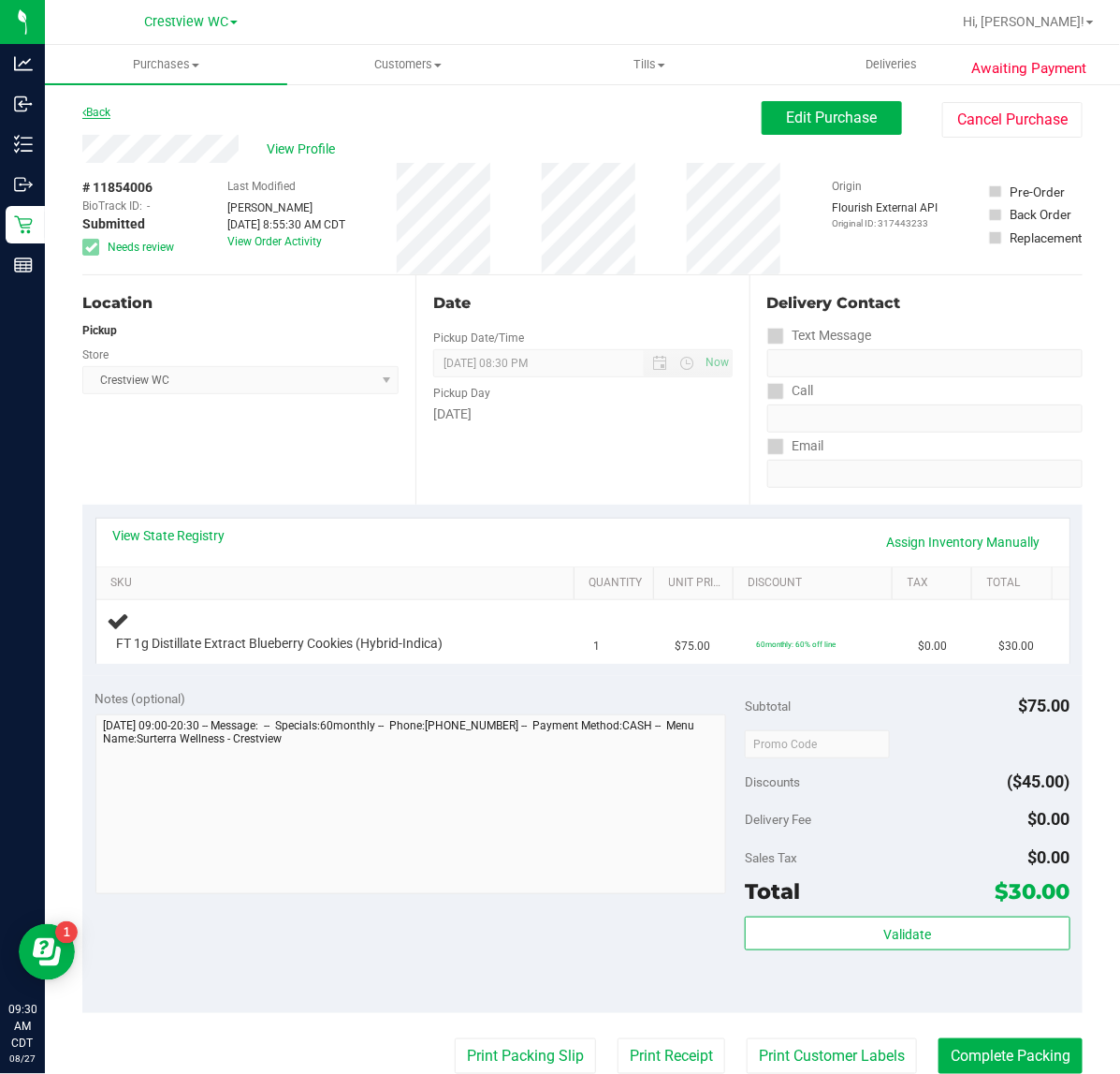
click at [106, 112] on link "Back" at bounding box center [96, 113] width 28 height 14
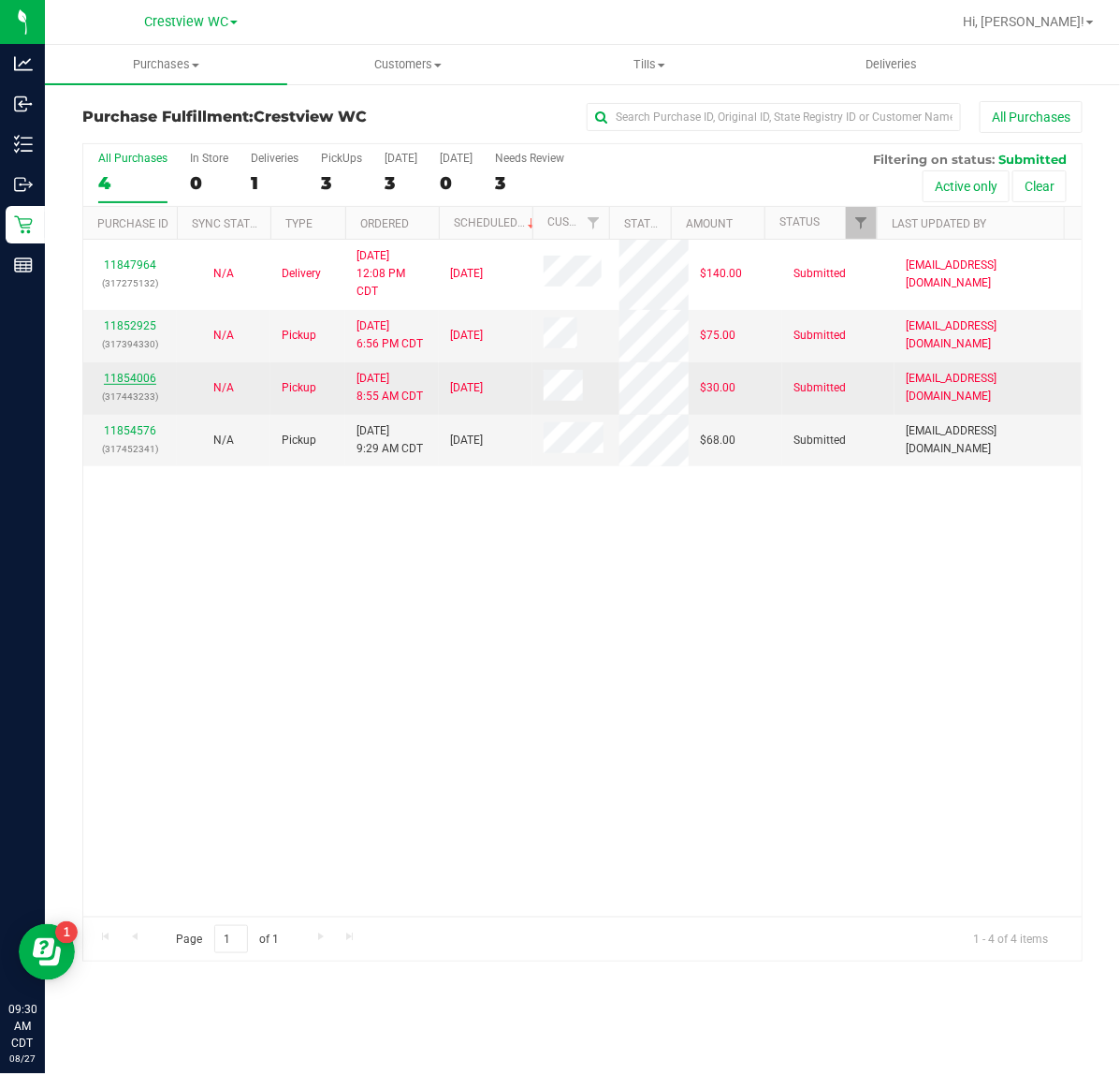
click at [145, 378] on link "11854006" at bounding box center [130, 379] width 52 height 14
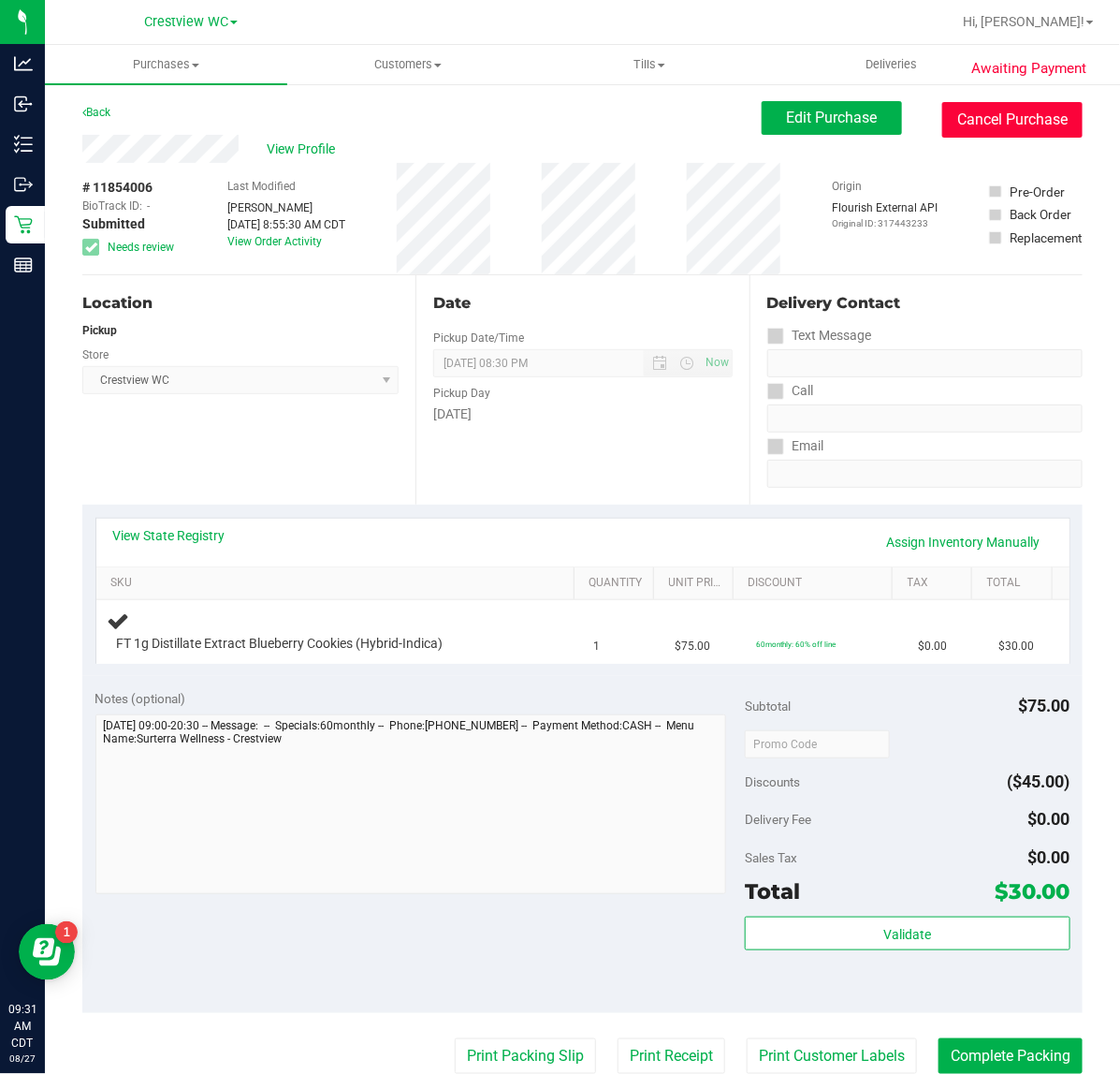
click at [945, 122] on button "Cancel Purchase" at bounding box center [1012, 120] width 140 height 36
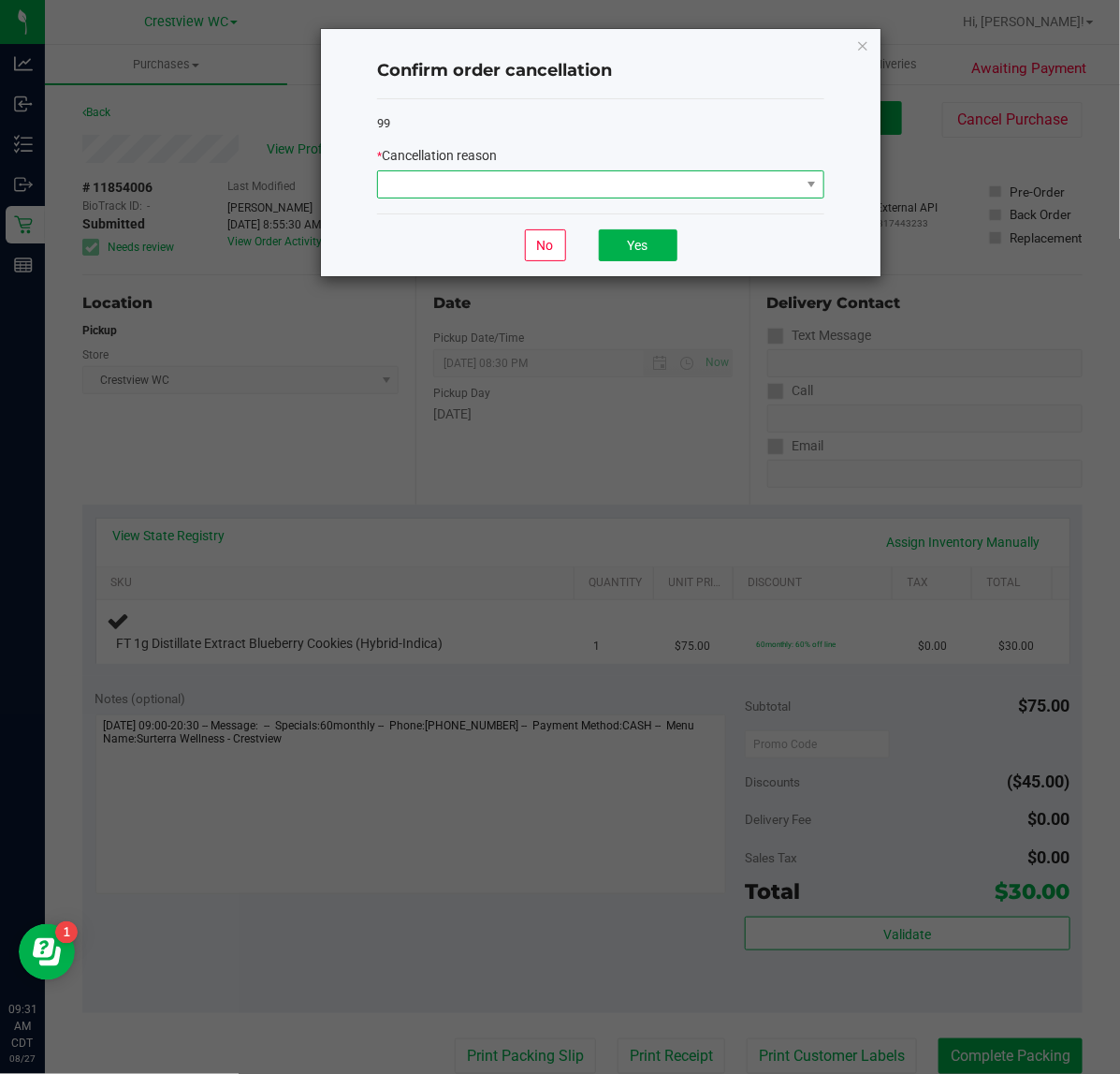
click at [784, 176] on span at bounding box center [589, 184] width 422 height 26
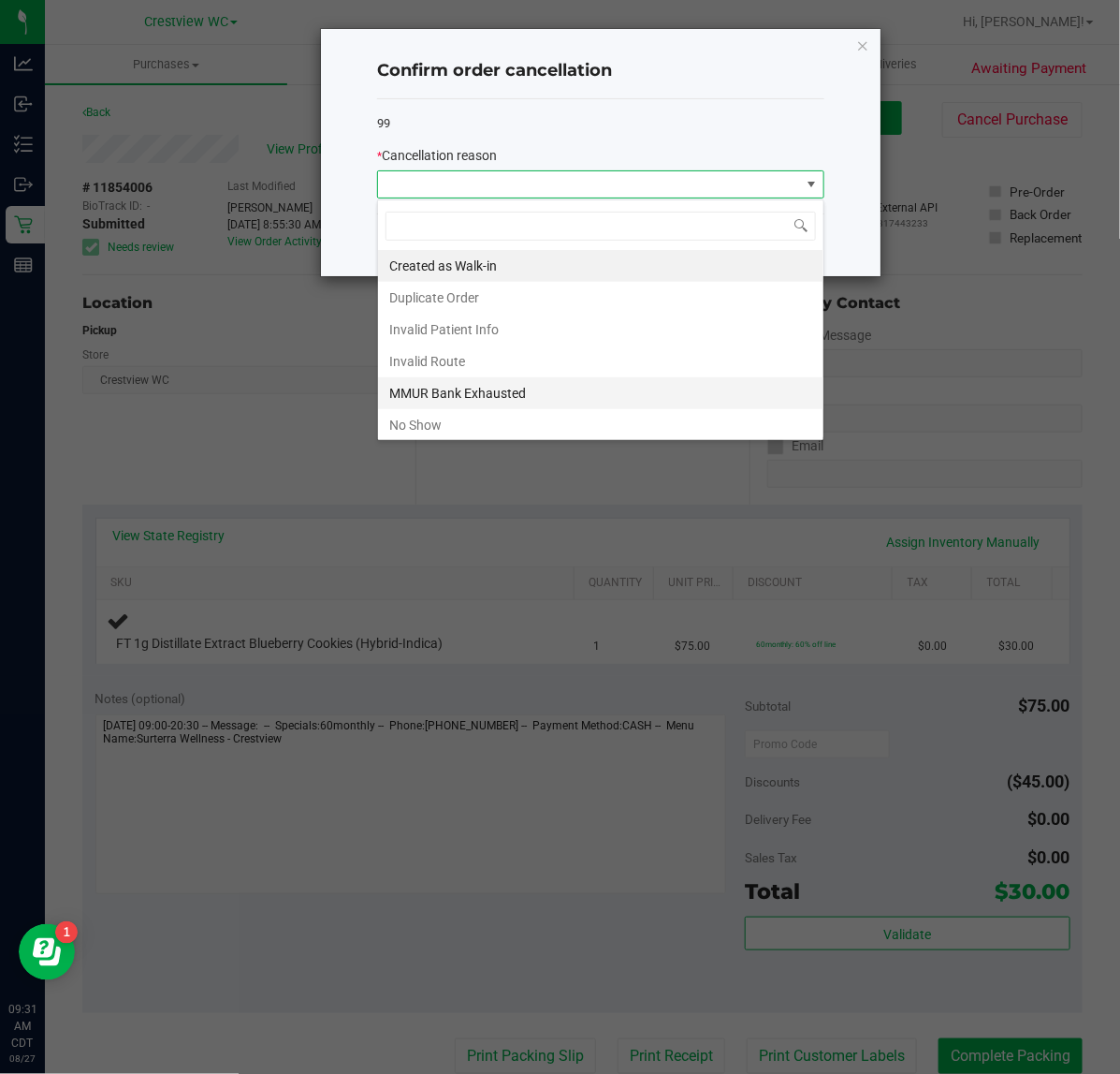
scroll to position [103, 0]
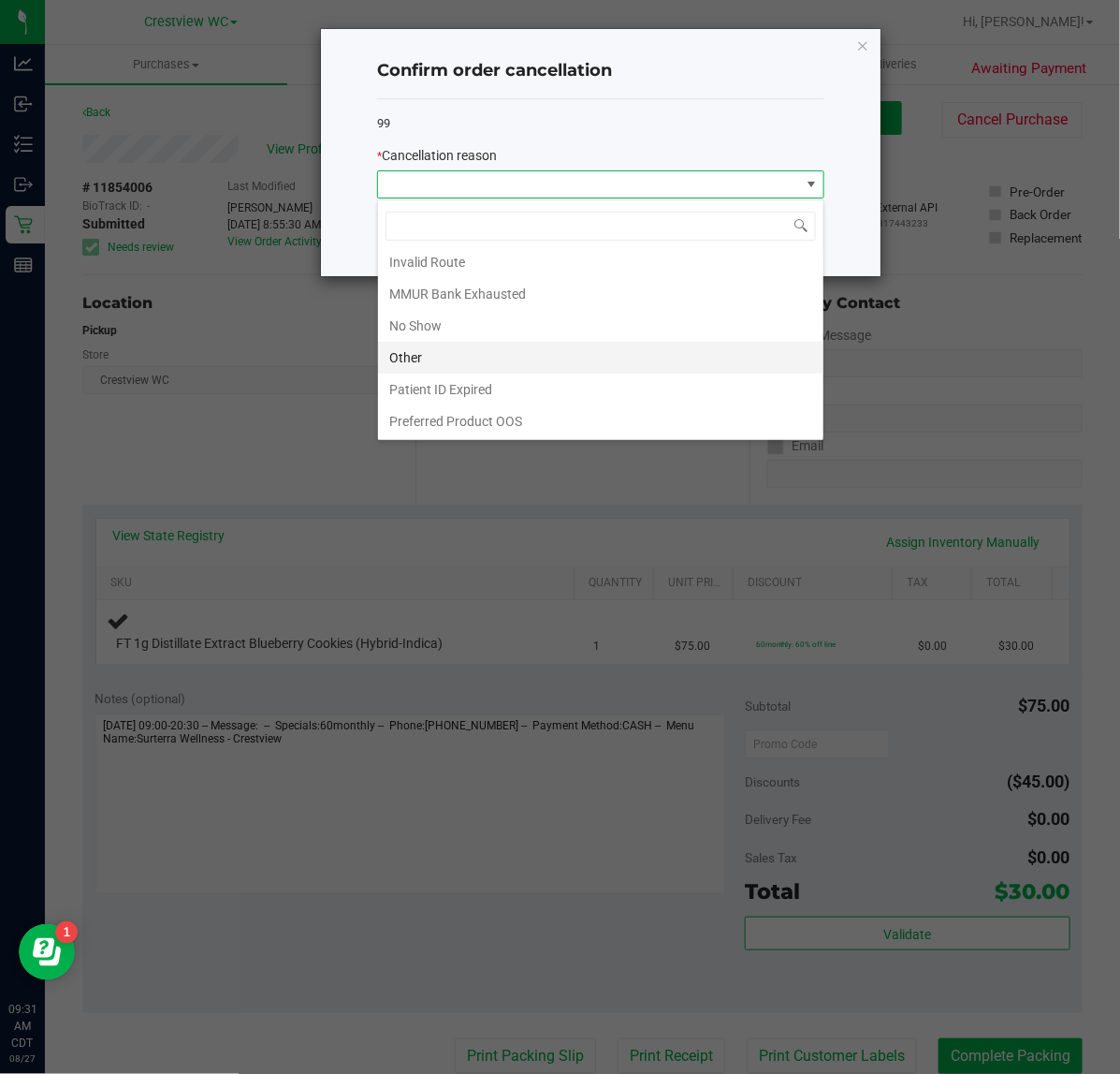
click at [544, 362] on li "Other" at bounding box center [601, 357] width 445 height 32
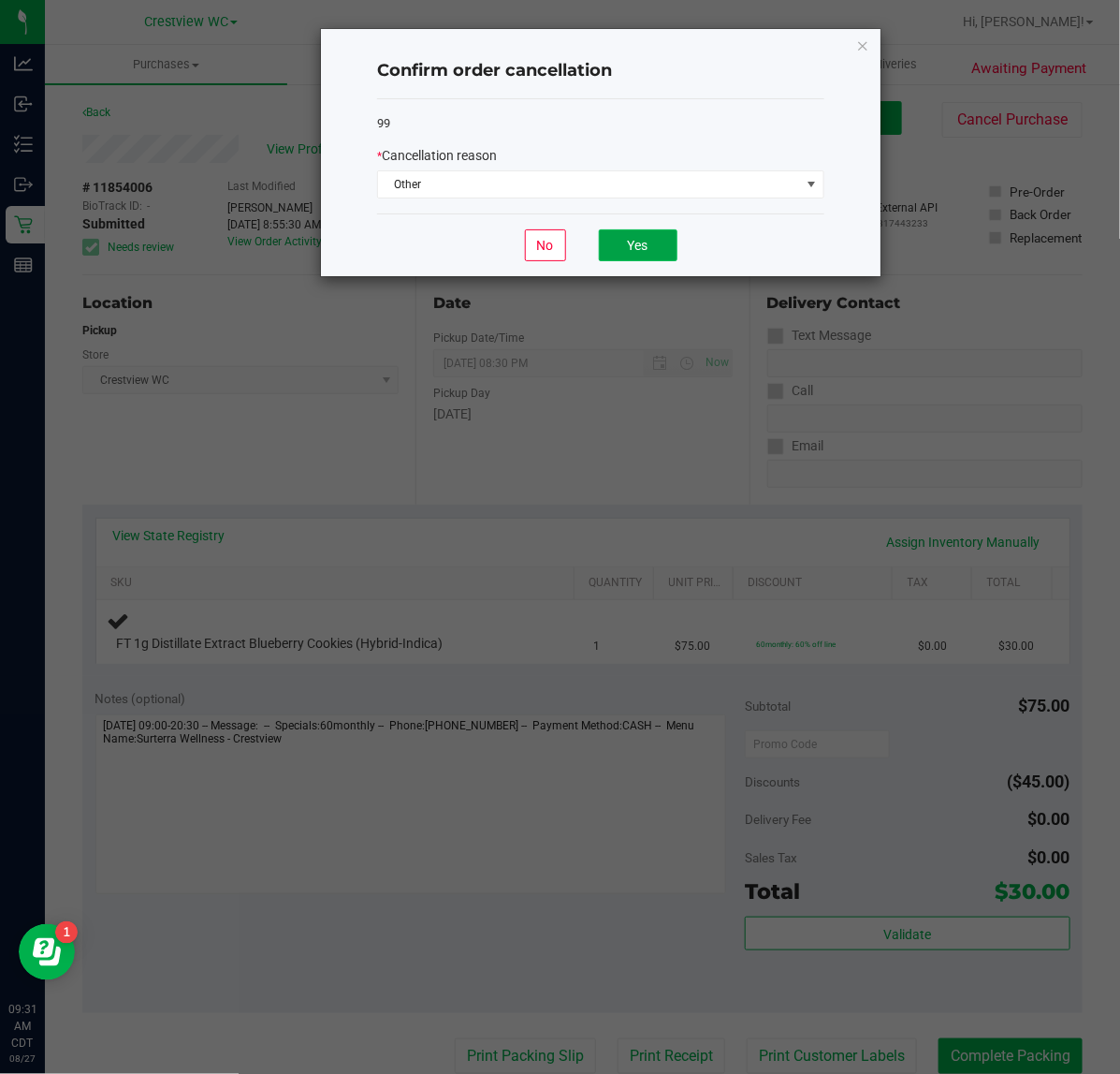
click at [636, 258] on button "Yes" at bounding box center [637, 244] width 78 height 32
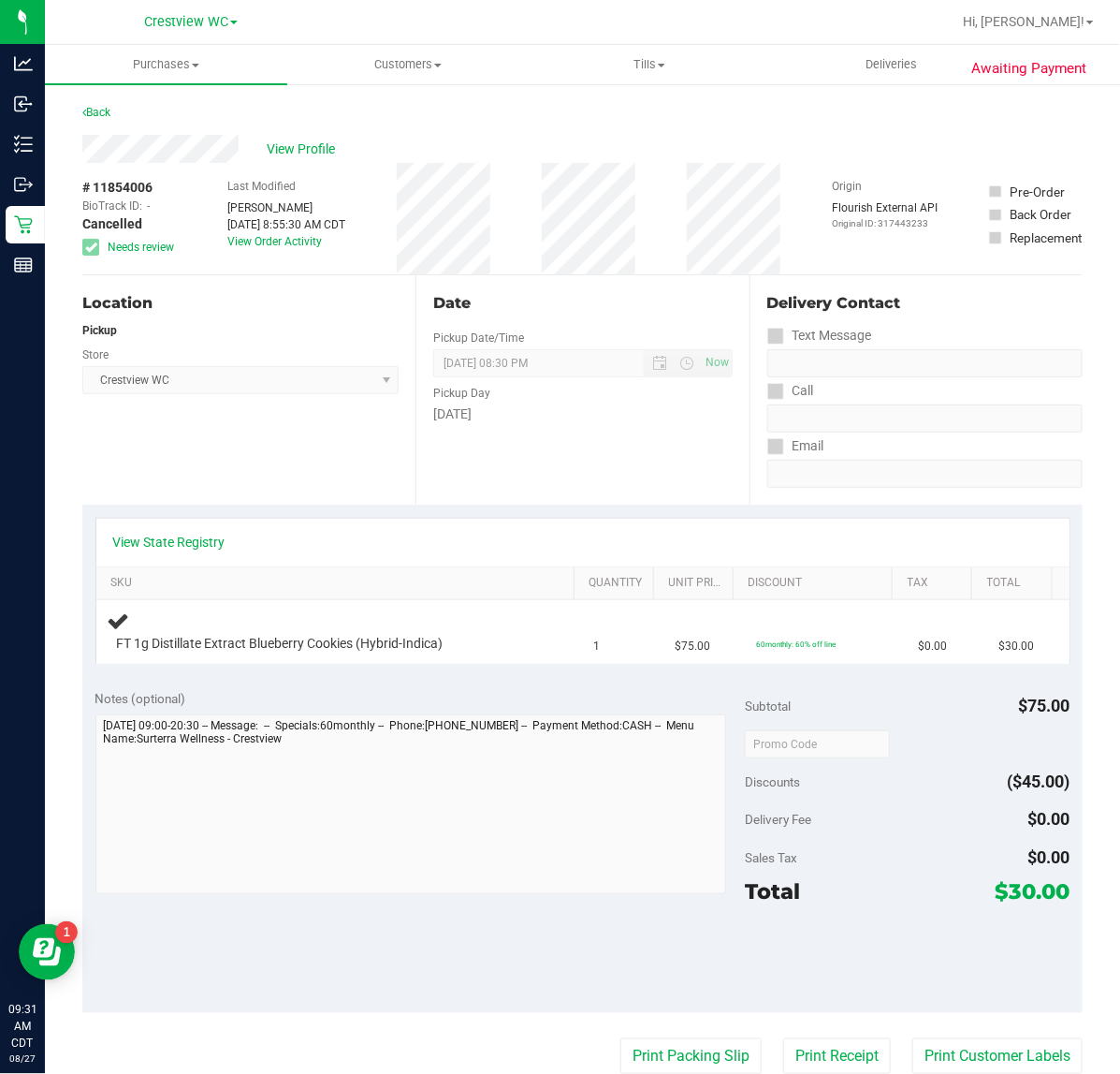
click at [99, 104] on div "Back" at bounding box center [96, 112] width 28 height 22
click at [109, 110] on link "Back" at bounding box center [96, 113] width 28 height 14
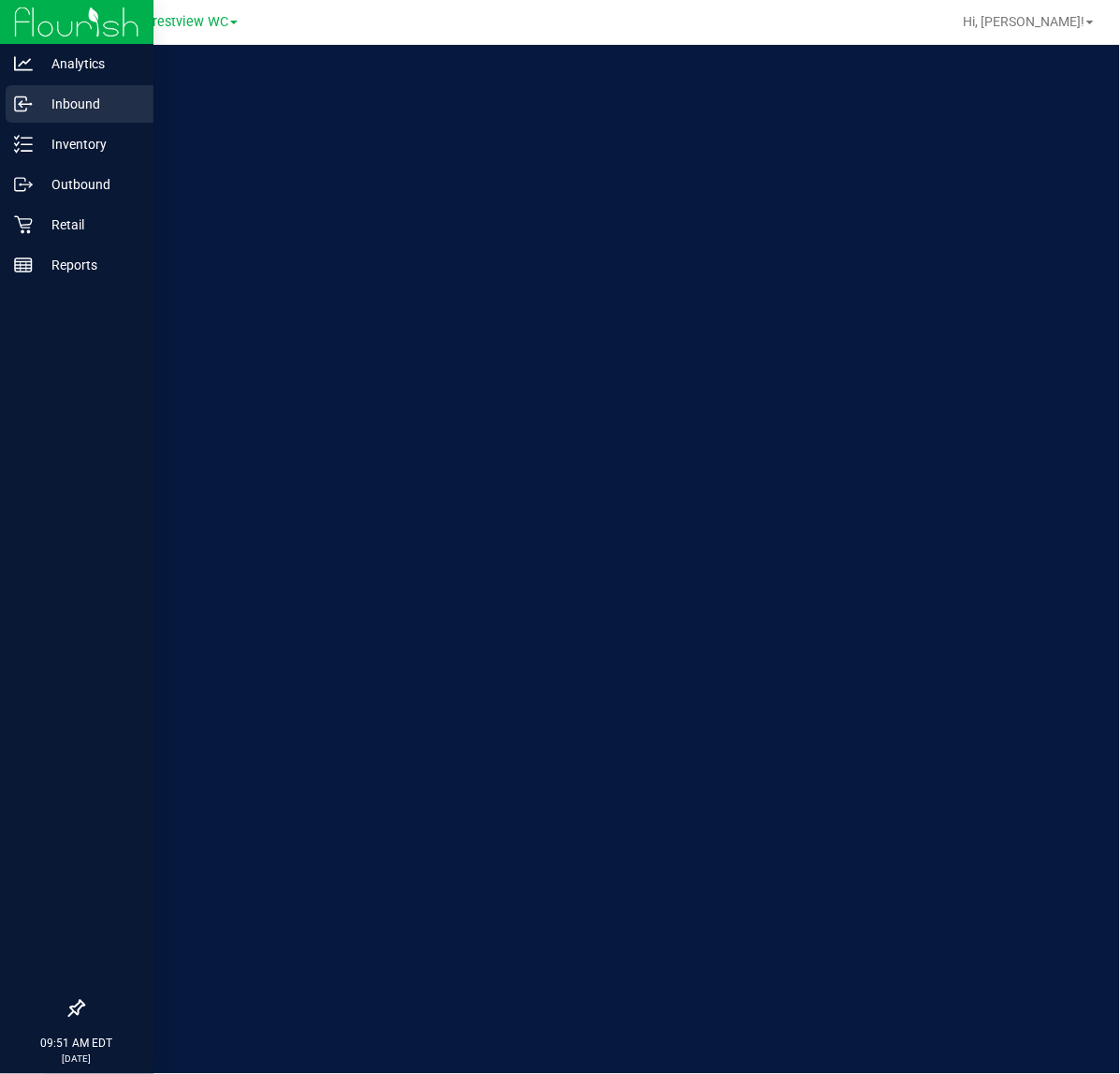
click at [34, 120] on div "Inbound" at bounding box center [79, 103] width 148 height 38
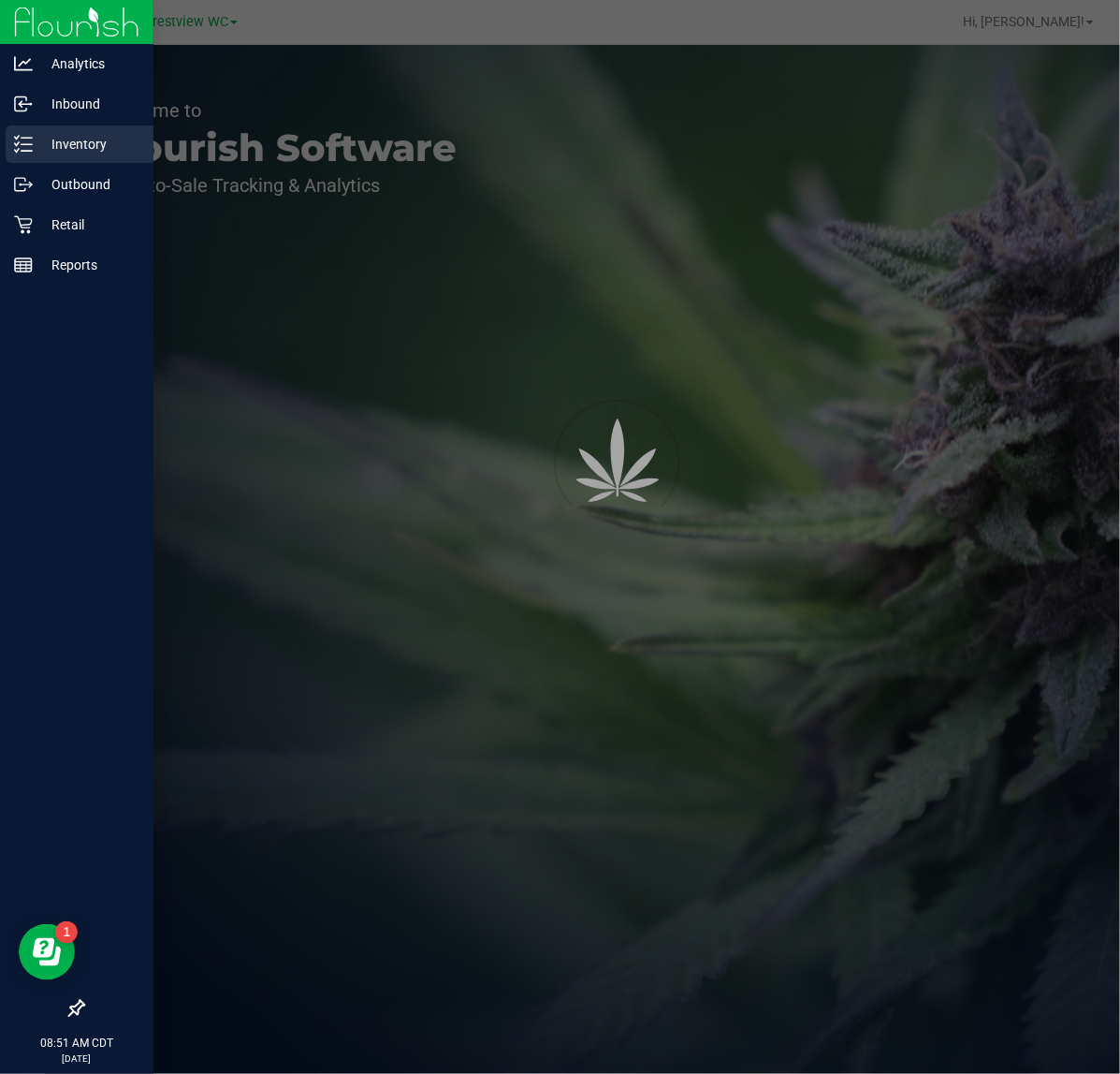
click at [39, 147] on p "Inventory" at bounding box center [89, 144] width 112 height 22
click at [81, 146] on p "Inventory" at bounding box center [89, 144] width 112 height 22
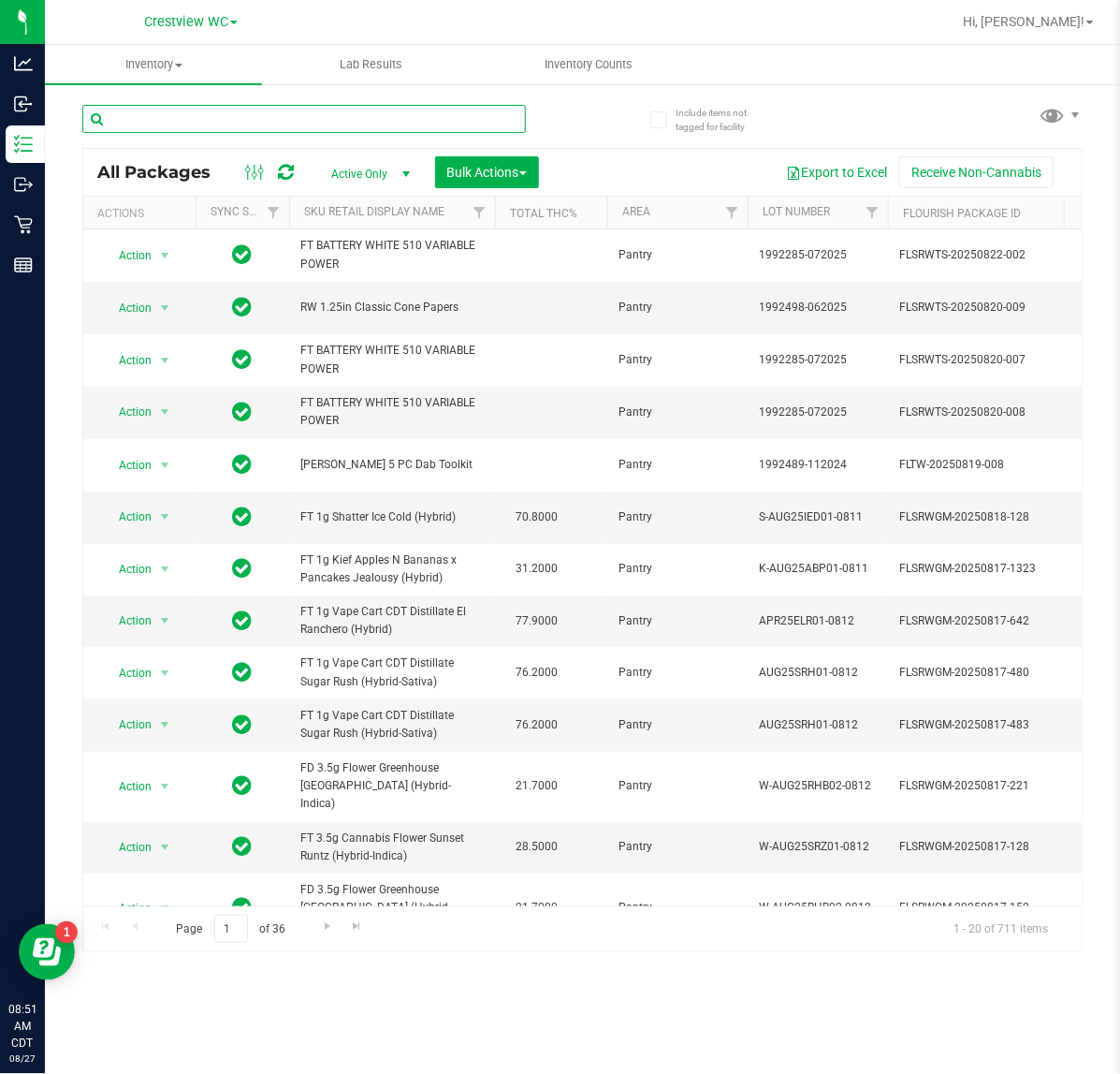
click at [305, 120] on input "text" at bounding box center [303, 119] width 443 height 28
type input "abp"
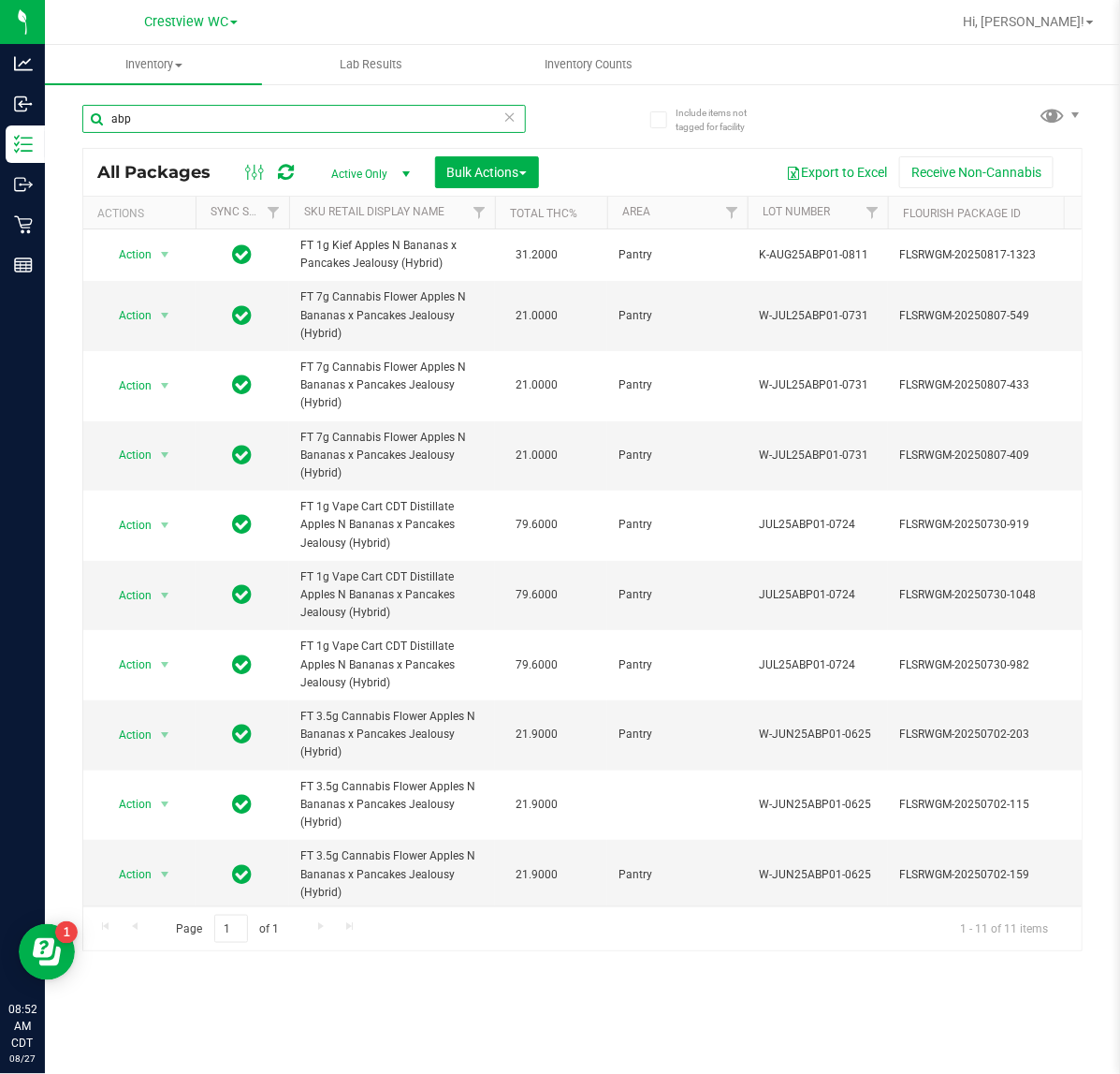
drag, startPoint x: 204, startPoint y: 128, endPoint x: -264, endPoint y: 188, distance: 471.8
click at [0, 188] on html "Analytics Inbound Inventory Outbound Retail Reports 08:52 AM CDT 08/27/2025 08/…" at bounding box center [560, 537] width 1120 height 1074
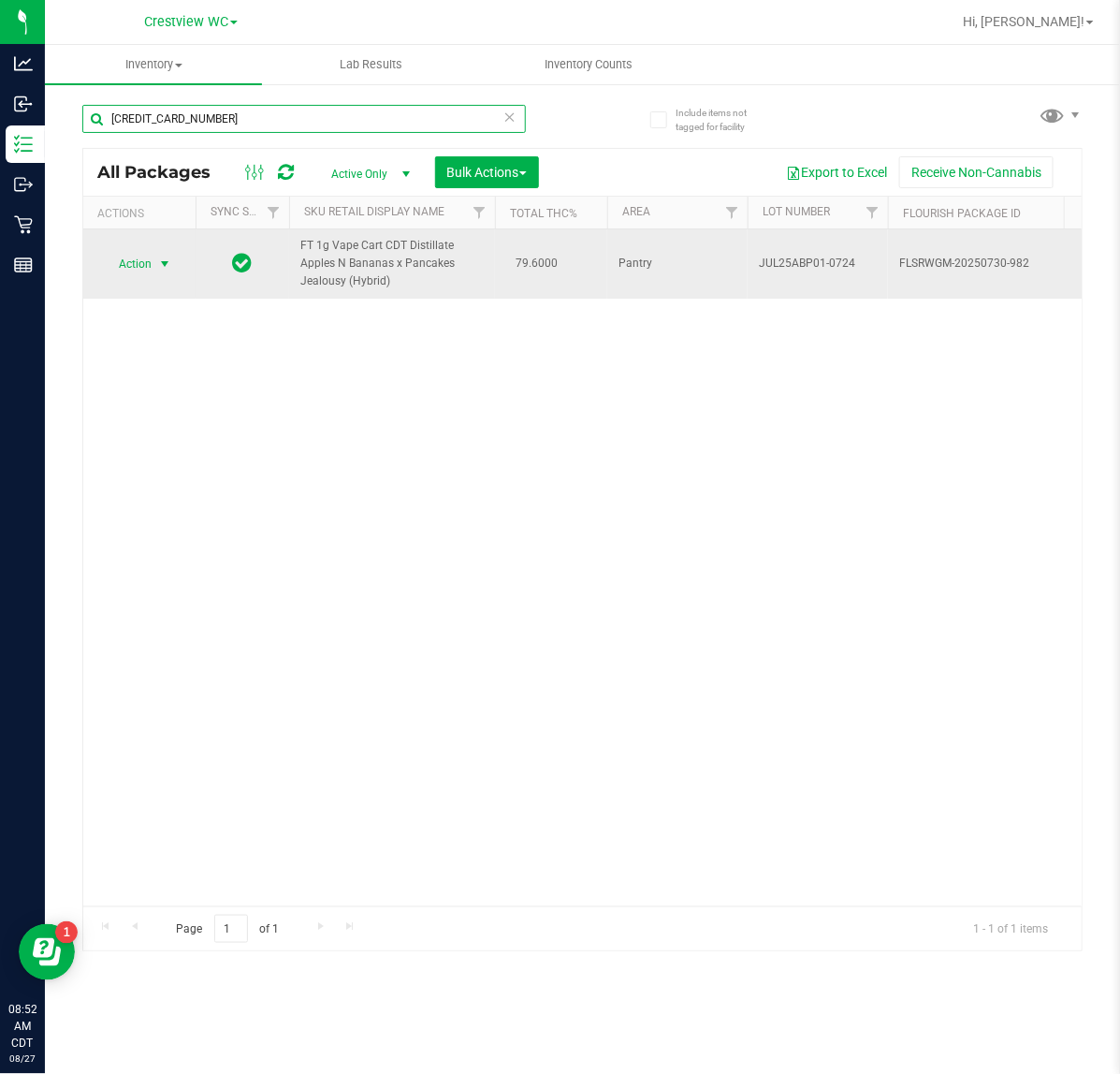
type input "3632236706052008"
click at [143, 260] on span "Action" at bounding box center [127, 264] width 50 height 26
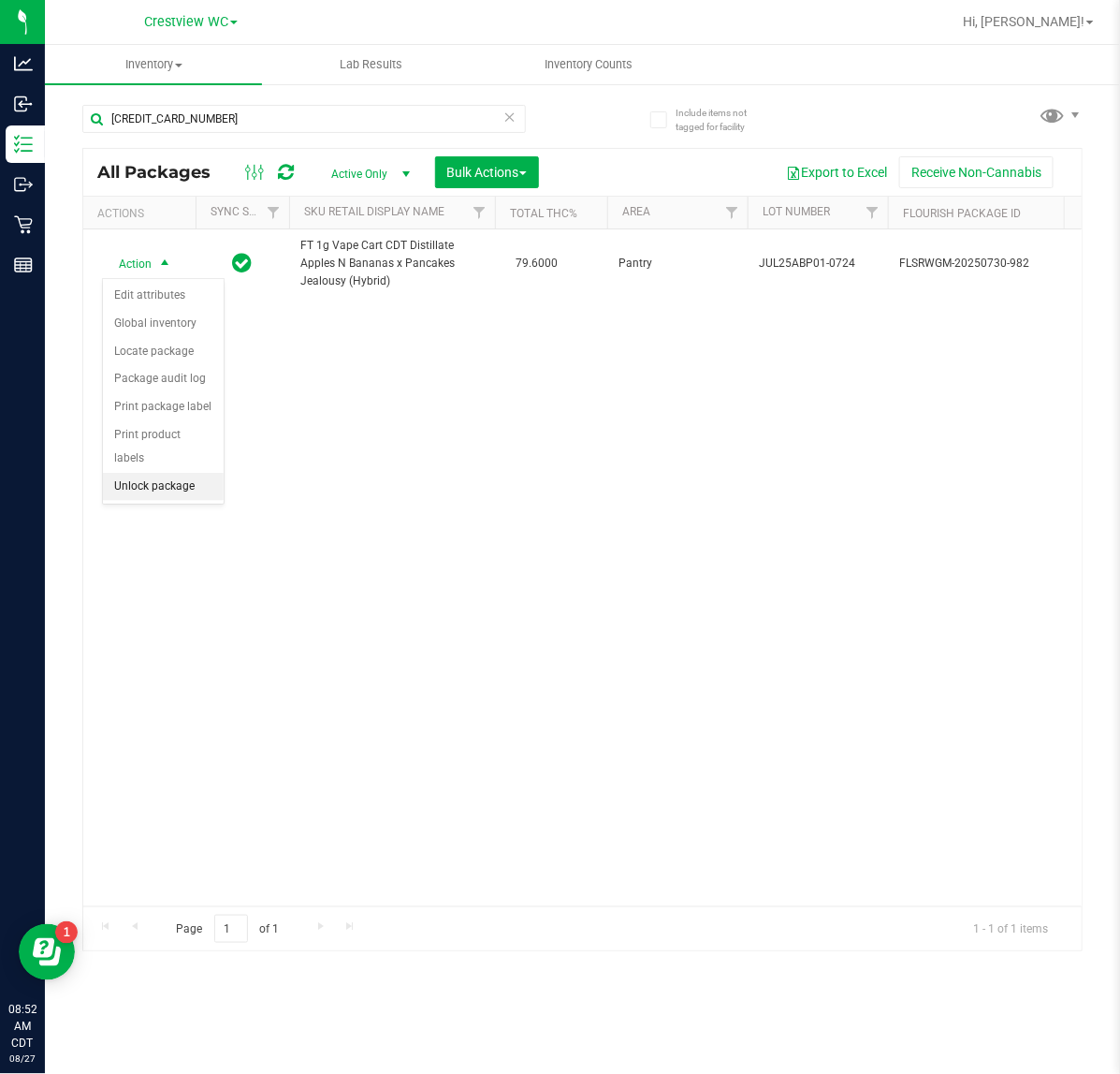
click at [159, 472] on li "Unlock package" at bounding box center [163, 486] width 121 height 28
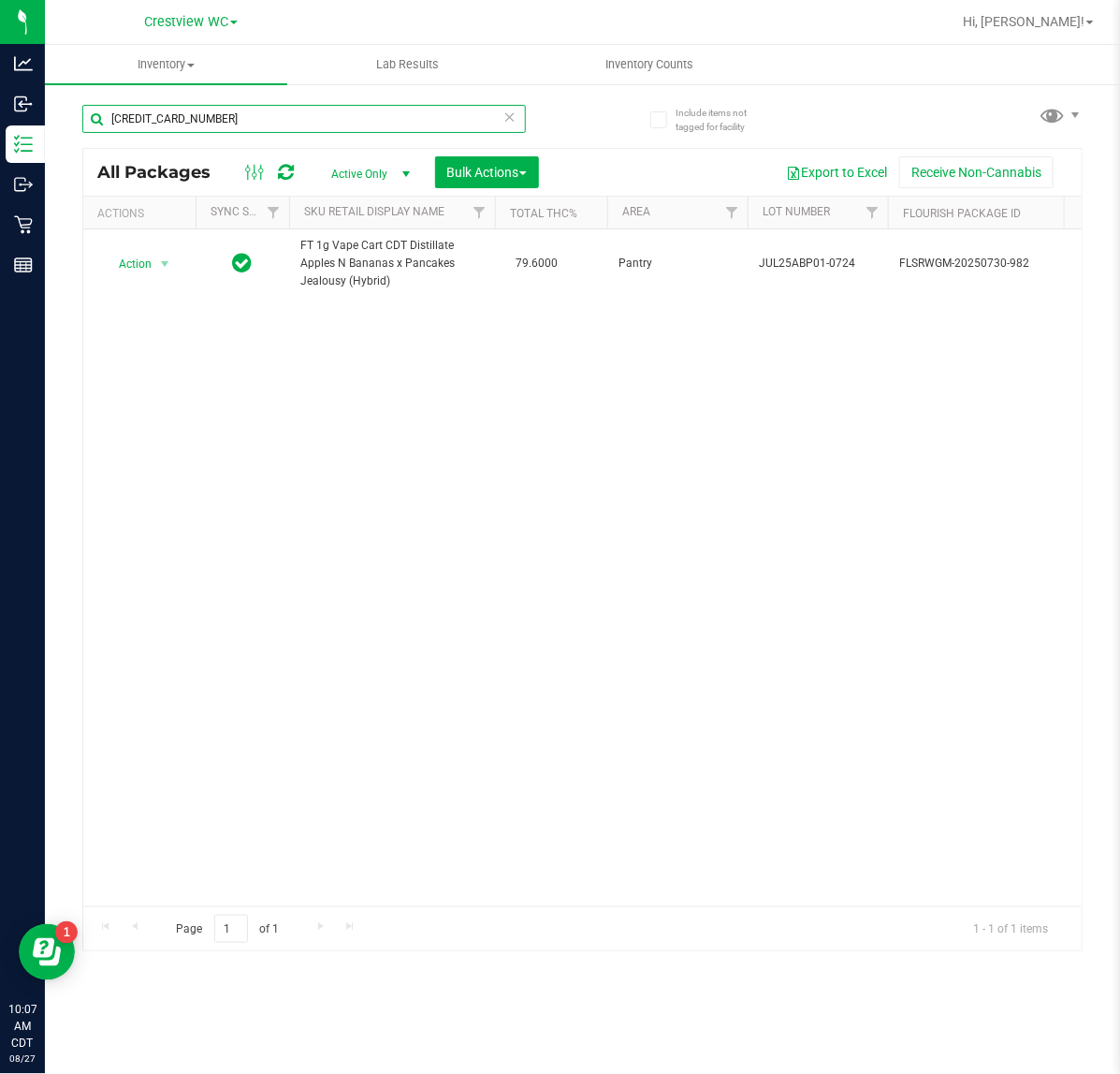
drag, startPoint x: -78, startPoint y: 112, endPoint x: -196, endPoint y: 108, distance: 118.1
click at [0, 108] on html "Analytics Inbound Inventory Outbound Retail Reports 10:07 AM CDT 08/27/2025 08/…" at bounding box center [560, 537] width 1120 height 1074
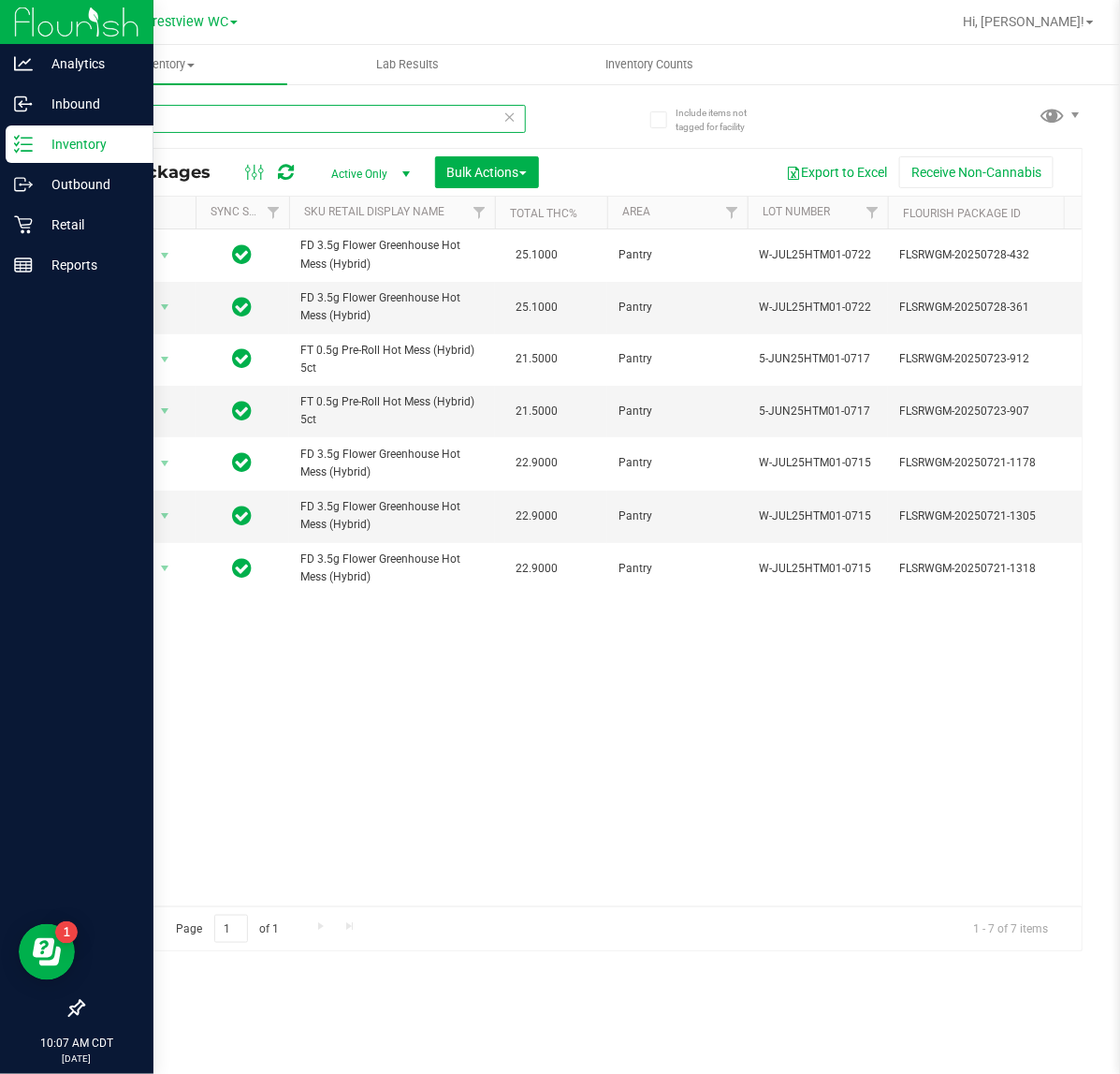
type input "htm"
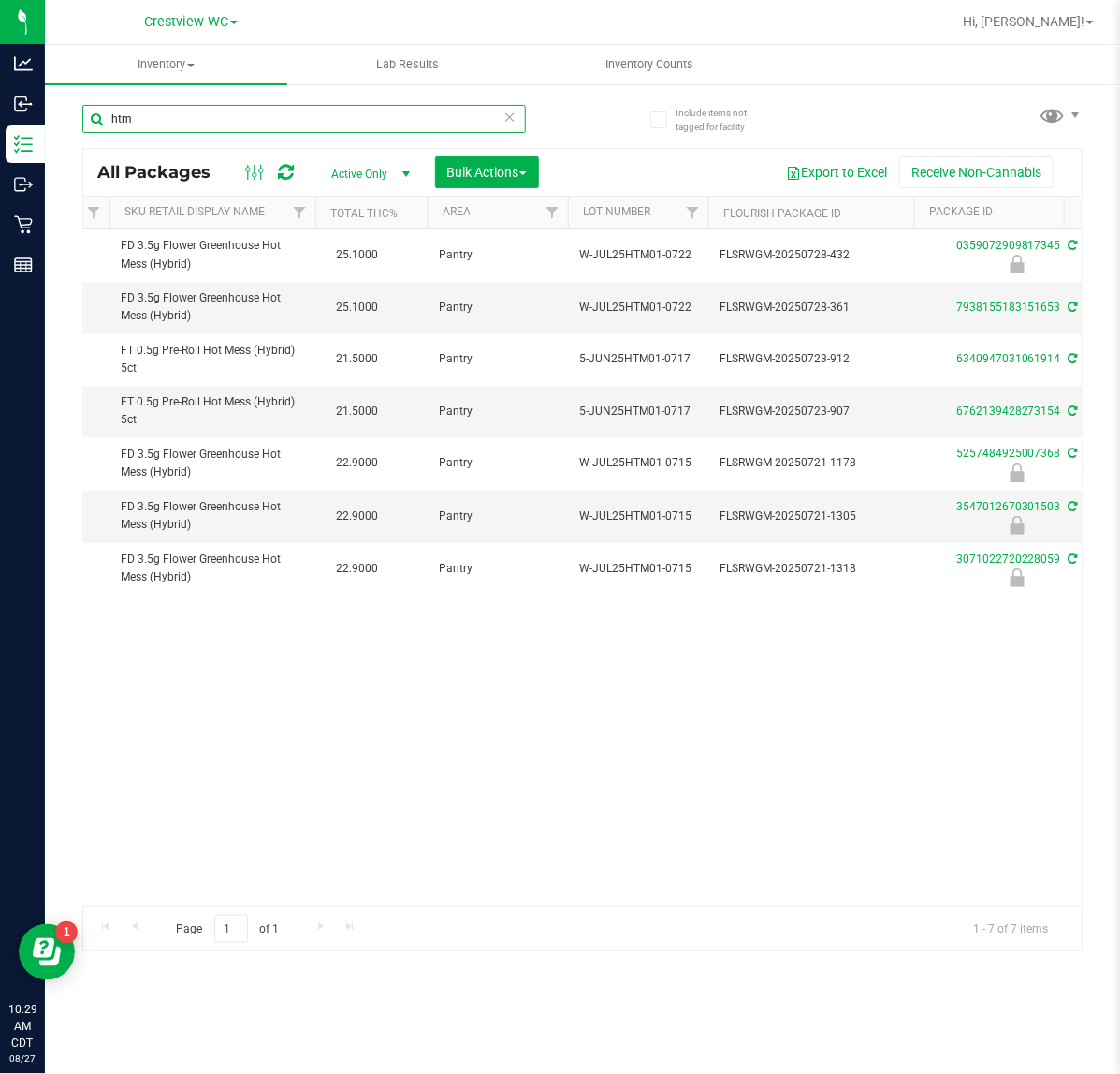
drag, startPoint x: 266, startPoint y: 127, endPoint x: 72, endPoint y: 147, distance: 195.0
click at [72, 147] on div "Include items not tagged for facility htm All Packages Active Only Active Only …" at bounding box center [583, 367] width 1076 height 571
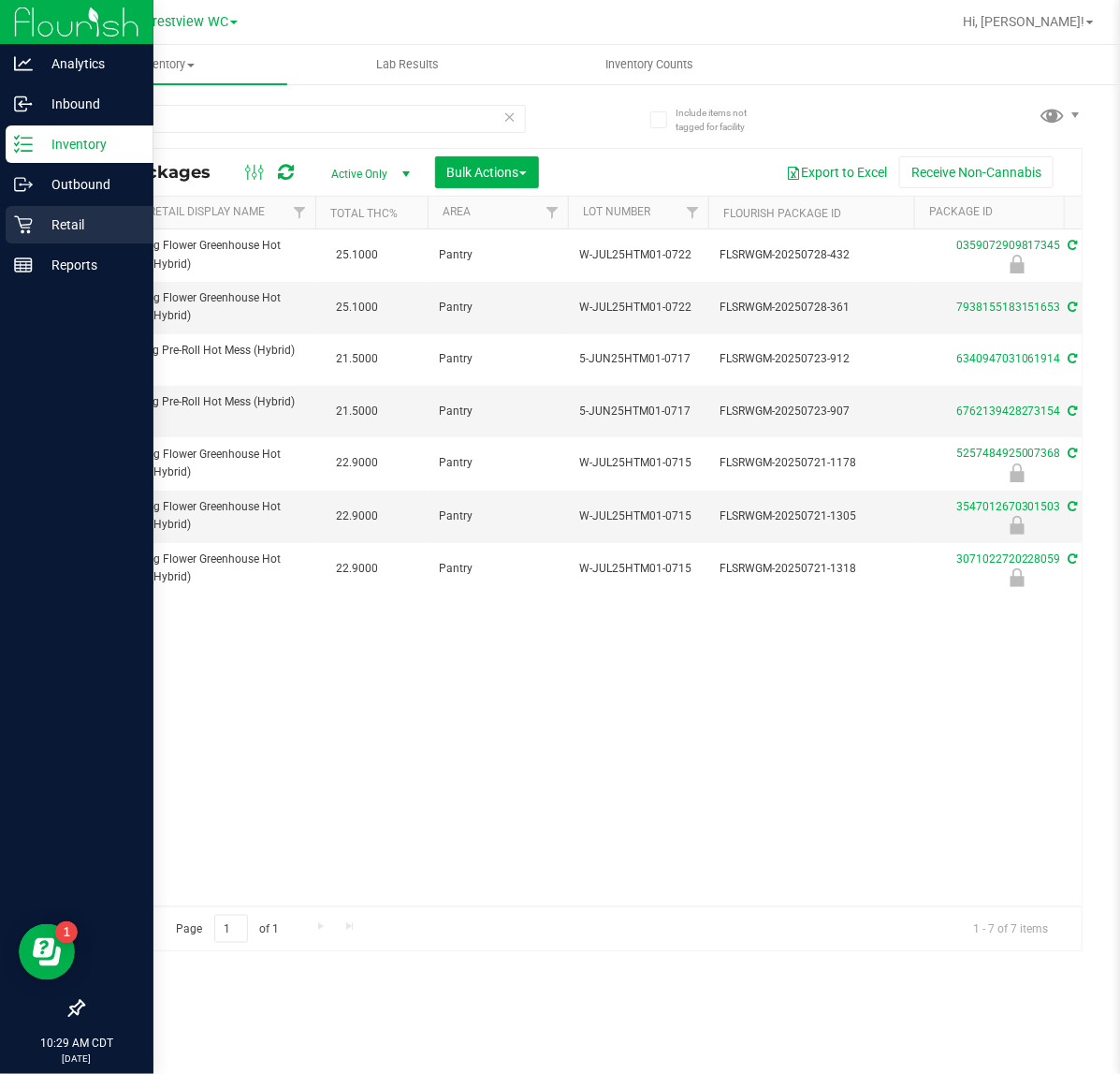
click at [39, 220] on p "Retail" at bounding box center [89, 224] width 112 height 22
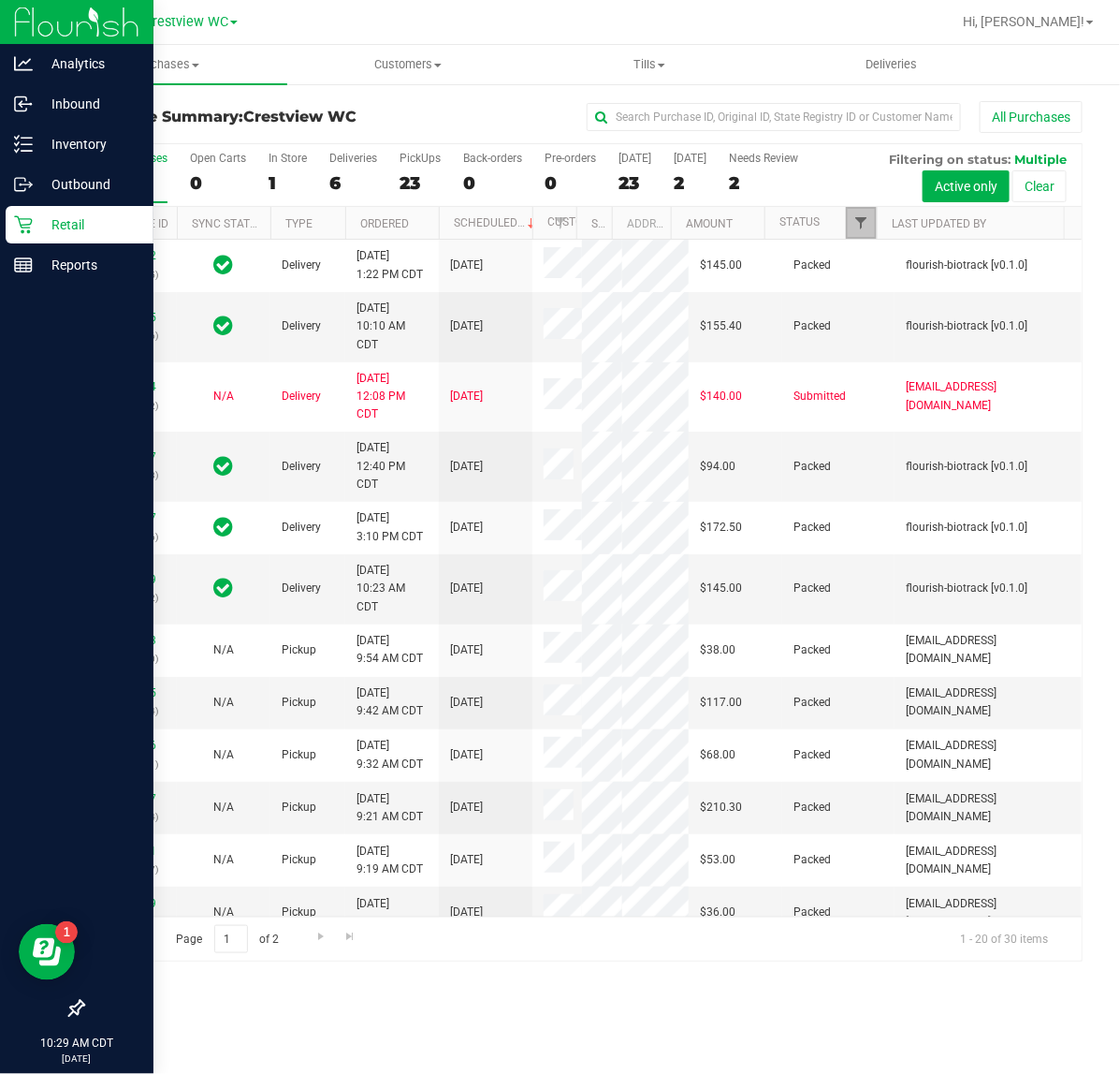
click at [858, 217] on span "Filter" at bounding box center [861, 223] width 15 height 15
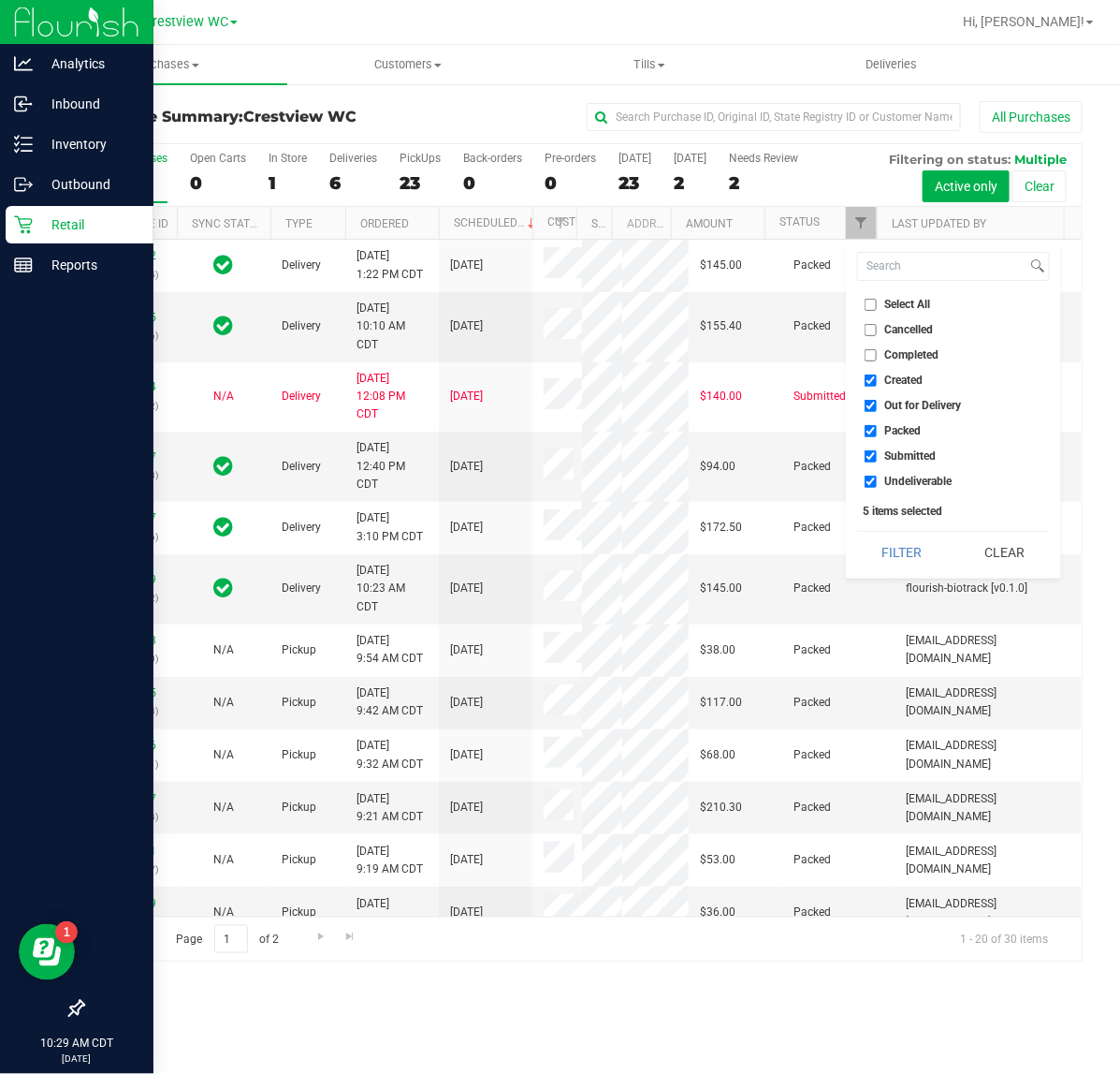
drag, startPoint x: 894, startPoint y: 373, endPoint x: 900, endPoint y: 385, distance: 13.4
click at [894, 375] on span "Created" at bounding box center [905, 381] width 39 height 12
click at [877, 375] on input "Created" at bounding box center [870, 381] width 13 height 13
checkbox input "false"
click at [915, 405] on span "Out for Delivery" at bounding box center [923, 406] width 76 height 12
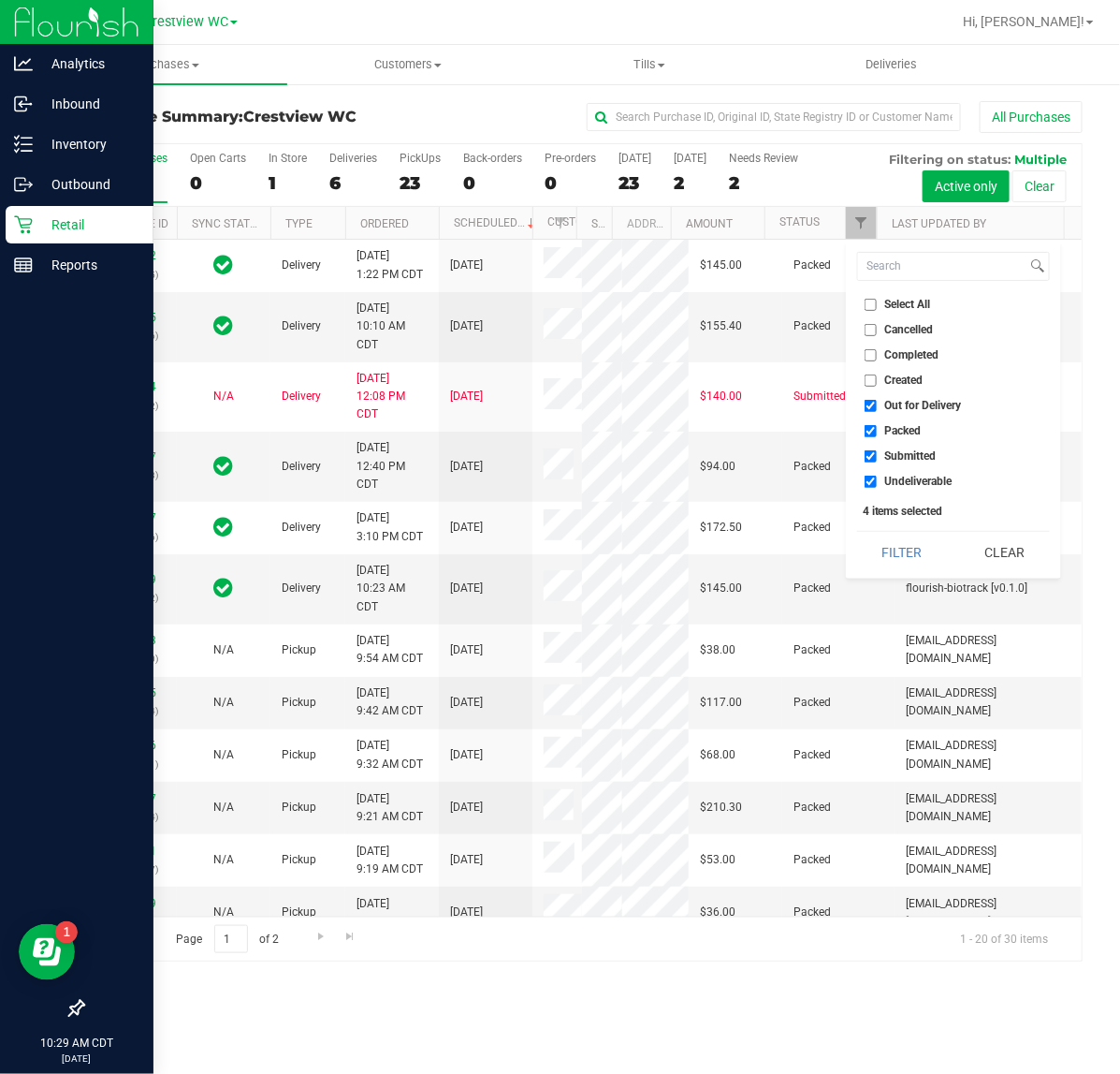
click at [877, 405] on input "Out for Delivery" at bounding box center [870, 406] width 13 height 13
checkbox input "false"
click at [934, 462] on span "Submitted" at bounding box center [910, 456] width 51 height 12
click at [877, 462] on input "Submitted" at bounding box center [870, 456] width 13 height 13
checkbox input "false"
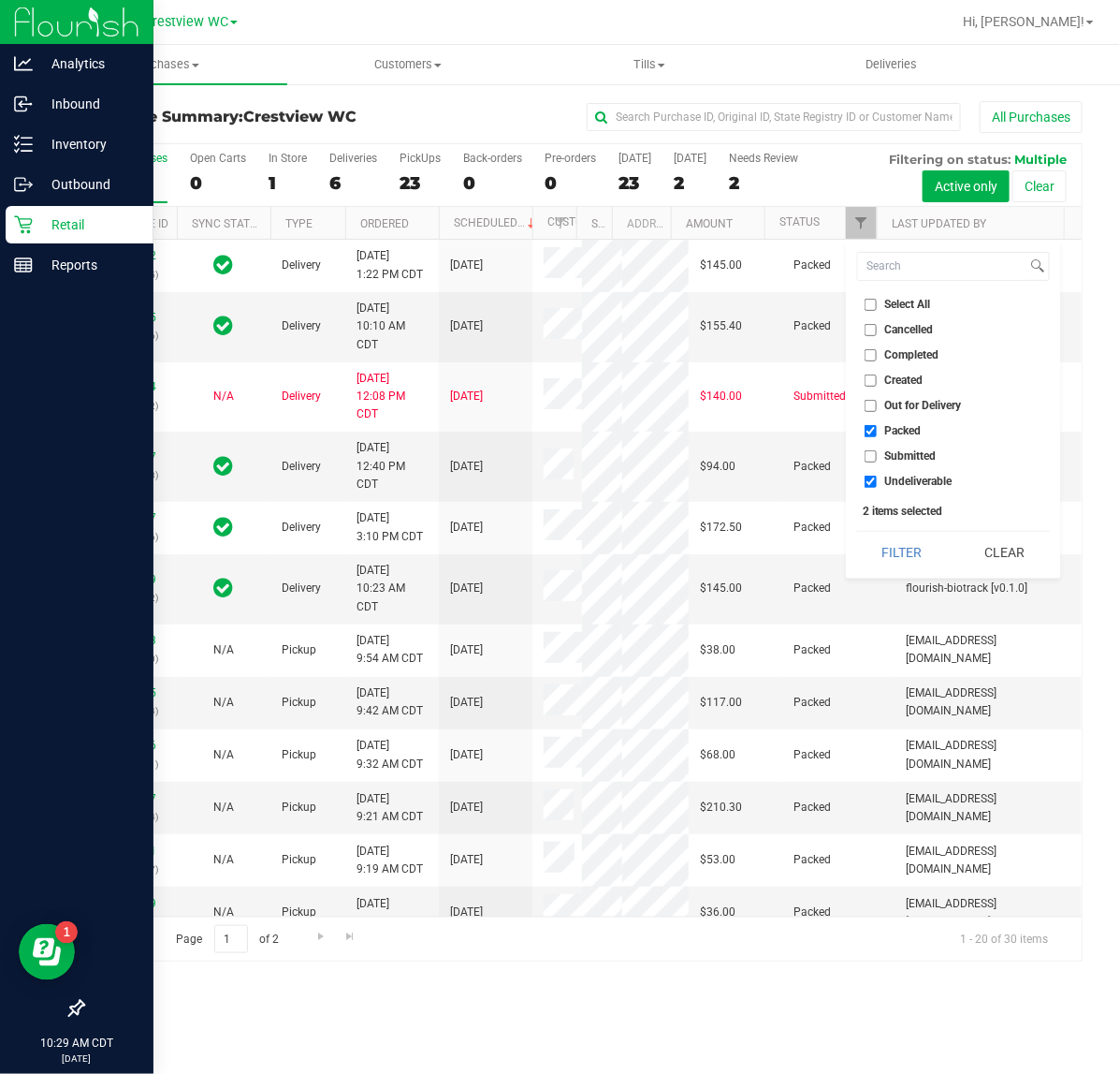
click at [936, 482] on span "Undeliverable" at bounding box center [919, 481] width 68 height 12
click at [877, 482] on input "Undeliverable" at bounding box center [870, 481] width 13 height 13
checkbox input "false"
click at [903, 536] on button "Filter" at bounding box center [902, 551] width 90 height 42
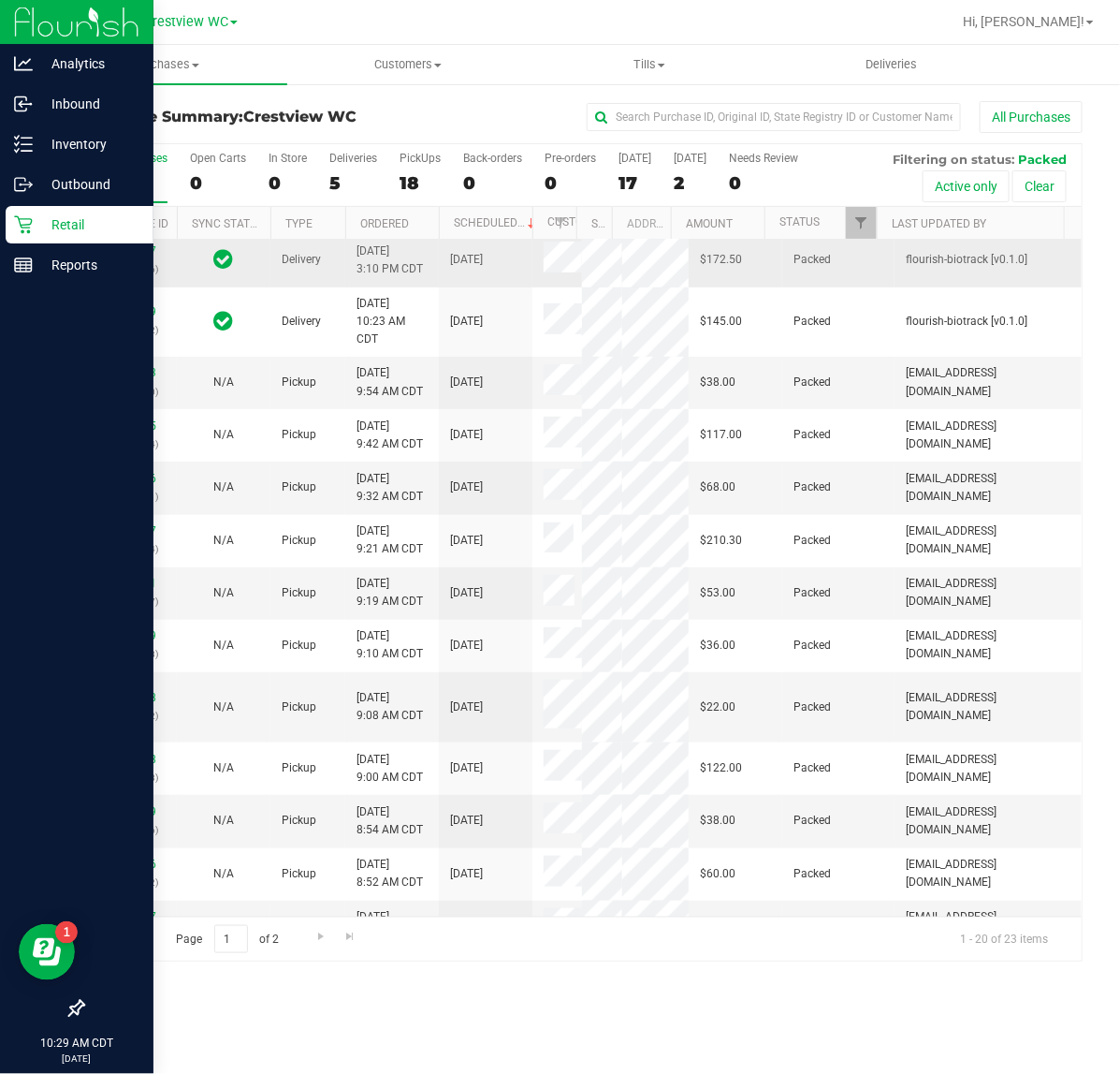
scroll to position [234, 0]
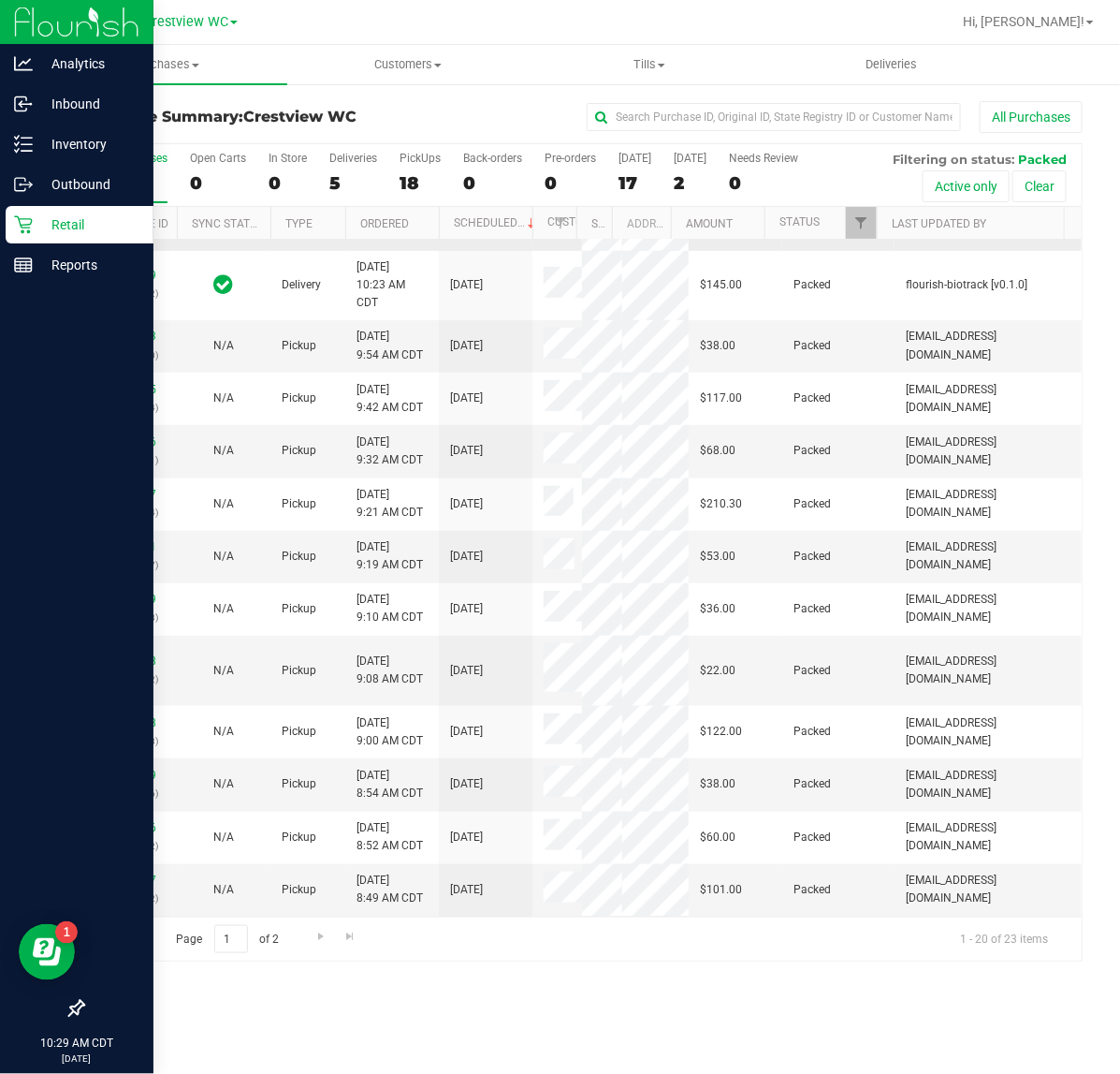
click at [129, 221] on link "11841287" at bounding box center [130, 214] width 52 height 14
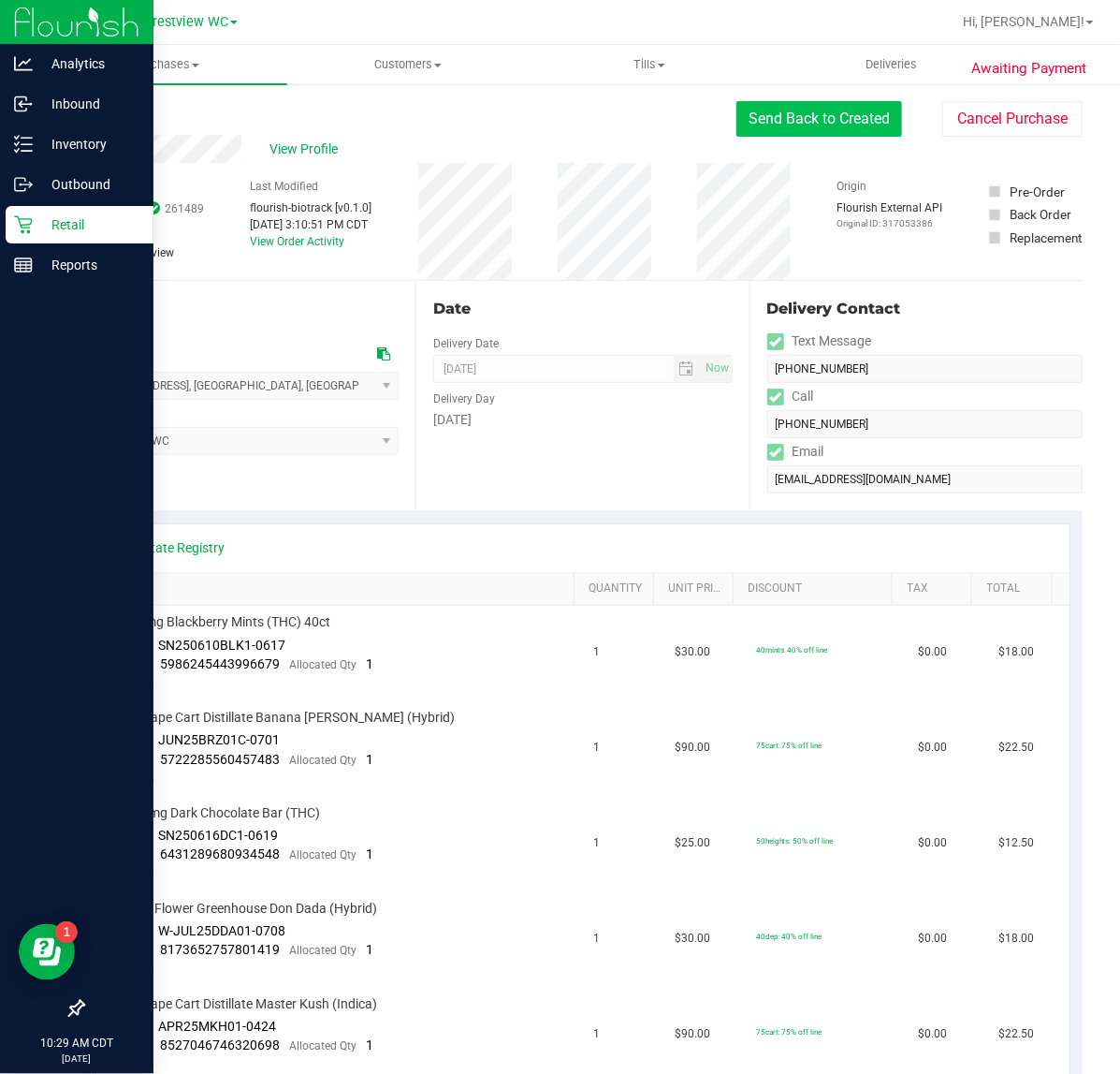
click at [761, 125] on button "Send Back to Created" at bounding box center [820, 119] width 166 height 36
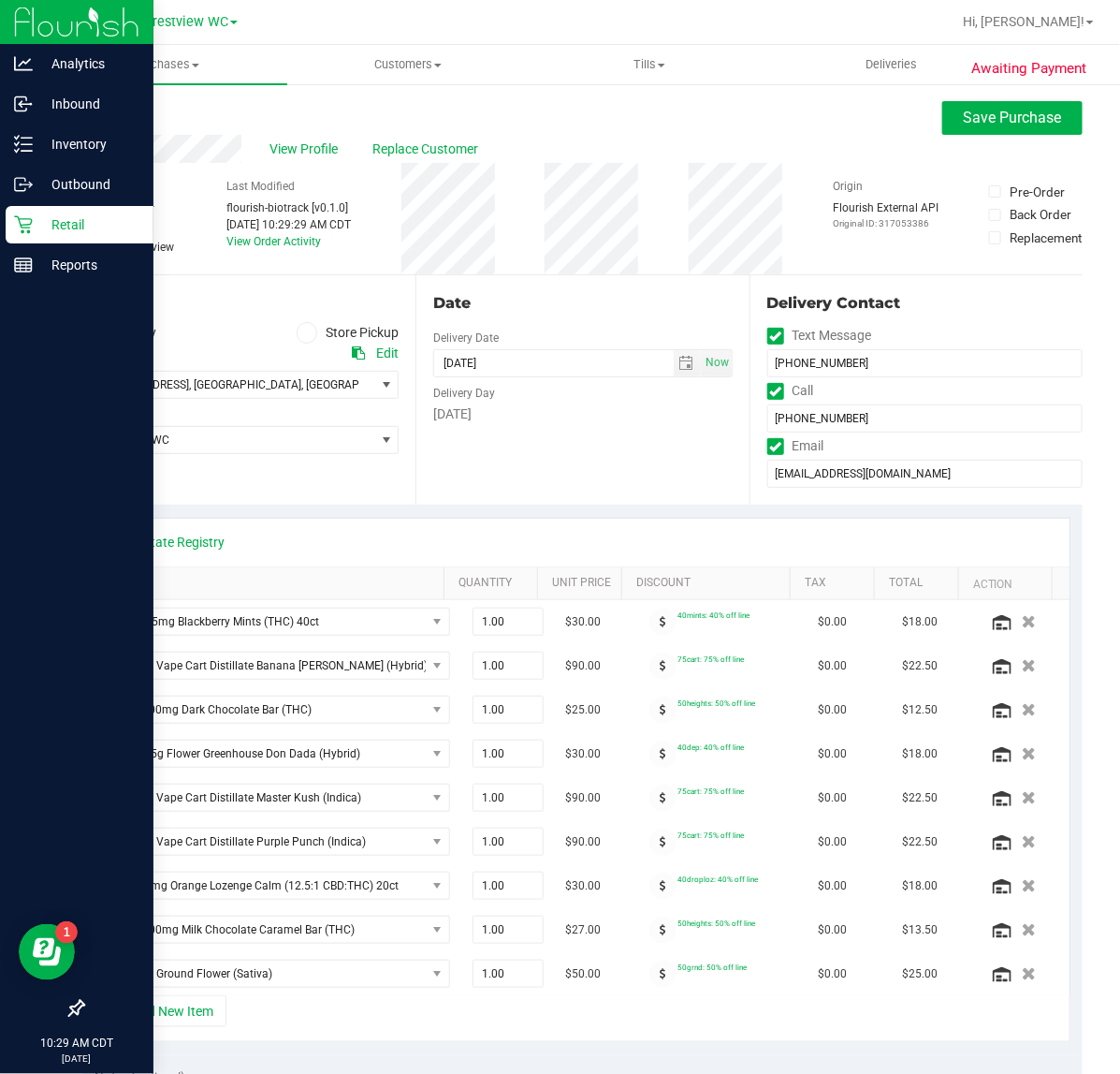
click at [296, 333] on span at bounding box center [307, 332] width 21 height 21
click at [0, 0] on input "Store Pickup" at bounding box center [0, 0] width 0 height 0
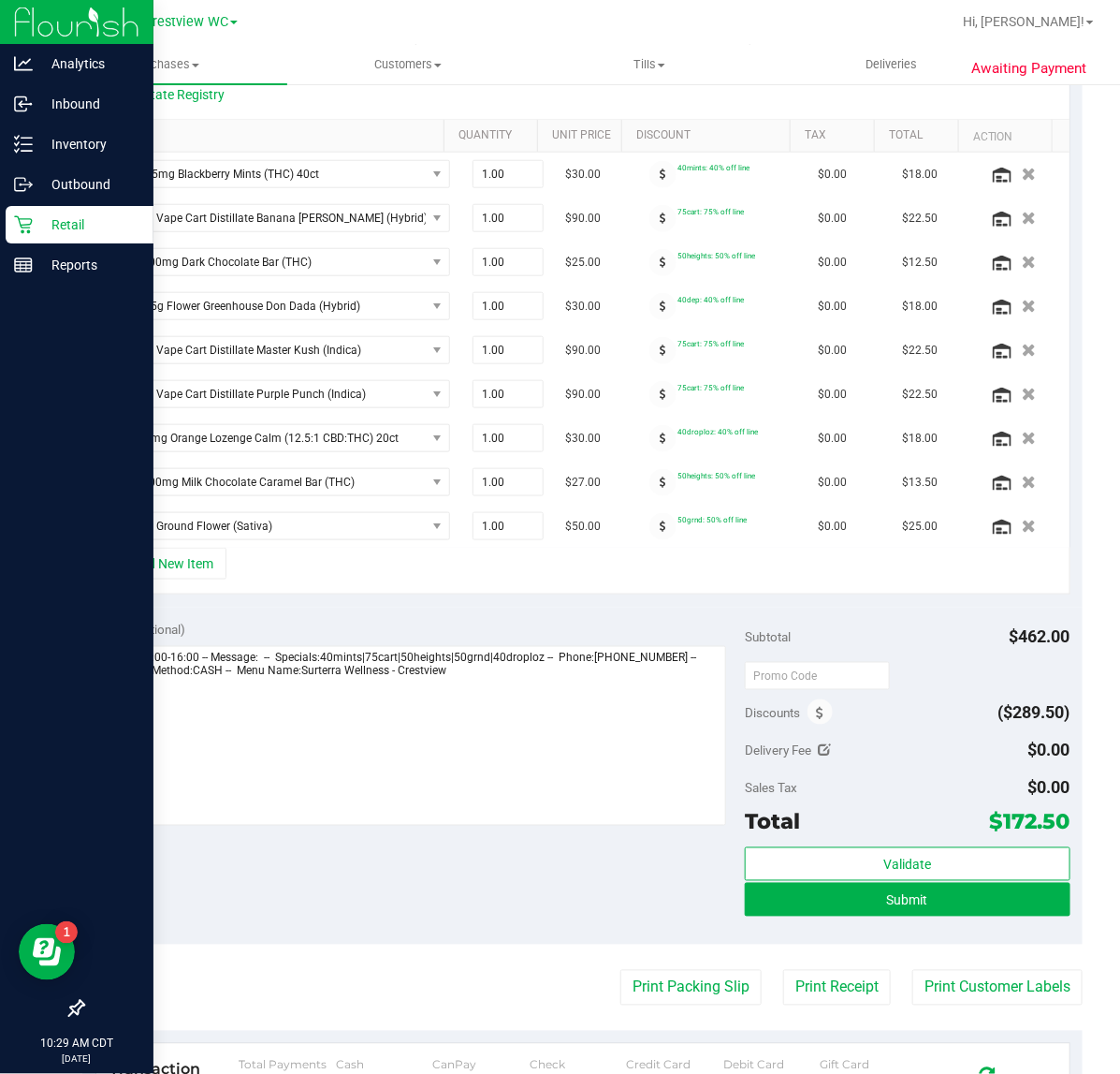
scroll to position [468, 0]
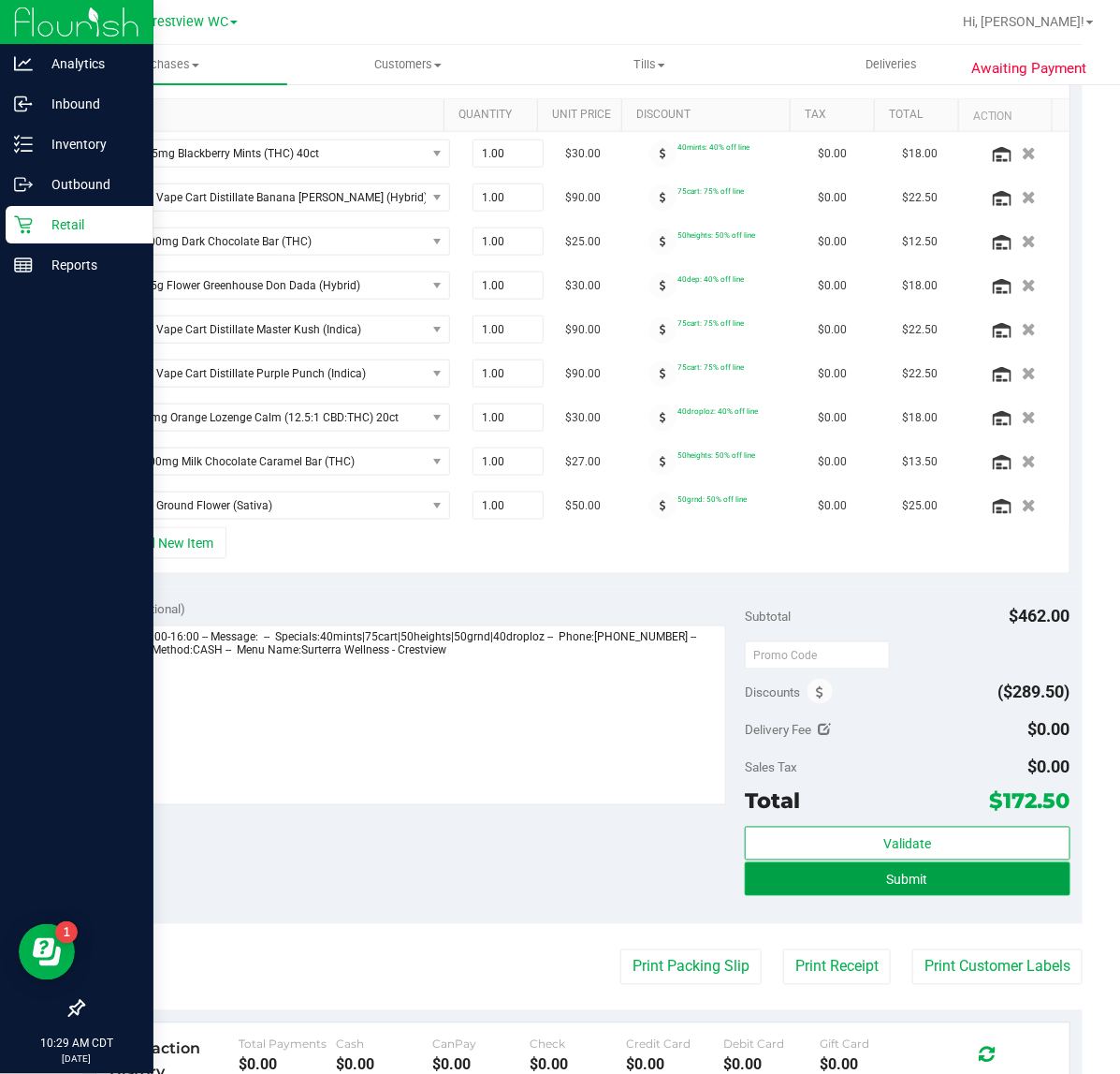
click at [925, 894] on button "Submit" at bounding box center [907, 879] width 324 height 34
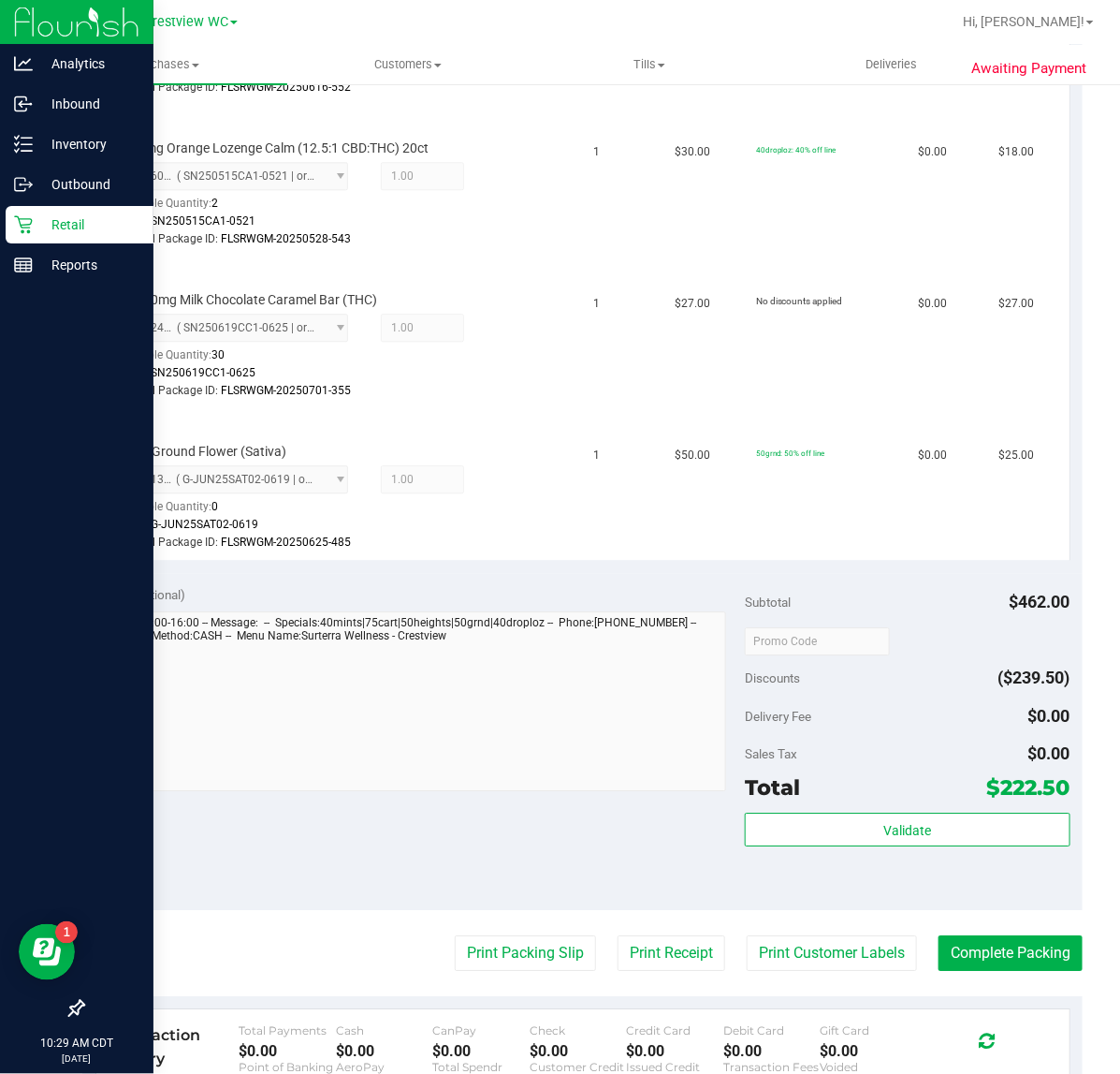
scroll to position [1521, 0]
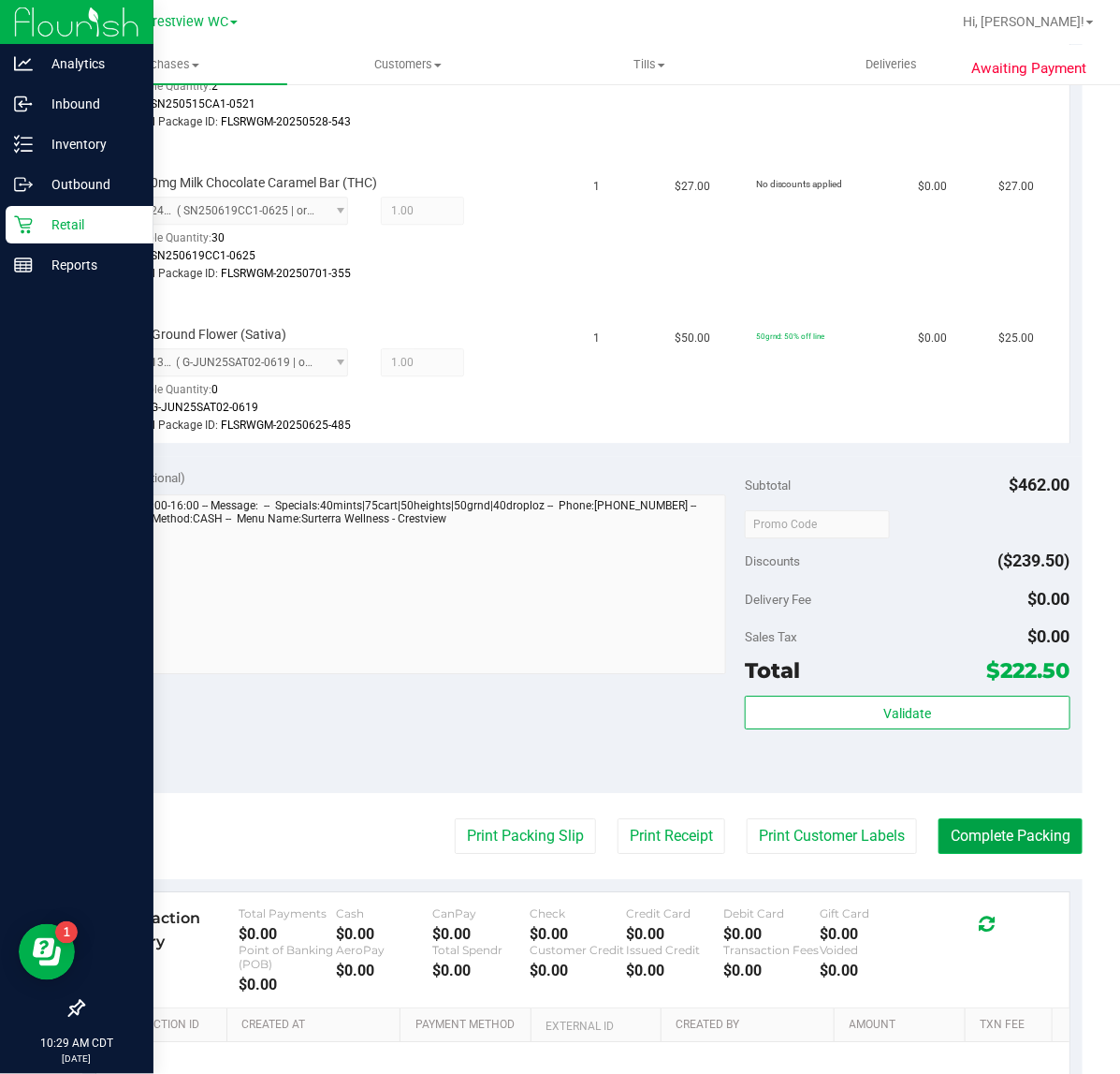
click at [998, 835] on button "Complete Packing" at bounding box center [1010, 835] width 144 height 36
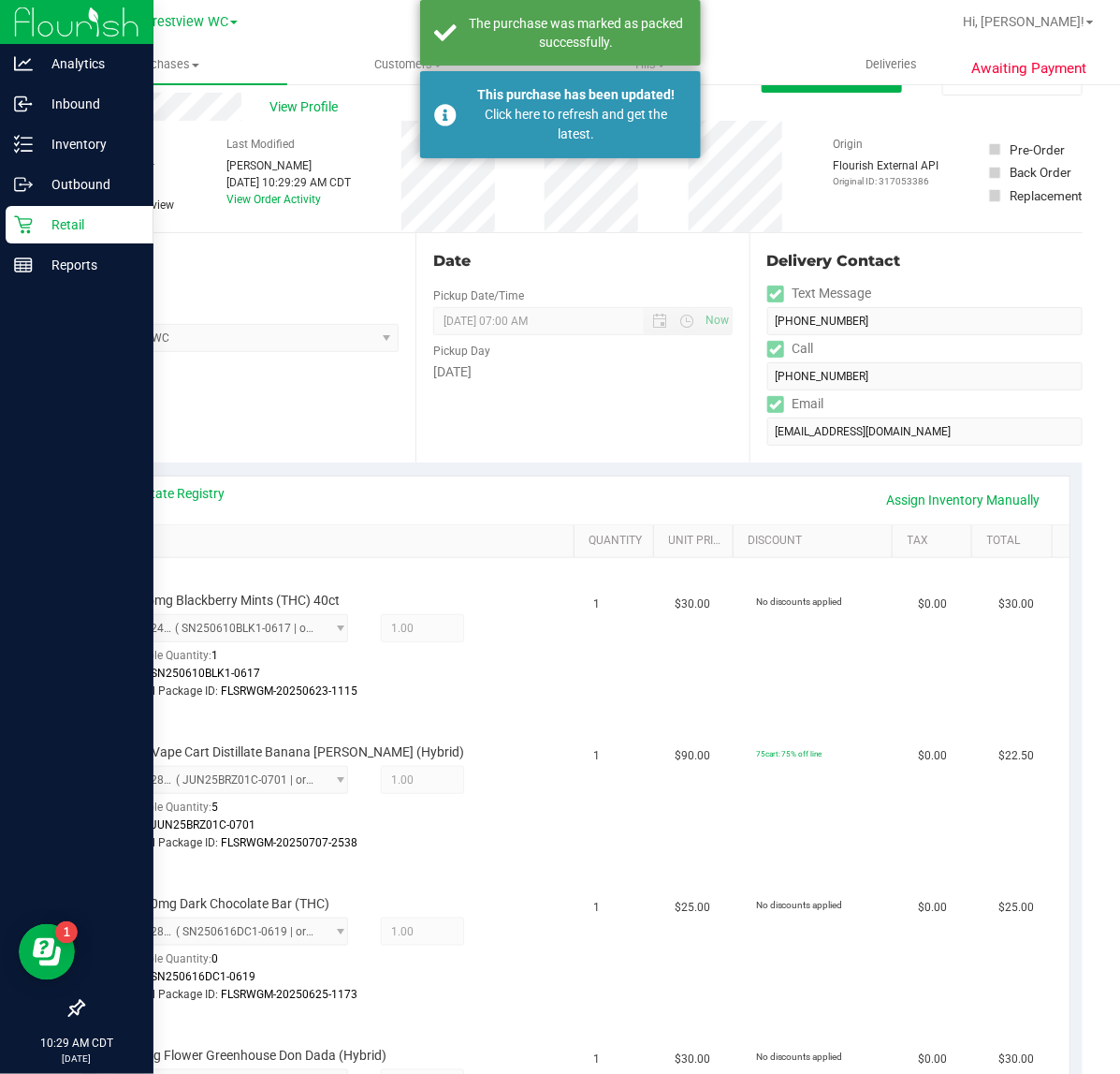
scroll to position [0, 0]
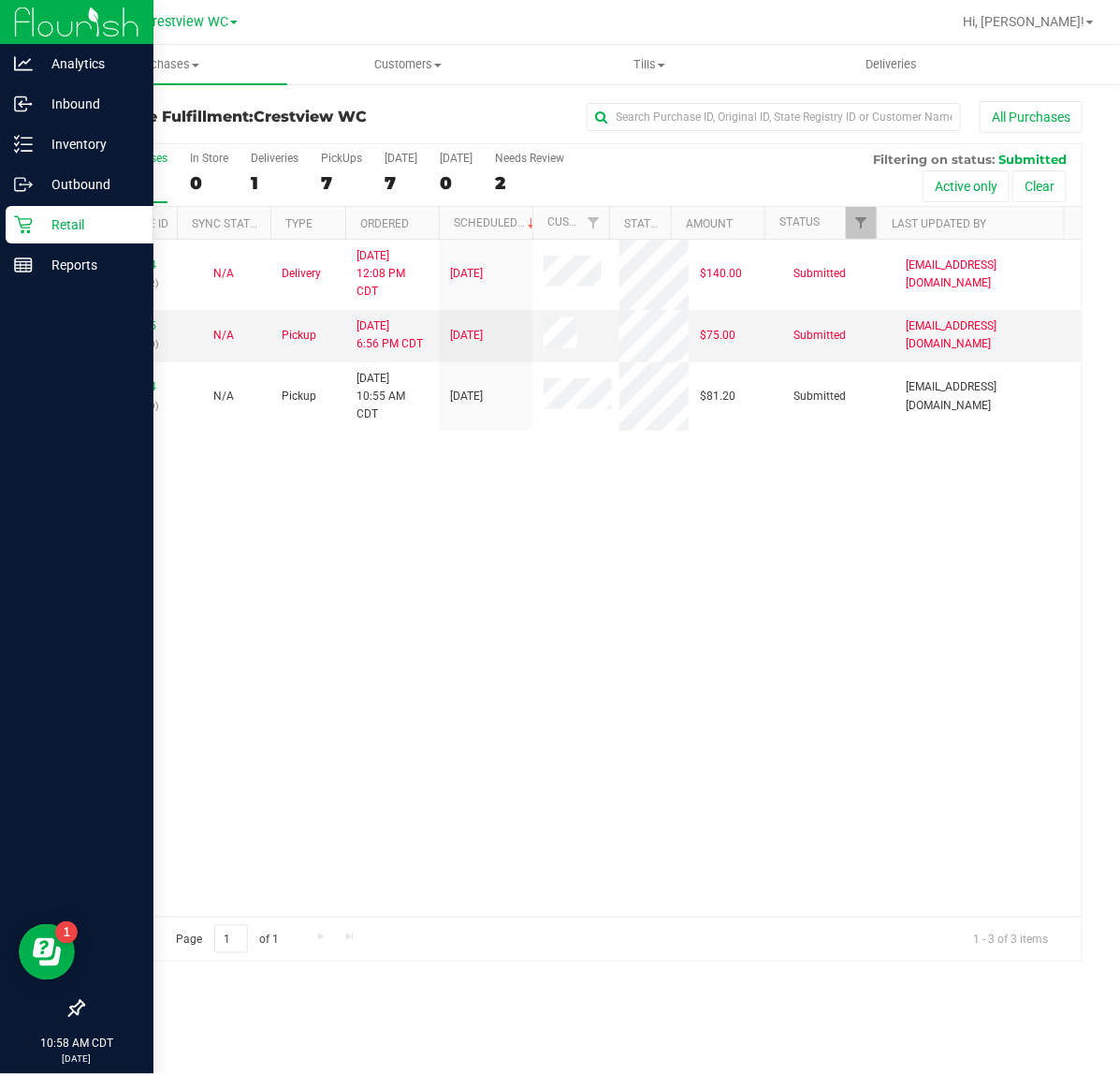
click at [347, 576] on div "11847964 (317275132) N/A Delivery [DATE] 12:08 PM CDT 8/29/2025 $140.00 Submitt…" at bounding box center [582, 578] width 998 height 677
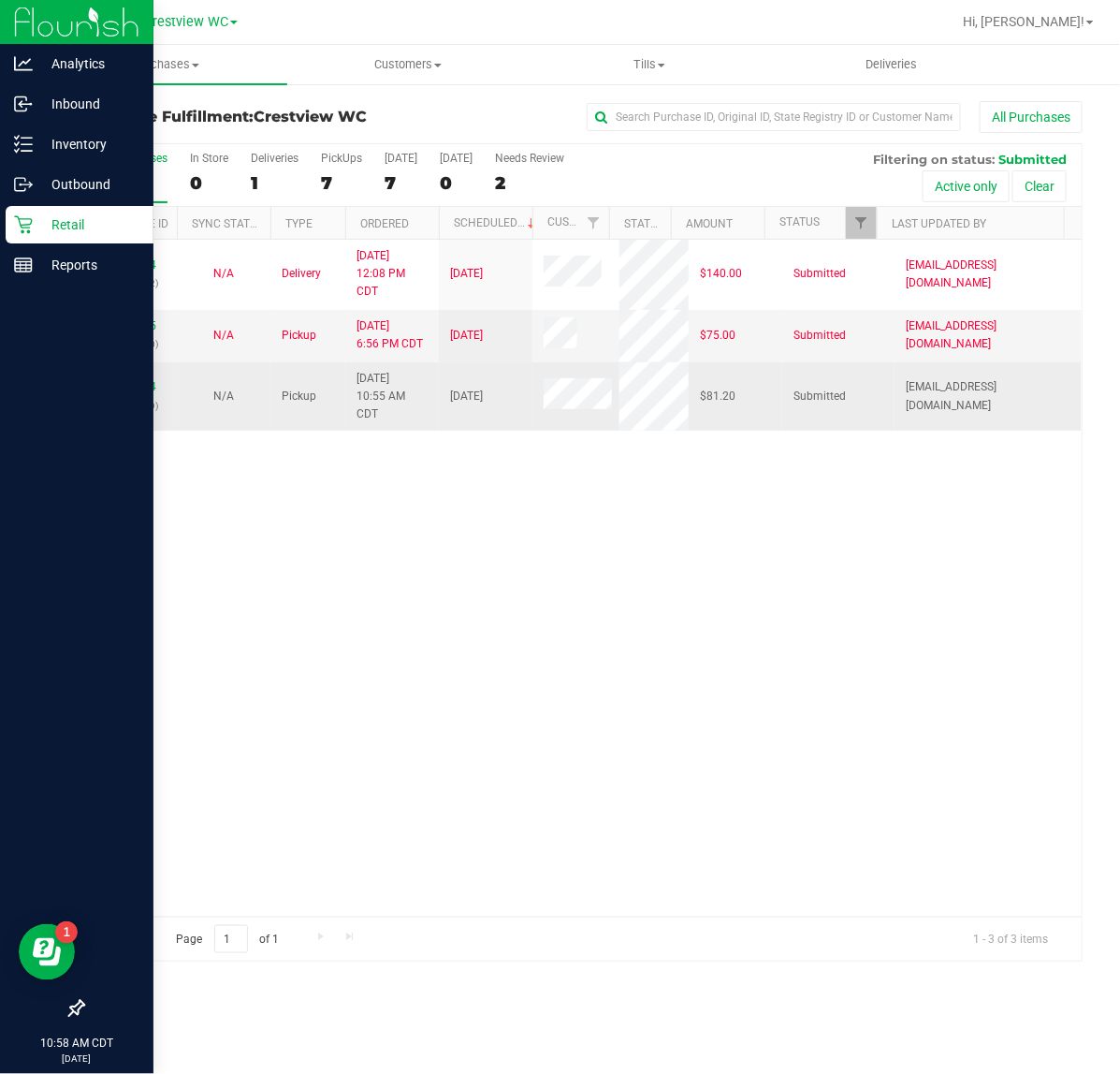
click at [145, 381] on div "11855504 (317469959)" at bounding box center [130, 396] width 71 height 36
click at [137, 398] on p "(317469959)" at bounding box center [130, 406] width 71 height 17
click at [142, 390] on link "11855504" at bounding box center [130, 386] width 52 height 14
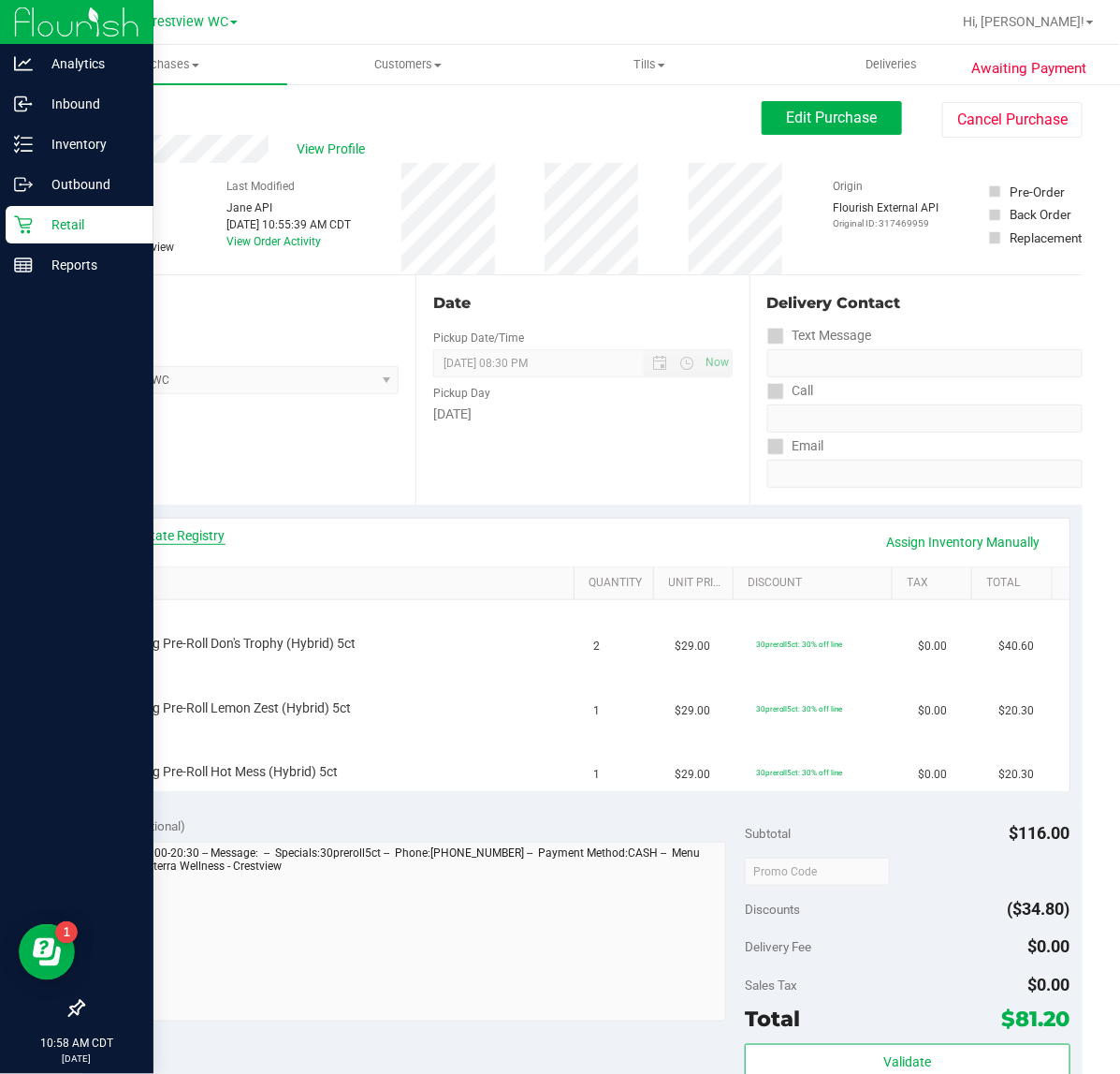
click at [213, 535] on link "View State Registry" at bounding box center [169, 535] width 112 height 18
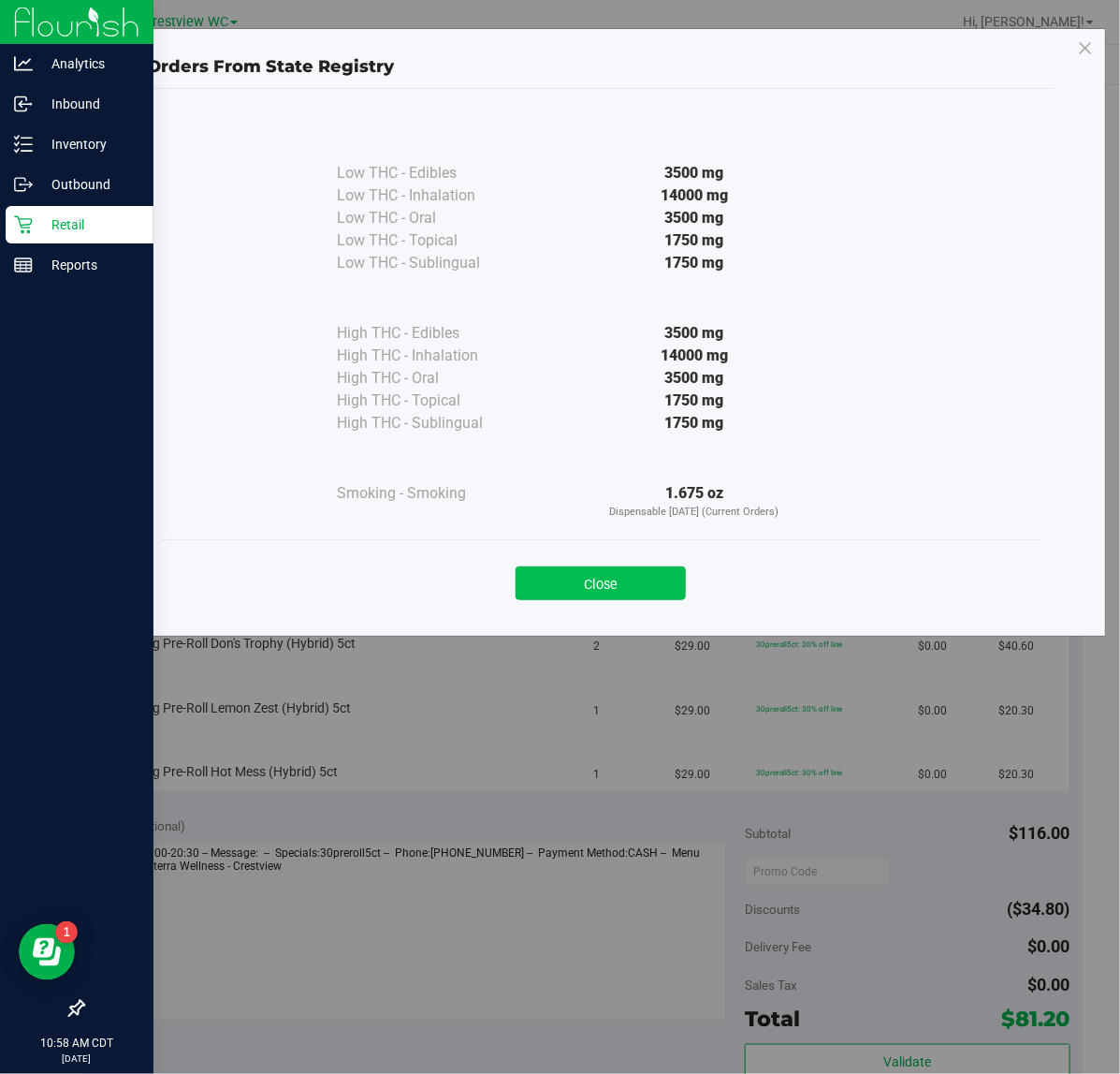
click at [569, 596] on button "Close" at bounding box center [601, 582] width 170 height 34
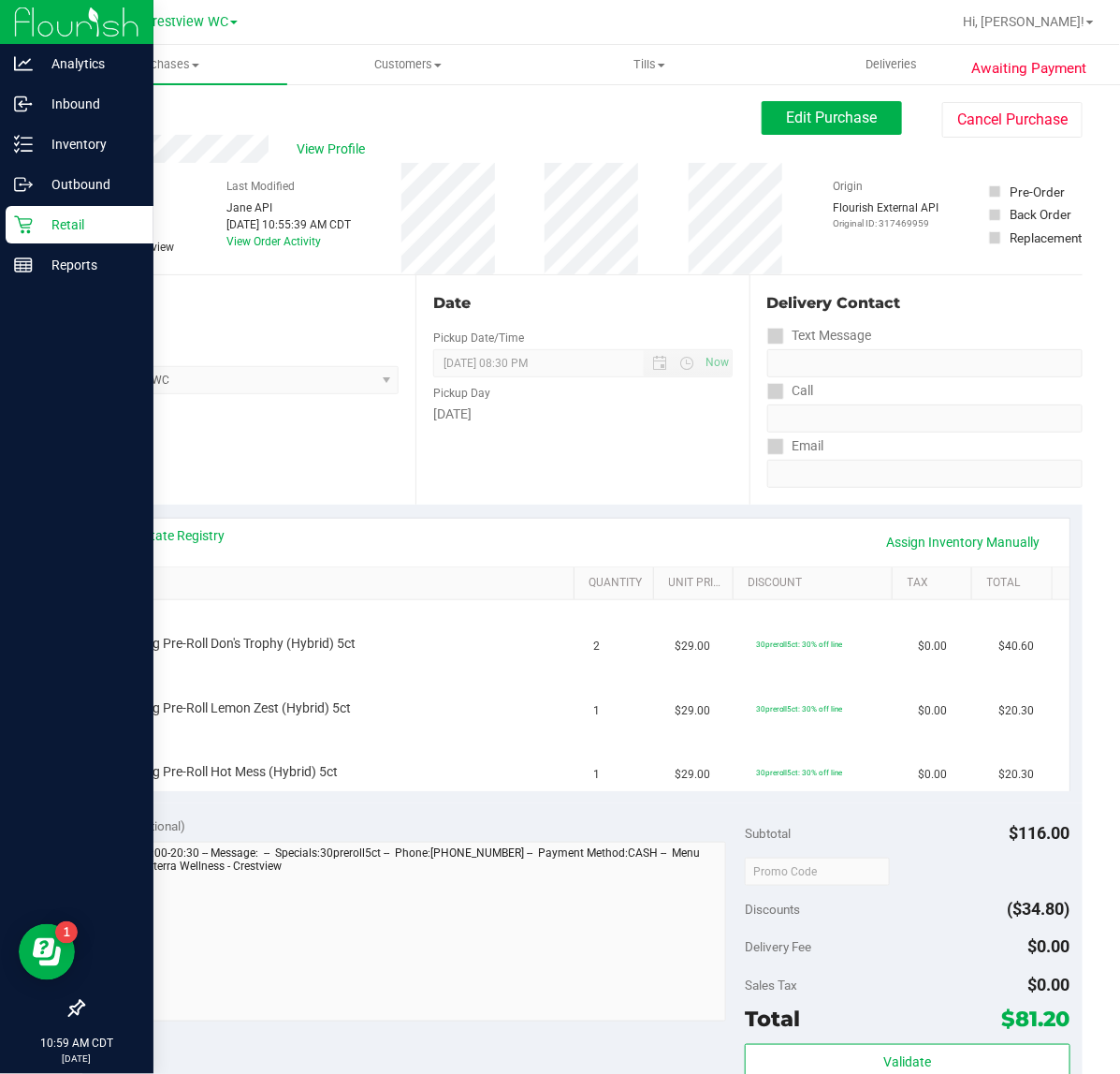
click at [294, 472] on div "Location Pickup Store Crestview WC Select Store [PERSON_NAME][GEOGRAPHIC_DATA] …" at bounding box center [248, 389] width 333 height 229
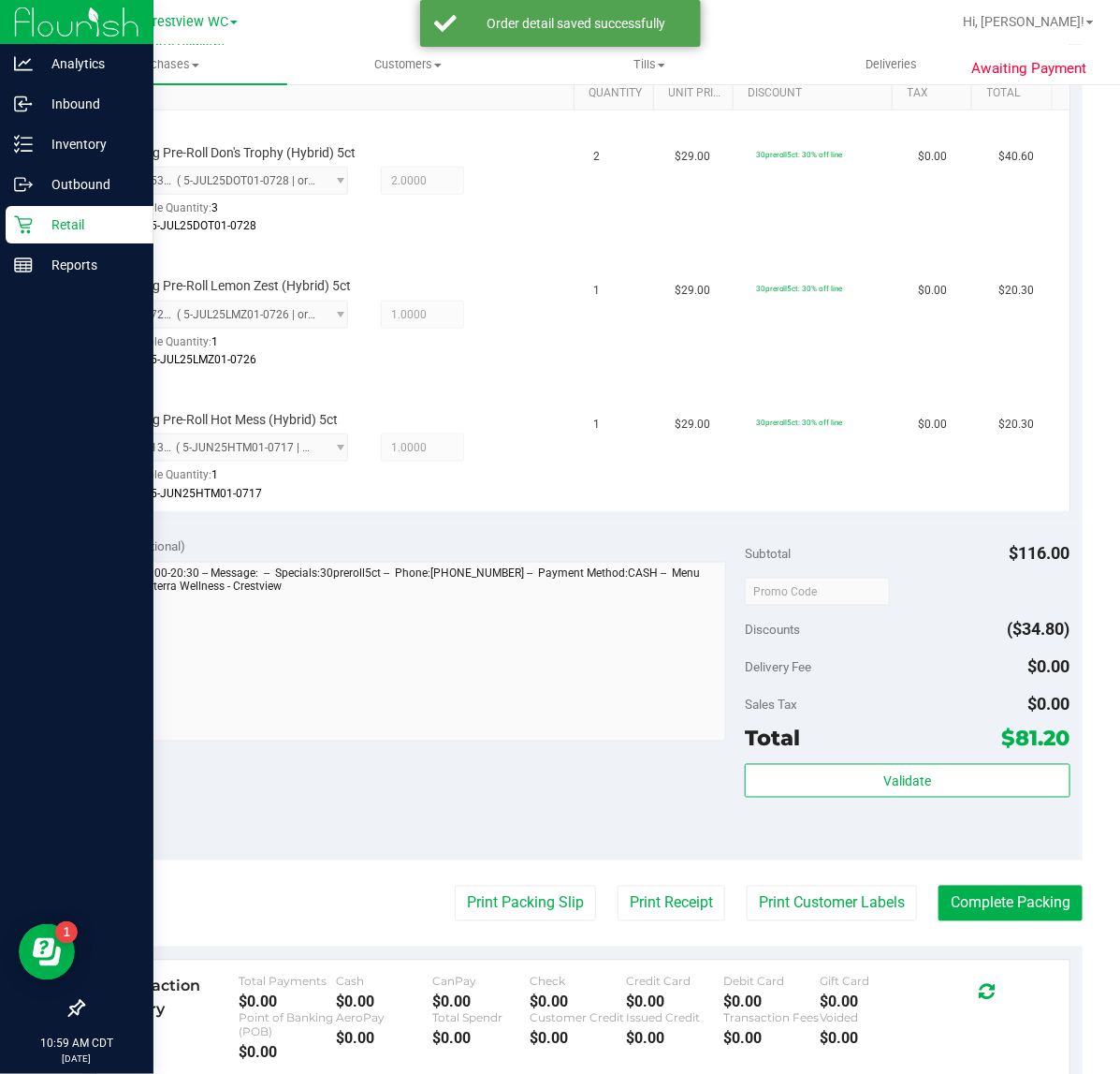
scroll to position [500, 0]
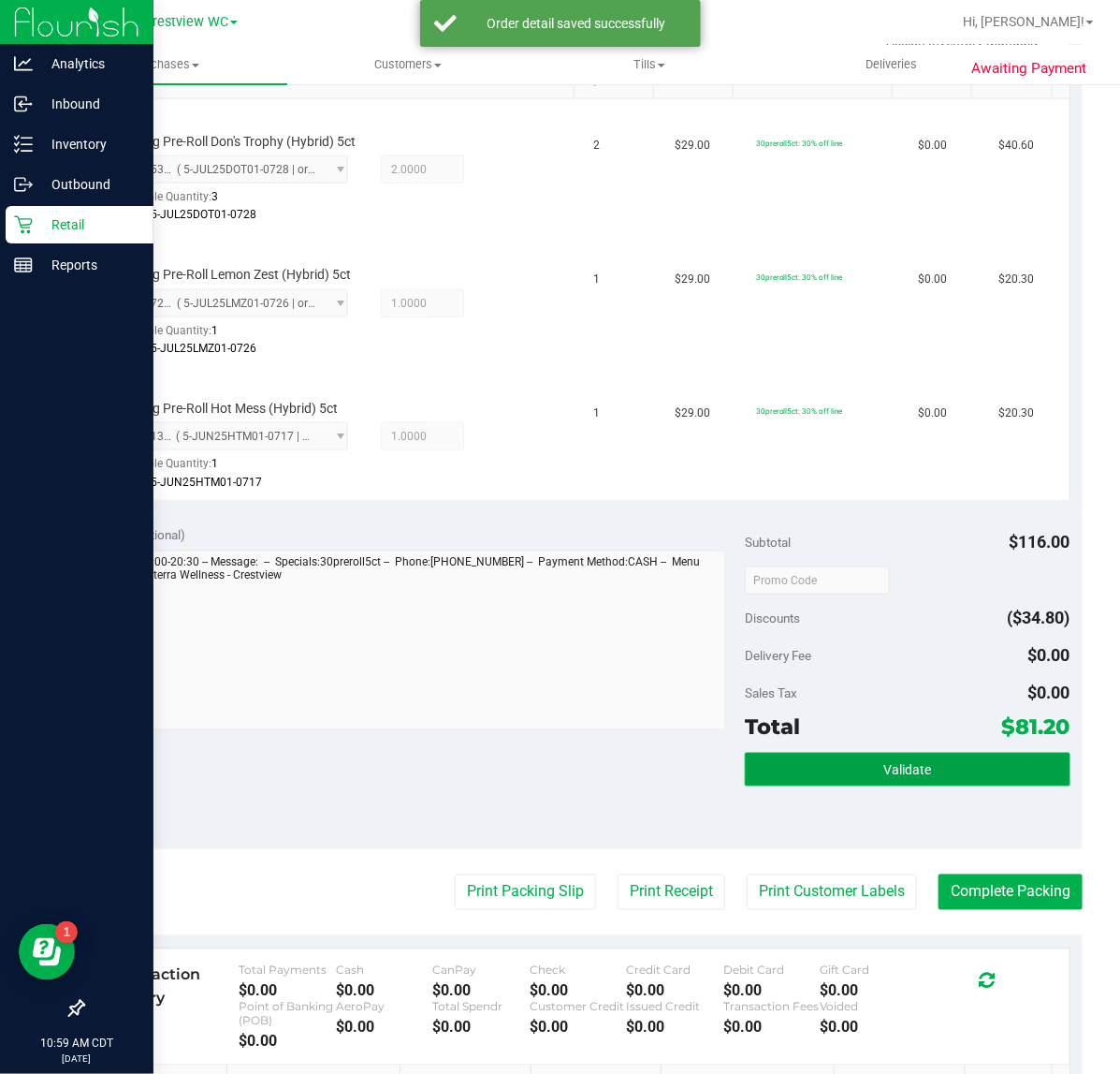
click at [936, 774] on button "Validate" at bounding box center [907, 769] width 324 height 34
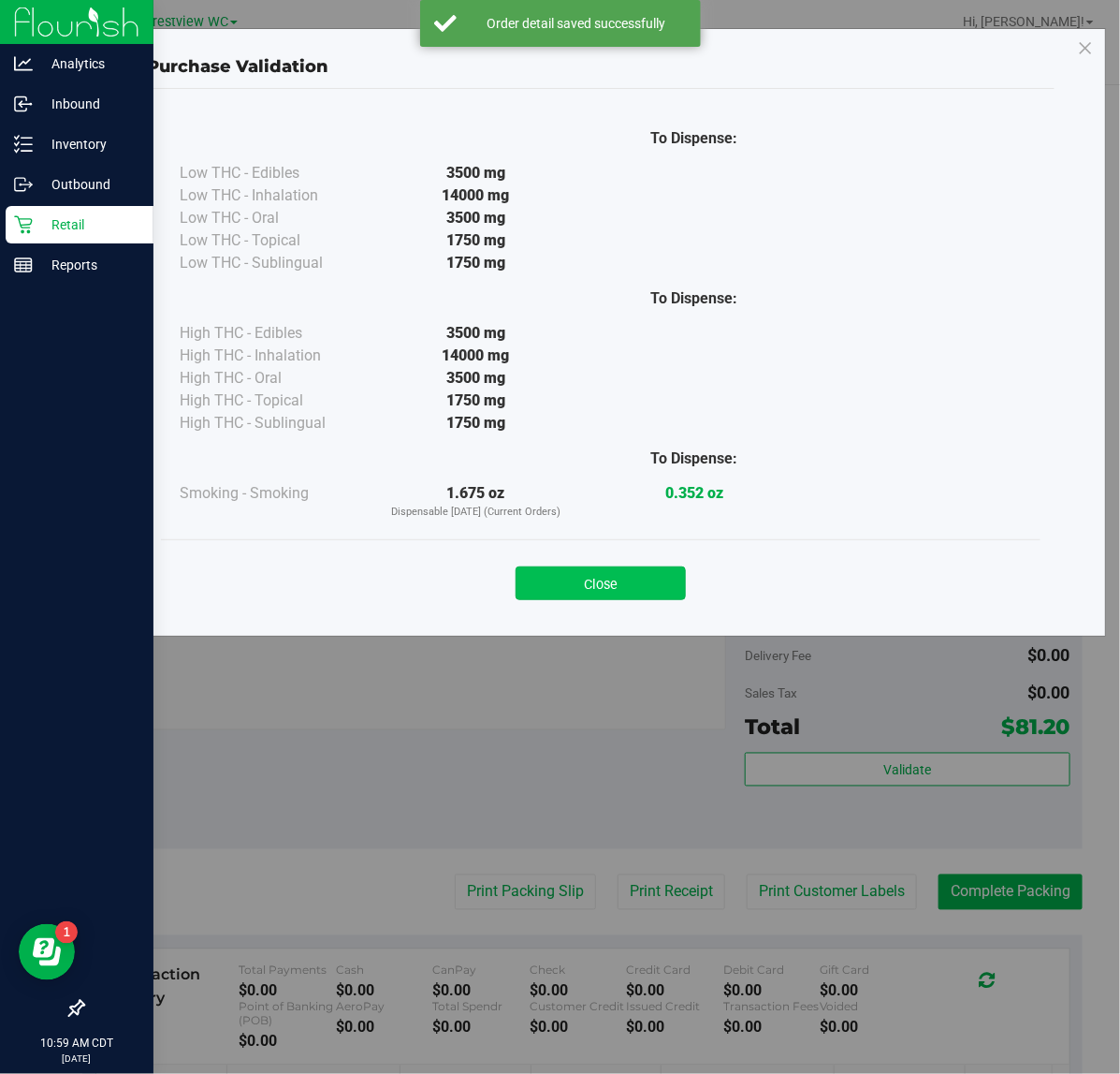
click at [572, 594] on button "Close" at bounding box center [601, 582] width 170 height 34
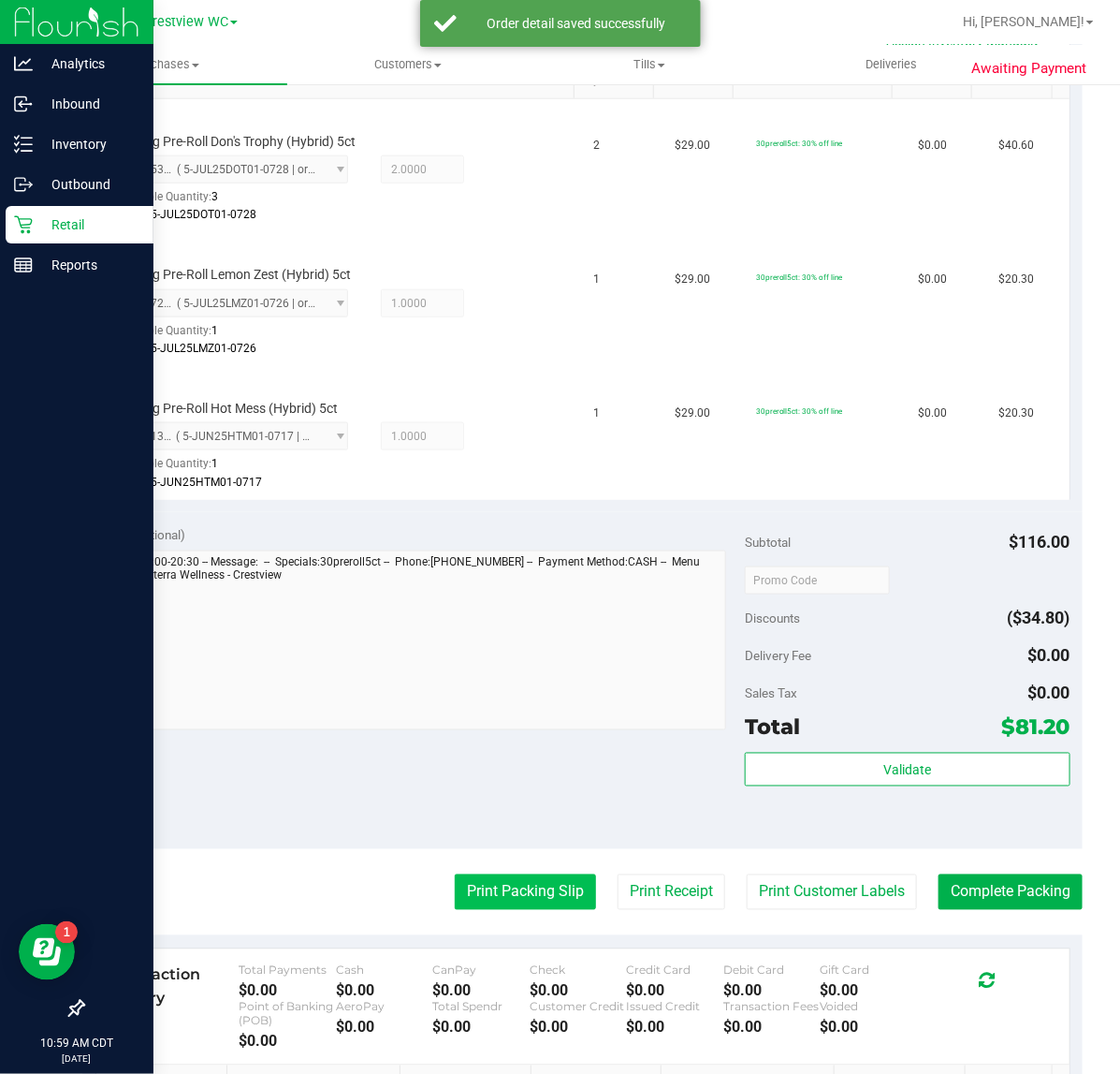
click at [517, 898] on button "Print Packing Slip" at bounding box center [525, 891] width 141 height 36
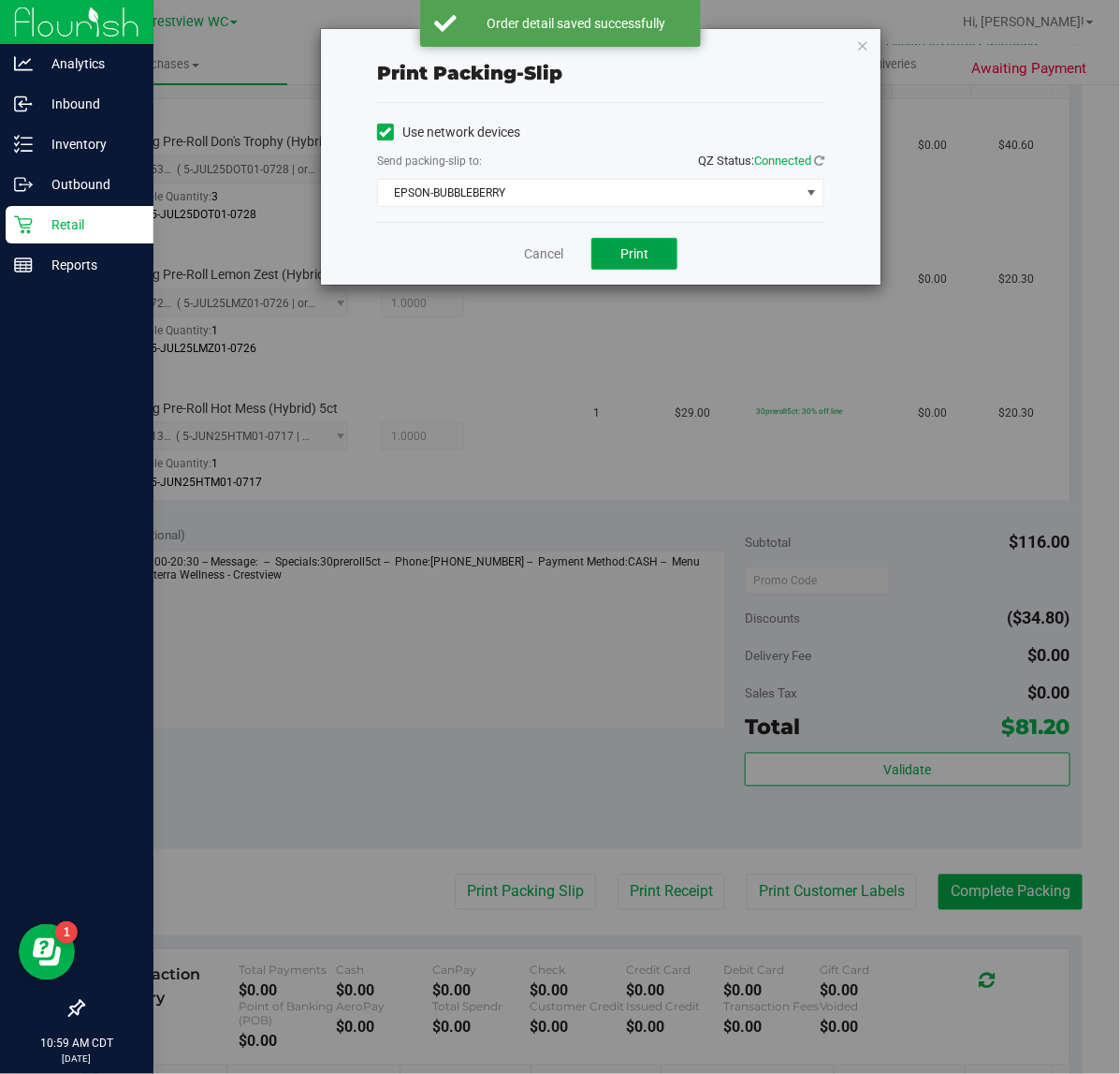
click at [657, 264] on button "Print" at bounding box center [633, 253] width 86 height 32
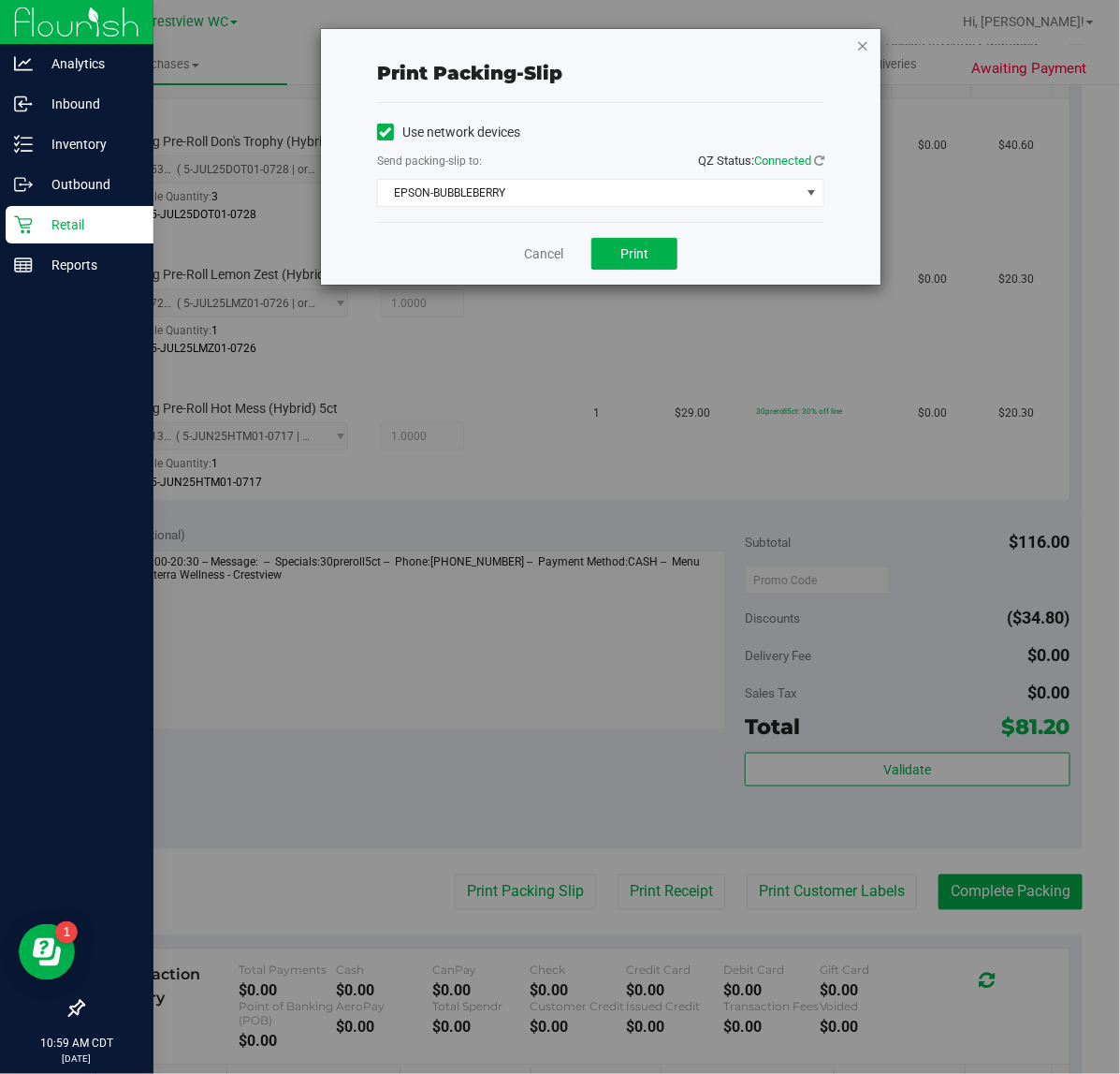
click at [865, 38] on icon "button" at bounding box center [863, 44] width 14 height 22
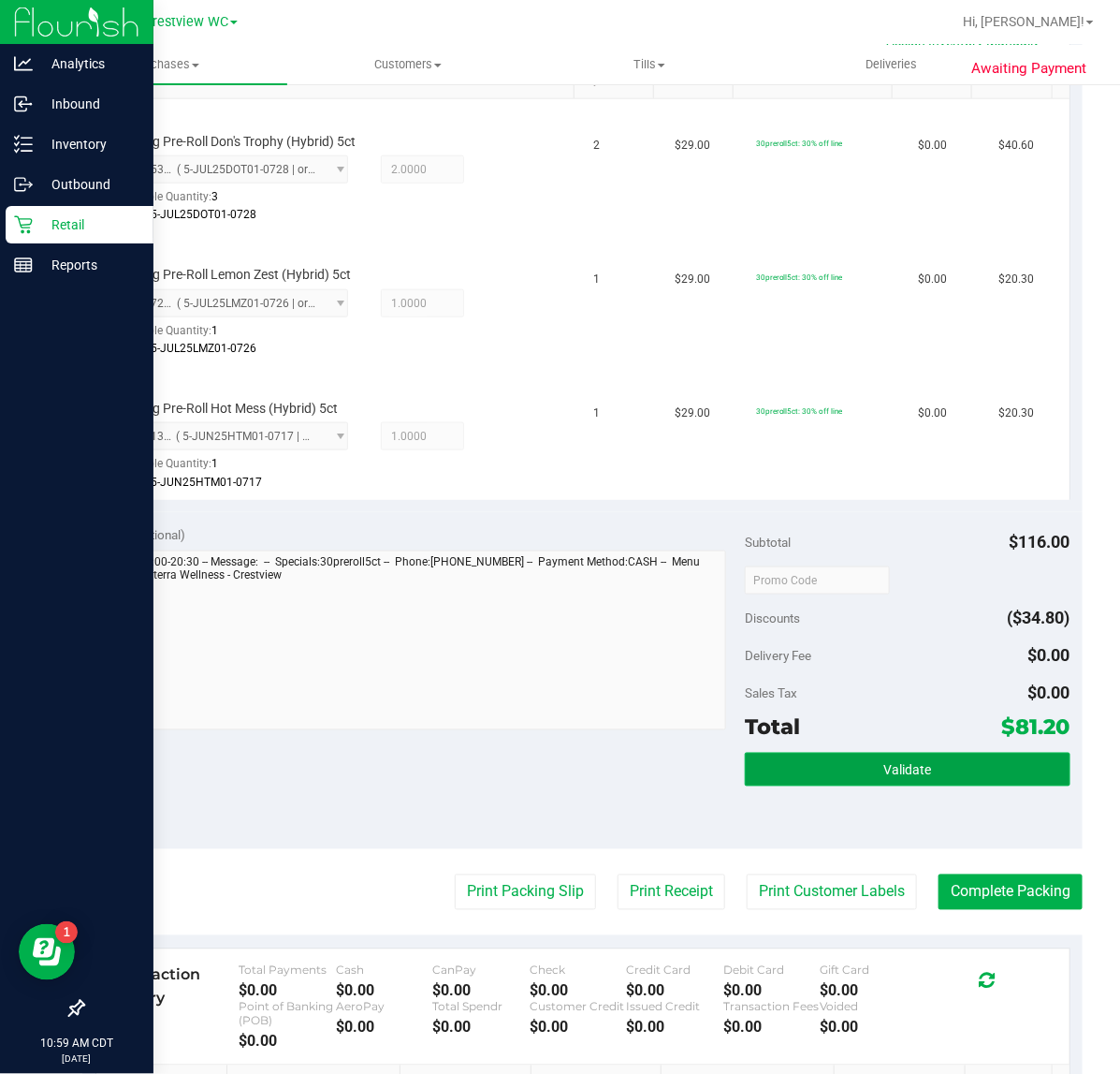
click at [920, 769] on button "Validate" at bounding box center [907, 769] width 324 height 34
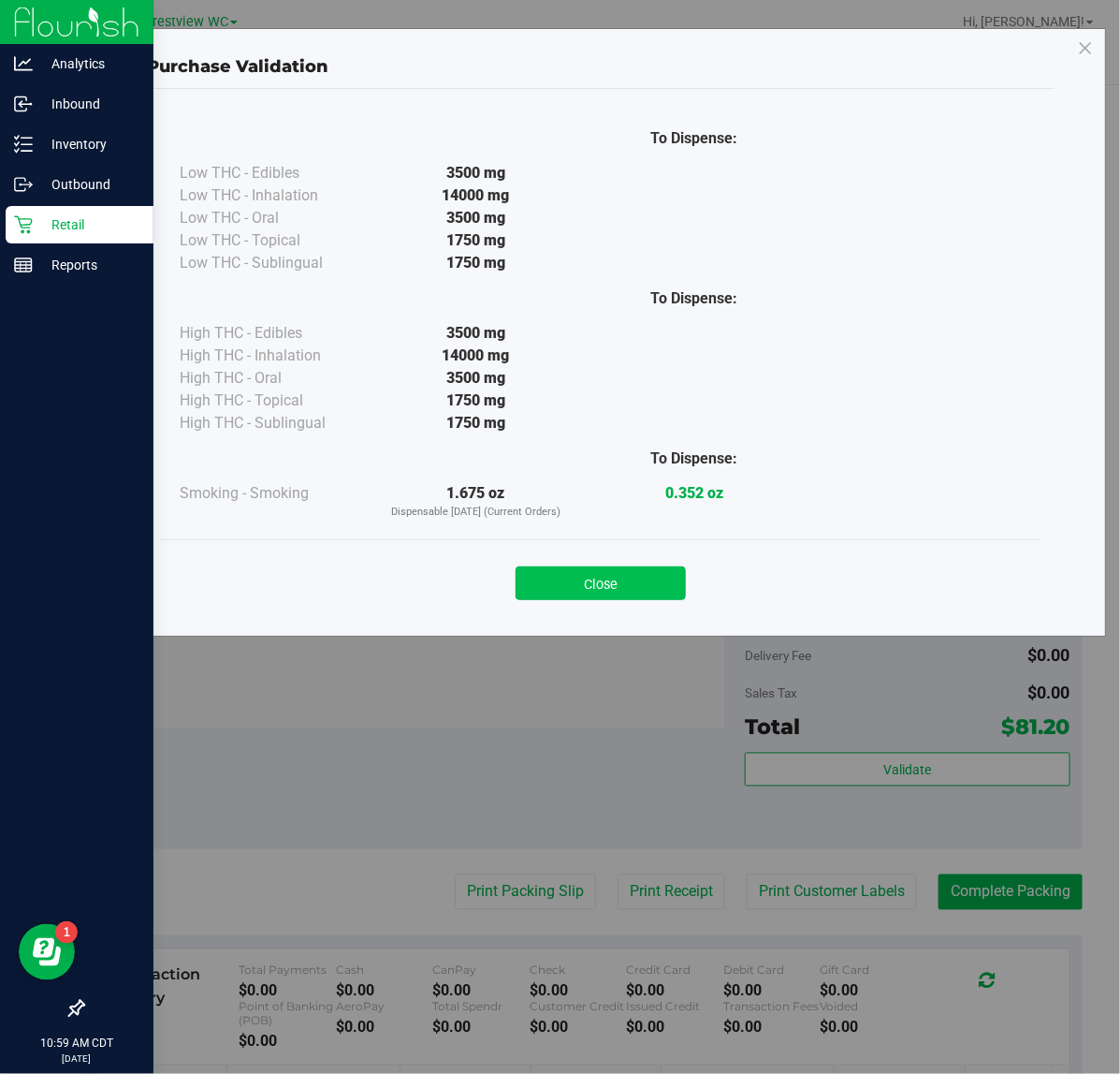
click at [656, 573] on button "Close" at bounding box center [601, 582] width 170 height 34
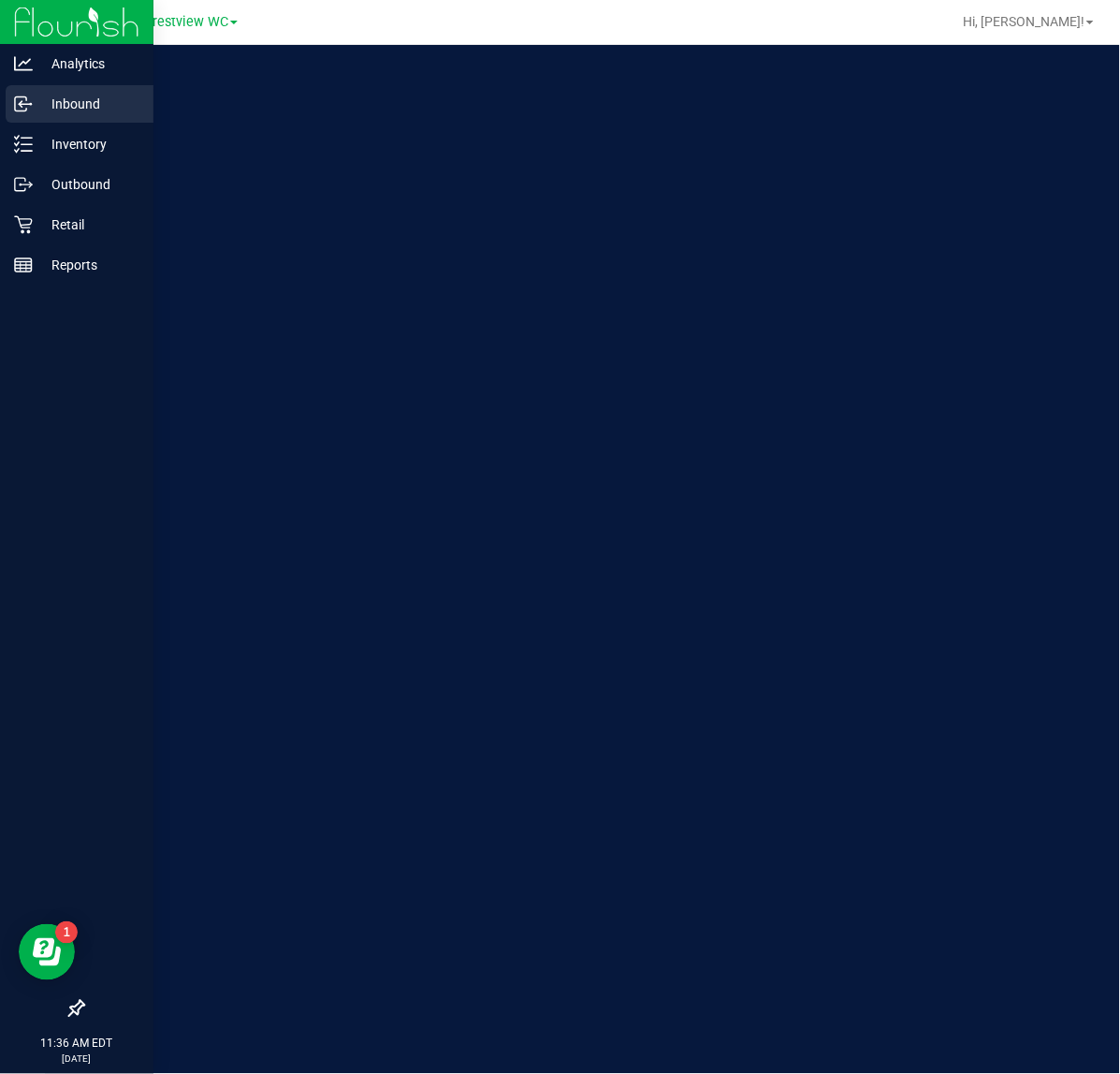
click at [33, 107] on p "Inbound" at bounding box center [89, 103] width 112 height 22
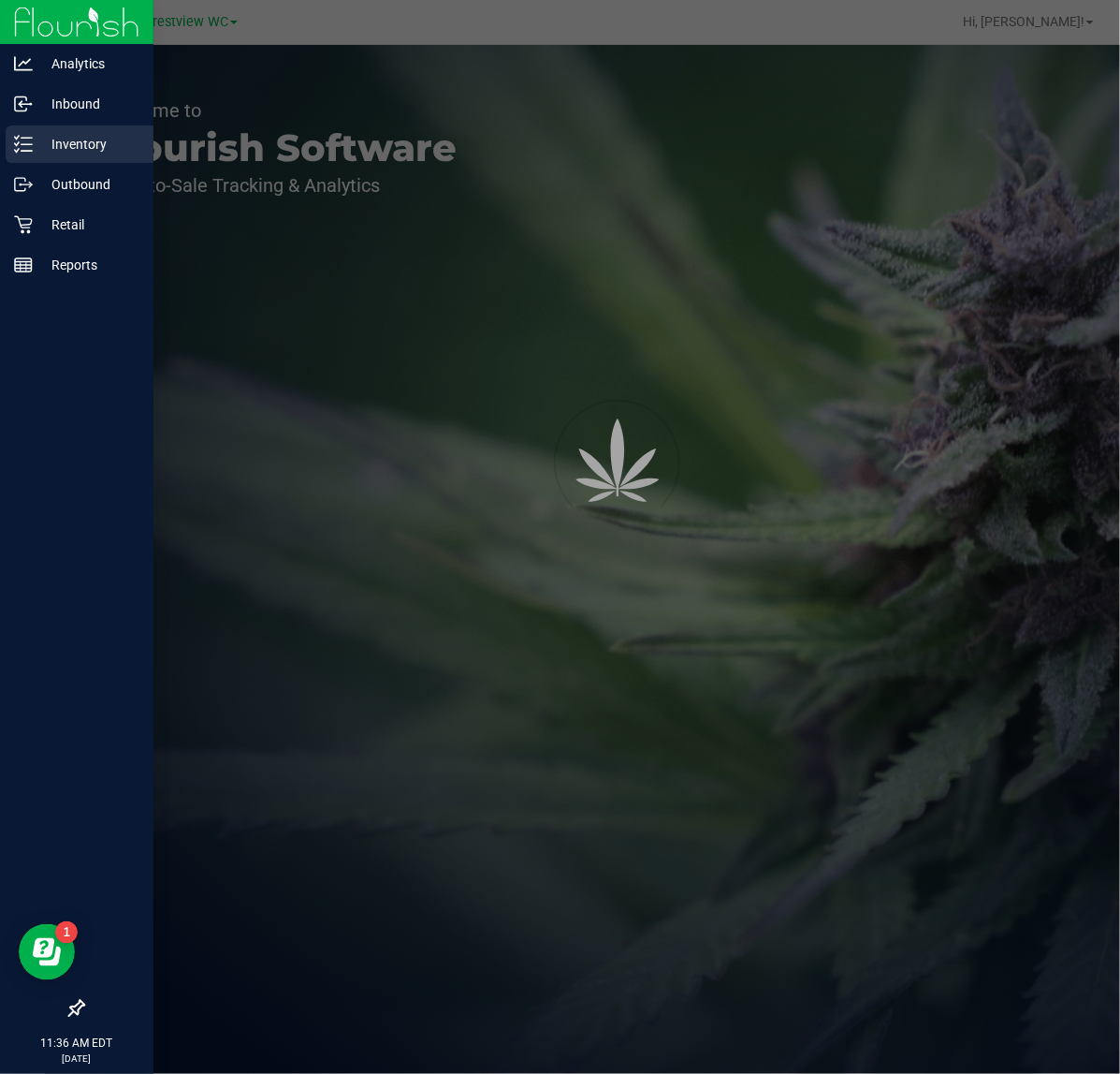
click at [75, 150] on p "Inventory" at bounding box center [89, 144] width 112 height 22
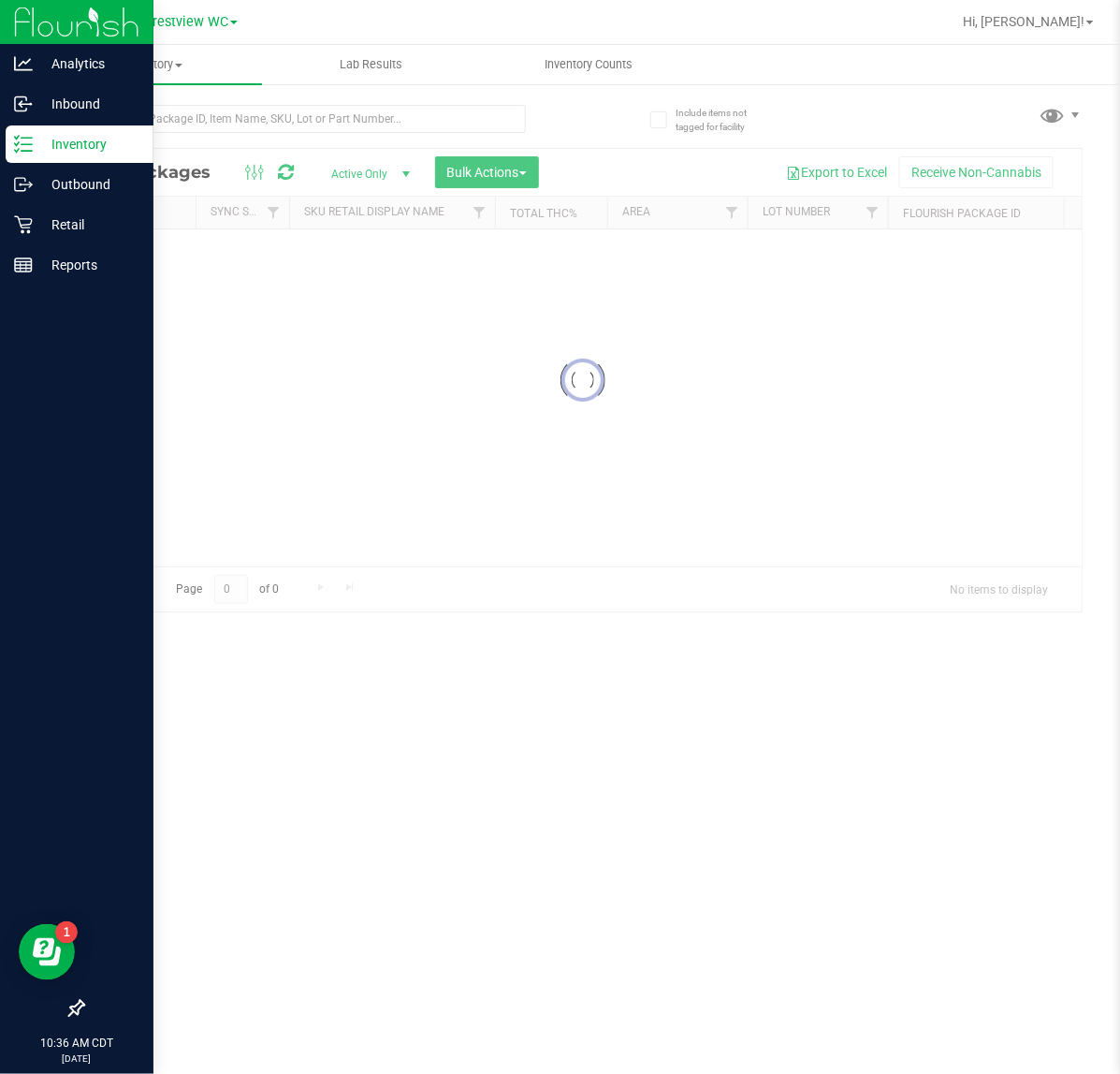
click at [81, 143] on p "Inventory" at bounding box center [89, 144] width 112 height 22
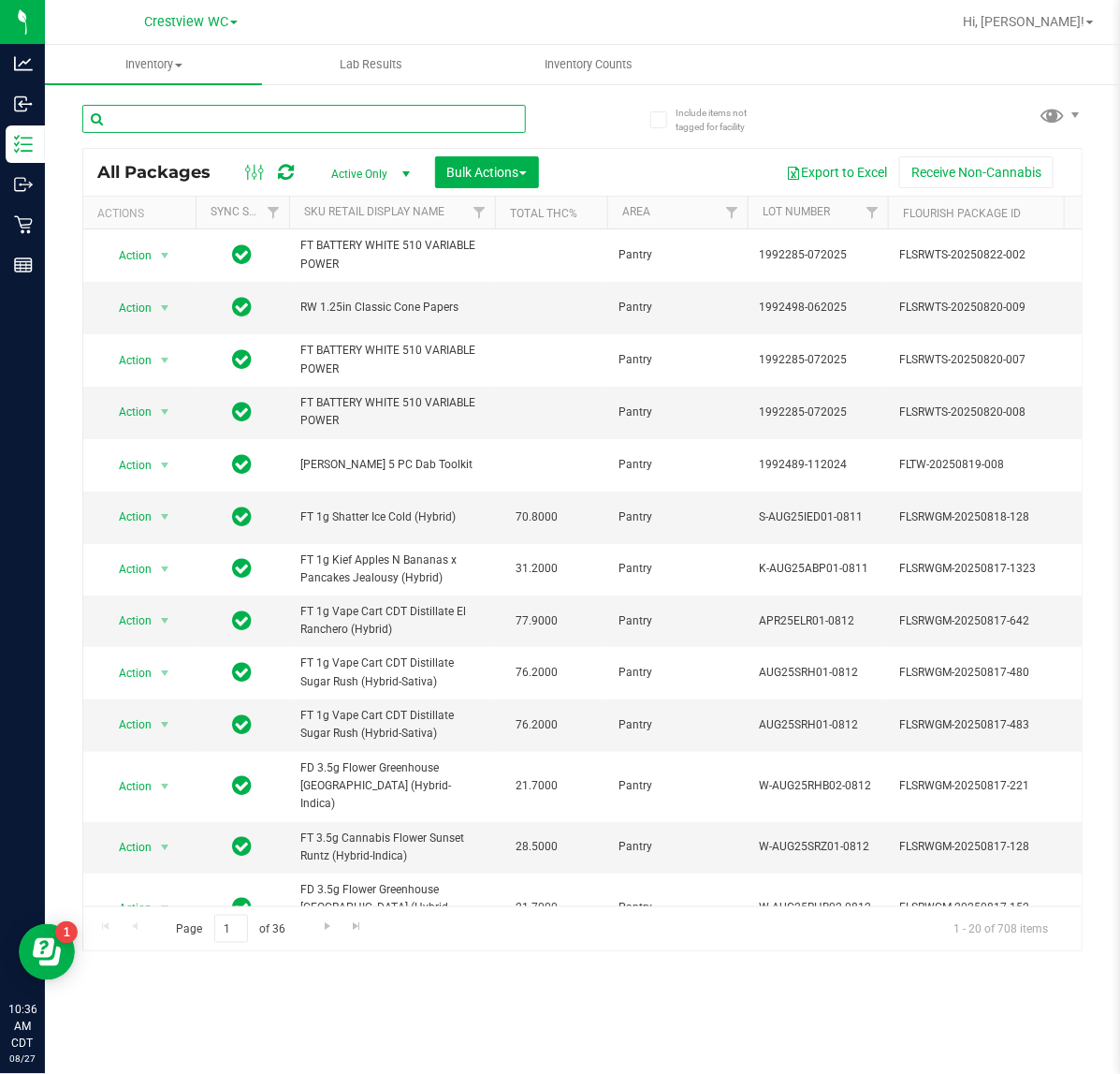
click at [251, 113] on input "text" at bounding box center [303, 119] width 443 height 28
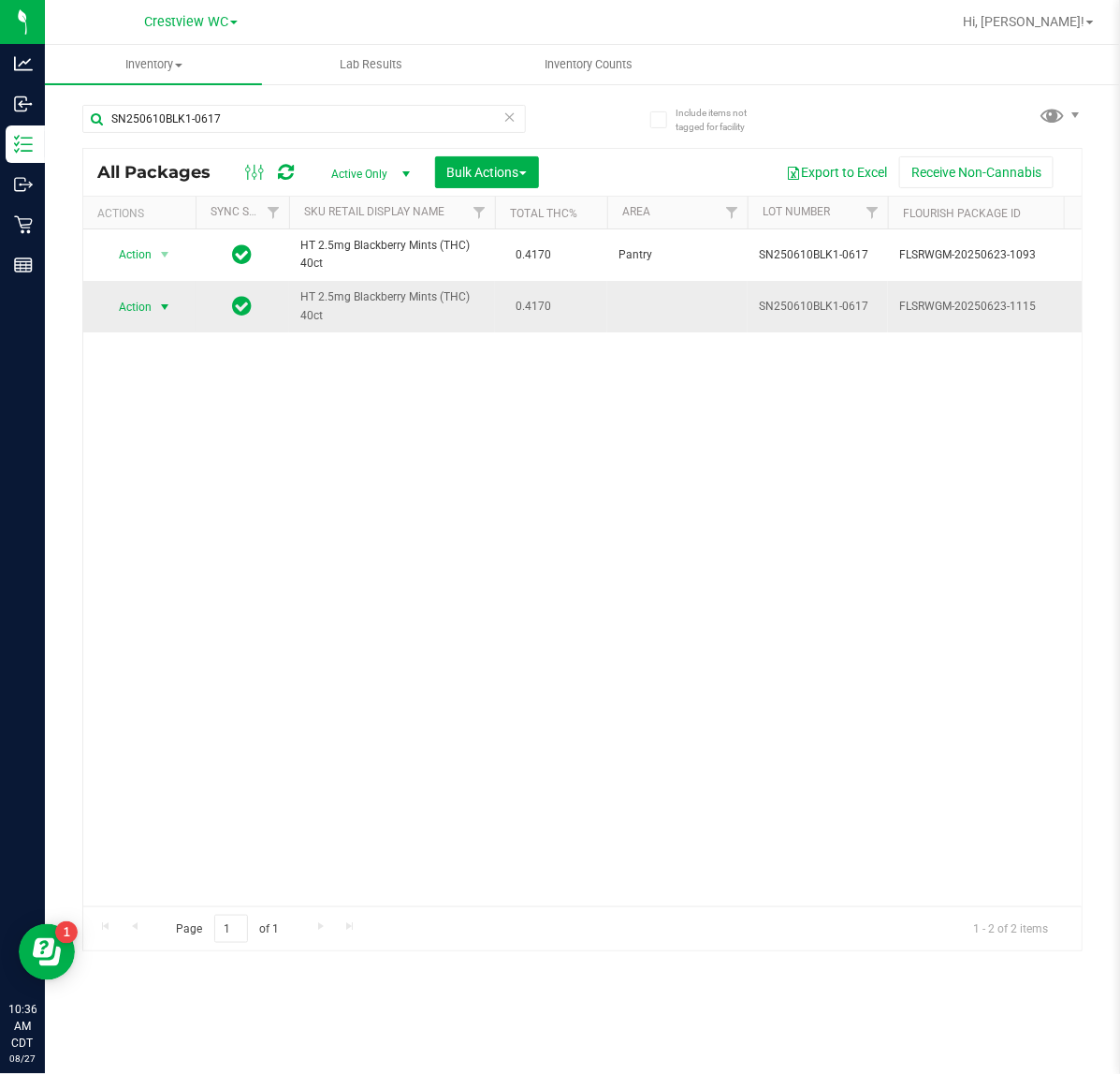
click at [147, 312] on span "Action" at bounding box center [127, 306] width 50 height 26
click at [173, 533] on li "Print package label" at bounding box center [176, 533] width 145 height 28
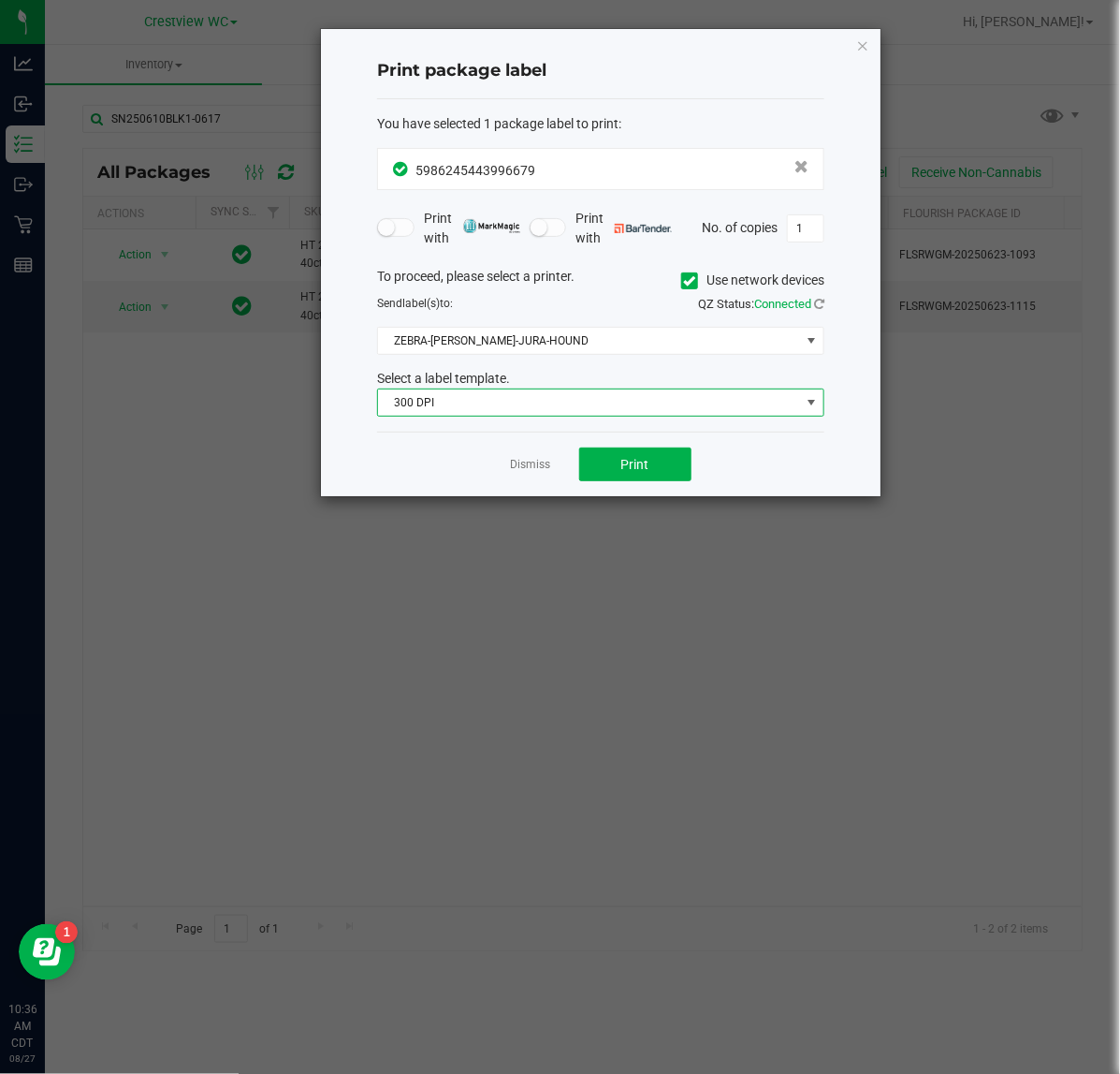
click at [636, 409] on span "300 DPI" at bounding box center [589, 402] width 422 height 26
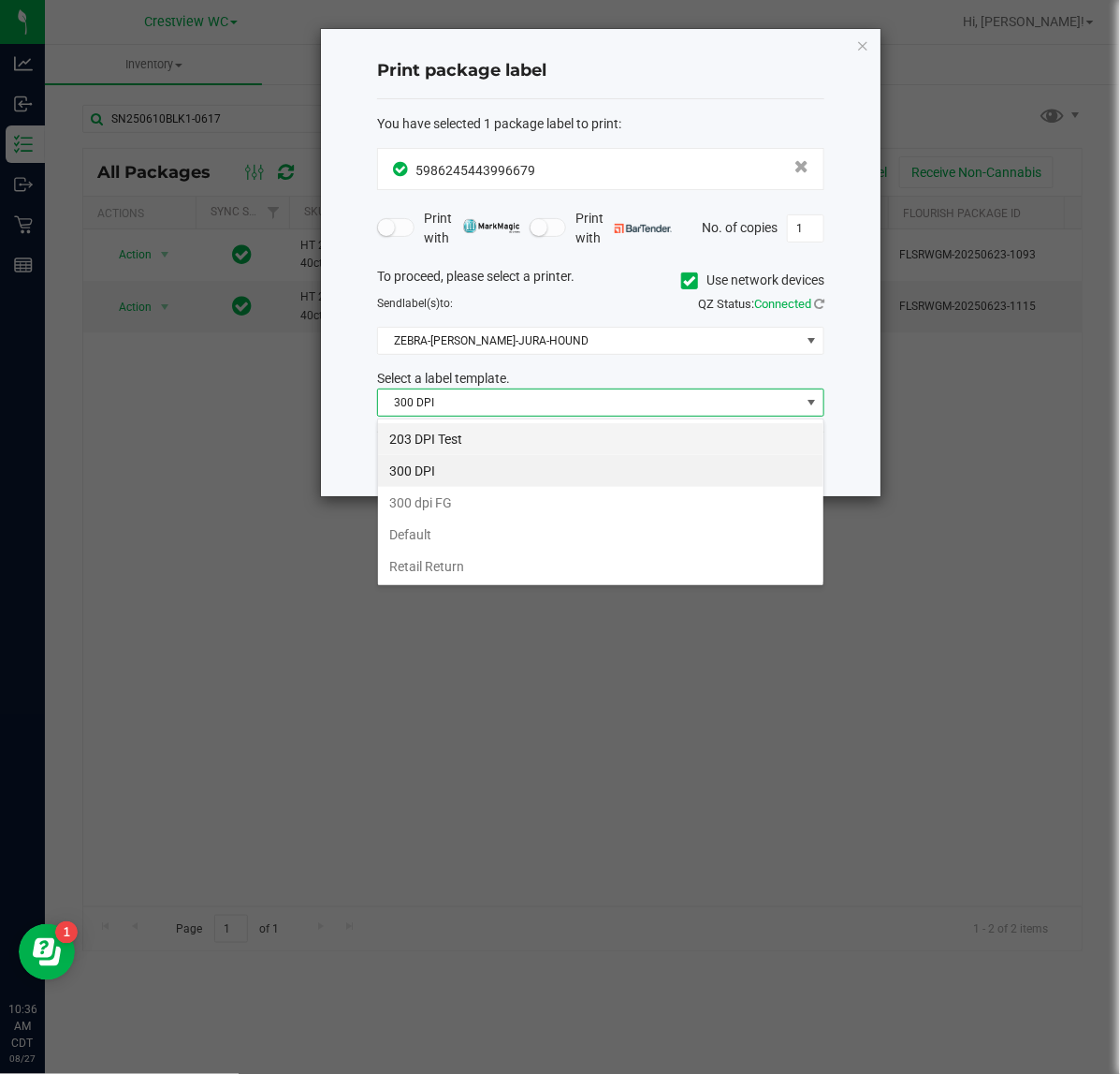
scroll to position [29, 446]
click at [621, 431] on li "203 DPI Test" at bounding box center [601, 438] width 445 height 32
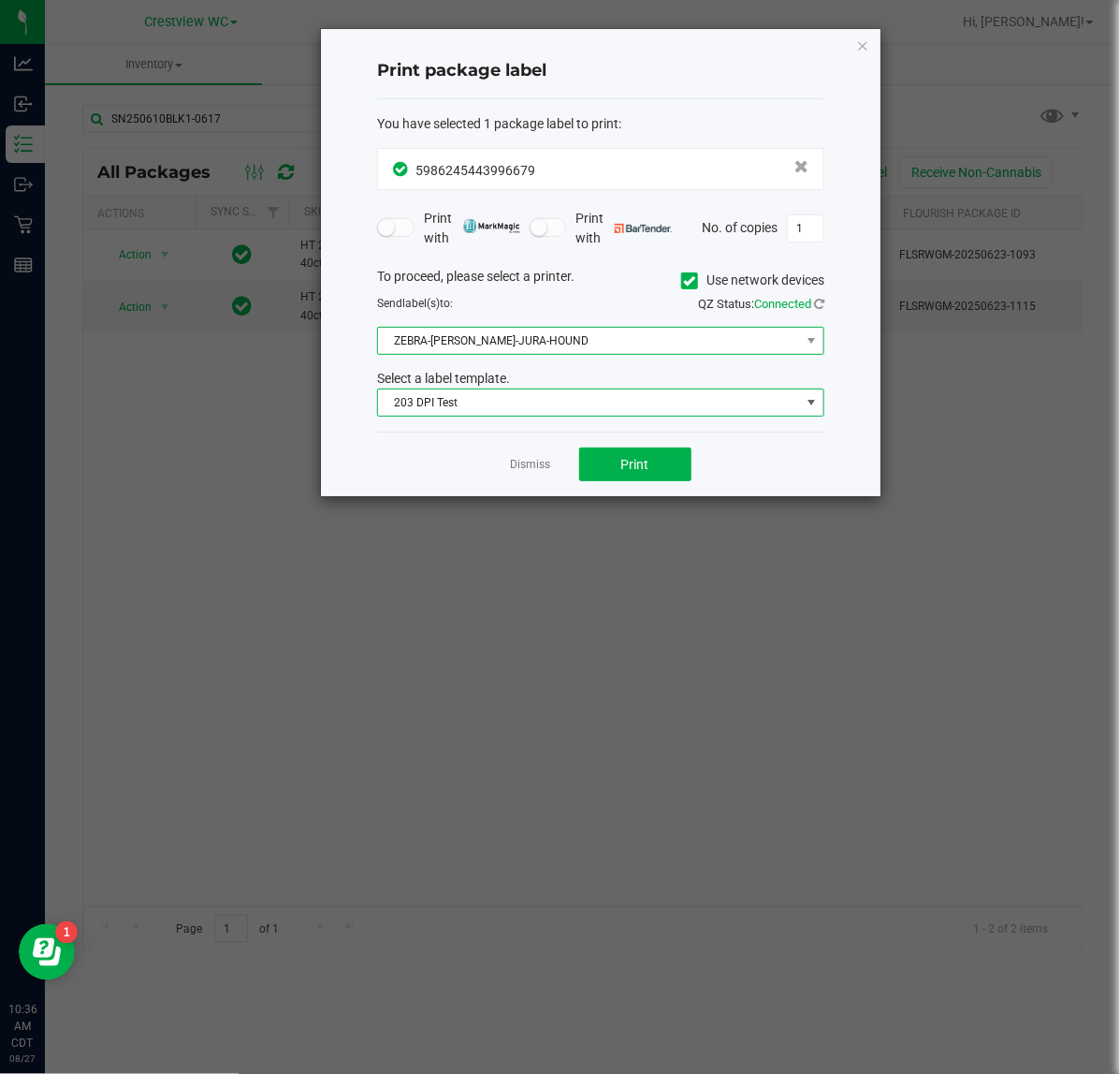
click at [586, 347] on span "ZEBRA-BRUNO-JURA-HOUND" at bounding box center [589, 340] width 422 height 26
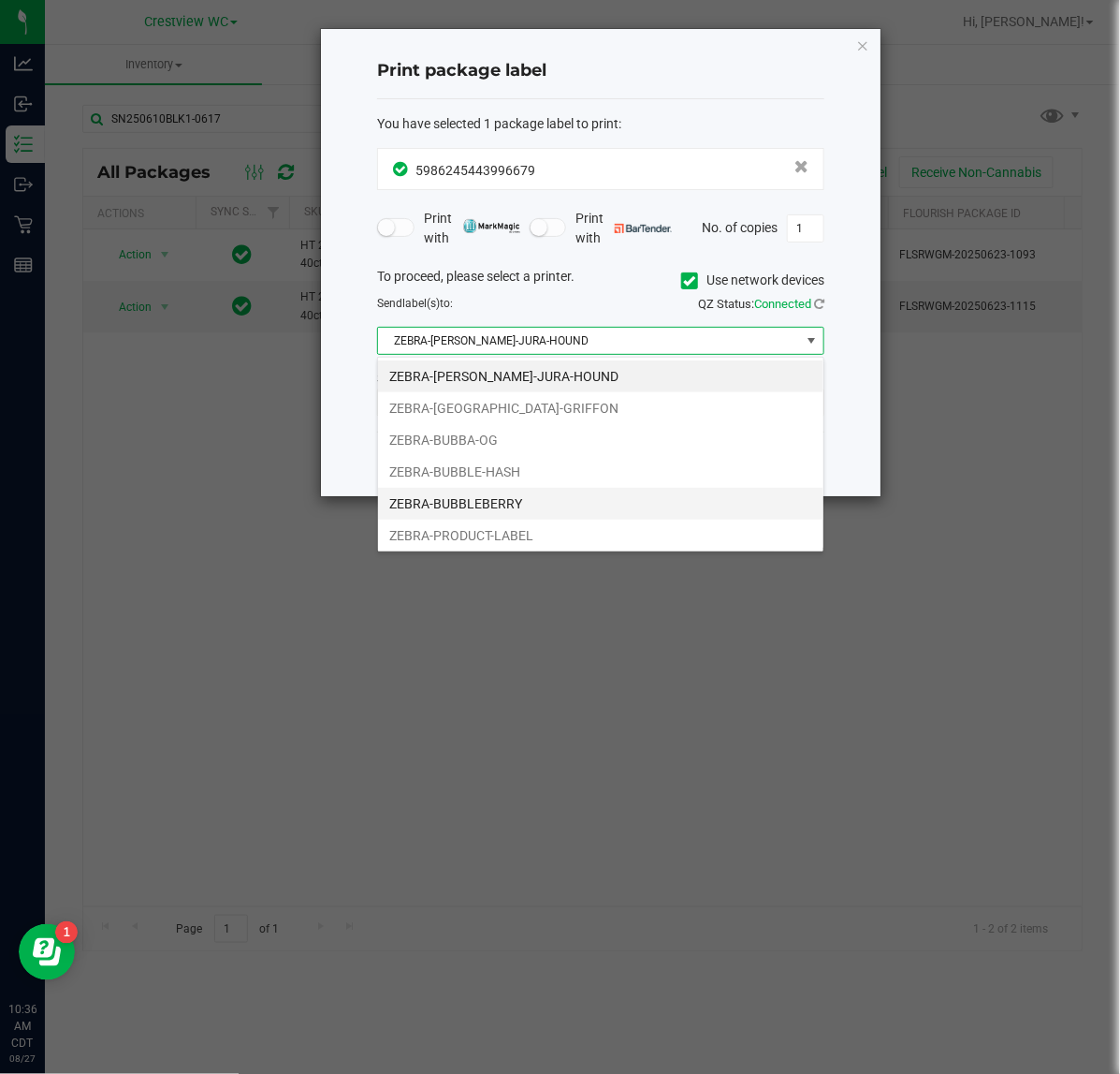
click at [558, 502] on li "ZEBRA-BUBBLEBERRY" at bounding box center [601, 503] width 445 height 32
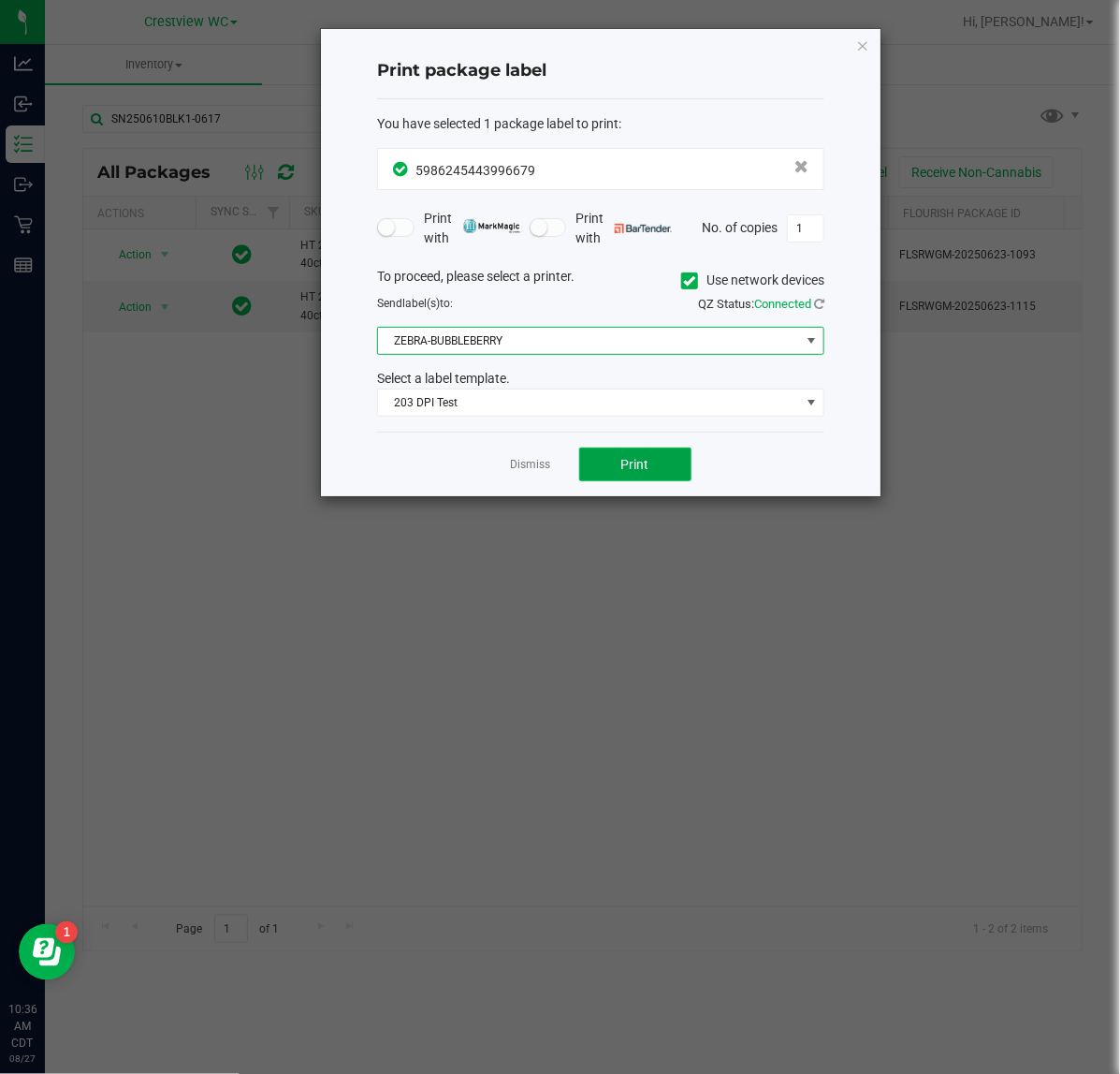
click at [623, 471] on span "Print" at bounding box center [635, 465] width 28 height 15
click at [862, 44] on icon "button" at bounding box center [863, 44] width 14 height 22
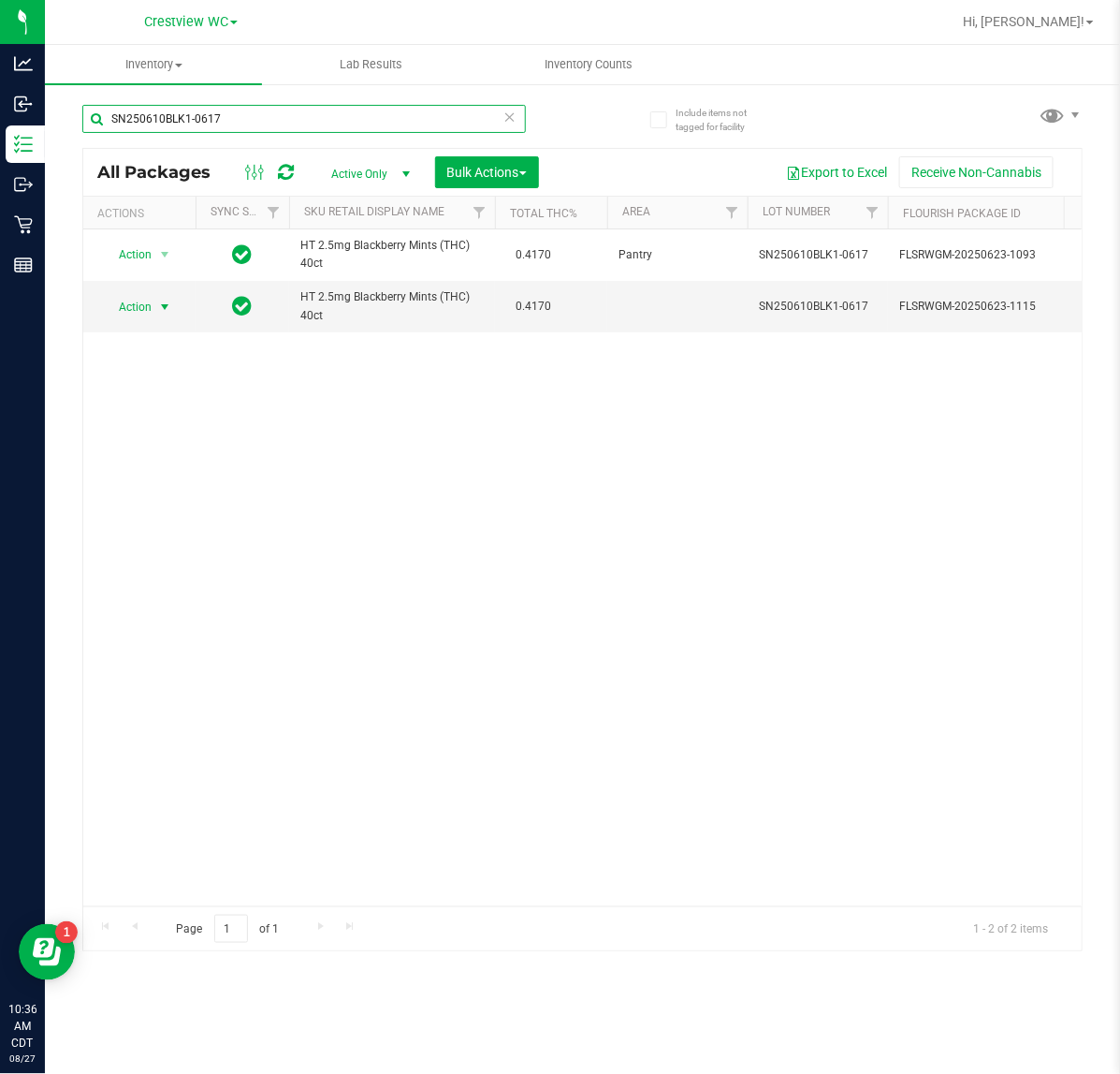
click at [244, 118] on input "SN250610BLK1-0617" at bounding box center [303, 119] width 443 height 28
type input "S"
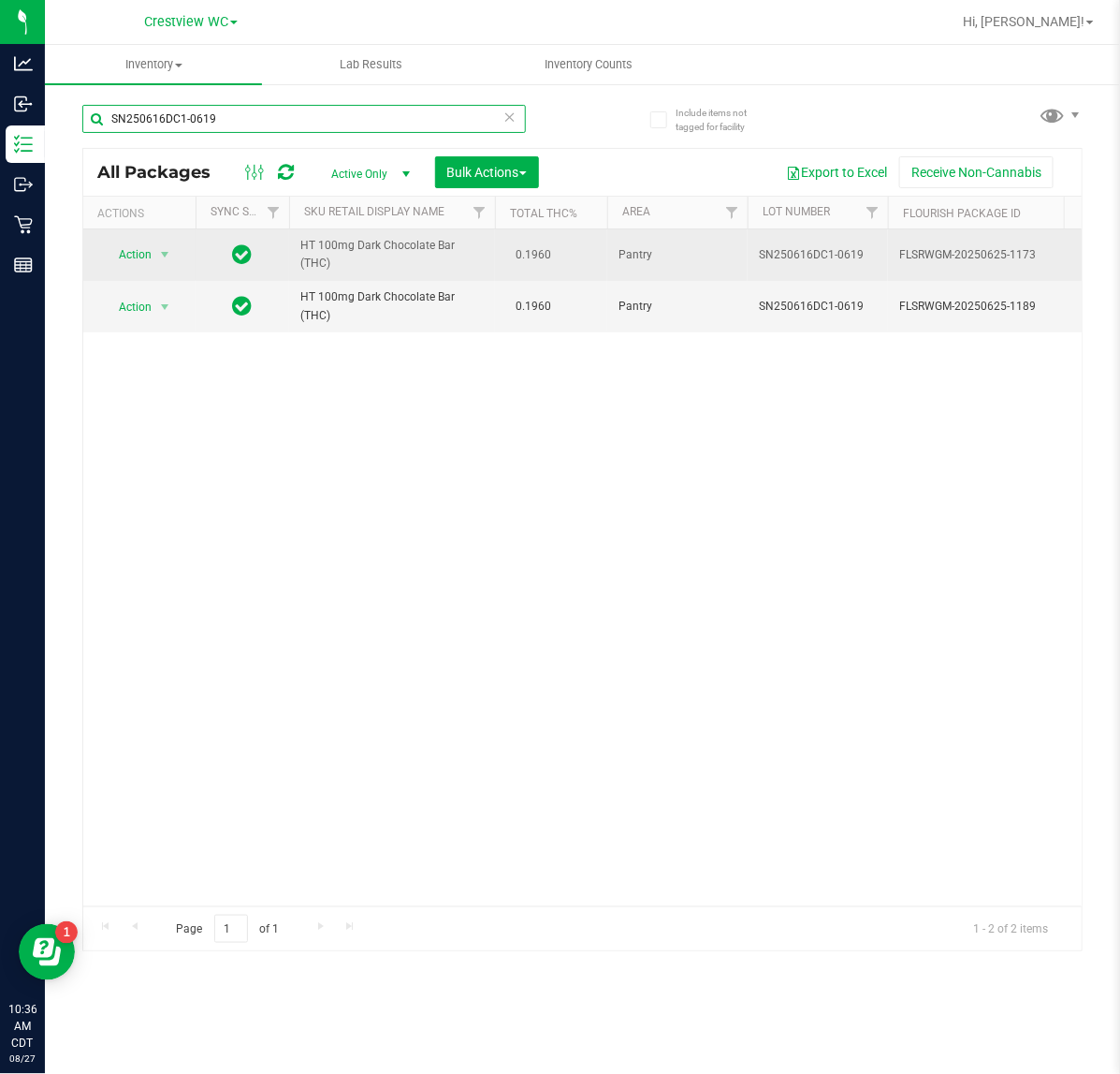
type input "SN250616DC1-0619"
click at [134, 251] on span "Action" at bounding box center [127, 254] width 50 height 26
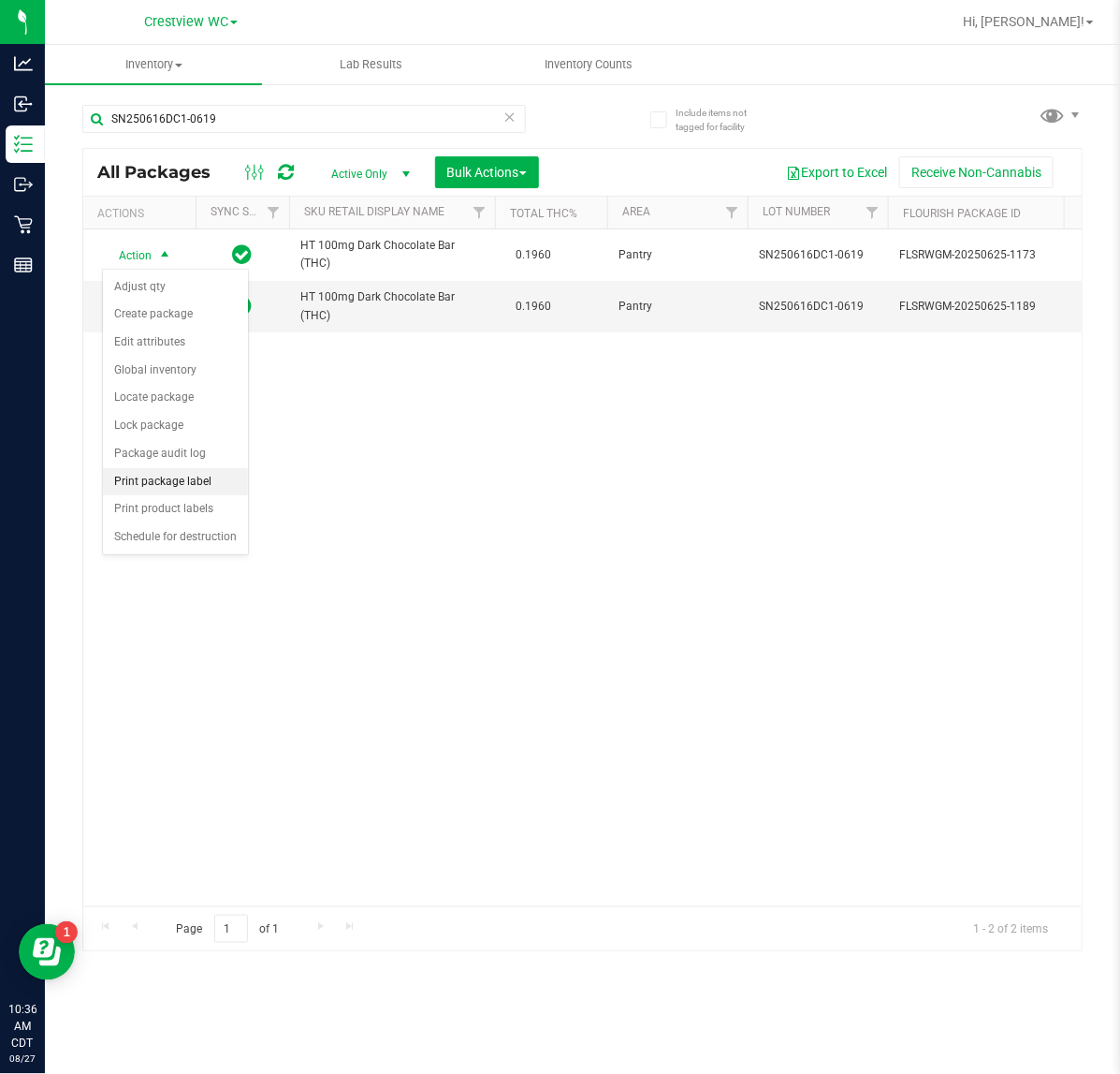
click at [211, 487] on li "Print package label" at bounding box center [176, 482] width 145 height 28
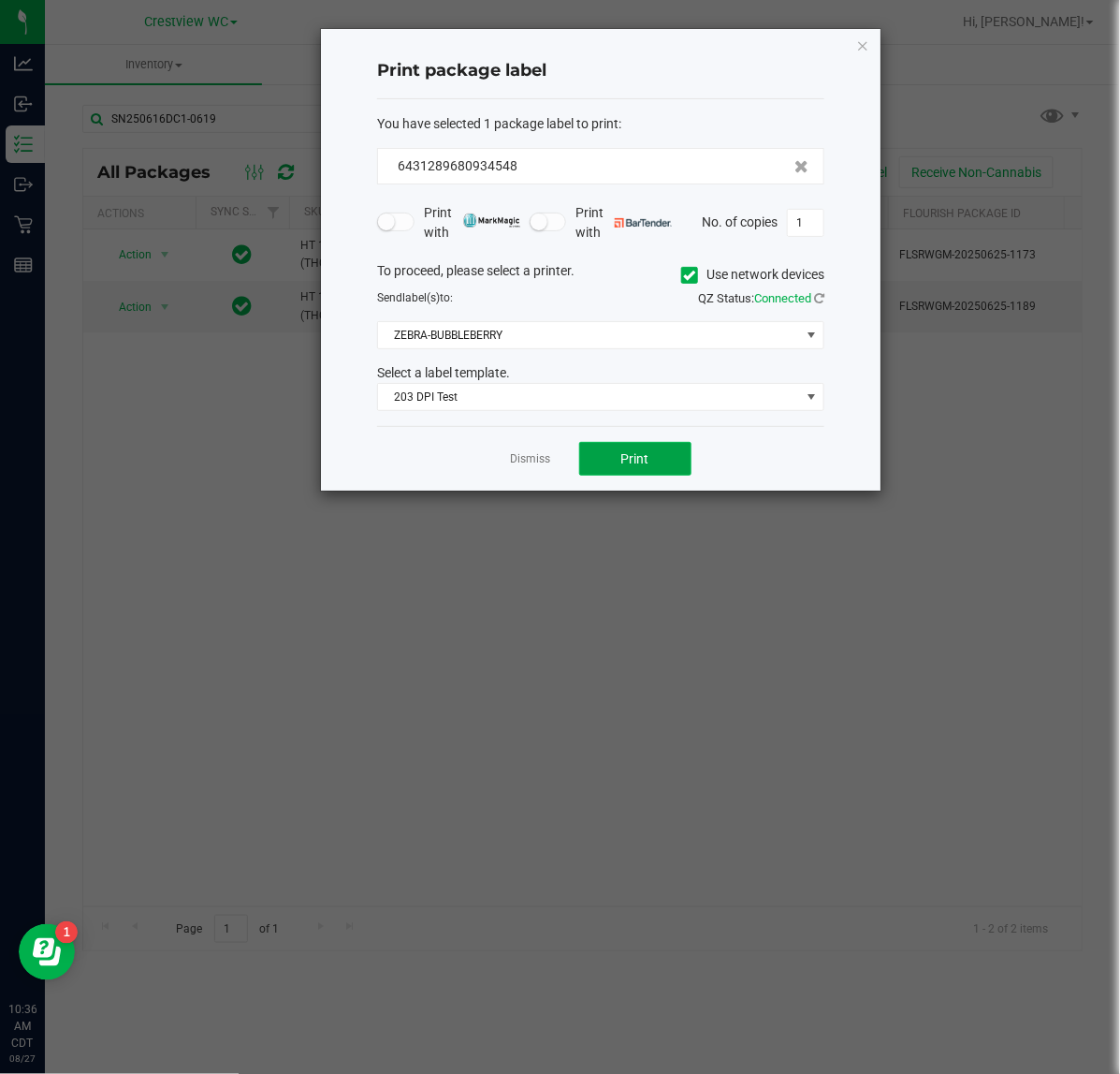
click at [666, 466] on button "Print" at bounding box center [635, 458] width 112 height 34
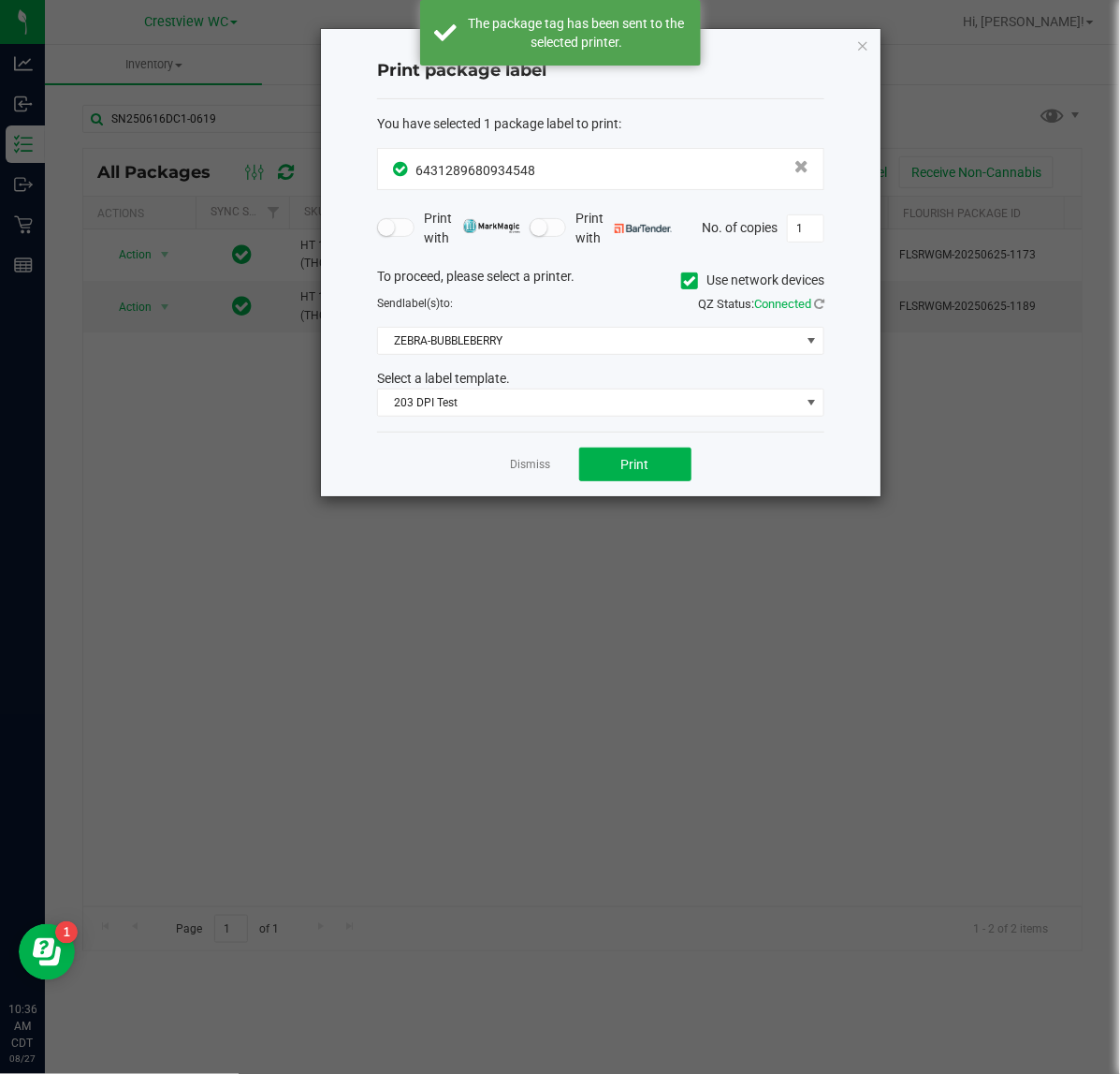
click at [892, 39] on ngb-modal-window "Print package label You have selected 1 package label to print : 64312896809345…" at bounding box center [567, 537] width 1134 height 1074
click at [863, 44] on icon "button" at bounding box center [863, 44] width 14 height 22
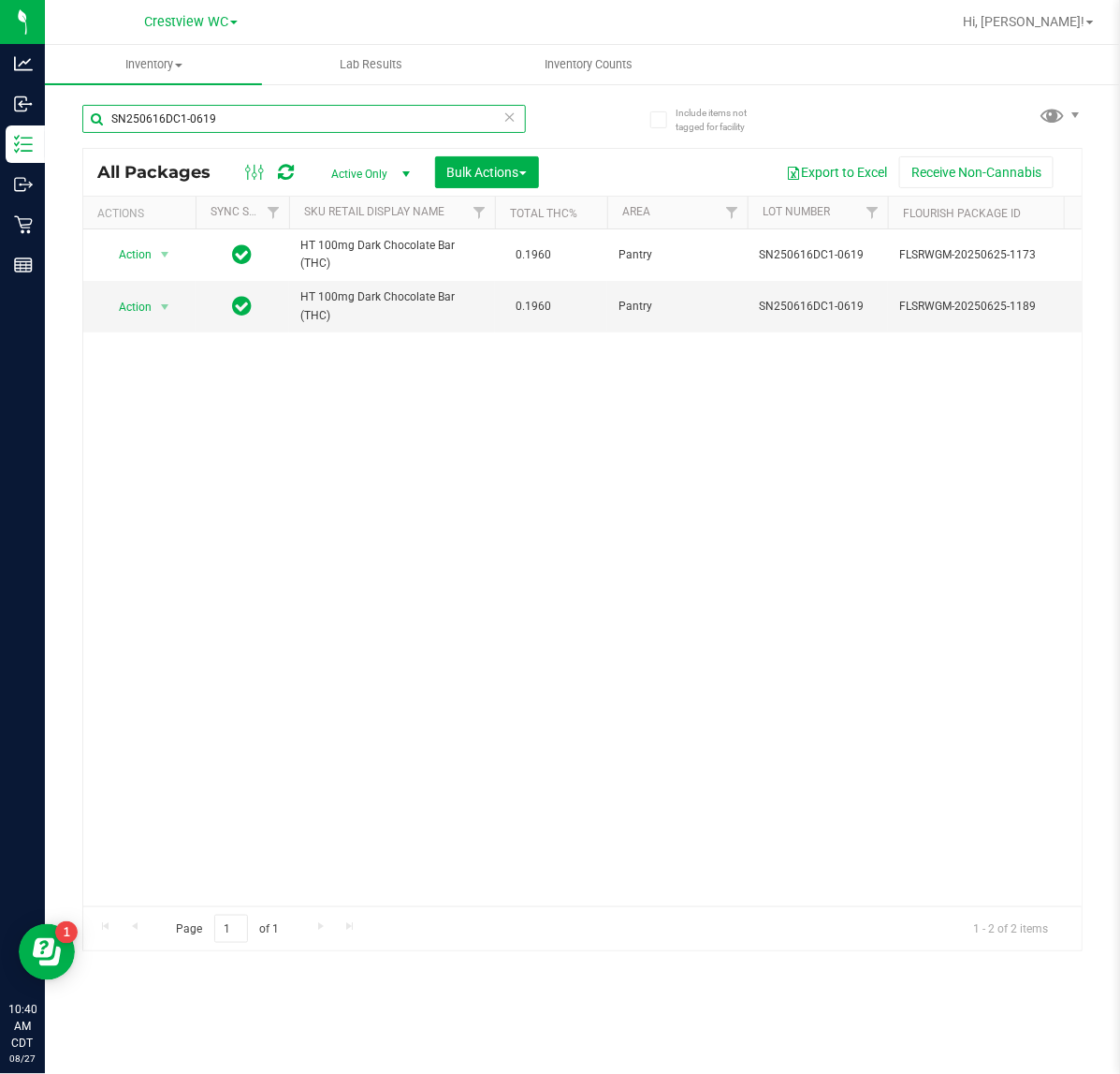
drag, startPoint x: 281, startPoint y: 123, endPoint x: -439, endPoint y: 279, distance: 736.7
click at [0, 279] on html "Analytics Inbound Inventory Outbound Retail Reports 10:40 AM CDT 08/27/2025 08/…" at bounding box center [560, 537] width 1120 height 1074
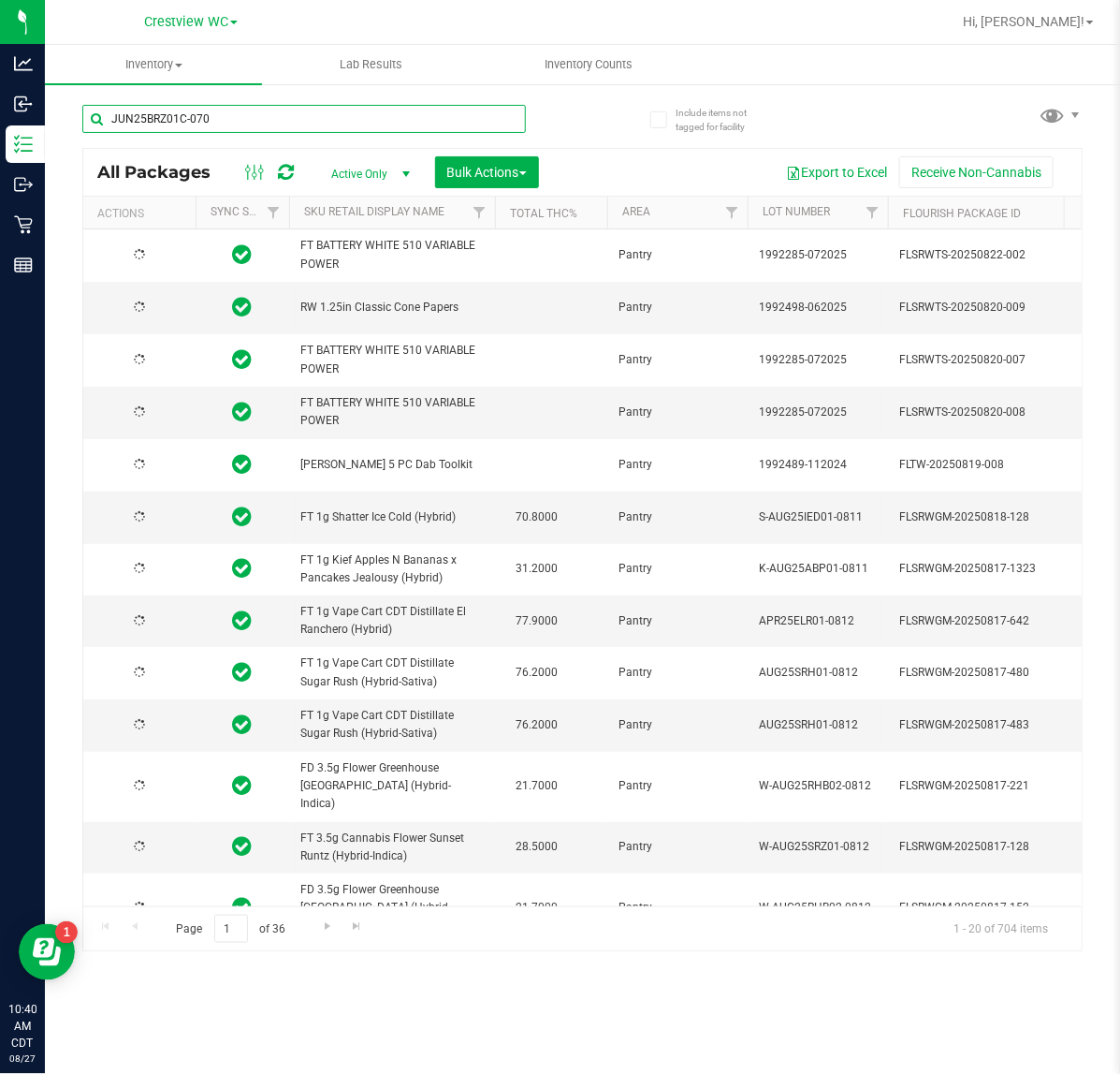
type input "JUN25BRZ01C-0701"
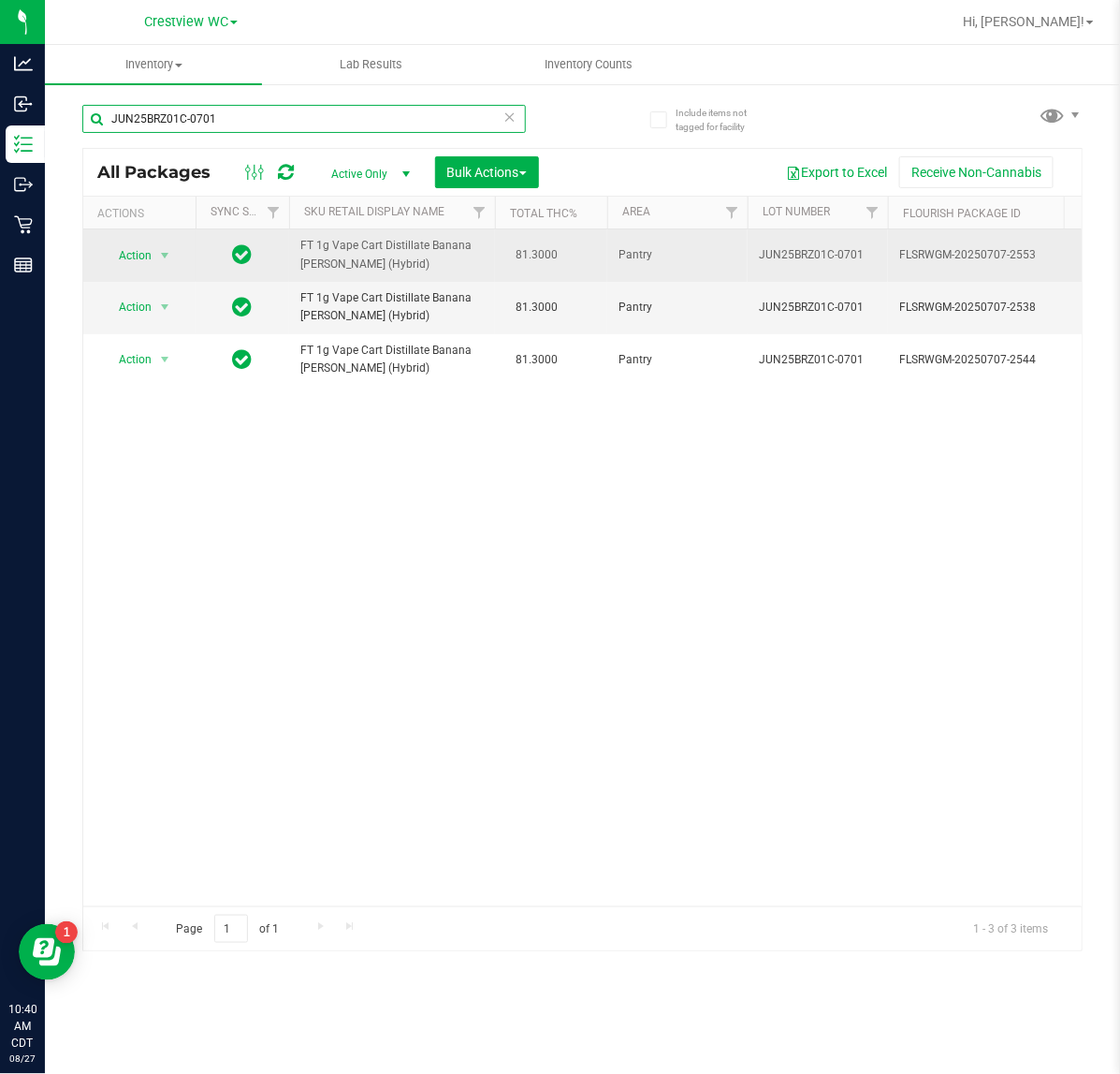
drag, startPoint x: 226, startPoint y: 122, endPoint x: 946, endPoint y: 241, distance: 729.8
click at [0, 119] on html "Analytics Inbound Inventory Outbound Retail Reports 10:40 AM CDT 08/27/2025 08/…" at bounding box center [560, 537] width 1120 height 1074
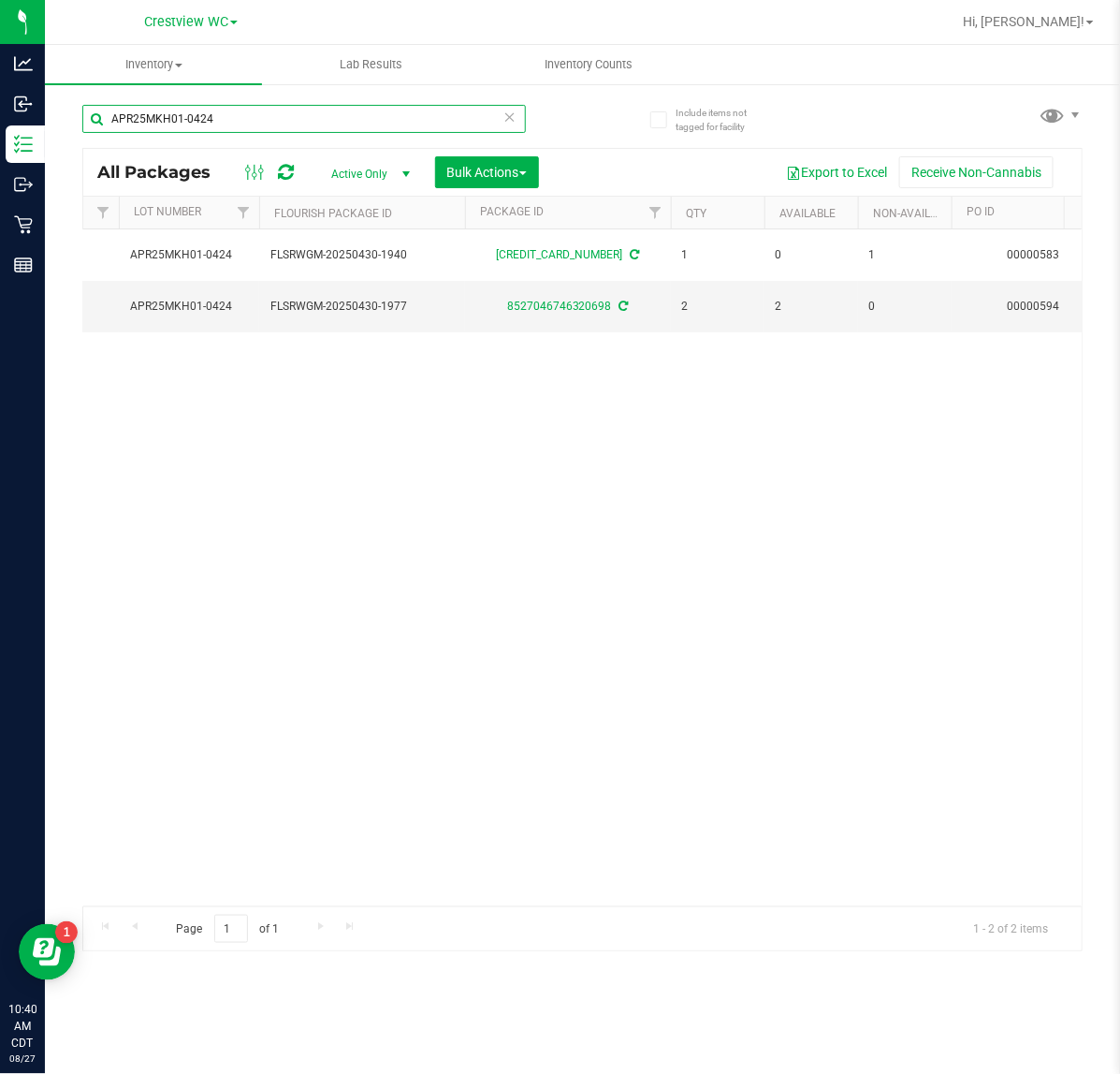
scroll to position [0, 627]
type input "APR25MKH01-0424"
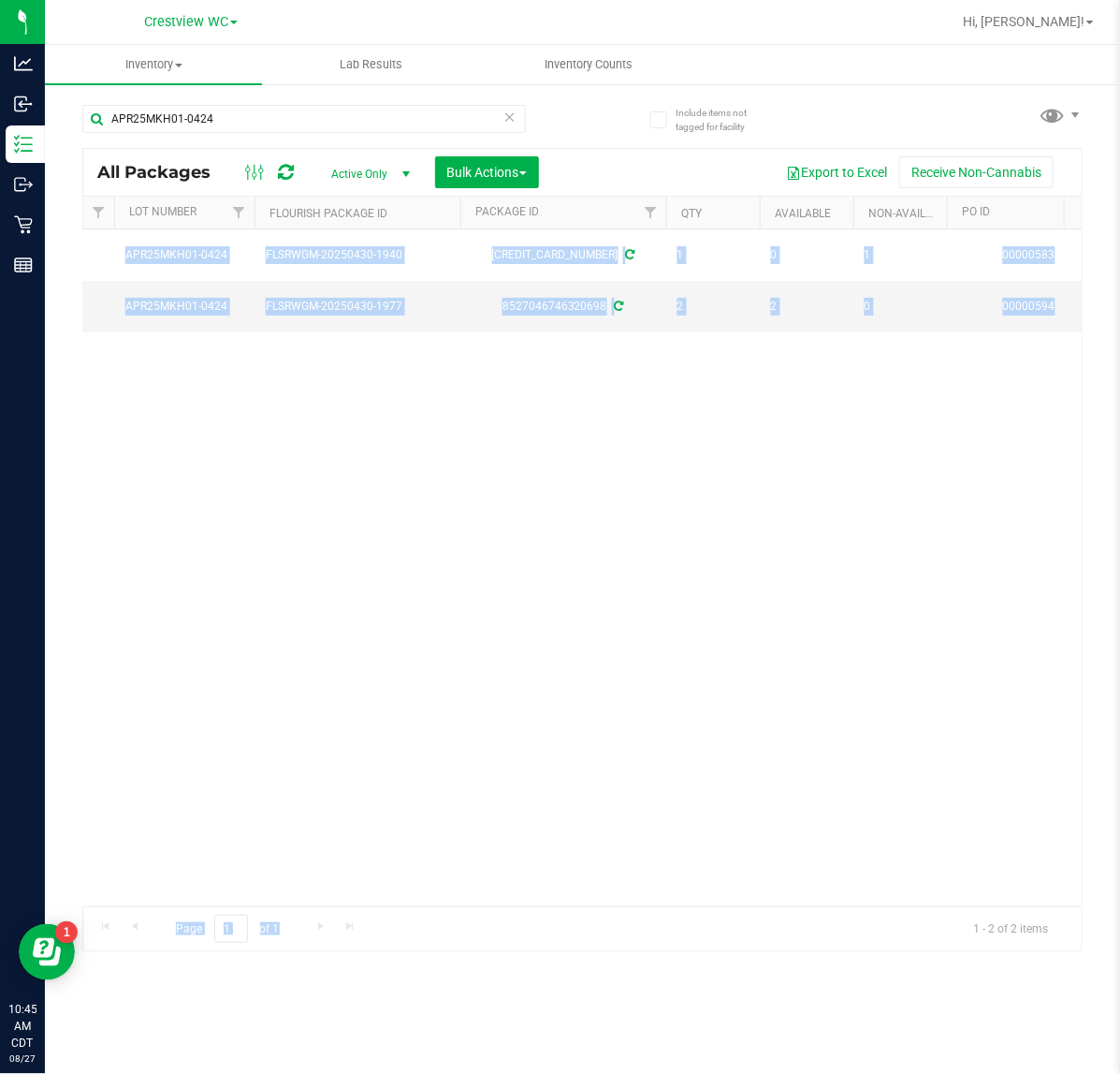
drag, startPoint x: 480, startPoint y: 906, endPoint x: 418, endPoint y: 903, distance: 62.1
click at [418, 903] on div "All Packages Active Only Active Only Lab Samples Locked All External Internal B…" at bounding box center [582, 550] width 1000 height 804
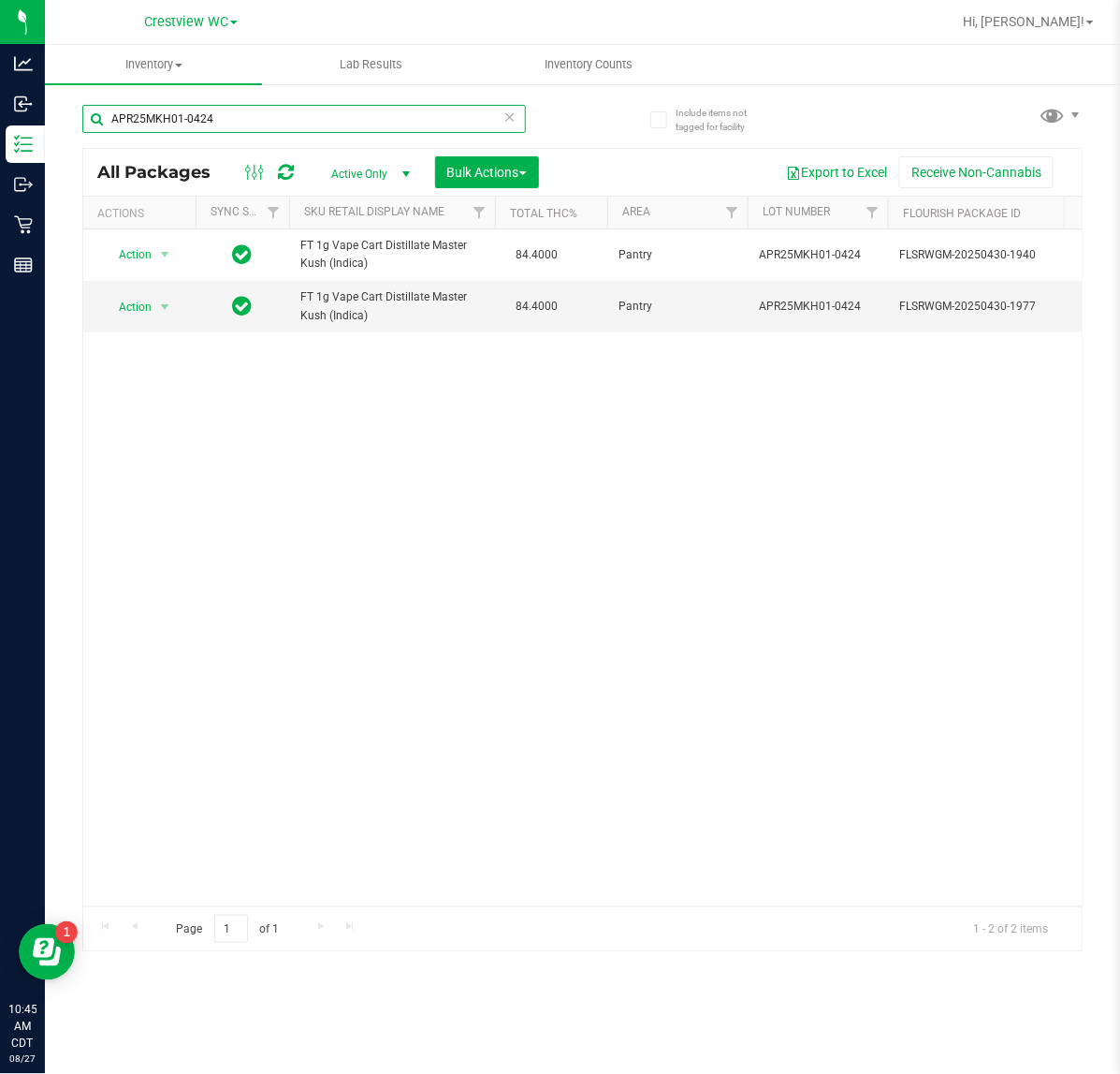
drag, startPoint x: 422, startPoint y: 106, endPoint x: -114, endPoint y: 136, distance: 536.8
click at [0, 136] on html "Analytics Inbound Inventory Outbound Retail Reports 10:45 AM CDT 08/27/2025 08/…" at bounding box center [560, 537] width 1120 height 1074
type input "SN250610BLK1-0617"
click at [337, 887] on div "Action Action Adjust qty Create package Edit attributes Global inventory Locate…" at bounding box center [582, 567] width 998 height 677
click at [152, 310] on span "Action" at bounding box center [127, 306] width 50 height 26
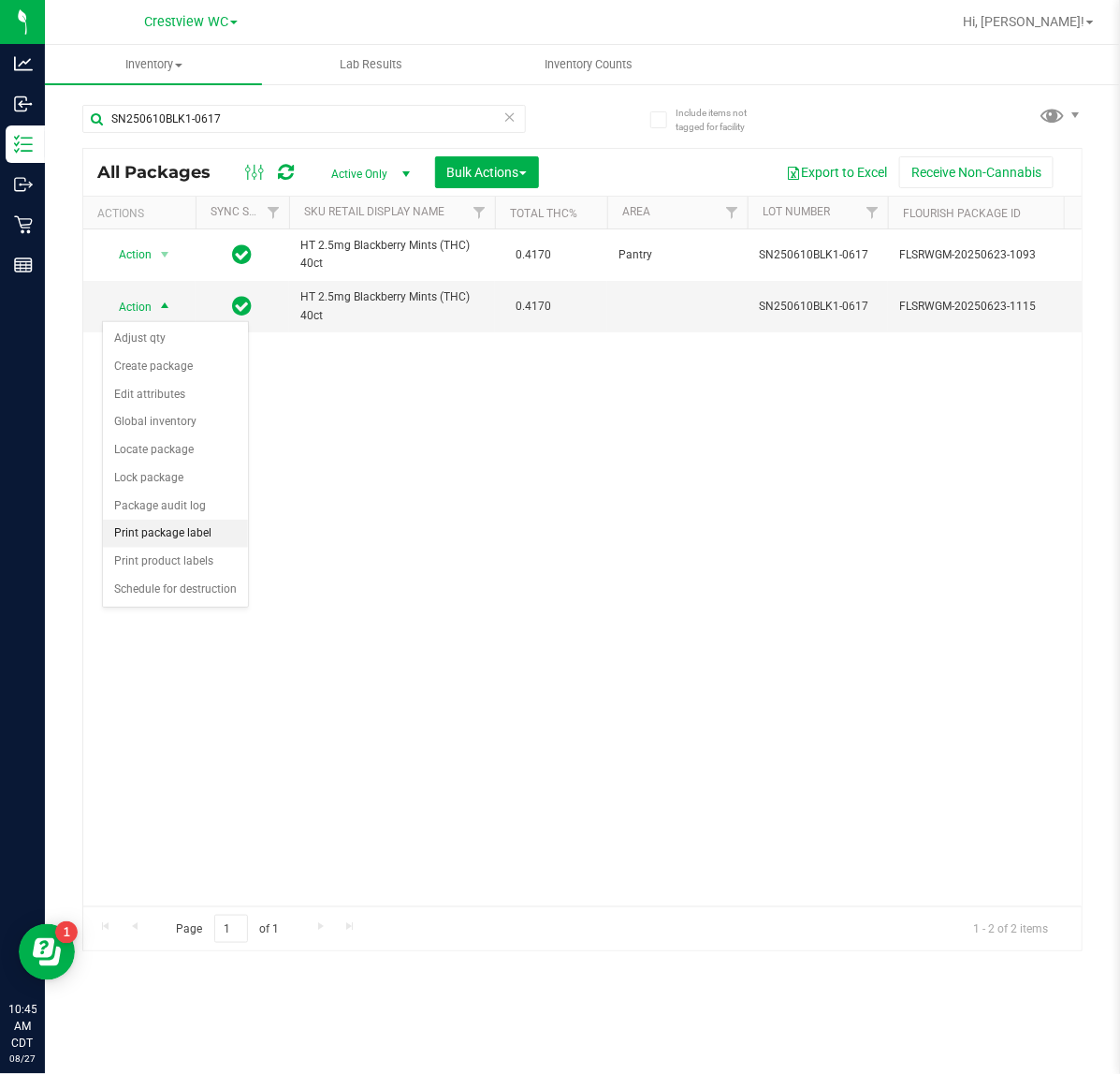
drag, startPoint x: 175, startPoint y: 533, endPoint x: 234, endPoint y: 535, distance: 59.0
click at [176, 531] on li "Print package label" at bounding box center [176, 533] width 145 height 28
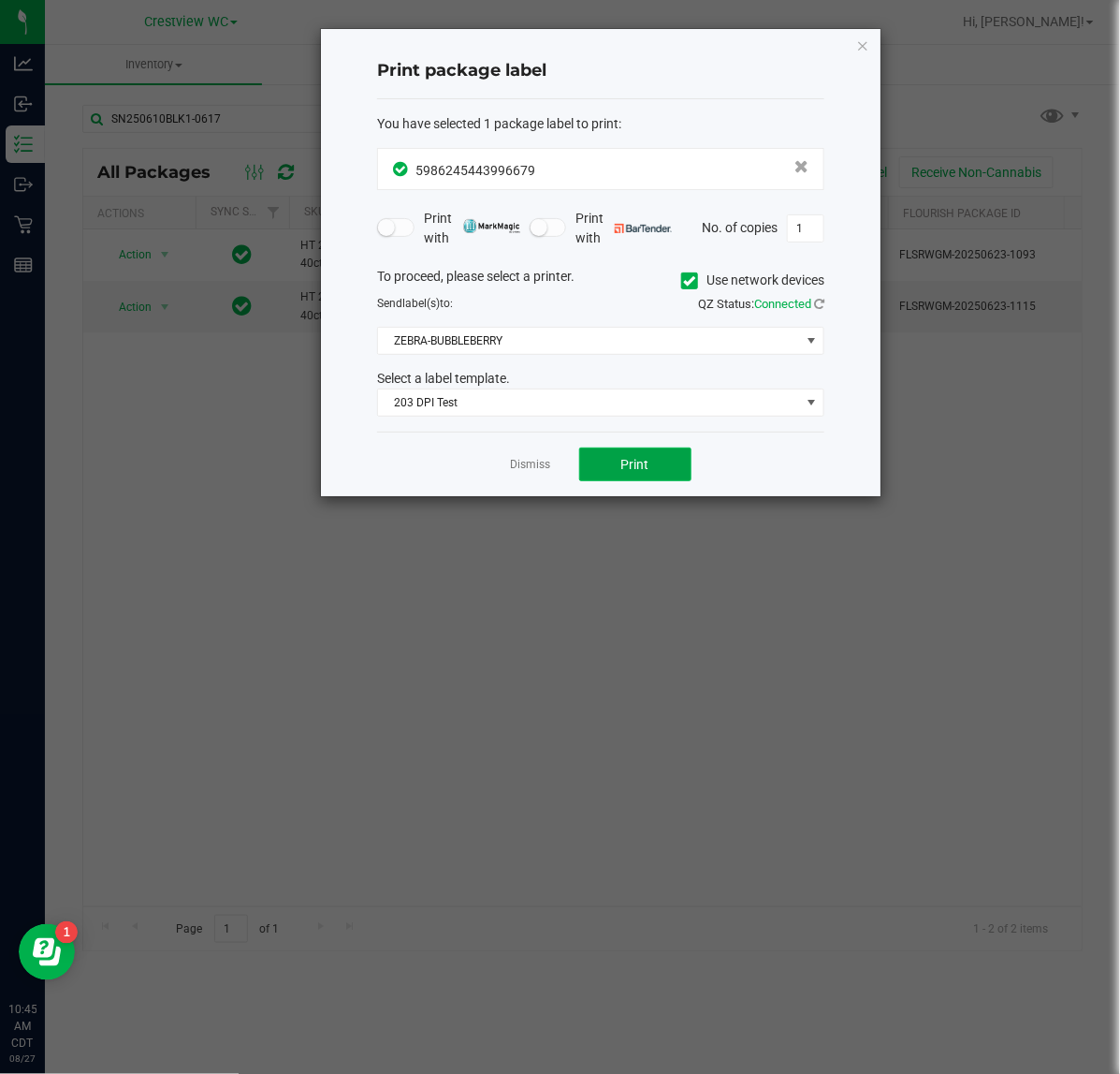
click at [638, 479] on button "Print" at bounding box center [635, 464] width 112 height 34
click at [859, 42] on icon "button" at bounding box center [863, 44] width 14 height 22
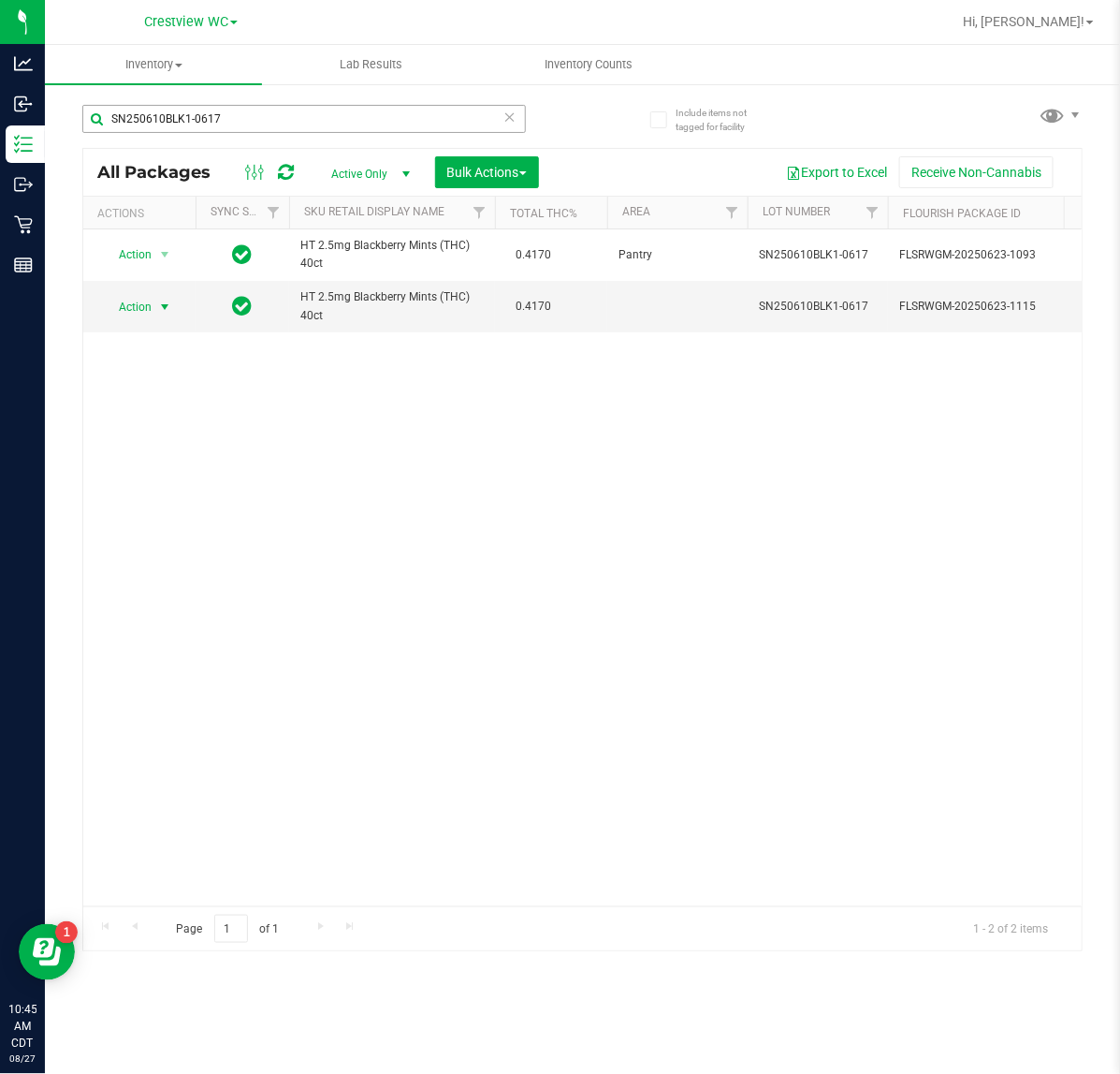
click at [330, 128] on div "SN250610BLK1-0617" at bounding box center [303, 127] width 443 height 43
drag, startPoint x: -53, startPoint y: 155, endPoint x: -182, endPoint y: 181, distance: 131.6
click at [0, 181] on html "Analytics Inbound Inventory Outbound Retail Reports 10:45 AM CDT 08/27/2025 08/…" at bounding box center [560, 537] width 1120 height 1074
type input "brz"
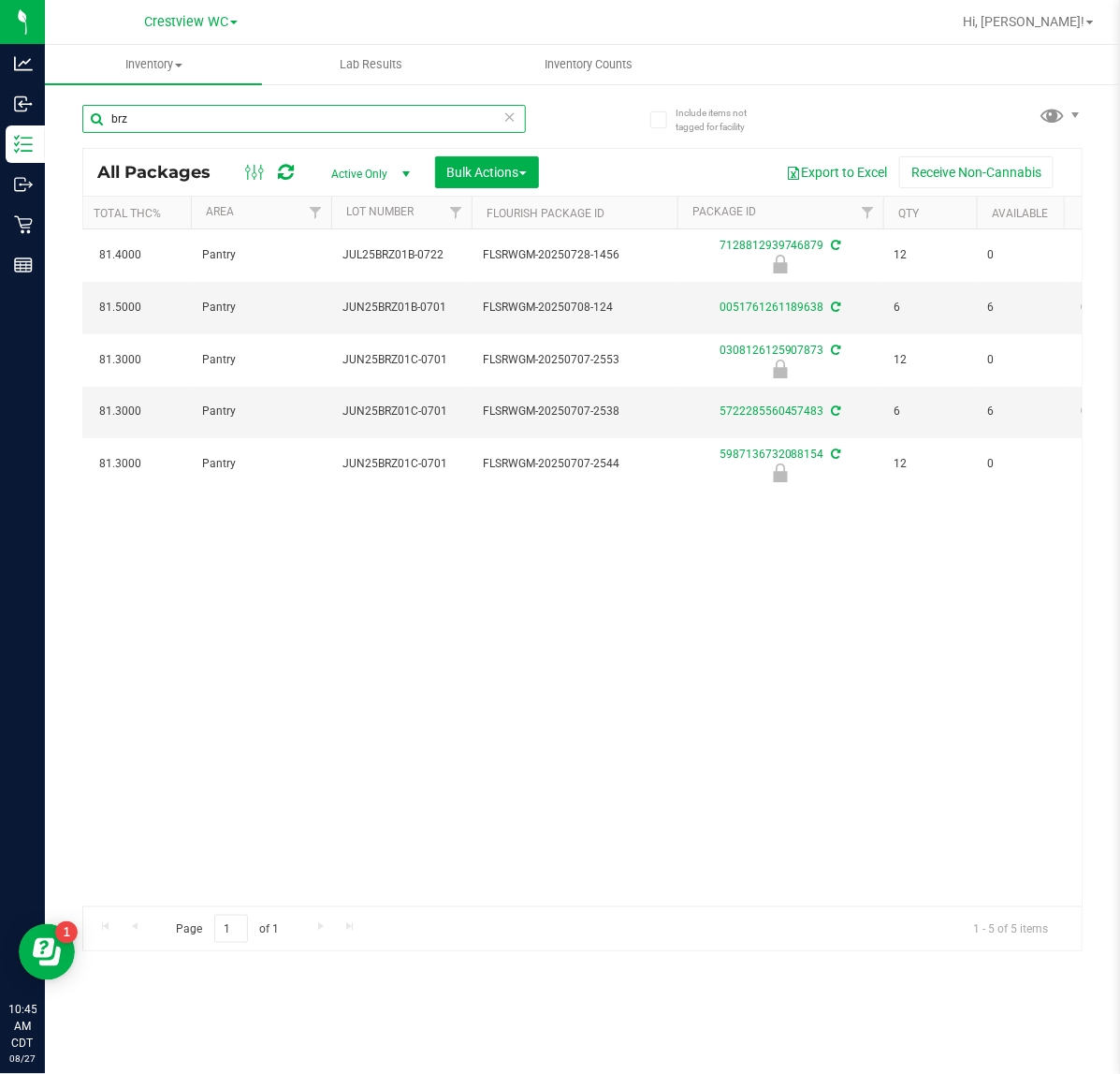
scroll to position [0, 496]
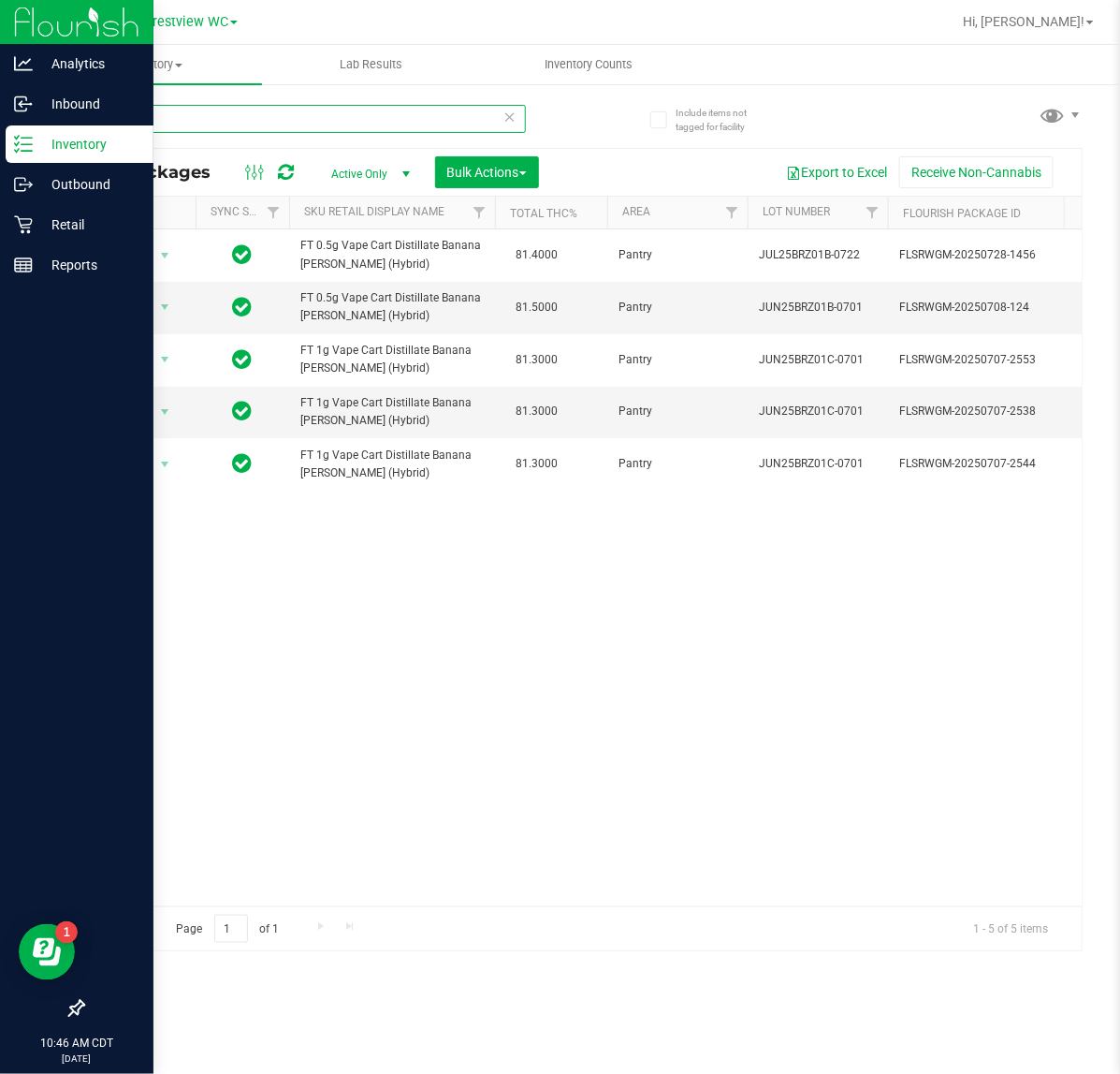
drag, startPoint x: 145, startPoint y: 123, endPoint x: 20, endPoint y: 128, distance: 125.1
click at [20, 128] on div "Analytics Inbound Inventory Outbound Retail Reports 10:46 AM CDT 08/27/2025 08/…" at bounding box center [560, 537] width 1120 height 1074
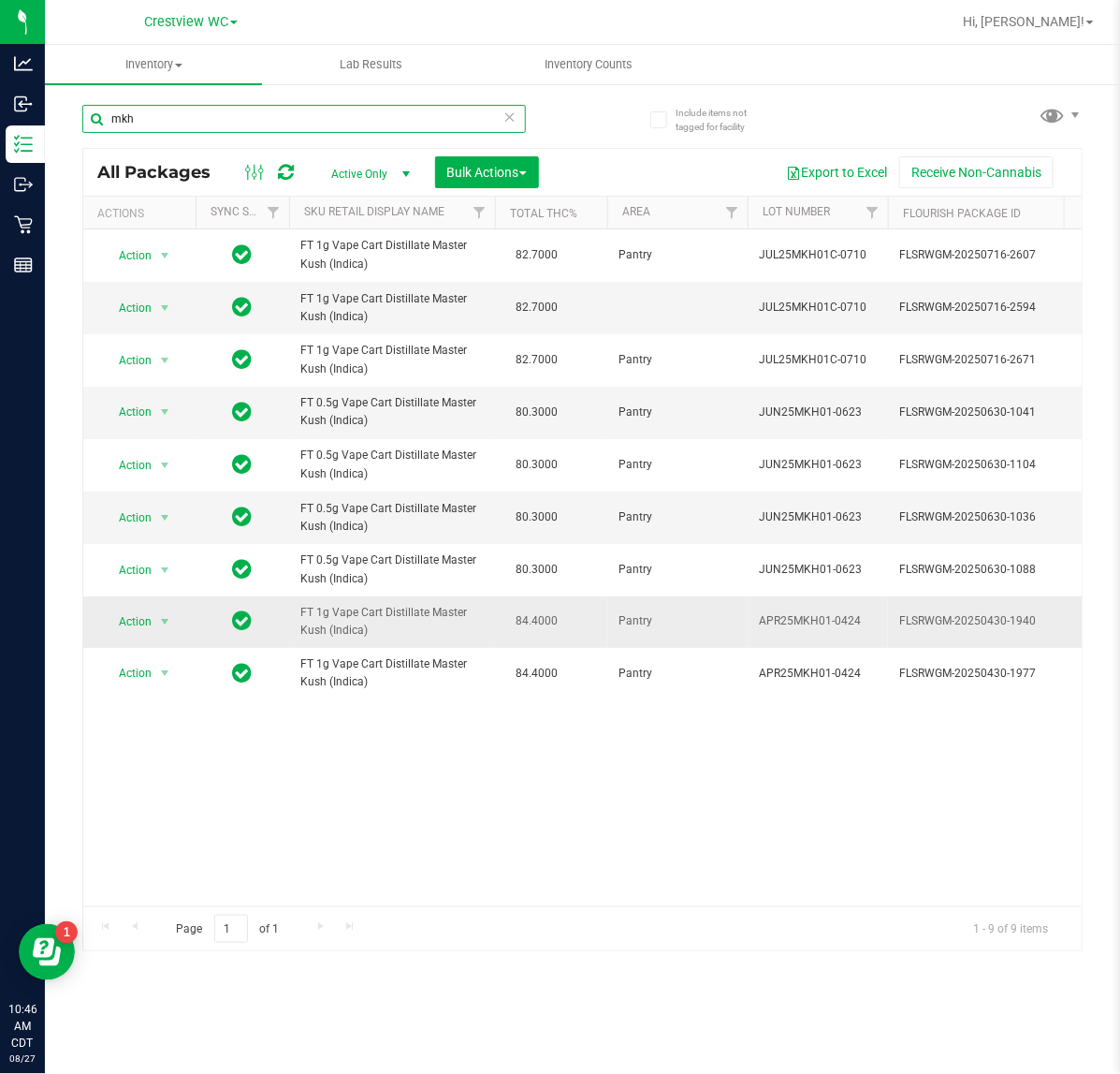
type input "mkh"
drag, startPoint x: 379, startPoint y: 634, endPoint x: 294, endPoint y: 608, distance: 88.9
click at [294, 608] on td "FT 1g Vape Cart Distillate Master Kush (Indica)" at bounding box center [391, 621] width 206 height 51
copy span "FT 1g Vape Cart Distillate Master Kush (Indica)"
drag, startPoint x: 204, startPoint y: 122, endPoint x: 67, endPoint y: 169, distance: 144.8
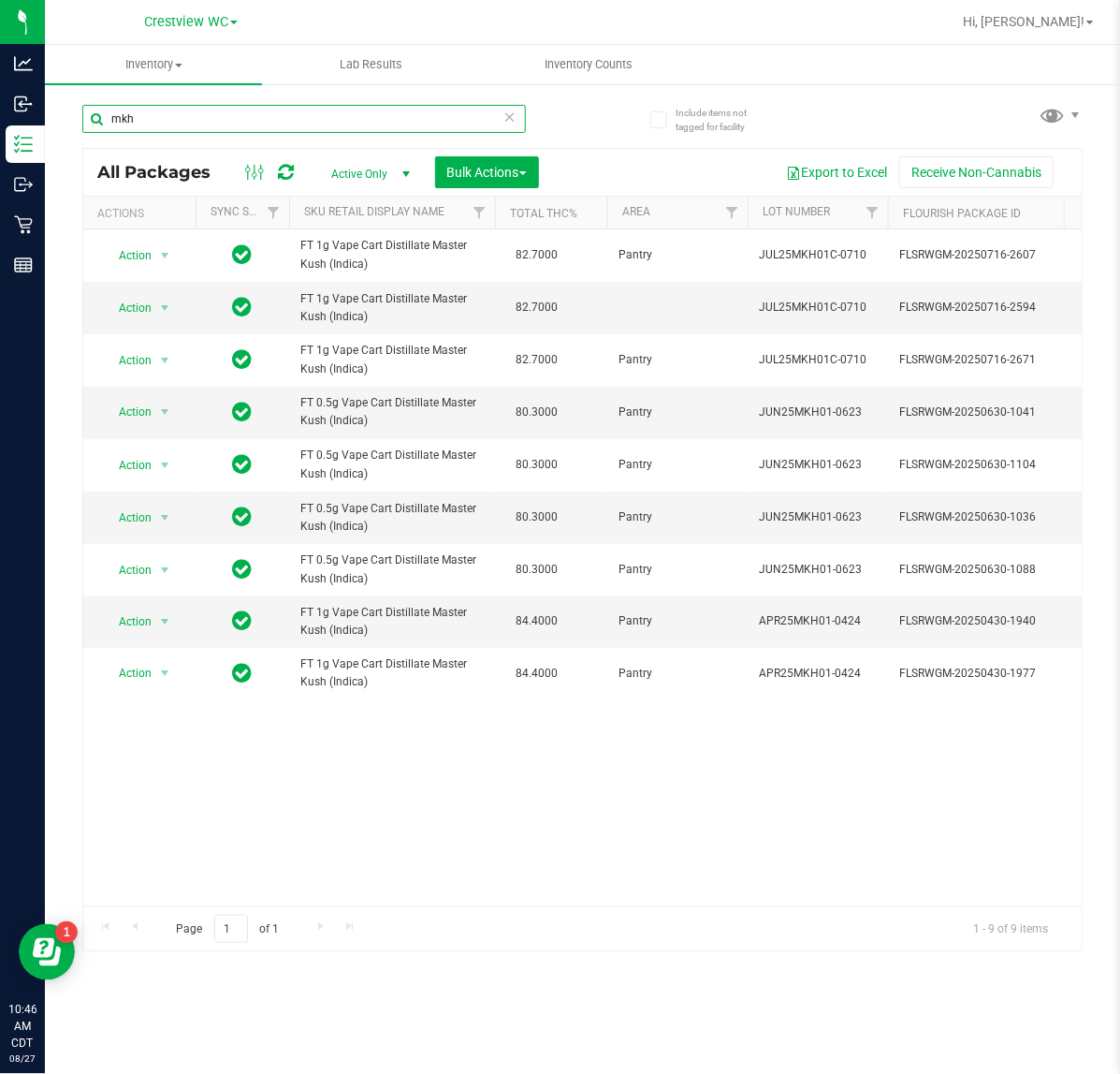
click at [0, 180] on html "Analytics Inbound Inventory Outbound Retail Reports 10:46 AM CDT 08/27/2025 08/…" at bounding box center [560, 537] width 1120 height 1074
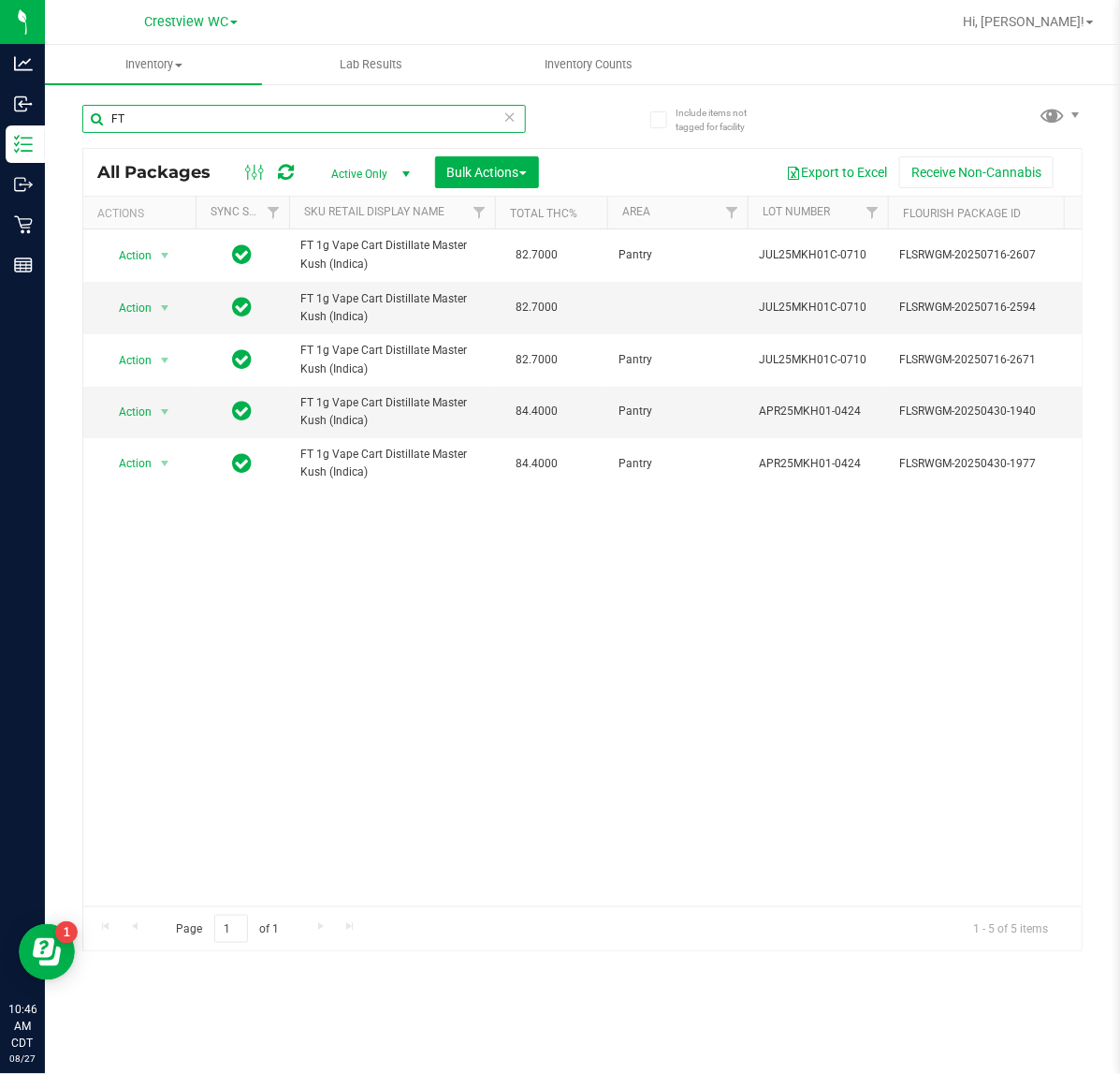
type input "F"
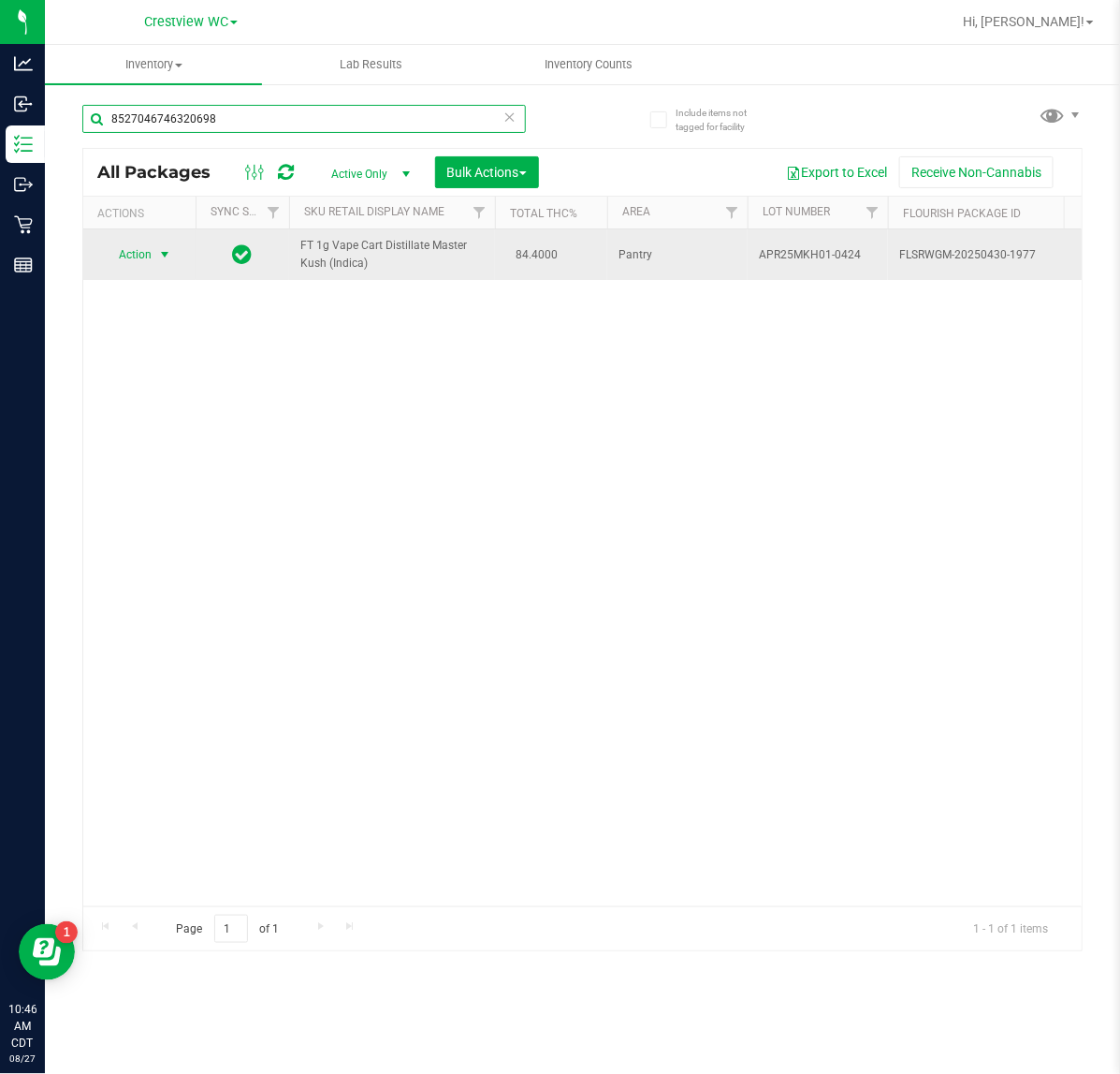
type input "8527046746320698"
click at [155, 258] on span "select" at bounding box center [165, 254] width 23 height 26
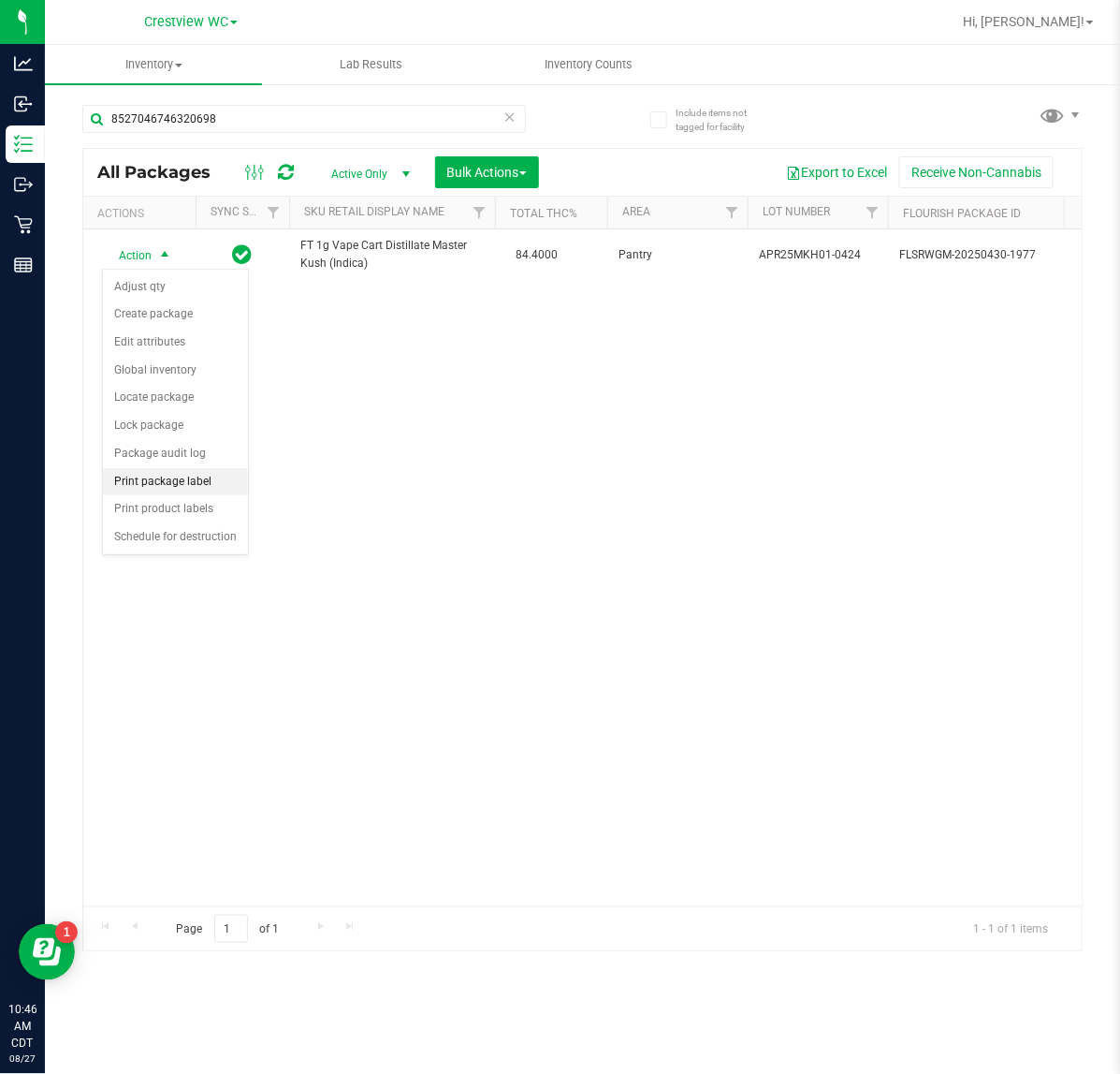
click at [148, 494] on li "Print package label" at bounding box center [176, 482] width 145 height 28
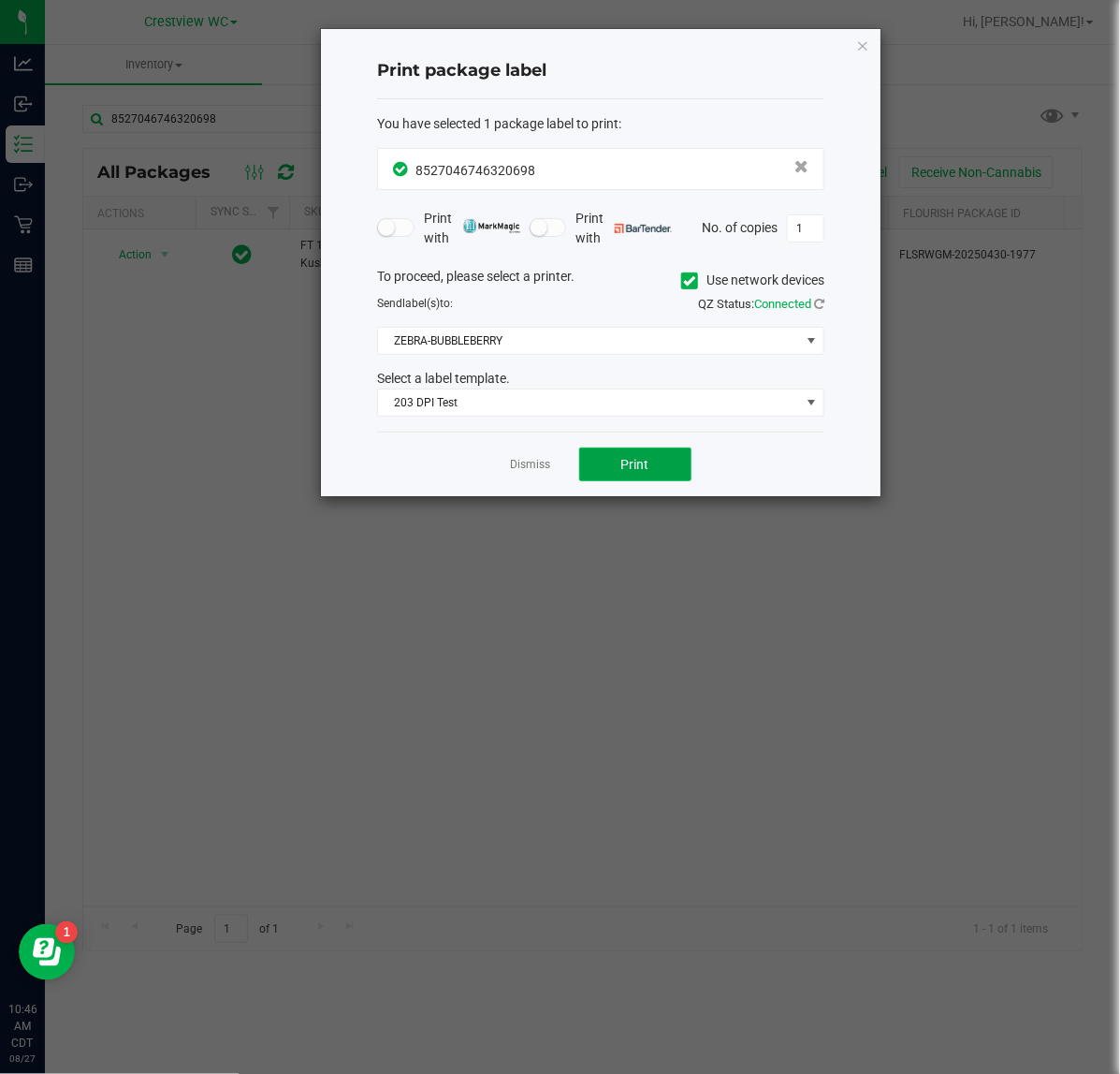
click at [606, 456] on button "Print" at bounding box center [635, 464] width 112 height 34
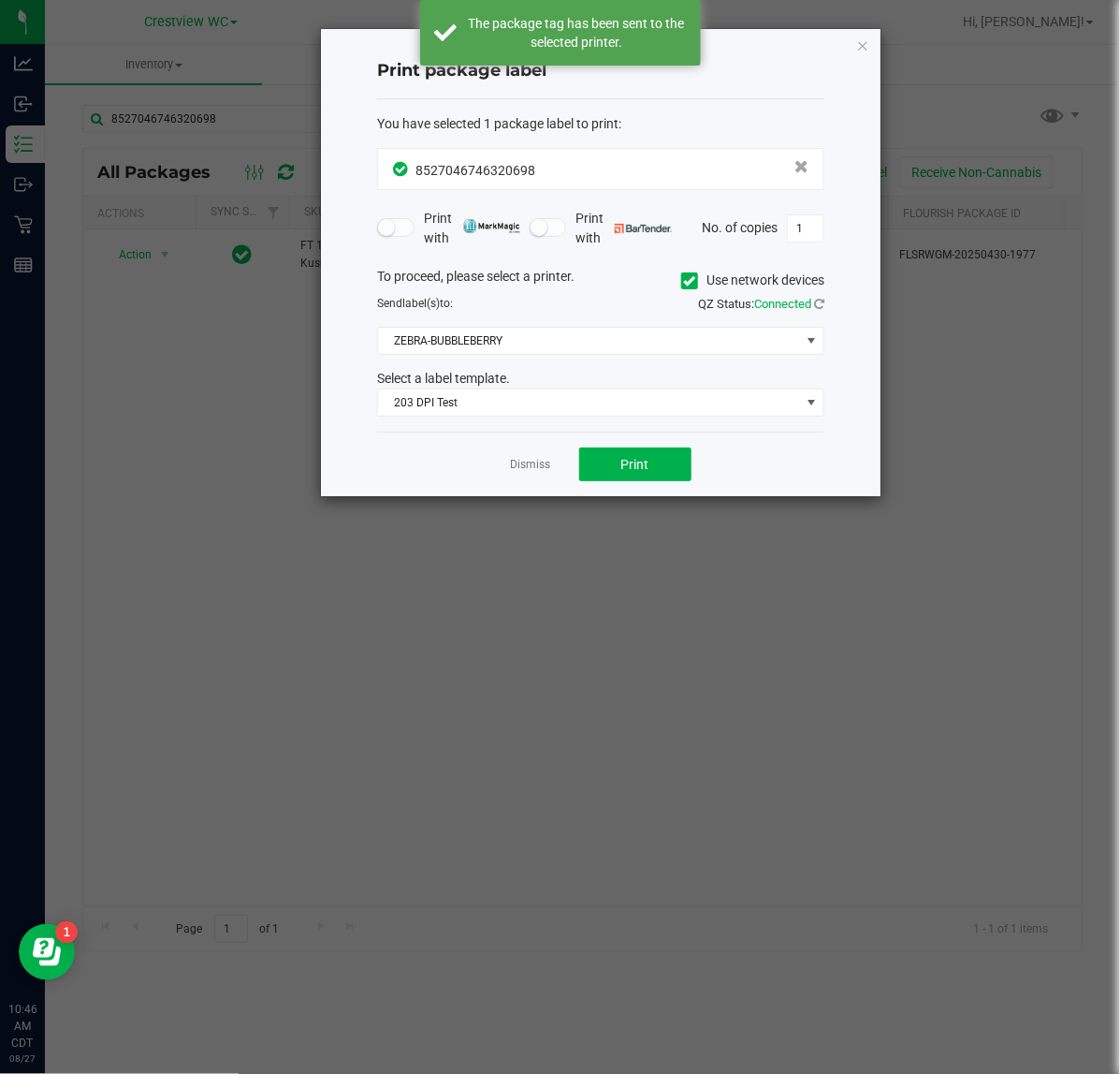
click at [859, 43] on icon "button" at bounding box center [863, 44] width 14 height 22
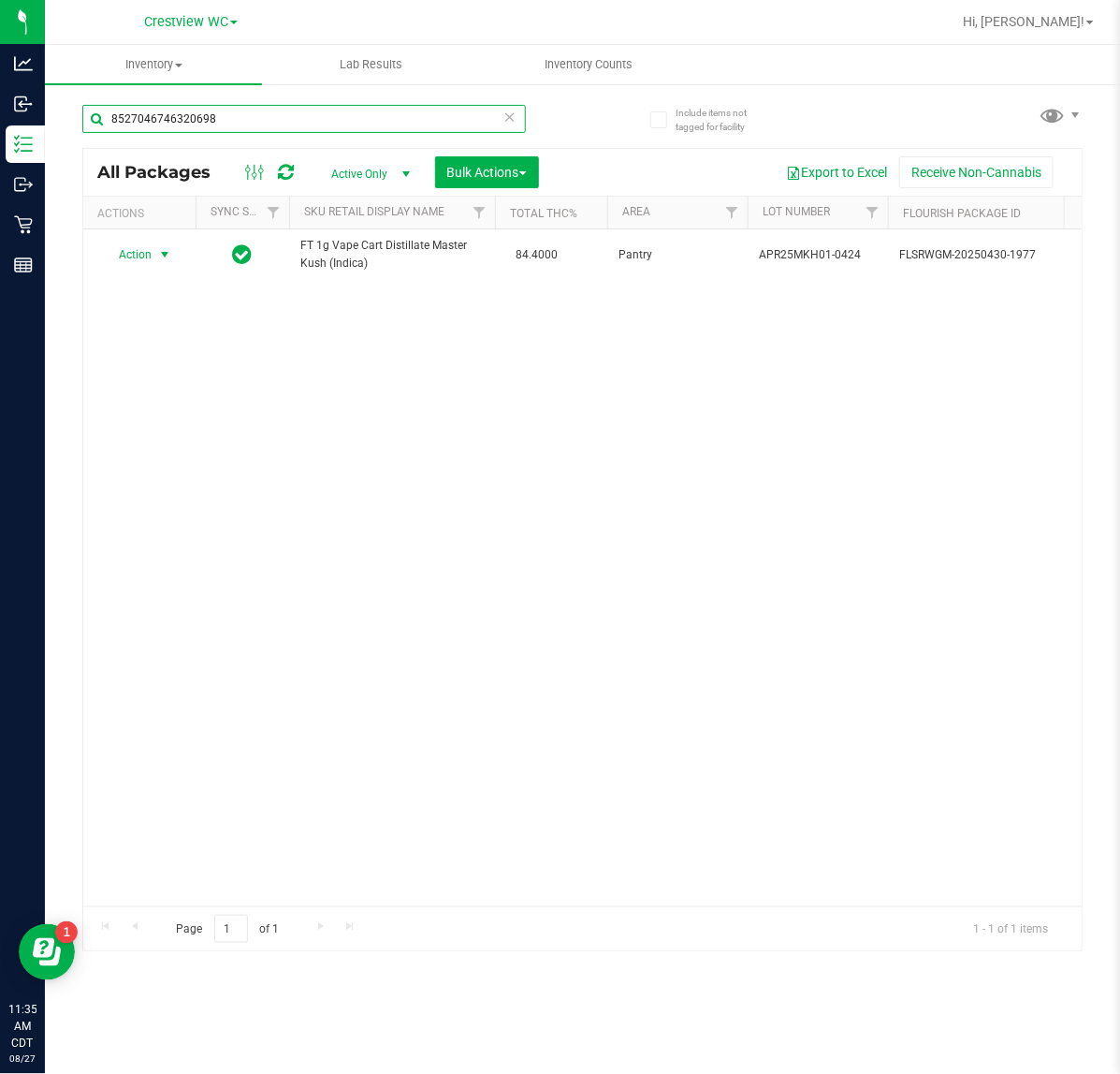
scroll to position [0, 491]
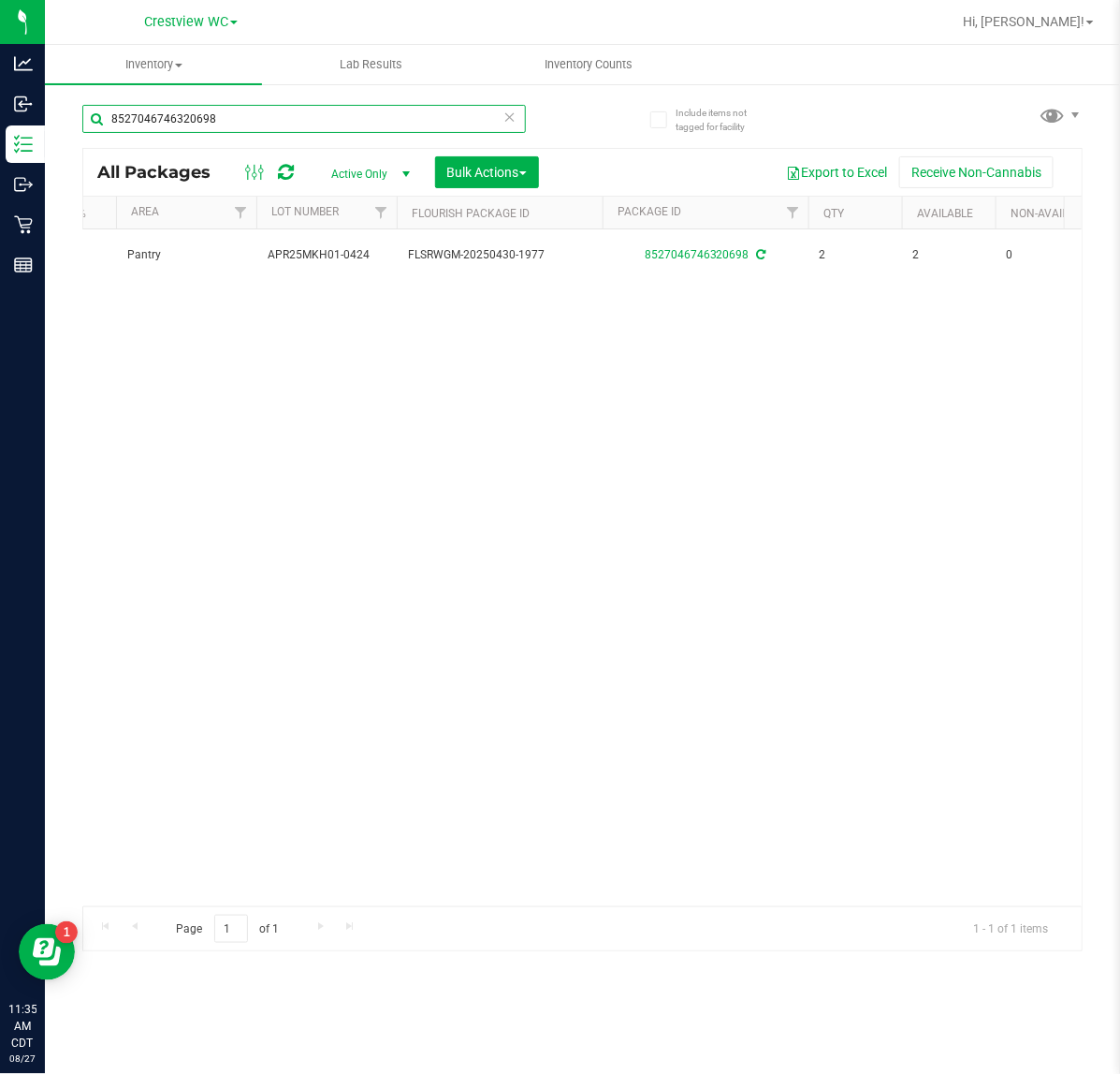
drag, startPoint x: 0, startPoint y: 0, endPoint x: -119, endPoint y: 190, distance: 224.2
click at [0, 190] on html "Analytics Inbound Inventory Outbound Retail Reports 11:35 AM CDT [DATE] 08/27 C…" at bounding box center [560, 537] width 1120 height 1074
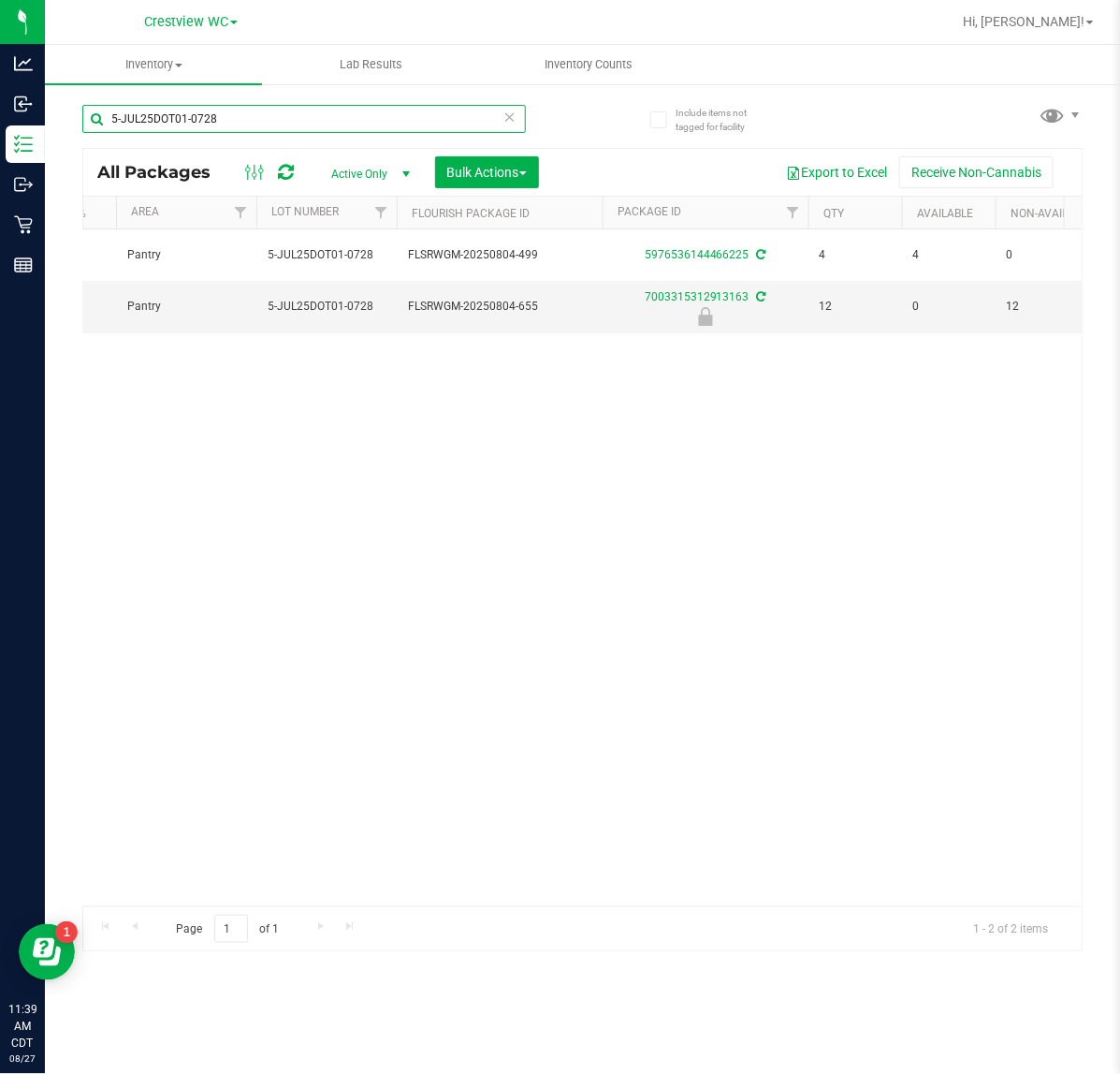
type input "5-JUL25DOT01-0728"
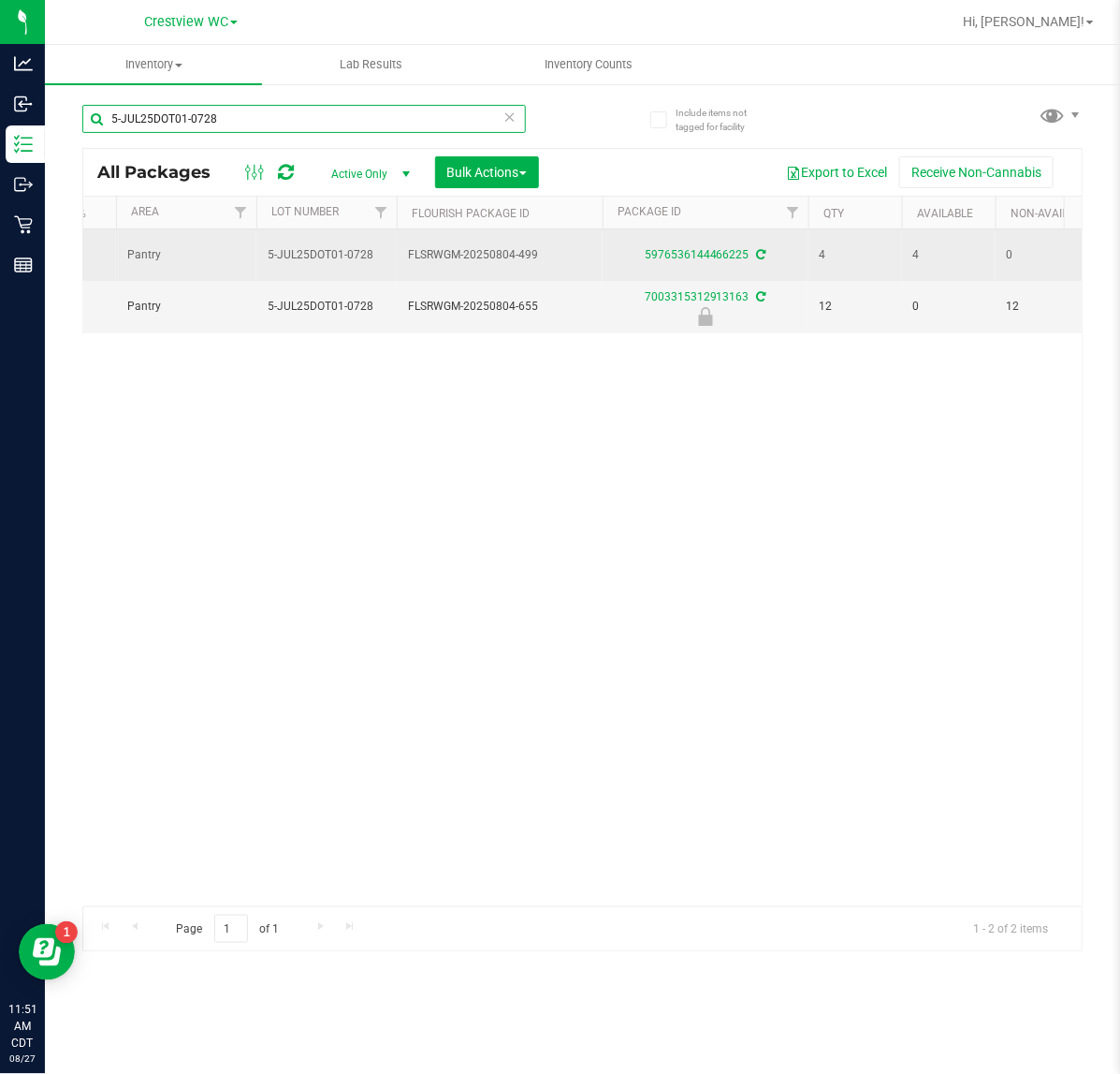
drag, startPoint x: 310, startPoint y: 113, endPoint x: 773, endPoint y: 262, distance: 486.4
click at [0, 190] on html "Analytics Inbound Inventory Outbound Retail Reports 11:51 AM CDT 08/27/2025 08/…" at bounding box center [560, 537] width 1120 height 1074
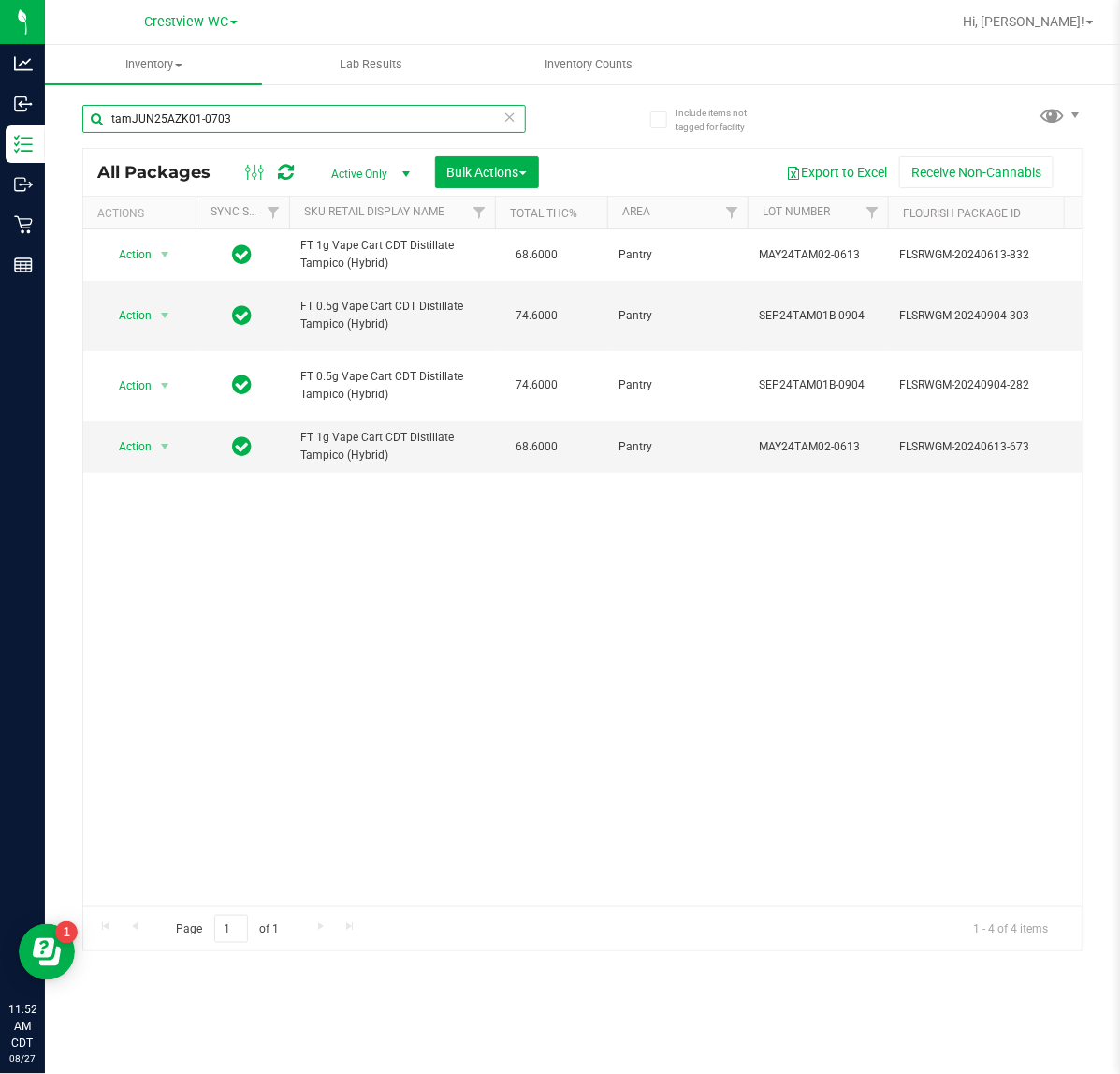
type input "tamJUN25AZK01-0703"
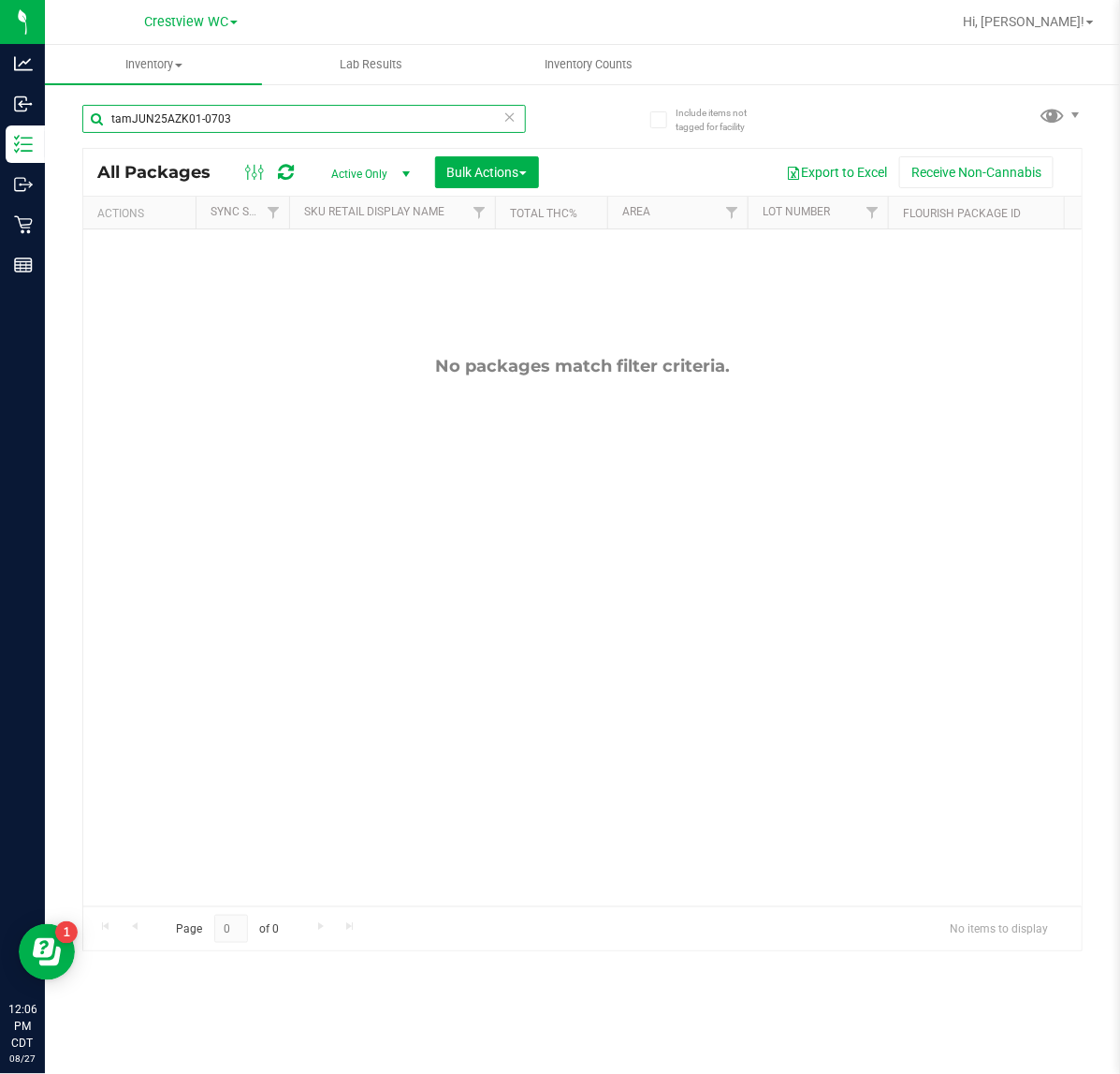
drag, startPoint x: 295, startPoint y: 118, endPoint x: 714, endPoint y: 167, distance: 421.9
click at [0, 171] on html "Analytics Inbound Inventory Outbound Retail Reports 12:06 PM CDT 08/27/2025 08/…" at bounding box center [560, 537] width 1120 height 1074
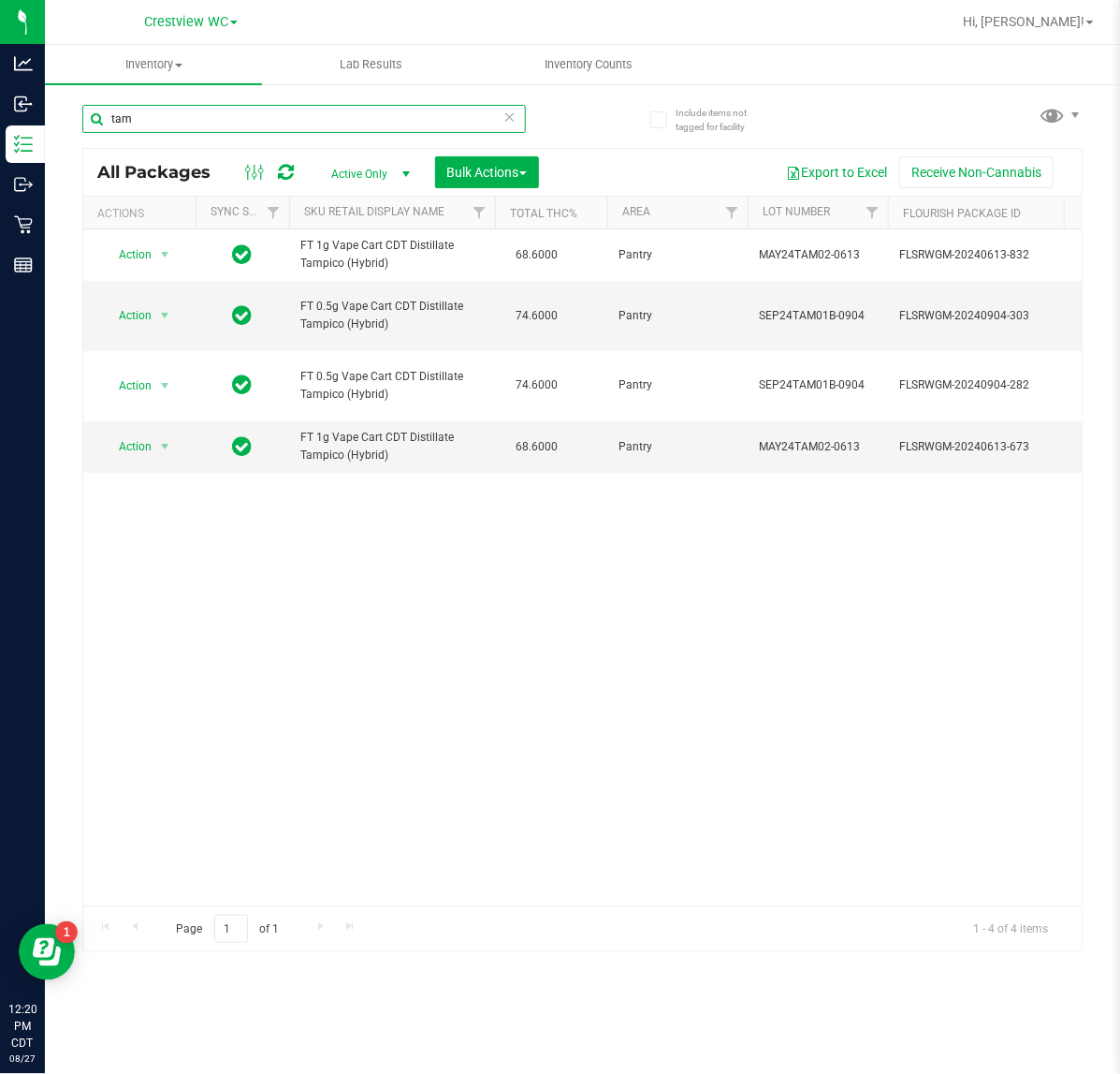
click at [290, 112] on input "tam" at bounding box center [303, 119] width 443 height 28
type input "t"
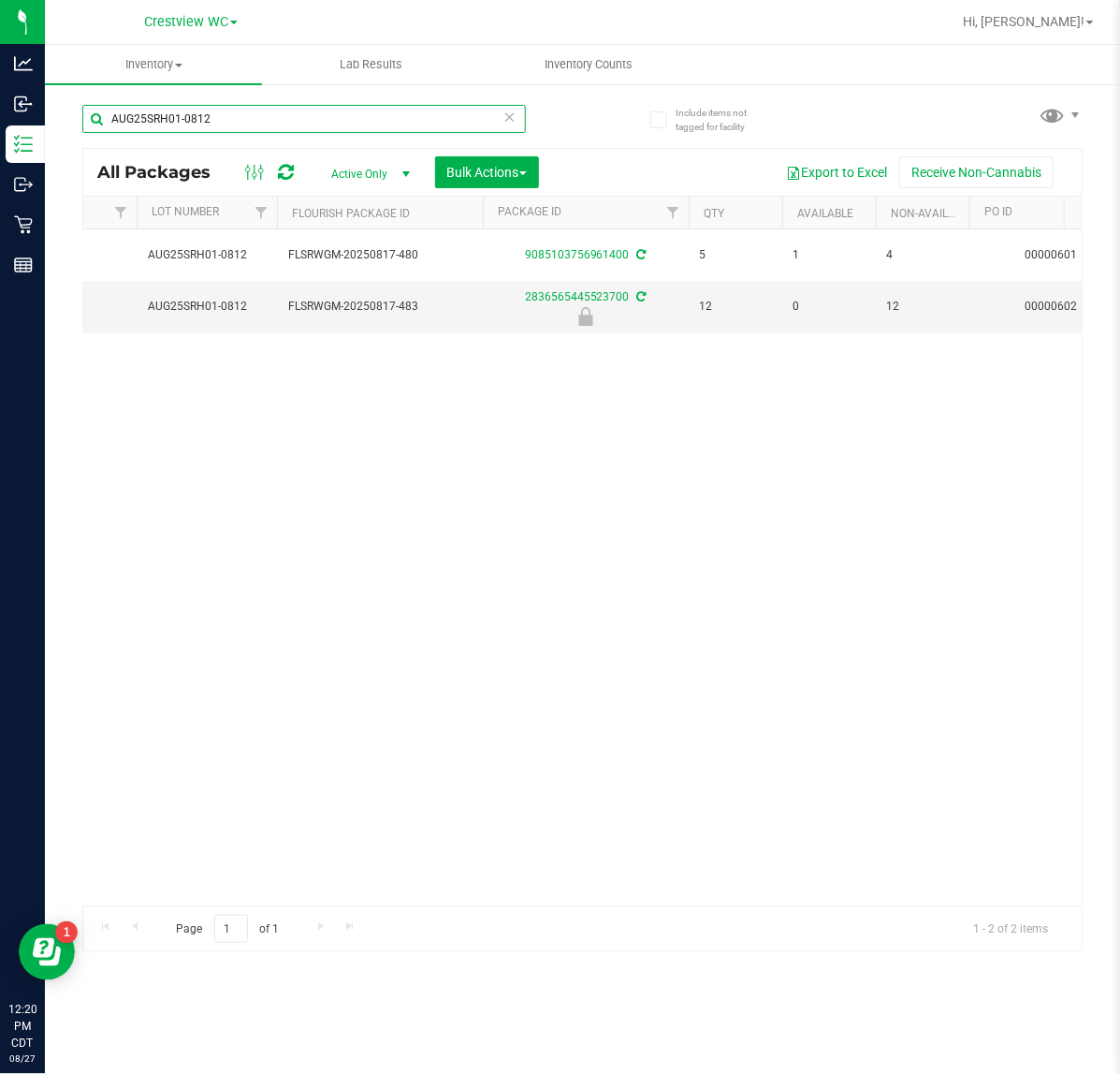
scroll to position [0, 566]
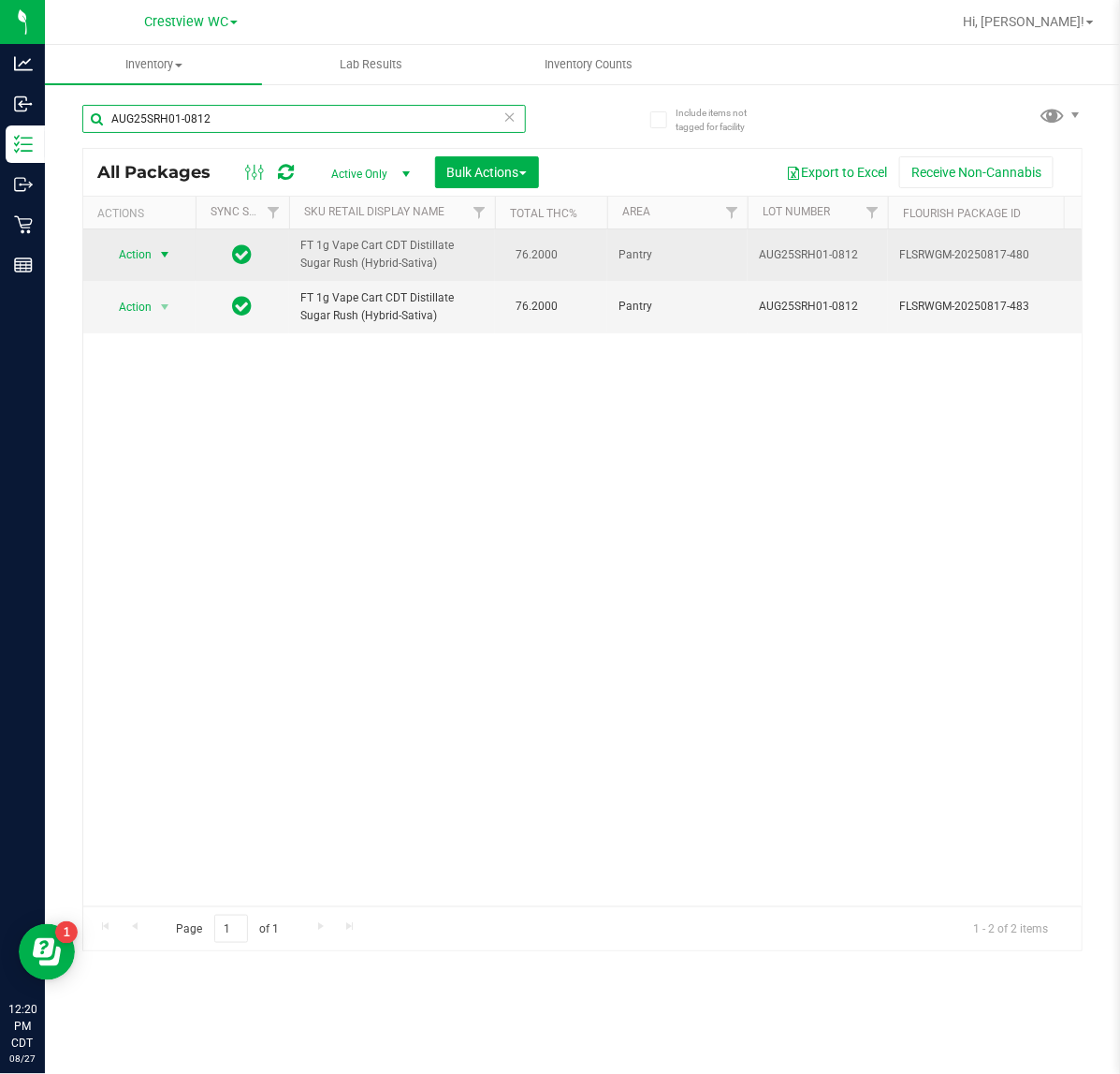
type input "AUG25SRH01-0812"
click at [165, 262] on span "select" at bounding box center [165, 255] width 15 height 15
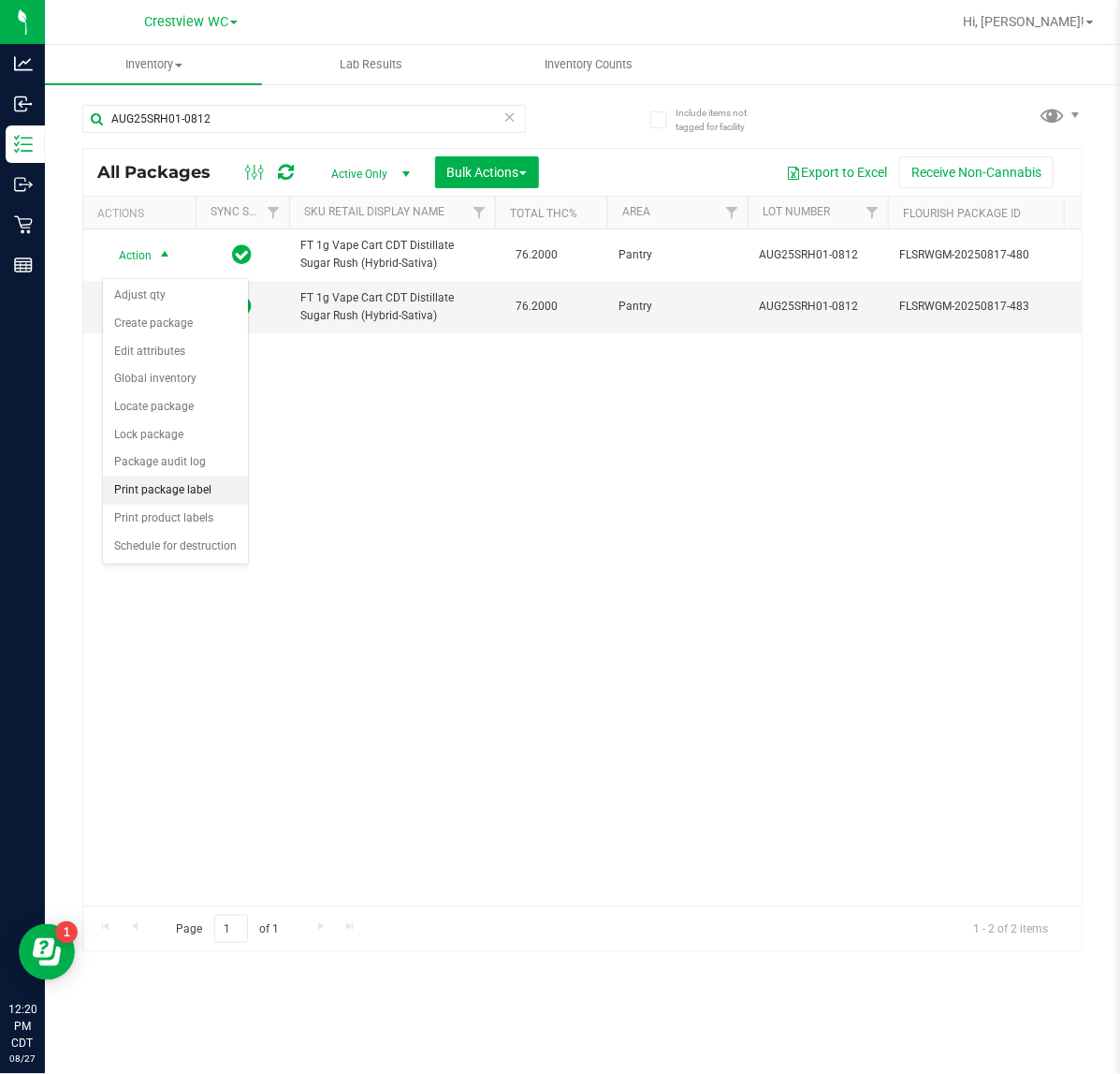
click at [199, 502] on li "Print package label" at bounding box center [176, 490] width 145 height 28
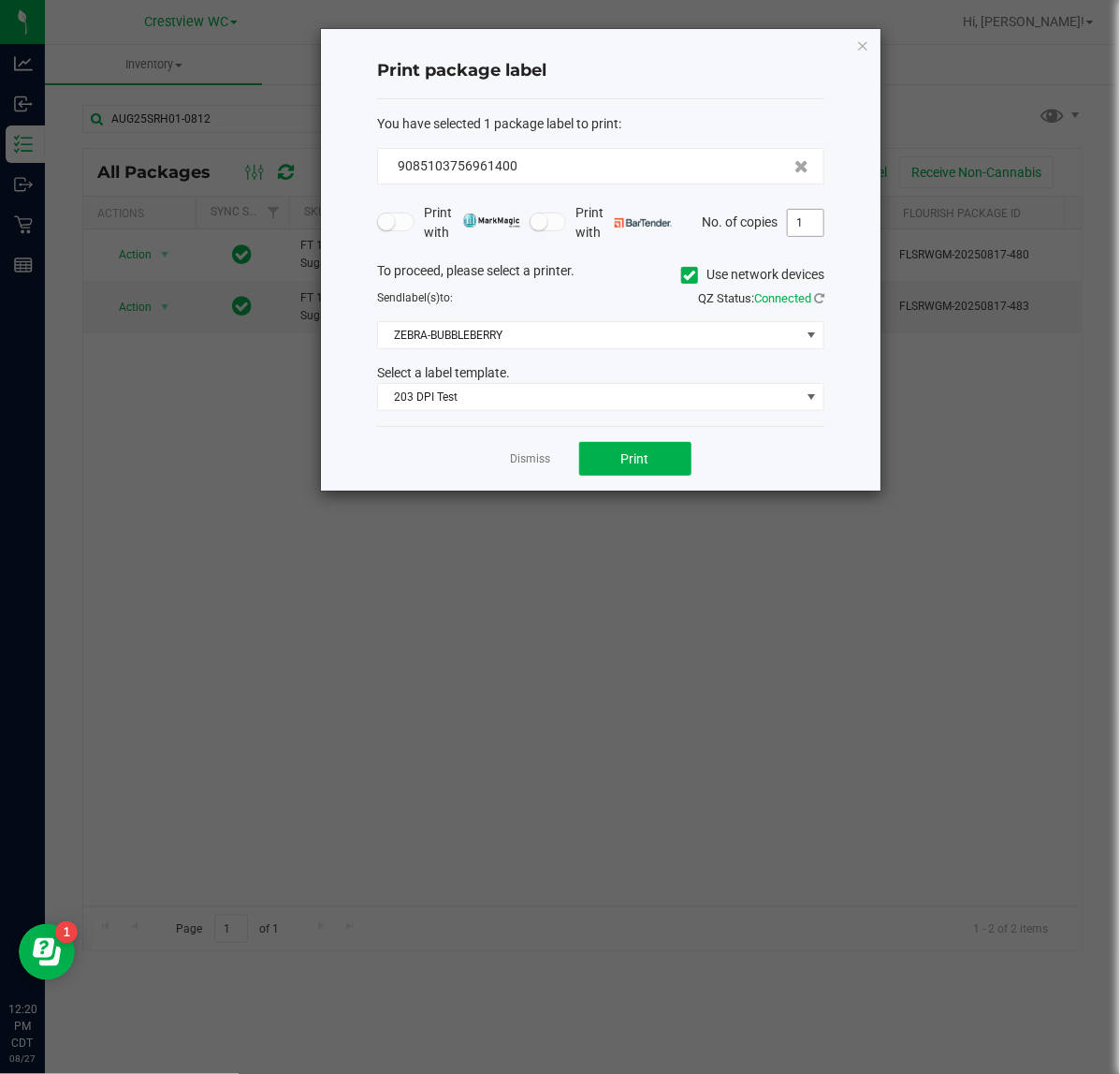
click at [802, 223] on input "1" at bounding box center [805, 222] width 36 height 26
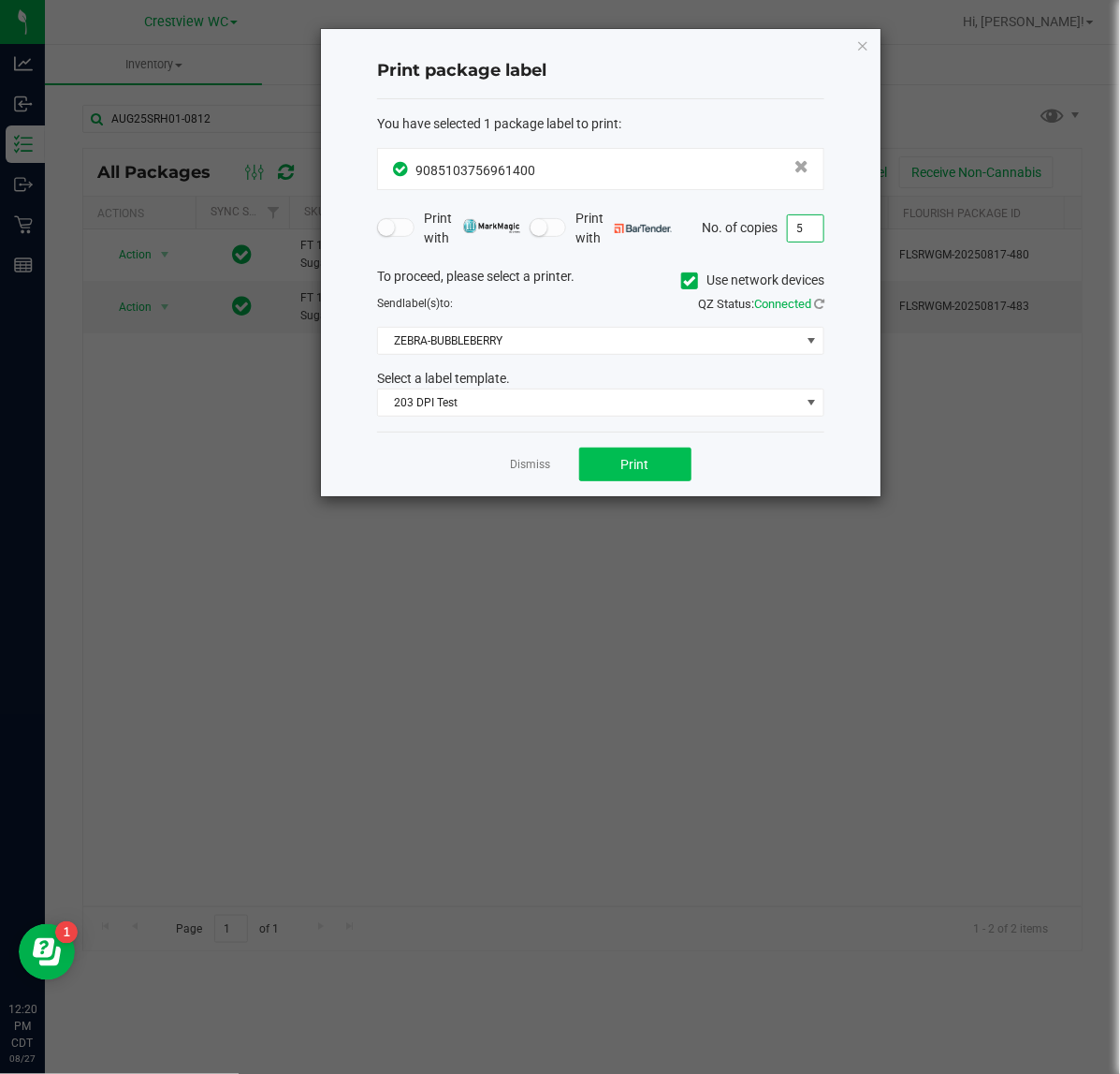
type input "5"
click at [642, 469] on span "Print" at bounding box center [635, 465] width 28 height 15
click at [866, 42] on icon "button" at bounding box center [863, 44] width 14 height 22
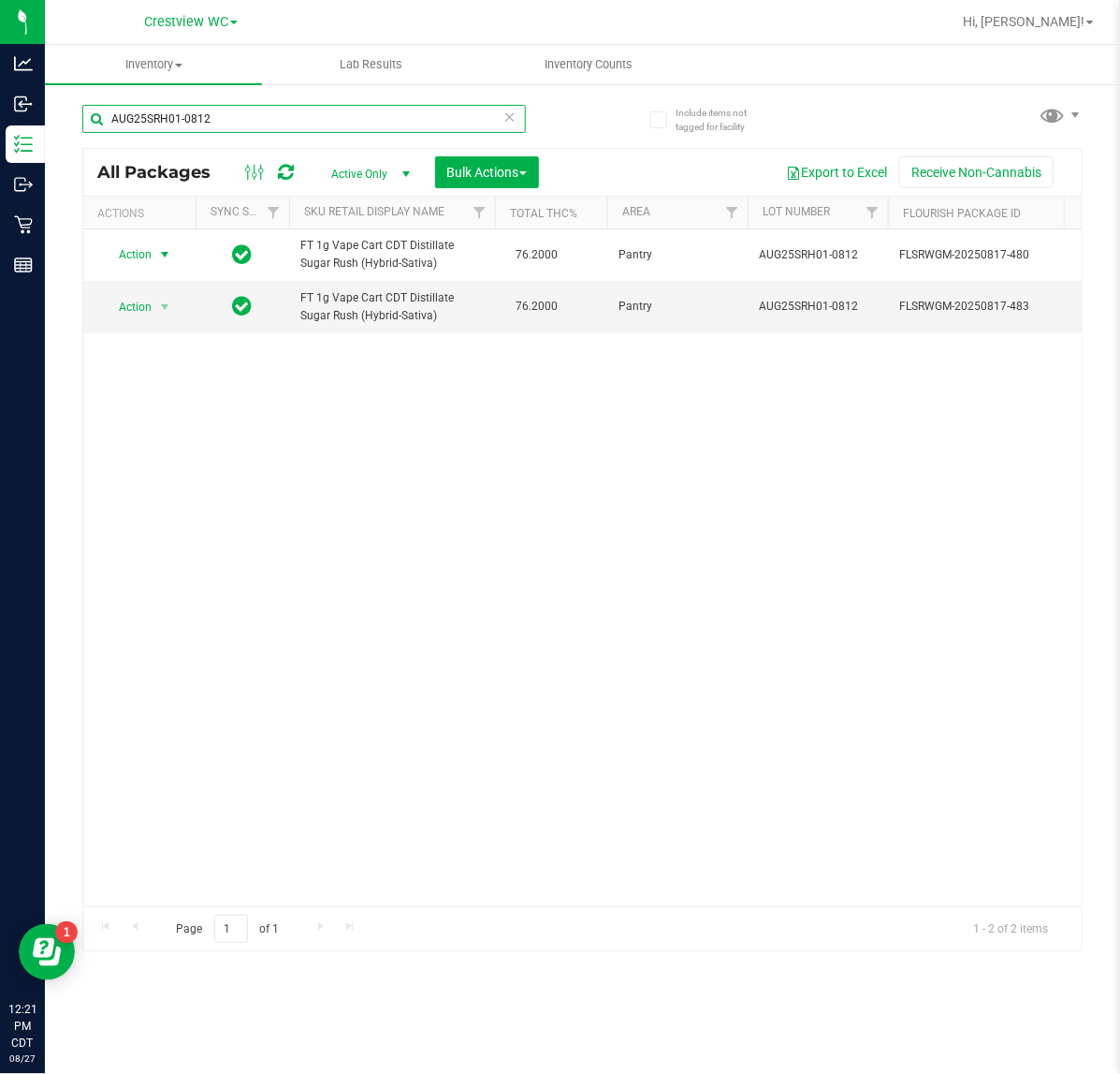
click at [286, 118] on input "AUG25SRH01-0812" at bounding box center [303, 119] width 443 height 28
type input "A"
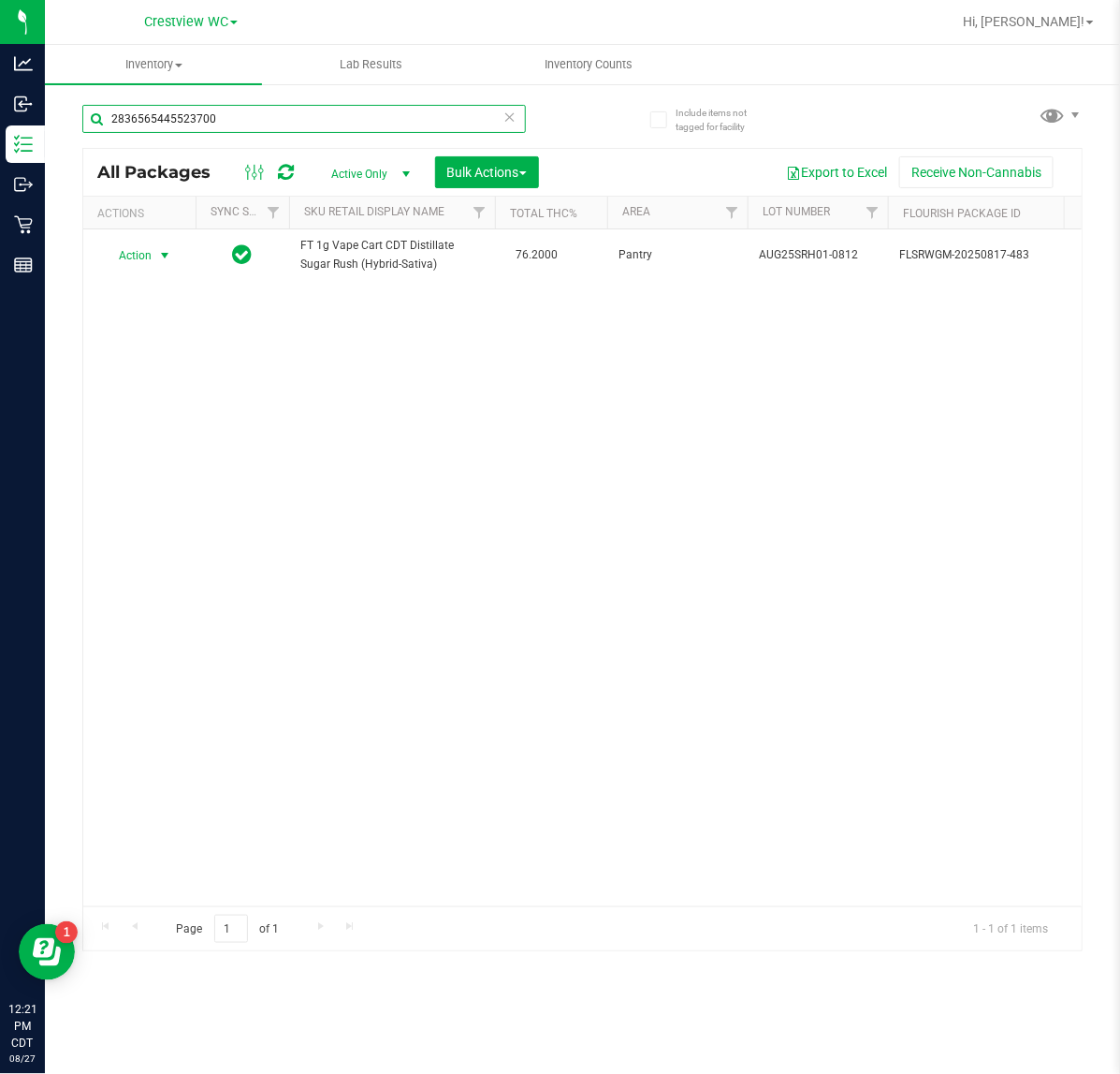
type input "2836565445523700"
click at [155, 268] on span "select" at bounding box center [165, 255] width 23 height 26
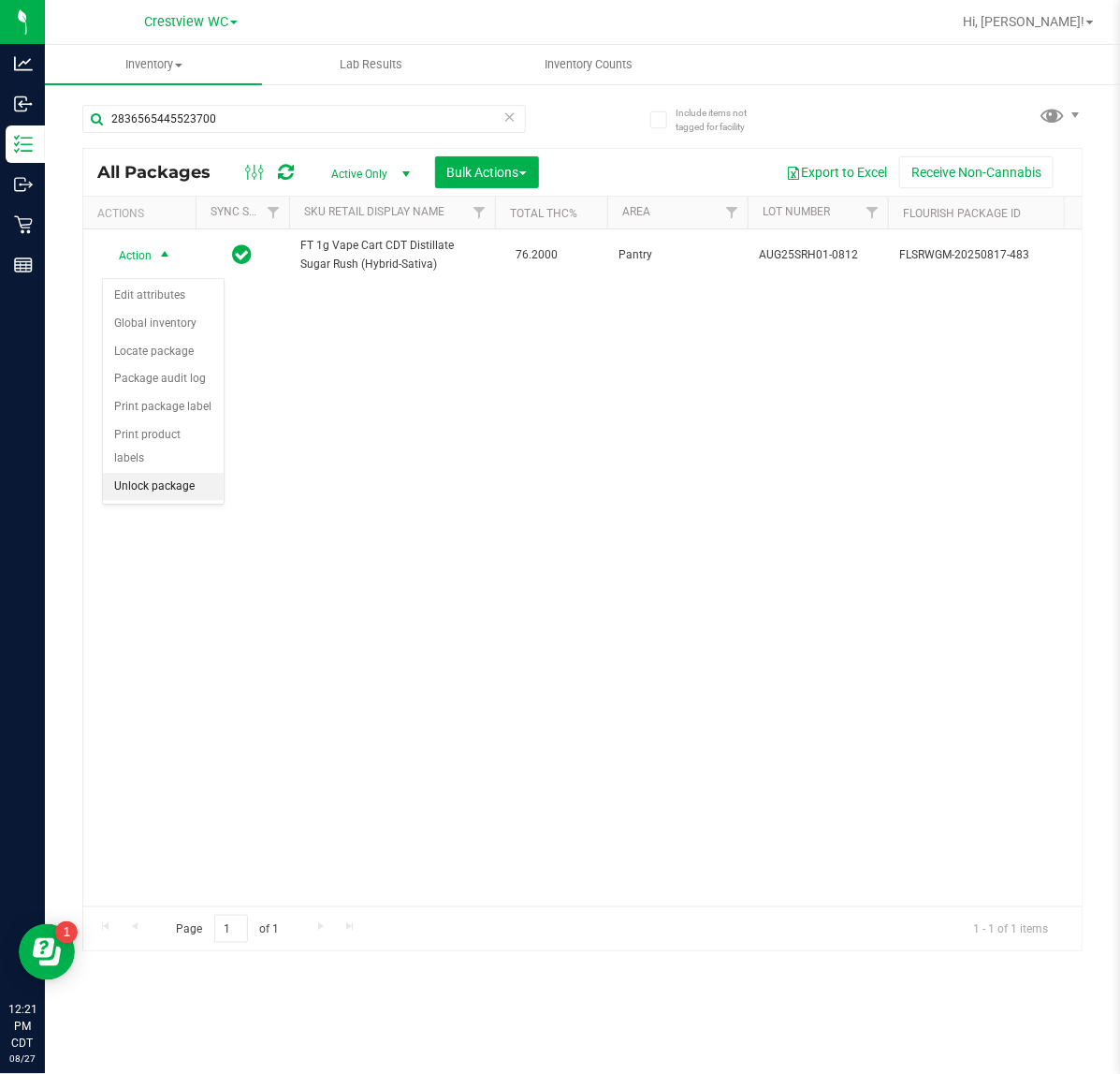
click at [185, 472] on li "Unlock package" at bounding box center [163, 486] width 121 height 28
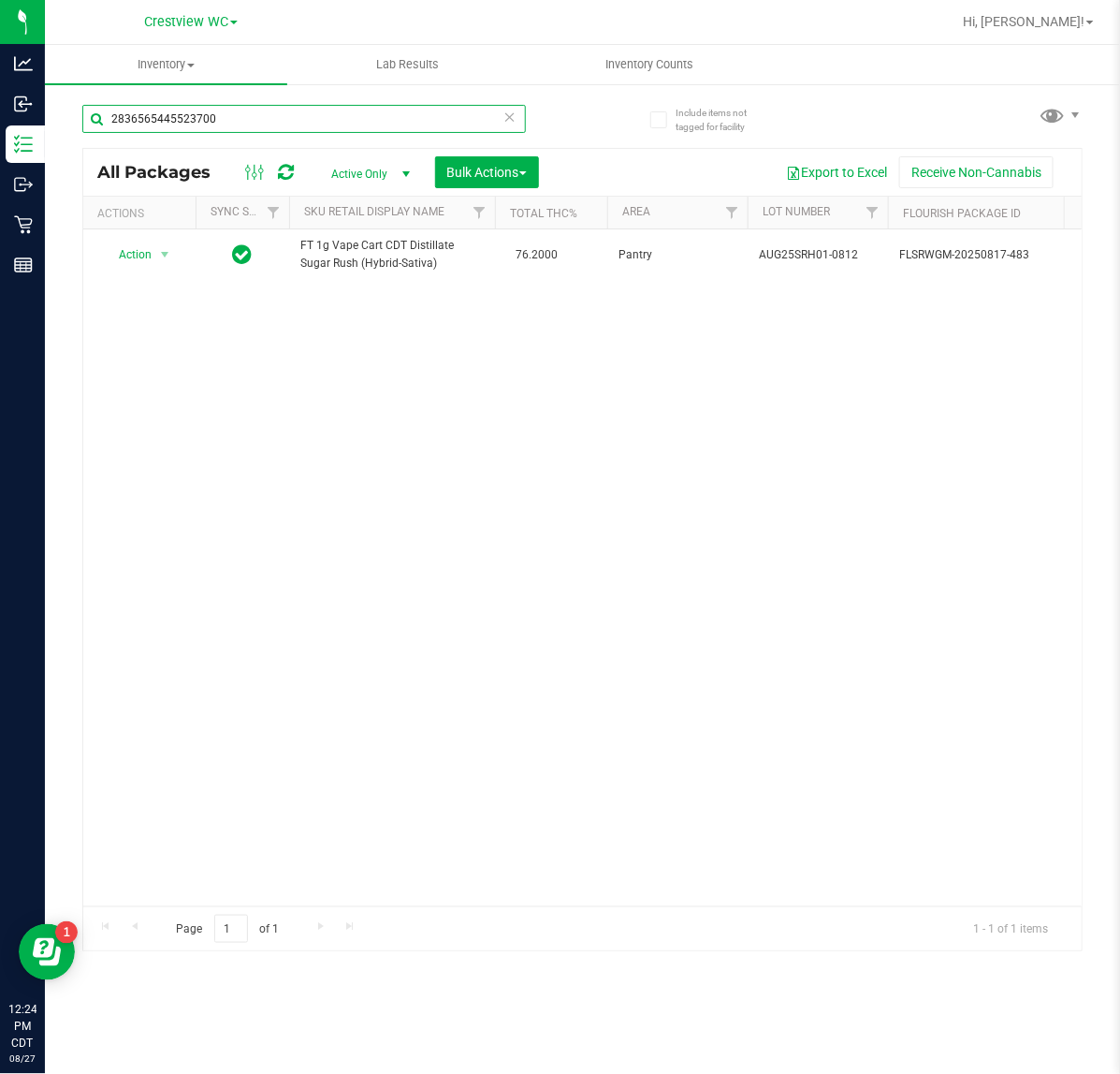
click at [339, 120] on input "2836565445523700" at bounding box center [303, 119] width 443 height 28
type input "2"
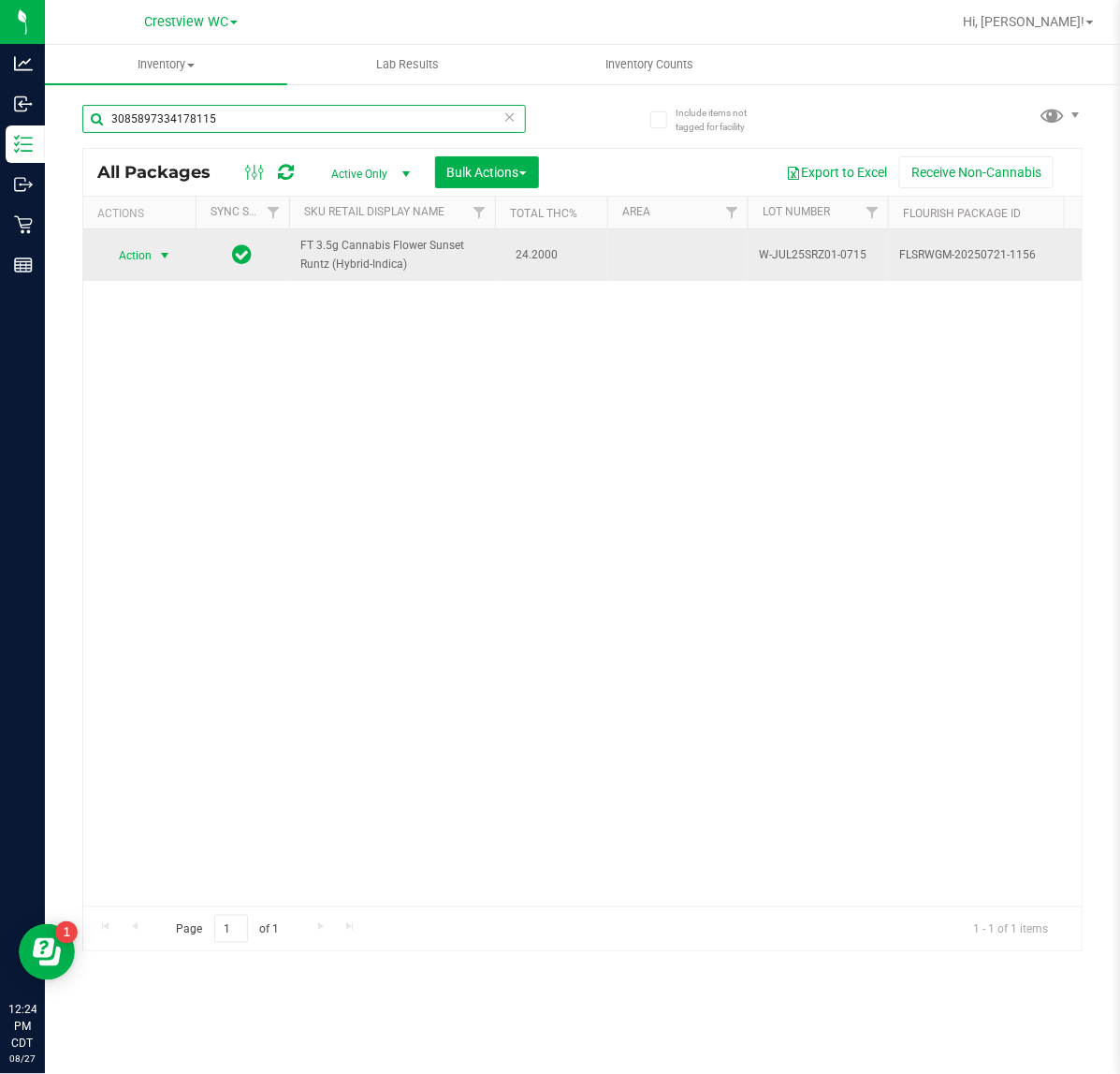
type input "3085897334178115"
click at [154, 256] on span "select" at bounding box center [165, 255] width 23 height 26
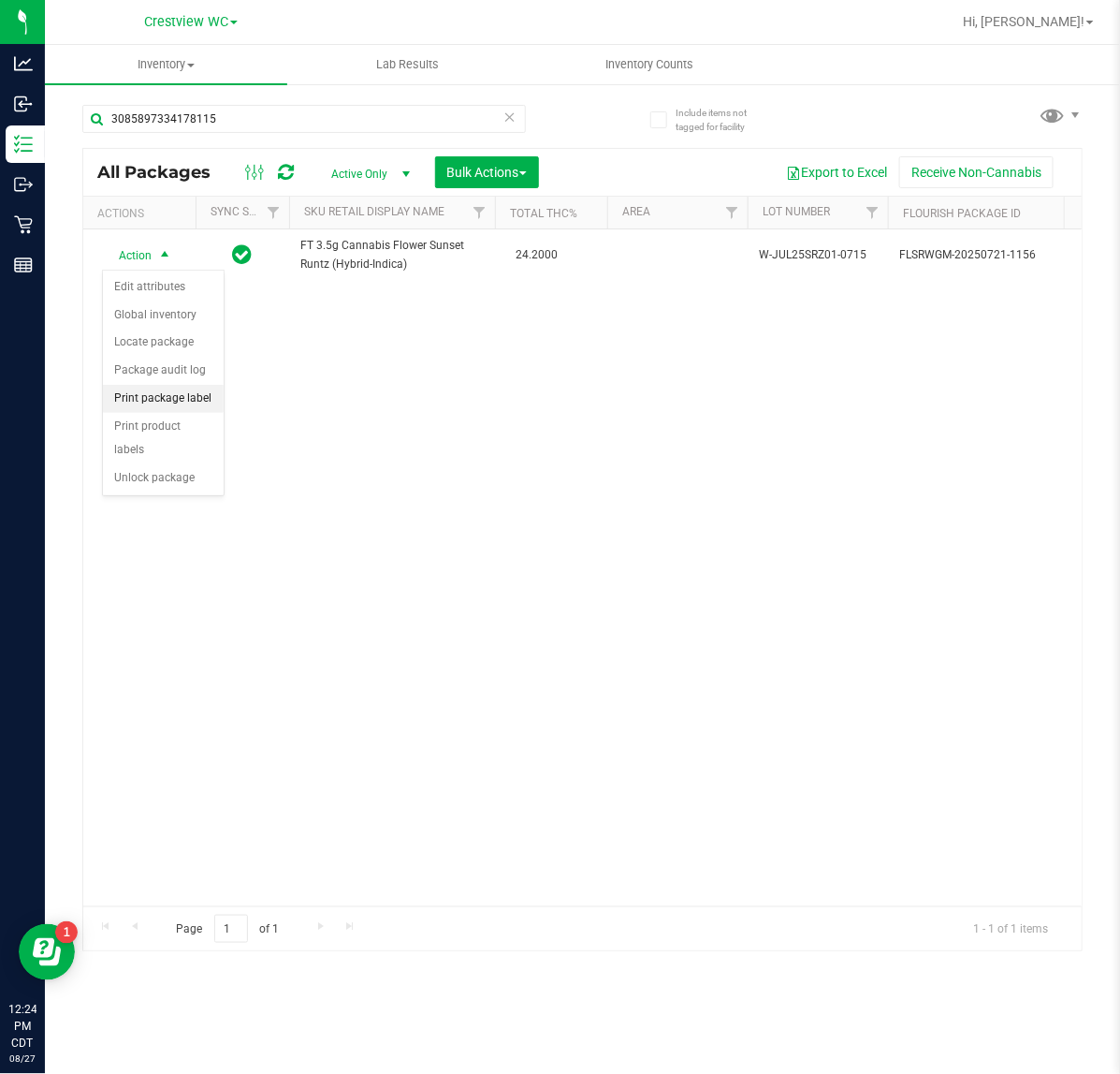
click at [189, 400] on li "Print package label" at bounding box center [163, 398] width 121 height 28
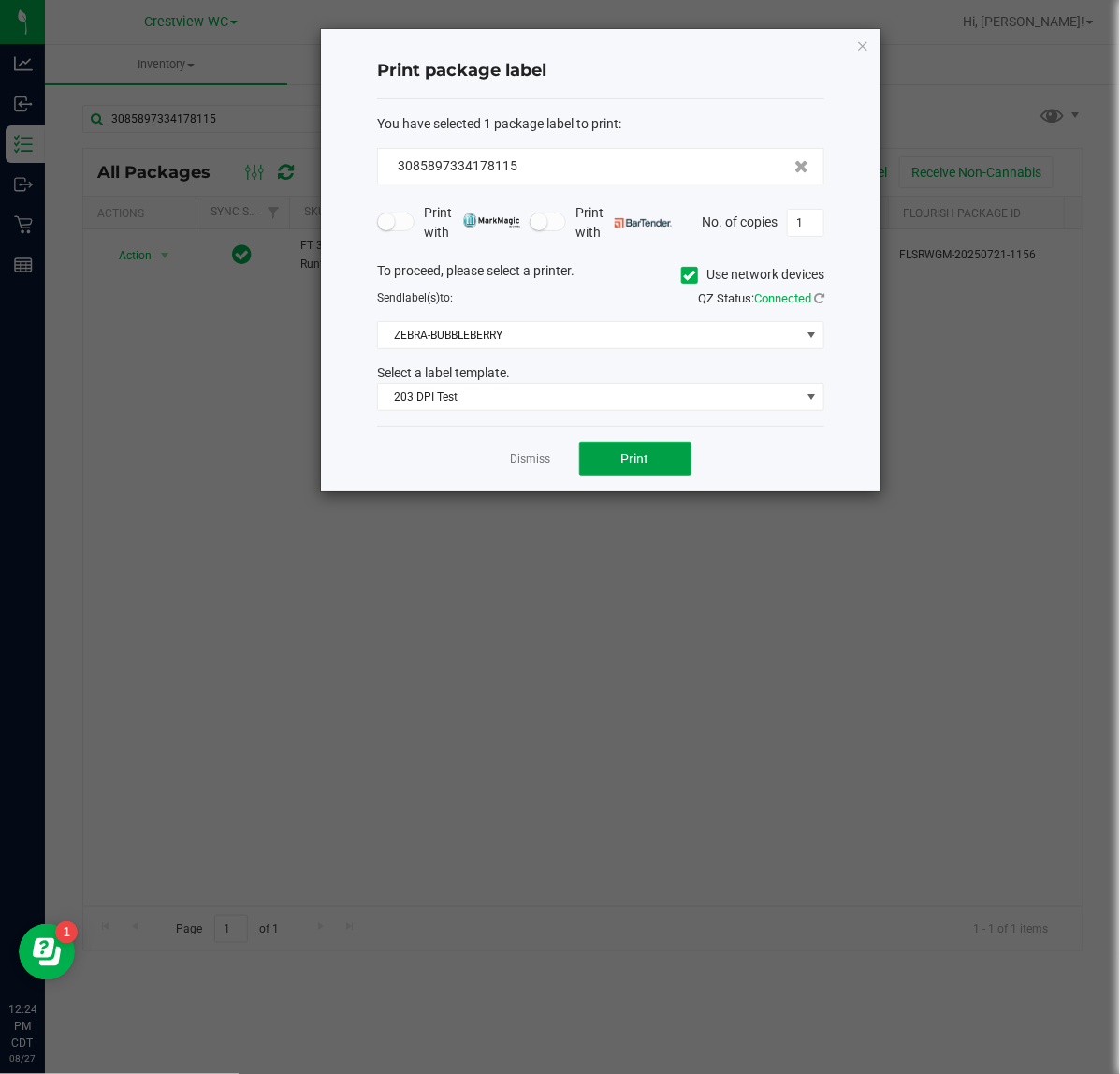
click at [651, 466] on button "Print" at bounding box center [635, 458] width 112 height 34
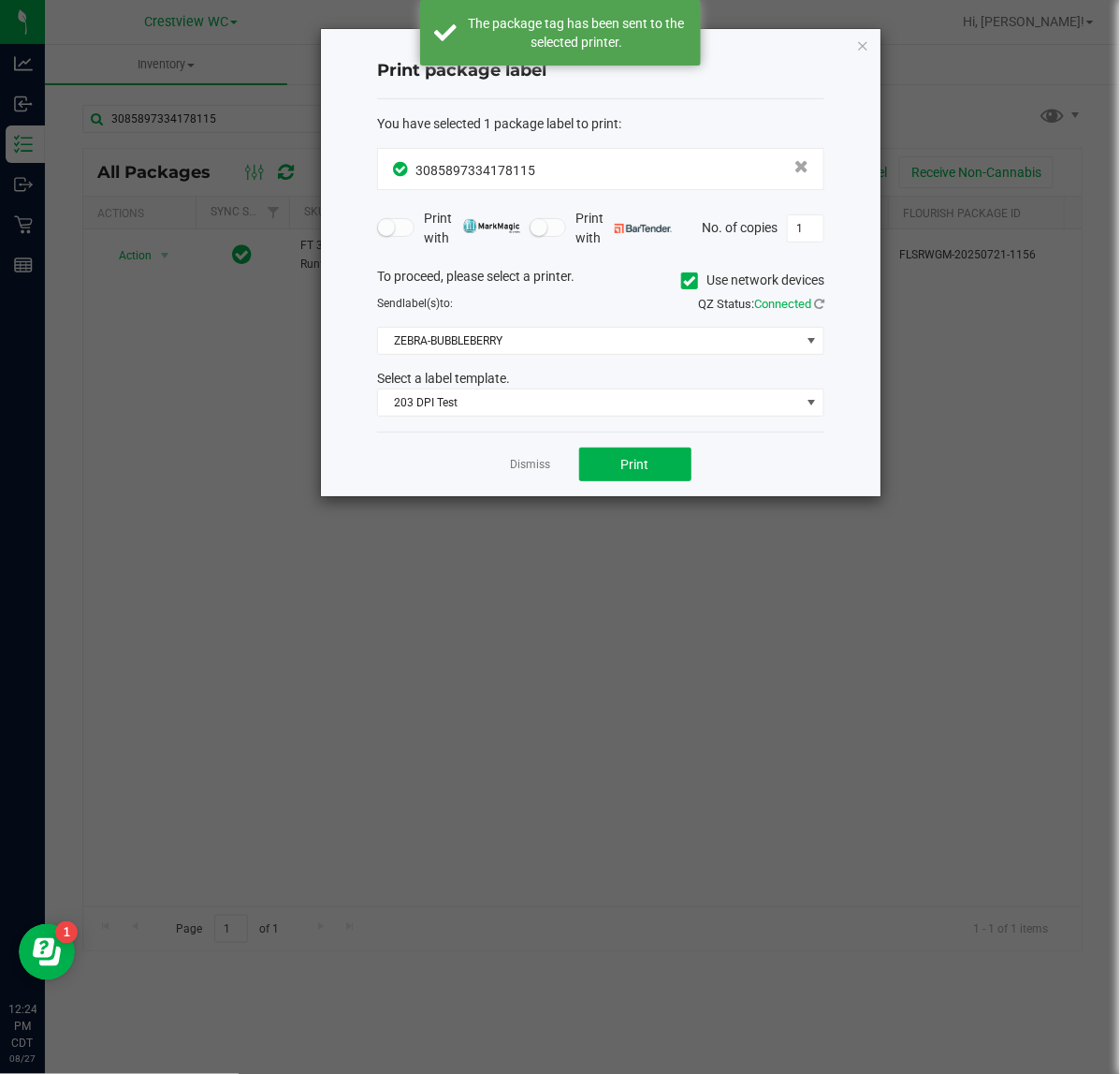
drag, startPoint x: 858, startPoint y: 40, endPoint x: 850, endPoint y: 48, distance: 11.3
click at [859, 42] on icon "button" at bounding box center [863, 44] width 14 height 22
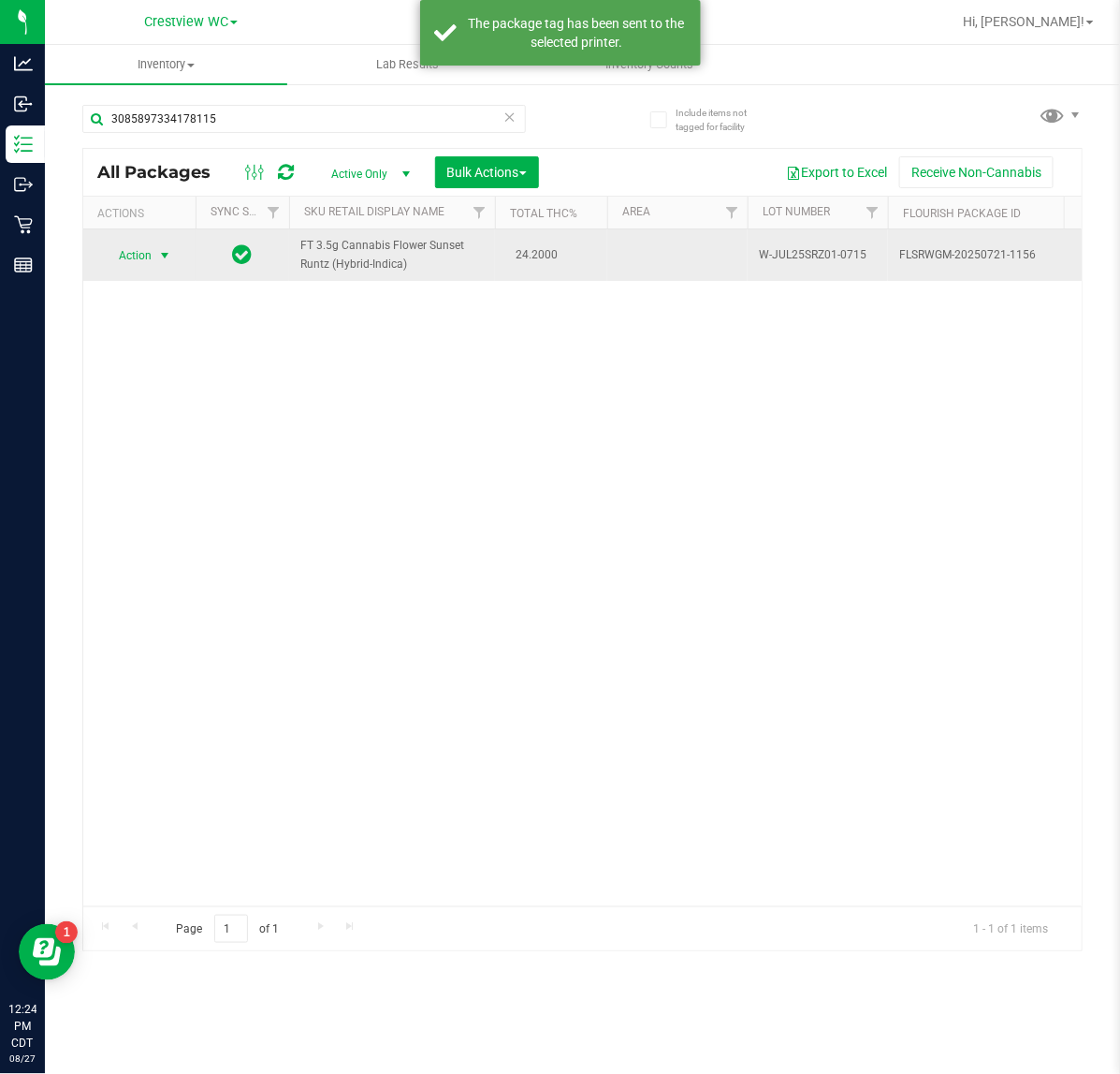
click at [166, 256] on span "select" at bounding box center [165, 256] width 15 height 15
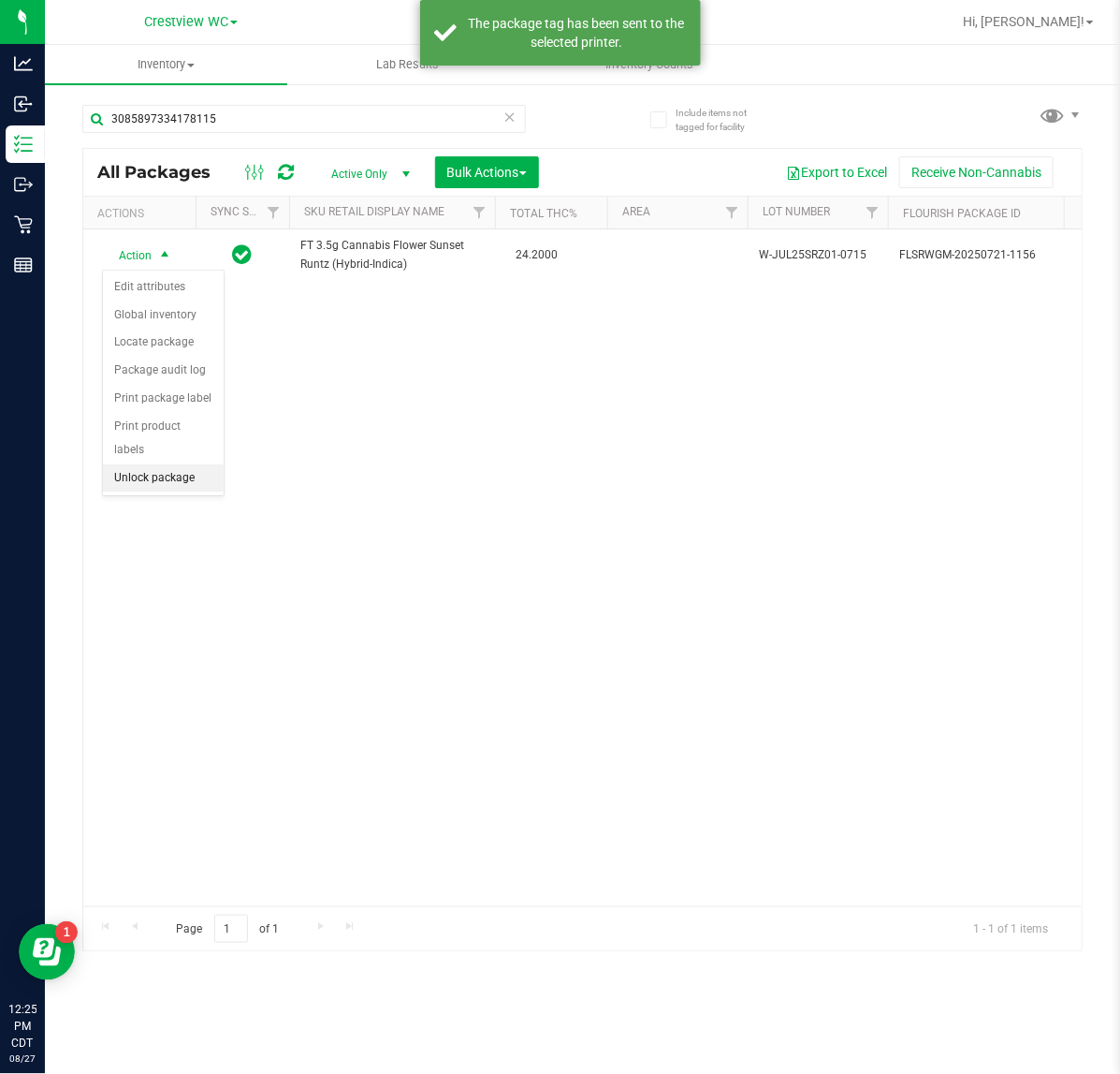
click at [168, 465] on li "Unlock package" at bounding box center [163, 478] width 121 height 28
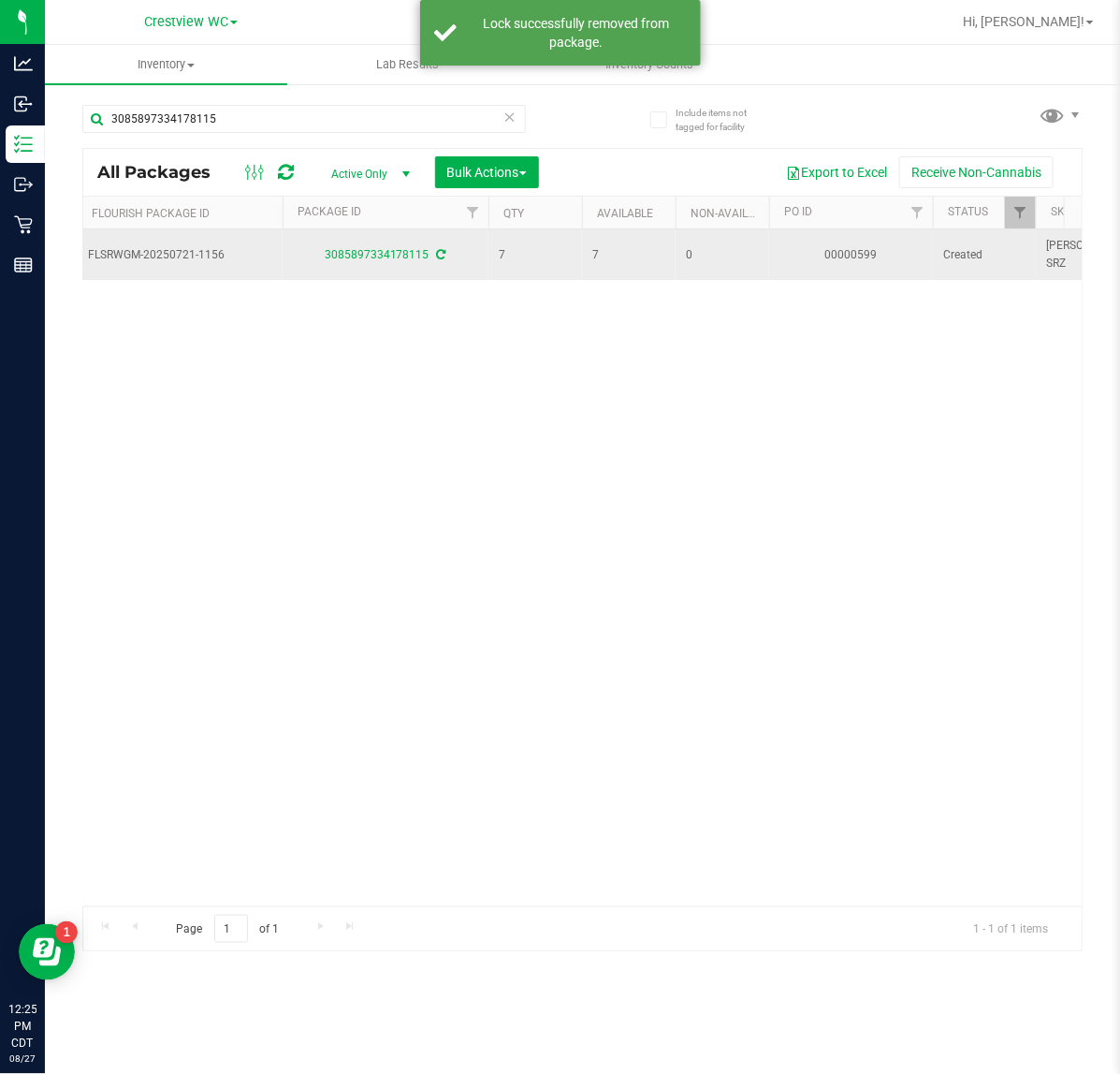
scroll to position [0, 812]
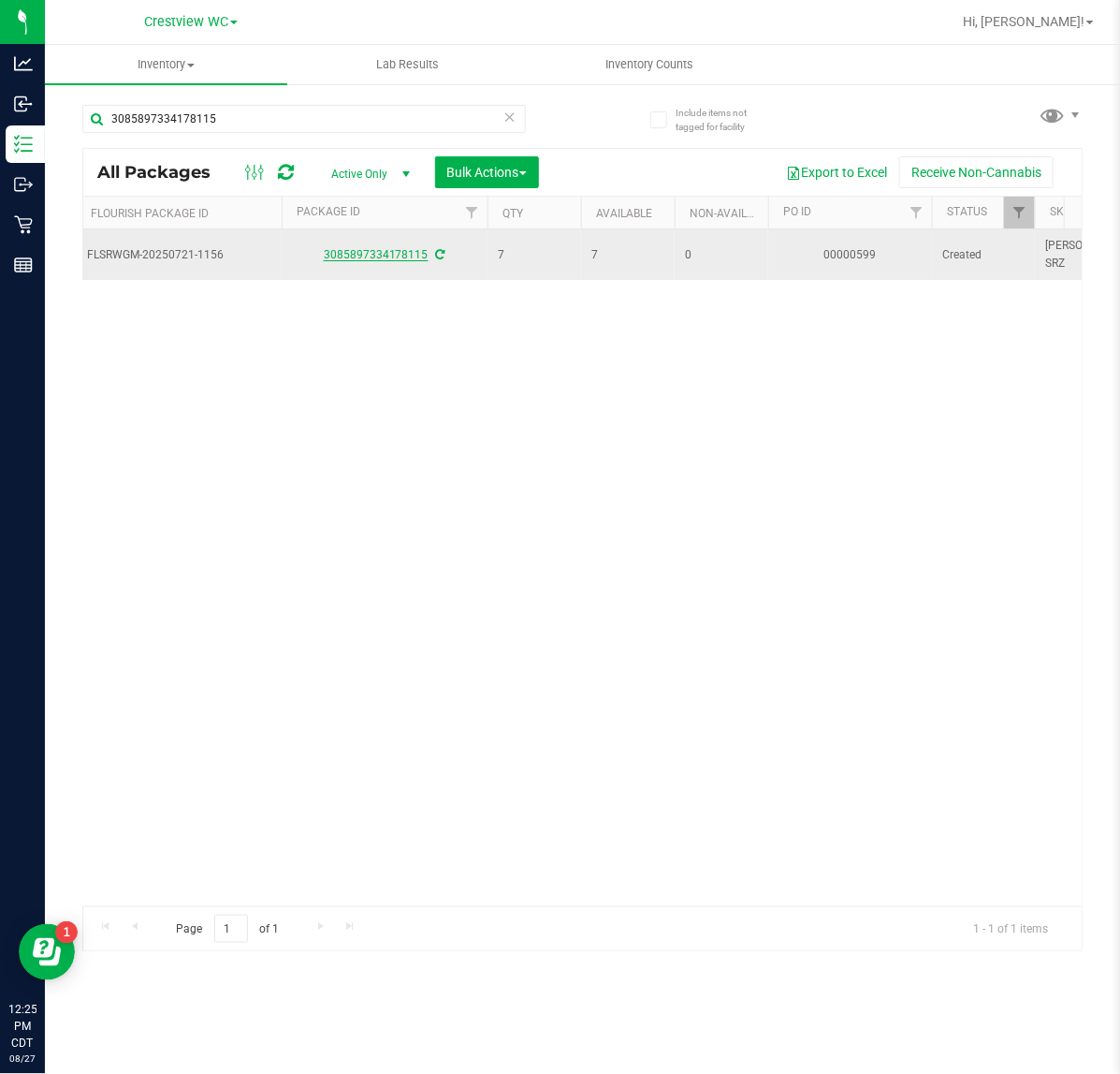
click at [333, 255] on link "3085897334178115" at bounding box center [376, 255] width 105 height 14
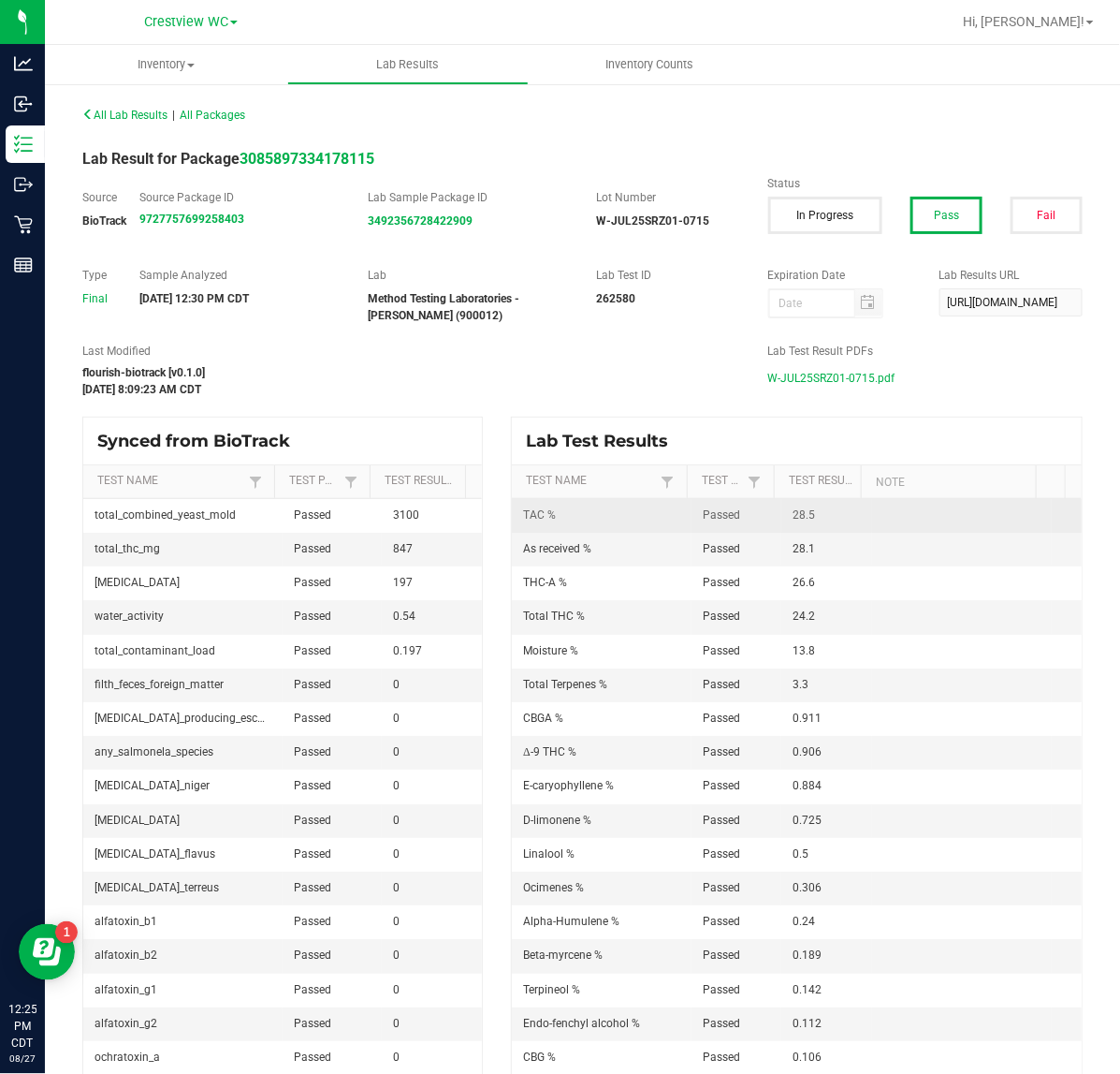
scroll to position [117, 0]
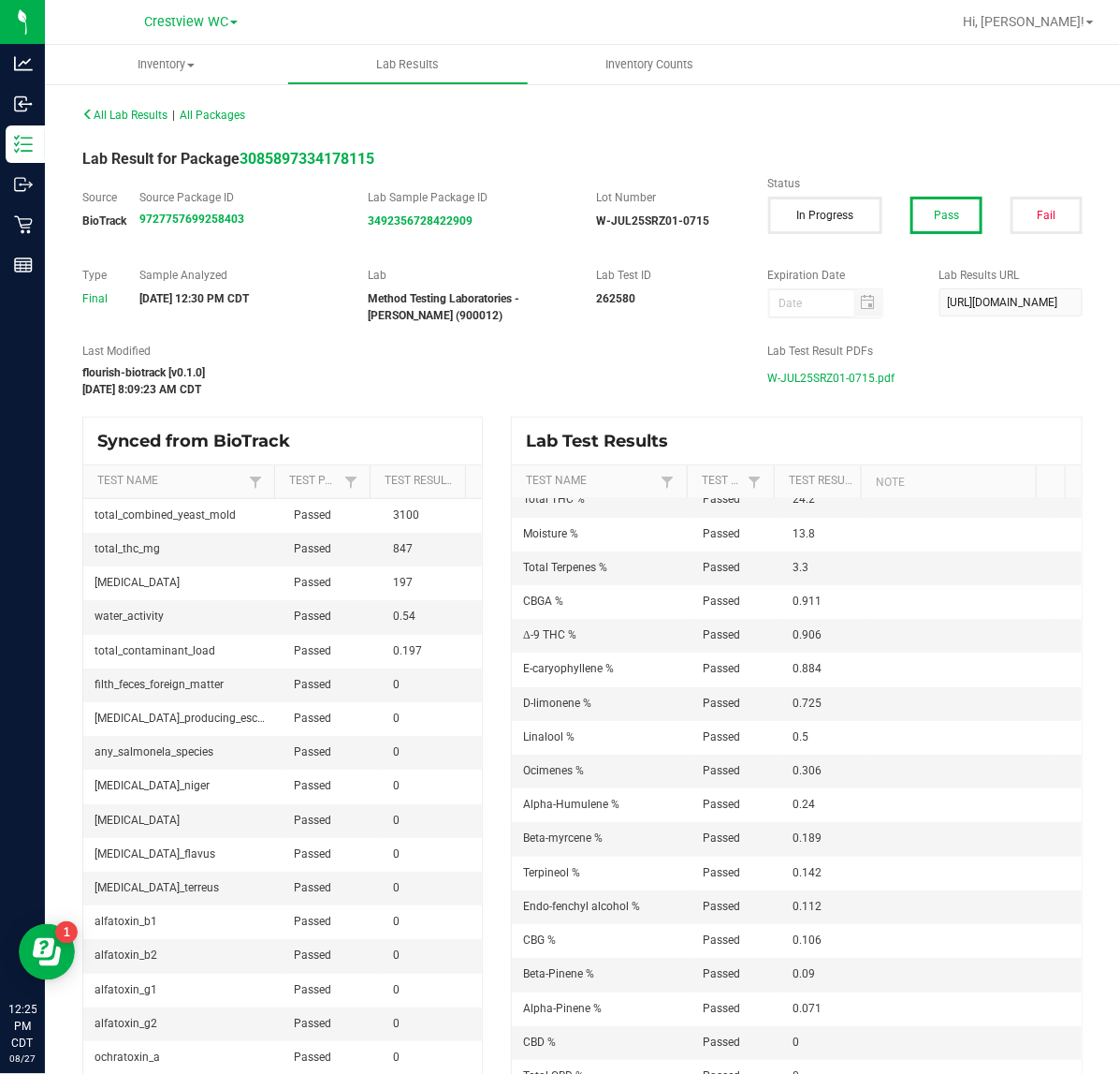
click at [817, 373] on span "W-JUL25SRZ01-0715.pdf" at bounding box center [832, 378] width 127 height 28
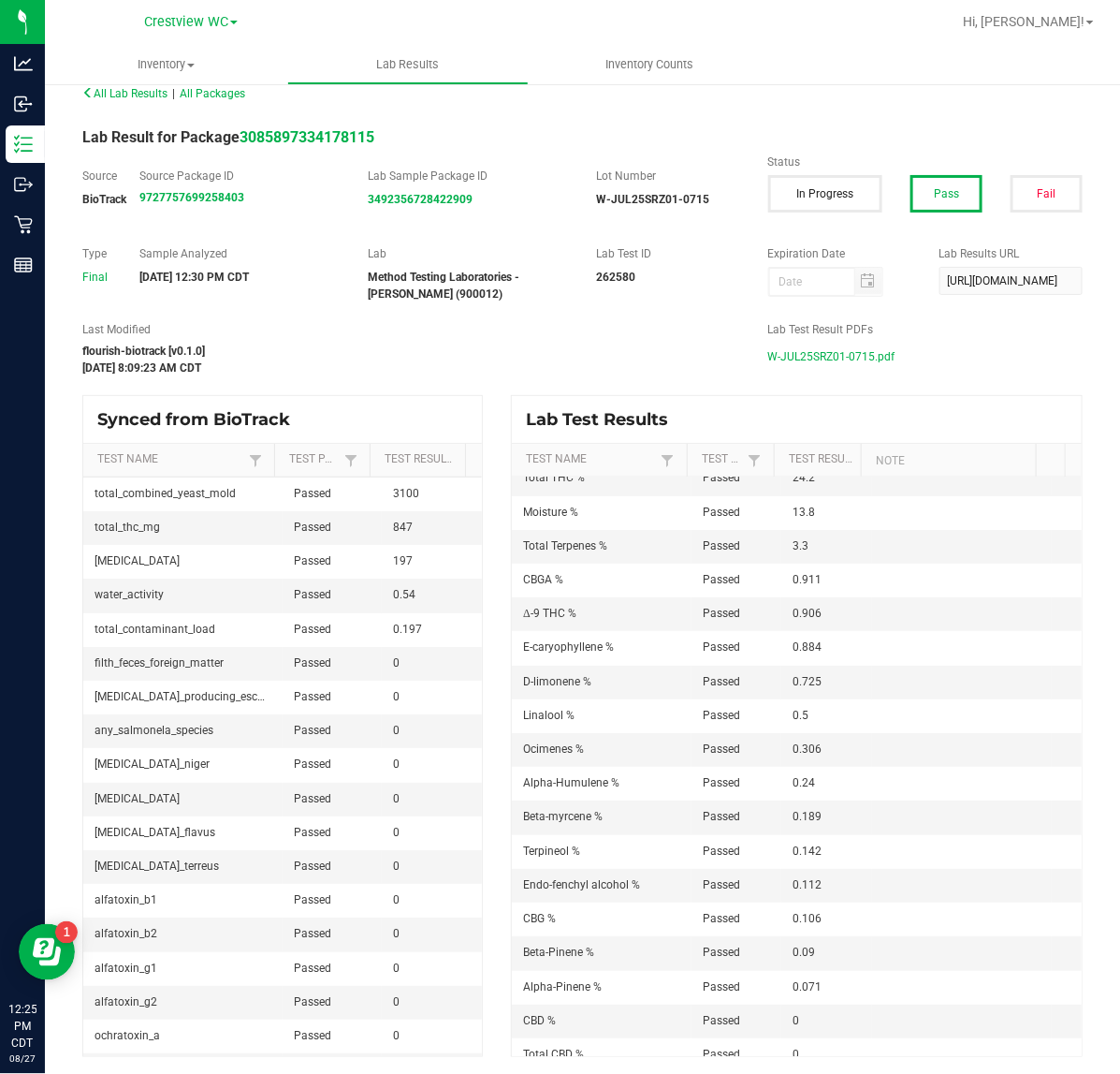
click at [824, 348] on span "W-JUL25SRZ01-0715.pdf" at bounding box center [832, 356] width 127 height 28
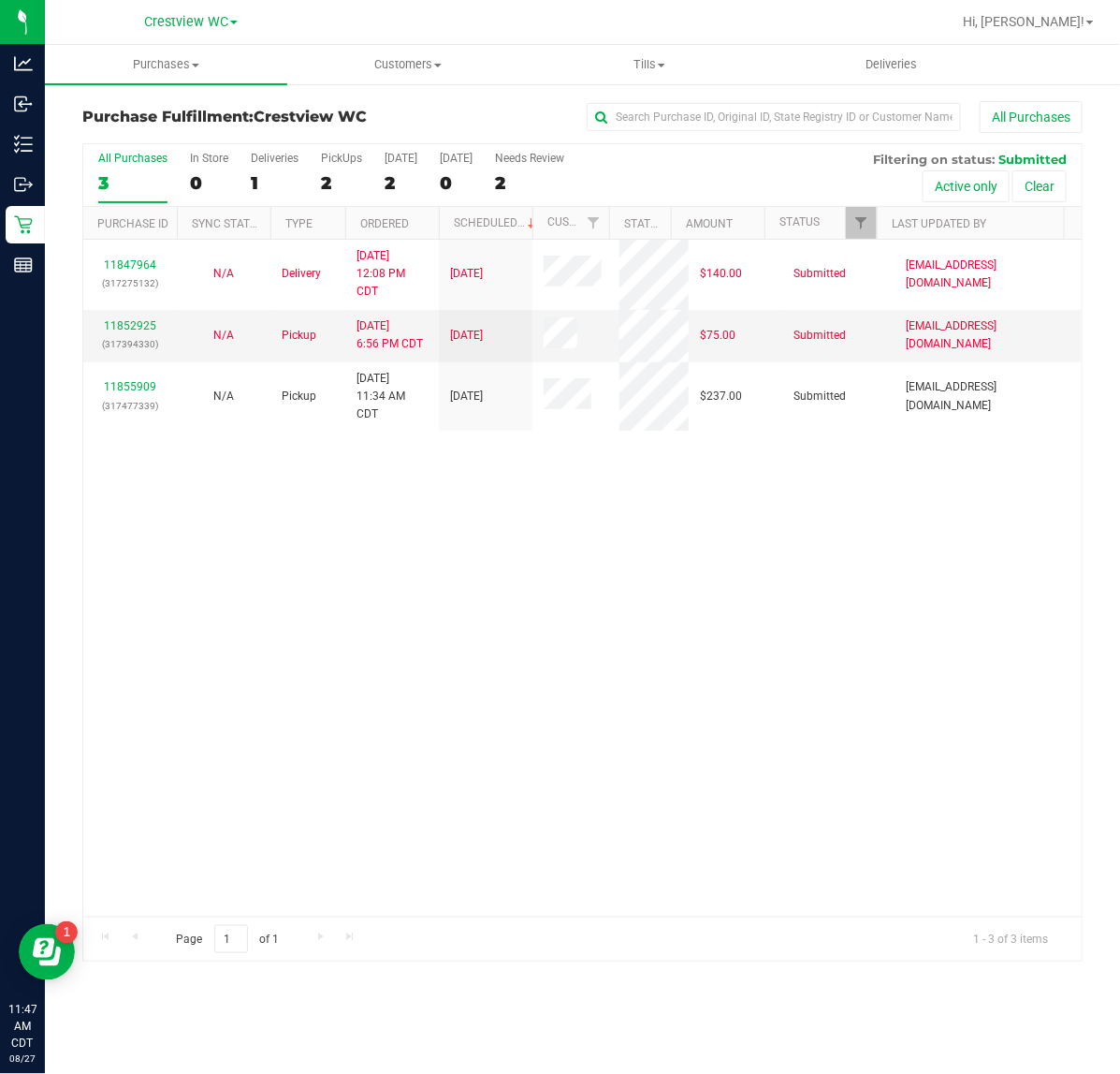
click at [370, 496] on div "11847964 (317275132) N/A Delivery [DATE] 12:08 PM CDT 8/29/2025 $140.00 Submitt…" at bounding box center [582, 578] width 998 height 677
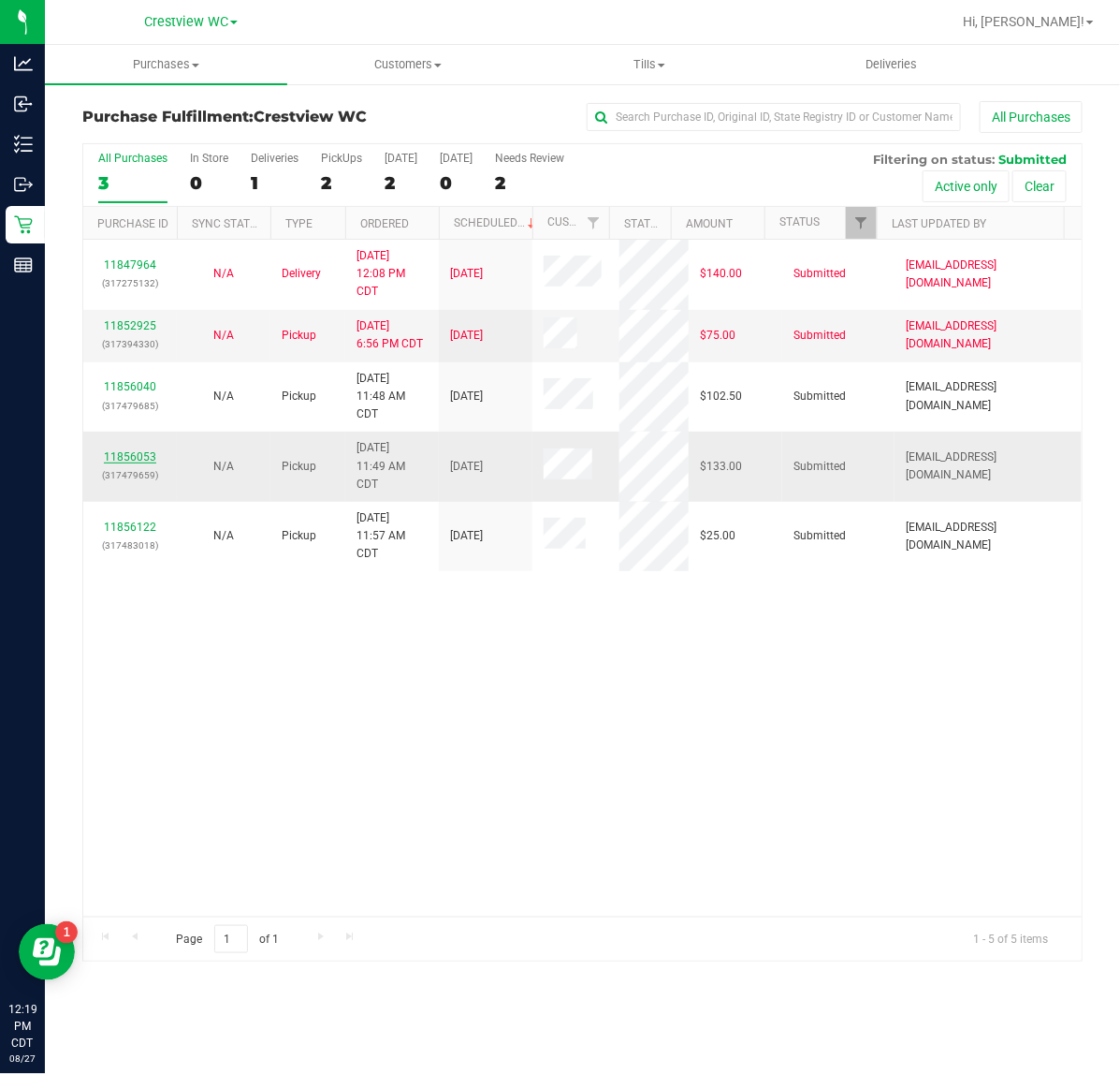
click at [138, 457] on link "11856053" at bounding box center [130, 457] width 52 height 14
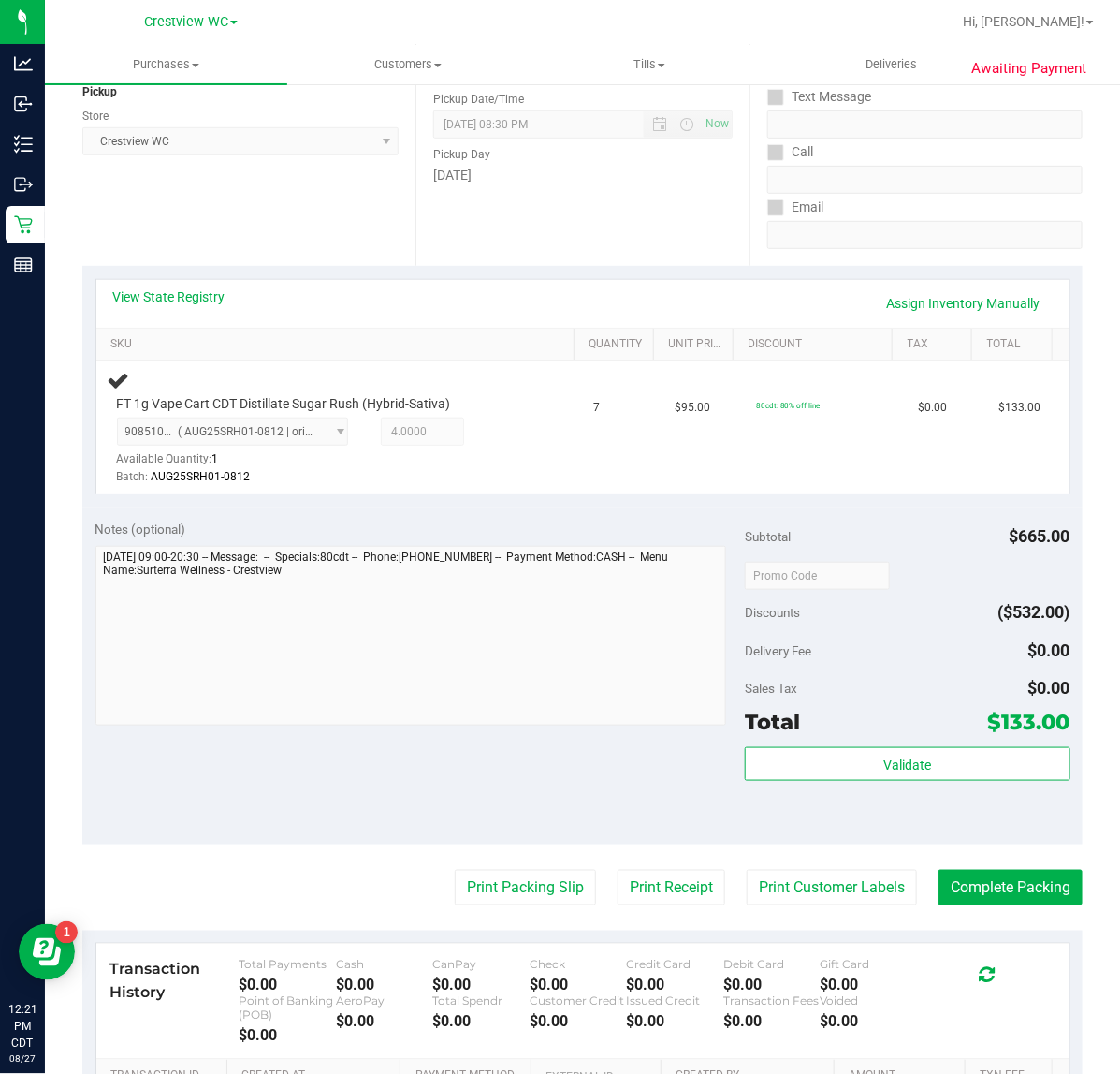
scroll to position [254, 0]
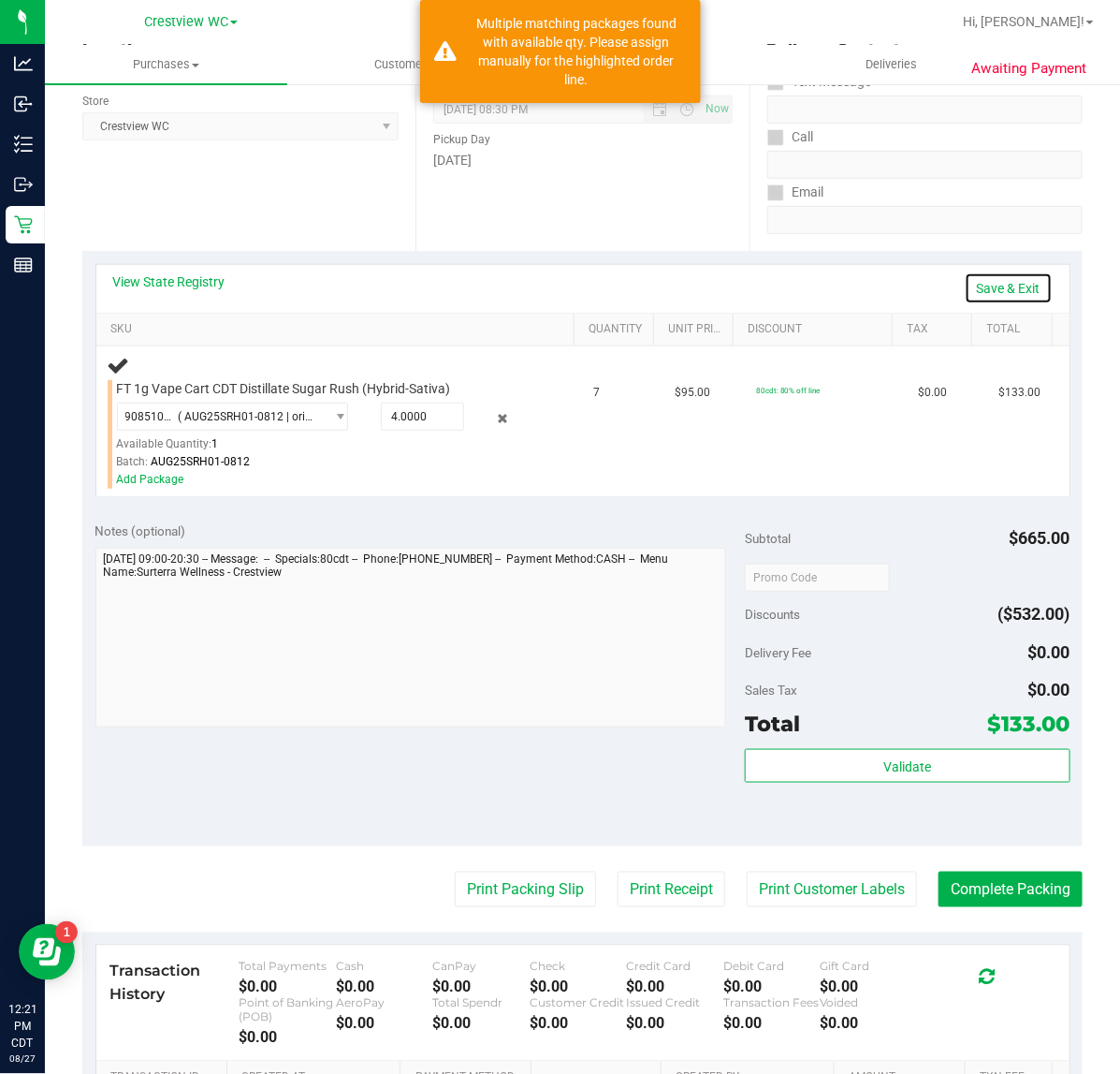
click at [999, 293] on link "Save & Exit" at bounding box center [1008, 288] width 88 height 32
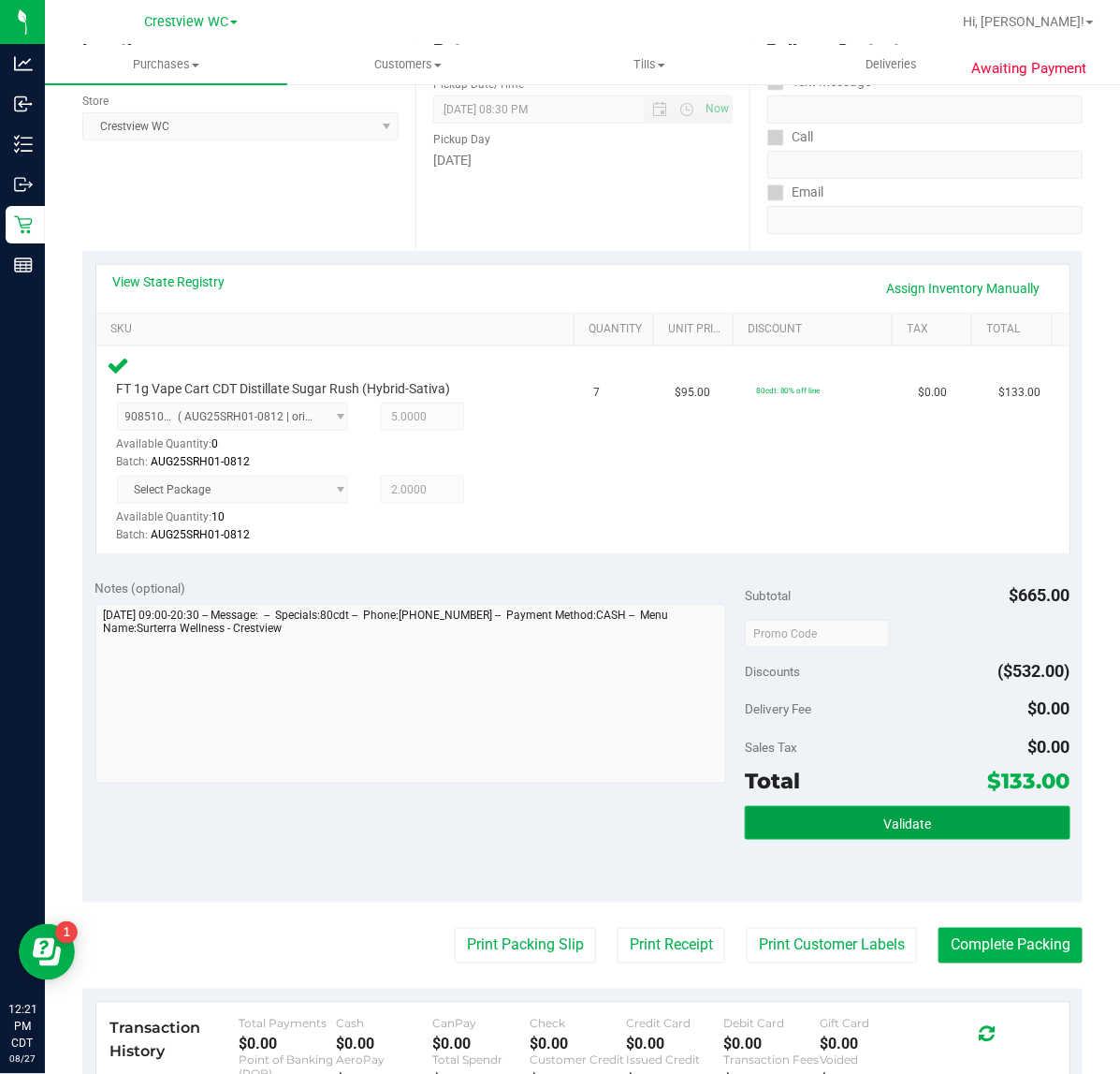
click at [895, 817] on span "Validate" at bounding box center [907, 824] width 47 height 15
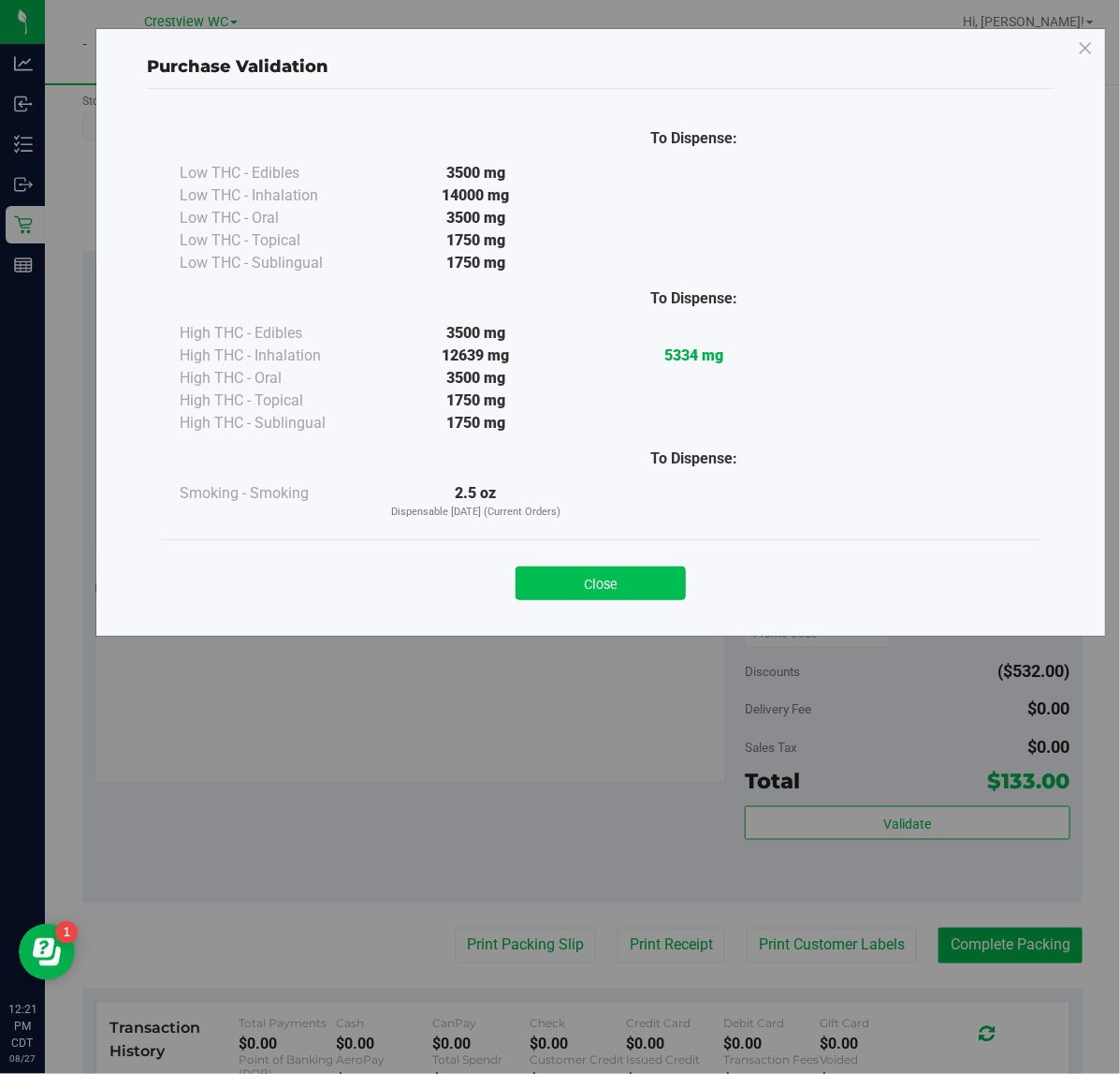
click at [605, 586] on button "Close" at bounding box center [601, 582] width 170 height 34
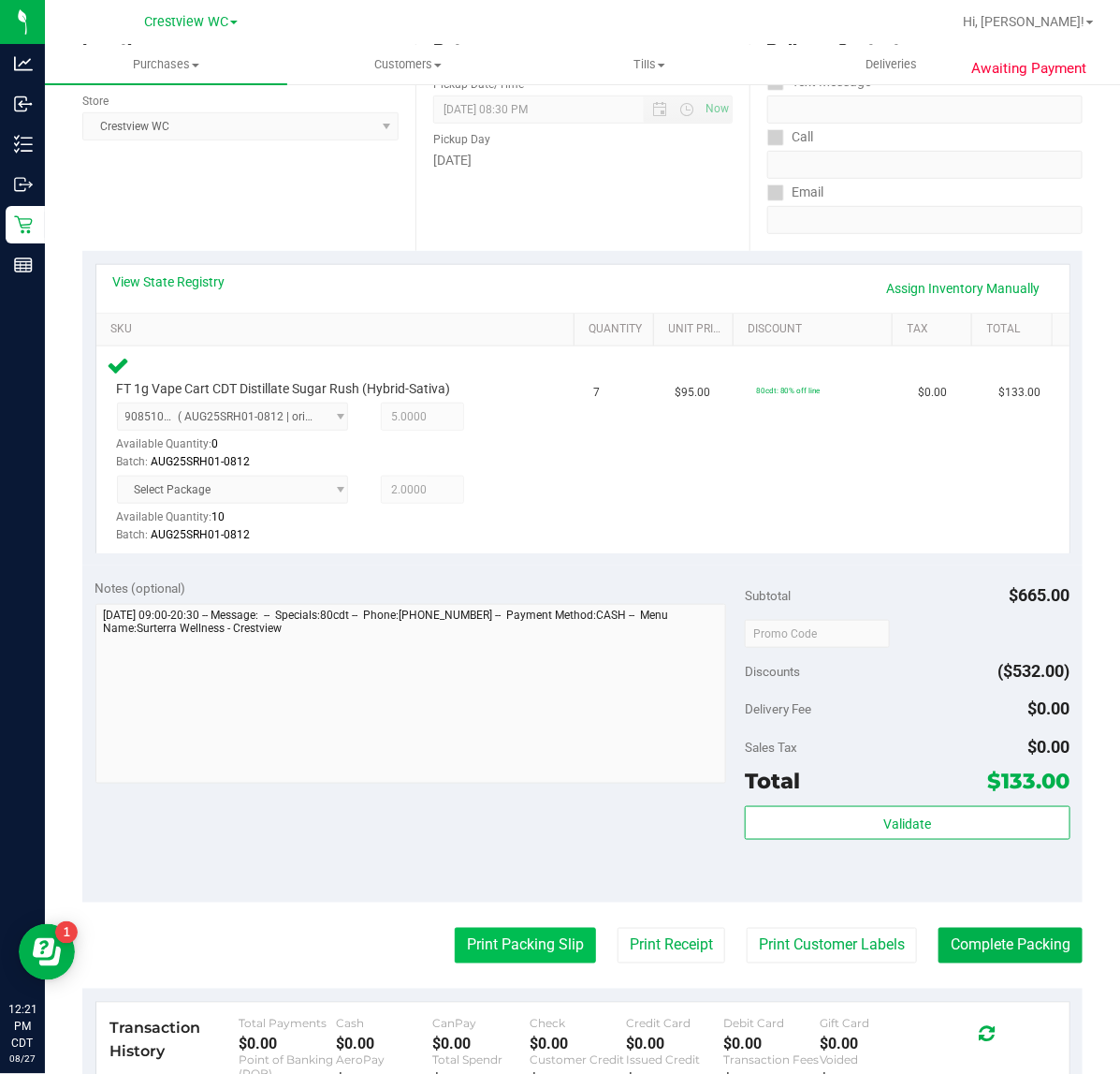
click at [497, 944] on button "Print Packing Slip" at bounding box center [525, 945] width 141 height 36
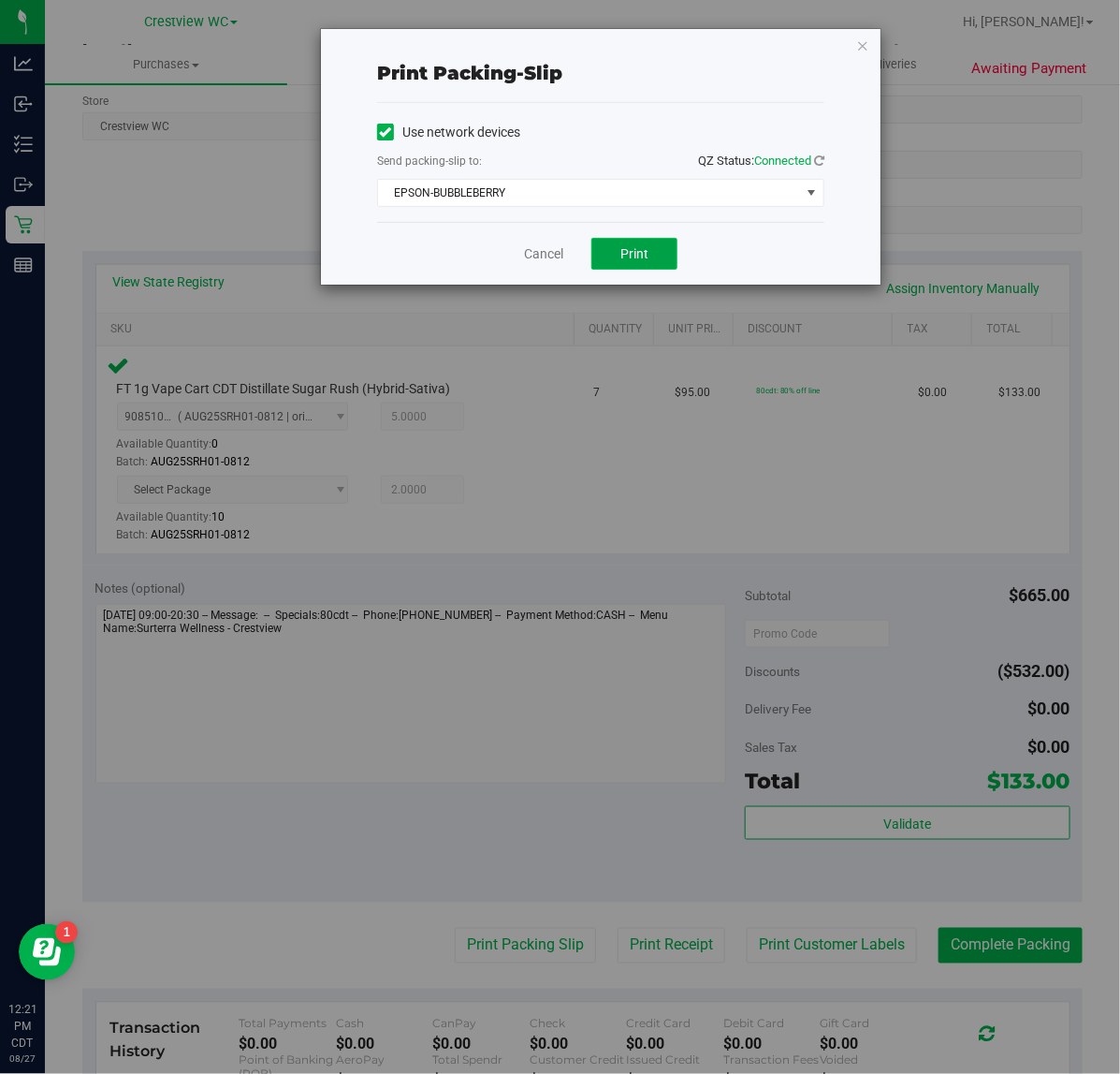
click at [651, 254] on button "Print" at bounding box center [633, 253] width 86 height 32
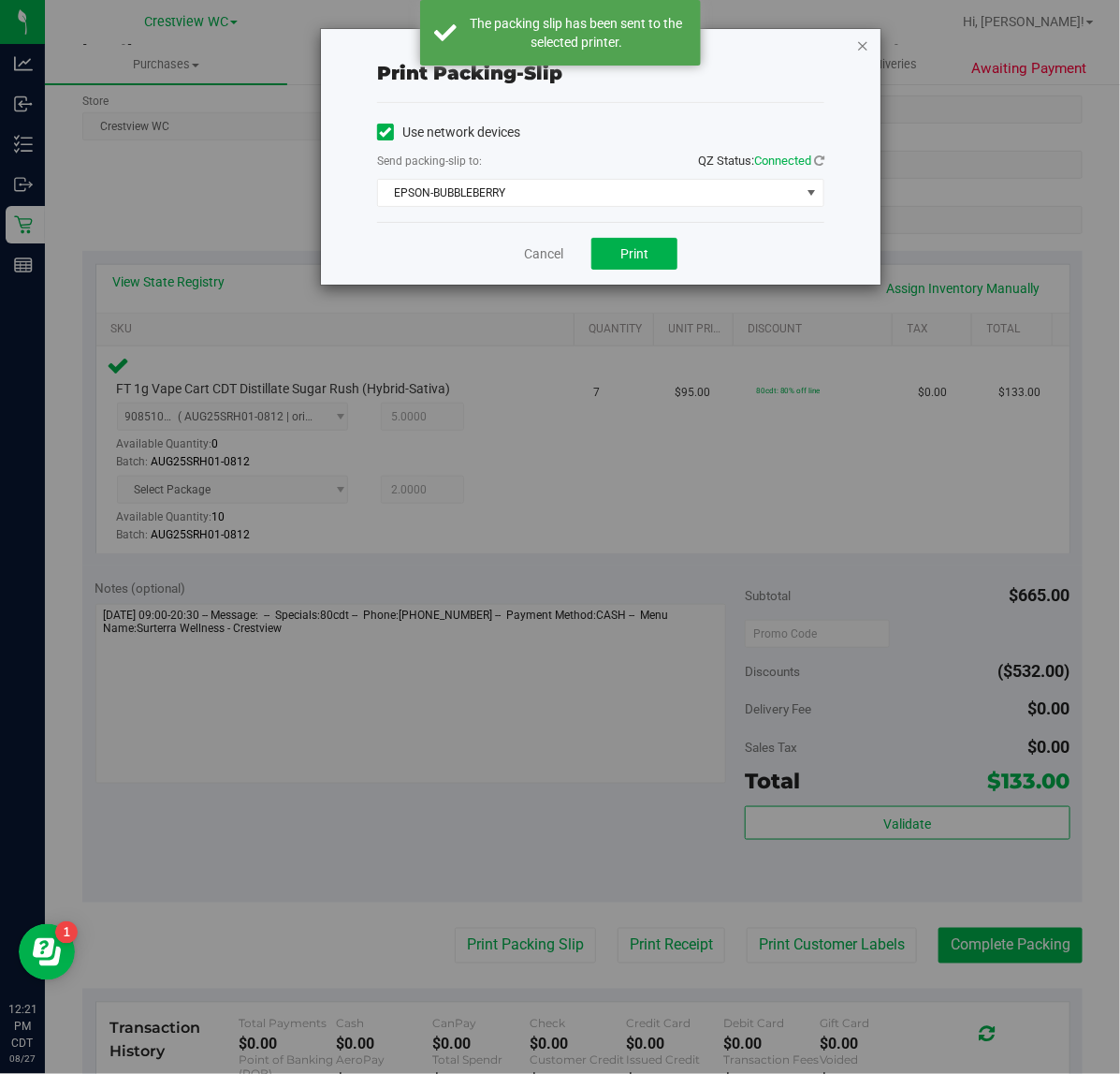
click at [863, 47] on icon "button" at bounding box center [863, 44] width 14 height 22
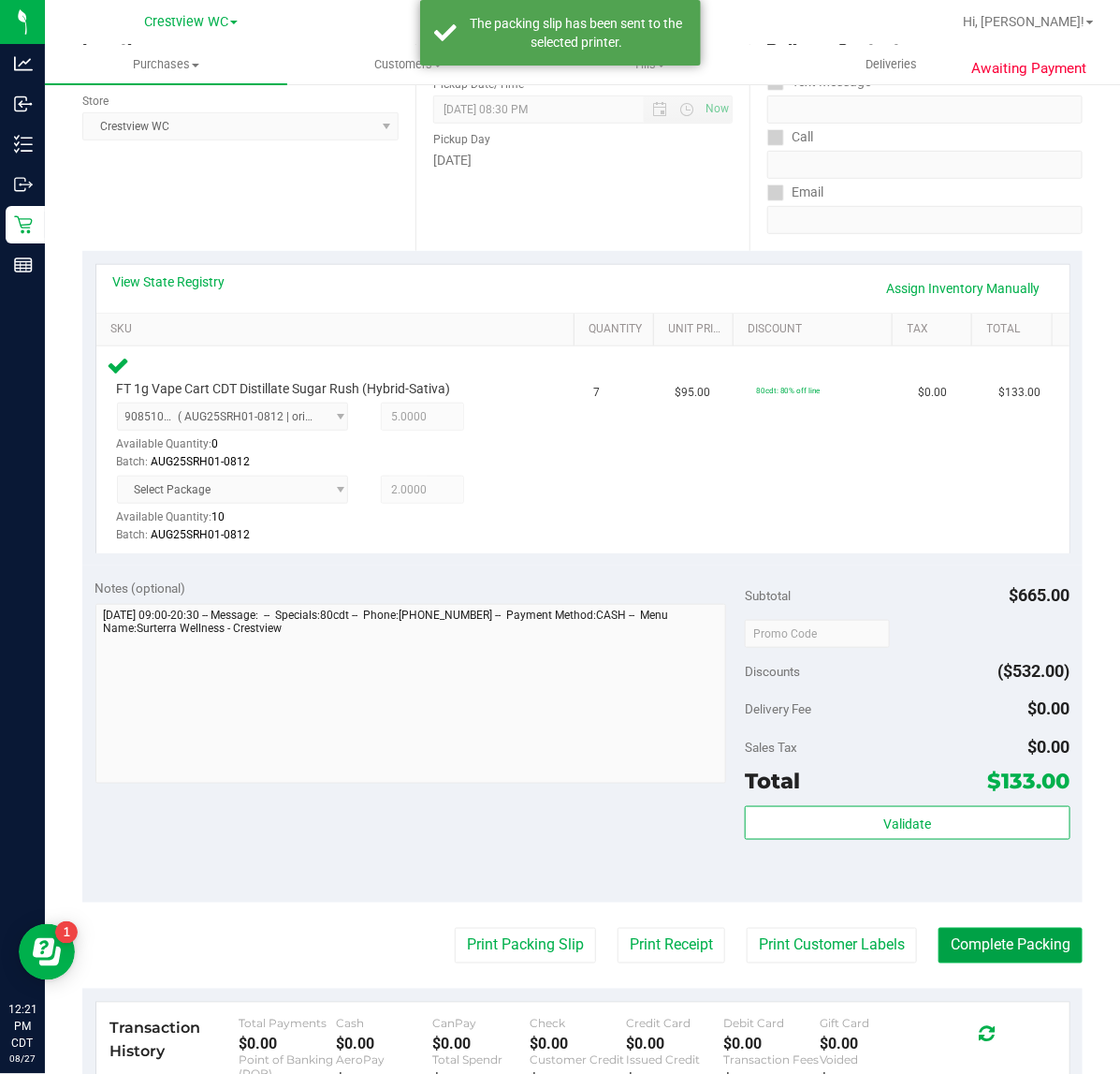
click at [1020, 947] on button "Complete Packing" at bounding box center [1010, 945] width 144 height 36
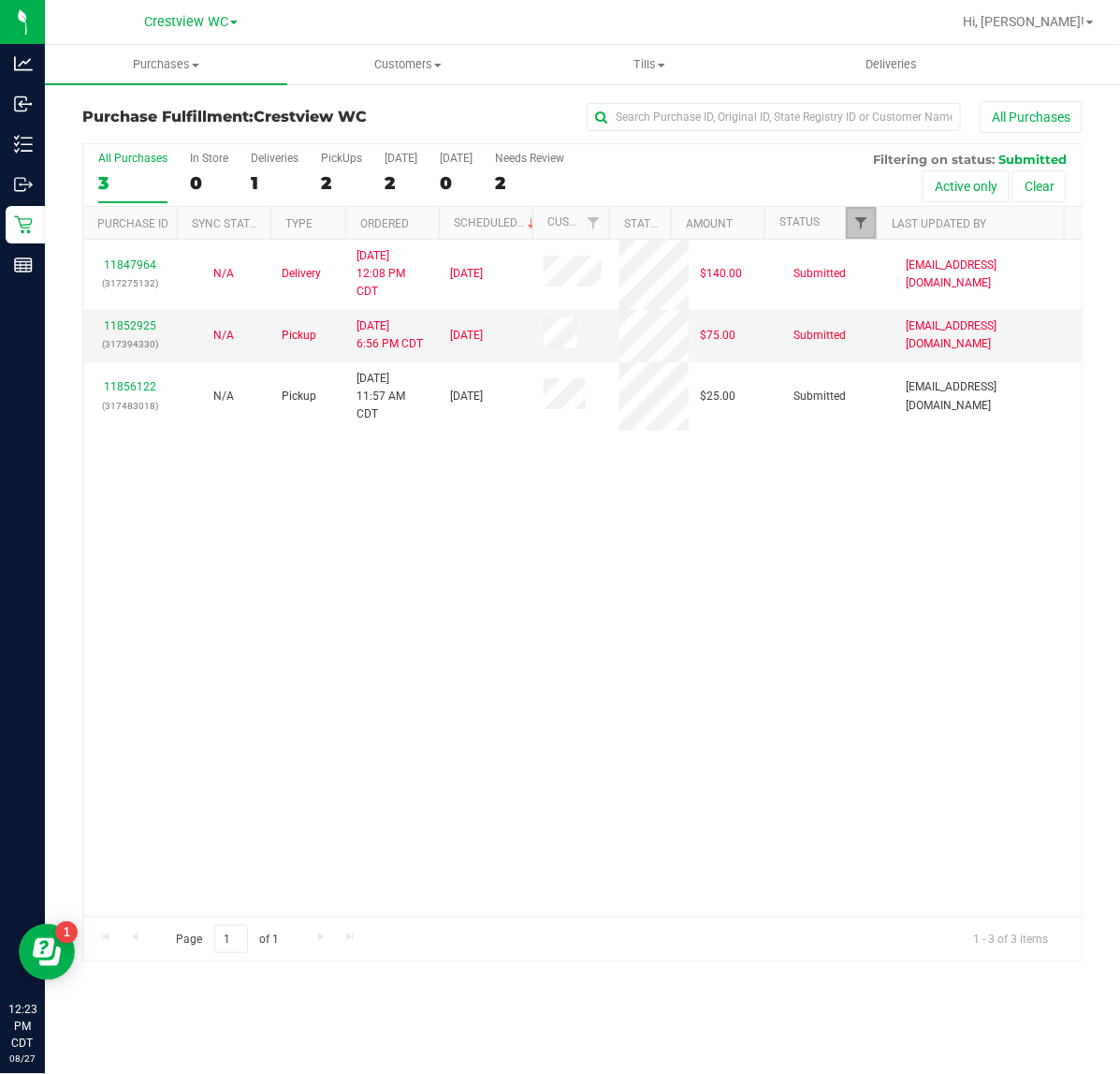
click at [862, 220] on div "All Purchases 3 In Store 0 Deliveries 1 PickUps 2 [DATE] 2 [DATE] 0 Needs Revie…" at bounding box center [582, 552] width 1000 height 819
click at [859, 228] on span "Filter" at bounding box center [861, 223] width 15 height 15
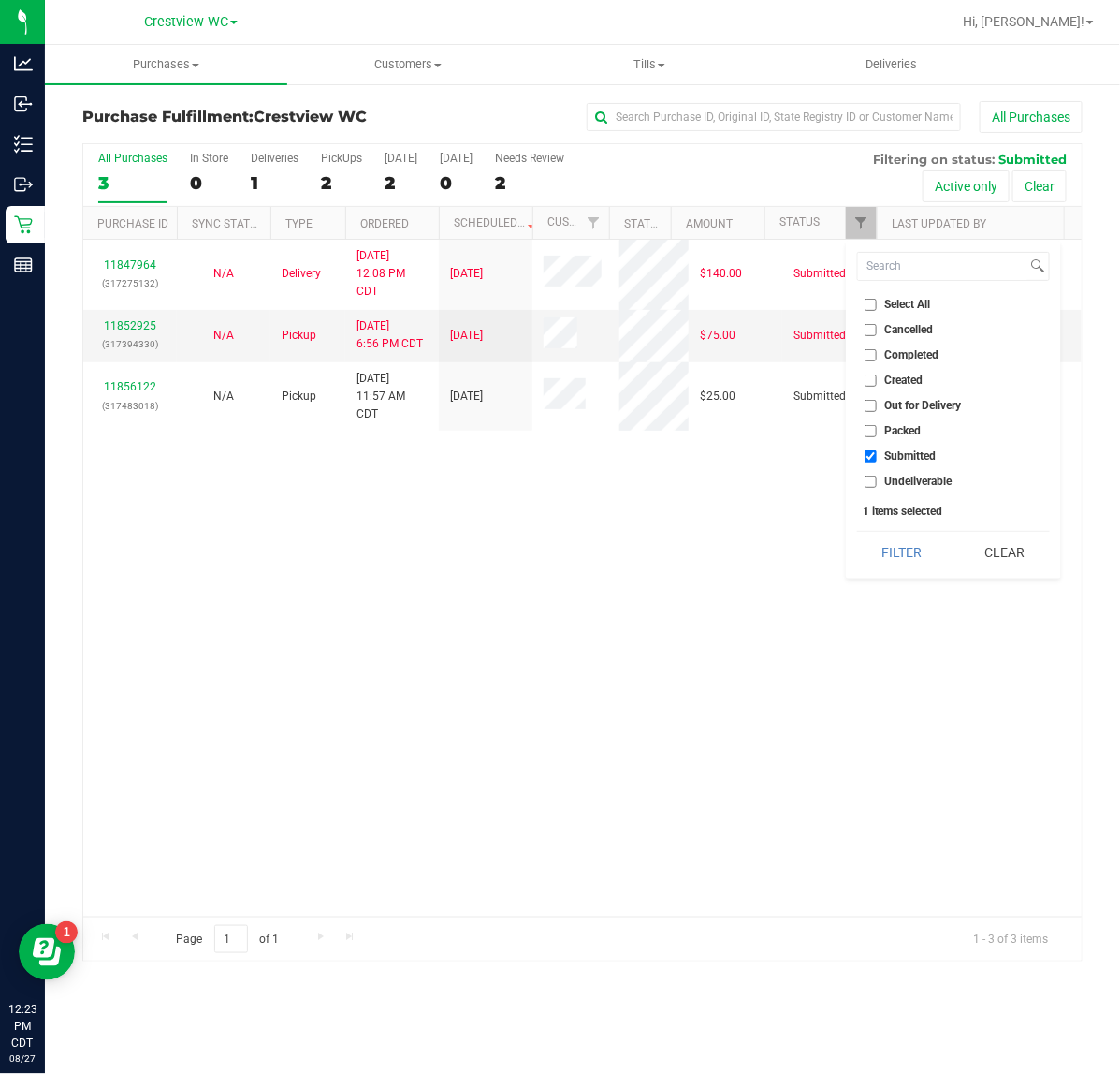
click at [894, 429] on span "Packed" at bounding box center [904, 431] width 37 height 12
click at [877, 429] on input "Packed" at bounding box center [870, 431] width 13 height 13
checkbox input "true"
click at [892, 544] on button "Filter" at bounding box center [902, 551] width 90 height 42
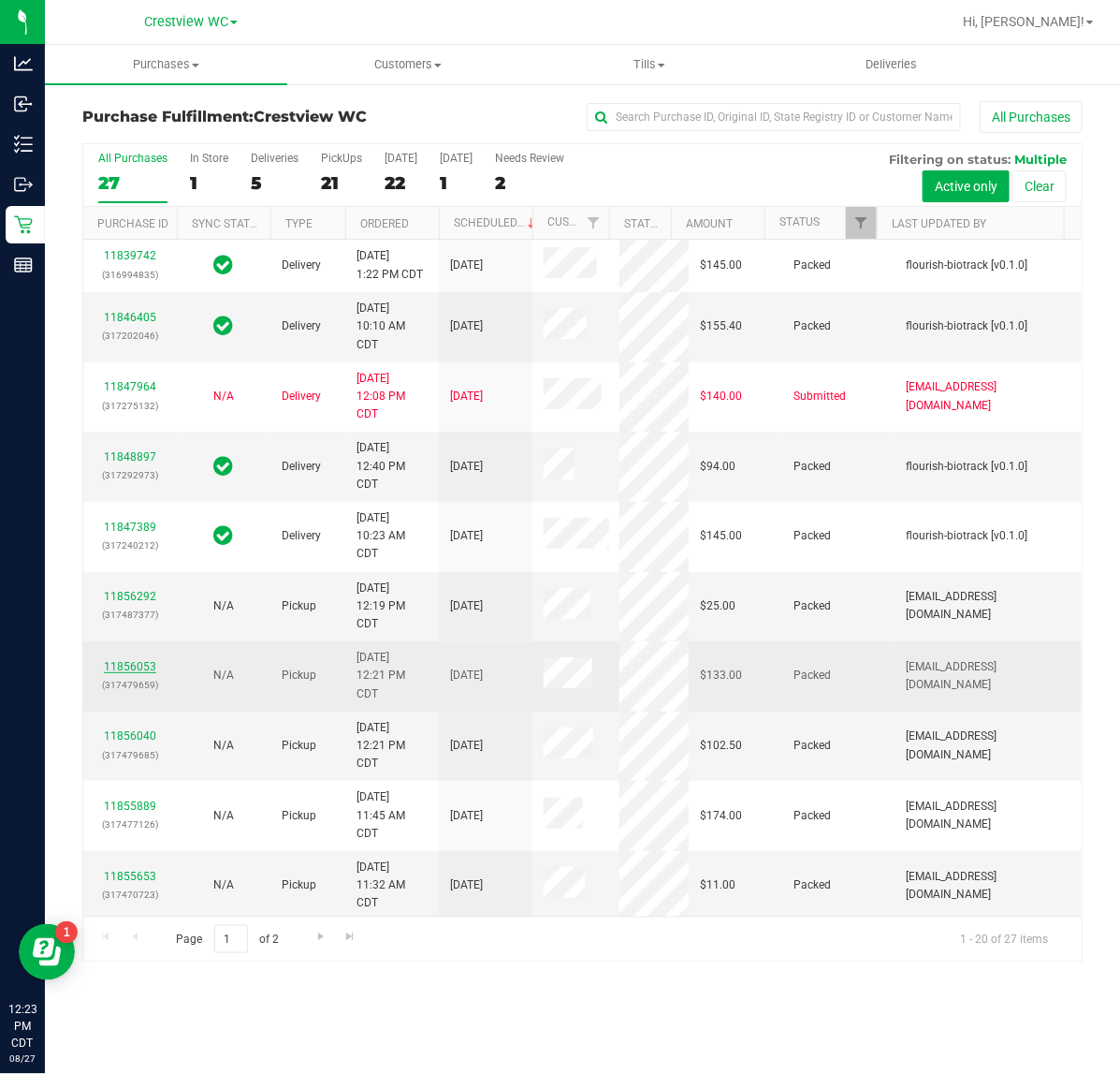
click at [145, 671] on link "11856053" at bounding box center [130, 666] width 52 height 14
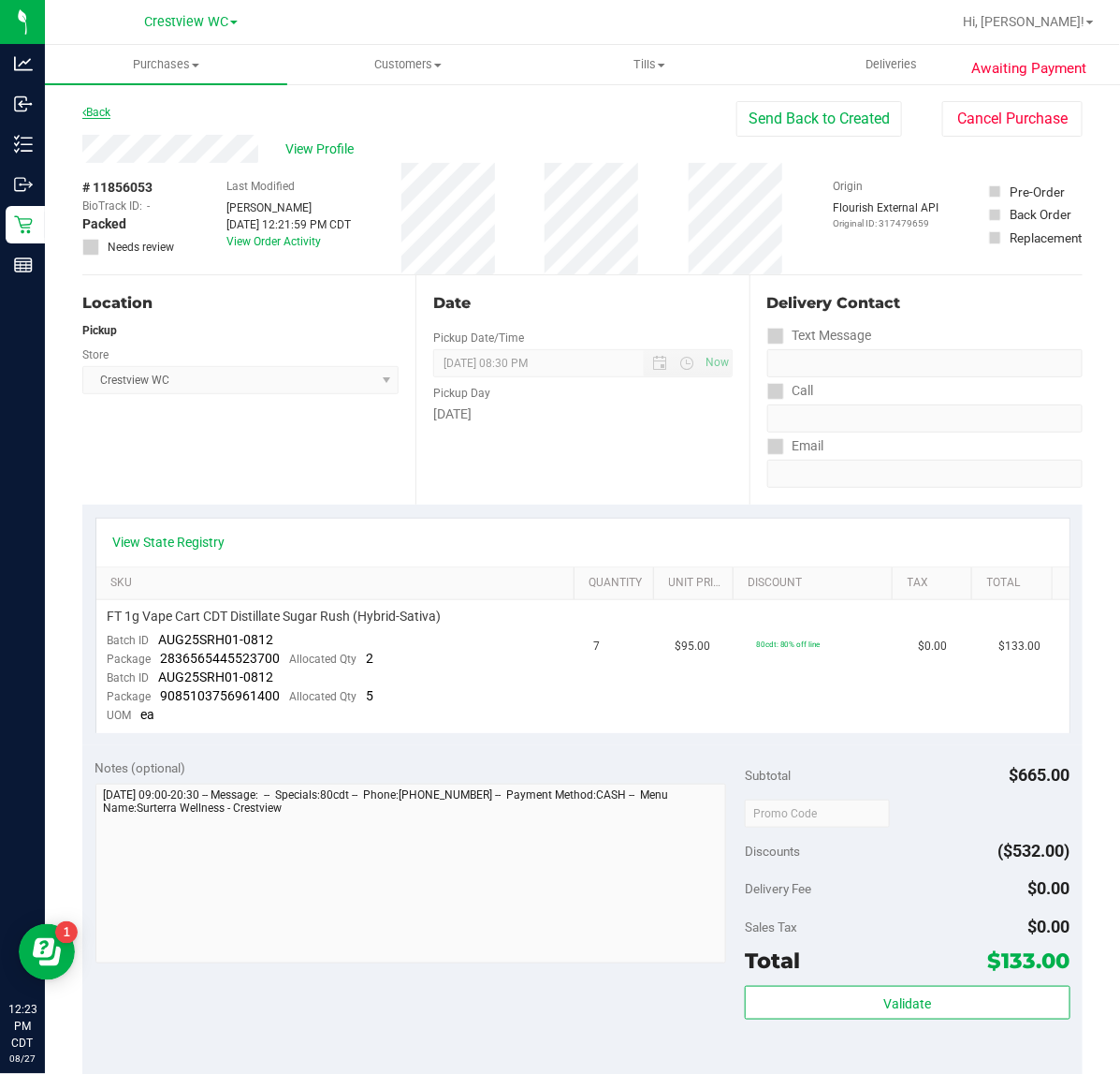
click at [104, 112] on link "Back" at bounding box center [96, 113] width 28 height 14
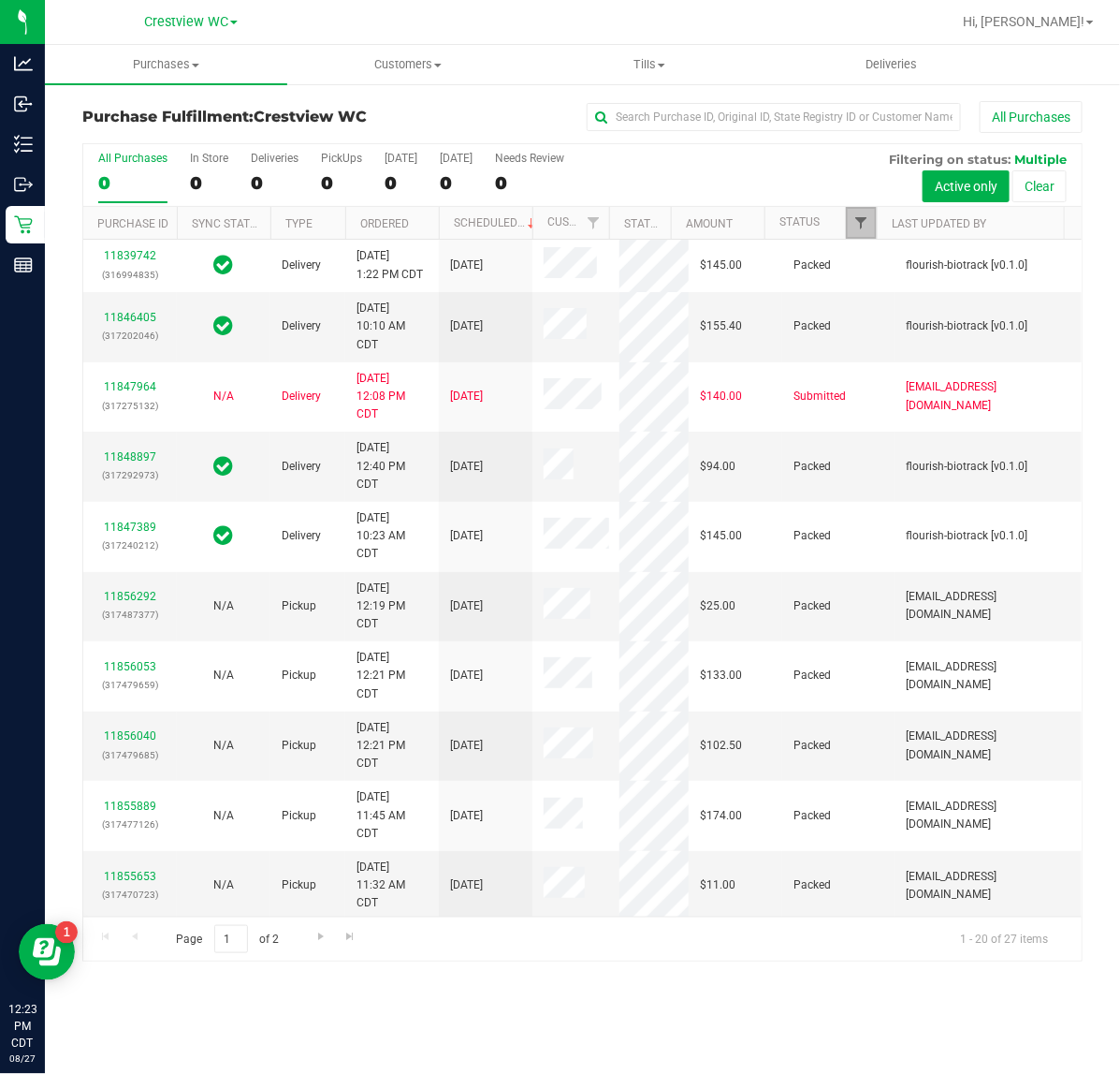
click at [858, 227] on span "Filter" at bounding box center [861, 223] width 15 height 15
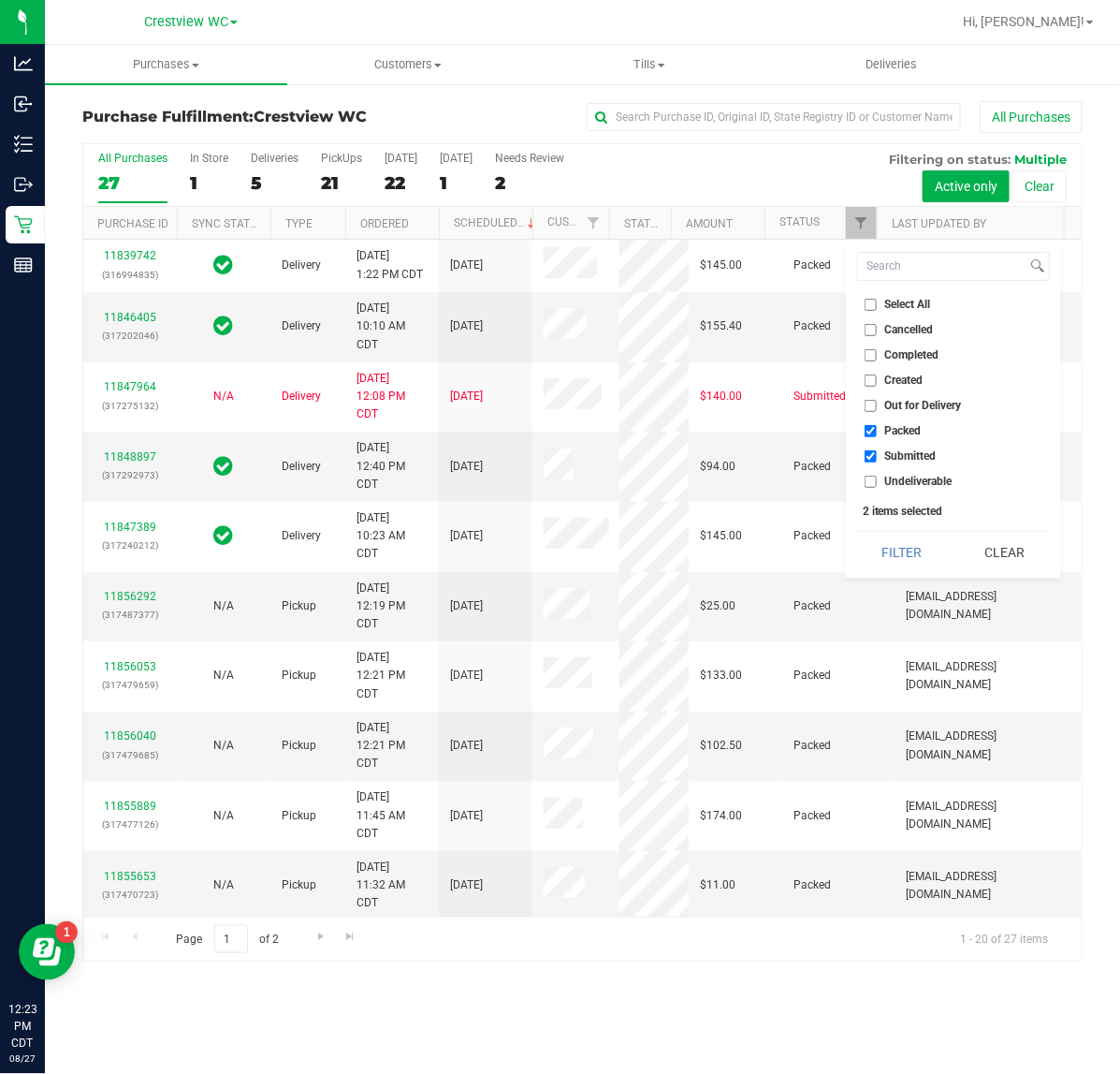
click at [885, 429] on span "Packed" at bounding box center [904, 431] width 37 height 12
click at [877, 429] on input "Packed" at bounding box center [870, 431] width 13 height 13
checkbox input "false"
click at [913, 538] on button "Filter" at bounding box center [902, 551] width 90 height 42
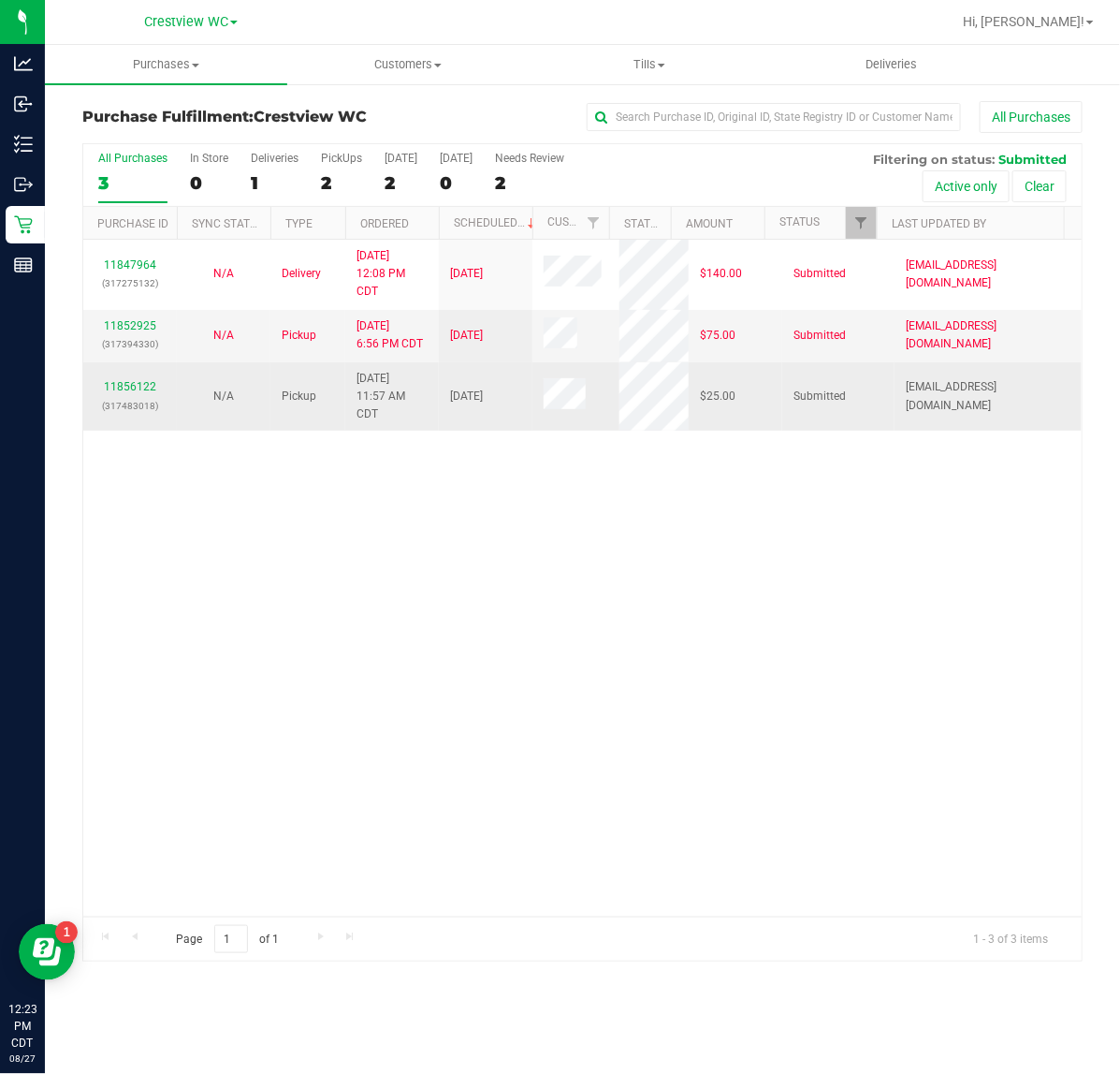
click at [150, 398] on p "(317483018)" at bounding box center [130, 406] width 71 height 17
click at [147, 385] on link "11856122" at bounding box center [130, 386] width 52 height 14
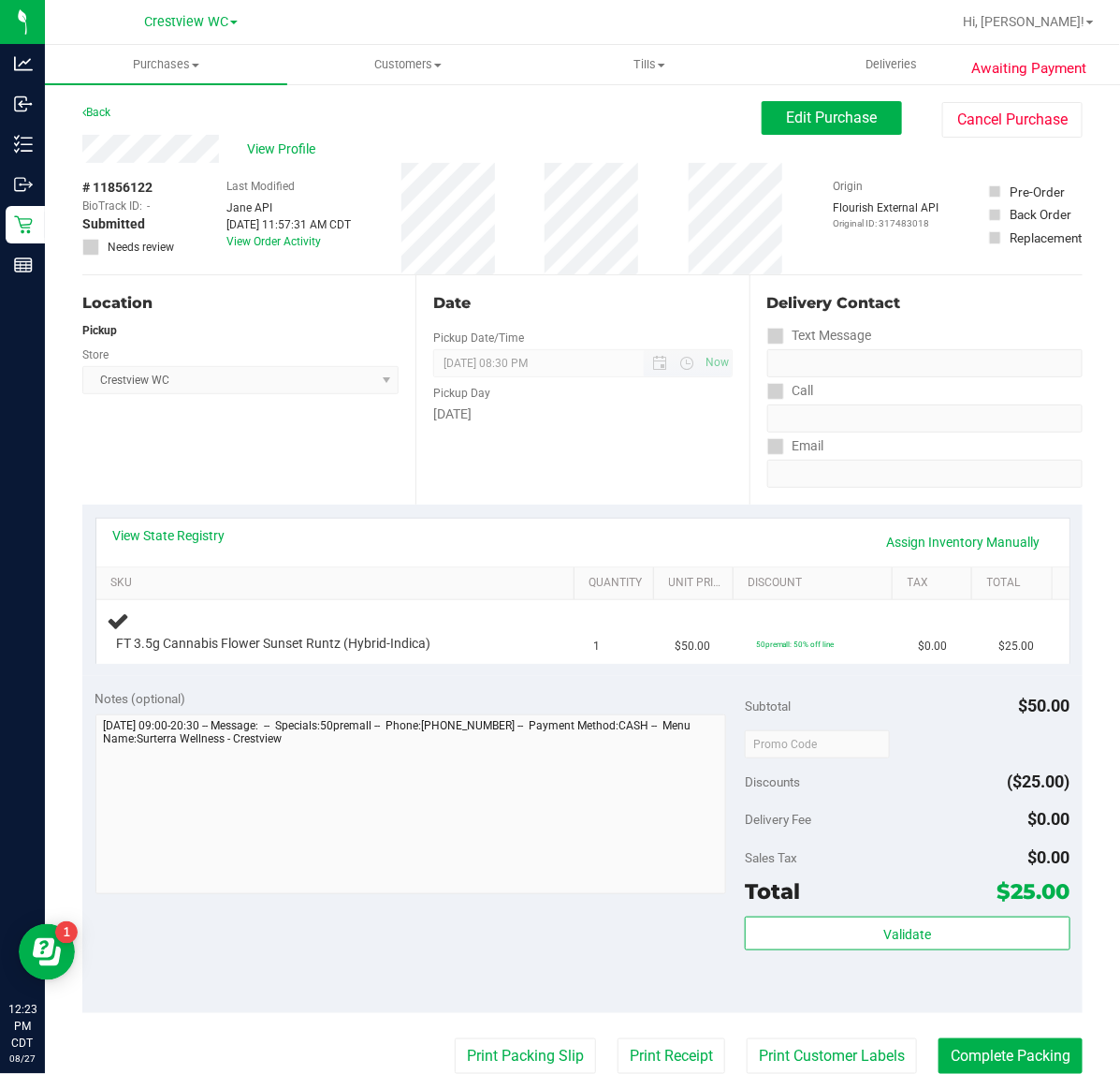
scroll to position [117, 0]
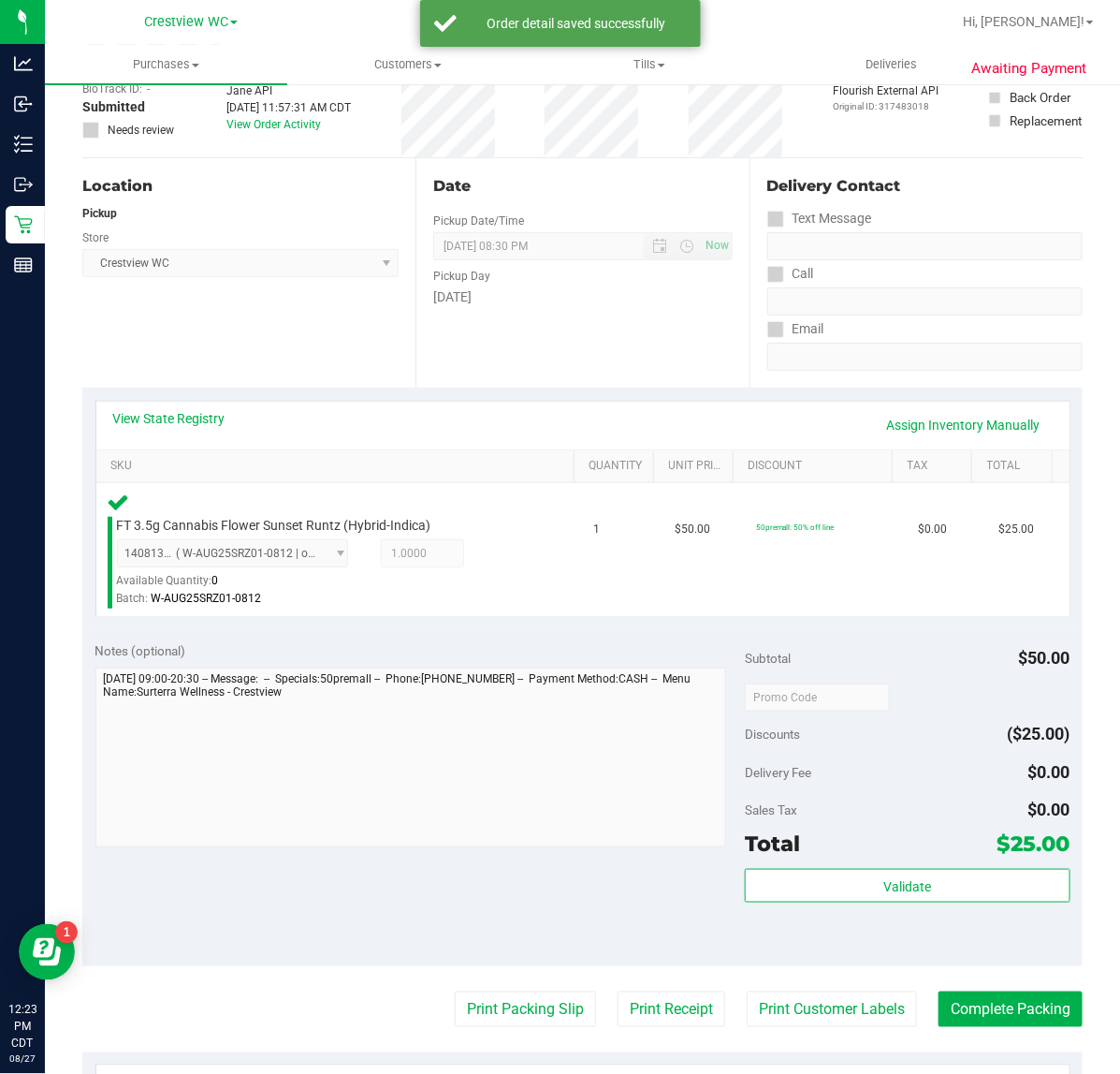
click at [872, 849] on div "Total $25.00" at bounding box center [907, 843] width 324 height 34
click at [883, 894] on span "Validate" at bounding box center [907, 887] width 47 height 15
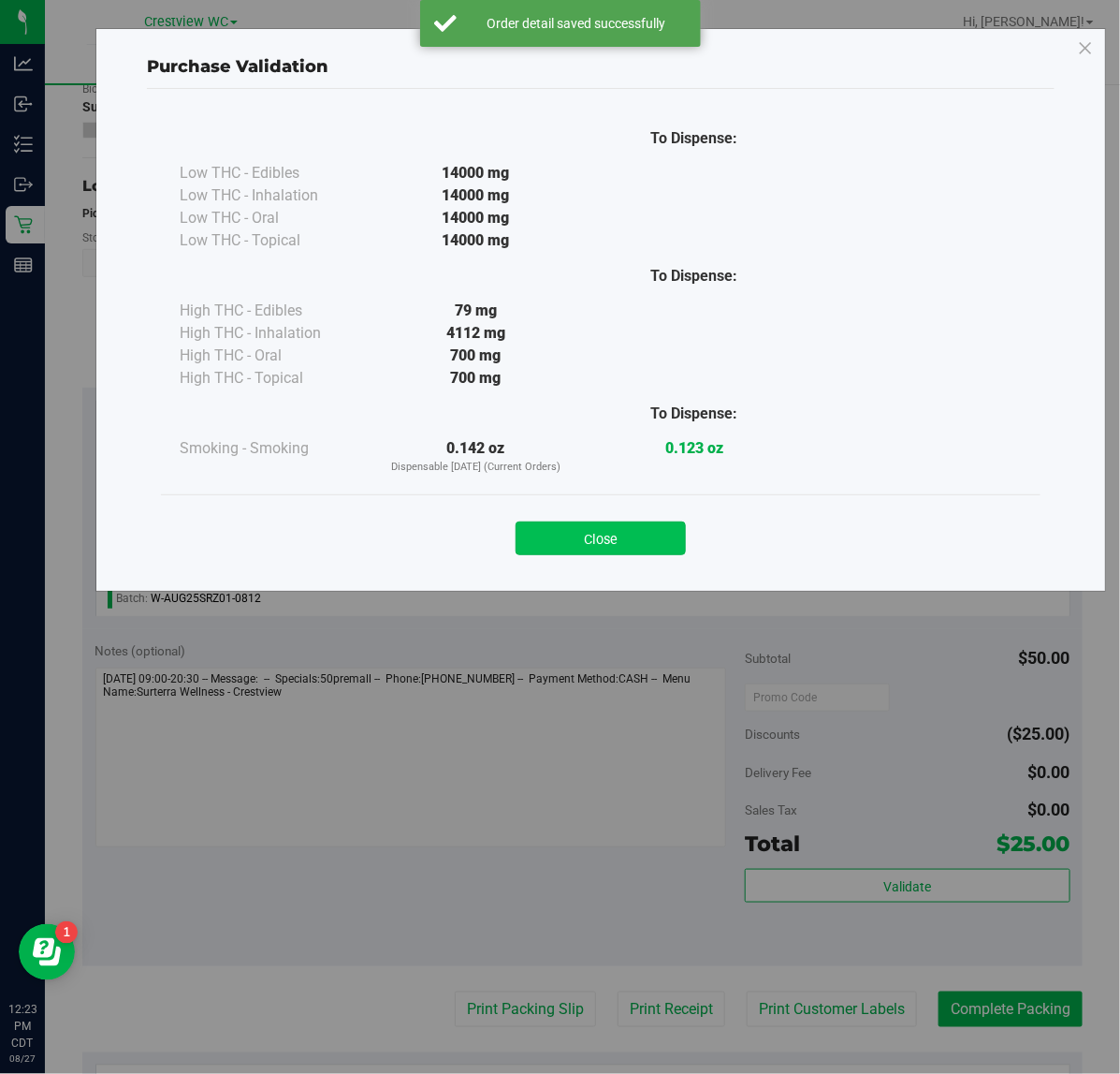
click at [621, 545] on button "Close" at bounding box center [601, 538] width 170 height 34
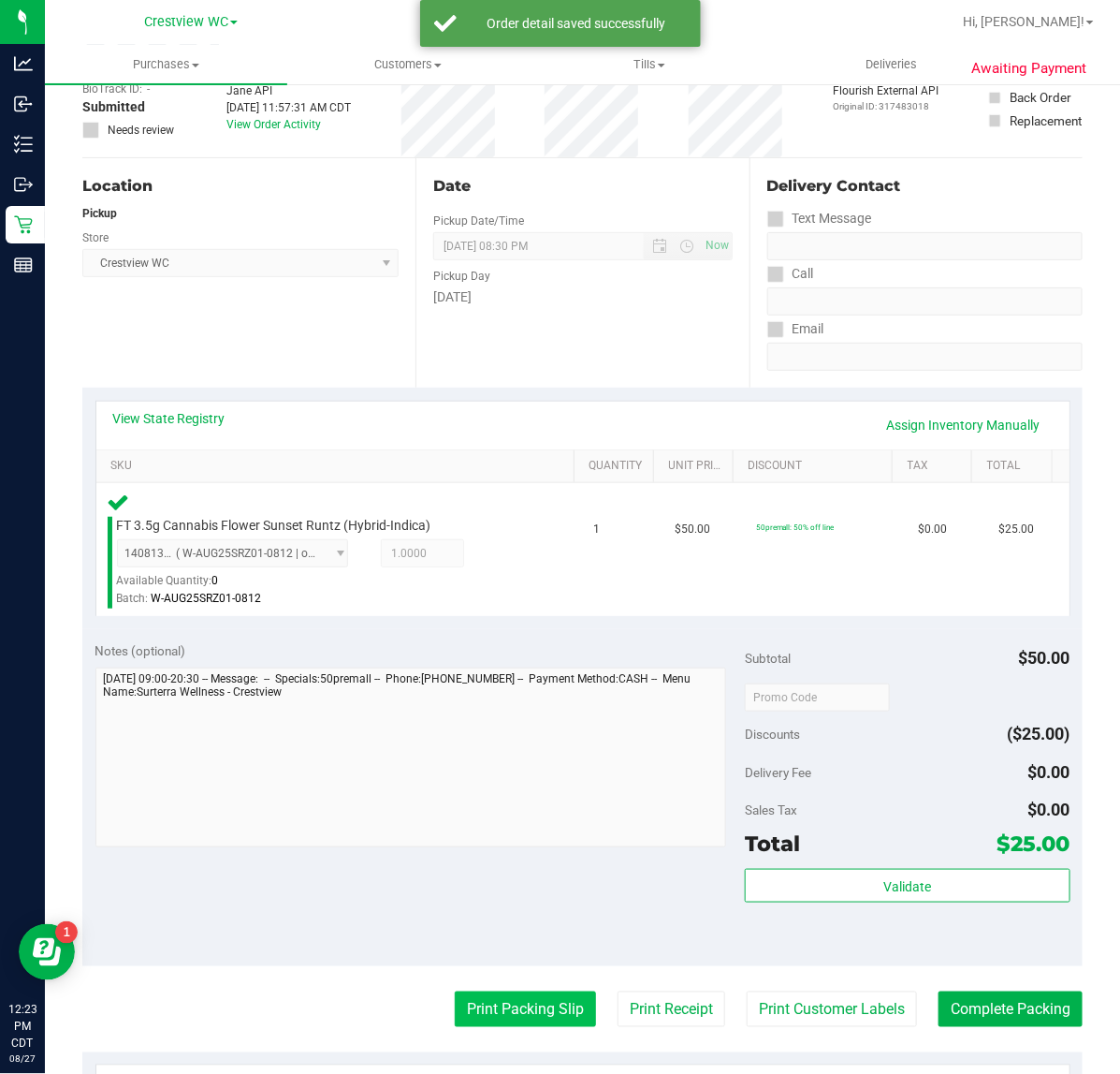
click at [534, 991] on button "Print Packing Slip" at bounding box center [525, 1008] width 141 height 36
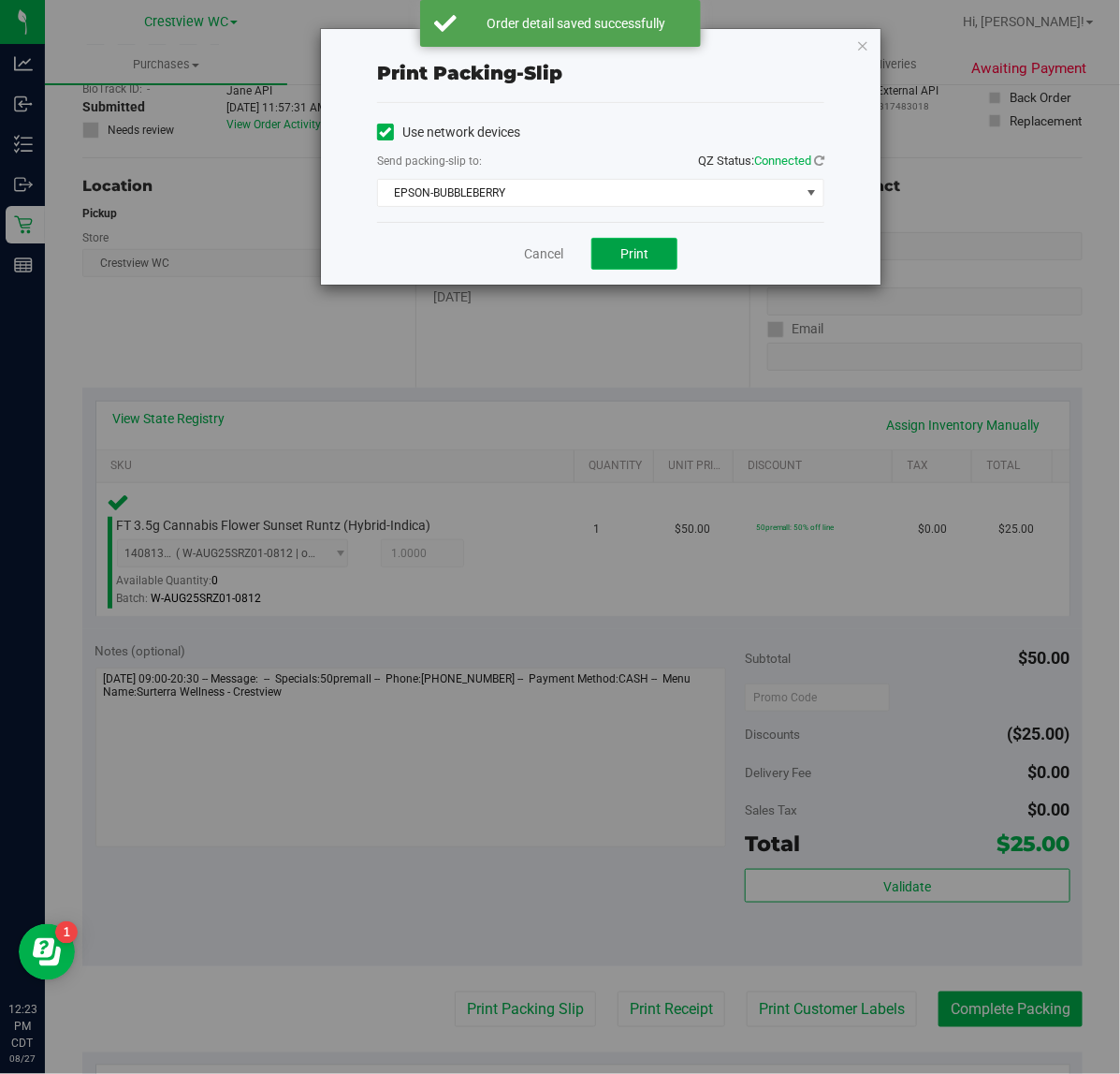
click at [627, 261] on span "Print" at bounding box center [634, 254] width 28 height 15
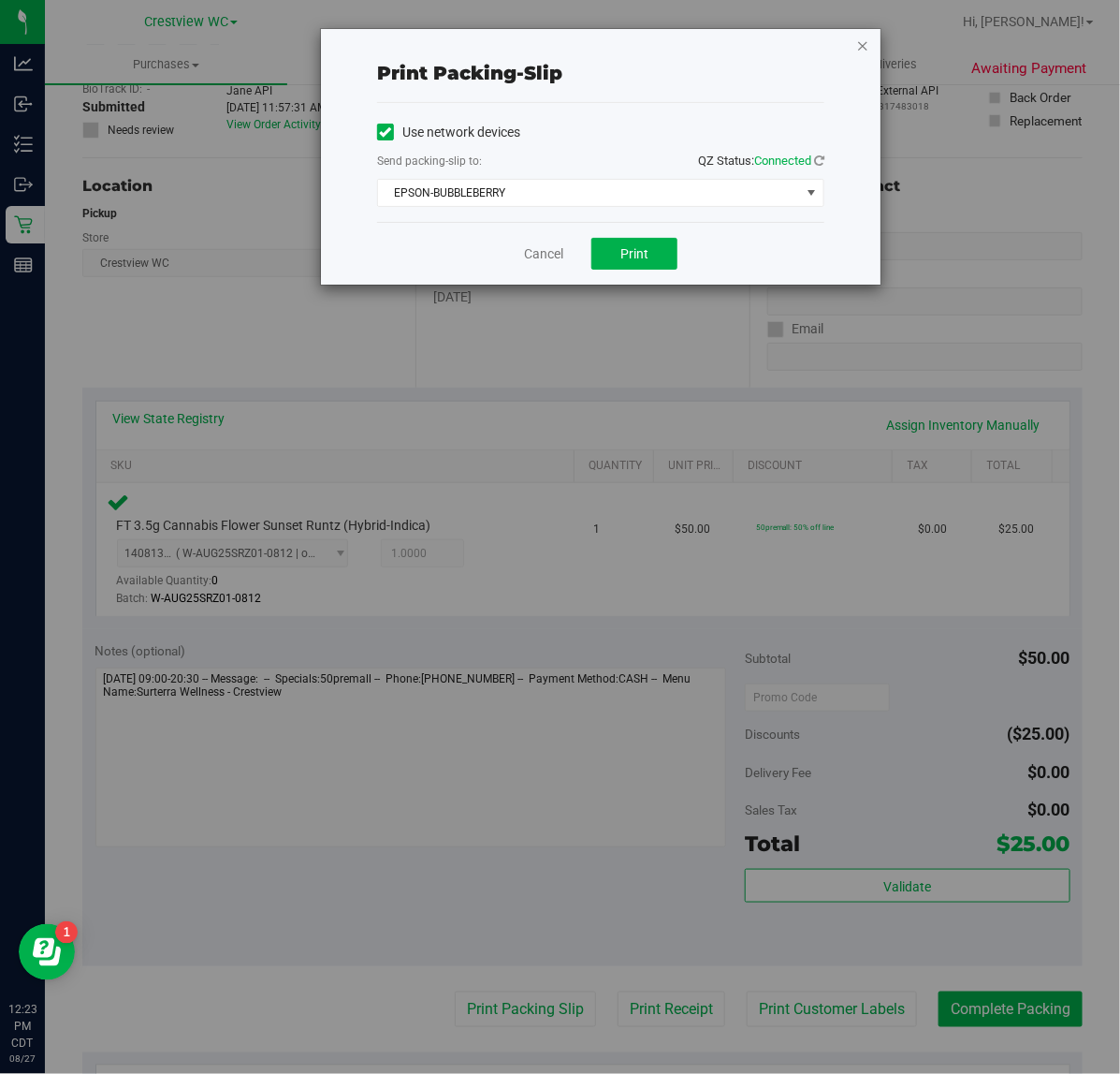
click at [863, 44] on icon "button" at bounding box center [863, 44] width 14 height 22
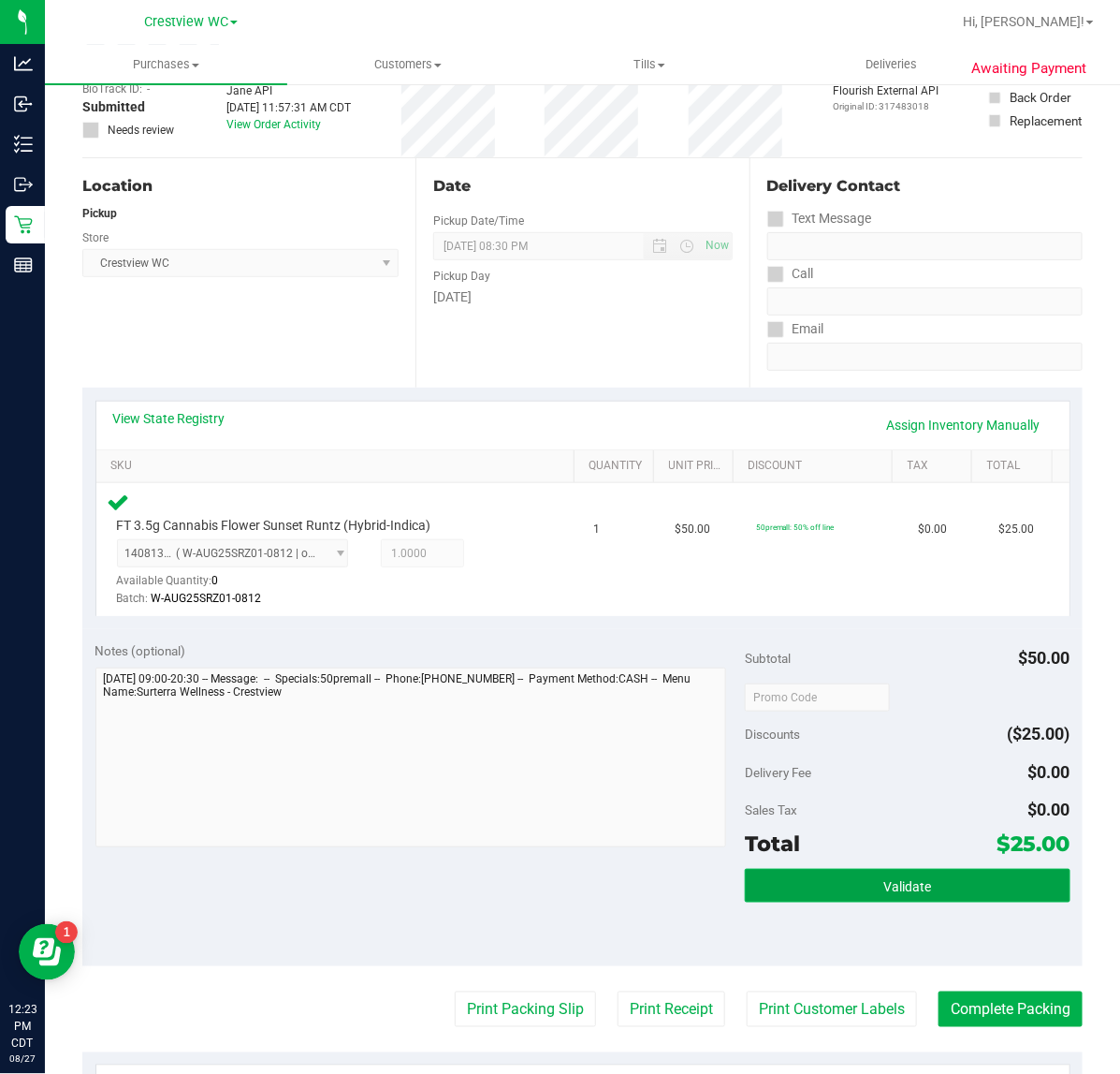
click at [984, 885] on button "Validate" at bounding box center [907, 885] width 324 height 34
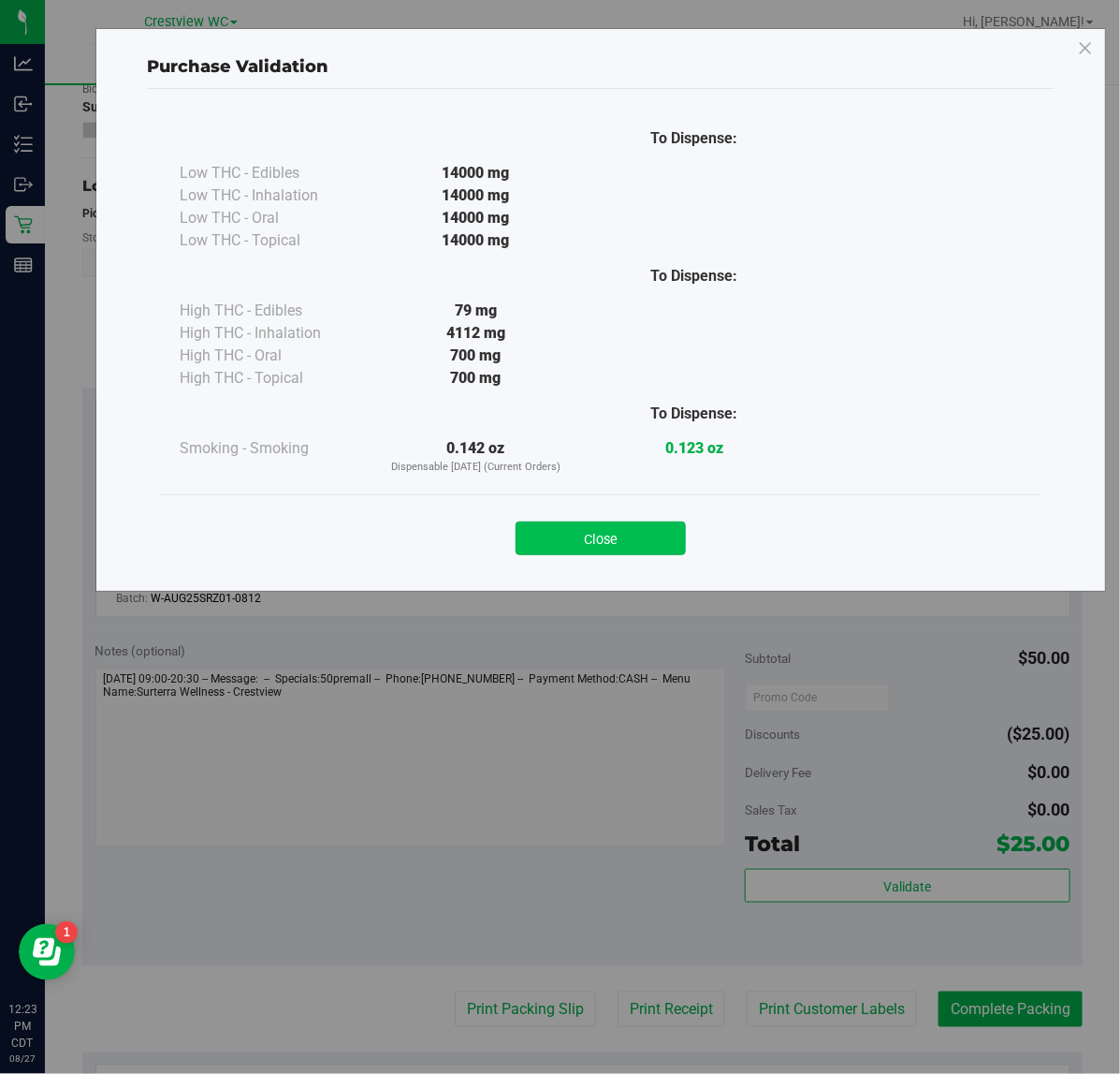
click at [644, 539] on button "Close" at bounding box center [601, 538] width 170 height 34
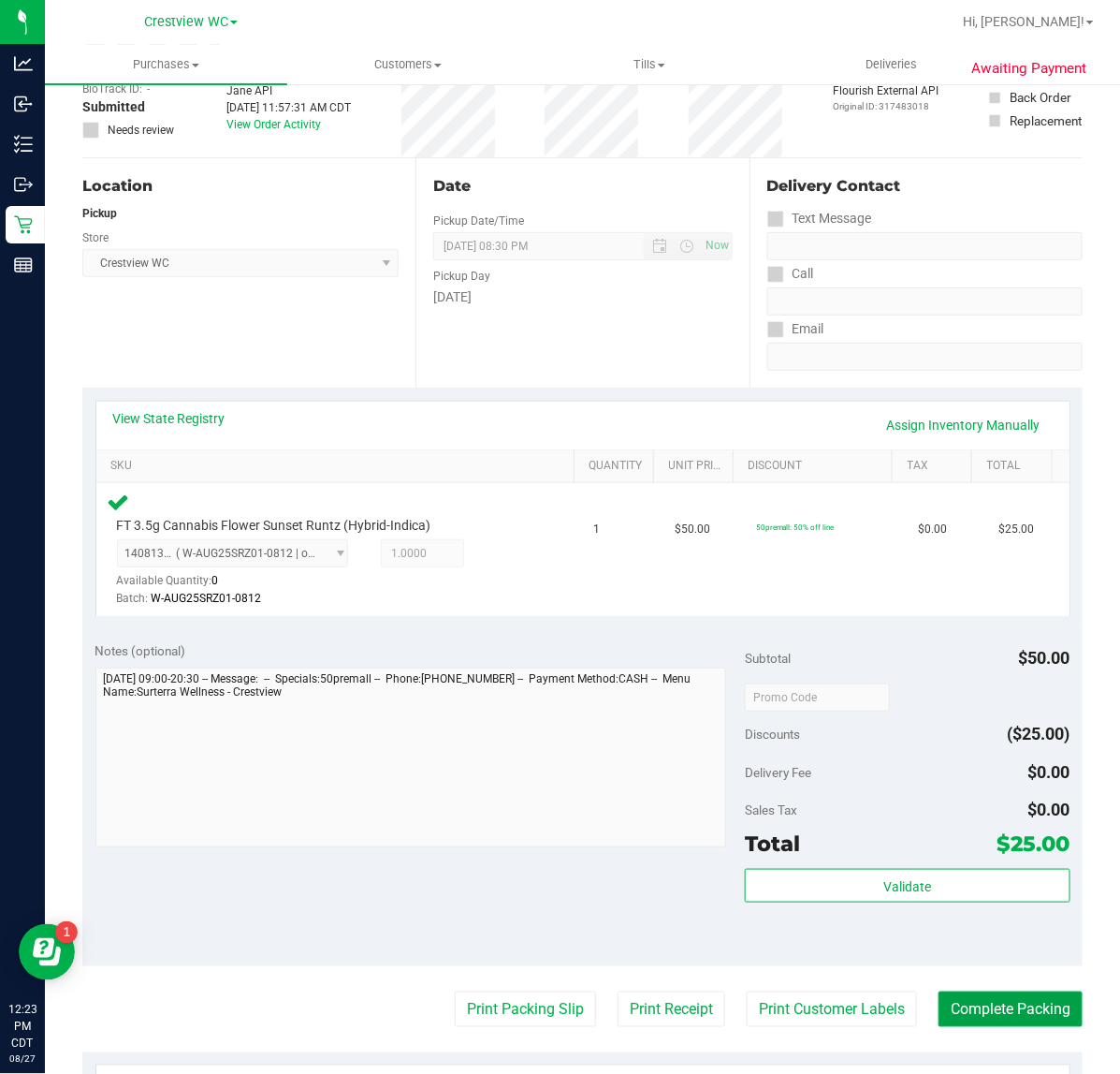
click at [1020, 1003] on button "Complete Packing" at bounding box center [1010, 1008] width 144 height 36
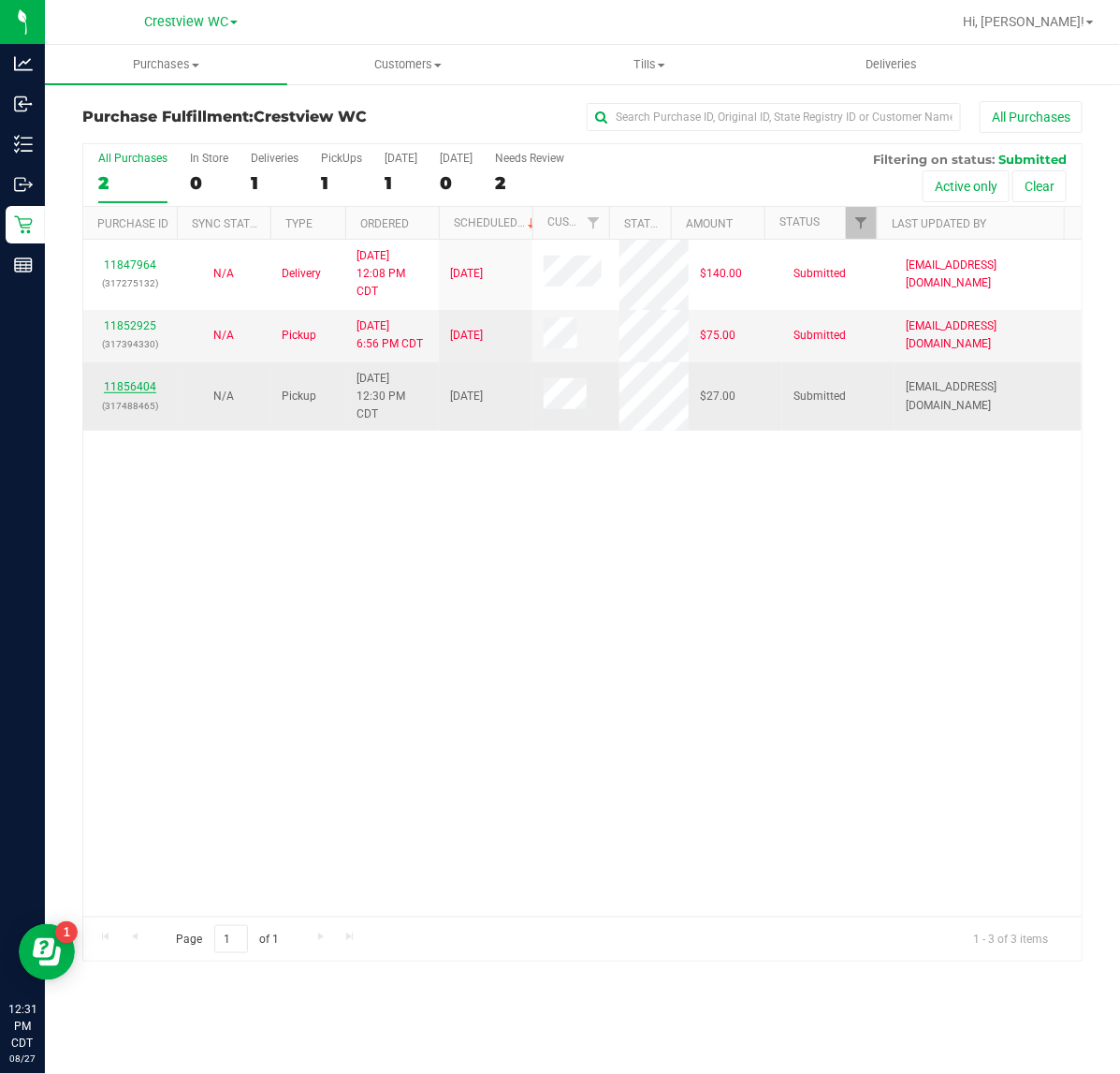
click at [150, 385] on link "11856404" at bounding box center [130, 386] width 52 height 14
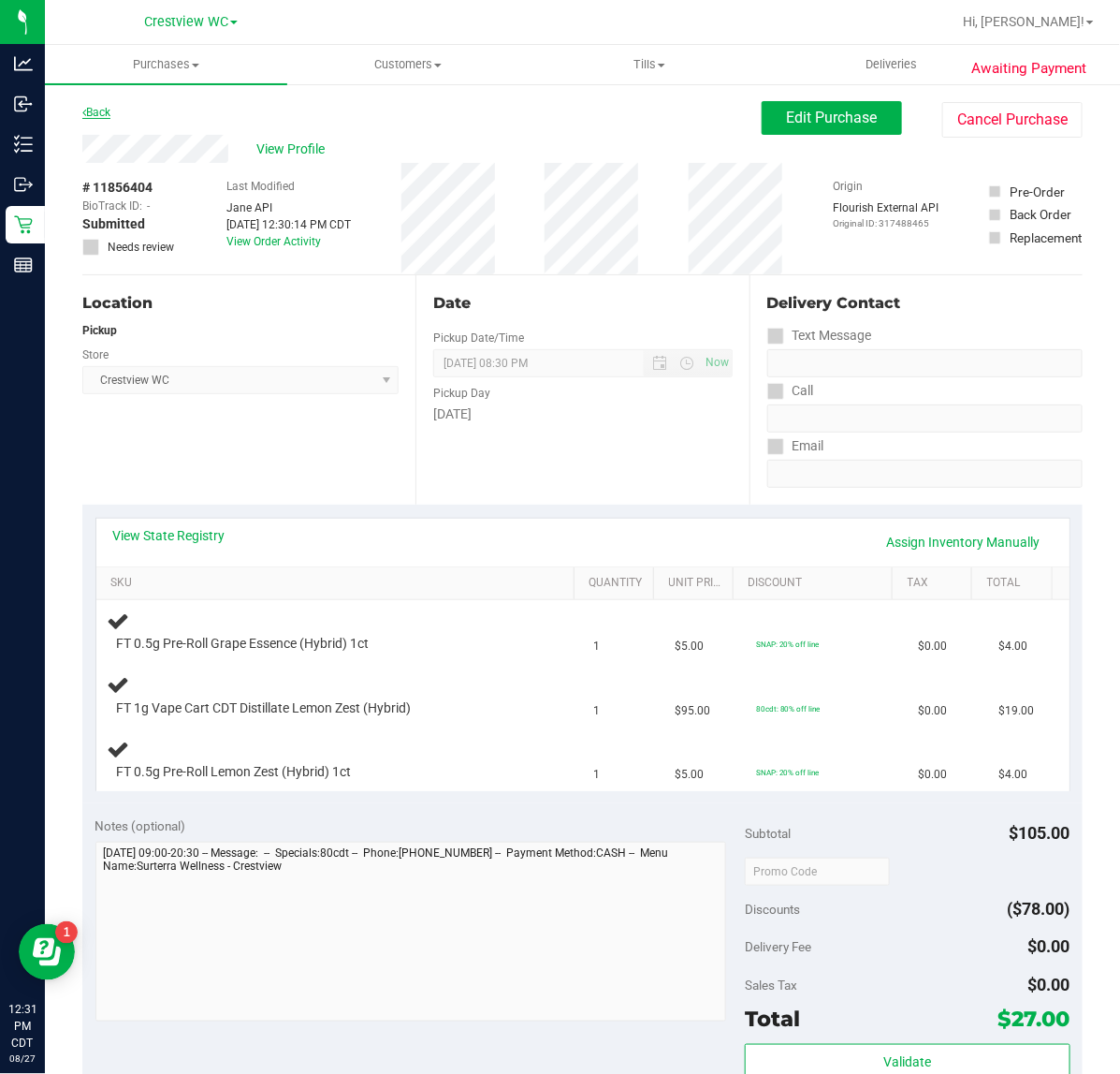
click at [100, 114] on link "Back" at bounding box center [96, 113] width 28 height 14
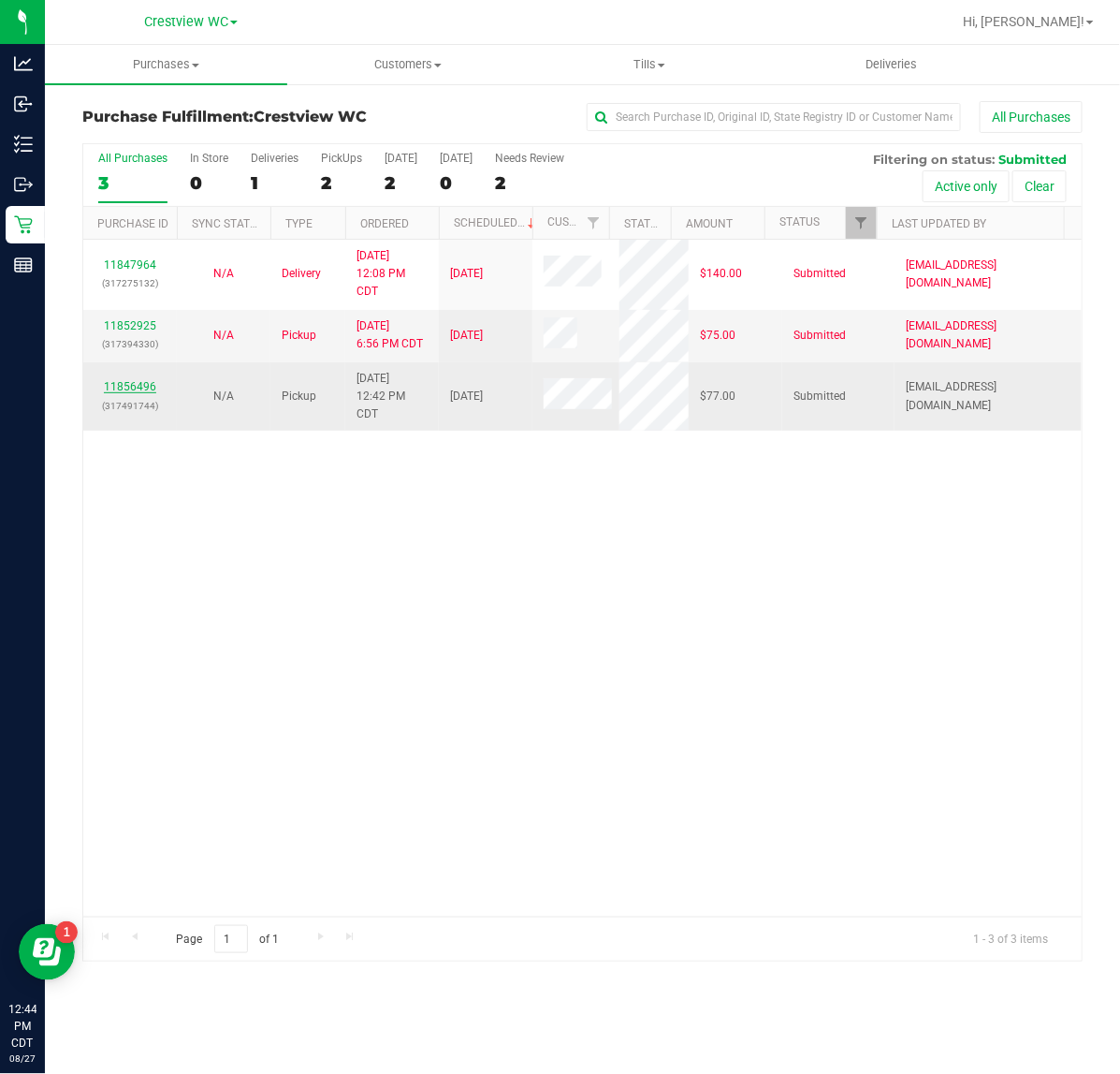
click at [137, 390] on link "11856496" at bounding box center [130, 386] width 52 height 14
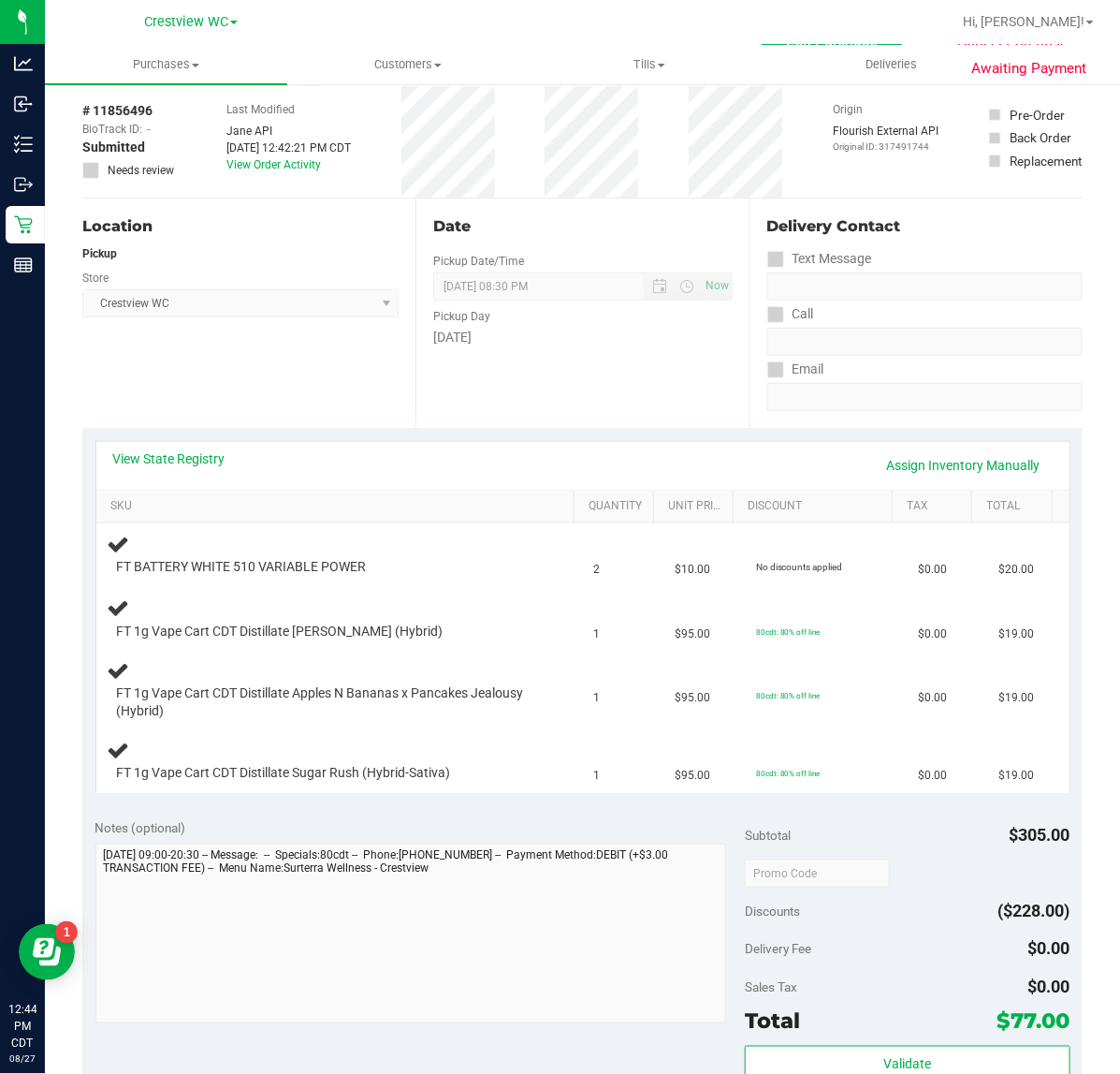
scroll to position [117, 0]
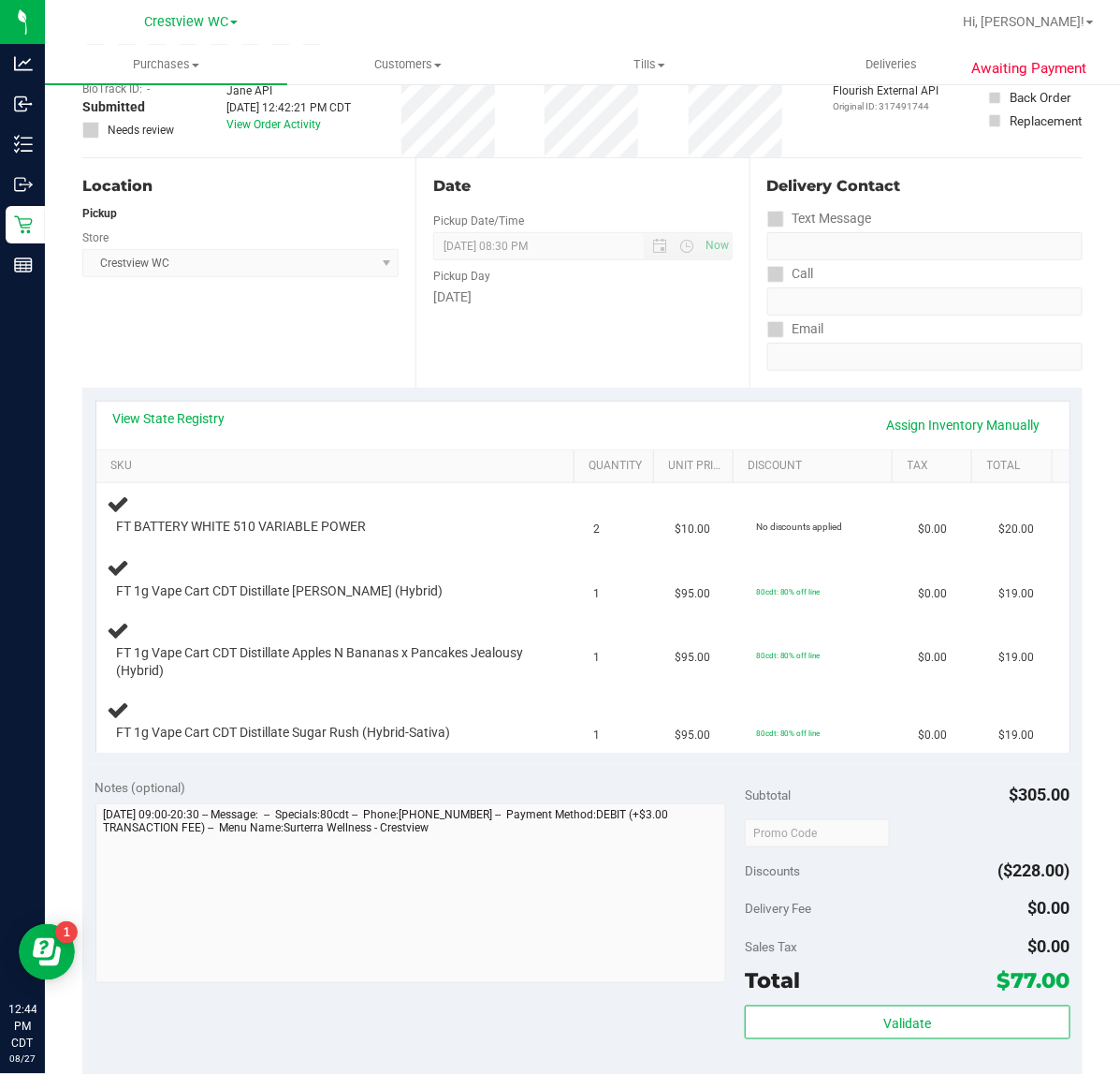
click at [168, 429] on div "View State Registry Assign Inventory Manually" at bounding box center [582, 425] width 939 height 32
click at [169, 419] on link "View State Registry" at bounding box center [169, 418] width 112 height 18
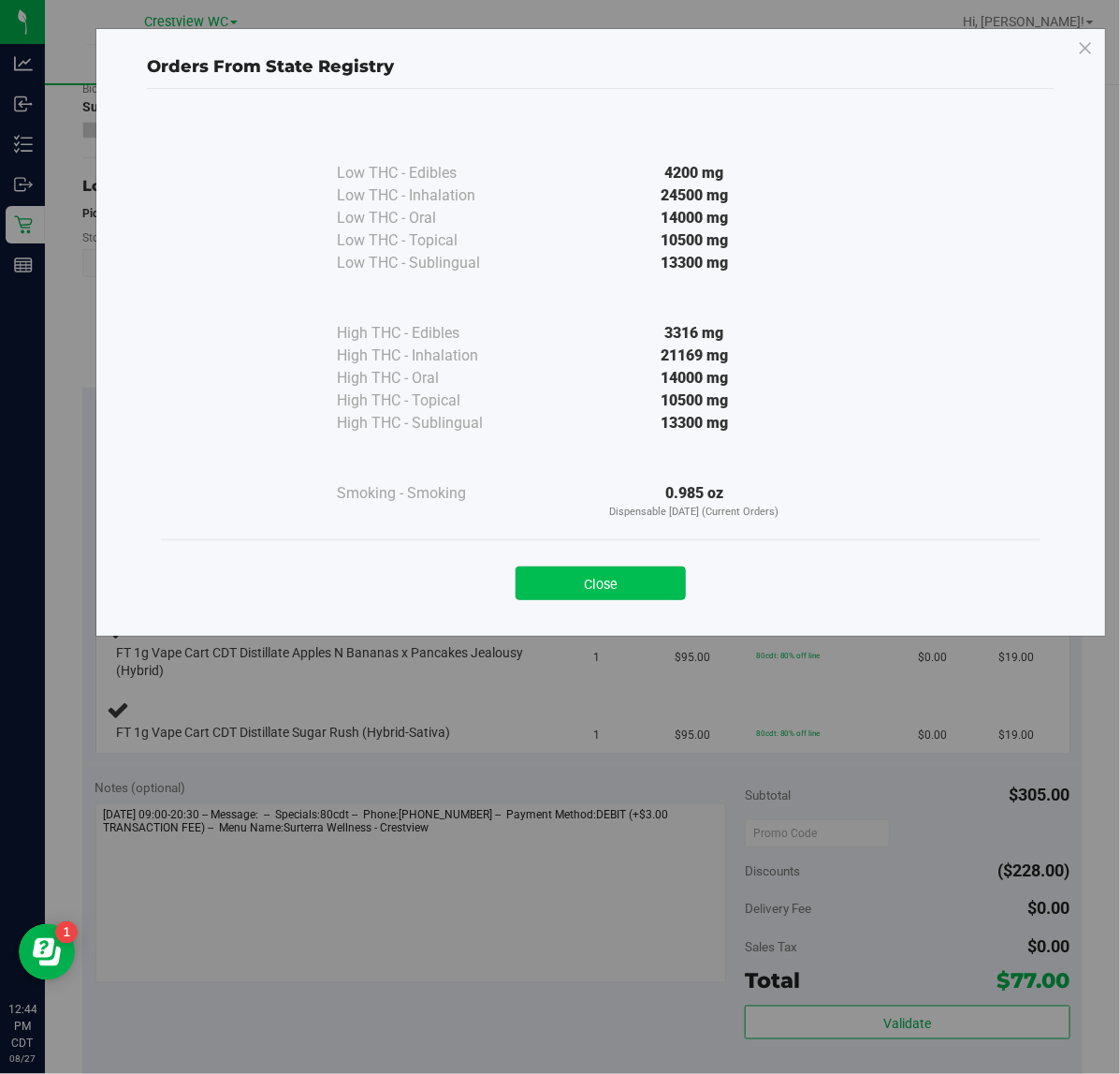
click at [595, 580] on button "Close" at bounding box center [601, 582] width 170 height 34
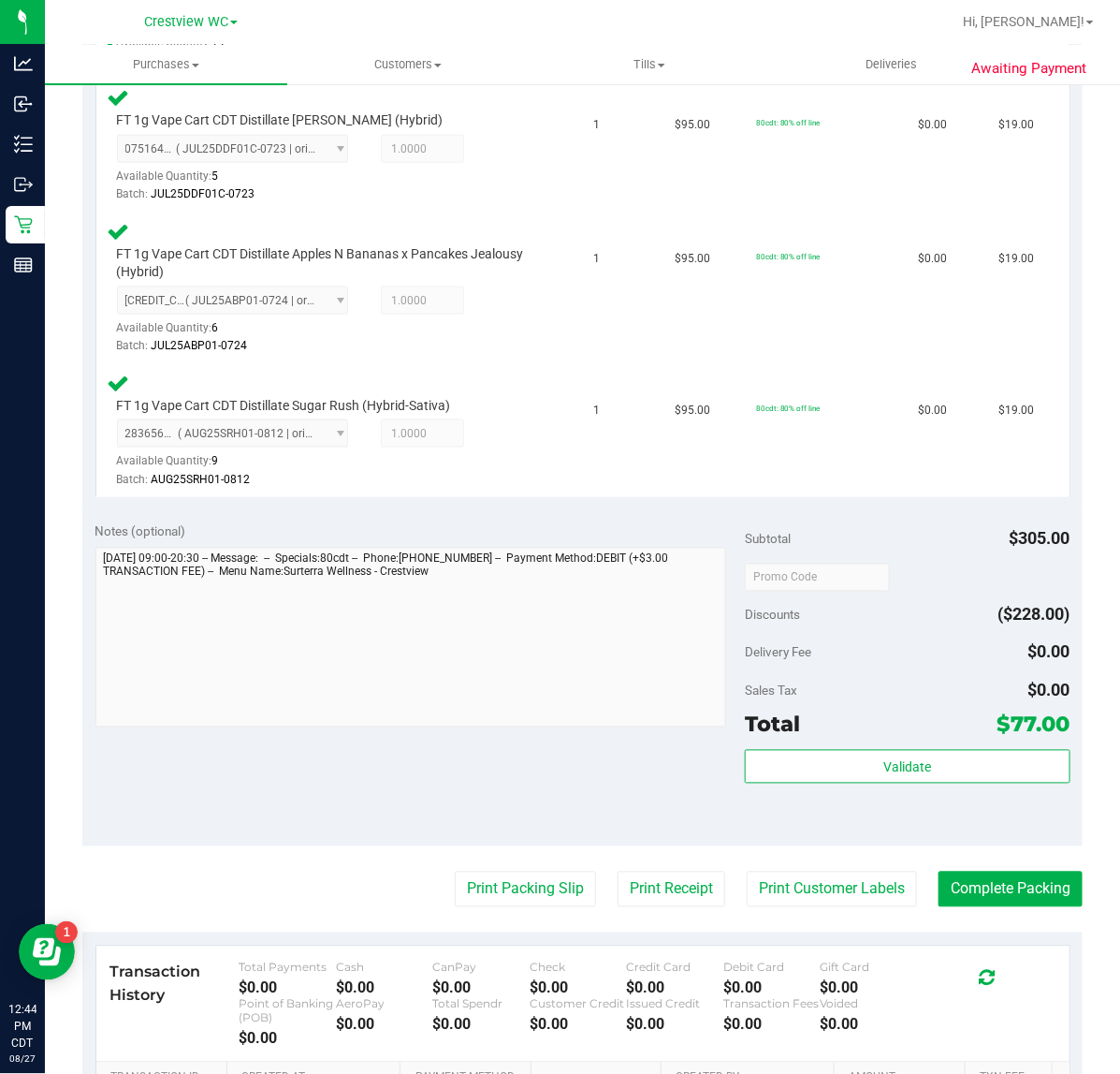
scroll to position [682, 0]
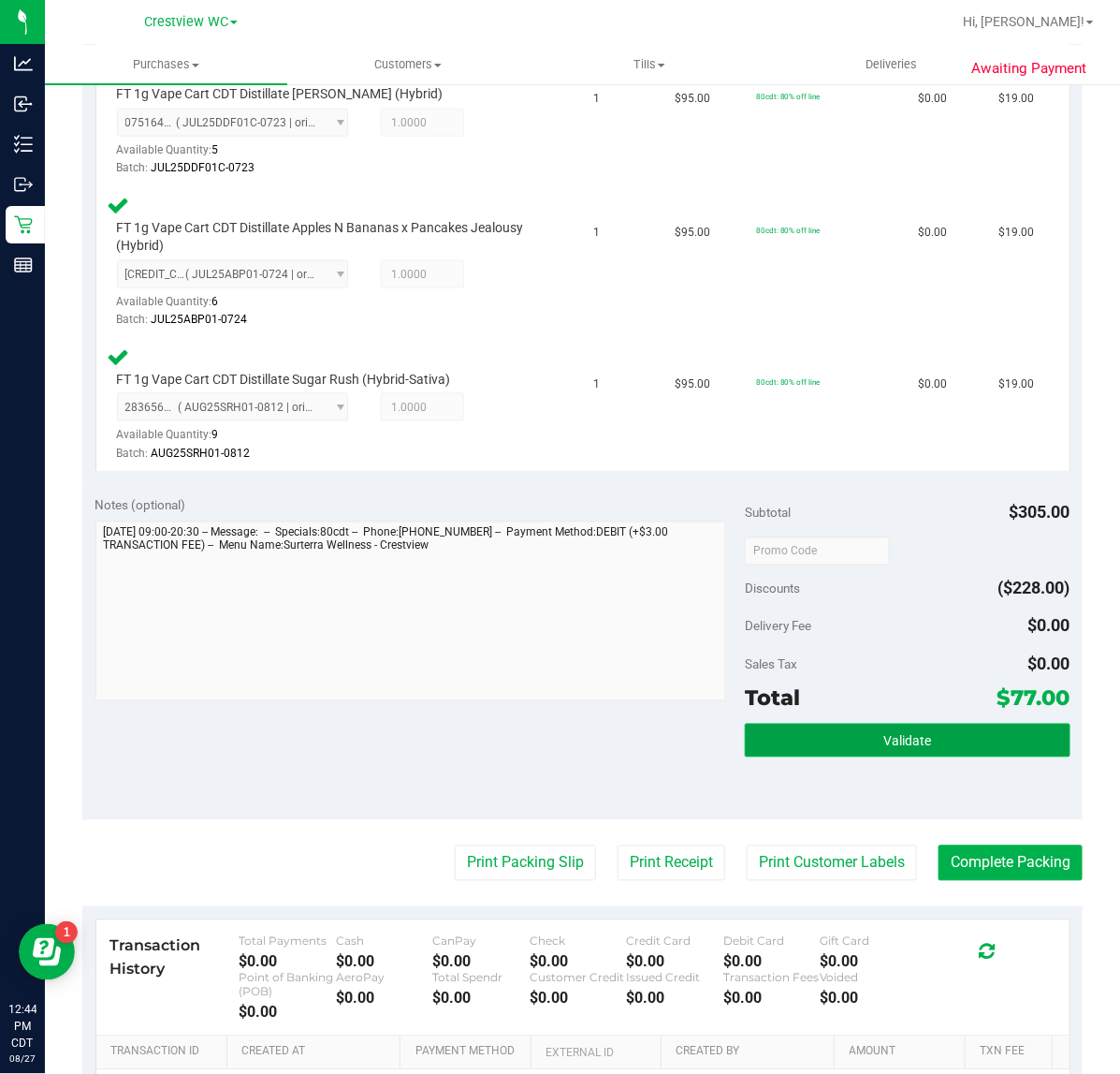
click at [852, 740] on button "Validate" at bounding box center [907, 740] width 324 height 34
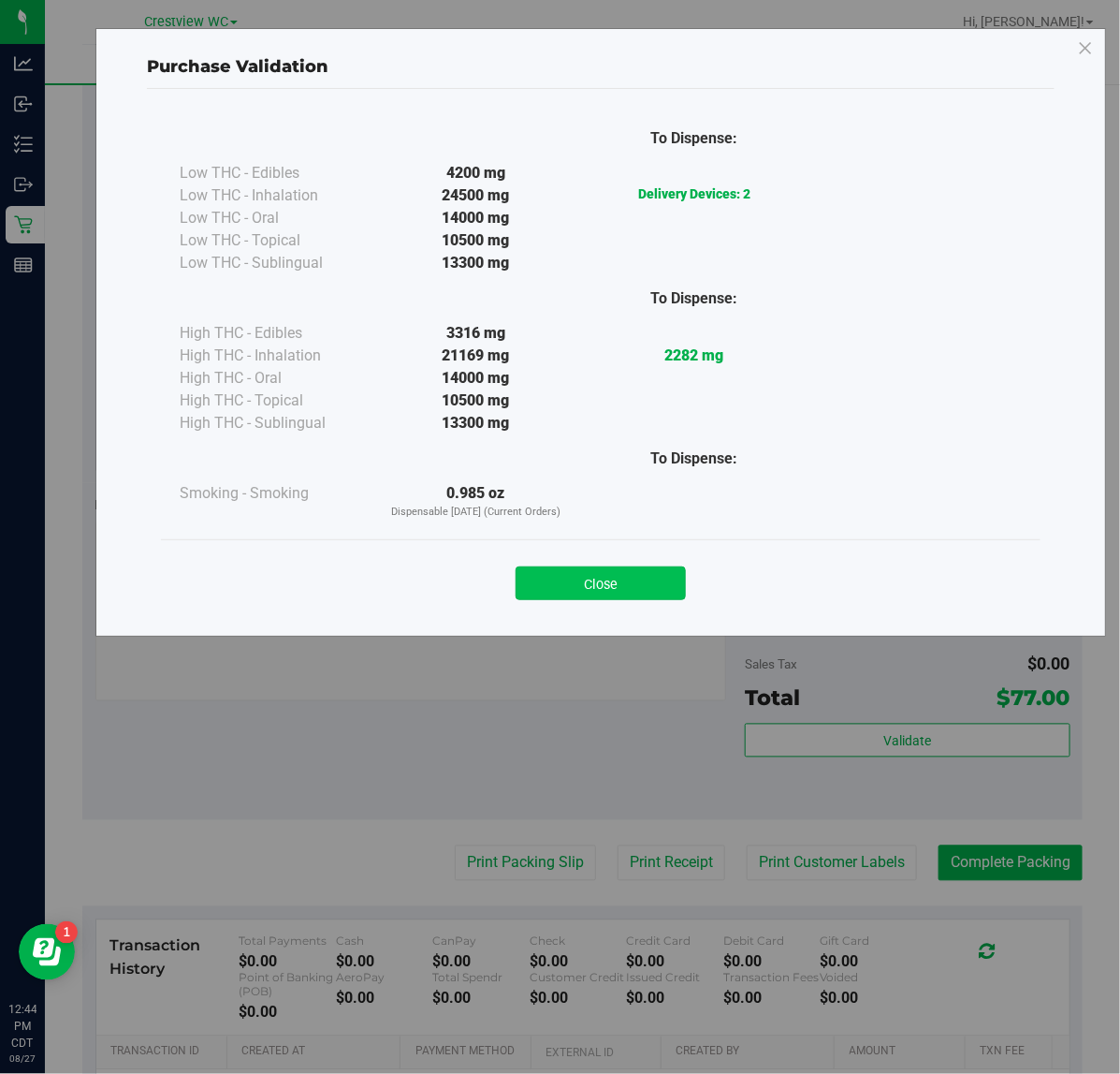
click at [591, 591] on button "Close" at bounding box center [601, 582] width 170 height 34
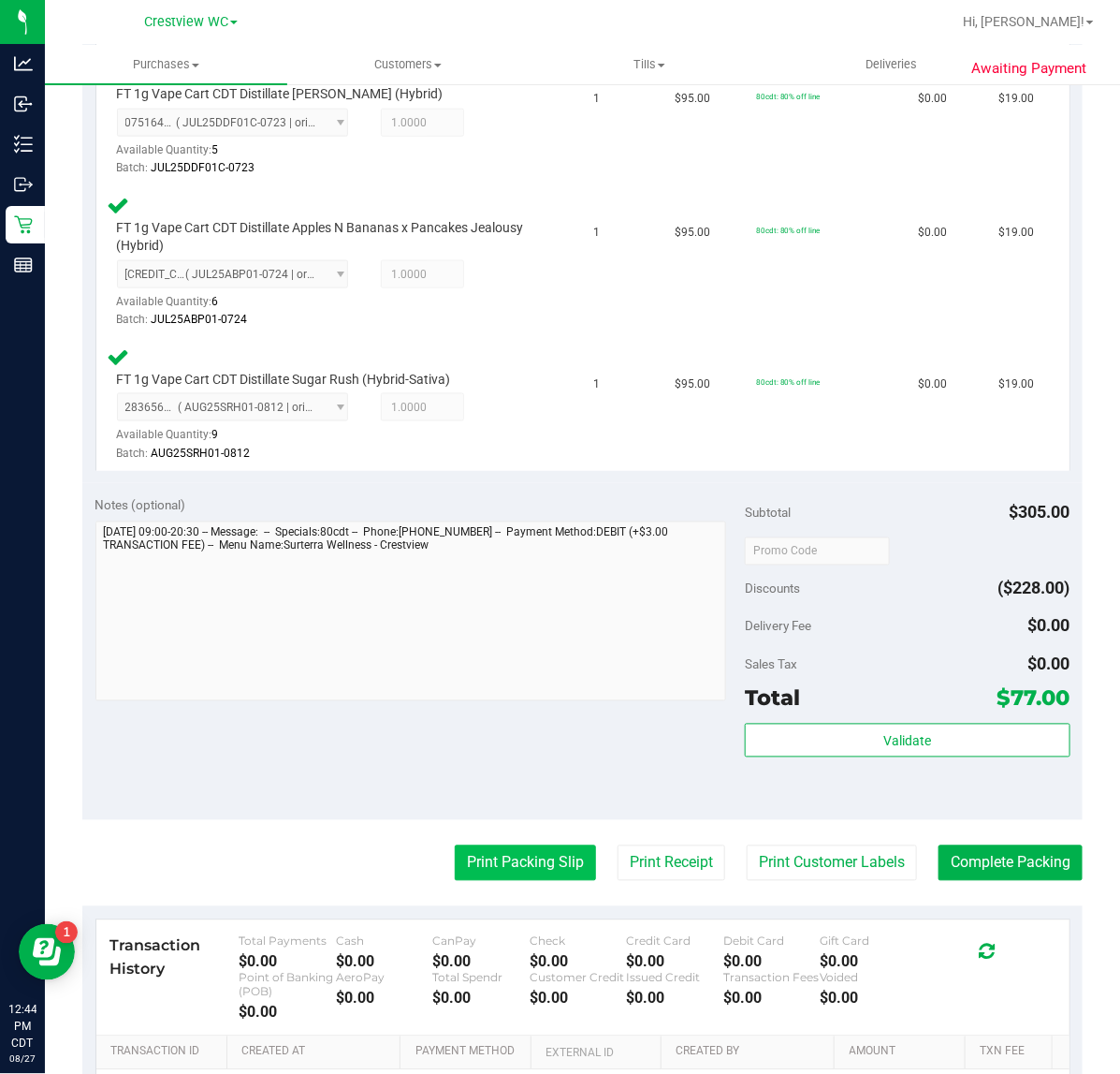
click at [479, 872] on button "Print Packing Slip" at bounding box center [525, 862] width 141 height 36
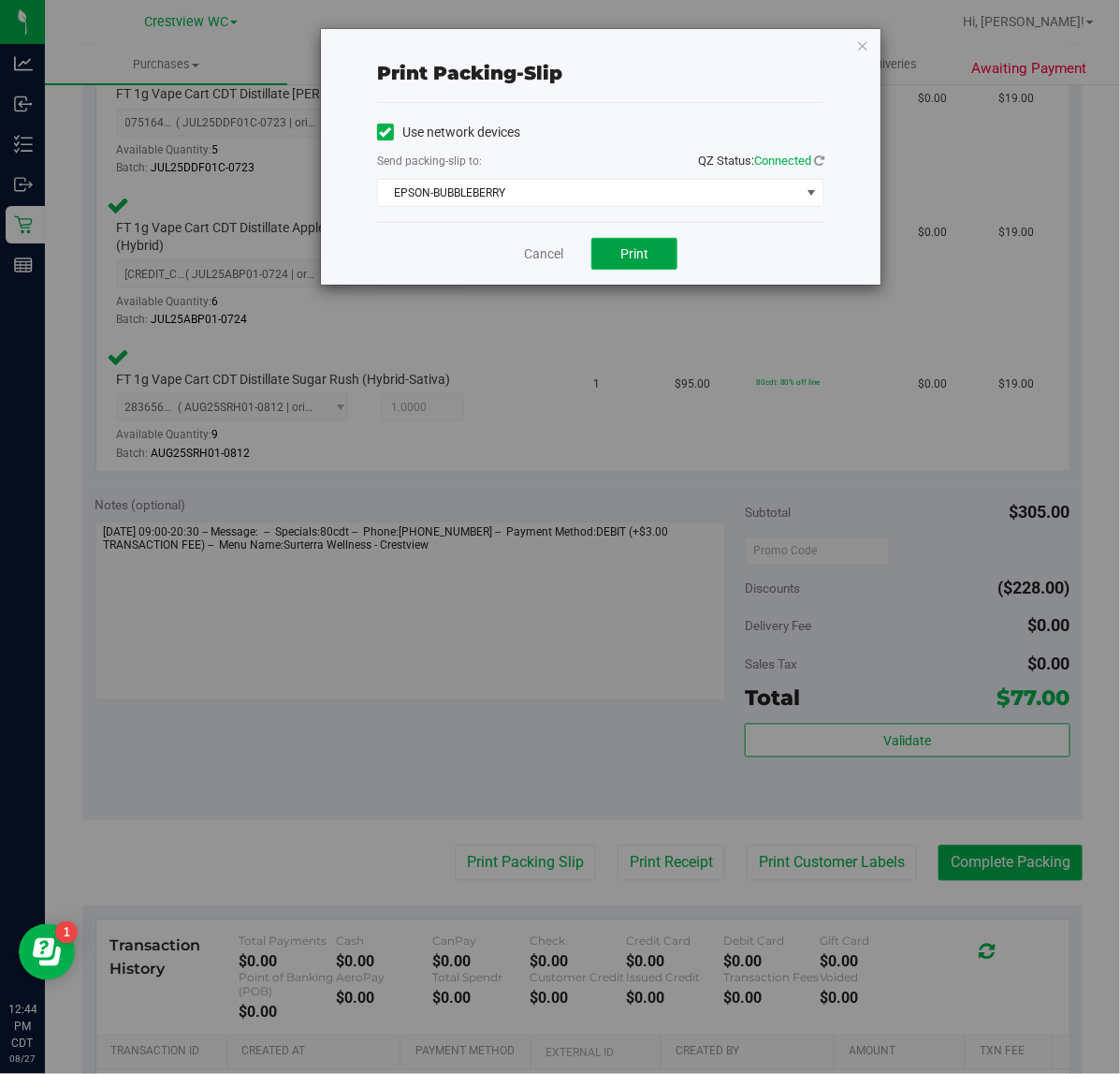
click at [653, 251] on button "Print" at bounding box center [633, 253] width 86 height 32
click at [867, 39] on icon "button" at bounding box center [863, 44] width 14 height 22
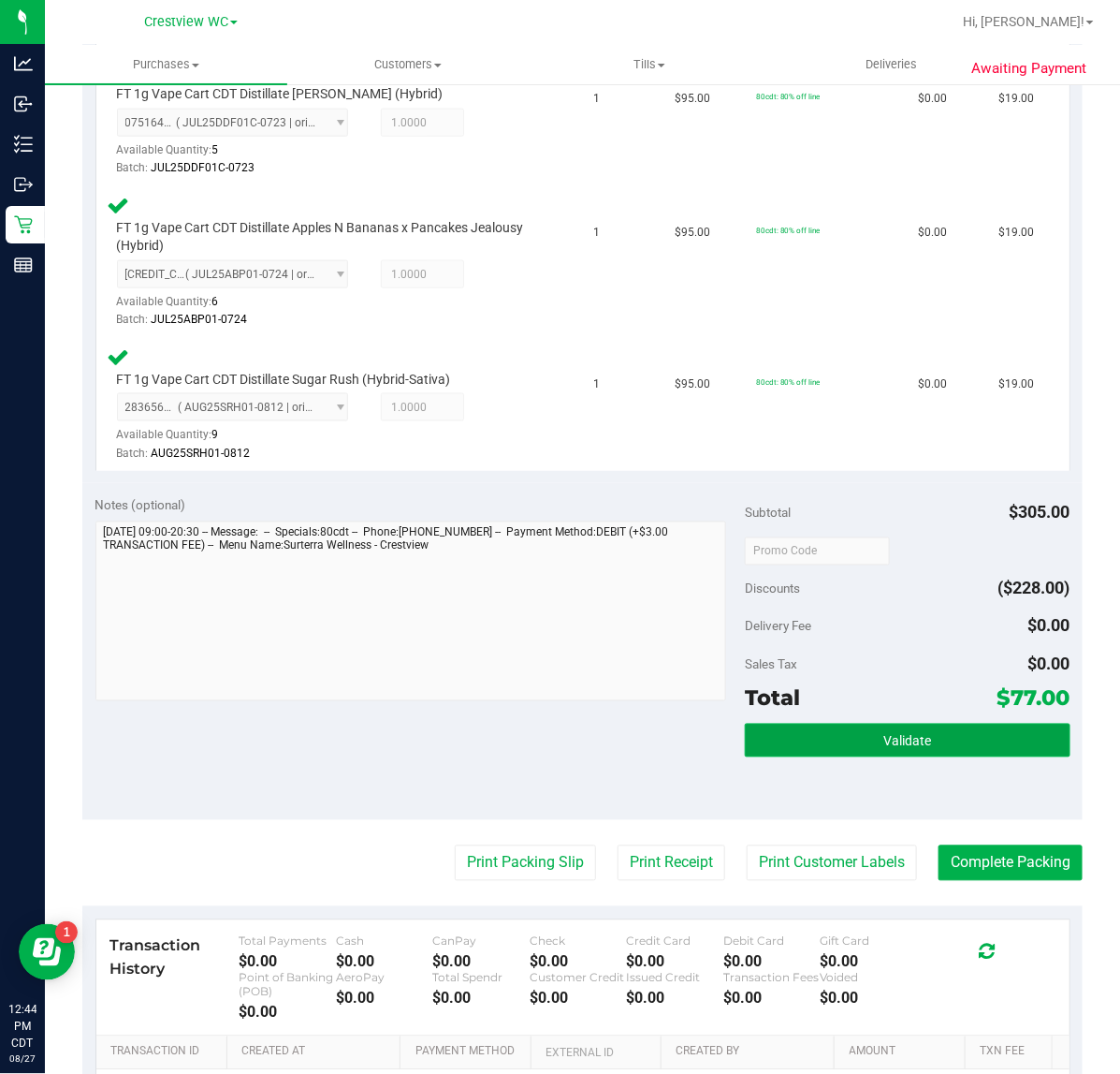
click at [914, 723] on button "Validate" at bounding box center [907, 740] width 324 height 34
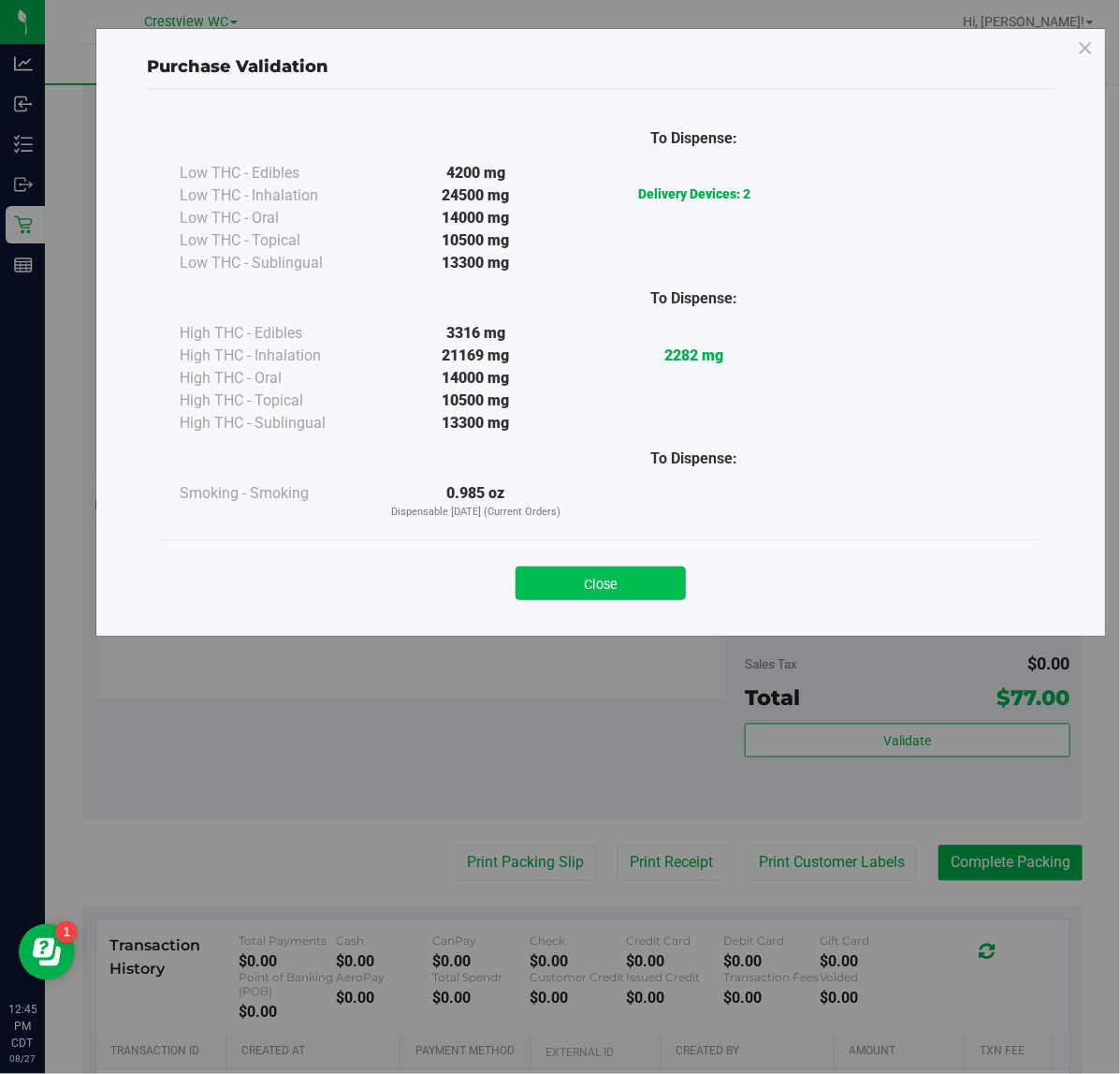
click at [669, 592] on button "Close" at bounding box center [601, 582] width 170 height 34
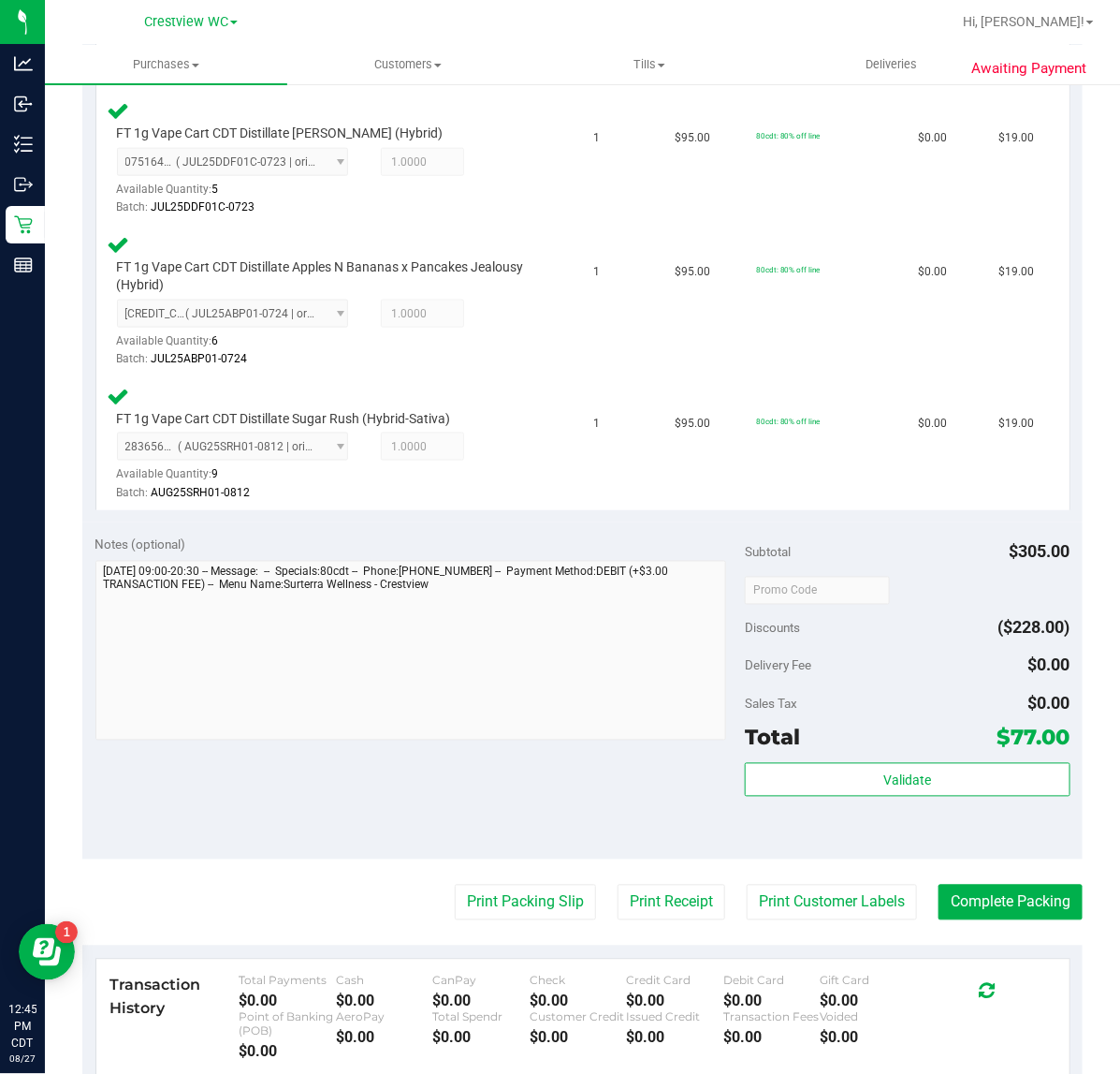
scroll to position [652, 0]
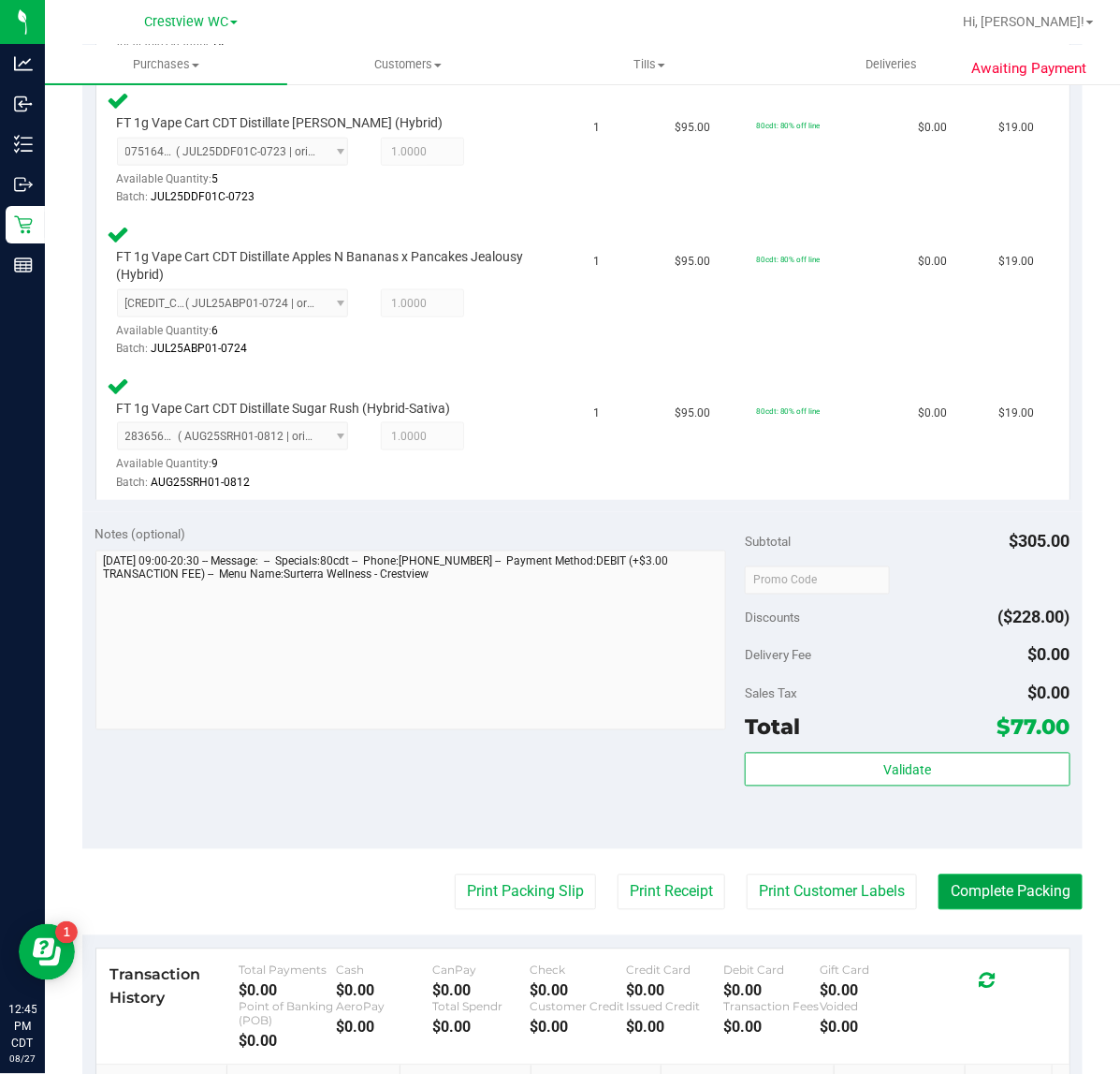
click at [994, 883] on button "Complete Packing" at bounding box center [1010, 891] width 144 height 36
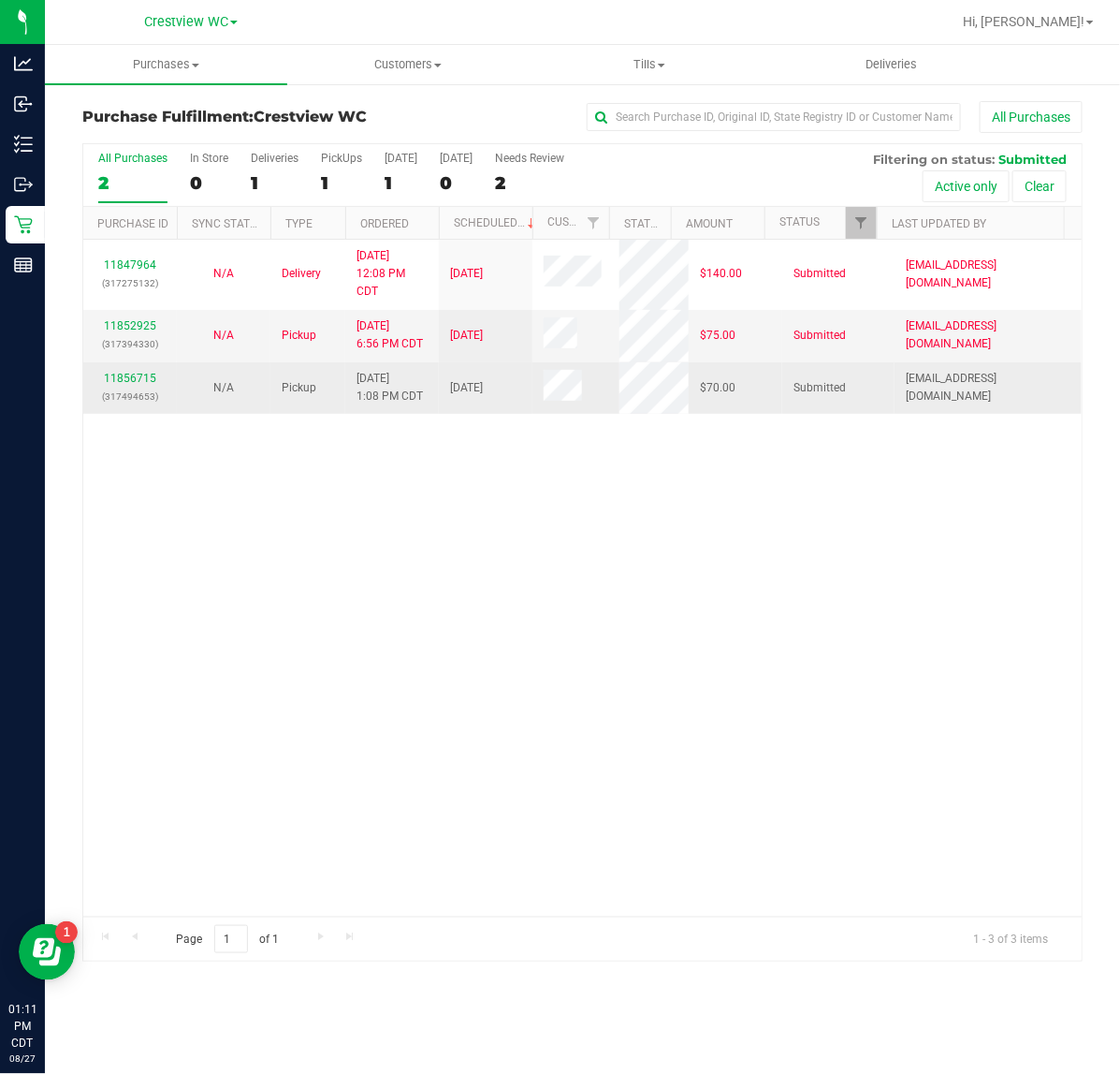
click at [126, 401] on p "(317494653)" at bounding box center [130, 396] width 71 height 17
click at [136, 380] on link "11856715" at bounding box center [130, 379] width 52 height 14
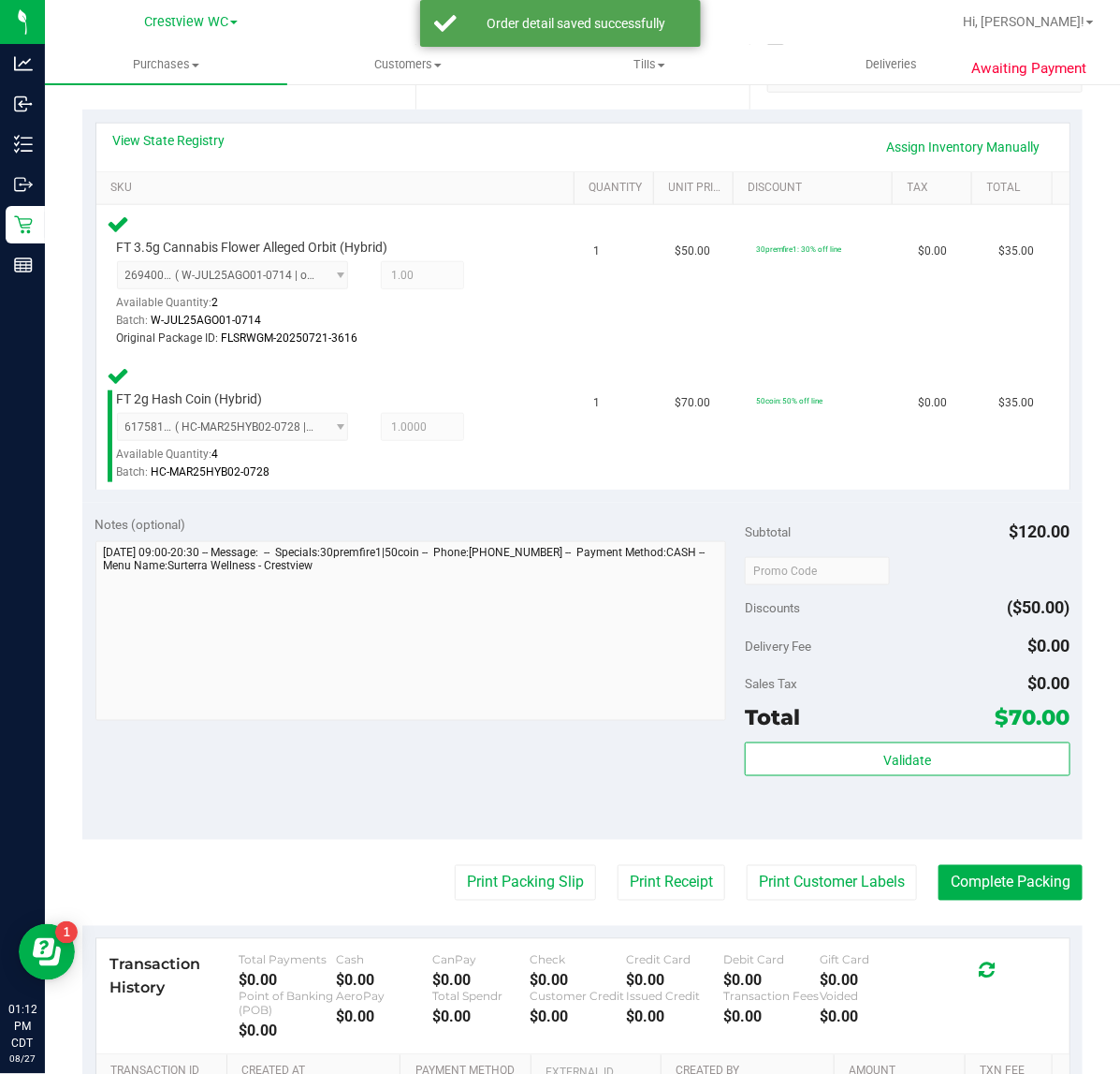
scroll to position [449, 0]
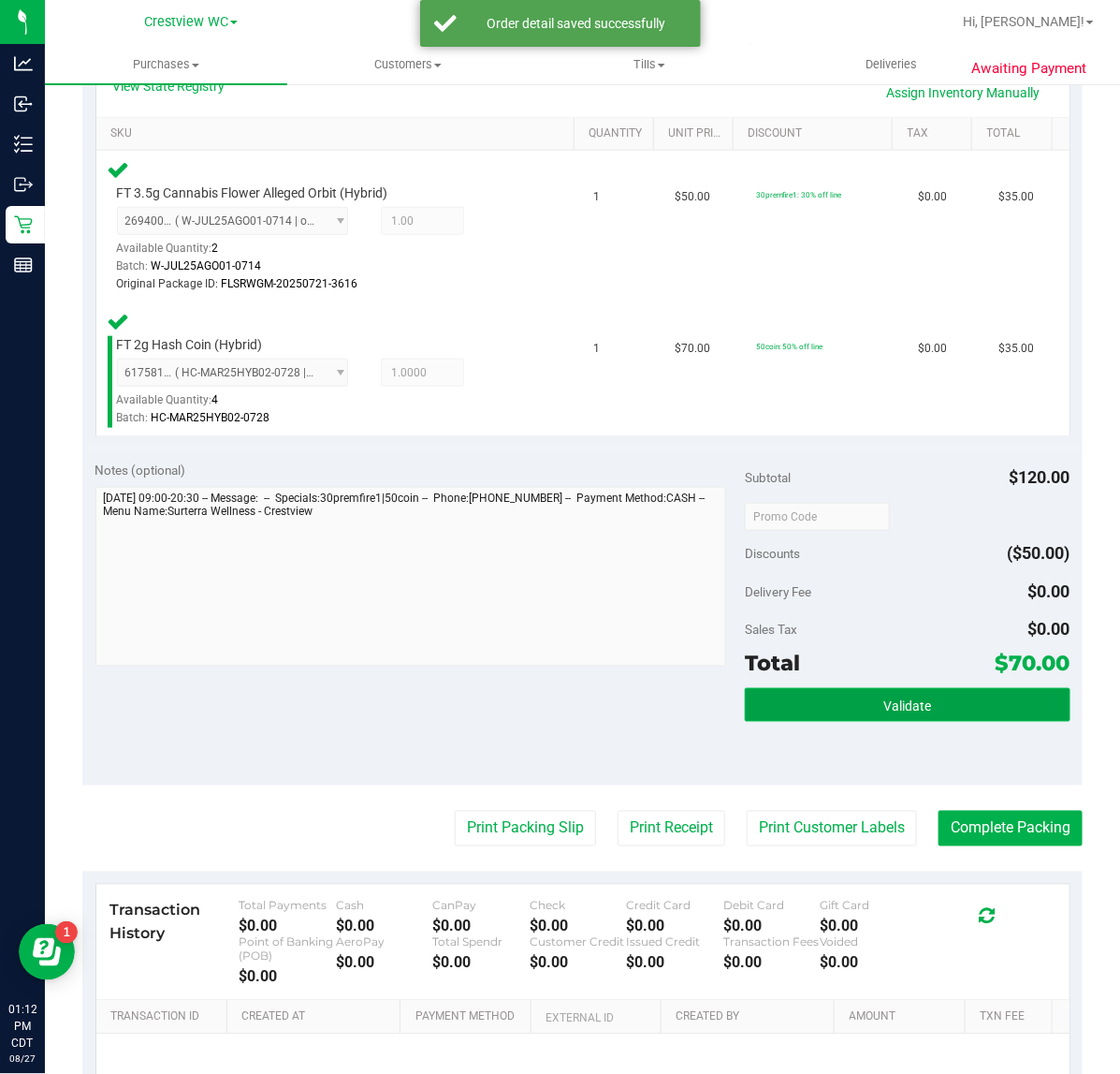
click at [867, 714] on button "Validate" at bounding box center [907, 704] width 324 height 34
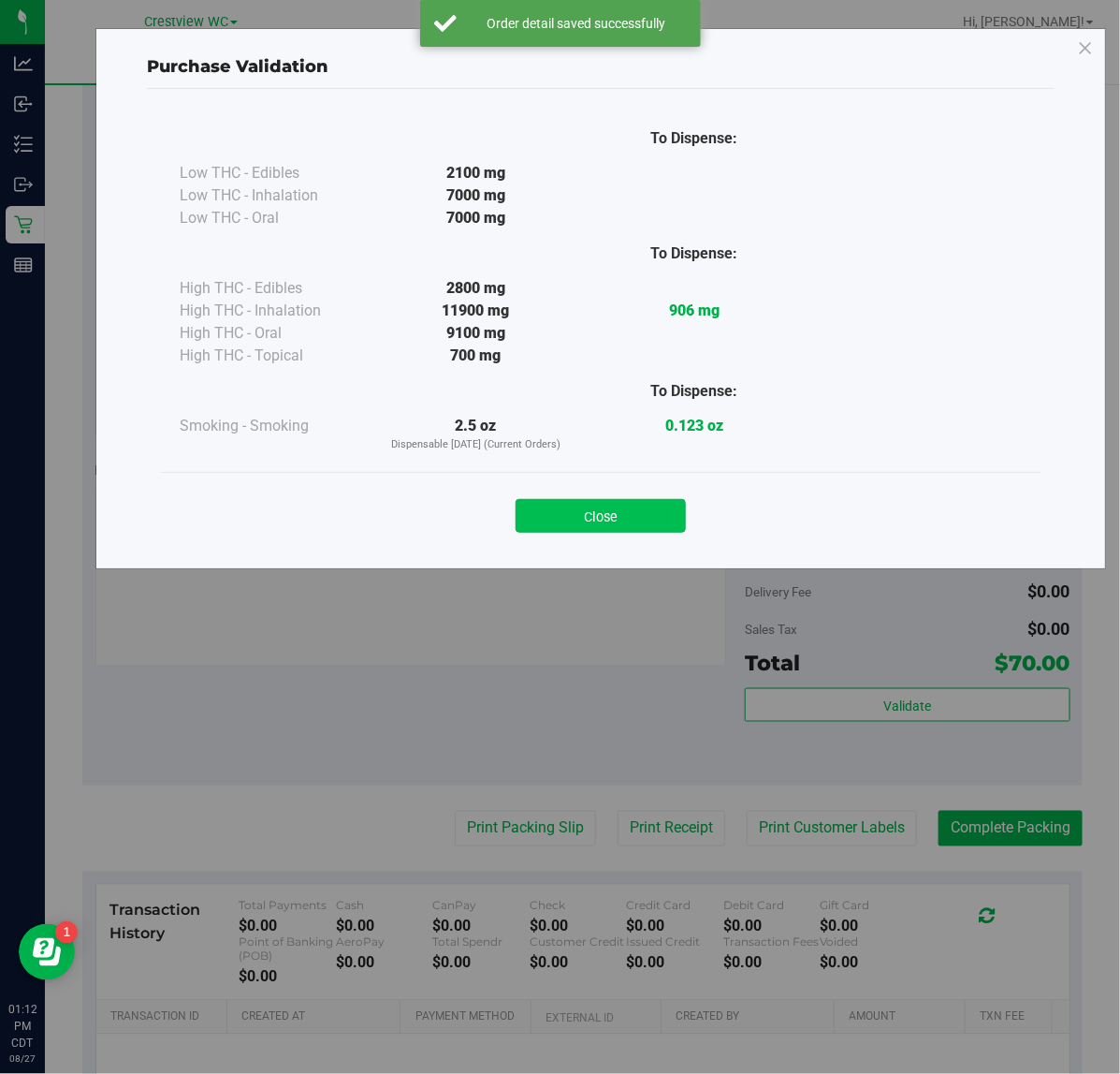
click at [594, 502] on button "Close" at bounding box center [601, 516] width 170 height 34
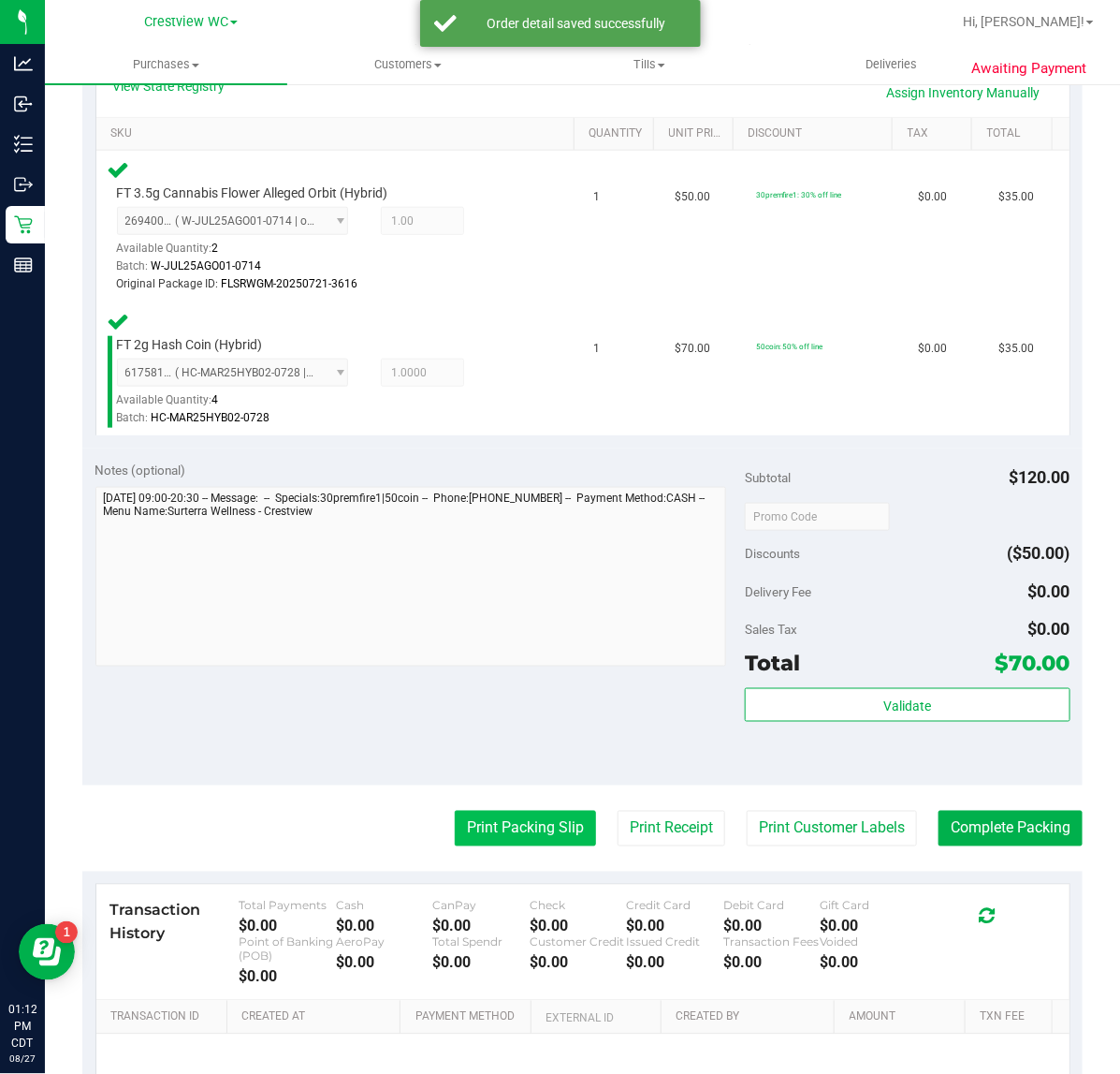
click at [499, 835] on button "Print Packing Slip" at bounding box center [525, 828] width 141 height 36
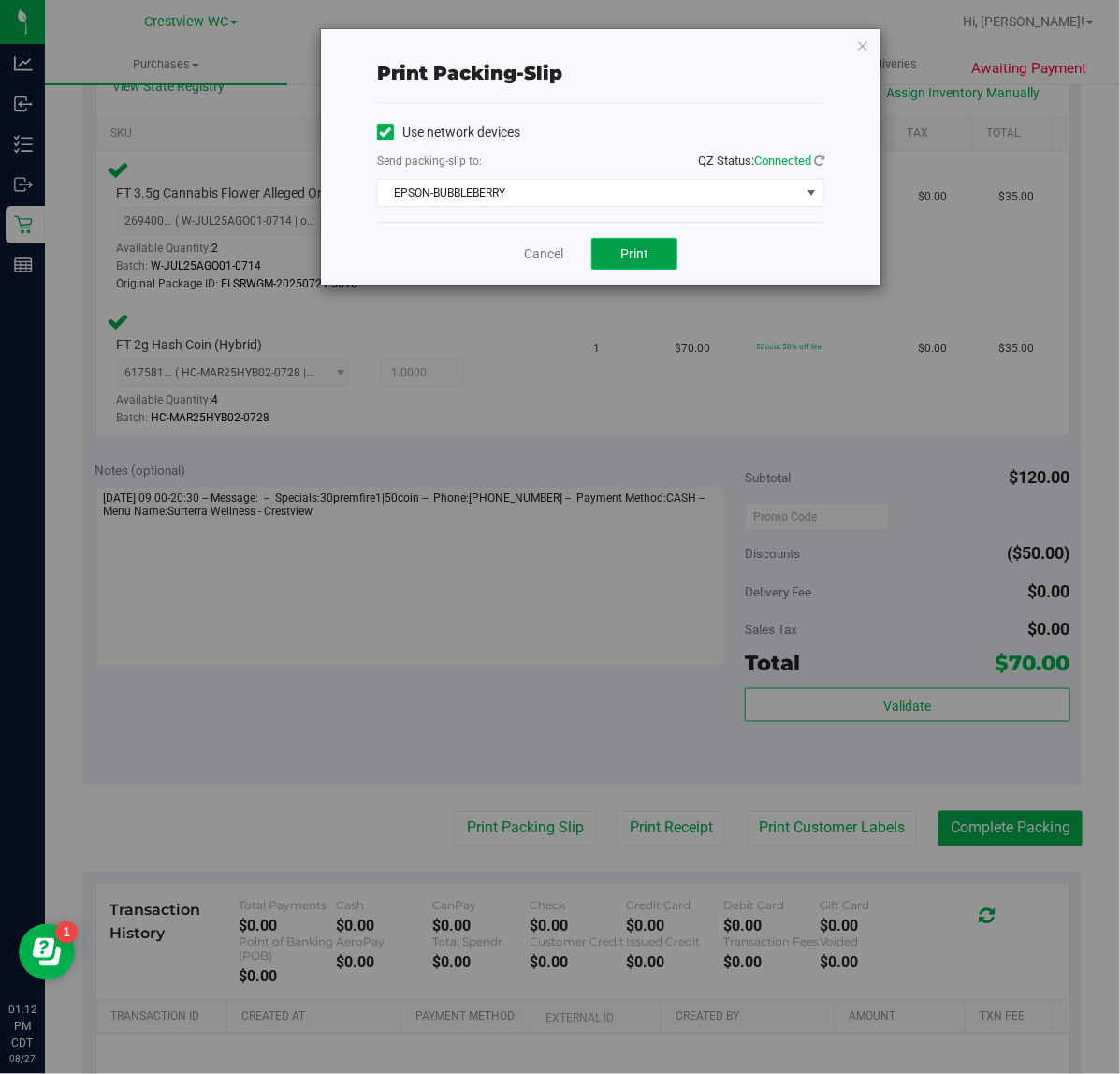
click at [648, 244] on button "Print" at bounding box center [633, 253] width 86 height 32
click at [863, 53] on icon "button" at bounding box center [863, 44] width 14 height 22
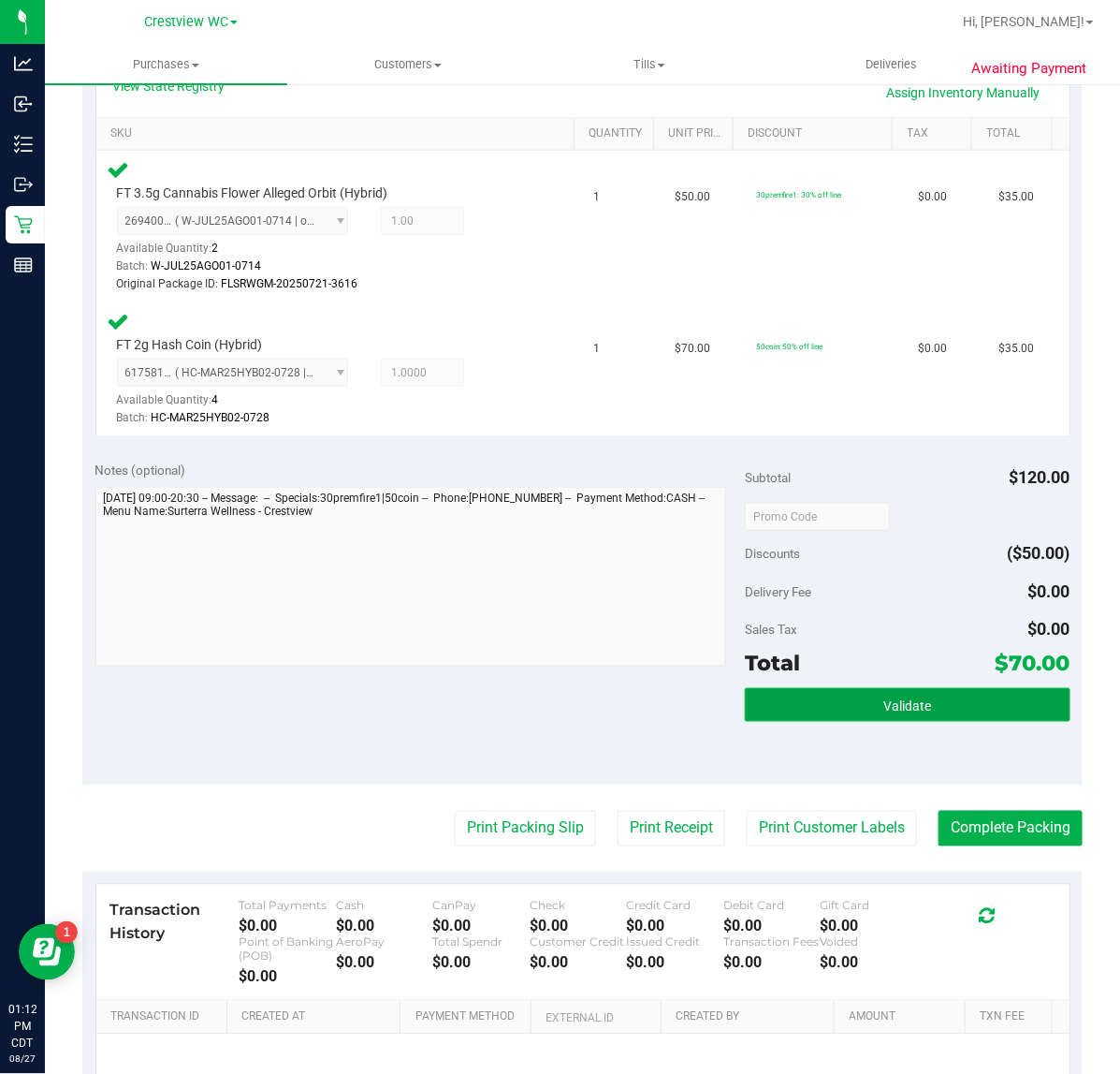
click at [844, 710] on button "Validate" at bounding box center [907, 704] width 324 height 34
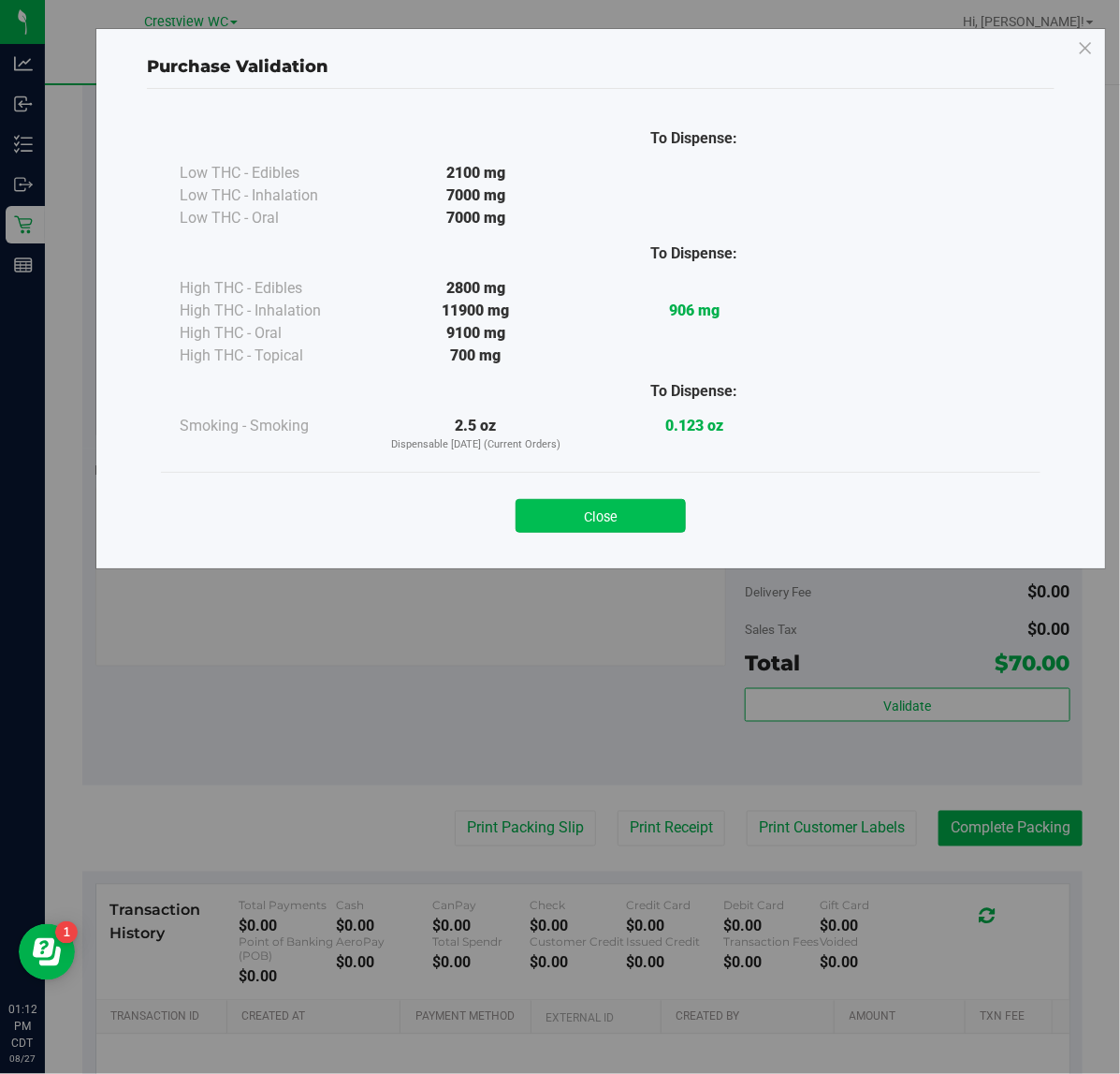
click at [564, 525] on button "Close" at bounding box center [601, 516] width 170 height 34
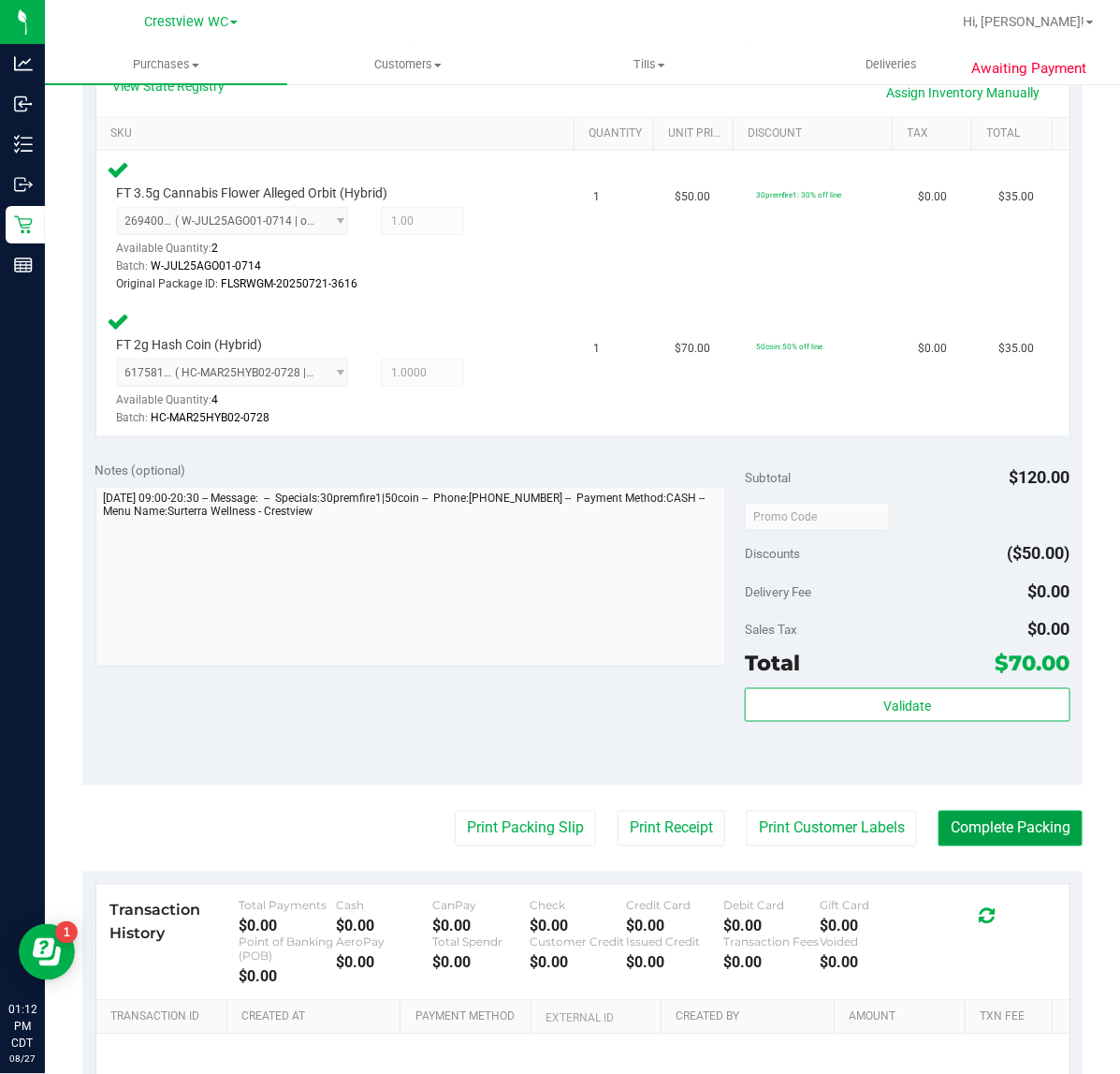
click at [980, 827] on button "Complete Packing" at bounding box center [1010, 828] width 144 height 36
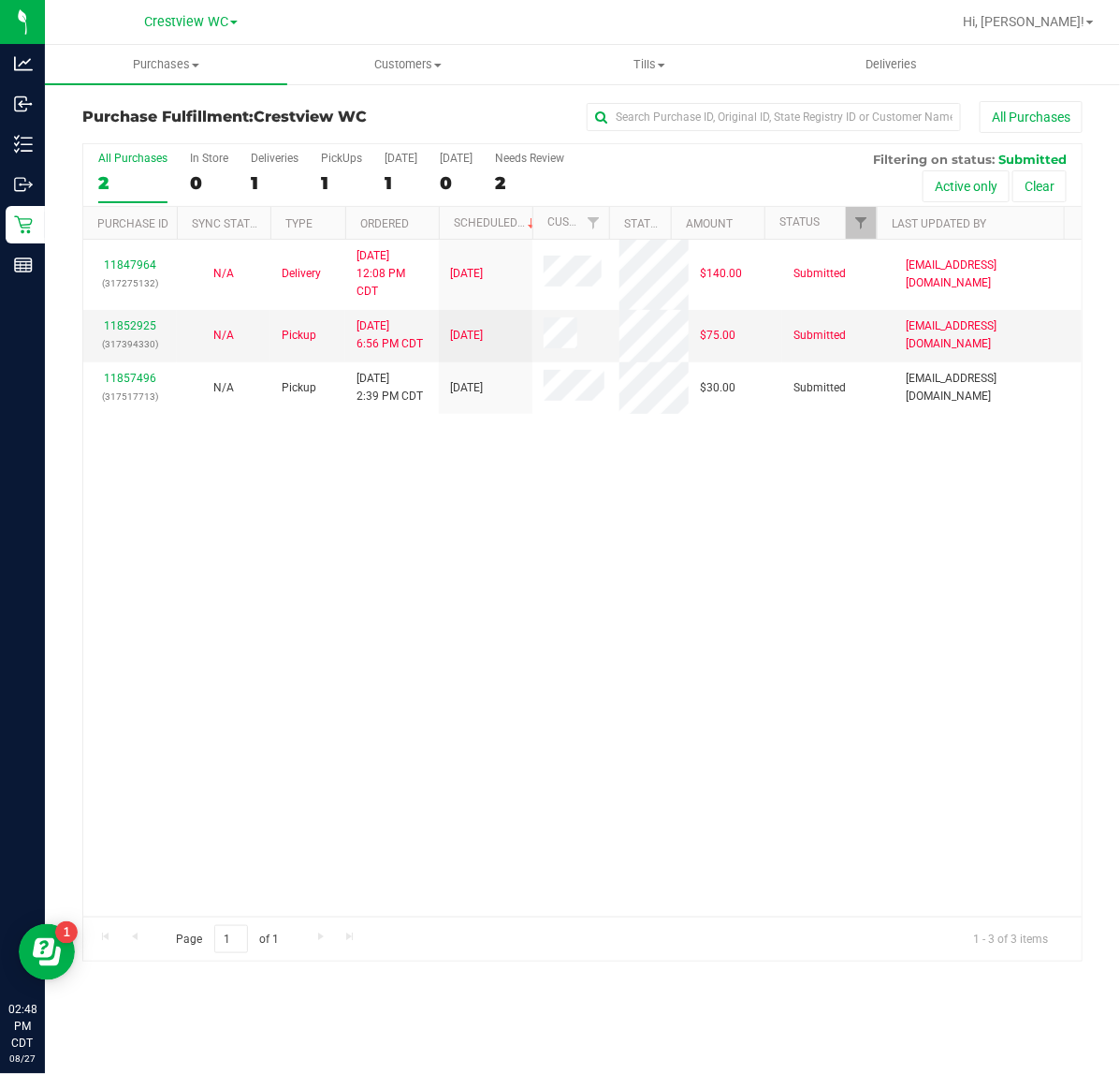
click at [437, 751] on div "11847964 (317275132) N/A Delivery 8/26/2025 12:08 PM CDT 8/29/2025 $140.00 Subm…" at bounding box center [582, 578] width 998 height 677
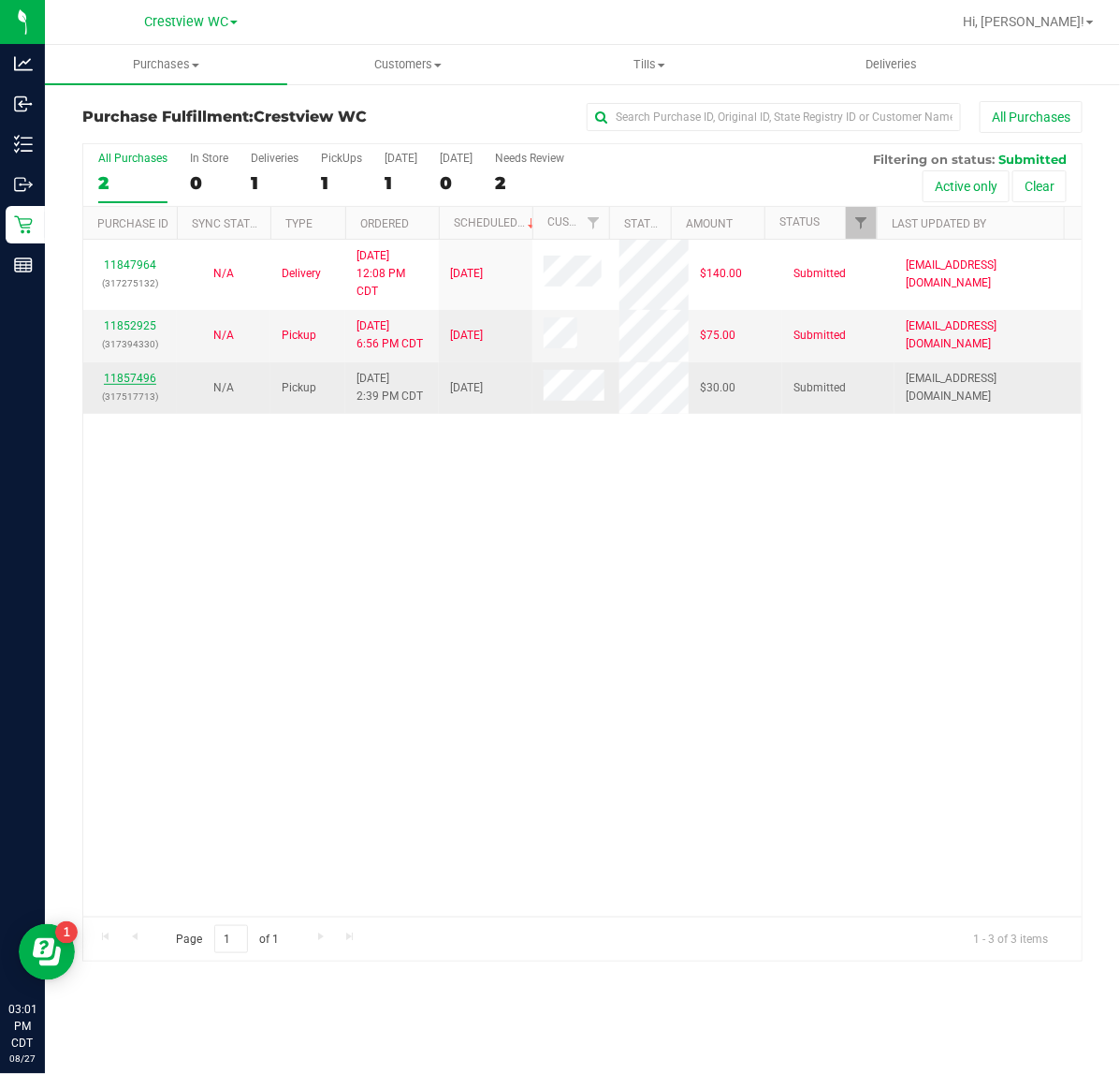
click at [142, 375] on link "11857496" at bounding box center [130, 379] width 52 height 14
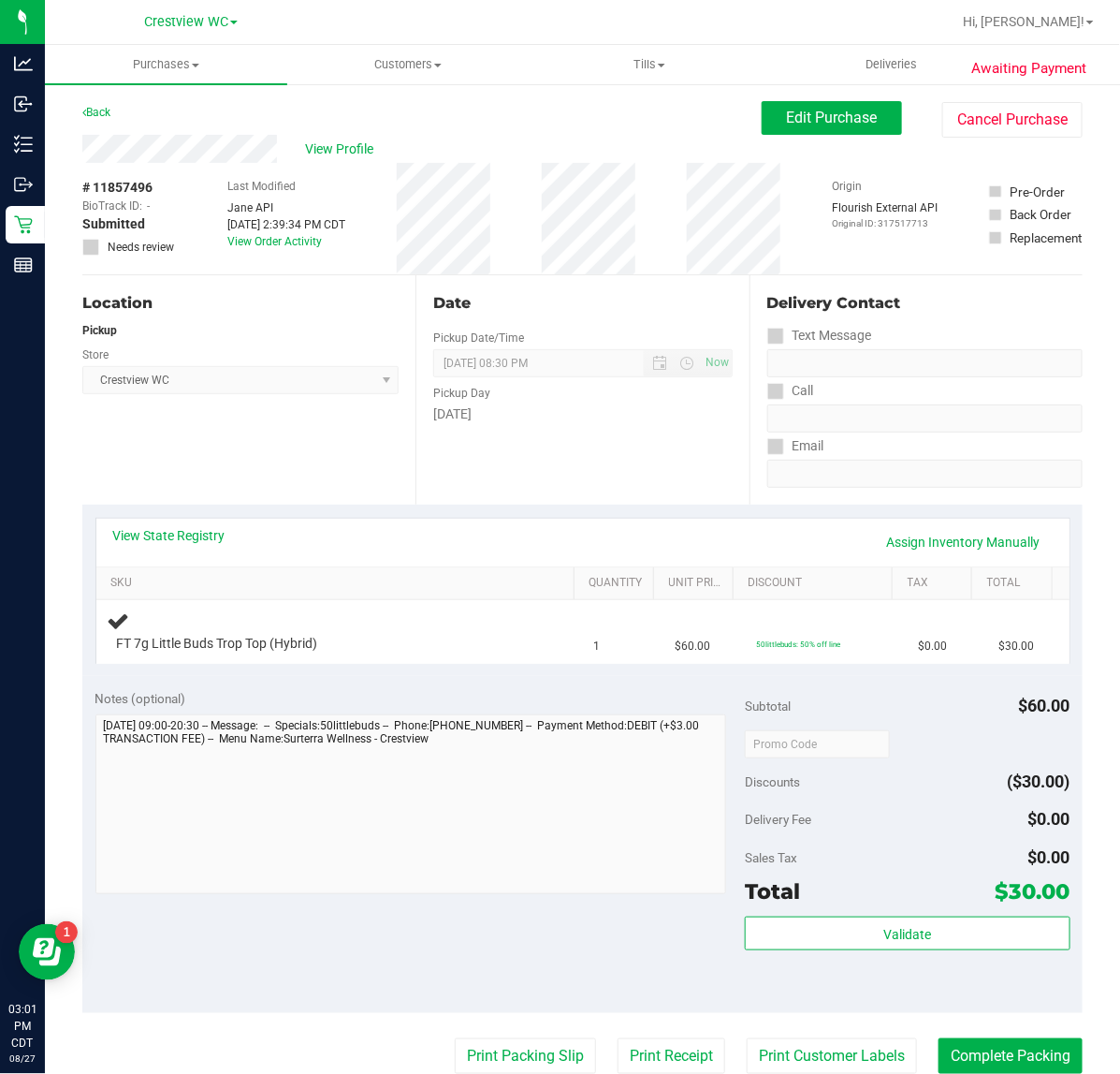
click at [184, 512] on div "View State Registry Assign Inventory Manually SKU Quantity Unit Price Discount …" at bounding box center [582, 589] width 1000 height 171
click at [181, 548] on div "View State Registry Assign Inventory Manually" at bounding box center [582, 542] width 939 height 32
click at [175, 539] on link "View State Registry" at bounding box center [169, 535] width 112 height 18
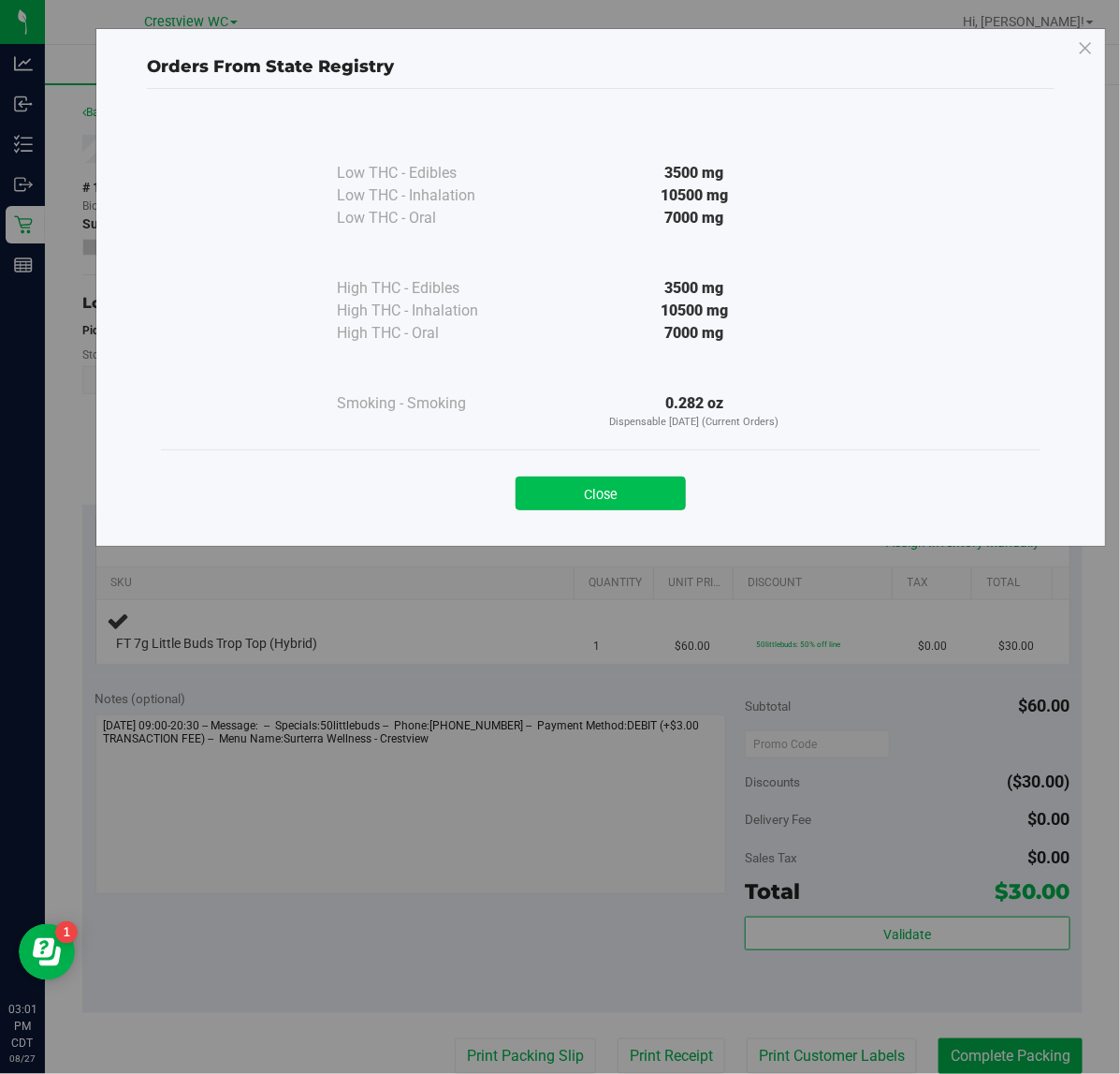
click at [638, 489] on button "Close" at bounding box center [601, 493] width 170 height 34
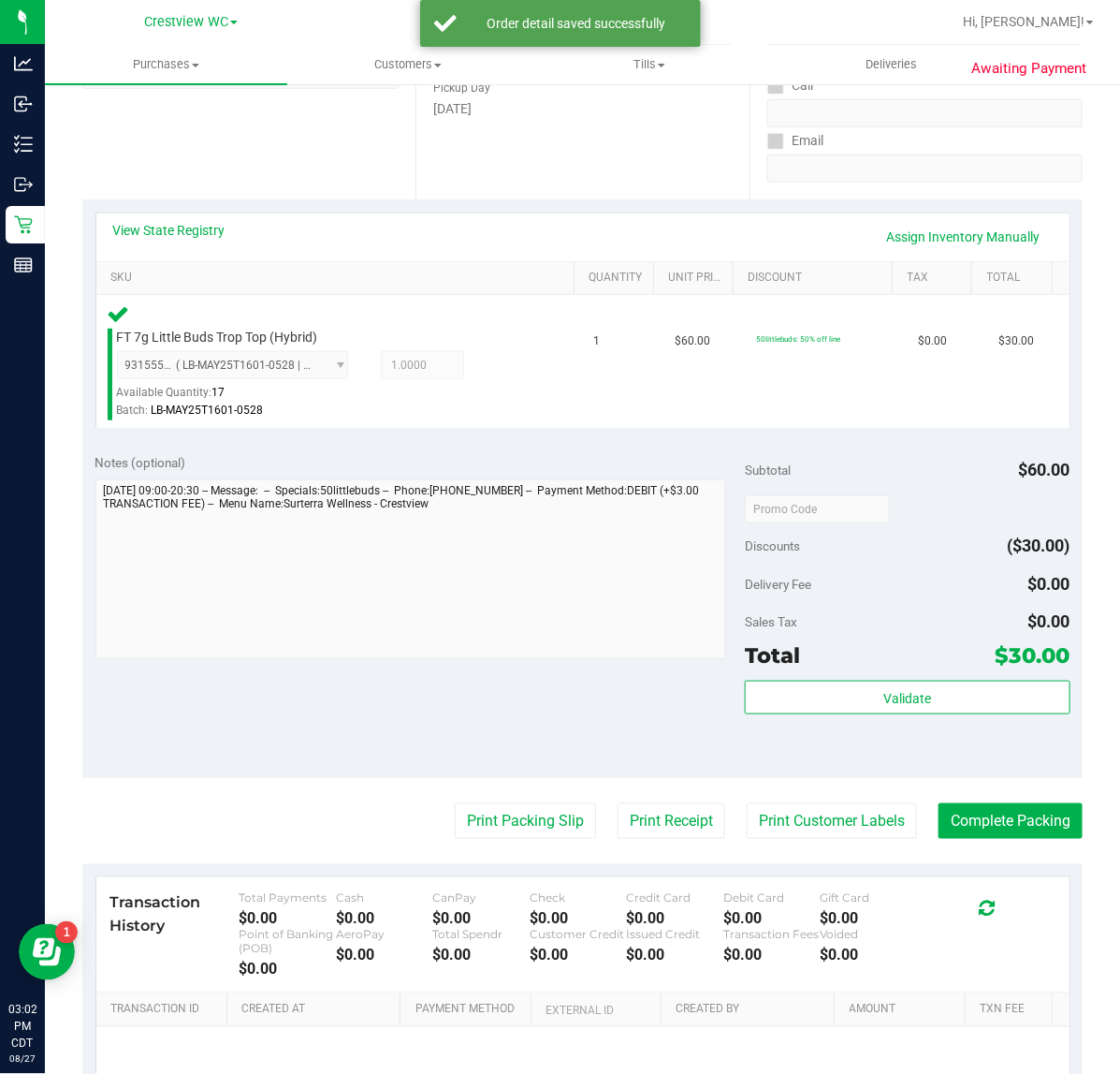
scroll to position [302, 0]
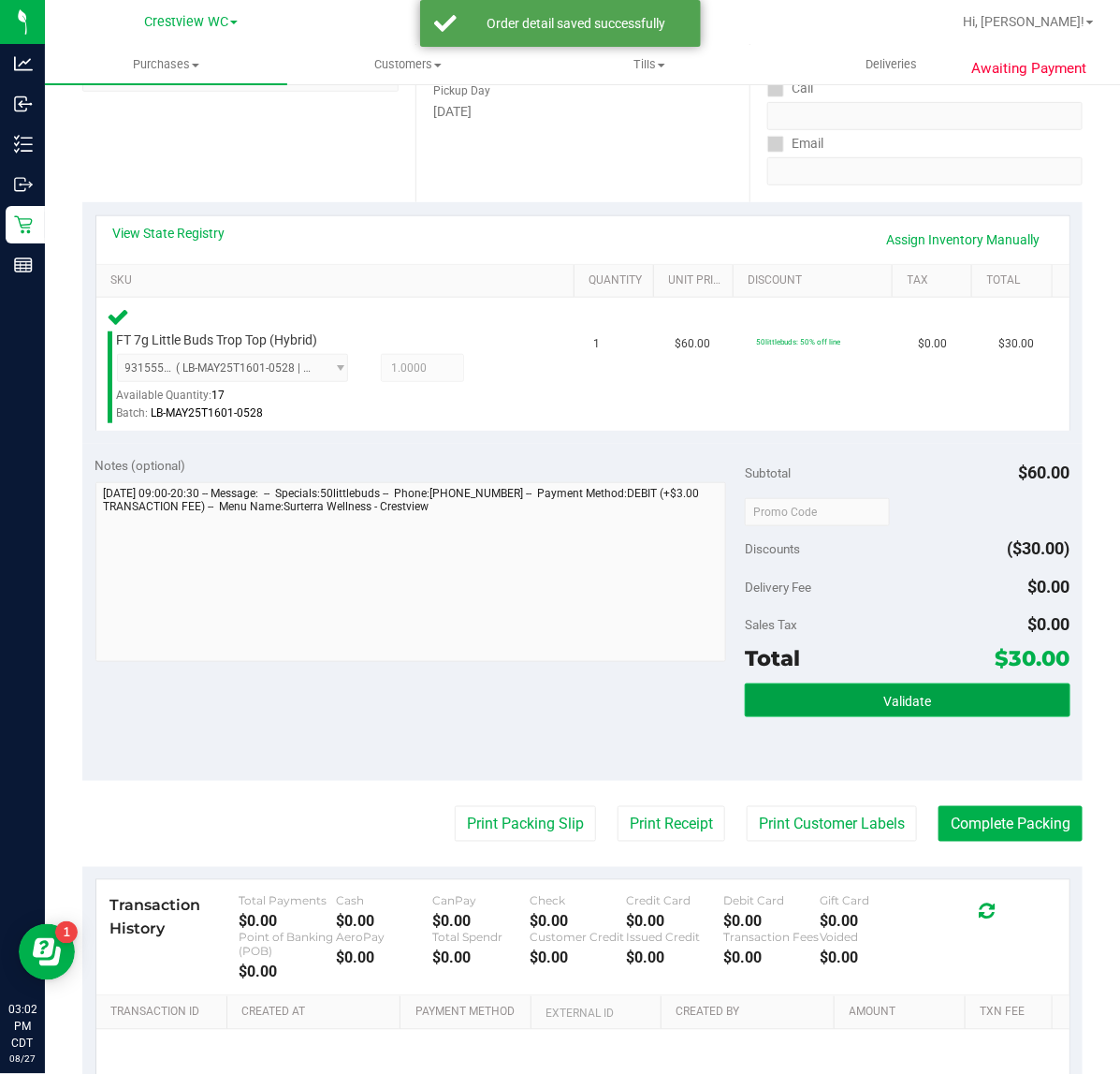
click at [908, 700] on span "Validate" at bounding box center [907, 701] width 47 height 15
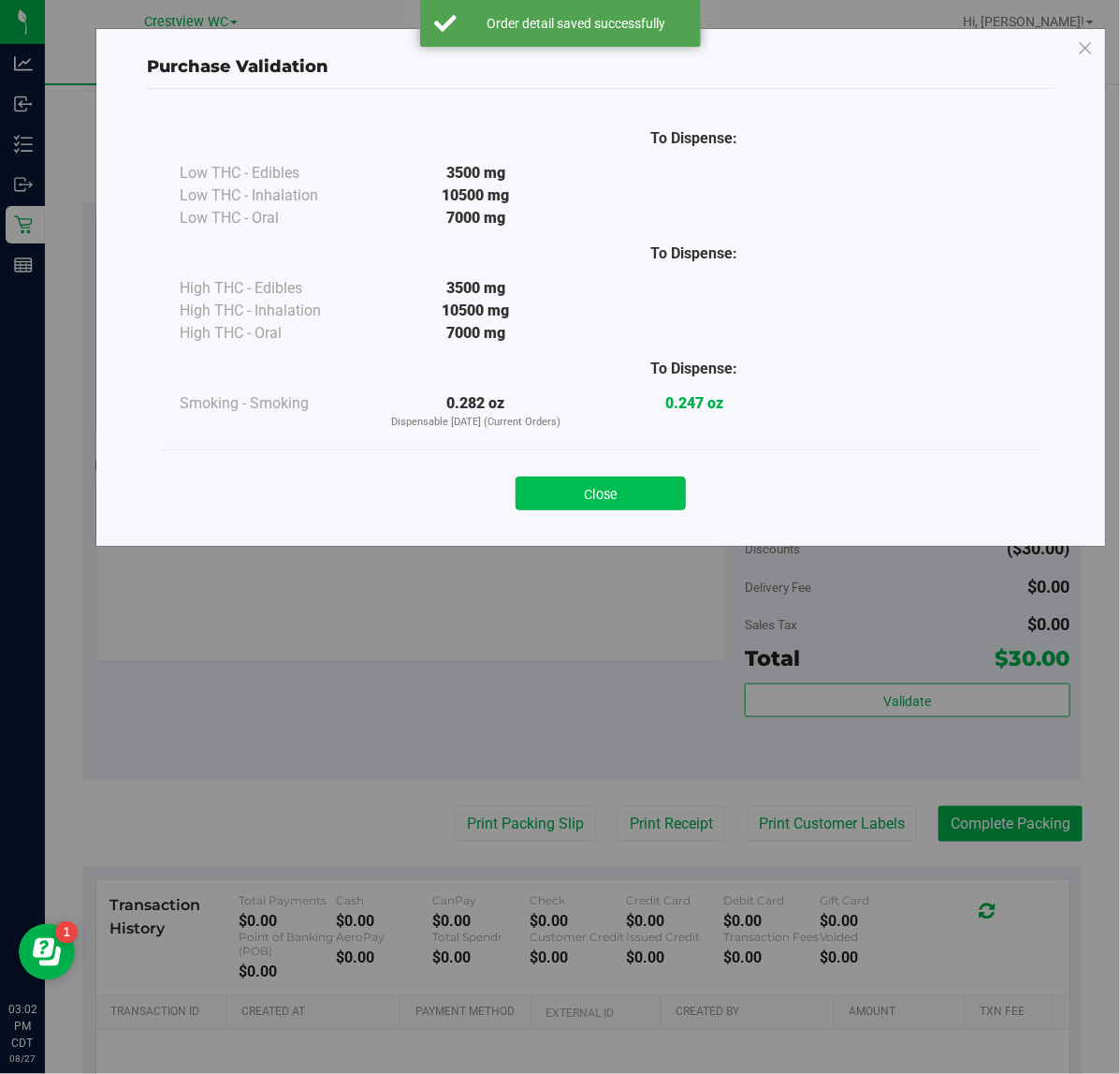
click at [596, 493] on button "Close" at bounding box center [601, 493] width 170 height 34
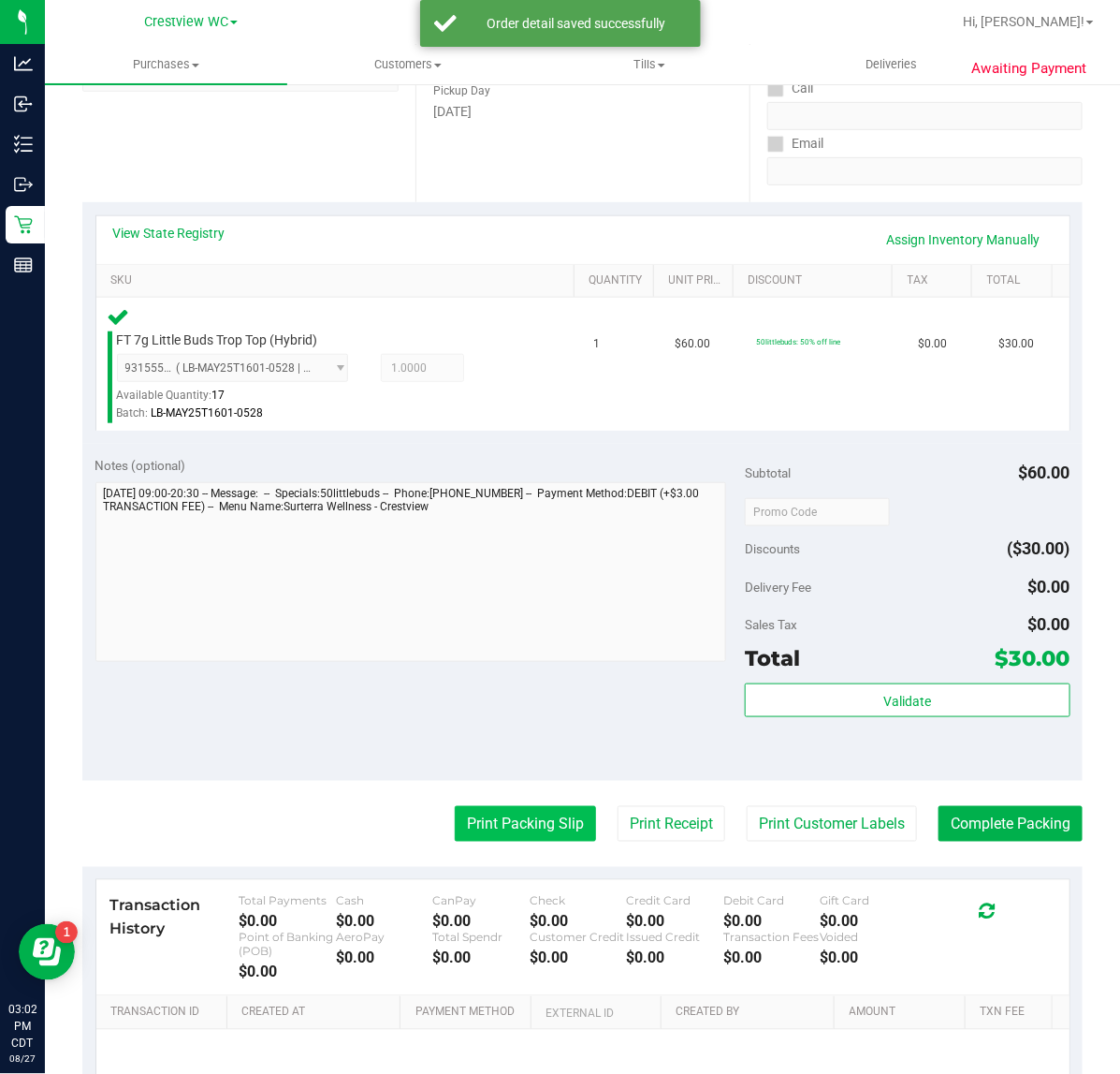
click at [493, 837] on button "Print Packing Slip" at bounding box center [525, 823] width 141 height 36
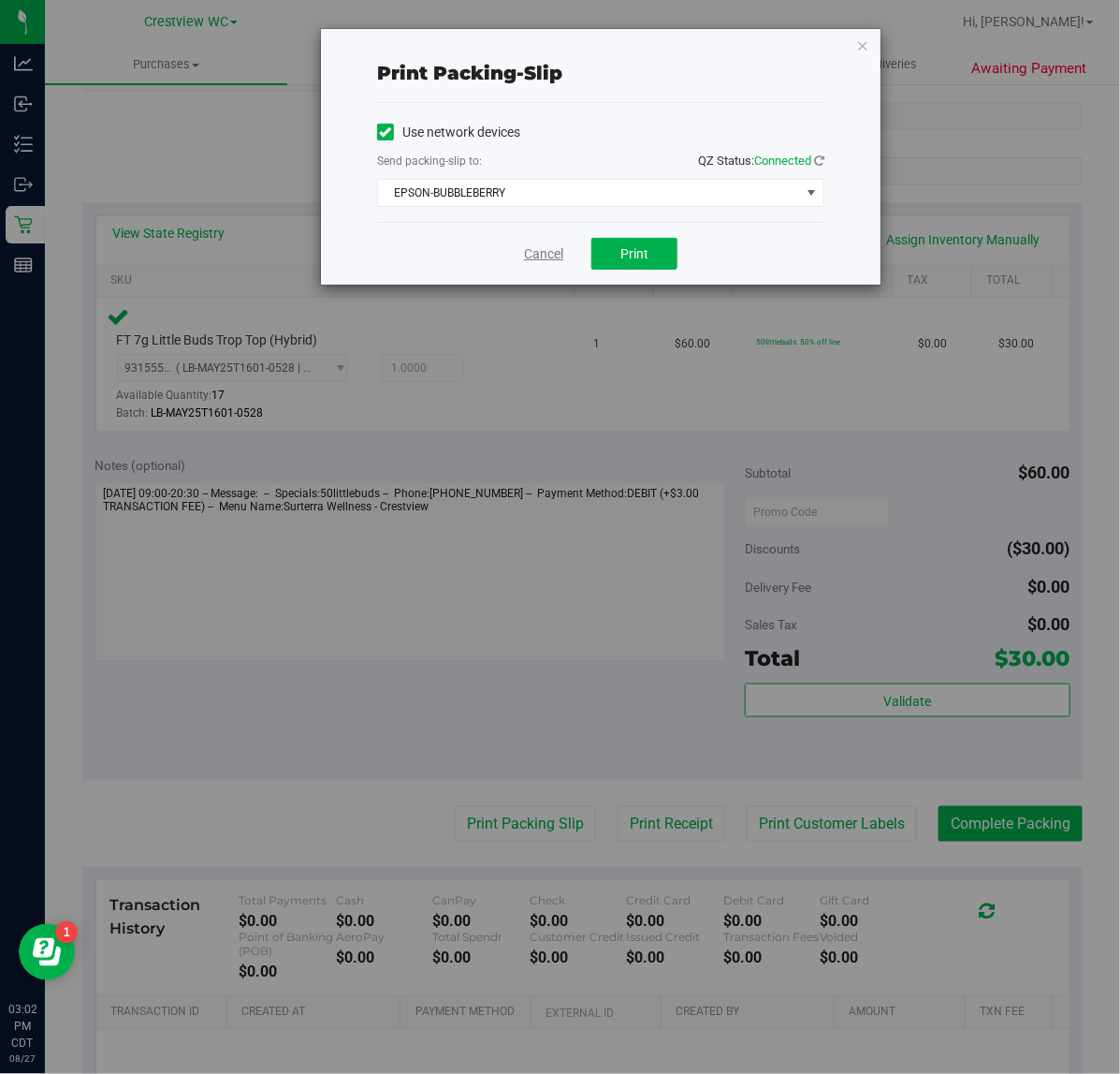
click at [539, 255] on link "Cancel" at bounding box center [544, 254] width 40 height 19
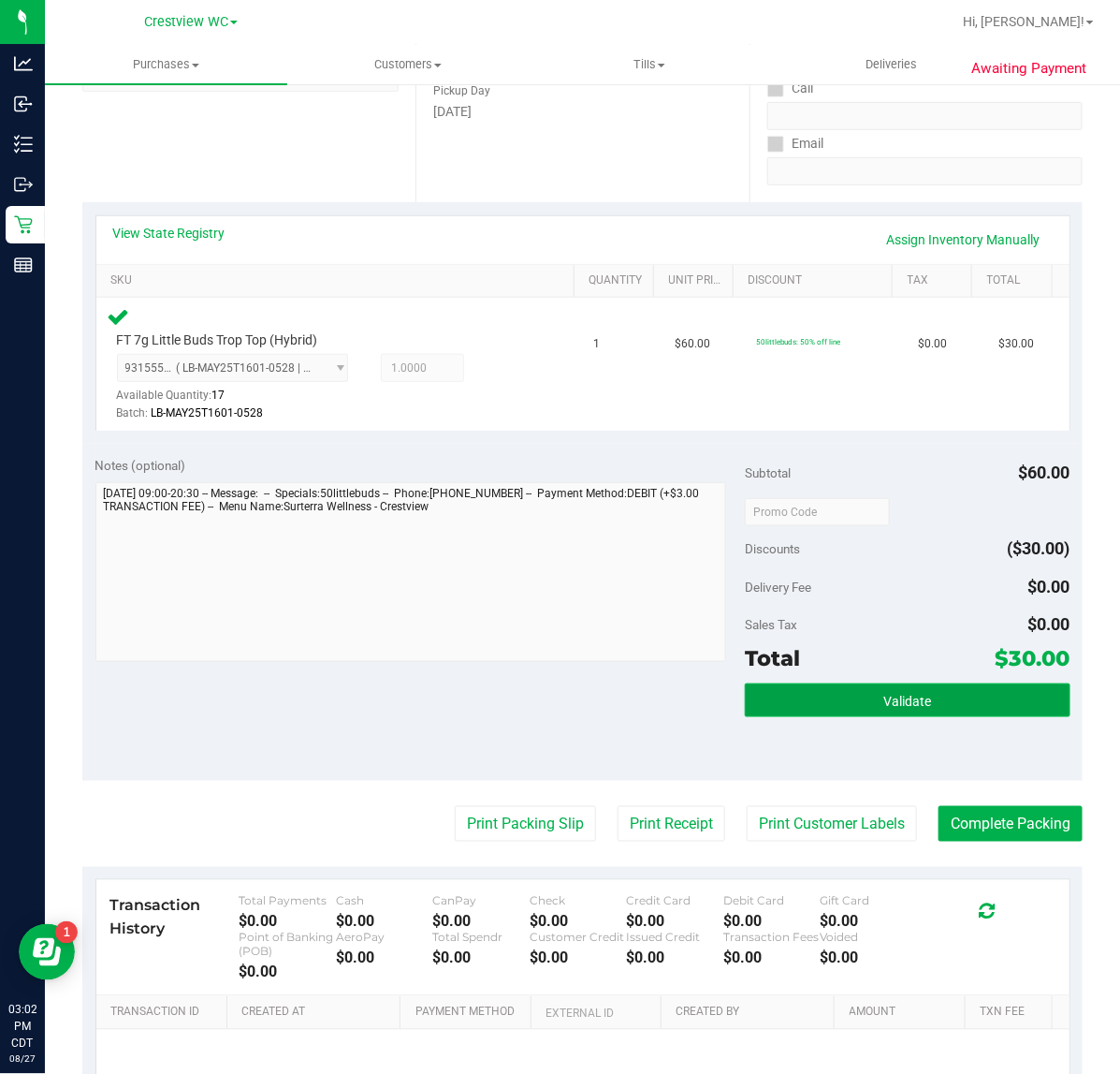
click at [932, 693] on button "Validate" at bounding box center [907, 699] width 324 height 34
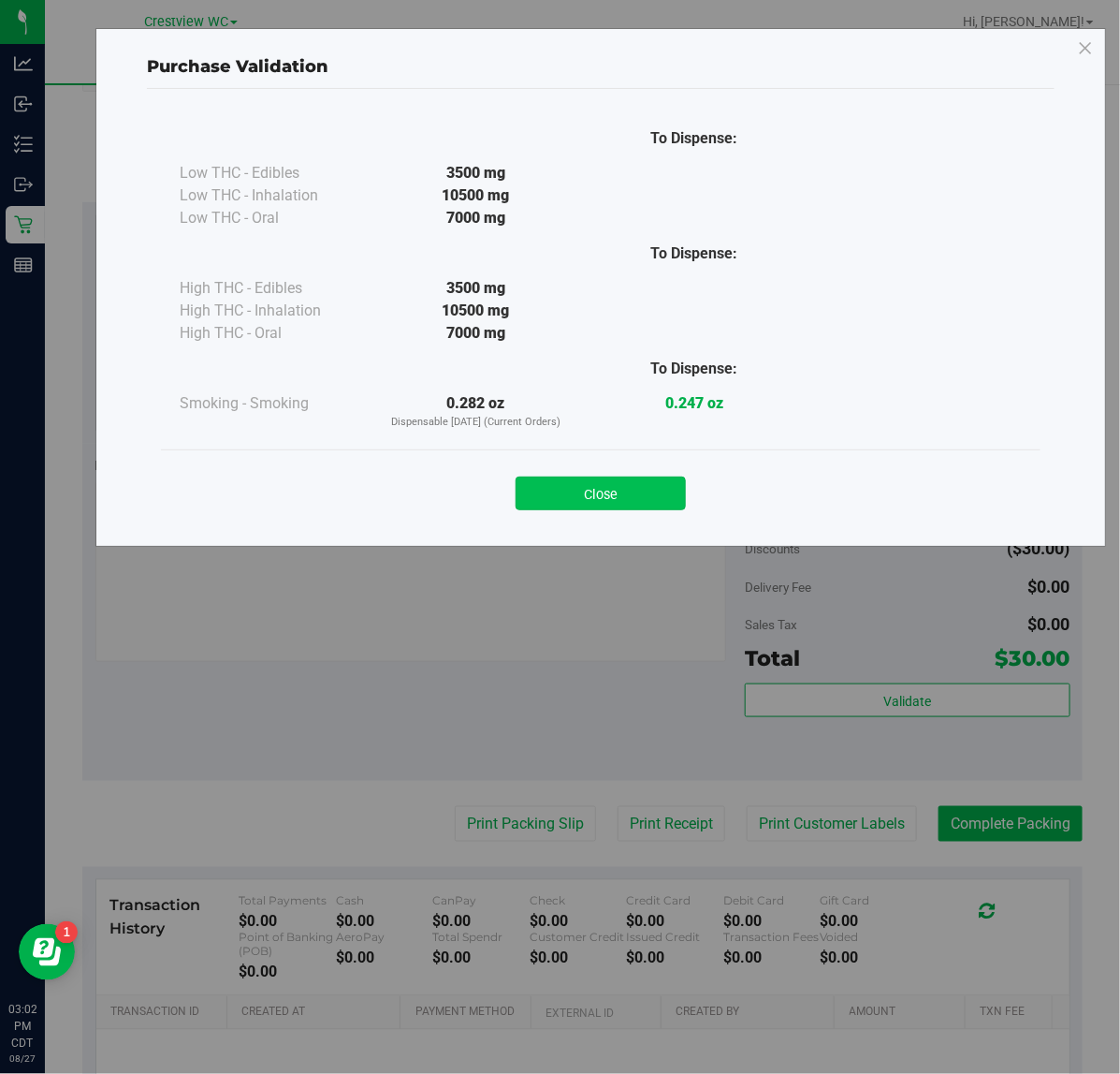
click at [608, 487] on button "Close" at bounding box center [601, 493] width 170 height 34
click at [508, 671] on div "Notes (optional) Subtotal $60.00 Discounts ($30.00) Delivery Fee $0.00 Sales Ta…" at bounding box center [582, 611] width 1000 height 337
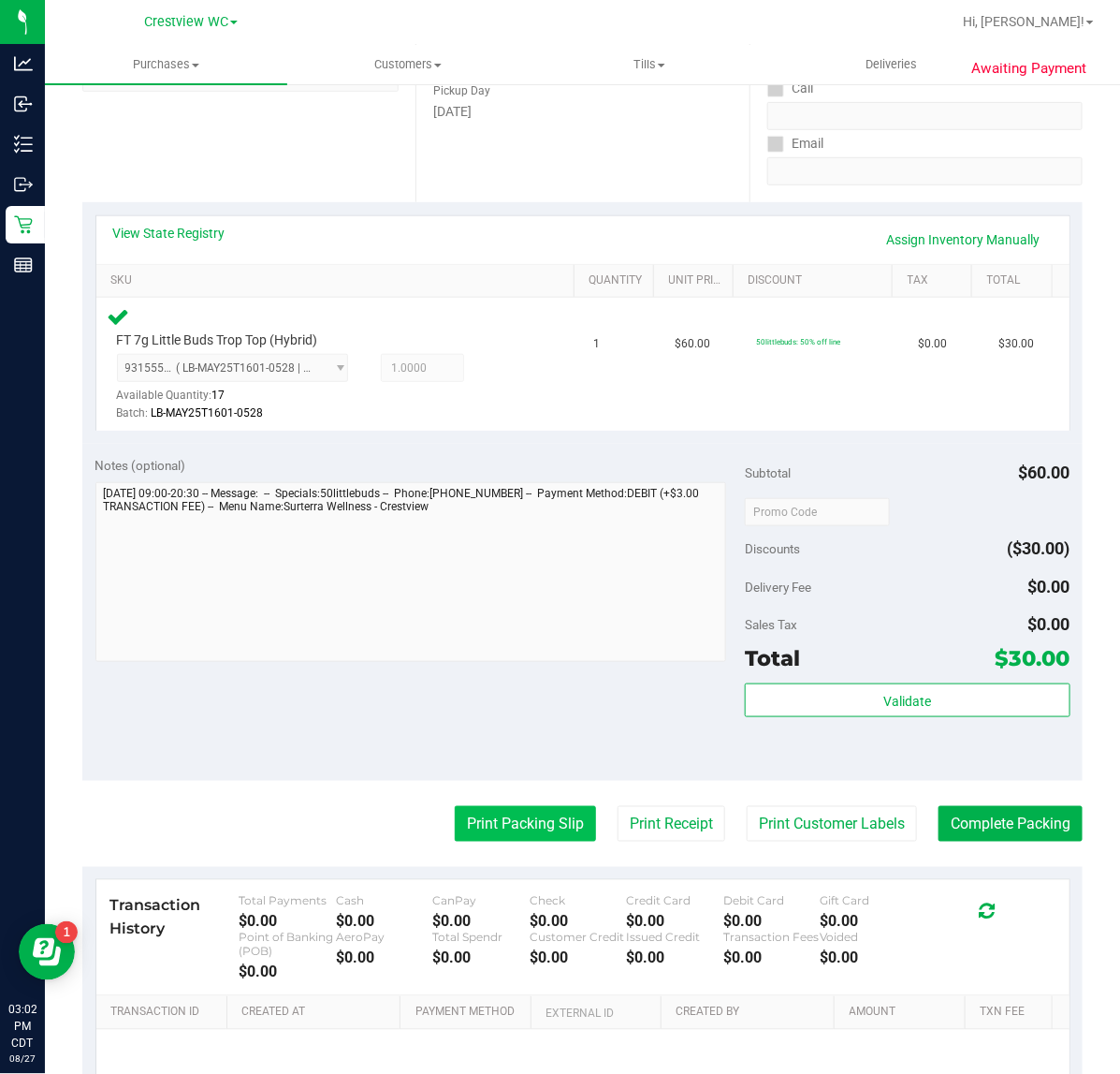
click at [545, 817] on button "Print Packing Slip" at bounding box center [525, 823] width 141 height 36
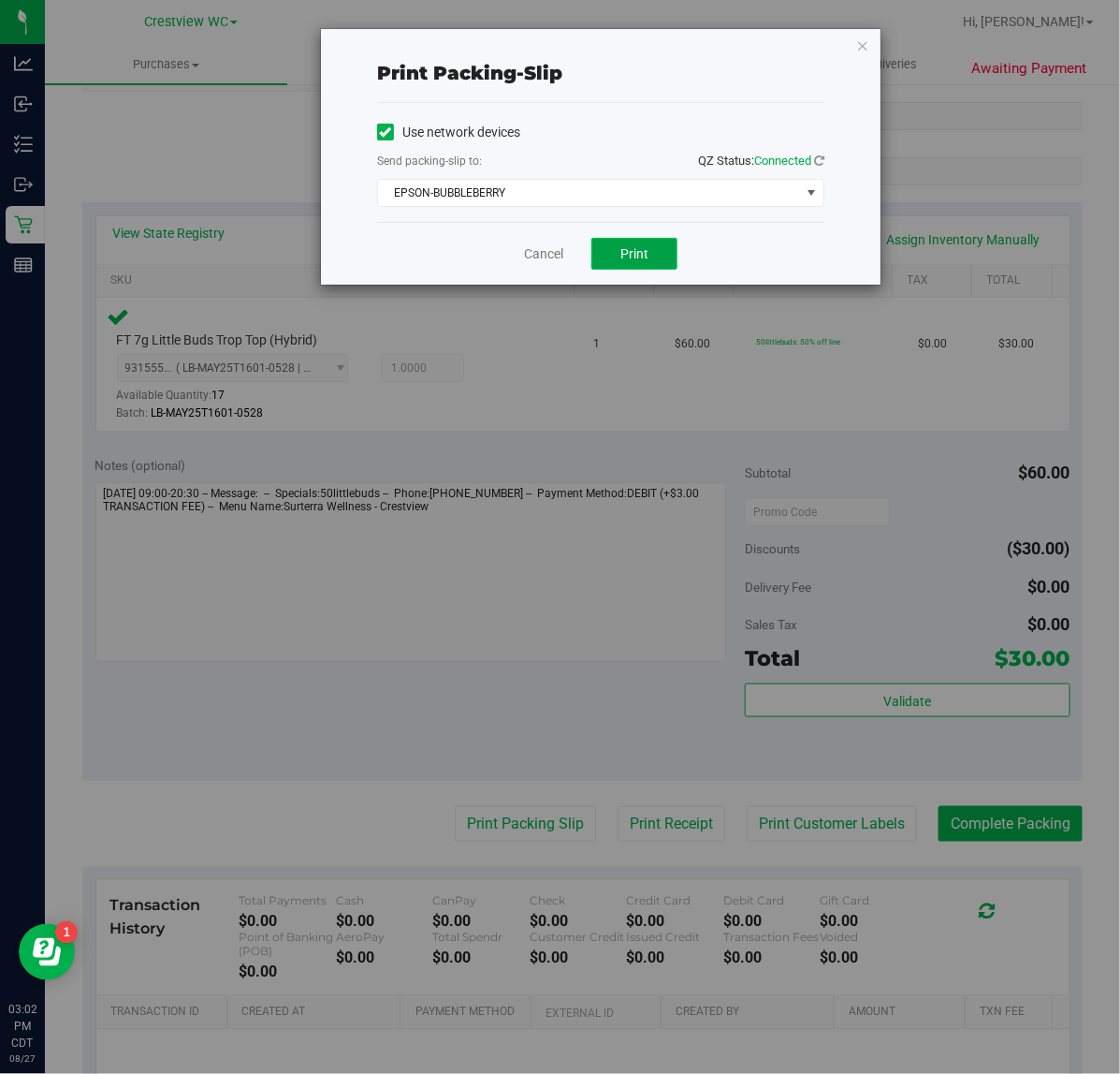
click at [619, 256] on button "Print" at bounding box center [633, 253] width 86 height 32
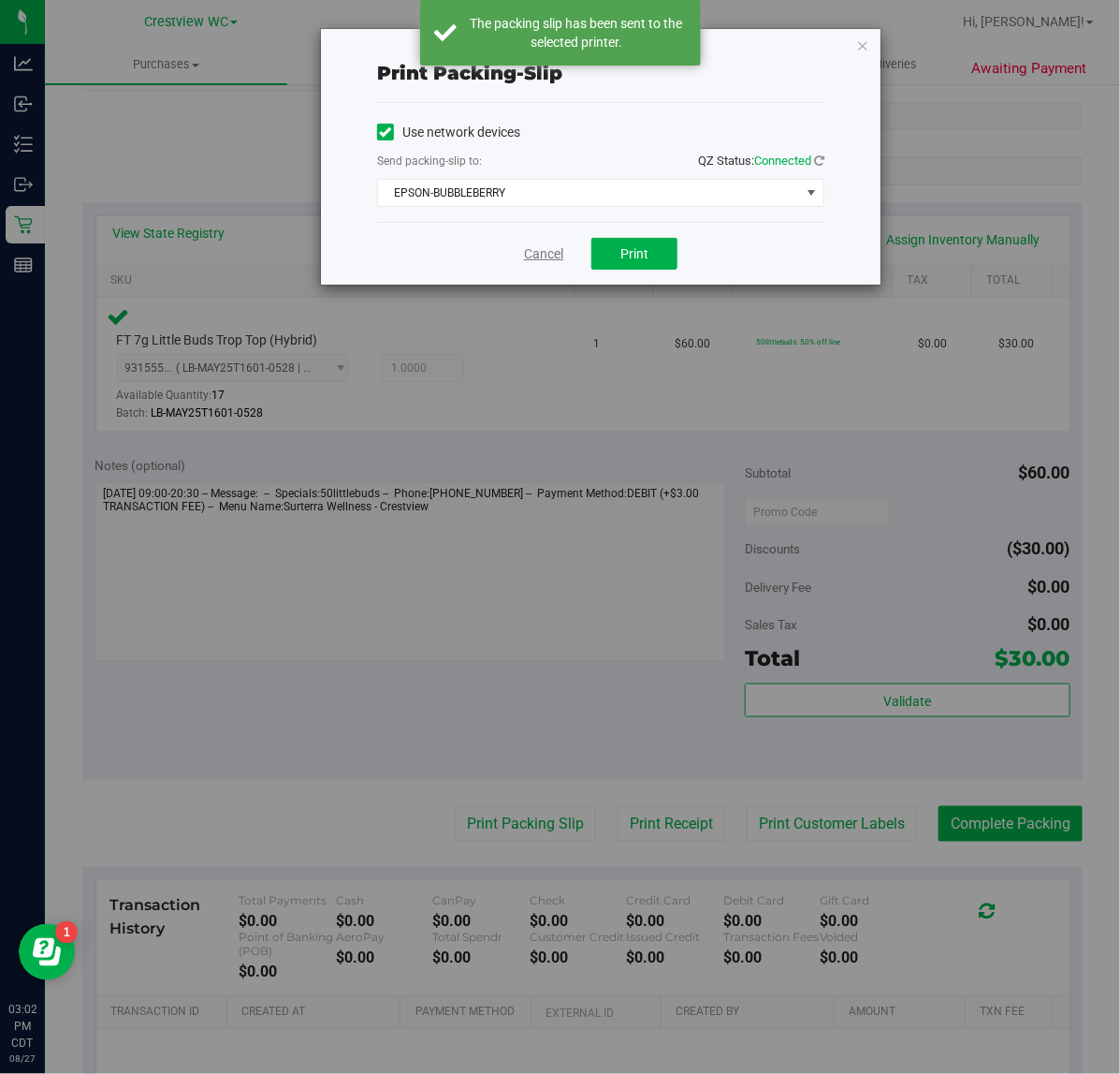
click at [522, 262] on div "Cancel Print" at bounding box center [601, 253] width 447 height 63
click at [558, 251] on link "Cancel" at bounding box center [544, 254] width 40 height 19
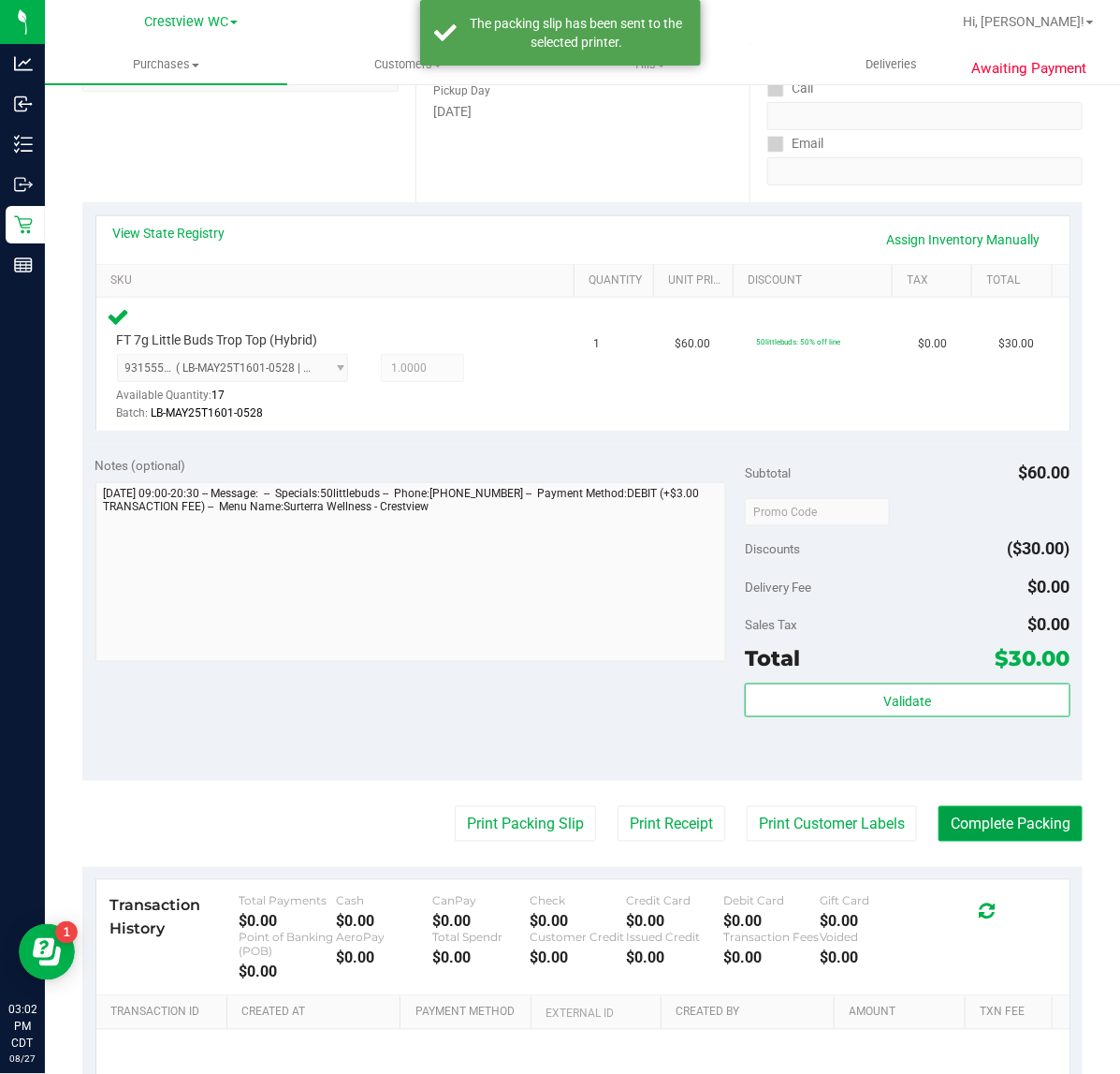
click at [986, 820] on button "Complete Packing" at bounding box center [1010, 823] width 144 height 36
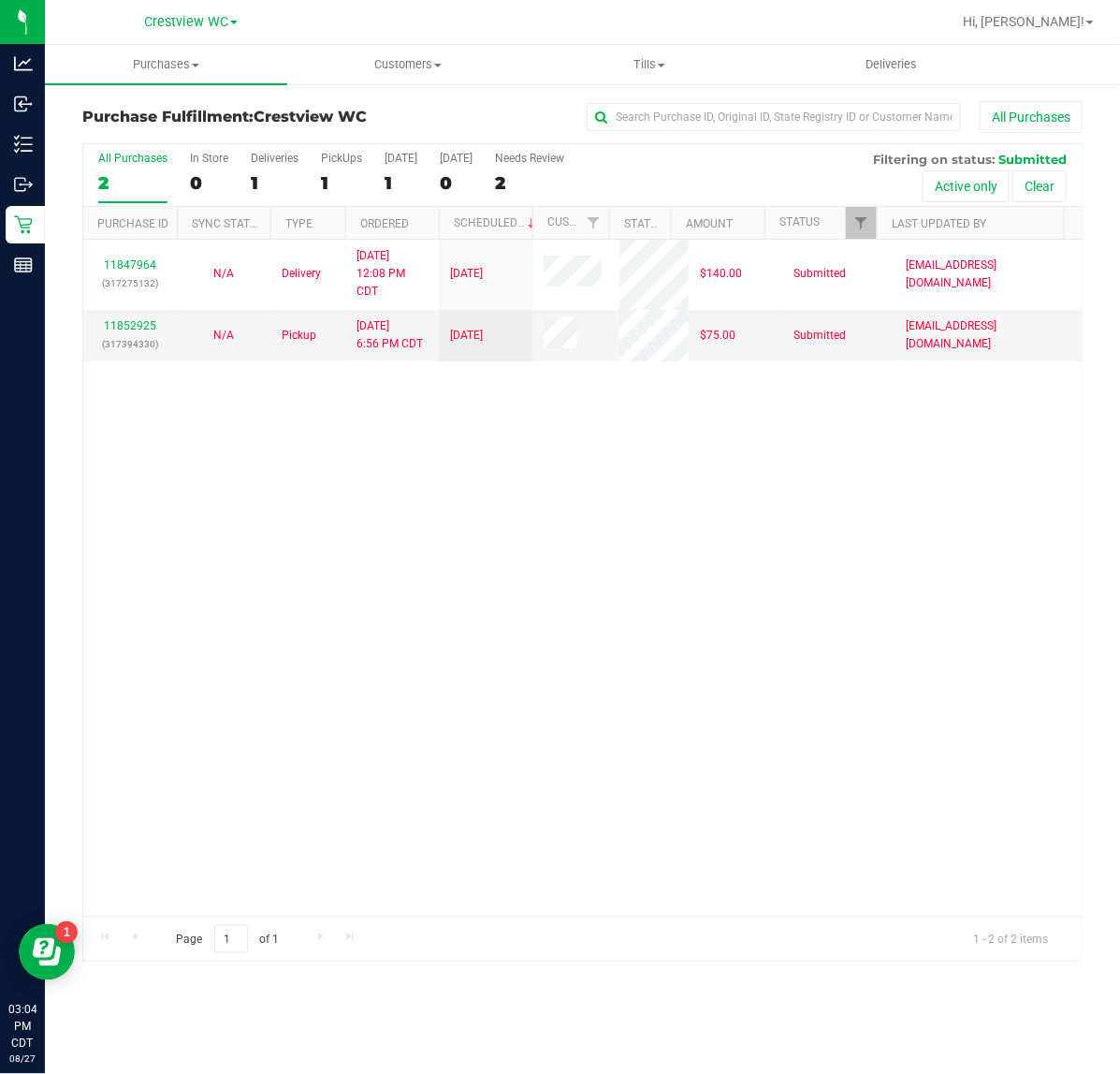
click at [460, 563] on div "11847964 (317275132) N/A Delivery 8/26/2025 12:08 PM CDT 8/29/2025 $140.00 Subm…" at bounding box center [582, 578] width 998 height 677
click at [259, 169] on label "Deliveries 1" at bounding box center [274, 177] width 47 height 51
click at [0, 0] on input "Deliveries 1" at bounding box center [0, 0] width 0 height 0
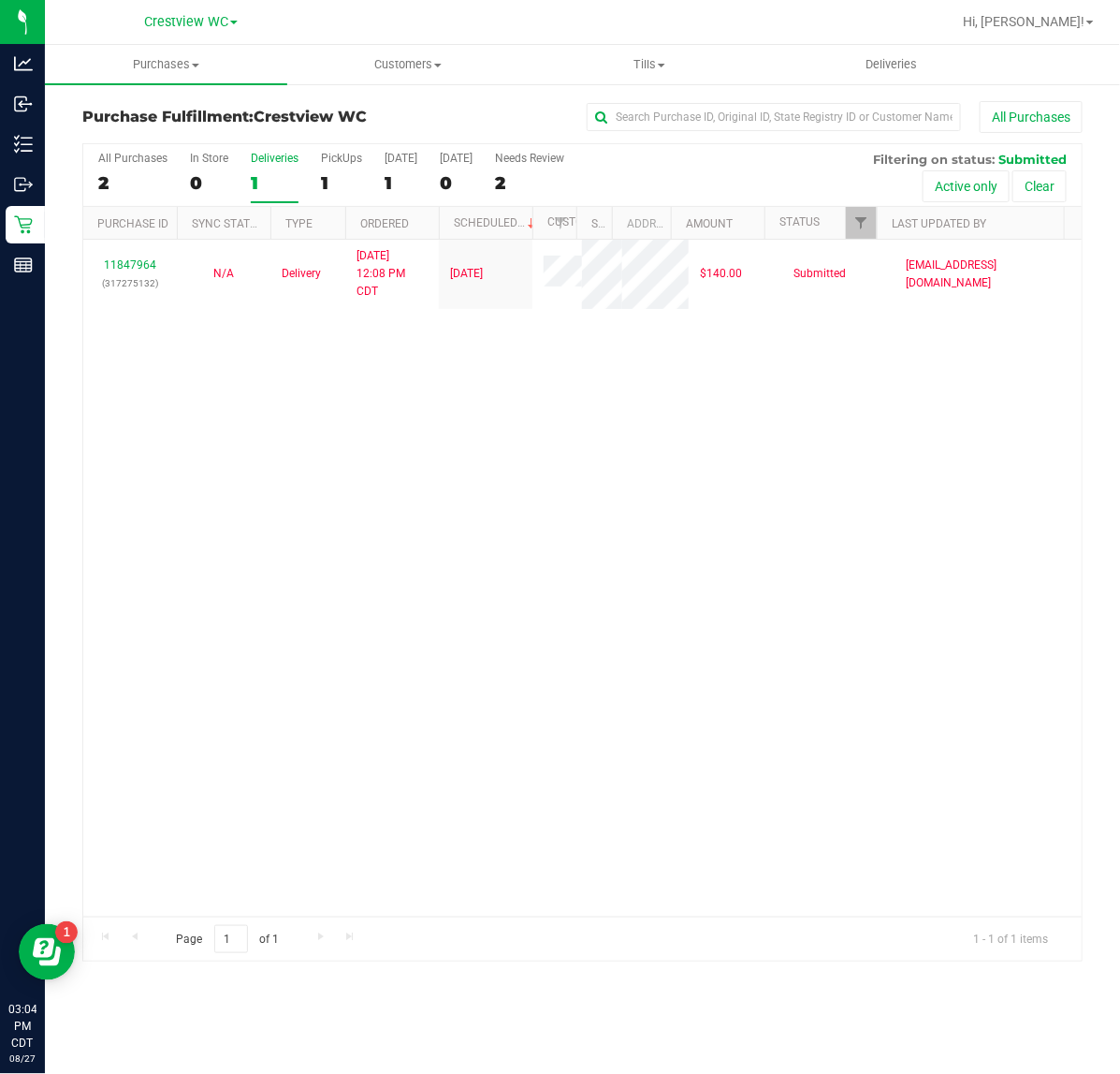
click at [319, 175] on div "All Purchases 2 In Store 0 Deliveries 1 PickUps 1 Today 1 Tomorrow 0 Needs Revi…" at bounding box center [582, 175] width 998 height 63
click at [330, 175] on div "1" at bounding box center [341, 183] width 42 height 21
click at [0, 0] on input "PickUps 1" at bounding box center [0, 0] width 0 height 0
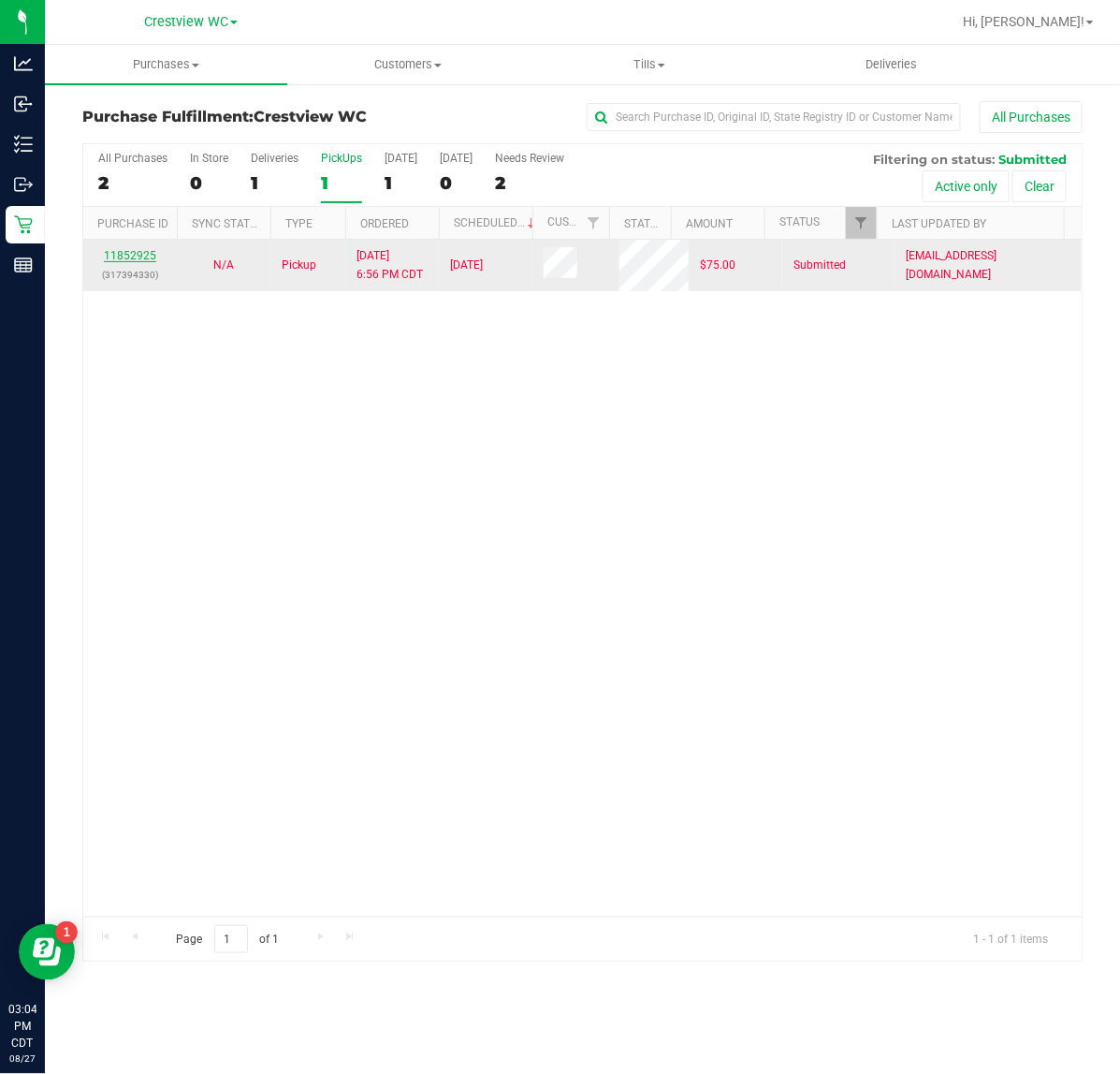
click at [141, 260] on link "11852925" at bounding box center [130, 256] width 52 height 14
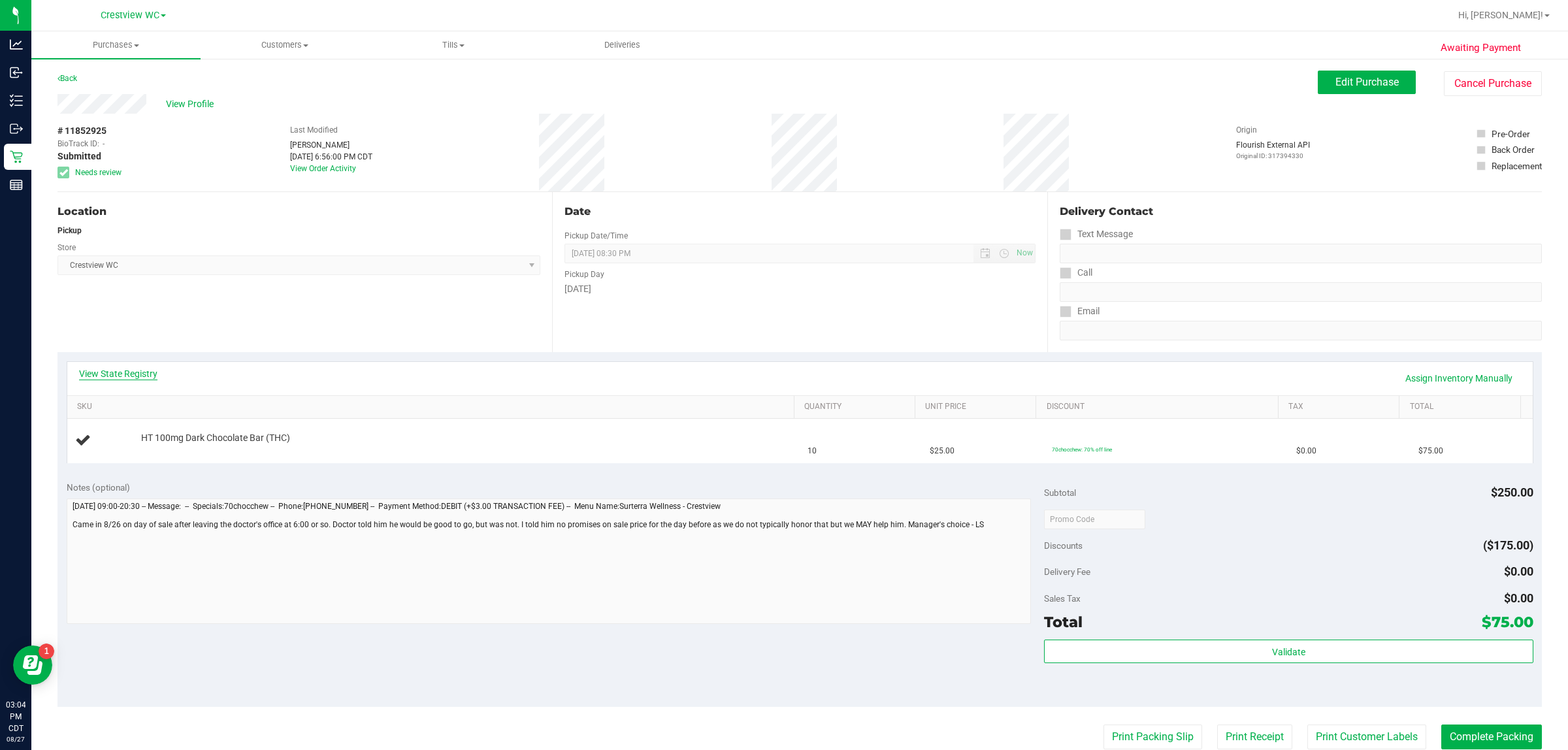
click at [109, 372] on link "View State Registry" at bounding box center [118, 373] width 78 height 13
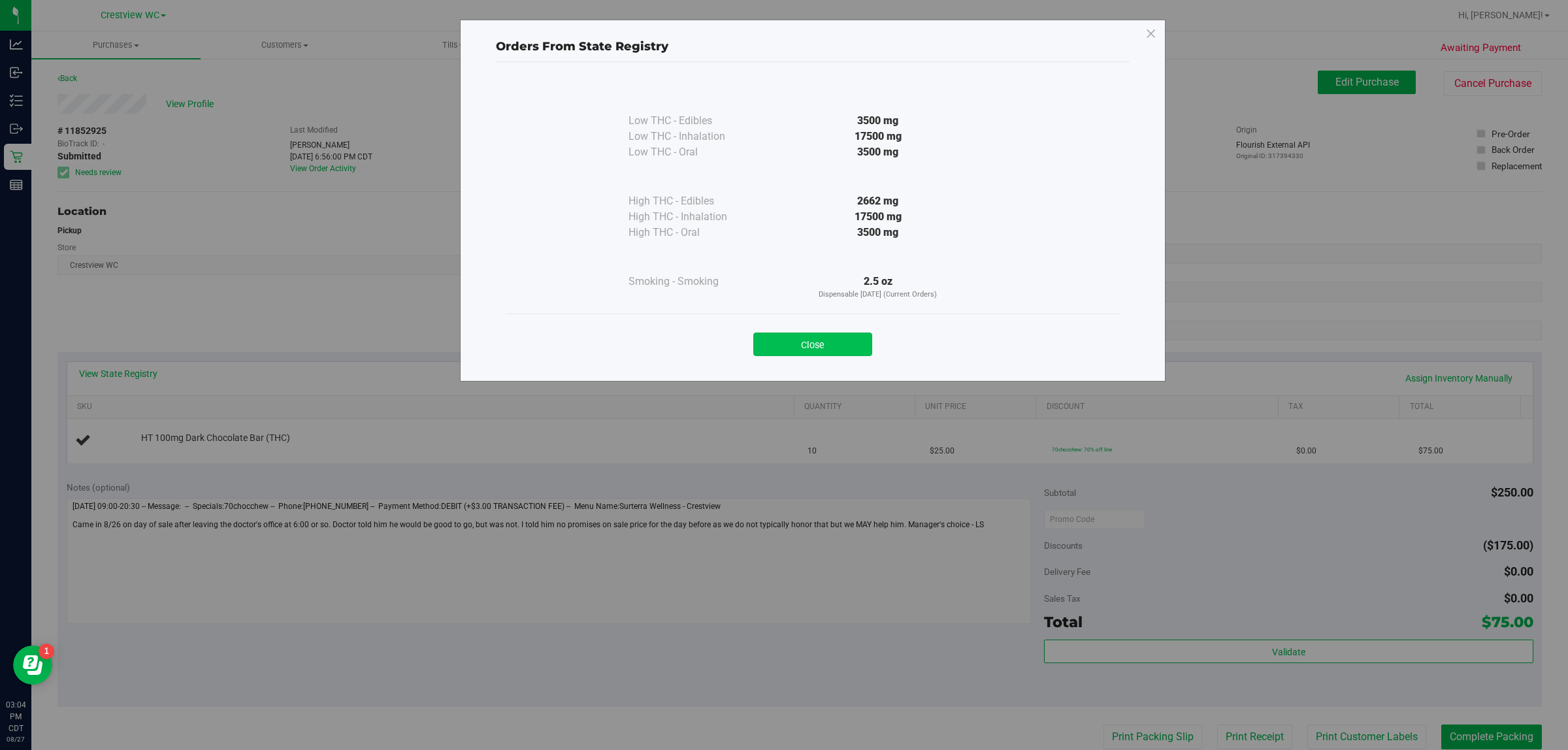
click at [781, 340] on button "Close" at bounding box center [812, 344] width 119 height 24
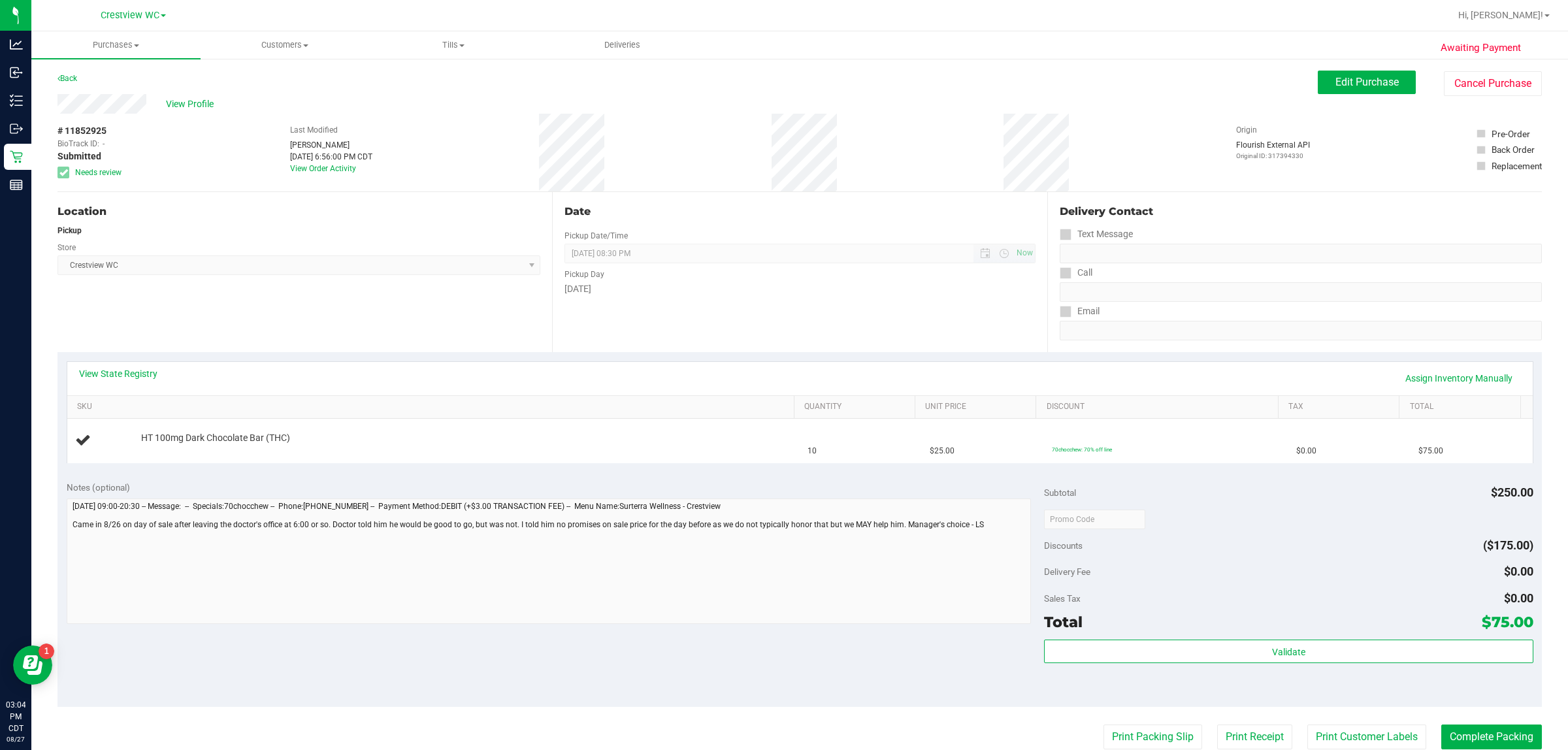
click at [755, 259] on span "08/27/2025 08:30 PM Now" at bounding box center [800, 253] width 471 height 20
click at [391, 320] on div "Location Pickup Store Crestview WC Select Store Bonita Springs WC Boynton Beach…" at bounding box center [305, 272] width 495 height 160
click at [773, 338] on div "Date Pickup Date/Time 08/27/2025 Now 08/27/2025 08:30 PM Now Pickup Day Wednesd…" at bounding box center [800, 272] width 495 height 160
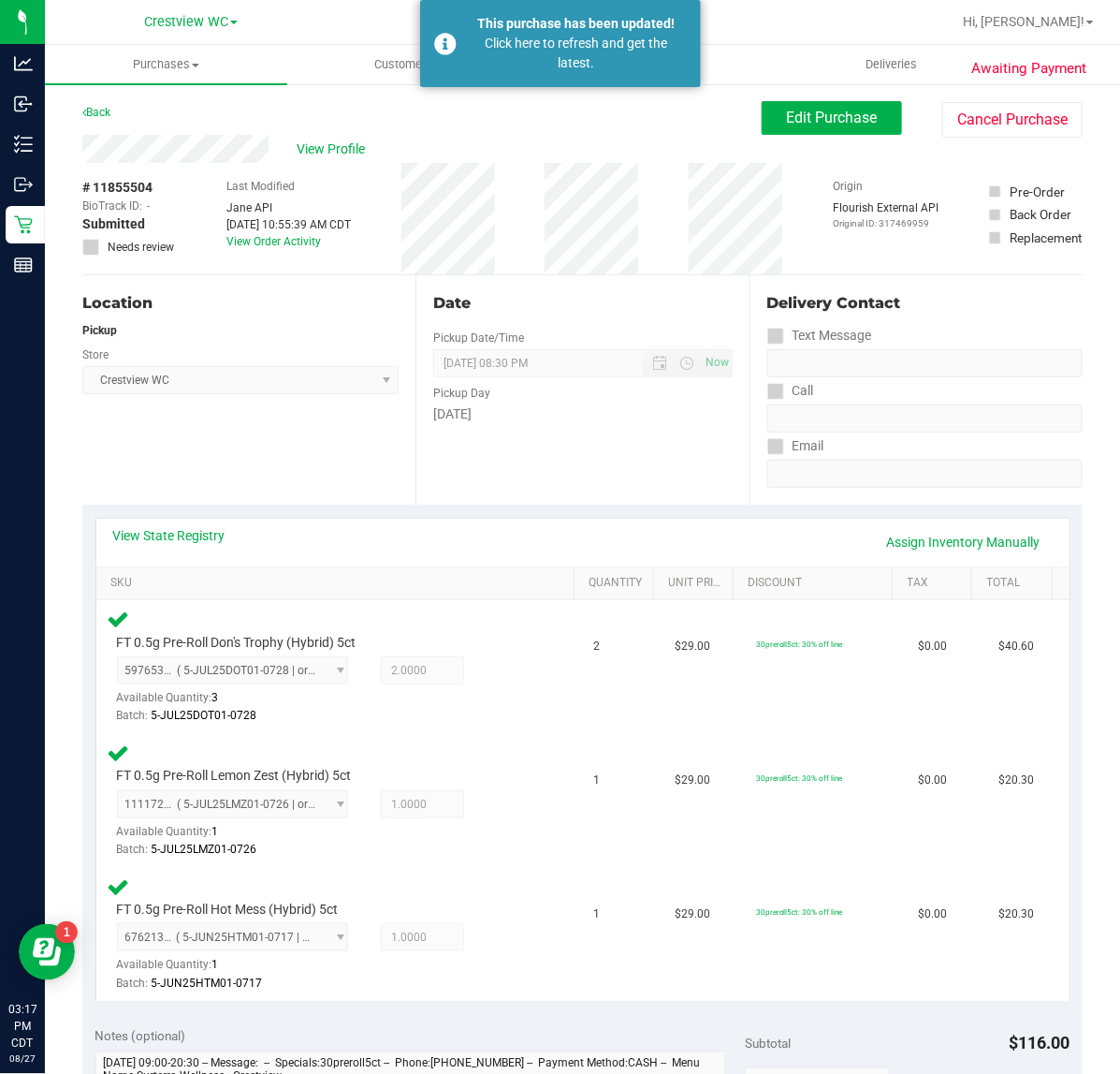
scroll to position [500, 0]
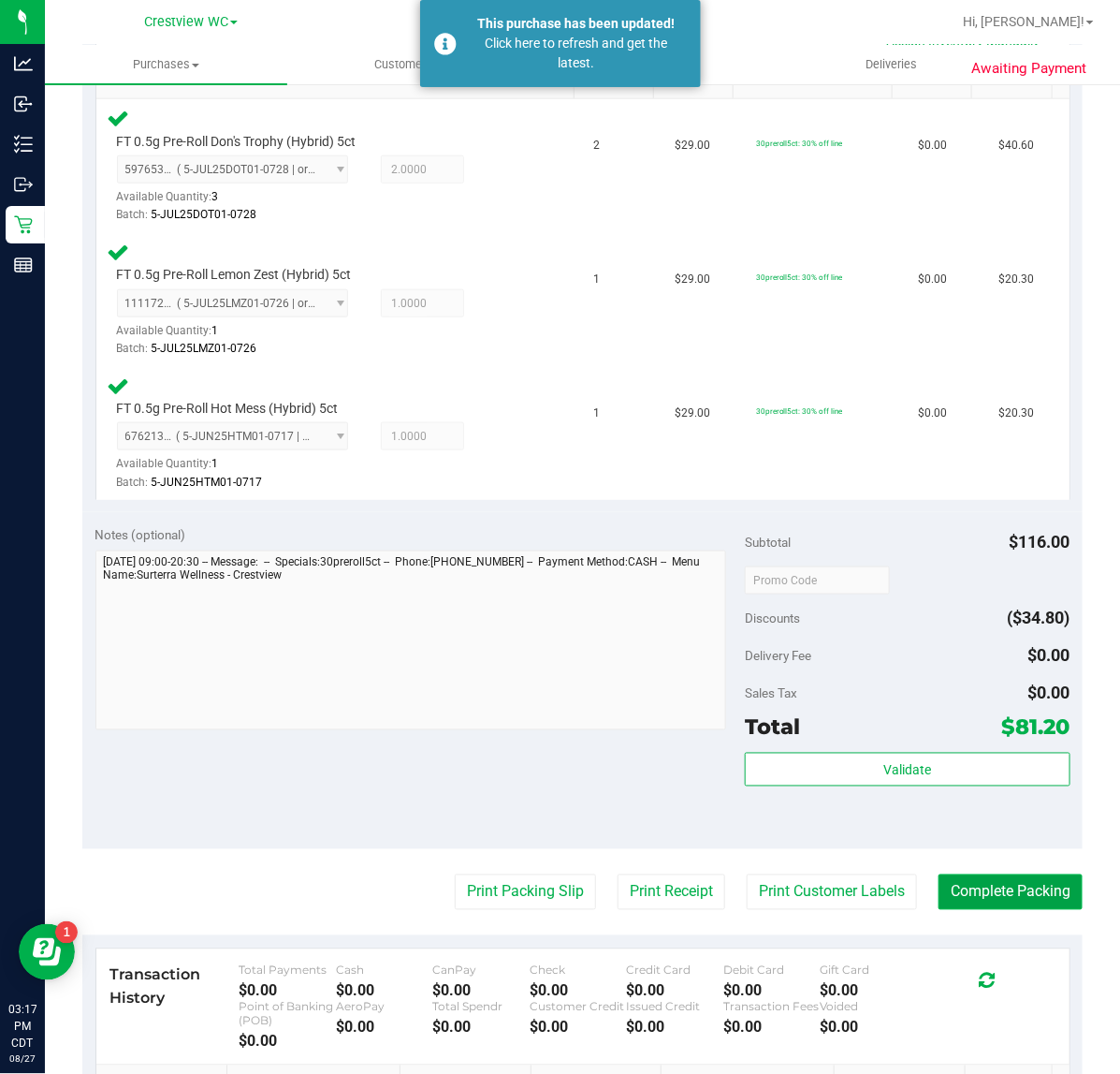
click at [1003, 891] on button "Complete Packing" at bounding box center [1010, 891] width 144 height 36
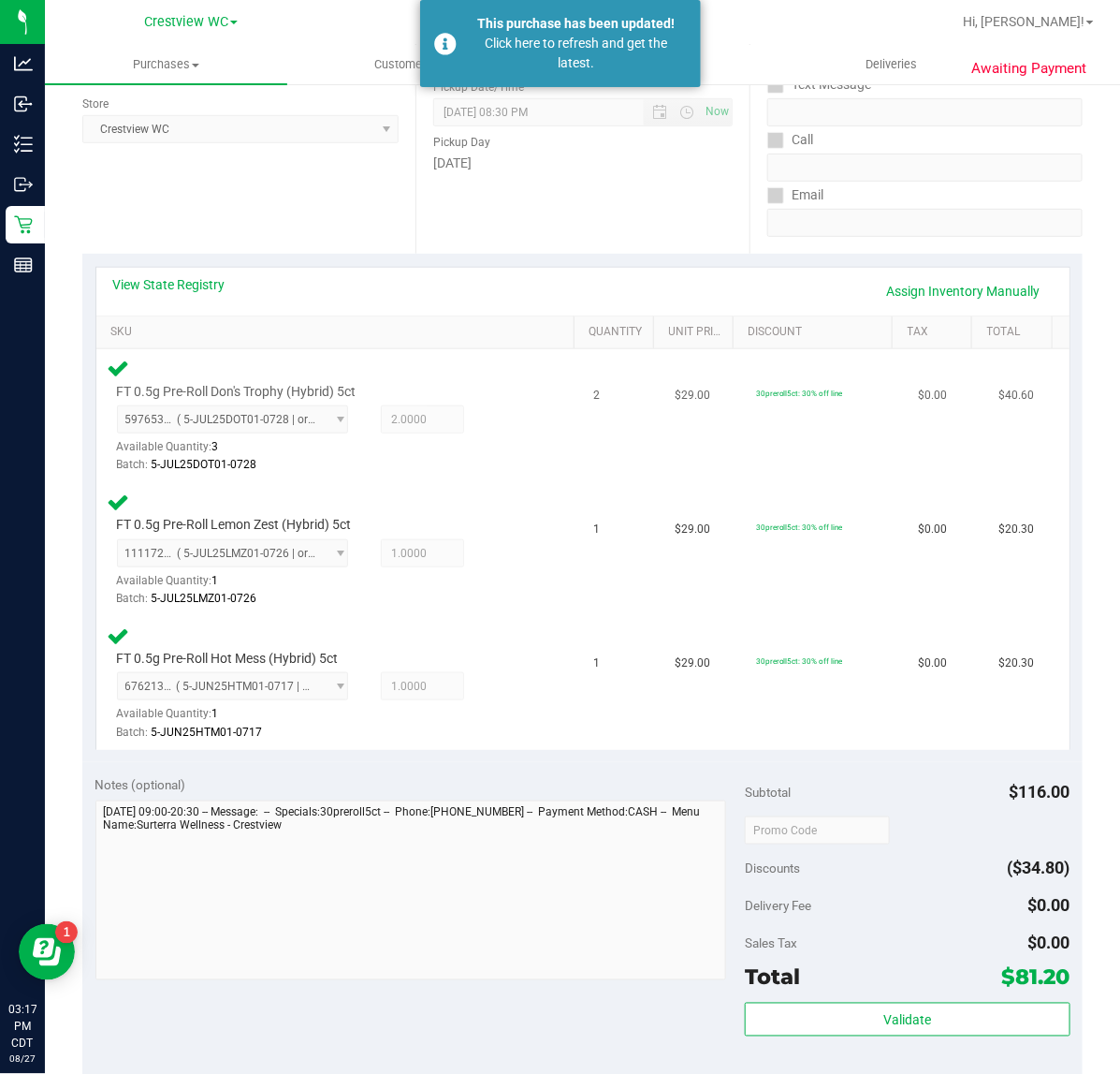
scroll to position [33, 0]
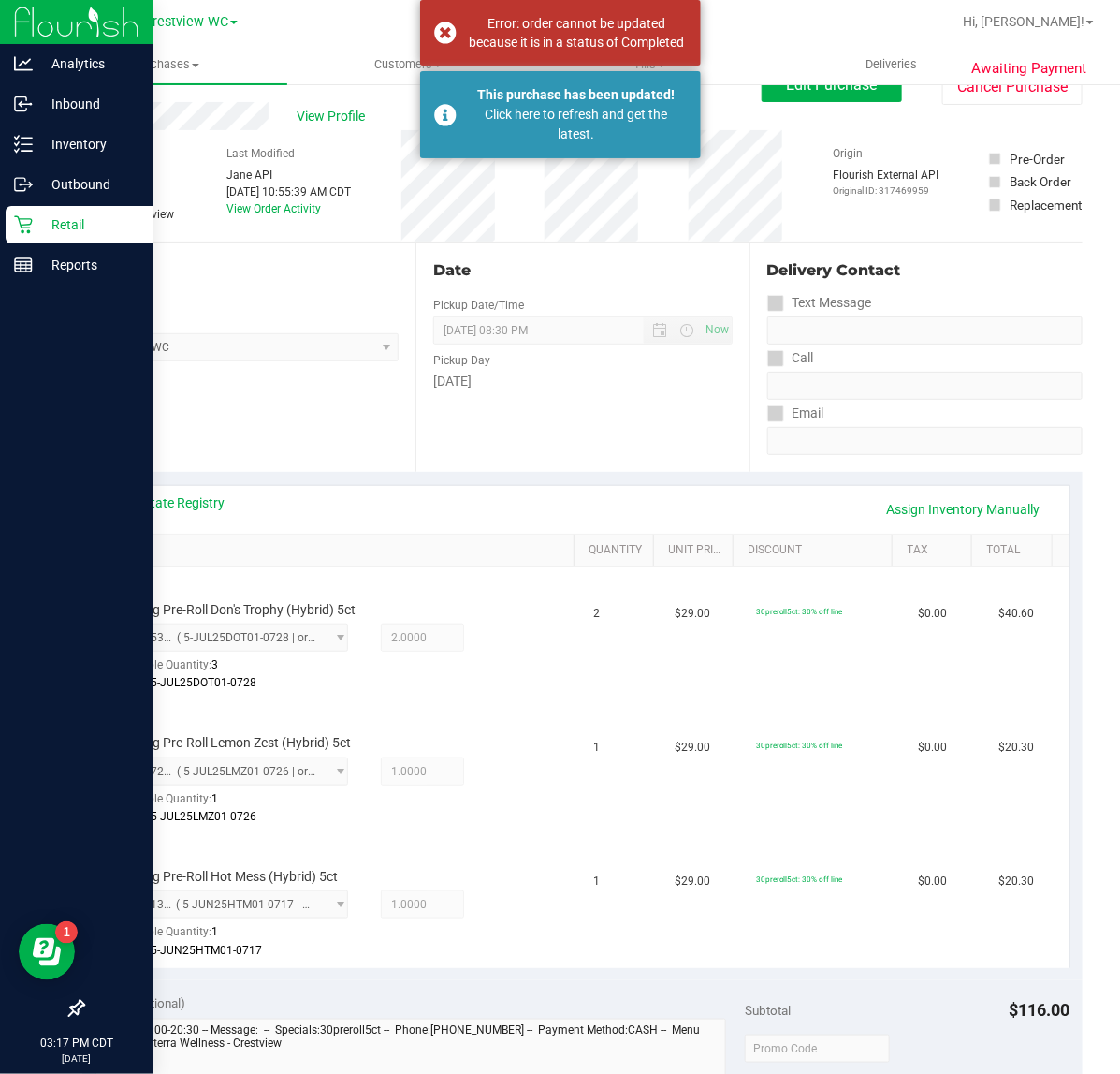
click at [62, 231] on p "Retail" at bounding box center [89, 224] width 112 height 22
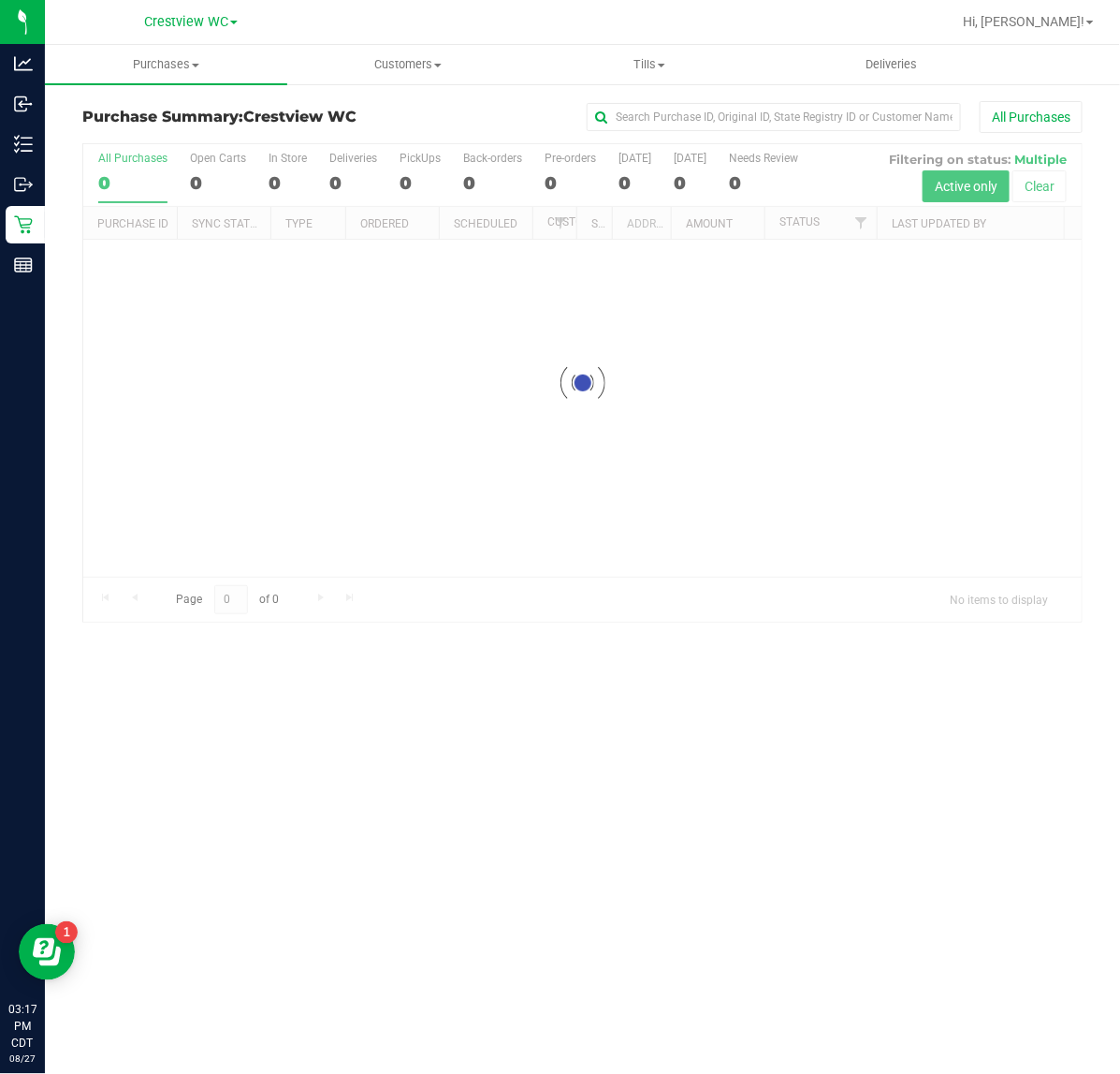
click at [1037, 38] on div "Hi, [PERSON_NAME]!" at bounding box center [1027, 22] width 146 height 33
click at [1044, 21] on span "Hi, [PERSON_NAME]!" at bounding box center [1023, 22] width 122 height 15
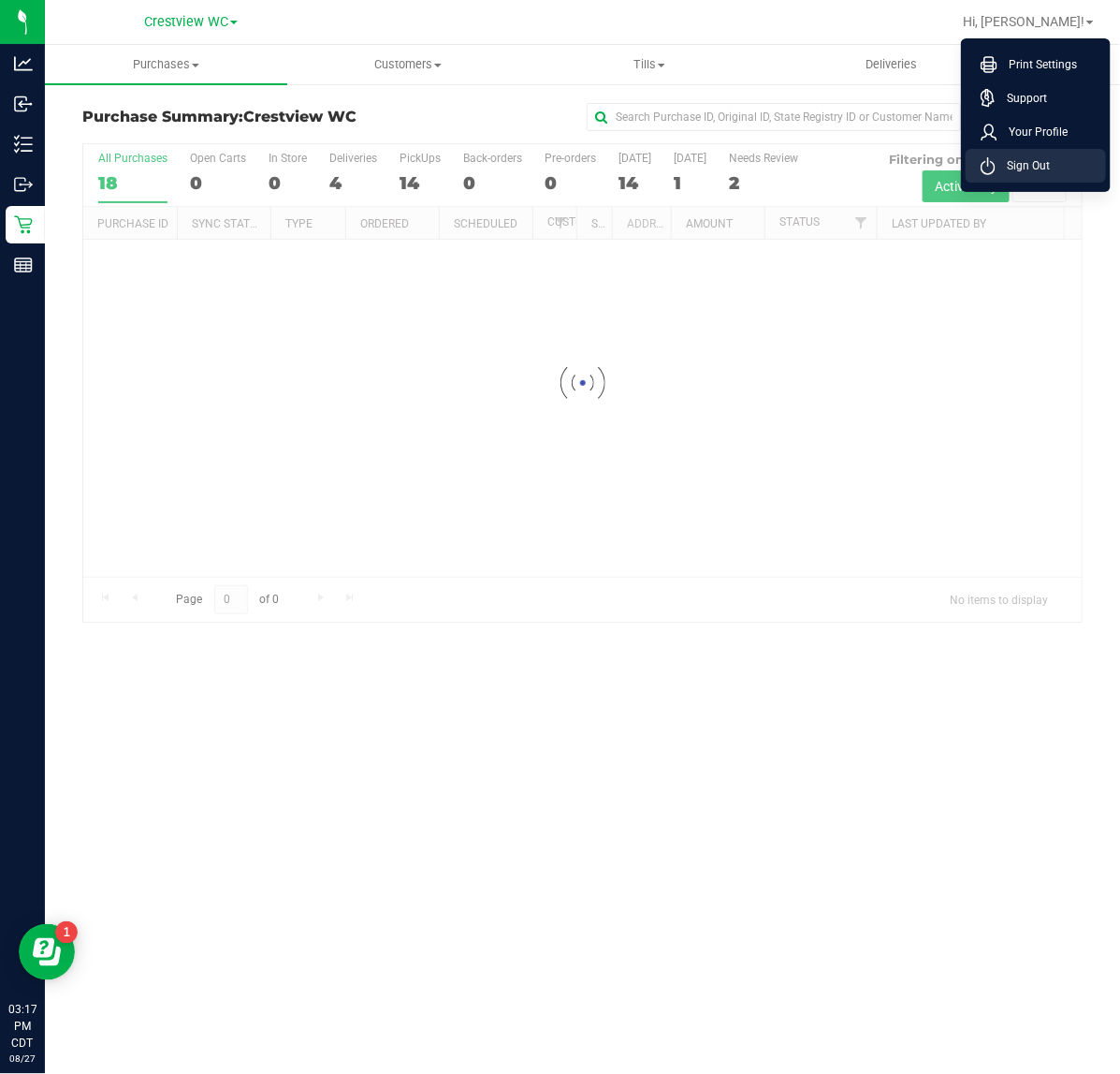
click at [1030, 156] on span "Sign Out" at bounding box center [1022, 165] width 54 height 18
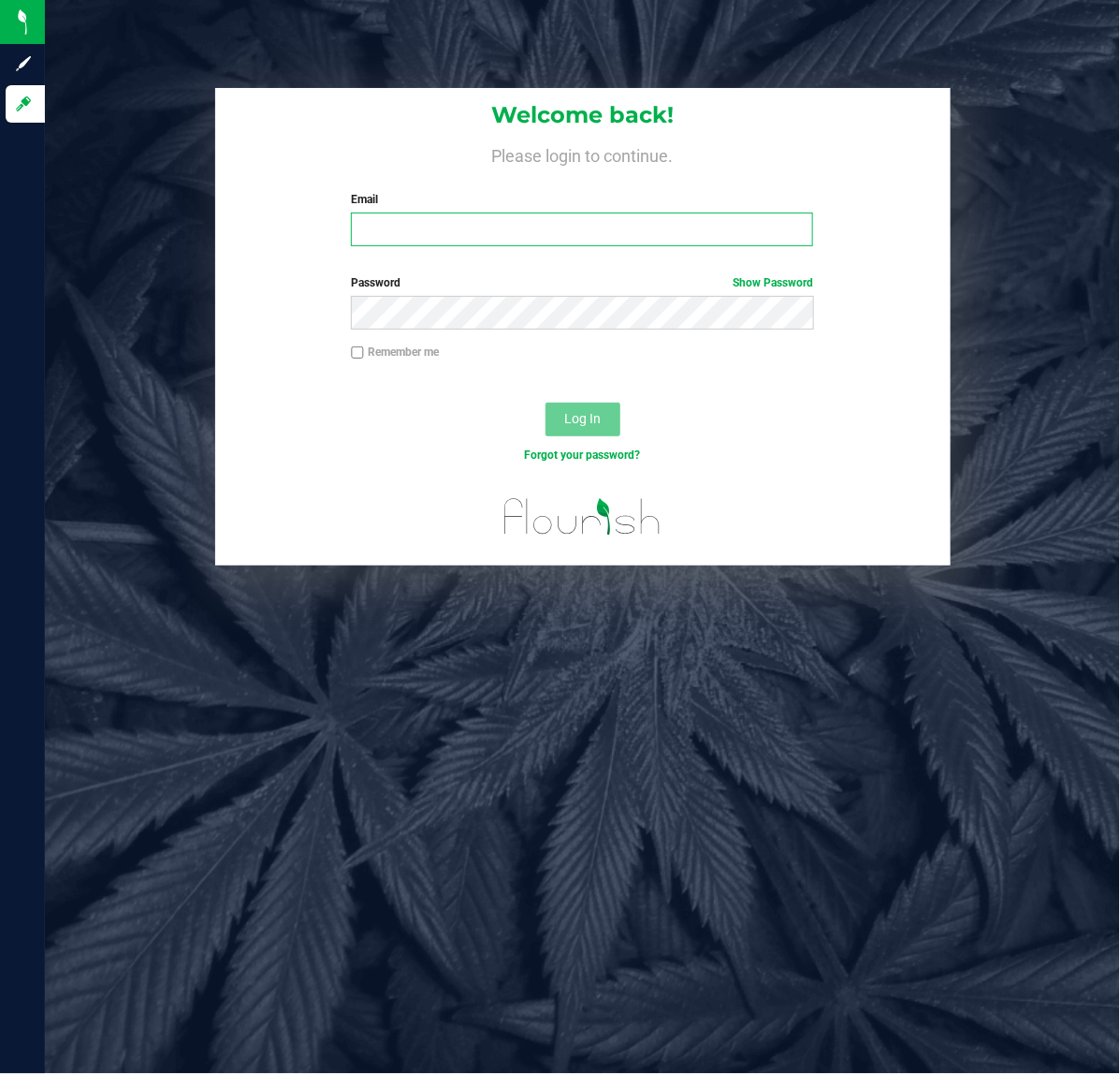
click at [403, 244] on input "Email" at bounding box center [581, 229] width 462 height 34
type input "[EMAIL_ADDRESS][DOMAIN_NAME]"
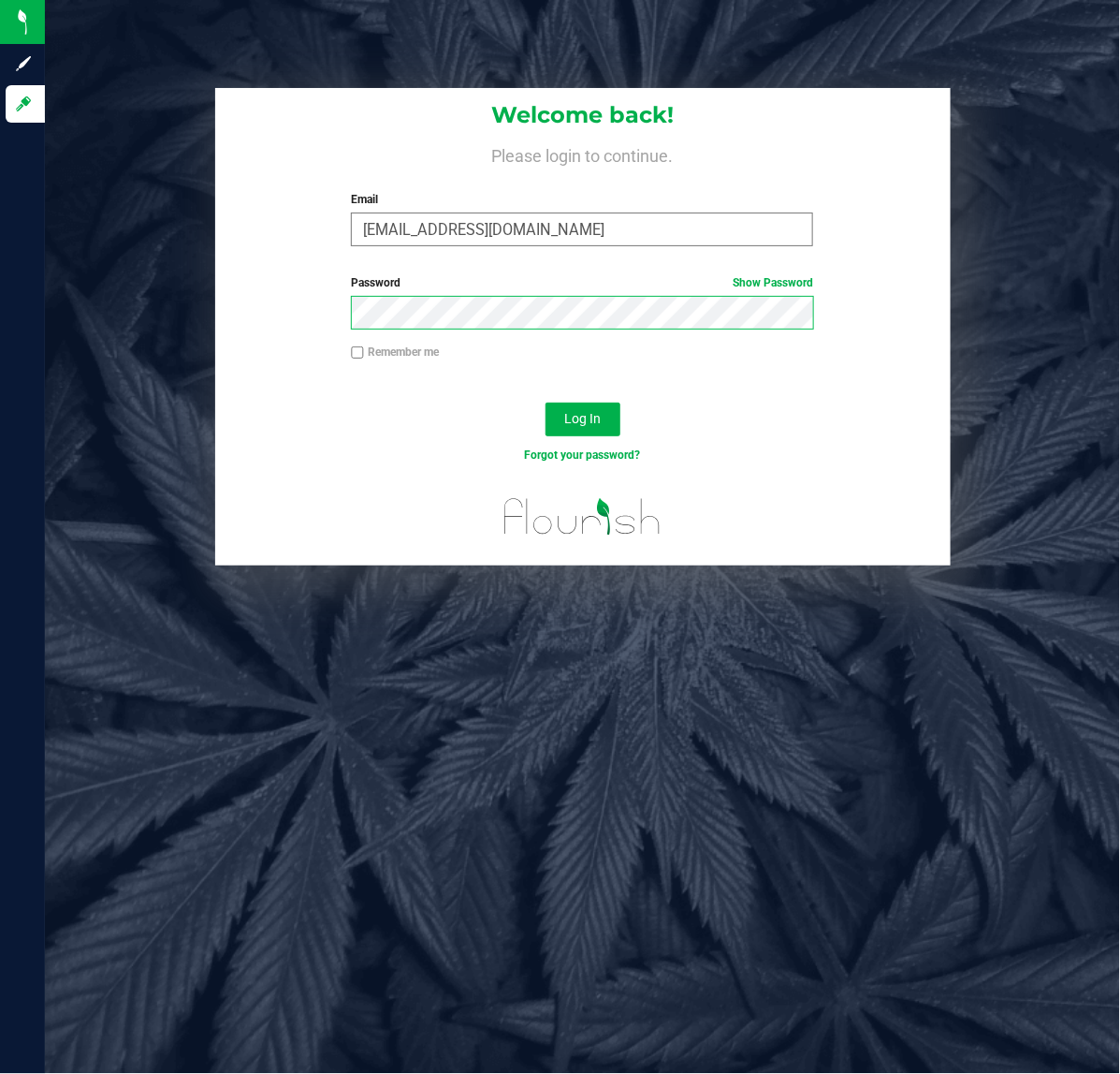
click at [546, 403] on button "Log In" at bounding box center [583, 419] width 75 height 34
